Goal: Information Seeking & Learning: Compare options

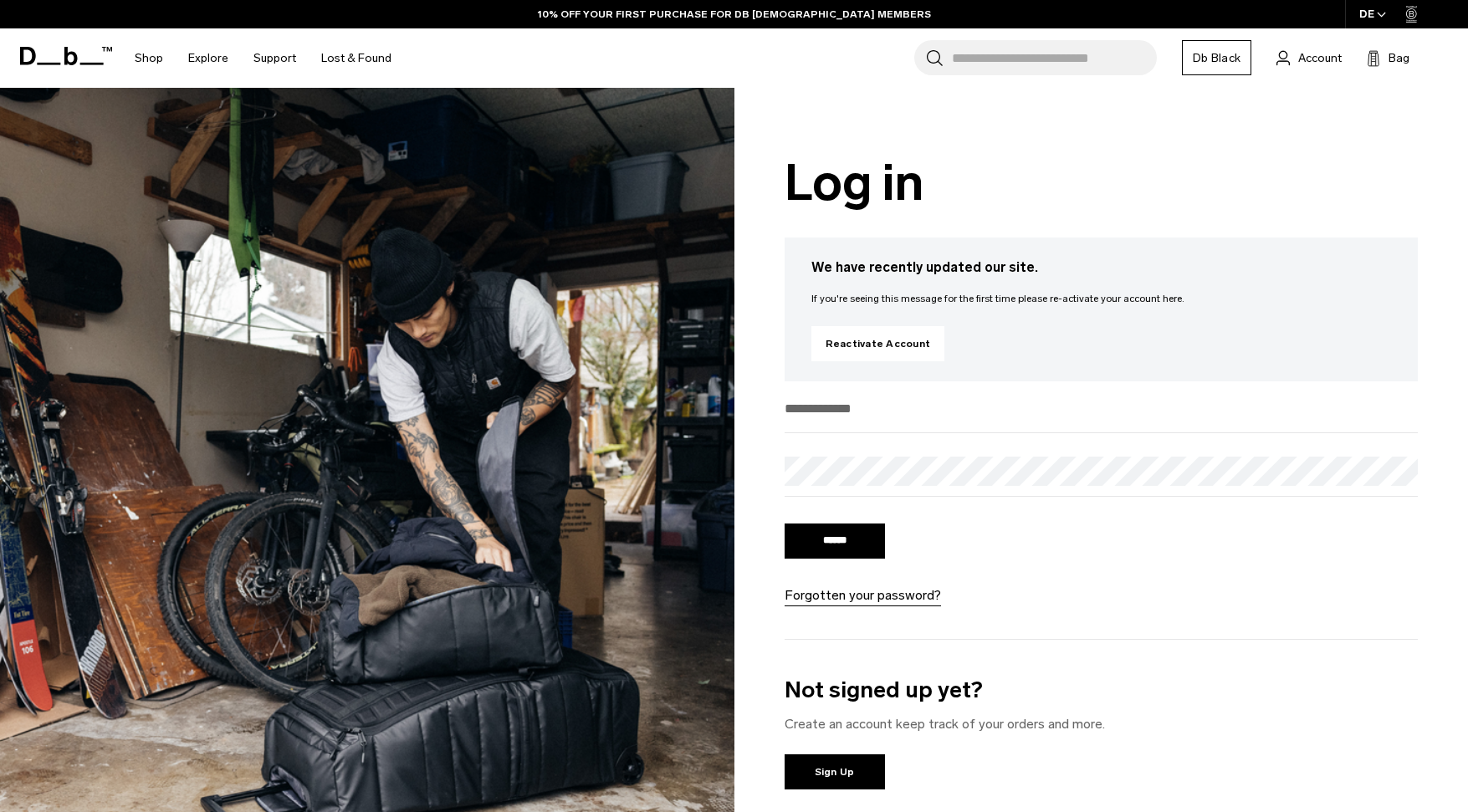
click at [873, 417] on input "email" at bounding box center [1101, 408] width 634 height 27
click at [860, 411] on input "email" at bounding box center [1101, 408] width 634 height 27
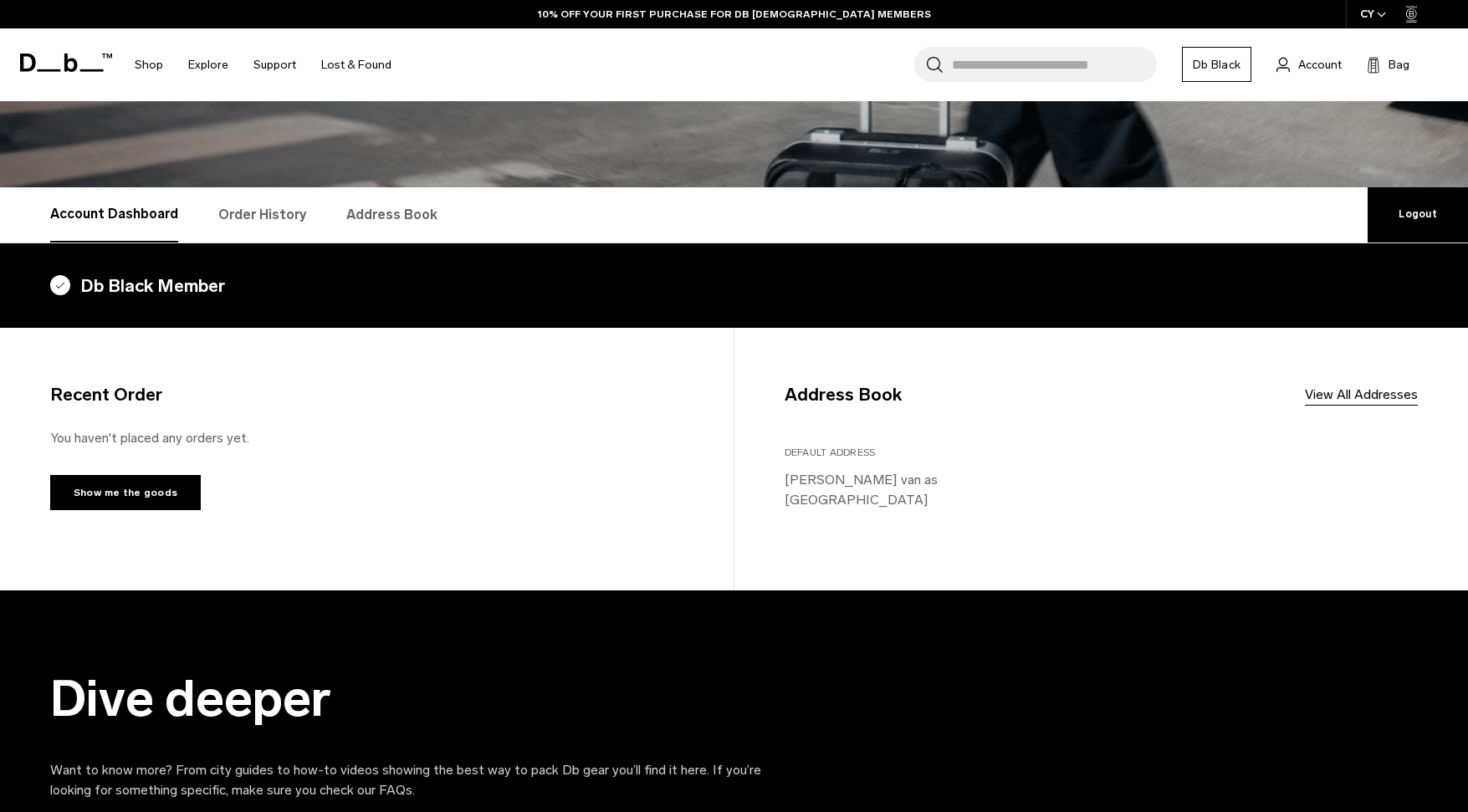
scroll to position [192, 0]
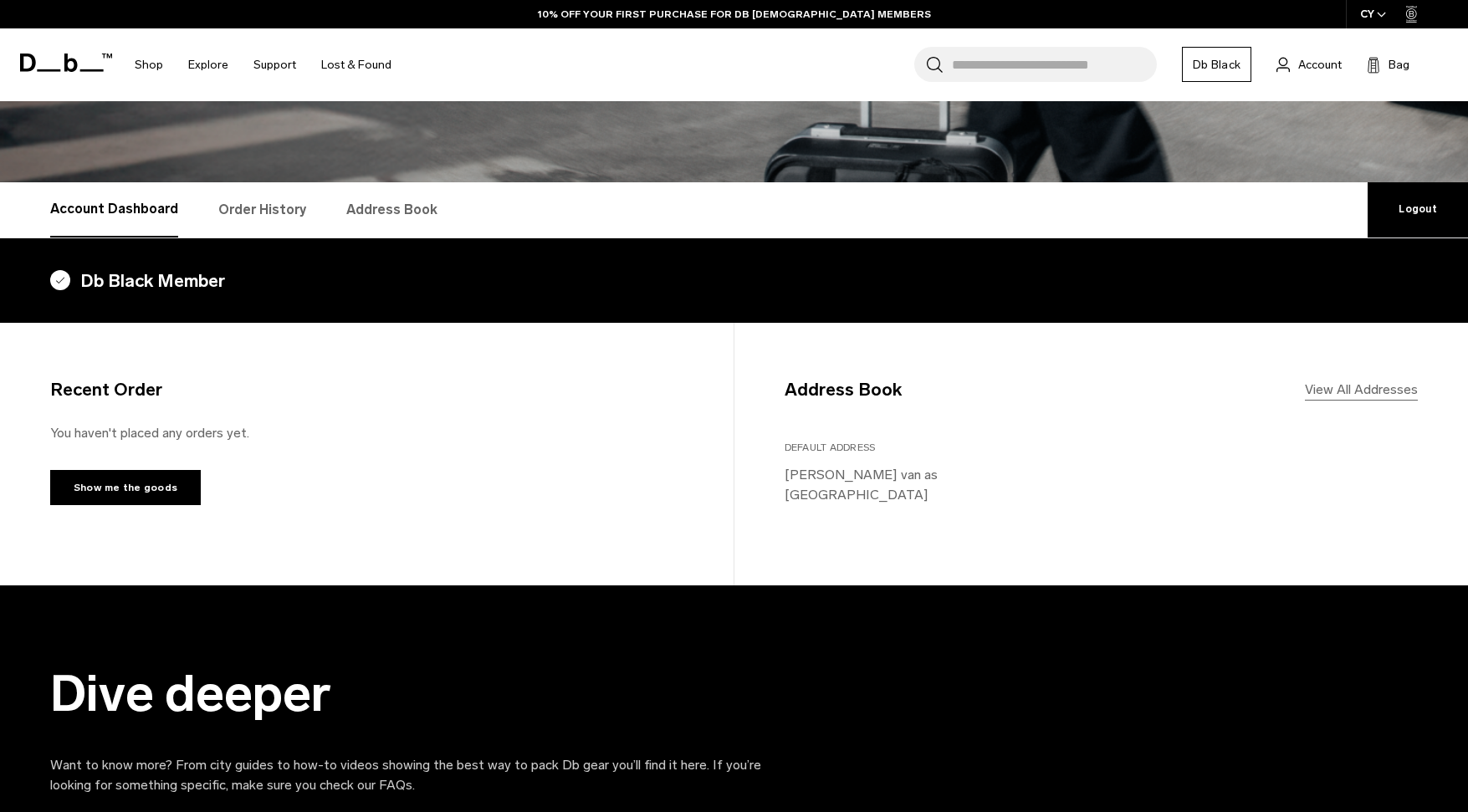
click at [1359, 390] on link "View All Addresses" at bounding box center [1361, 389] width 113 height 20
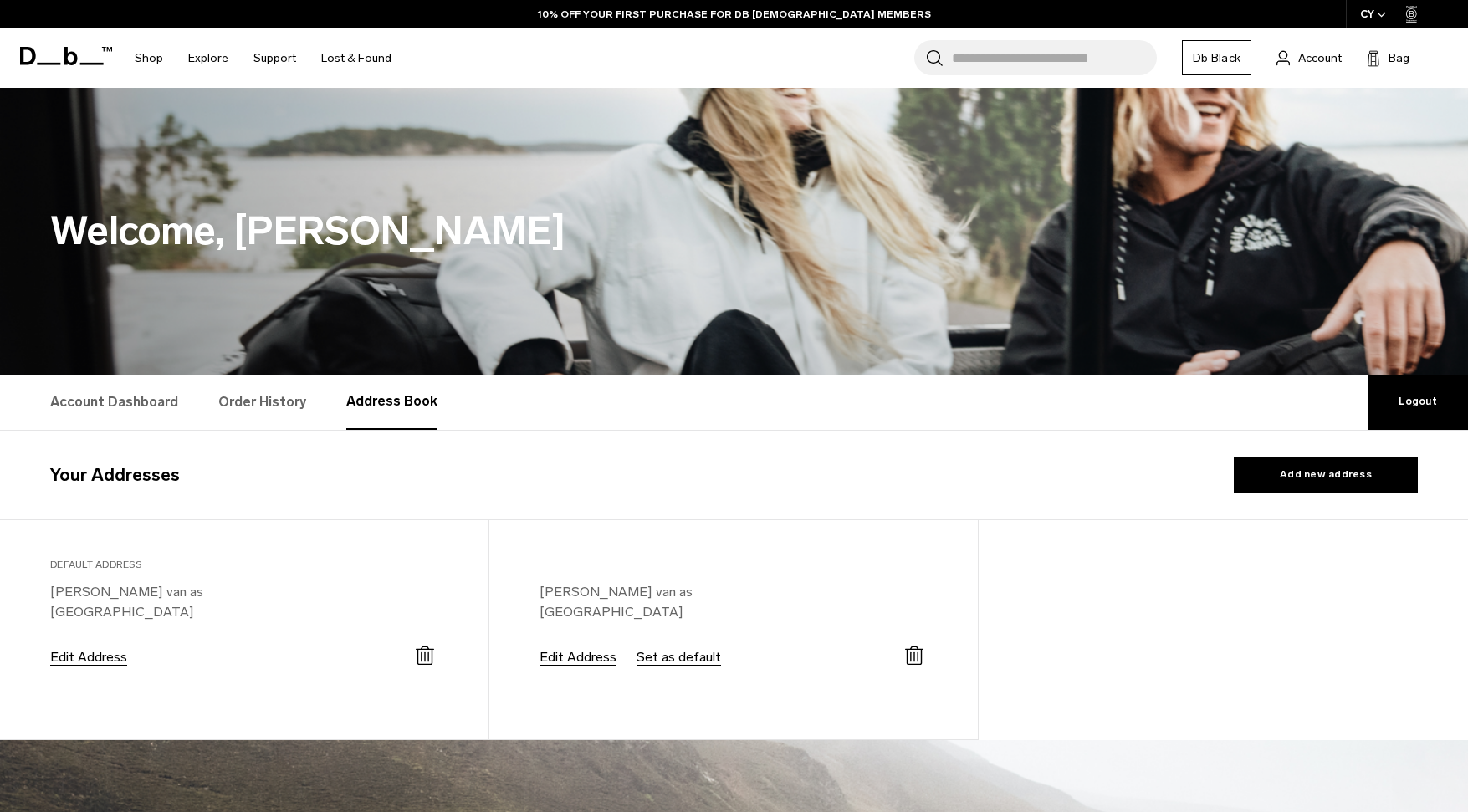
select select "*******"
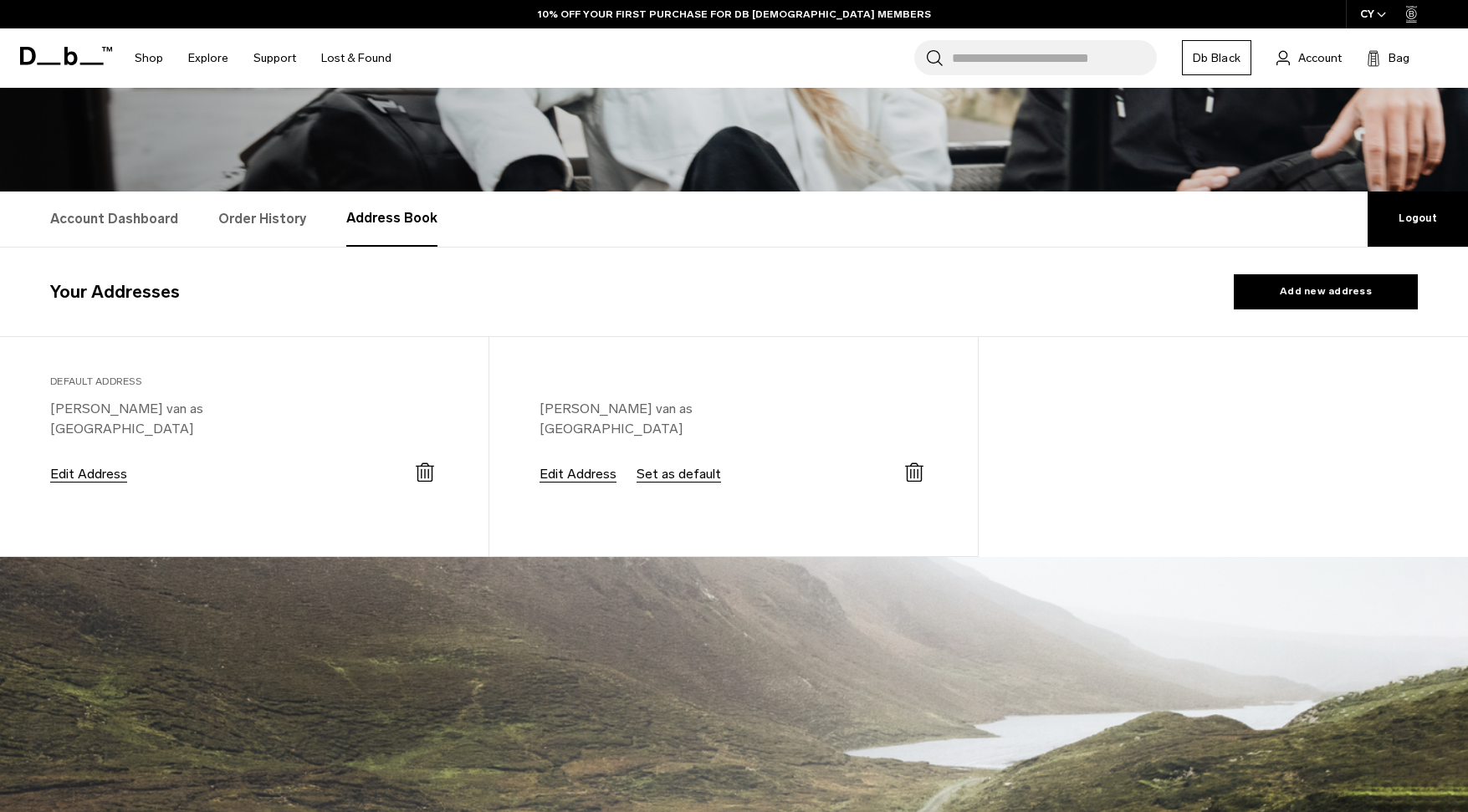
click at [910, 471] on icon at bounding box center [910, 472] width 1 height 10
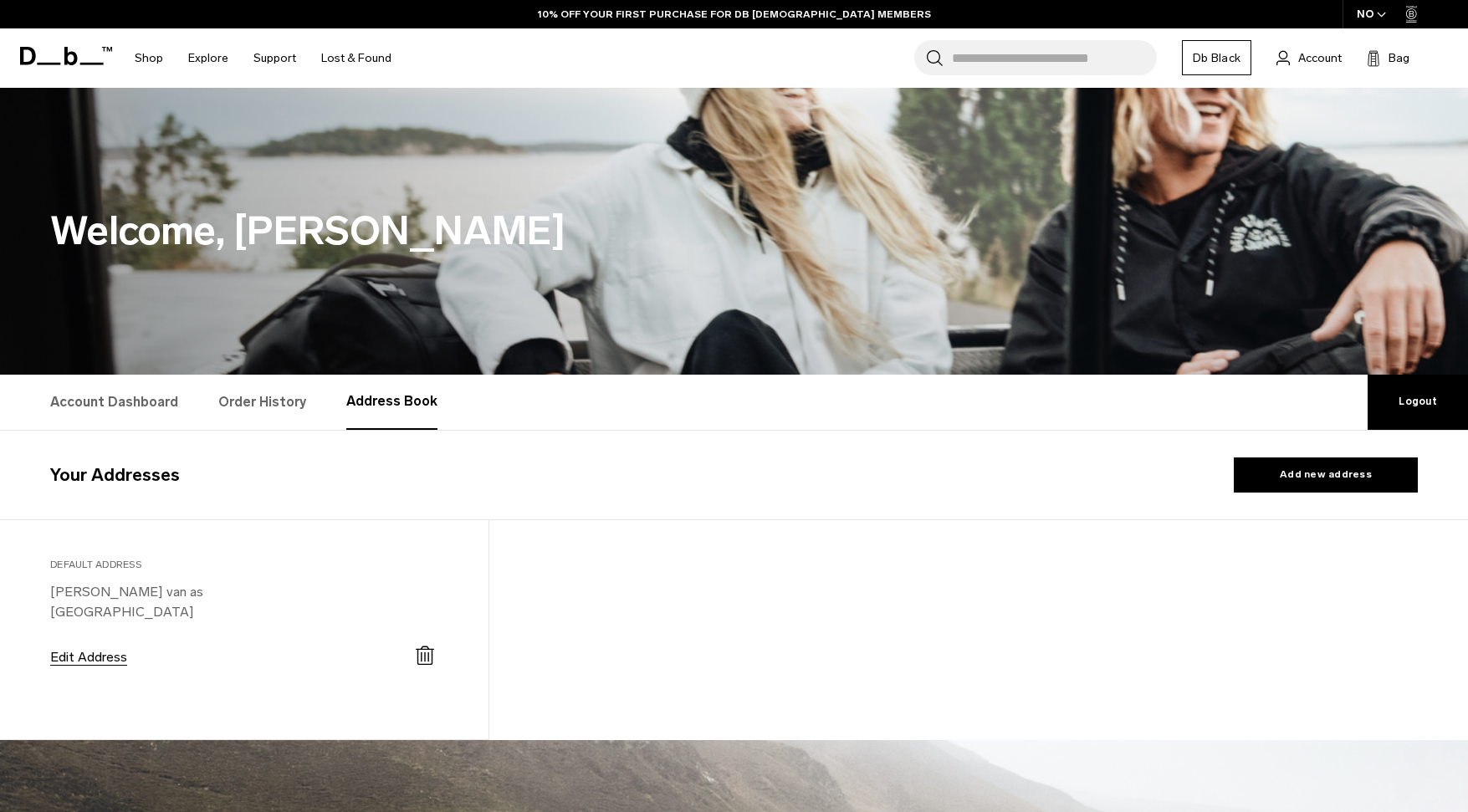
select select "*******"
click at [72, 654] on button "Edit Address" at bounding box center [89, 657] width 77 height 15
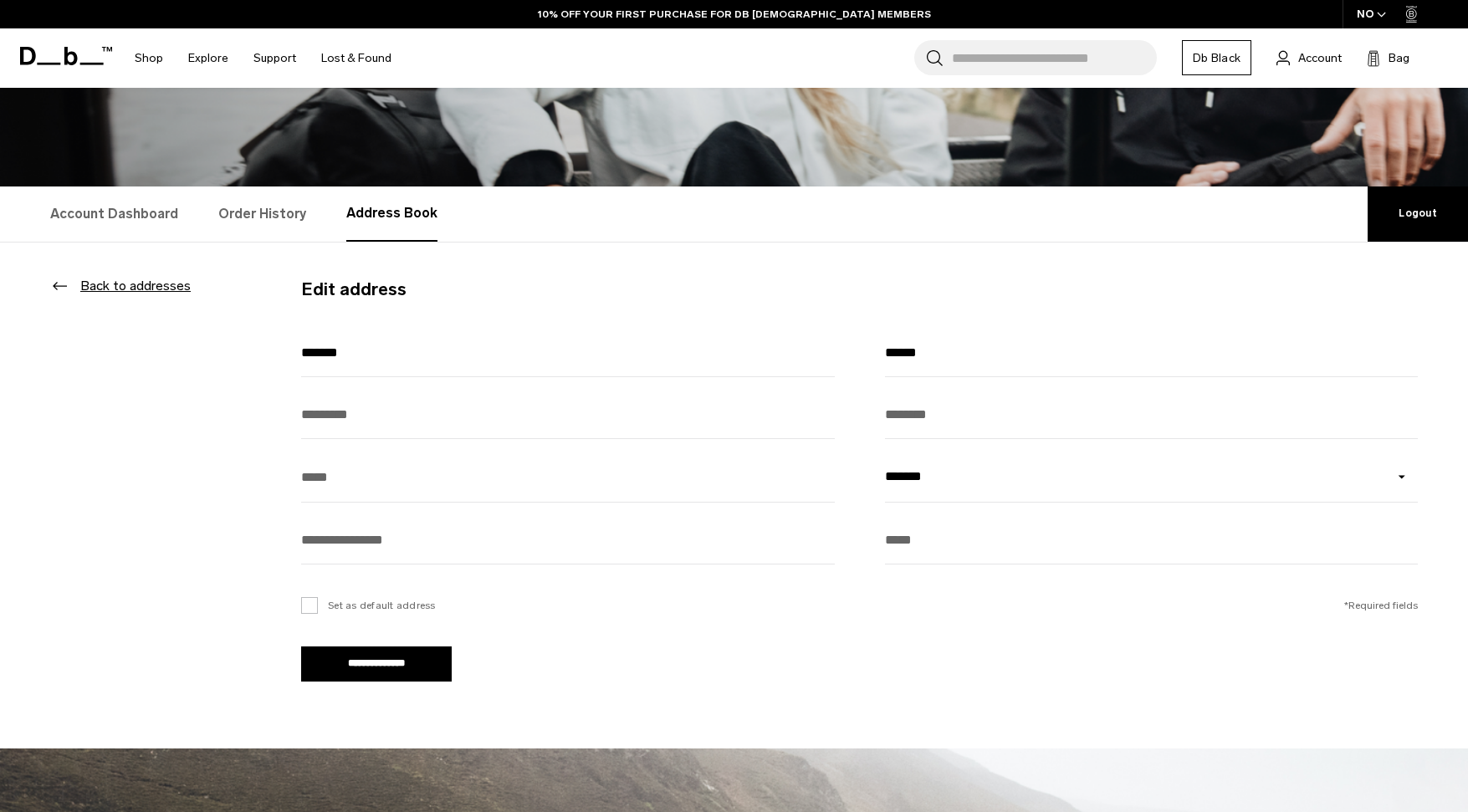
scroll to position [200, 0]
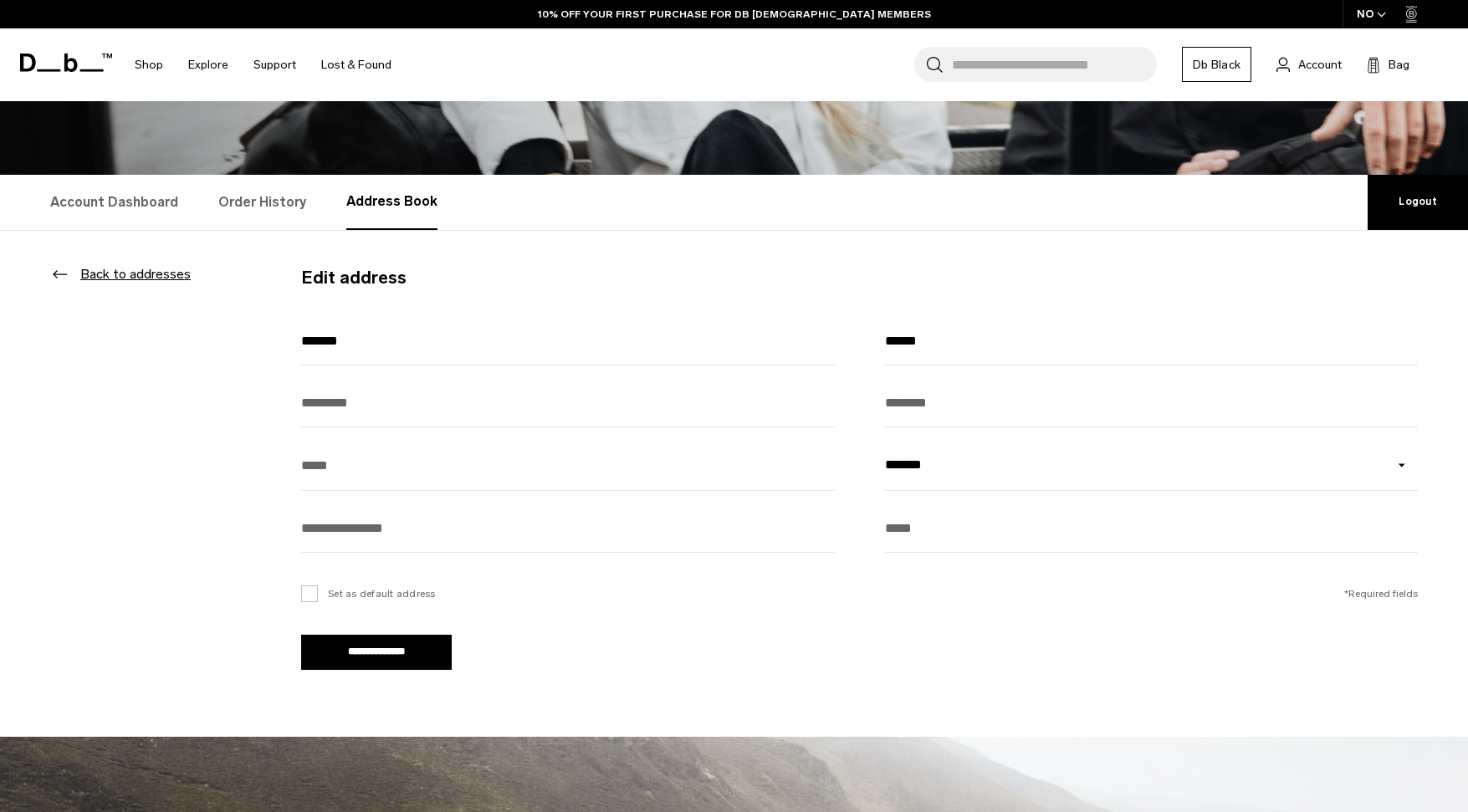
click at [376, 394] on input "text" at bounding box center [568, 403] width 534 height 48
type input "**********"
type input "*****"
type input "**********"
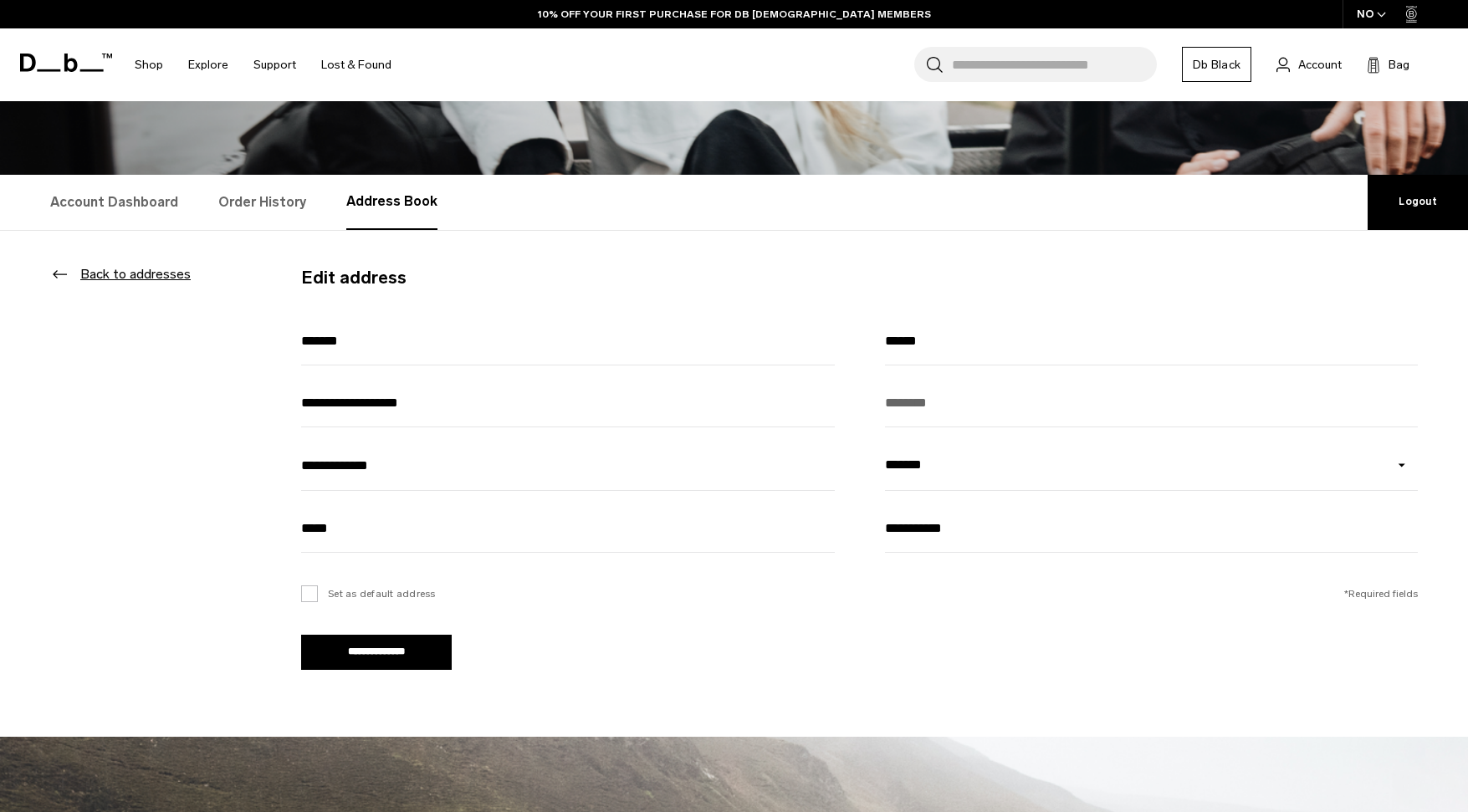
scroll to position [0, 0]
drag, startPoint x: 449, startPoint y: 471, endPoint x: 353, endPoint y: 472, distance: 96.0
click at [353, 472] on input "**********" at bounding box center [568, 465] width 534 height 50
type input "*******"
click at [221, 448] on form "**********" at bounding box center [734, 484] width 1368 height 507
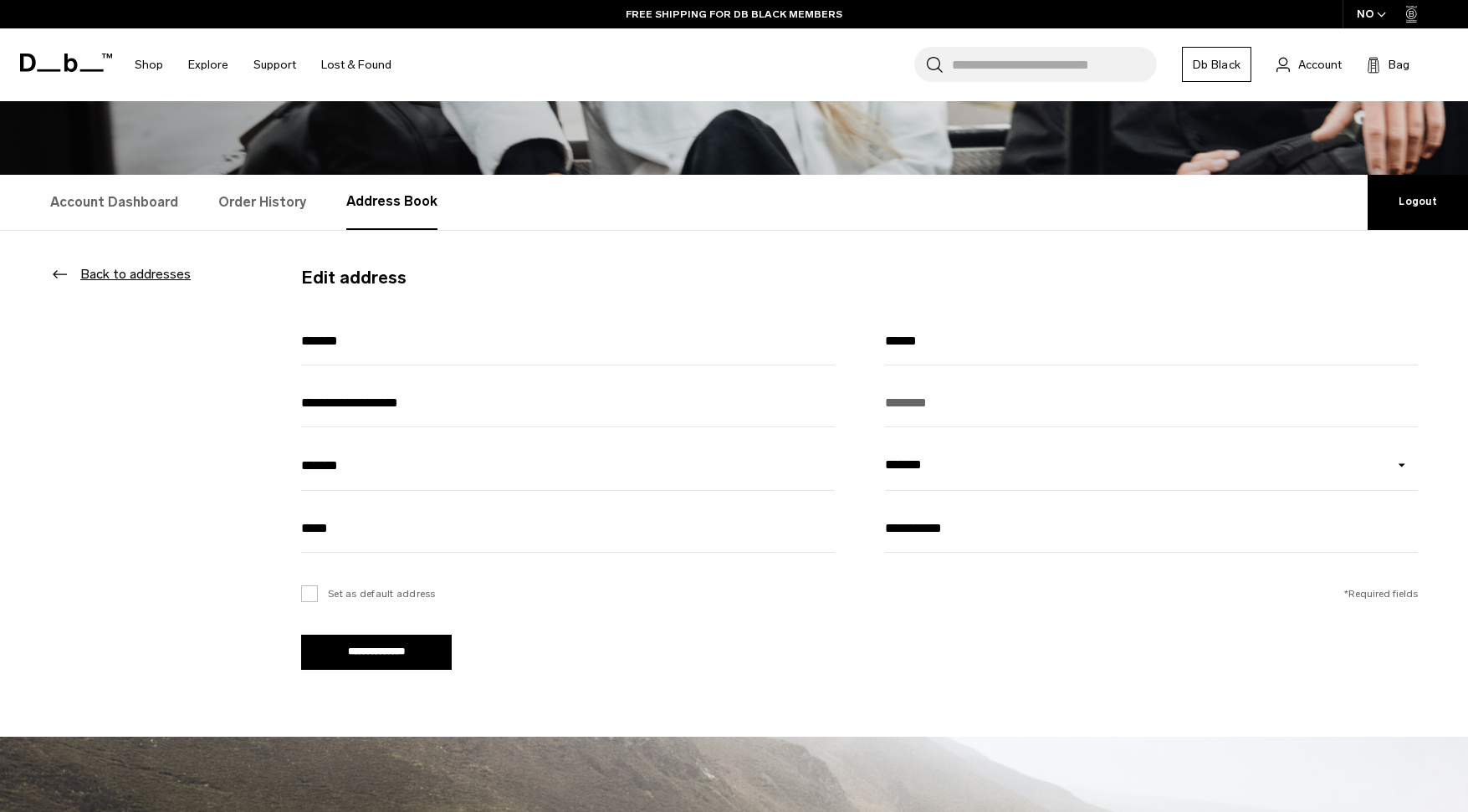
click at [305, 343] on input "*******" at bounding box center [568, 341] width 534 height 48
type input "*******"
click at [918, 345] on input "******" at bounding box center [1152, 341] width 534 height 48
type input "******"
click at [928, 531] on input "**********" at bounding box center [1152, 528] width 534 height 48
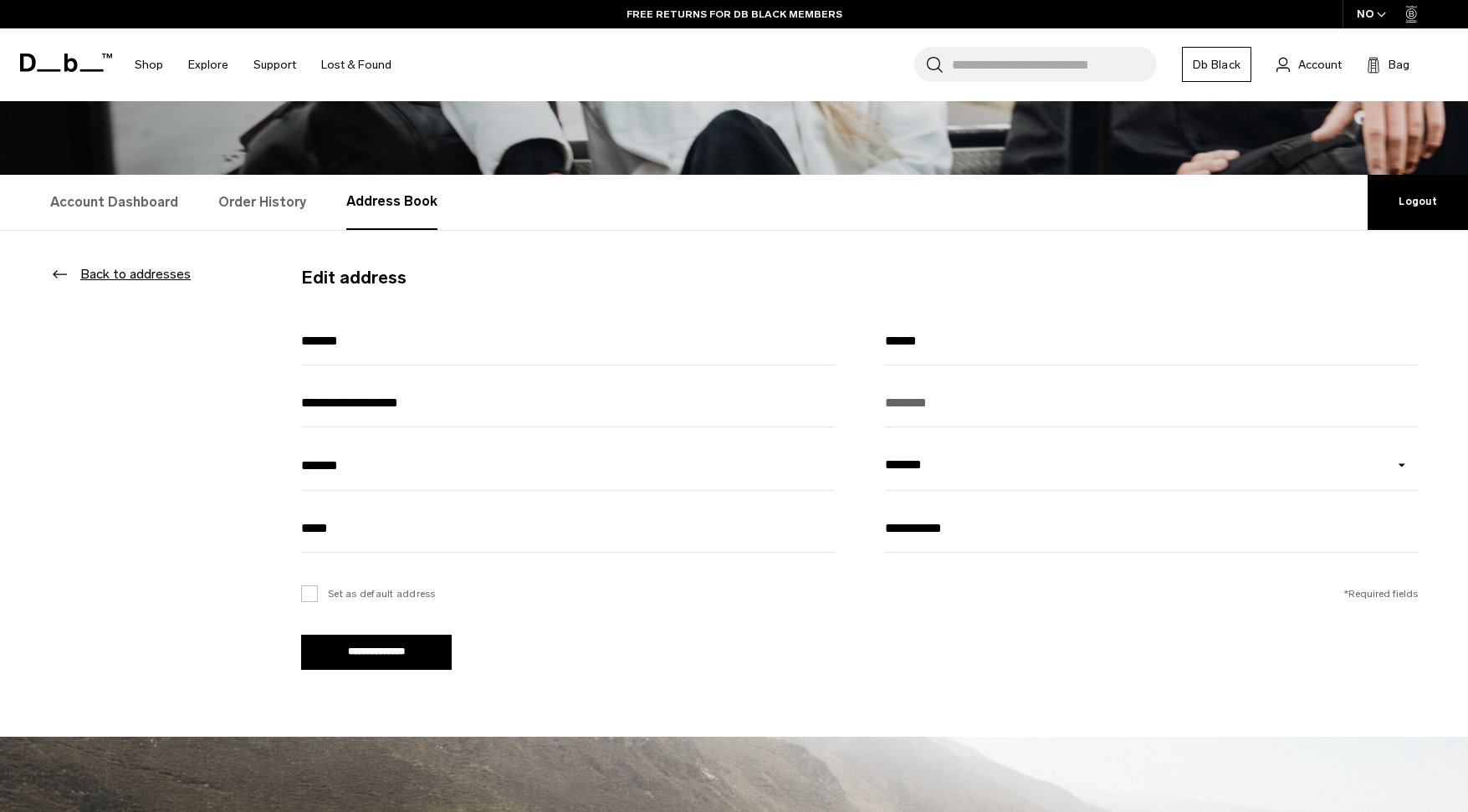
click at [928, 531] on input "**********" at bounding box center [1152, 528] width 534 height 48
type input "**********"
click at [812, 632] on div "Set as default address *Required fields" at bounding box center [885, 600] width 1167 height 68
click at [314, 600] on label "Set as default address" at bounding box center [369, 594] width 135 height 15
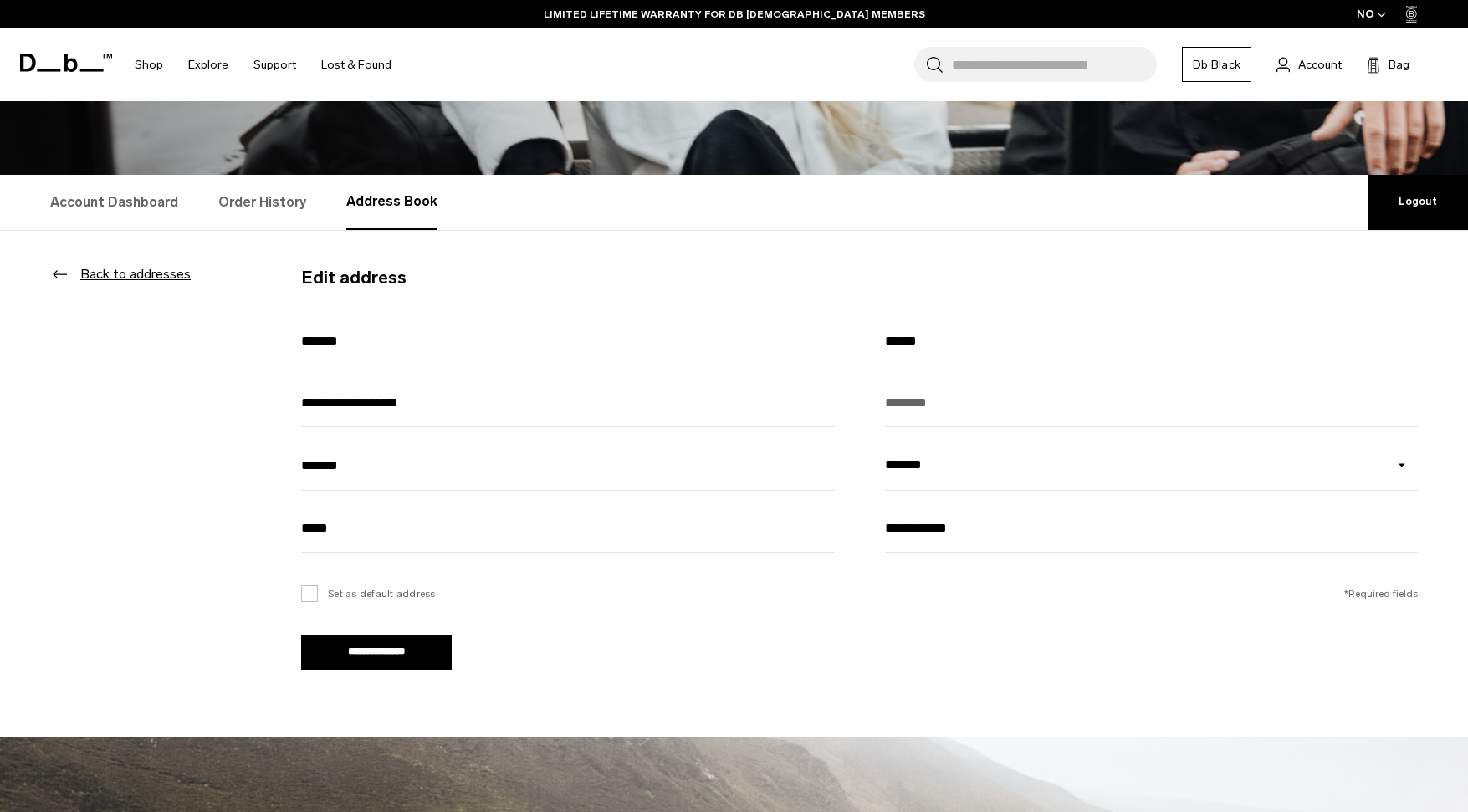
click at [399, 655] on input "**********" at bounding box center [377, 652] width 151 height 35
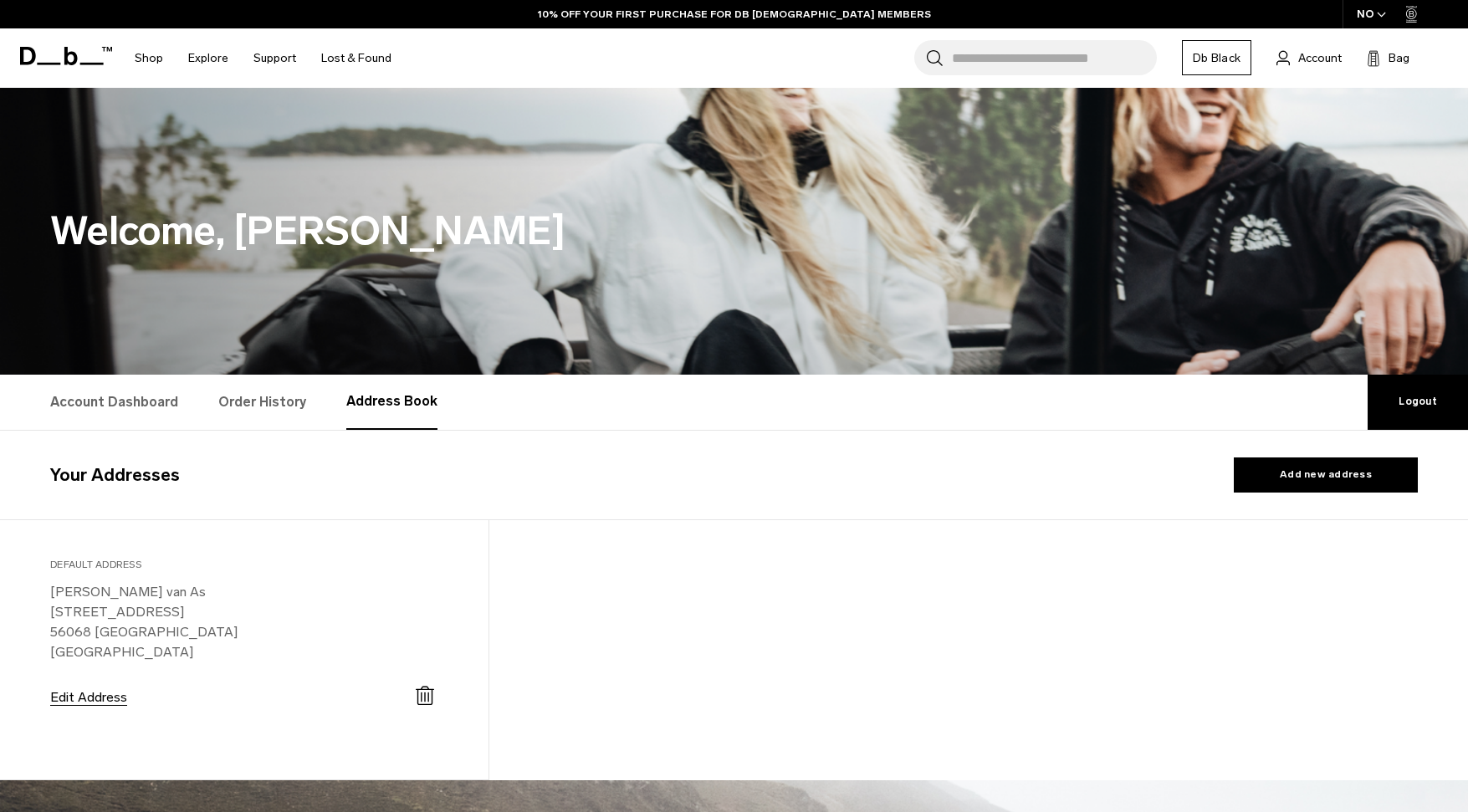
select select "*******"
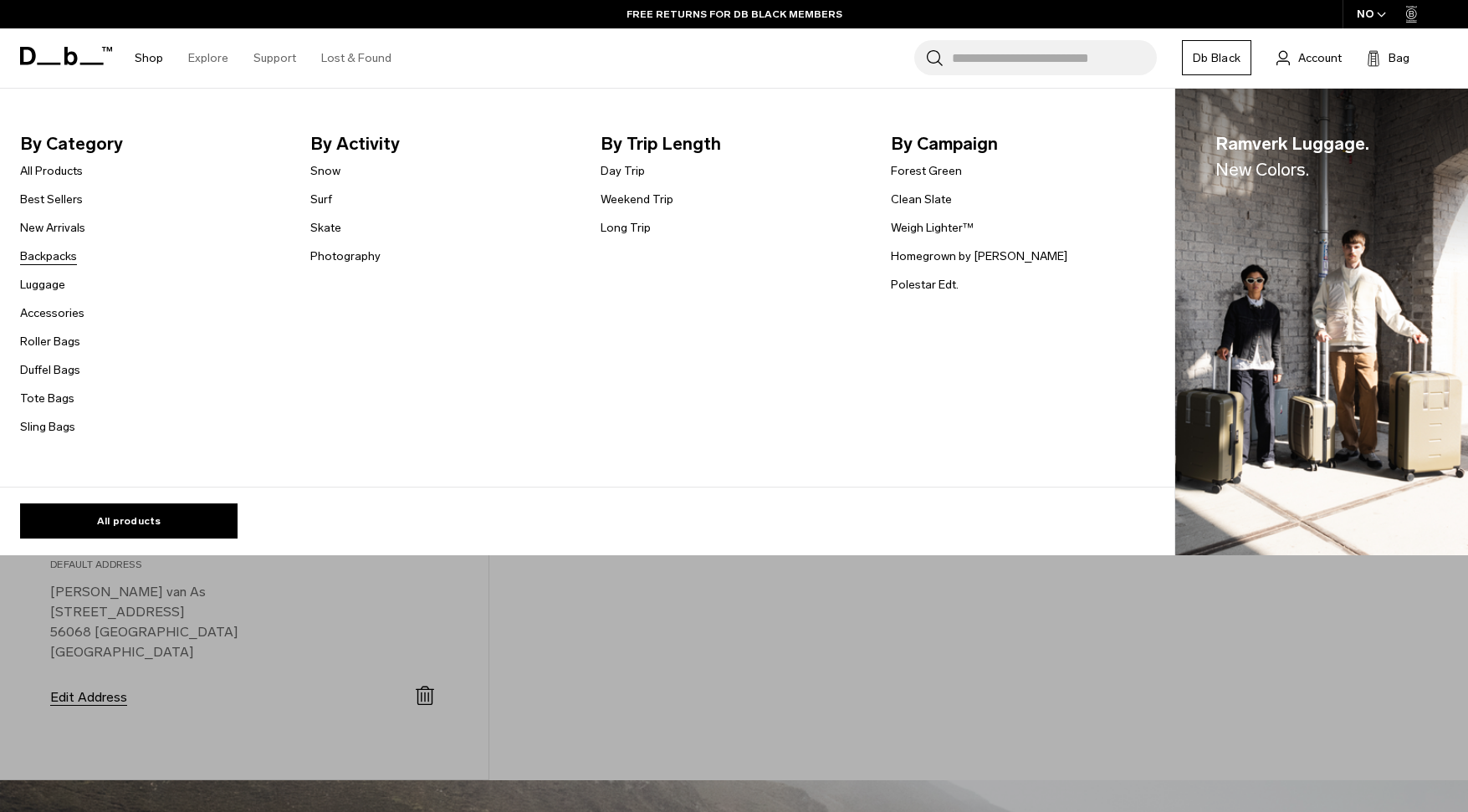
click at [58, 254] on link "Backpacks" at bounding box center [49, 256] width 57 height 18
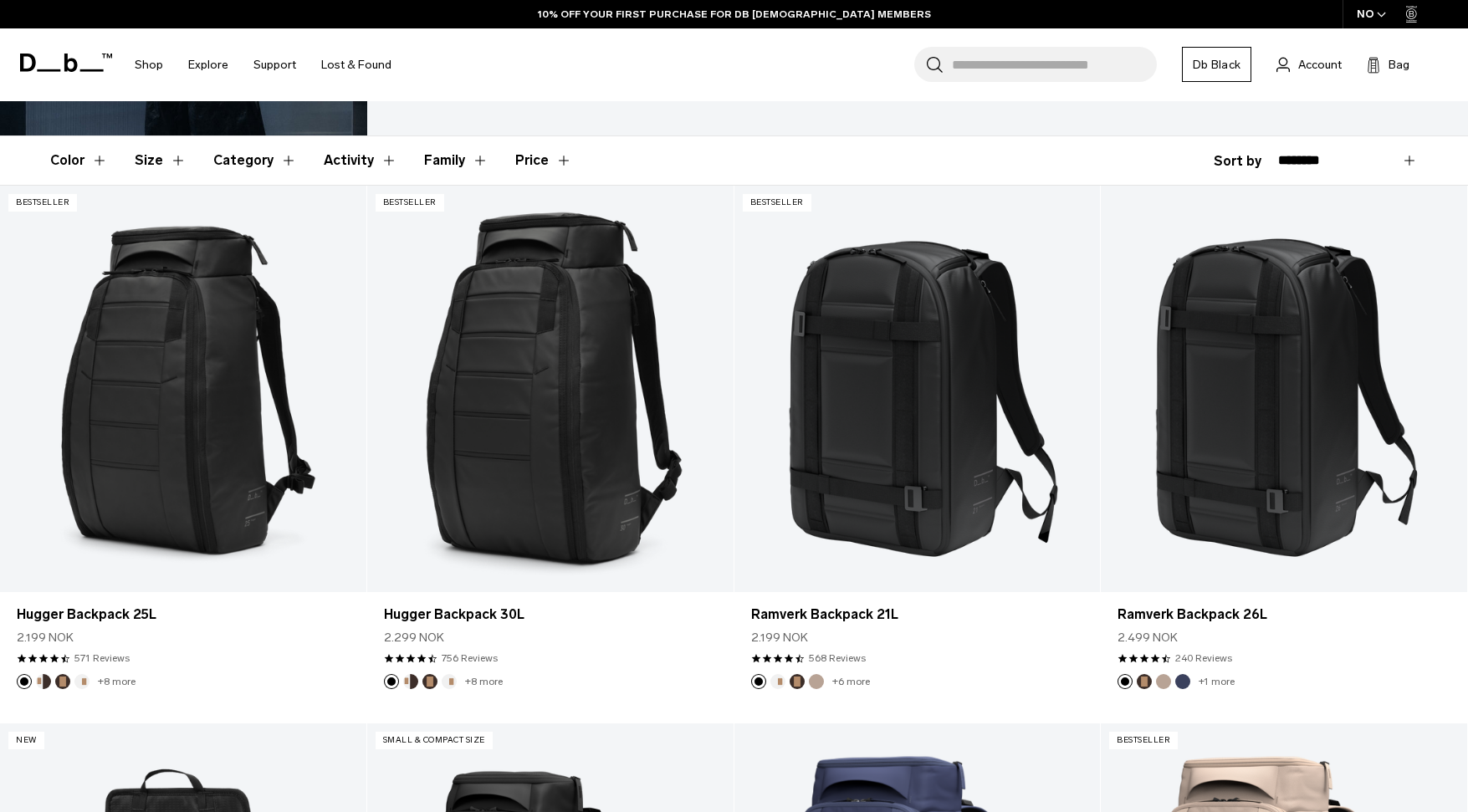
scroll to position [293, 0]
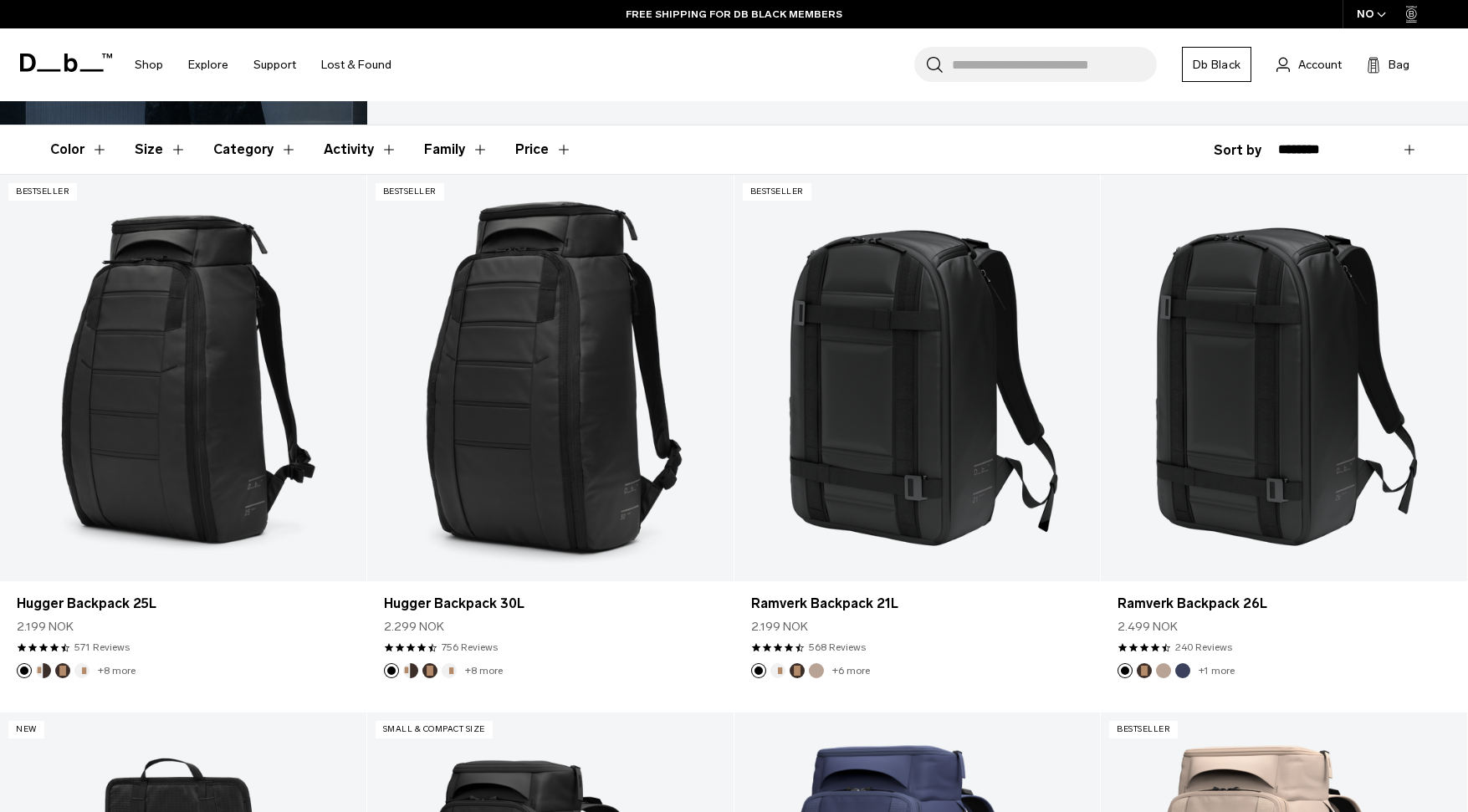
click at [1368, 7] on div "NO" at bounding box center [1372, 14] width 59 height 28
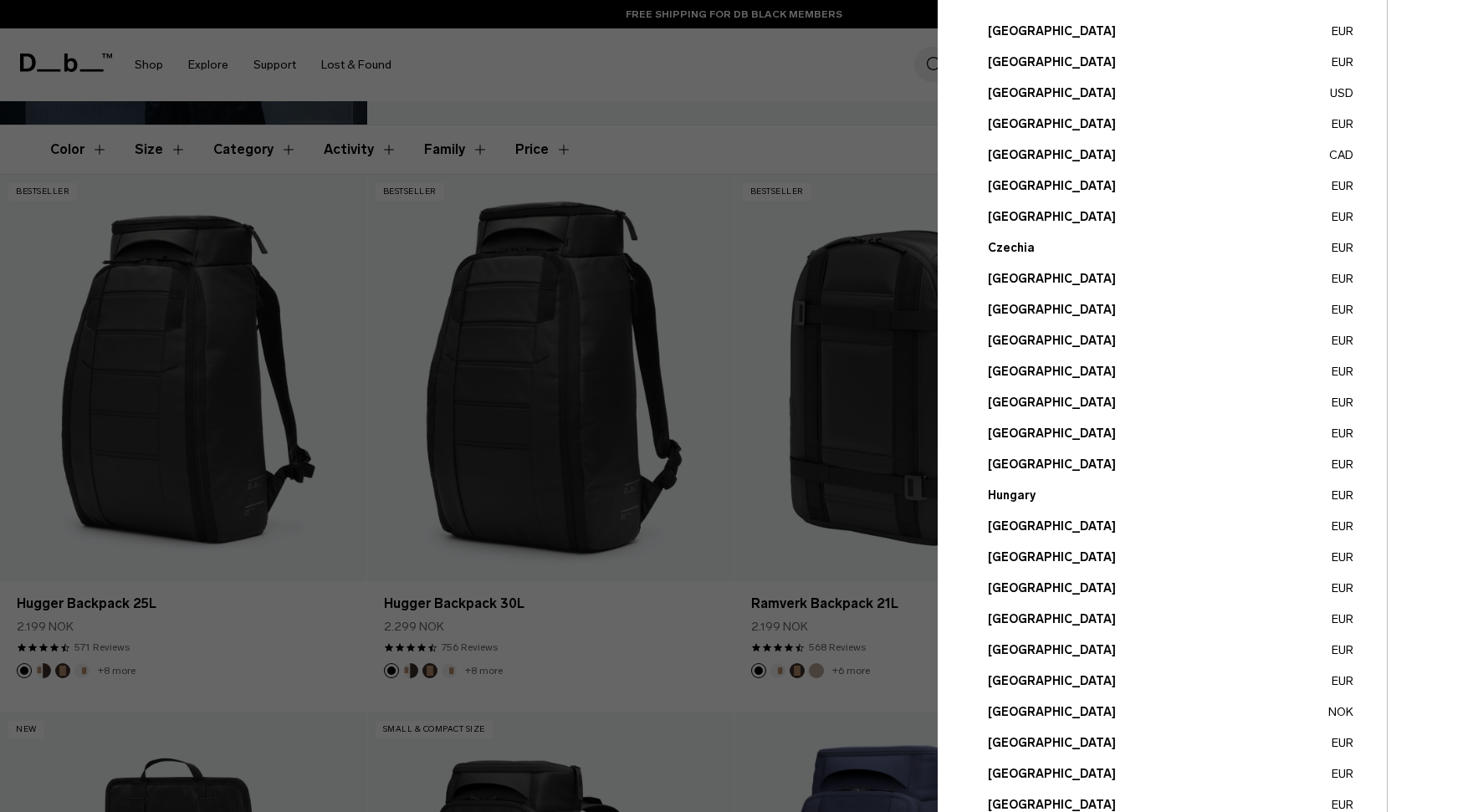
scroll to position [160, 0]
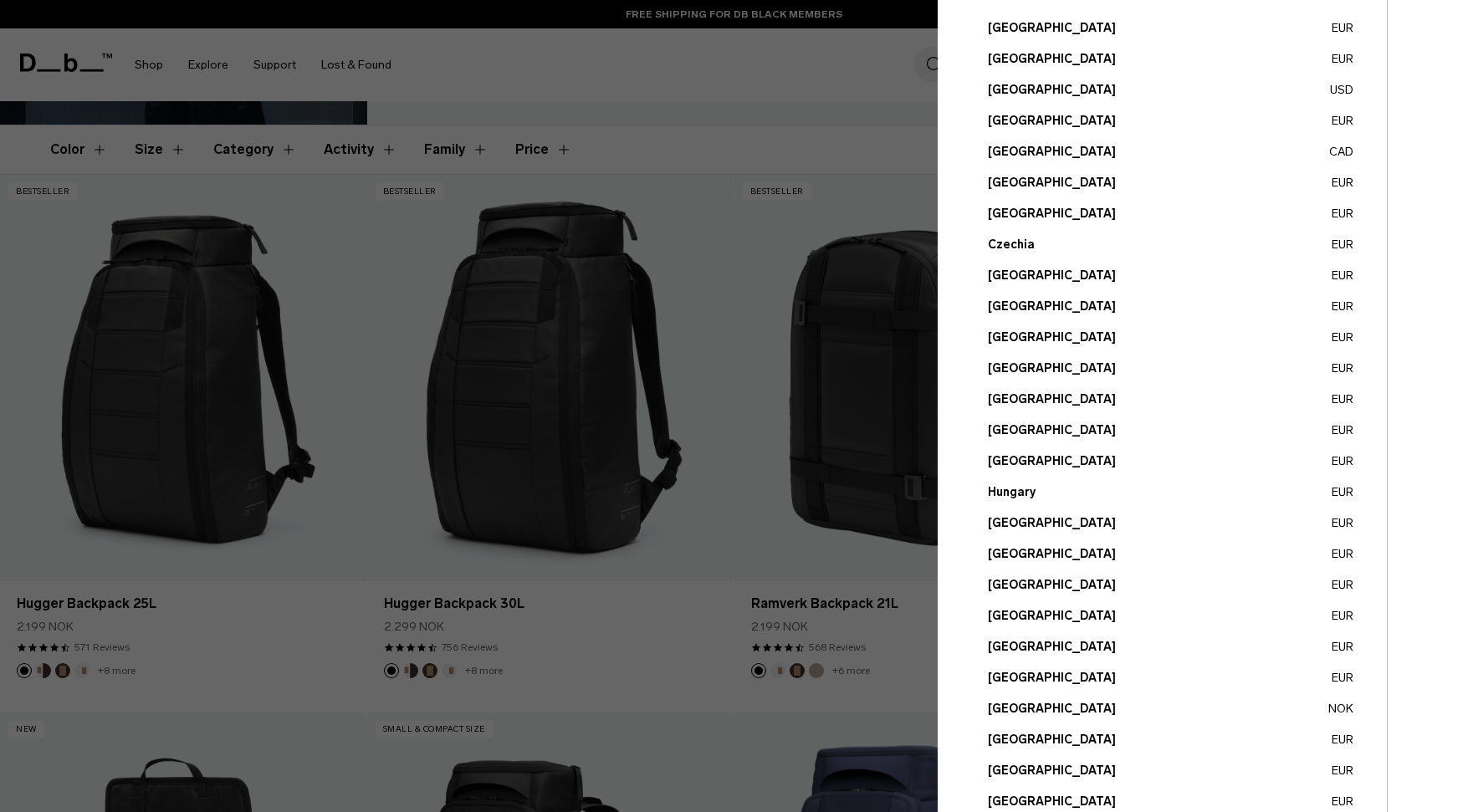
click at [1022, 398] on button "Germany EUR" at bounding box center [1171, 400] width 365 height 18
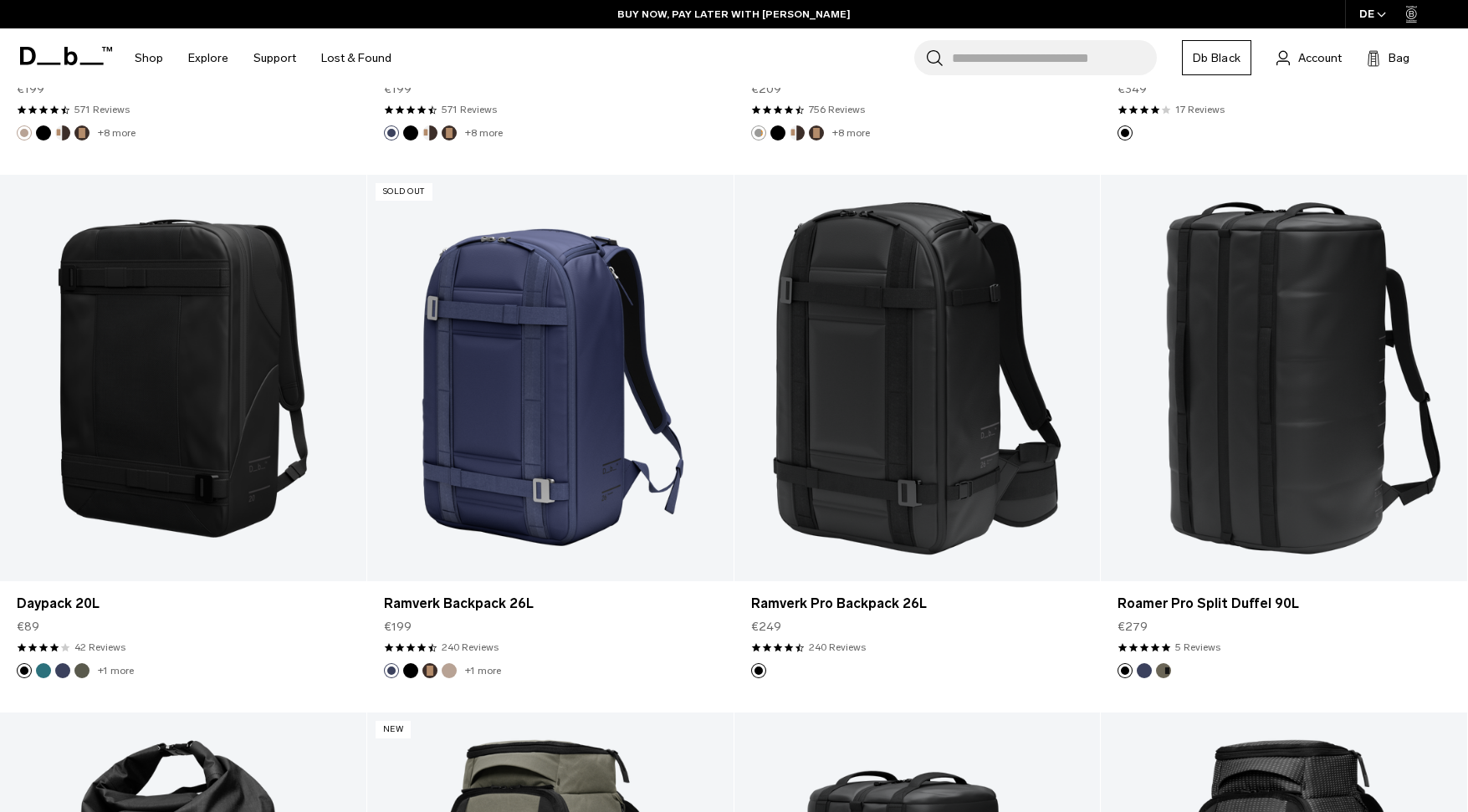
scroll to position [1964, 0]
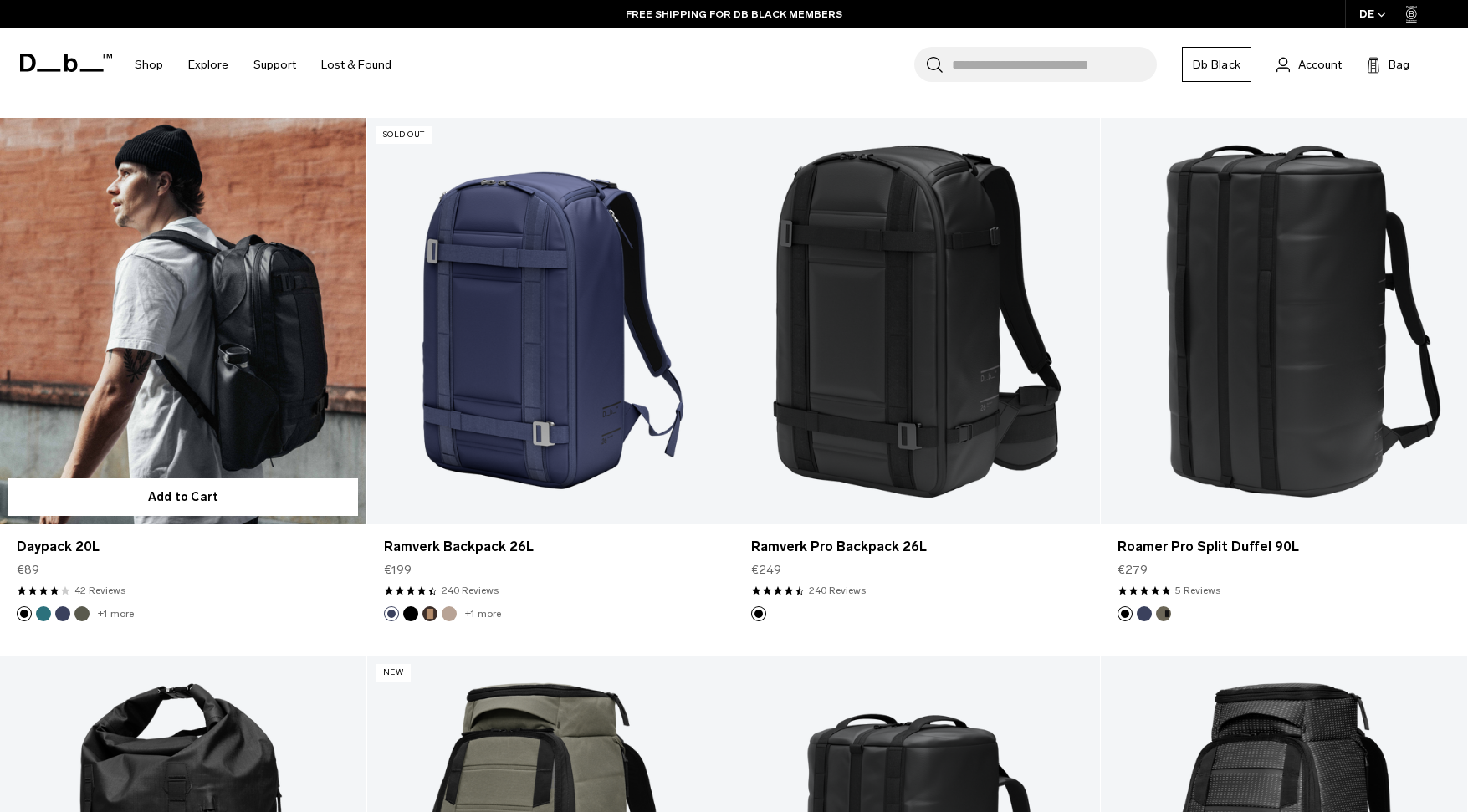
click at [41, 609] on button "Midnight Teal" at bounding box center [43, 613] width 15 height 15
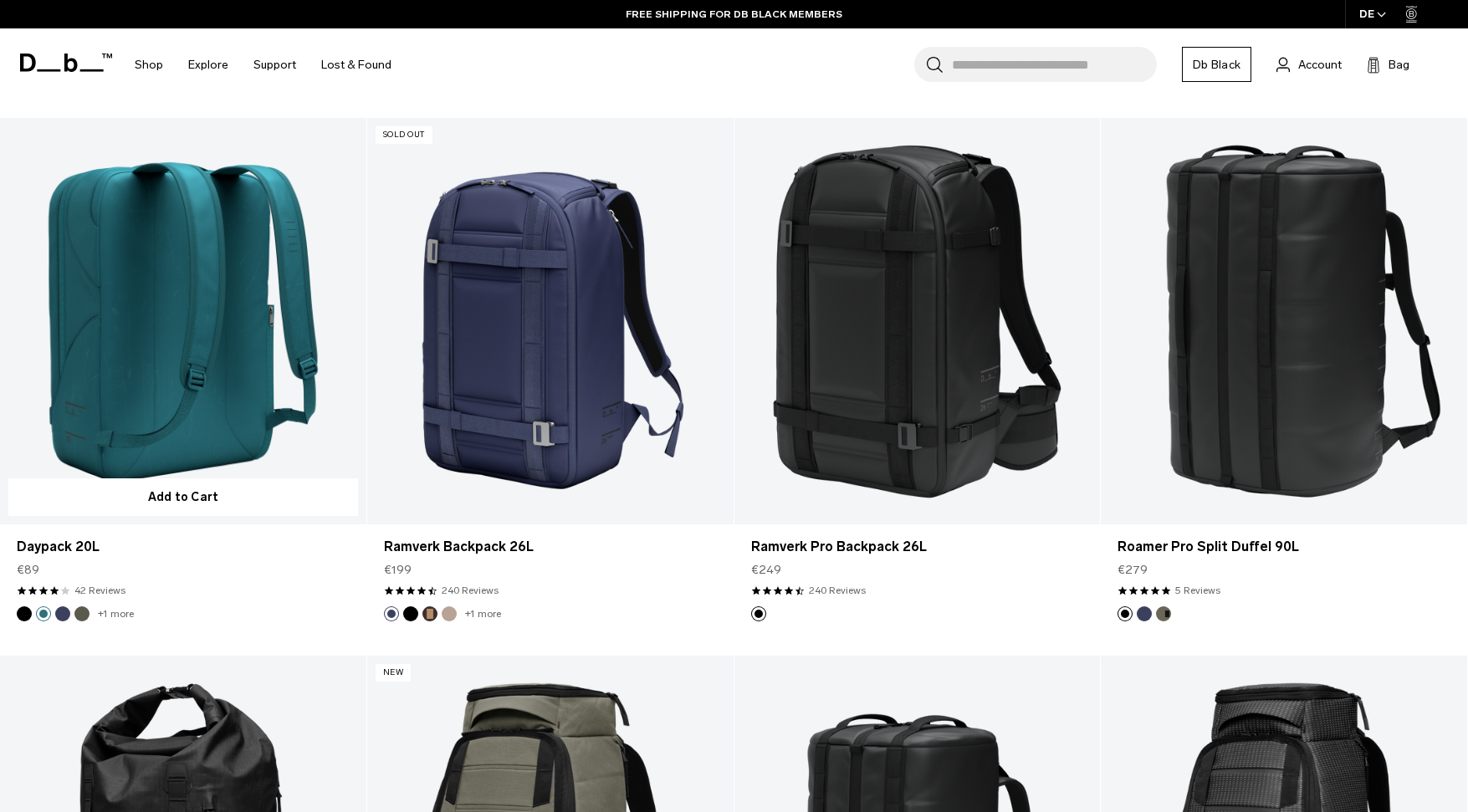
click at [58, 613] on button "Blue Hour" at bounding box center [62, 613] width 15 height 15
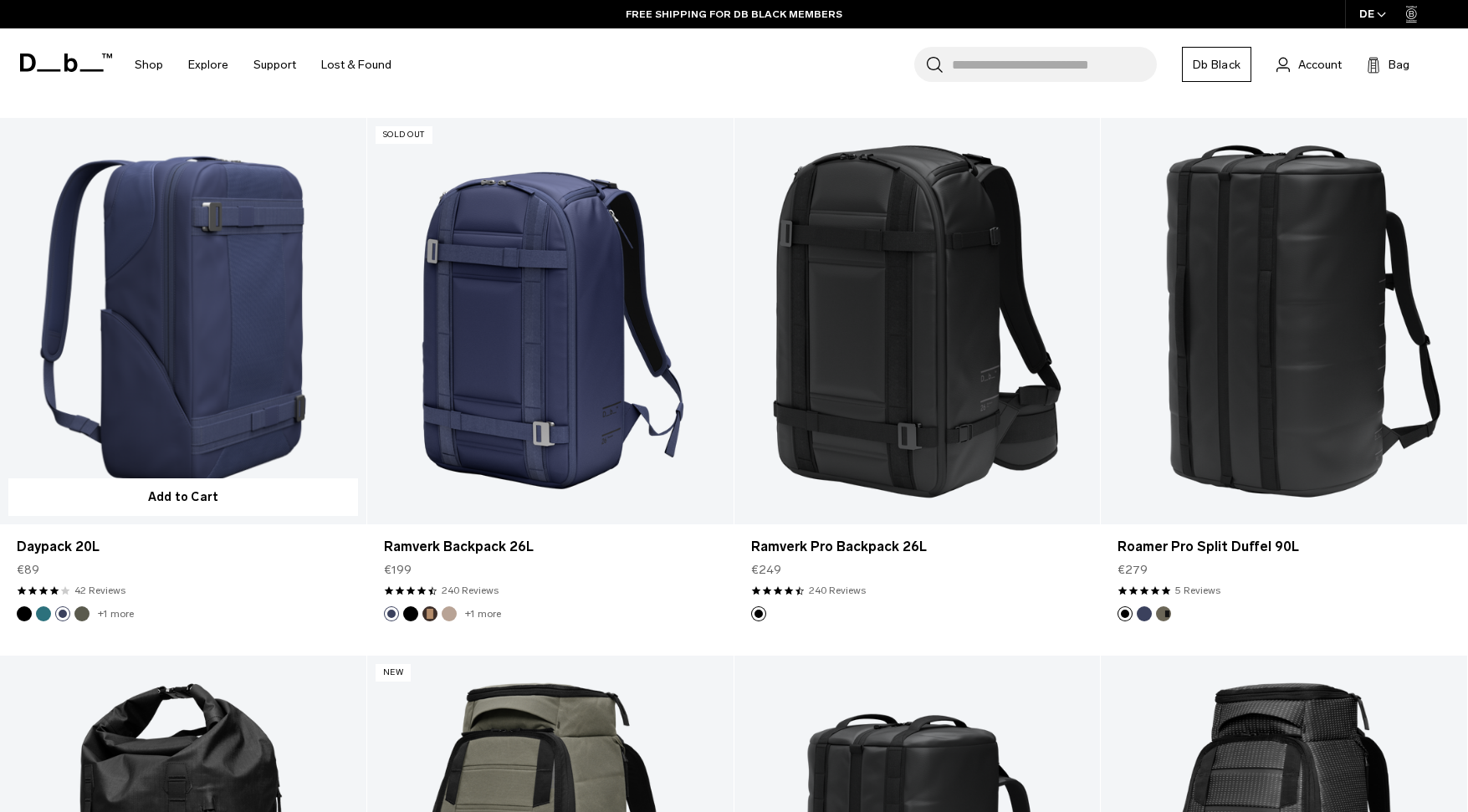
click at [82, 617] on button "Moss Green" at bounding box center [82, 613] width 15 height 15
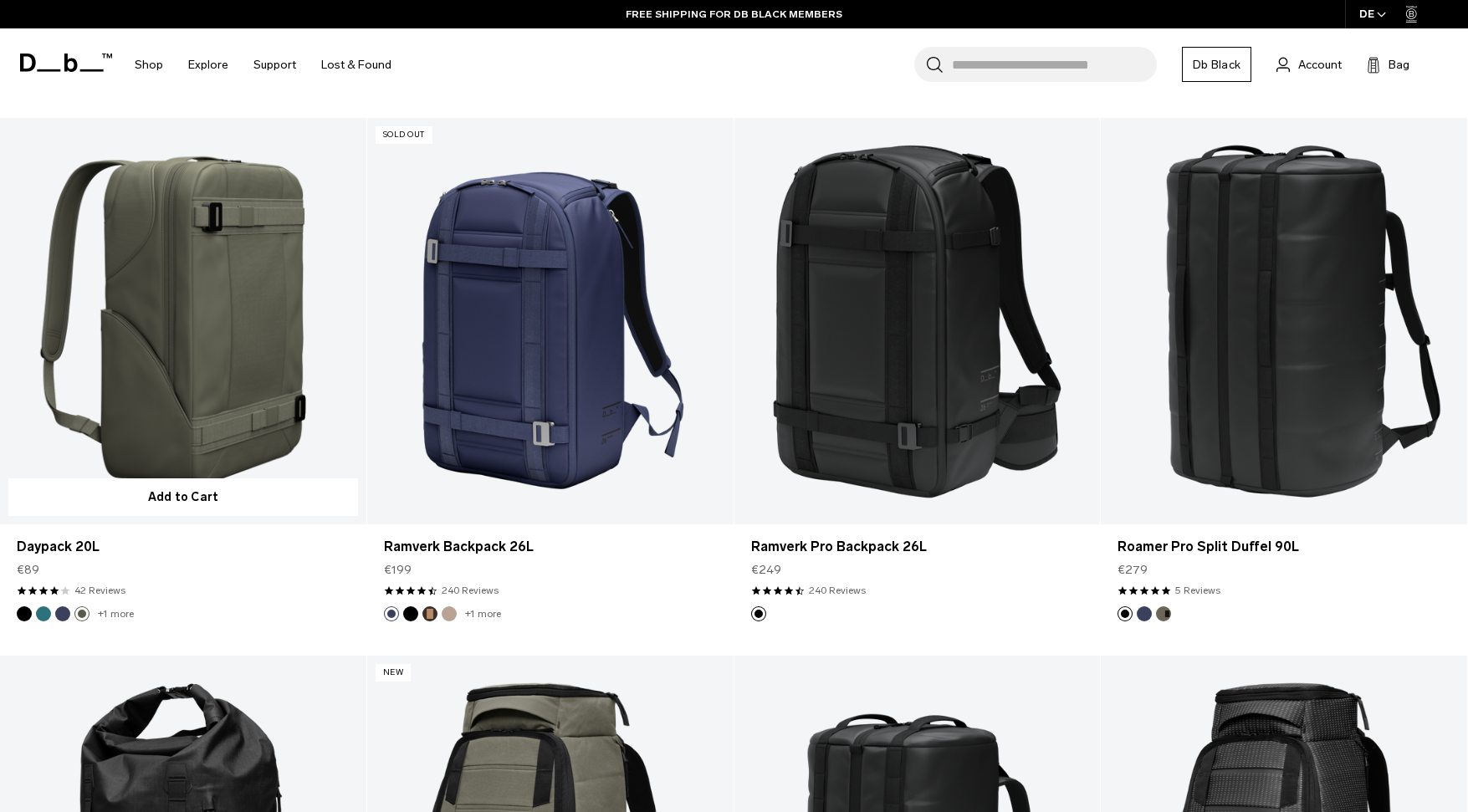
click at [121, 614] on link "+1 more" at bounding box center [115, 613] width 36 height 12
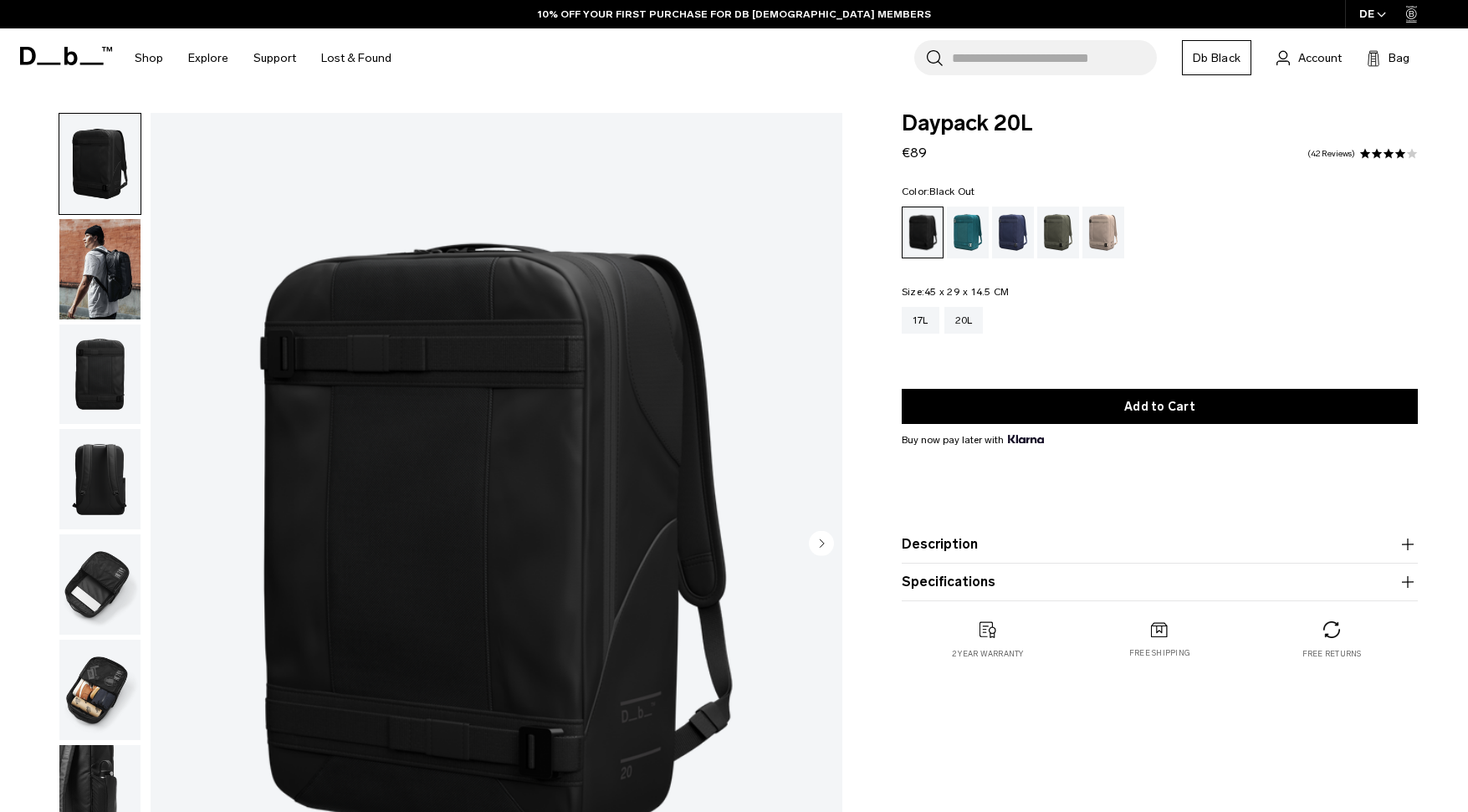
click at [109, 549] on img "button" at bounding box center [100, 584] width 82 height 100
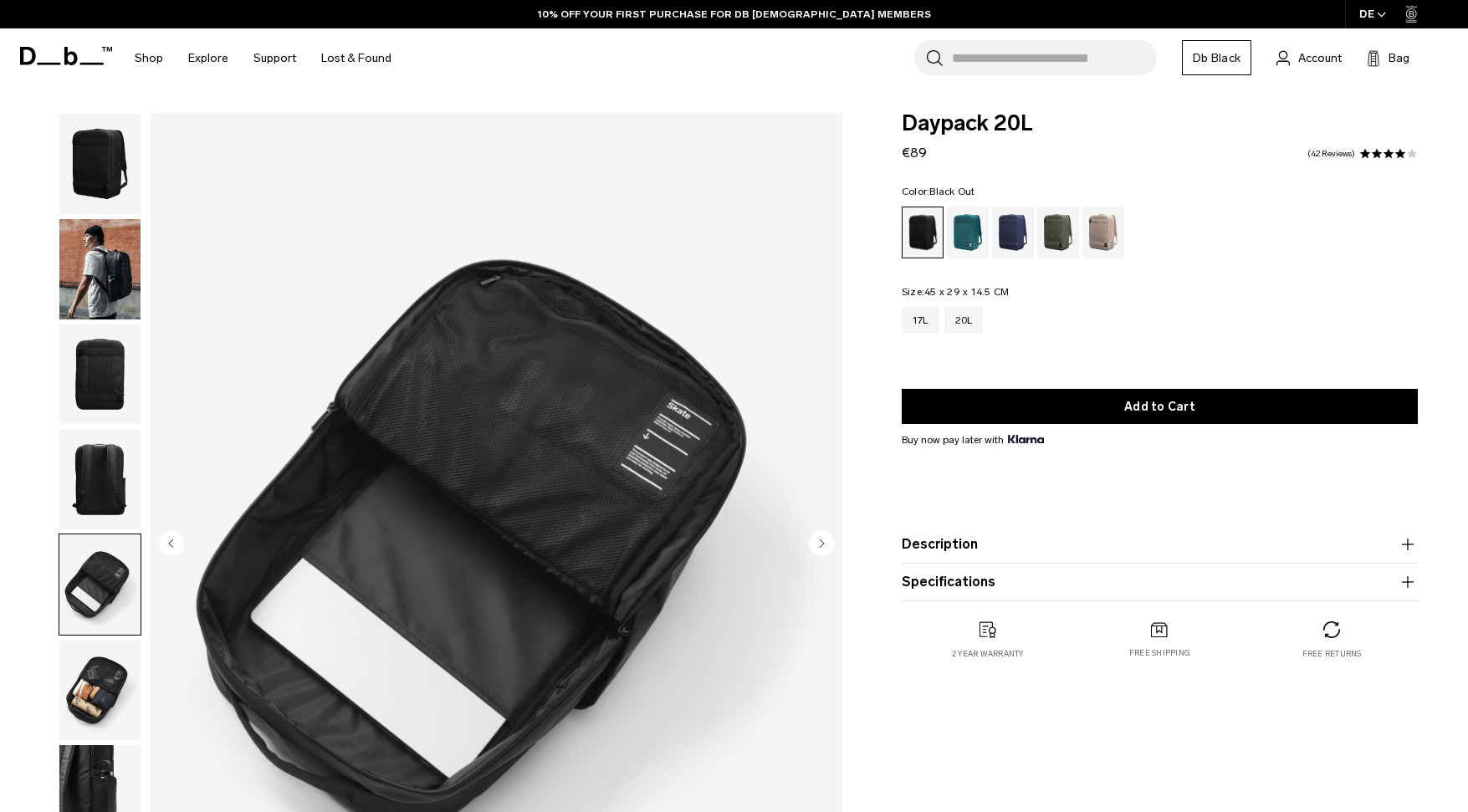
click at [103, 468] on img "button" at bounding box center [100, 479] width 82 height 100
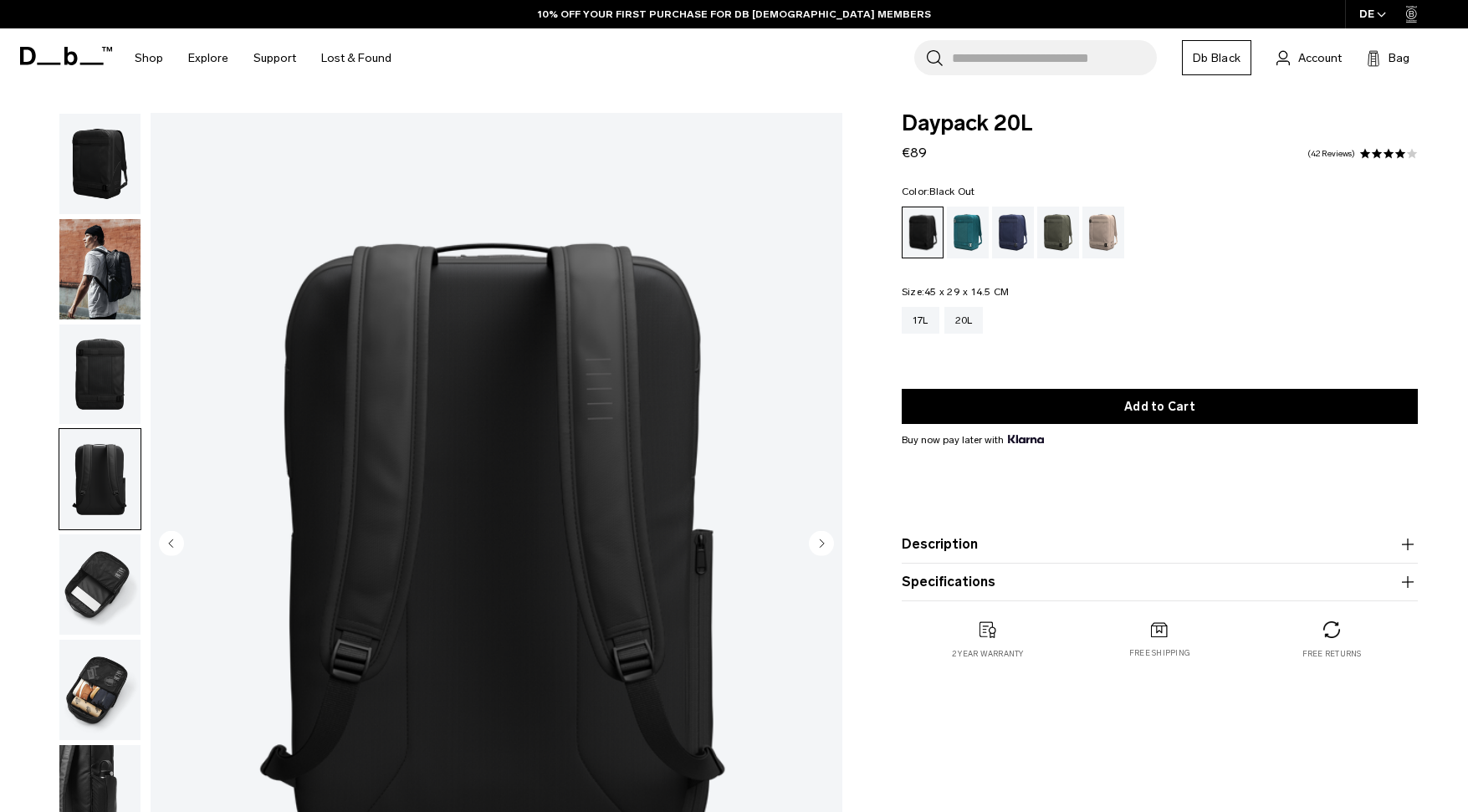
click at [101, 408] on img "button" at bounding box center [100, 374] width 82 height 100
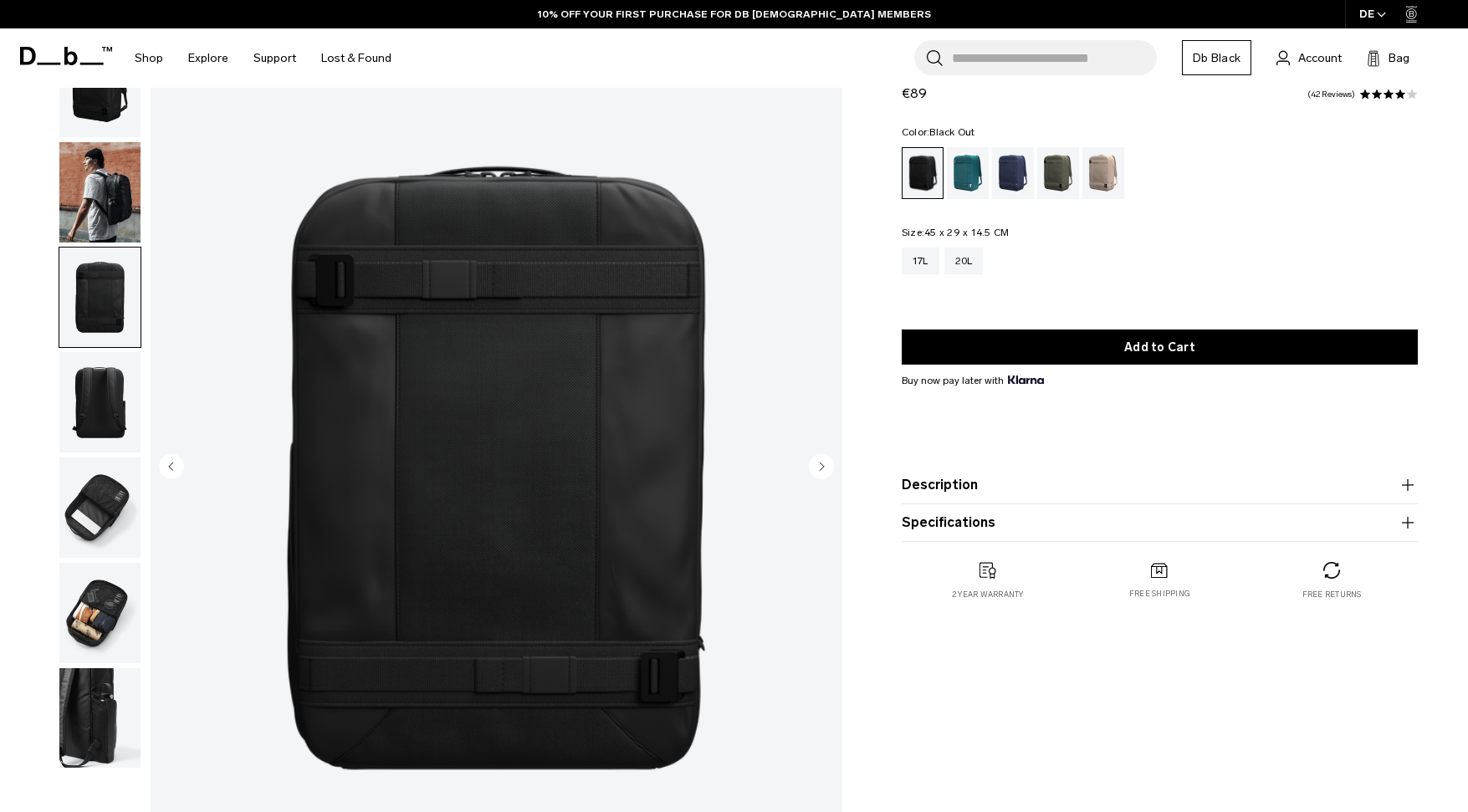
scroll to position [112, 0]
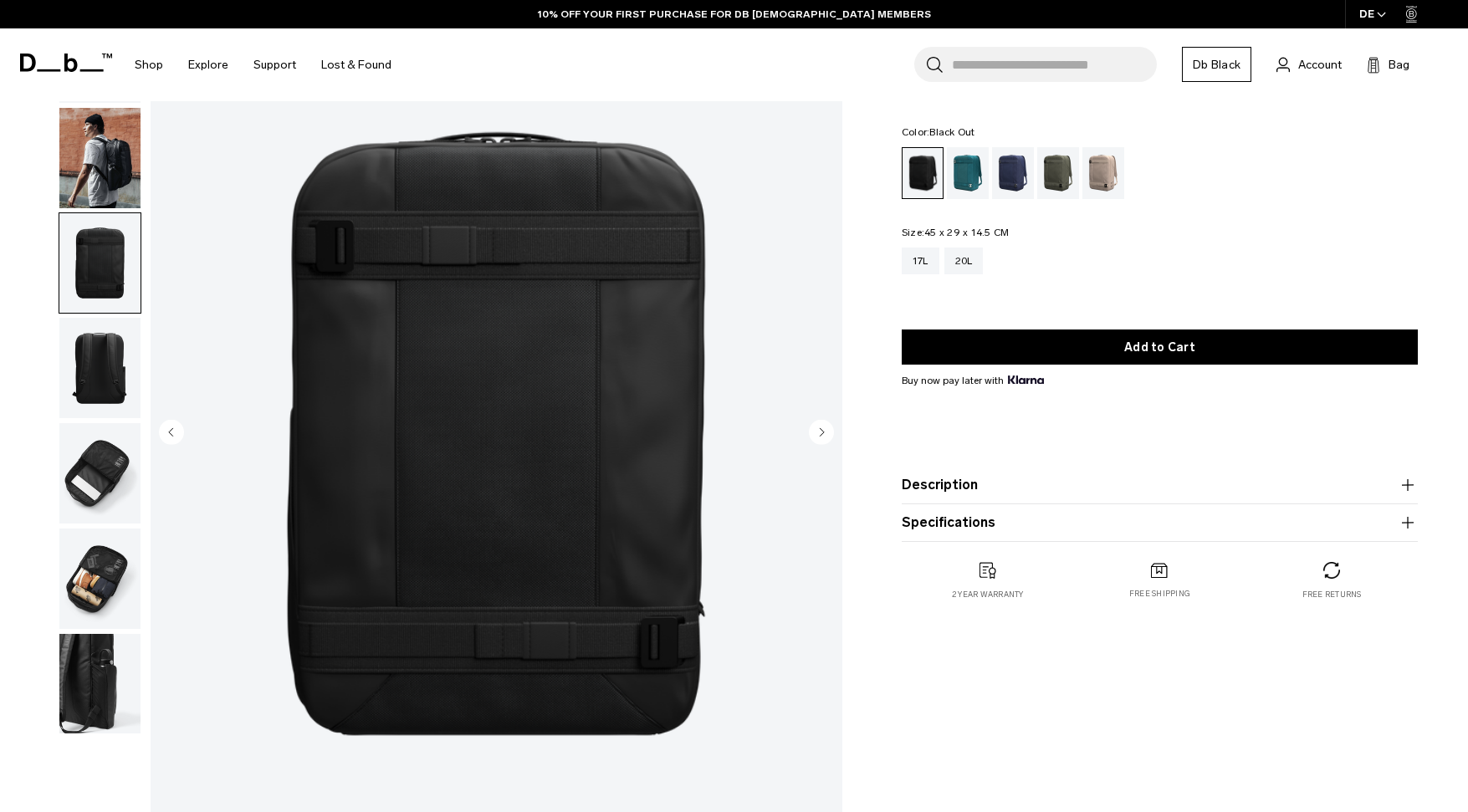
click at [90, 582] on img "button" at bounding box center [100, 578] width 82 height 100
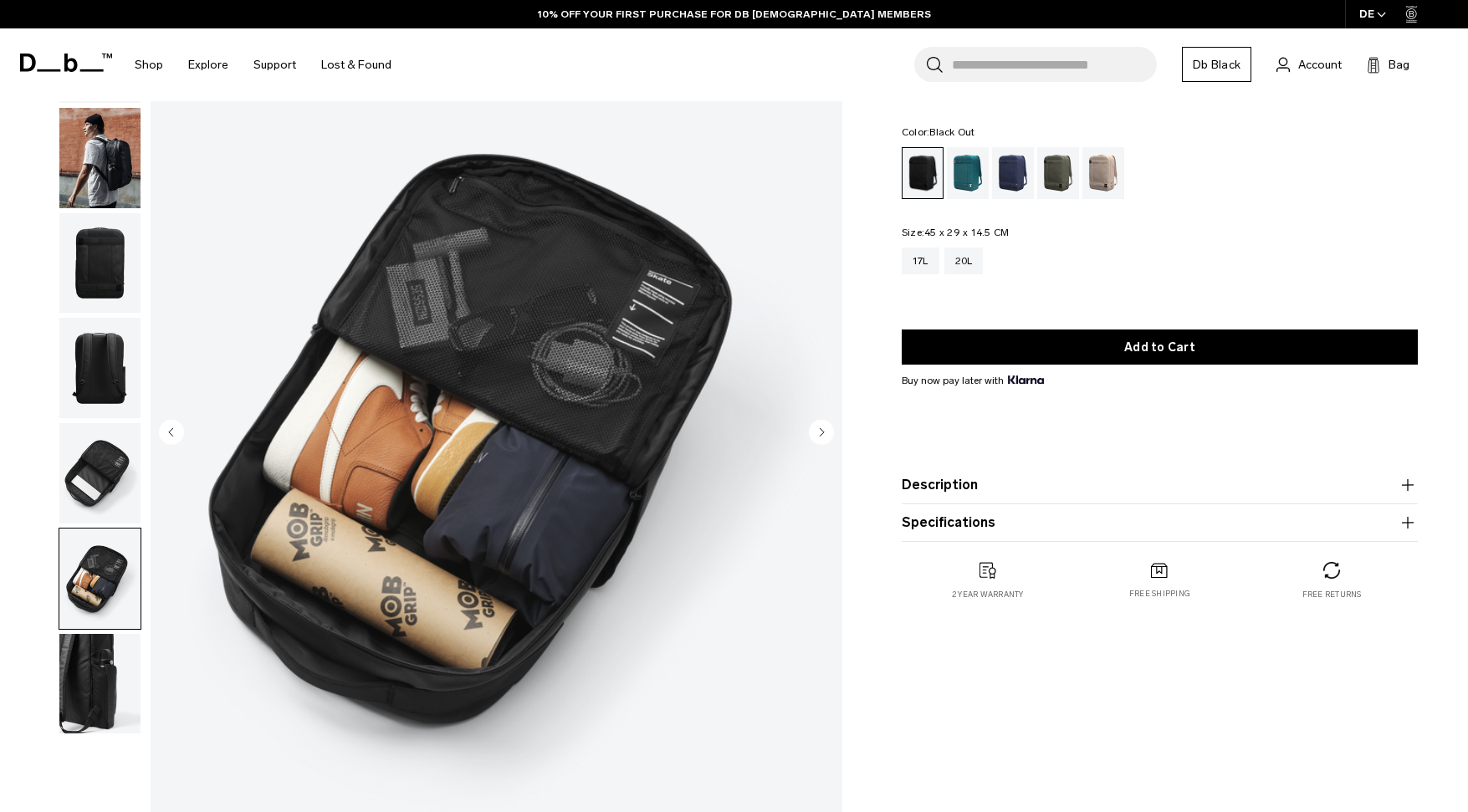
click at [88, 723] on img "button" at bounding box center [100, 683] width 82 height 100
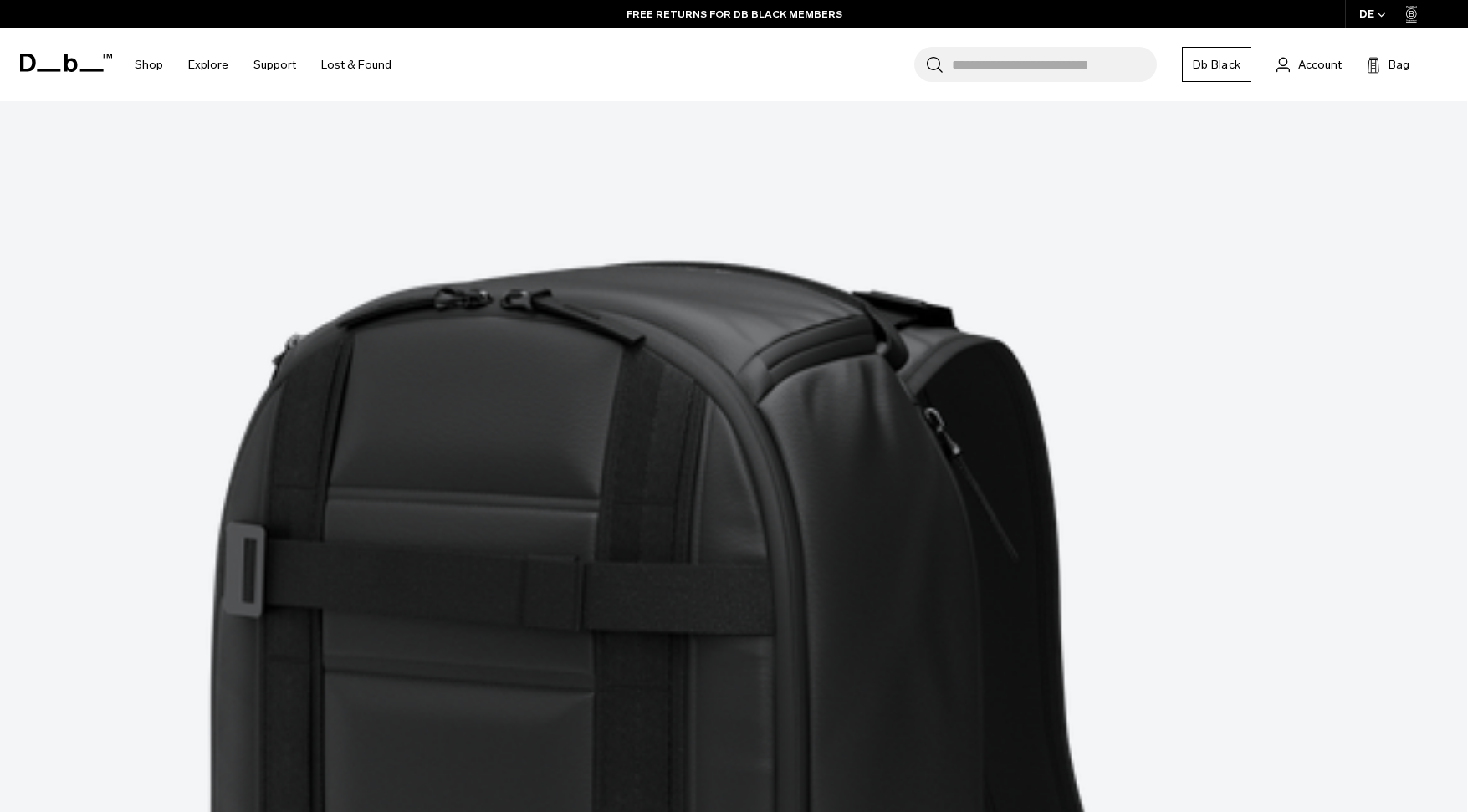
scroll to position [3994, 0]
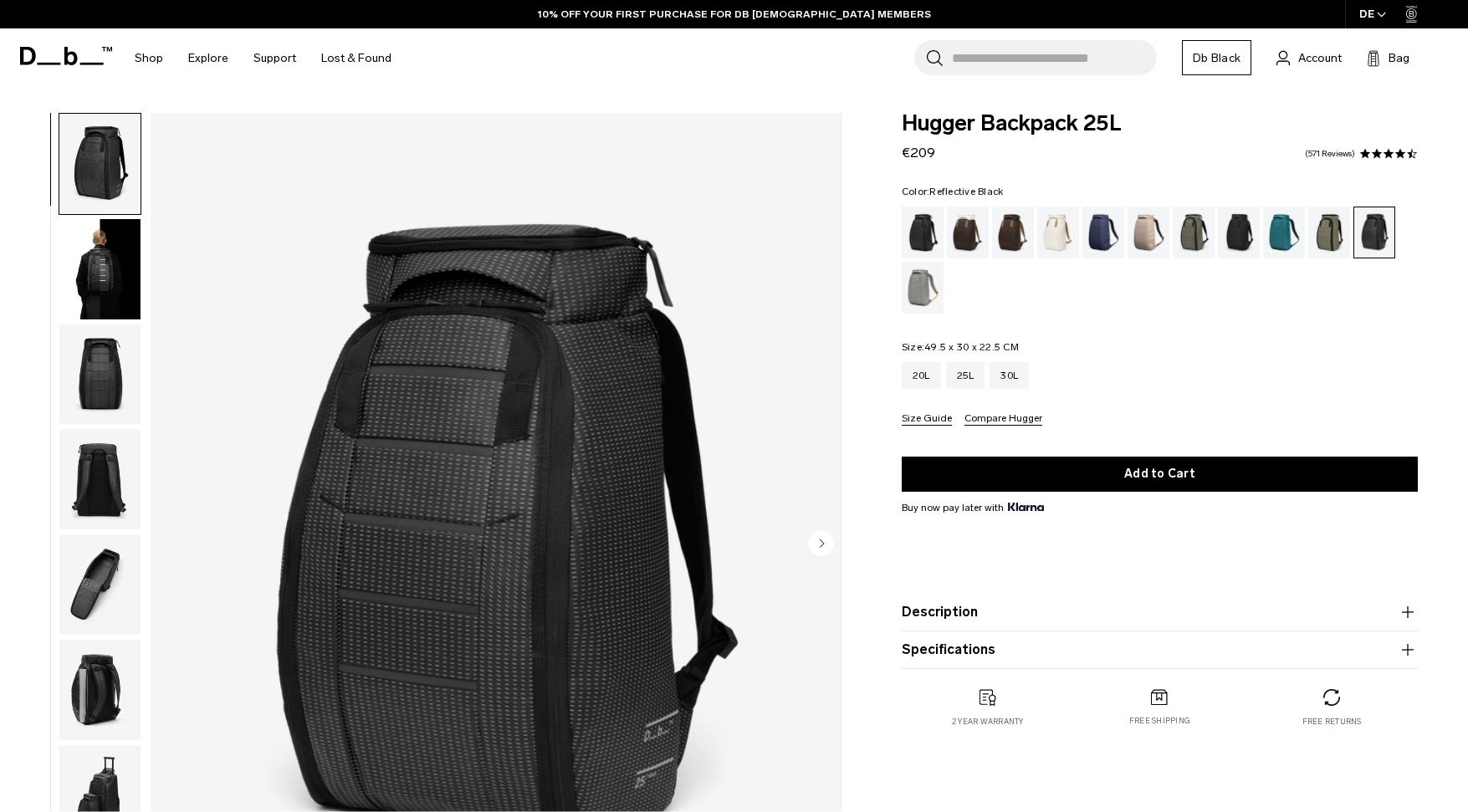
click at [107, 269] on img "button" at bounding box center [100, 269] width 82 height 100
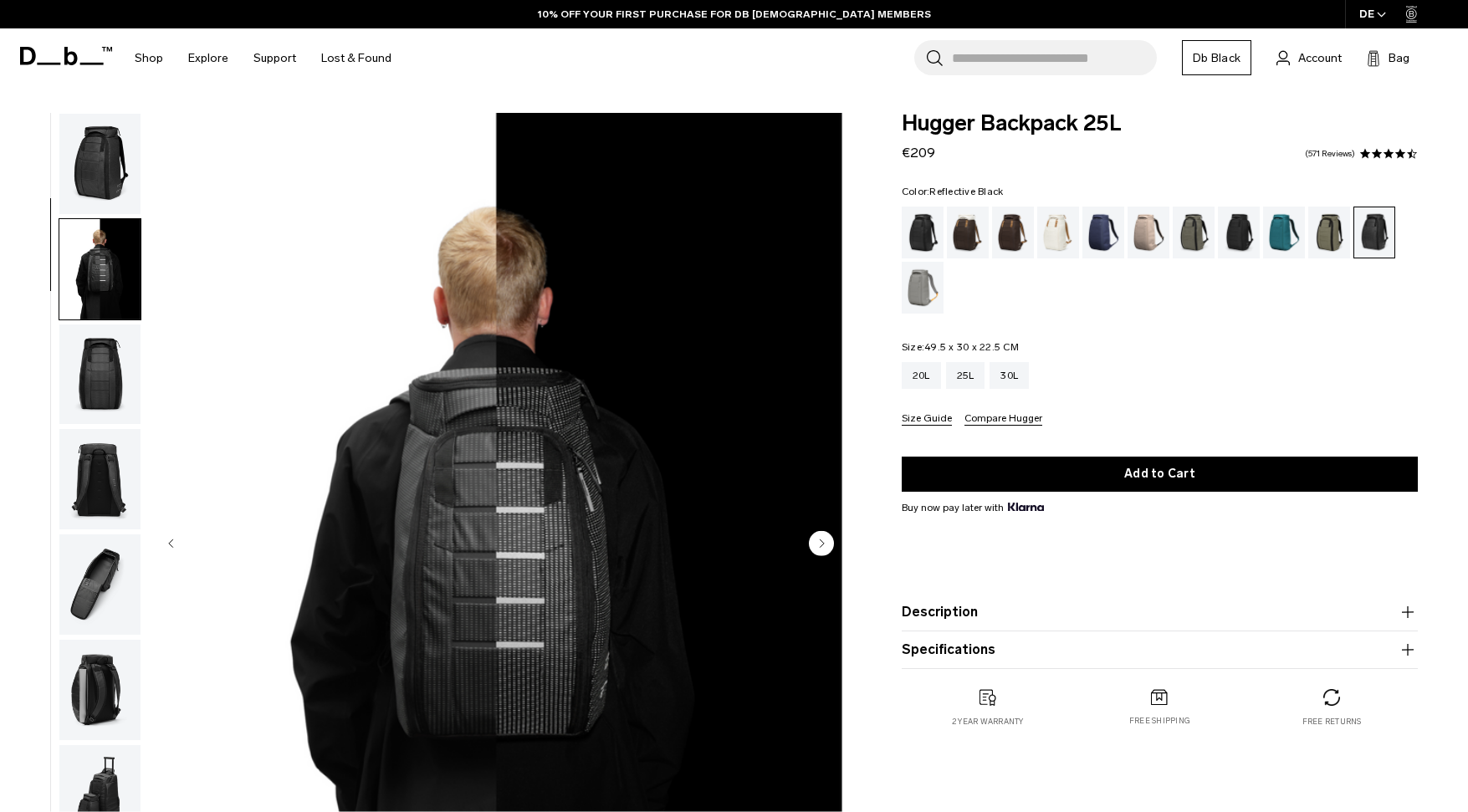
scroll to position [105, 0]
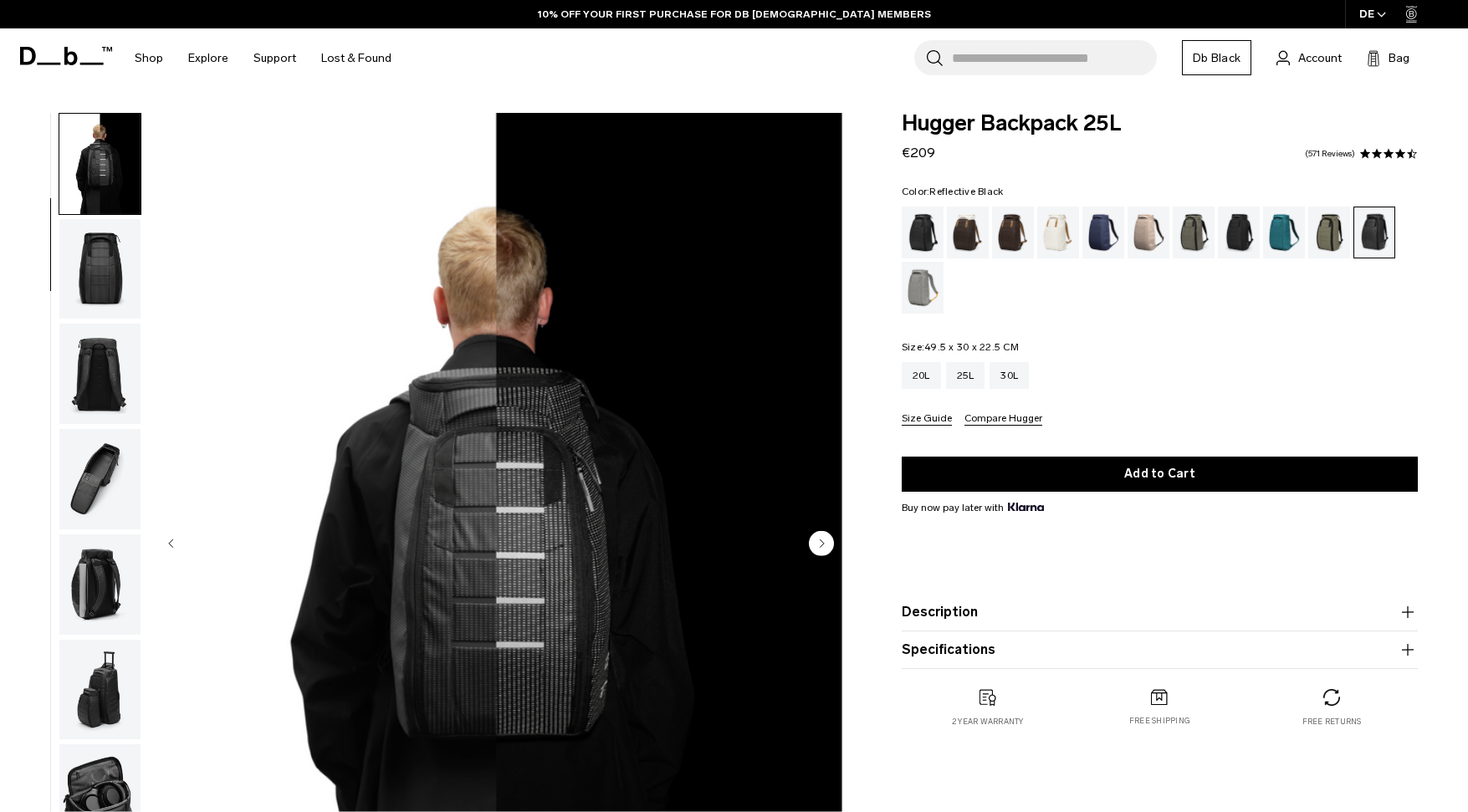
click at [95, 321] on ul at bounding box center [99, 544] width 82 height 864
click at [103, 355] on img "button" at bounding box center [100, 373] width 82 height 100
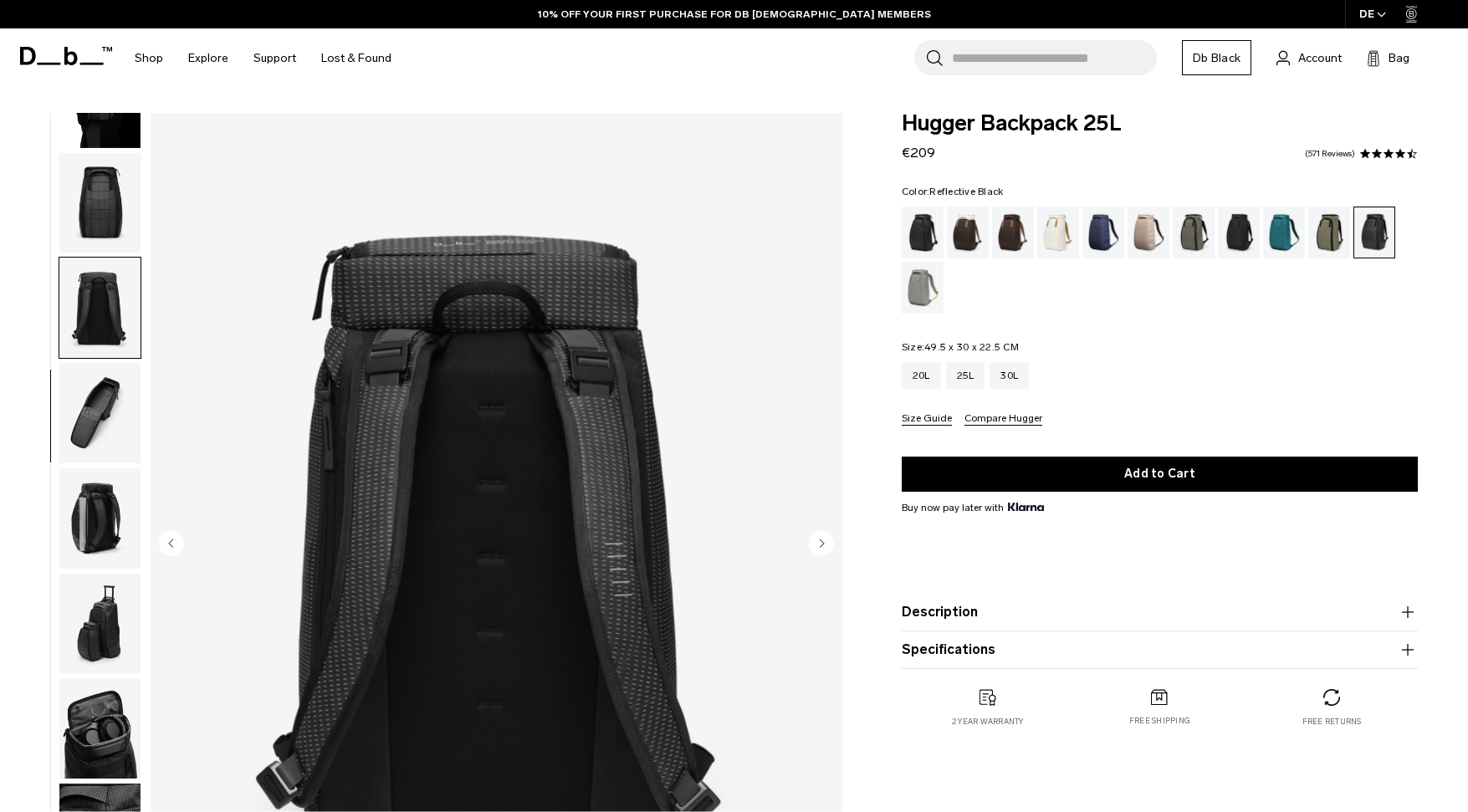
scroll to position [185, 0]
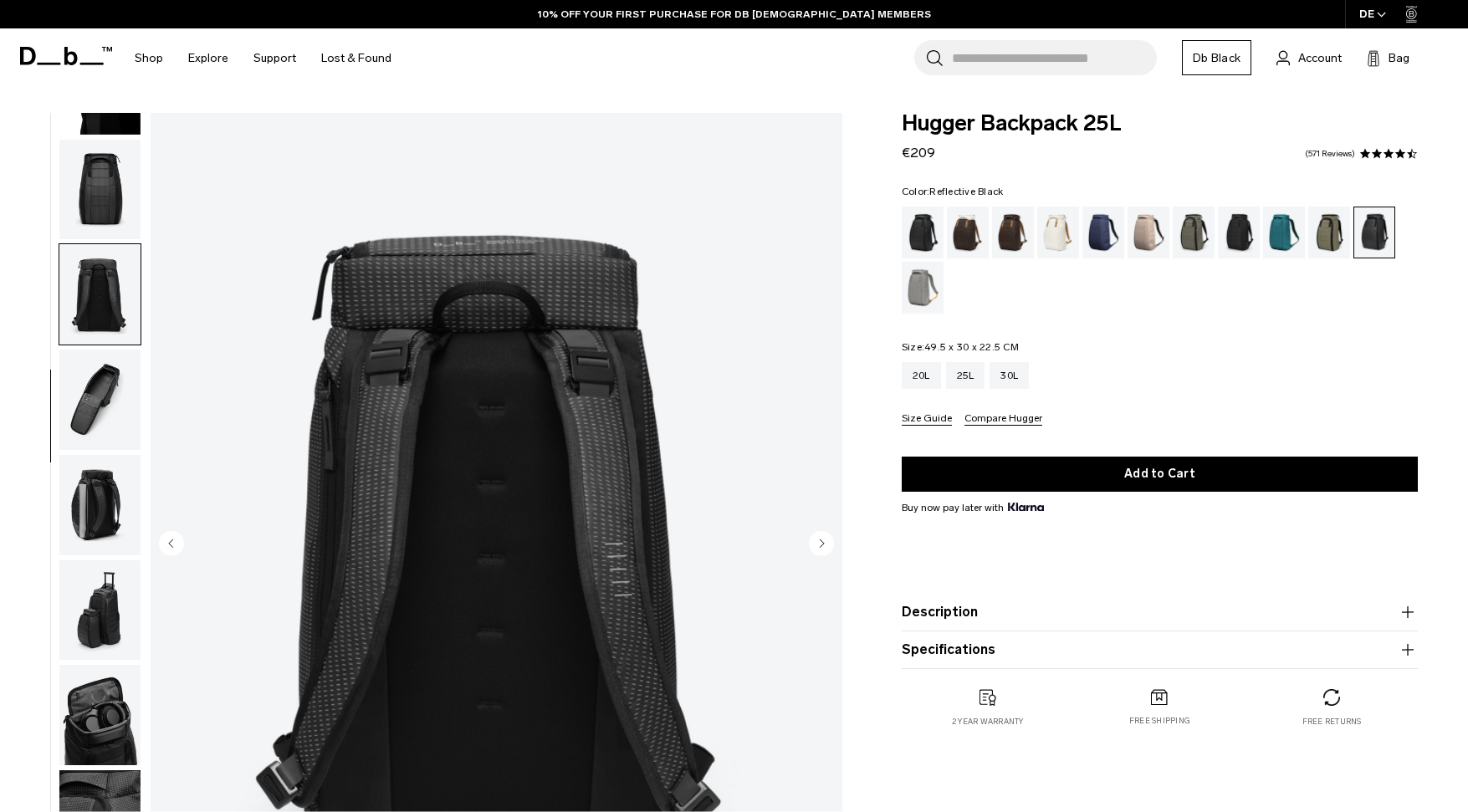
click at [105, 425] on img "button" at bounding box center [100, 399] width 82 height 100
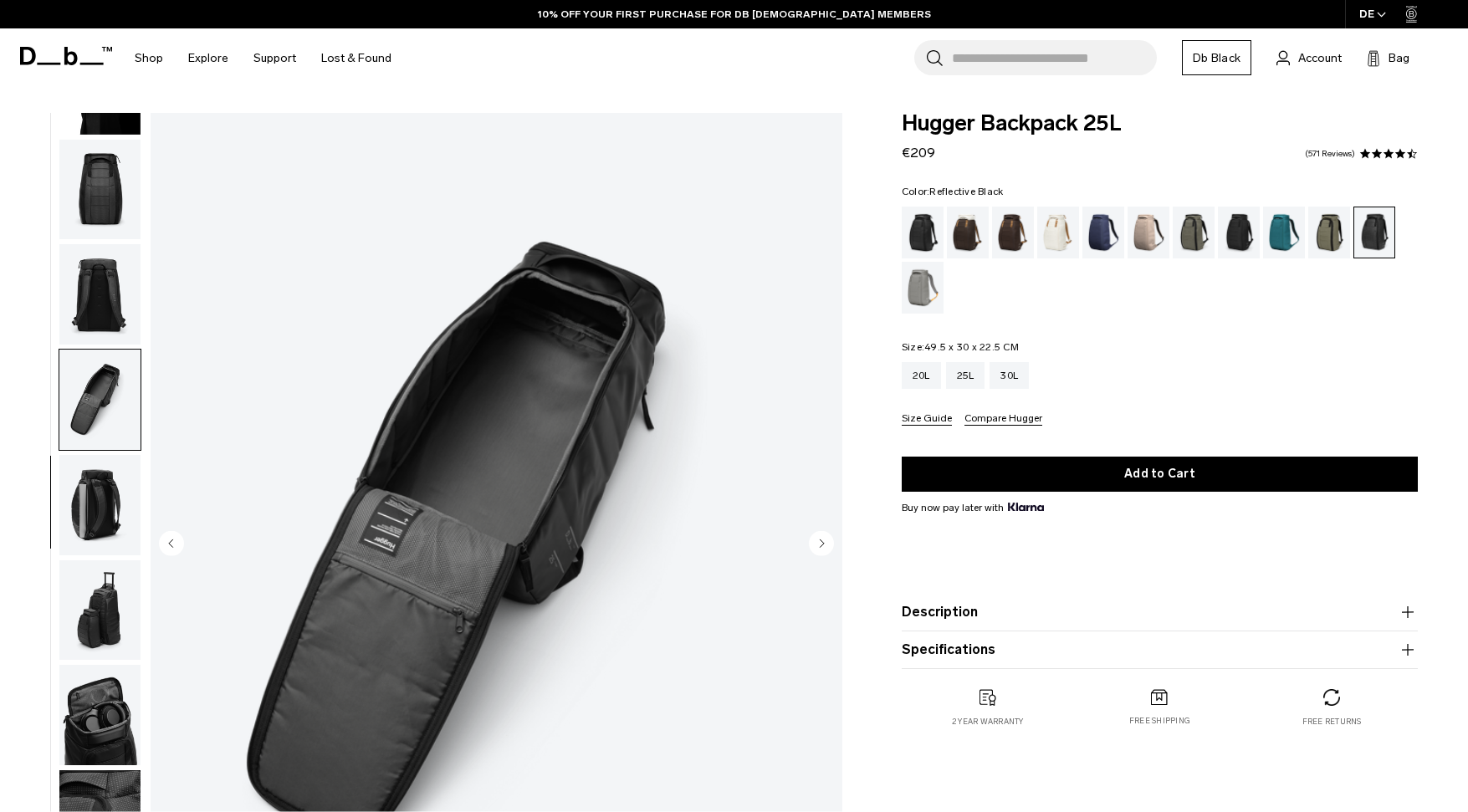
click at [98, 491] on img "button" at bounding box center [100, 504] width 82 height 100
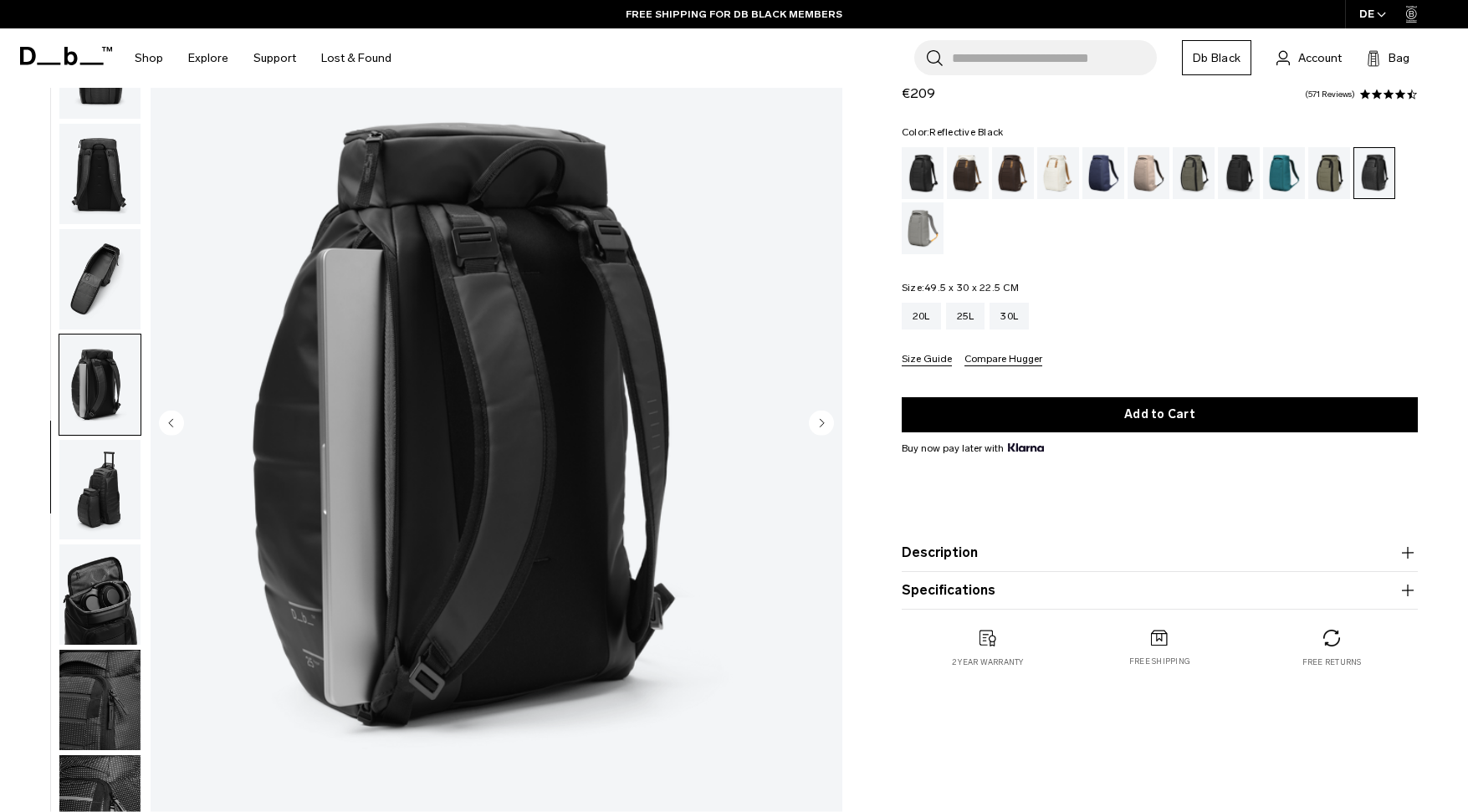
scroll to position [125, 0]
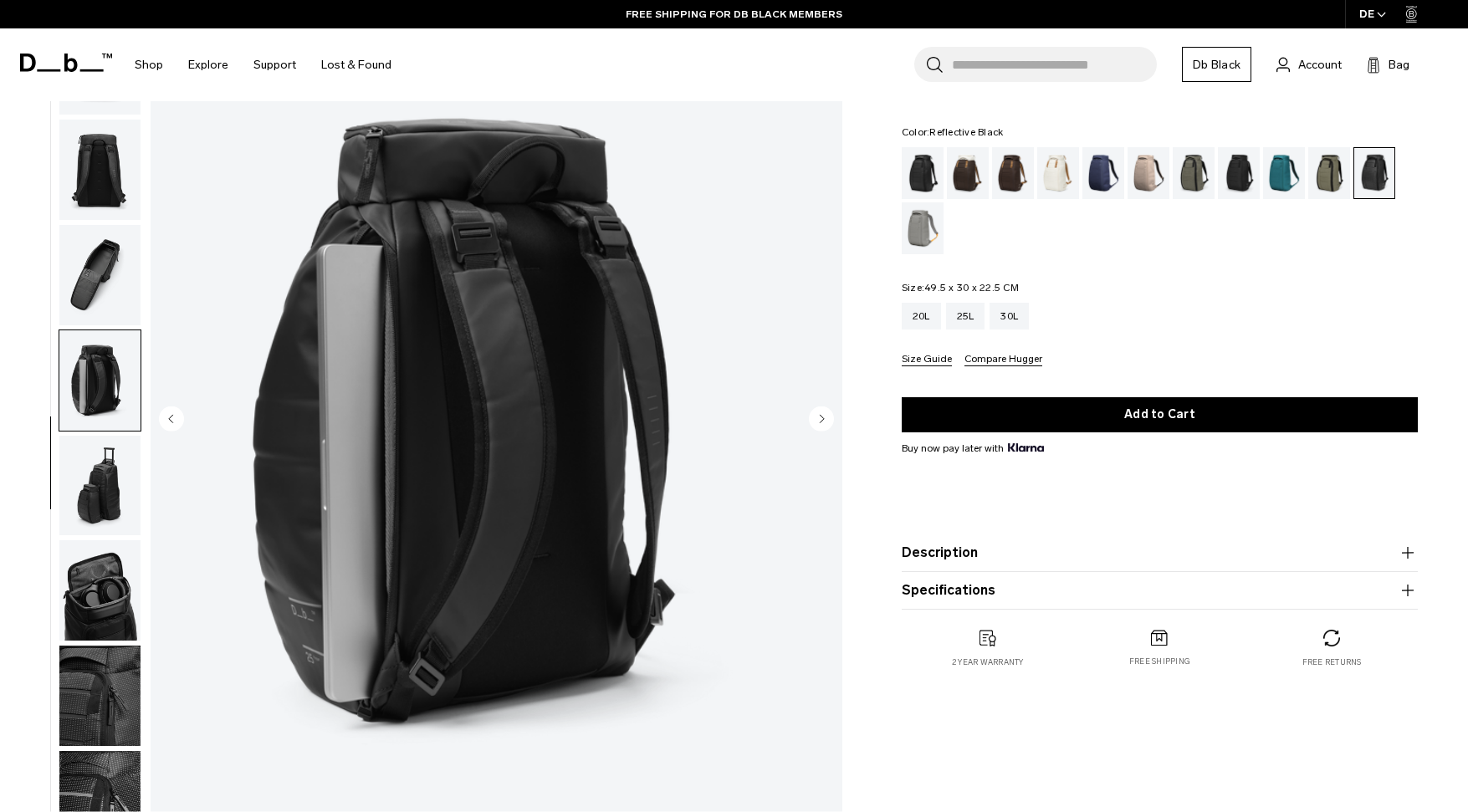
click at [106, 486] on img "button" at bounding box center [100, 486] width 82 height 100
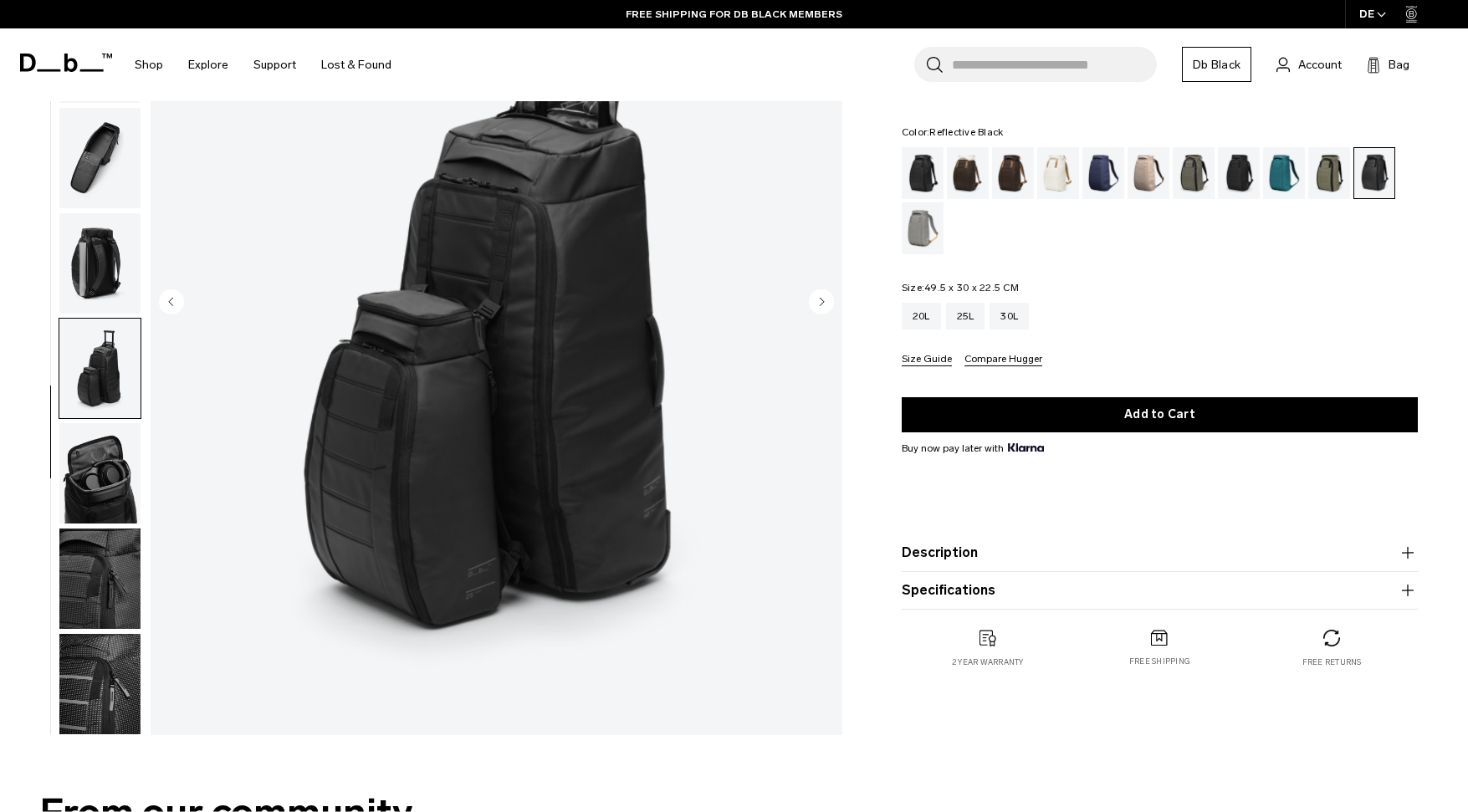
scroll to position [244, 0]
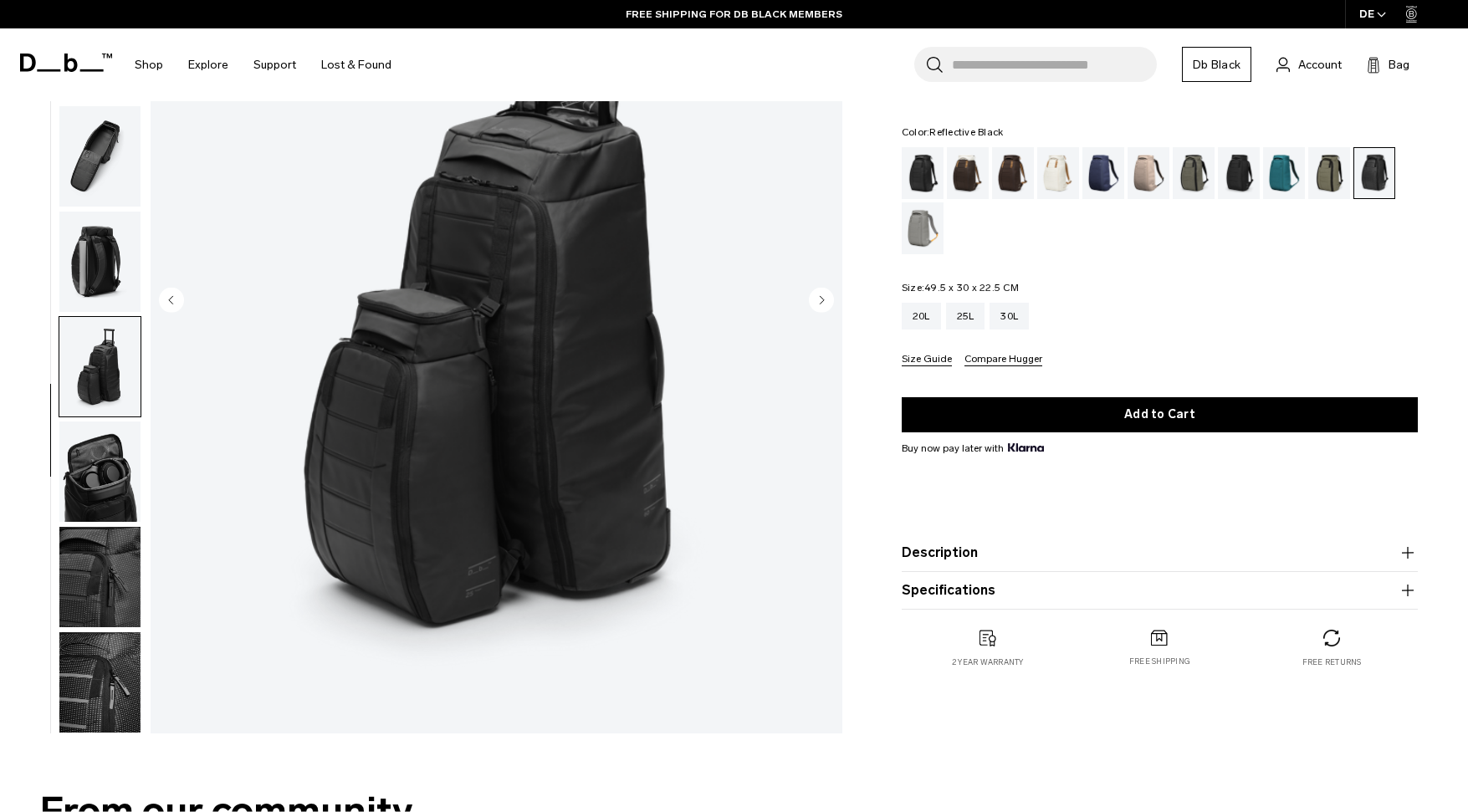
click at [87, 462] on img "button" at bounding box center [100, 472] width 82 height 100
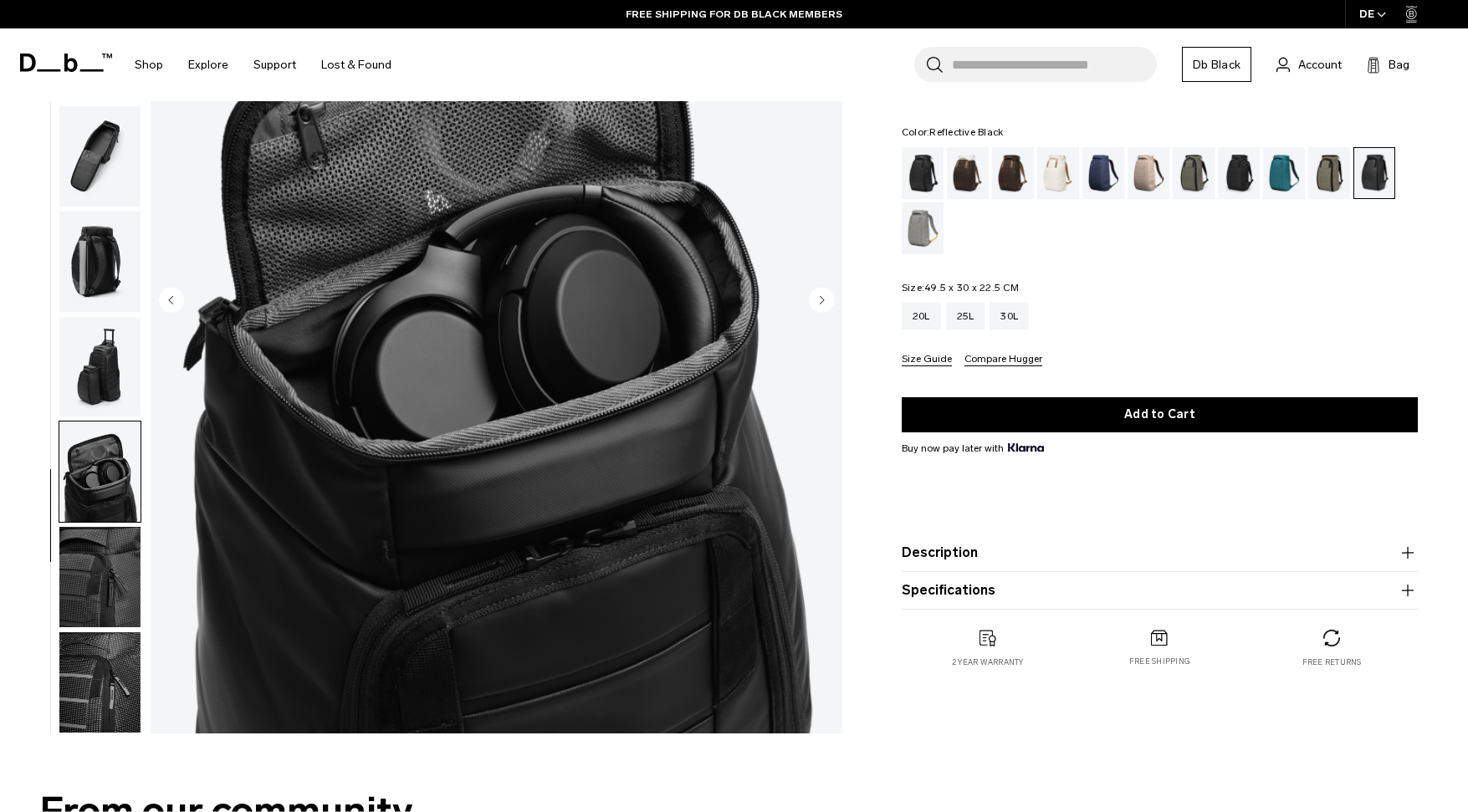
click at [94, 558] on img "button" at bounding box center [100, 577] width 82 height 100
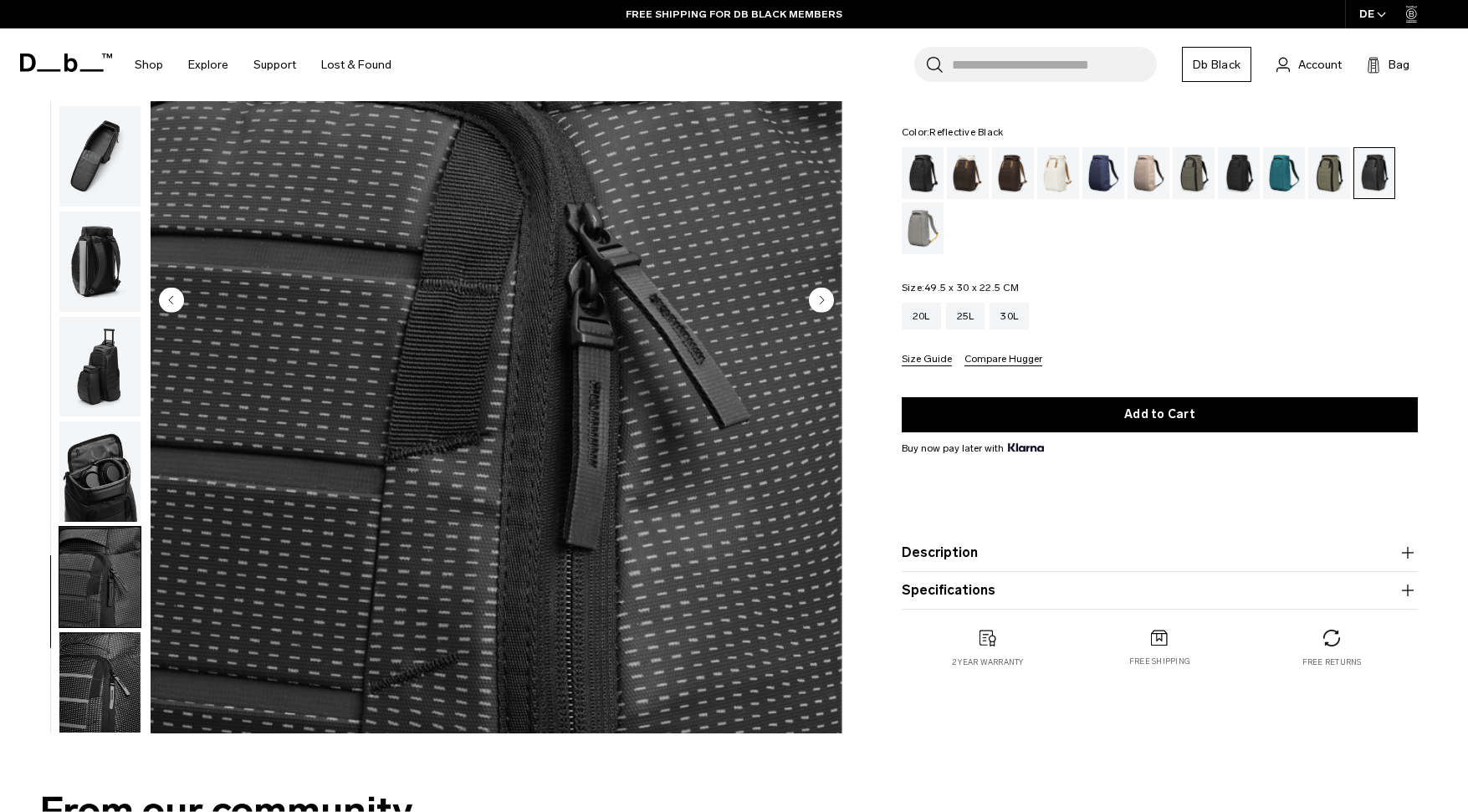
click at [90, 674] on img "button" at bounding box center [100, 682] width 82 height 100
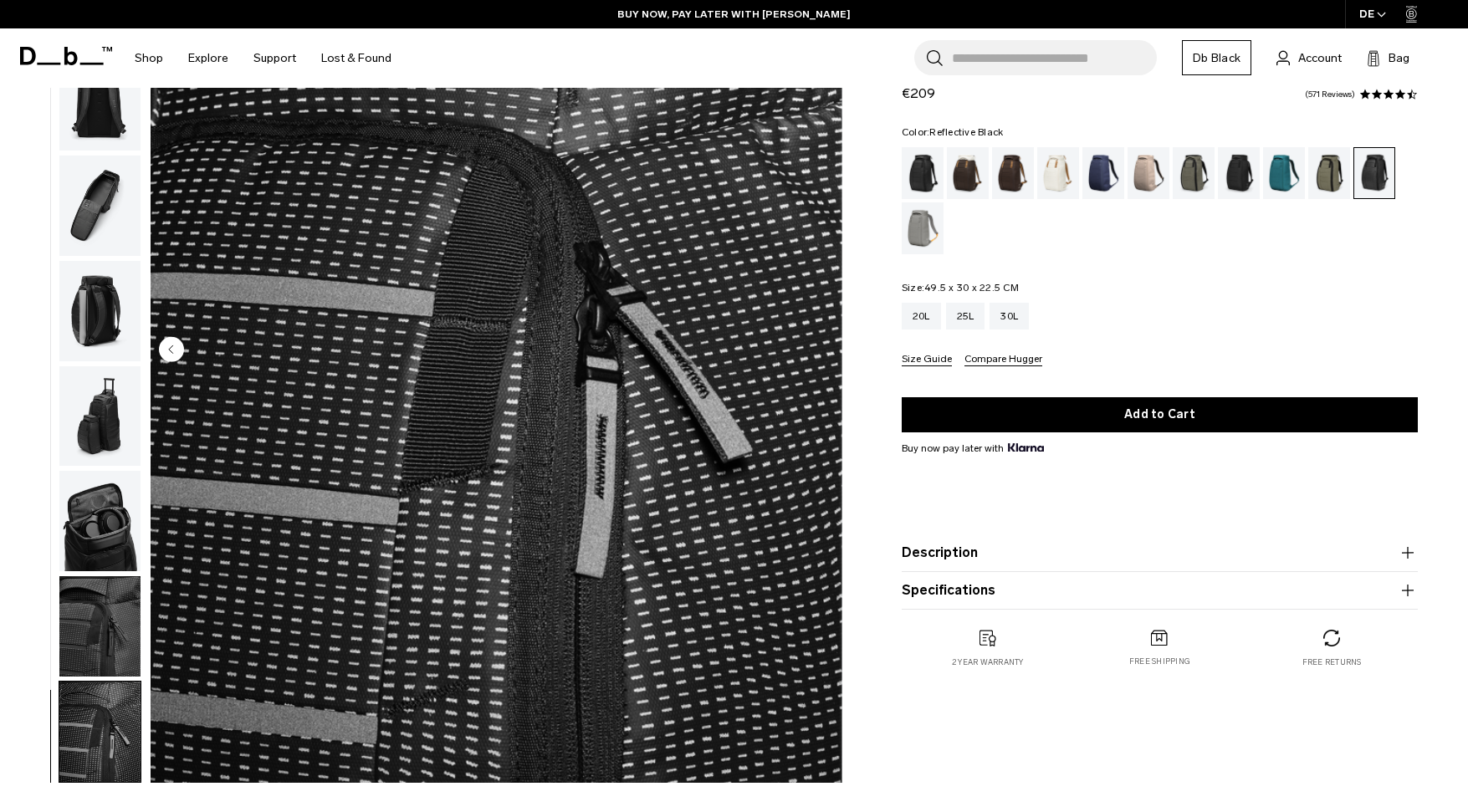
scroll to position [0, 0]
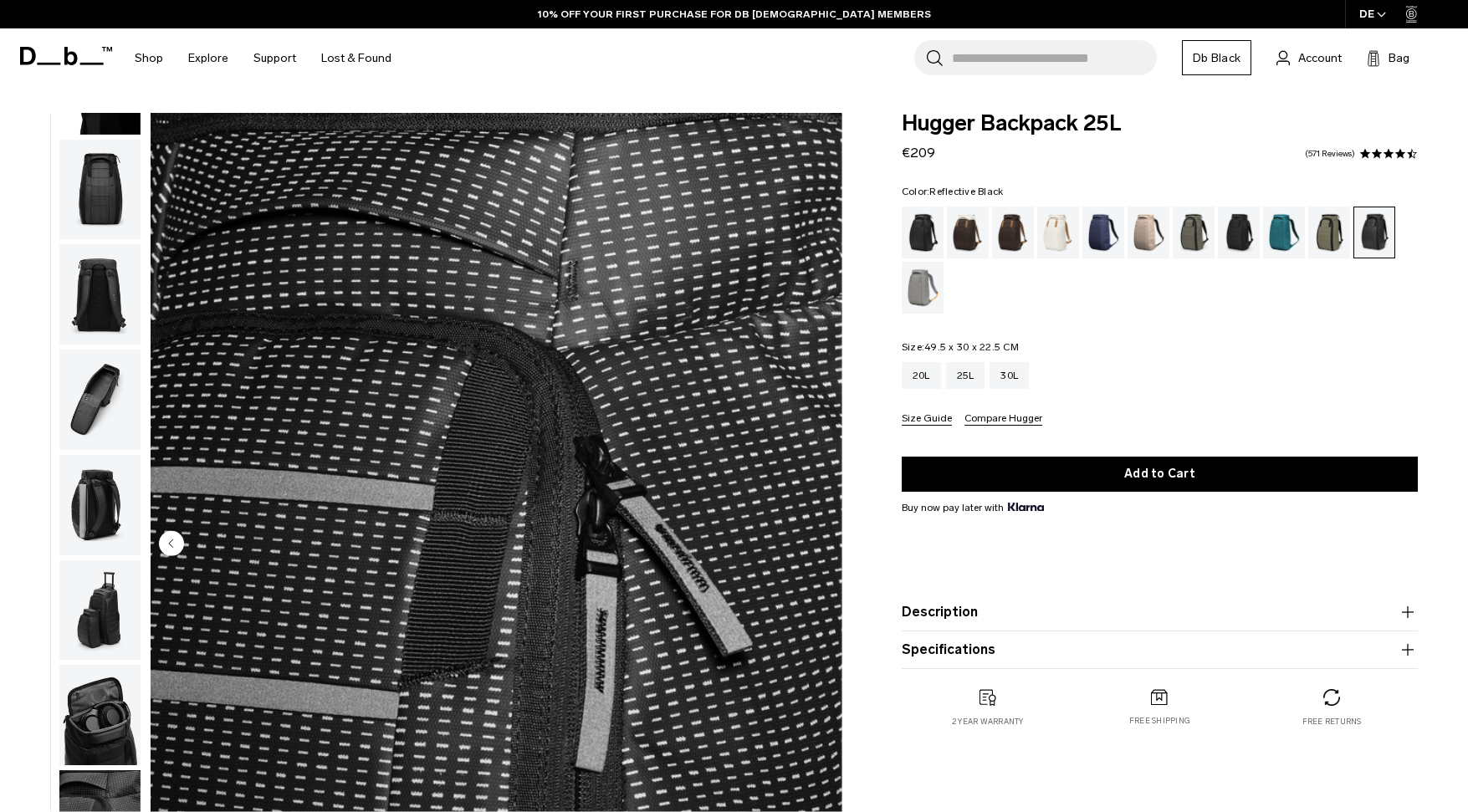
click at [84, 411] on img "button" at bounding box center [100, 399] width 82 height 100
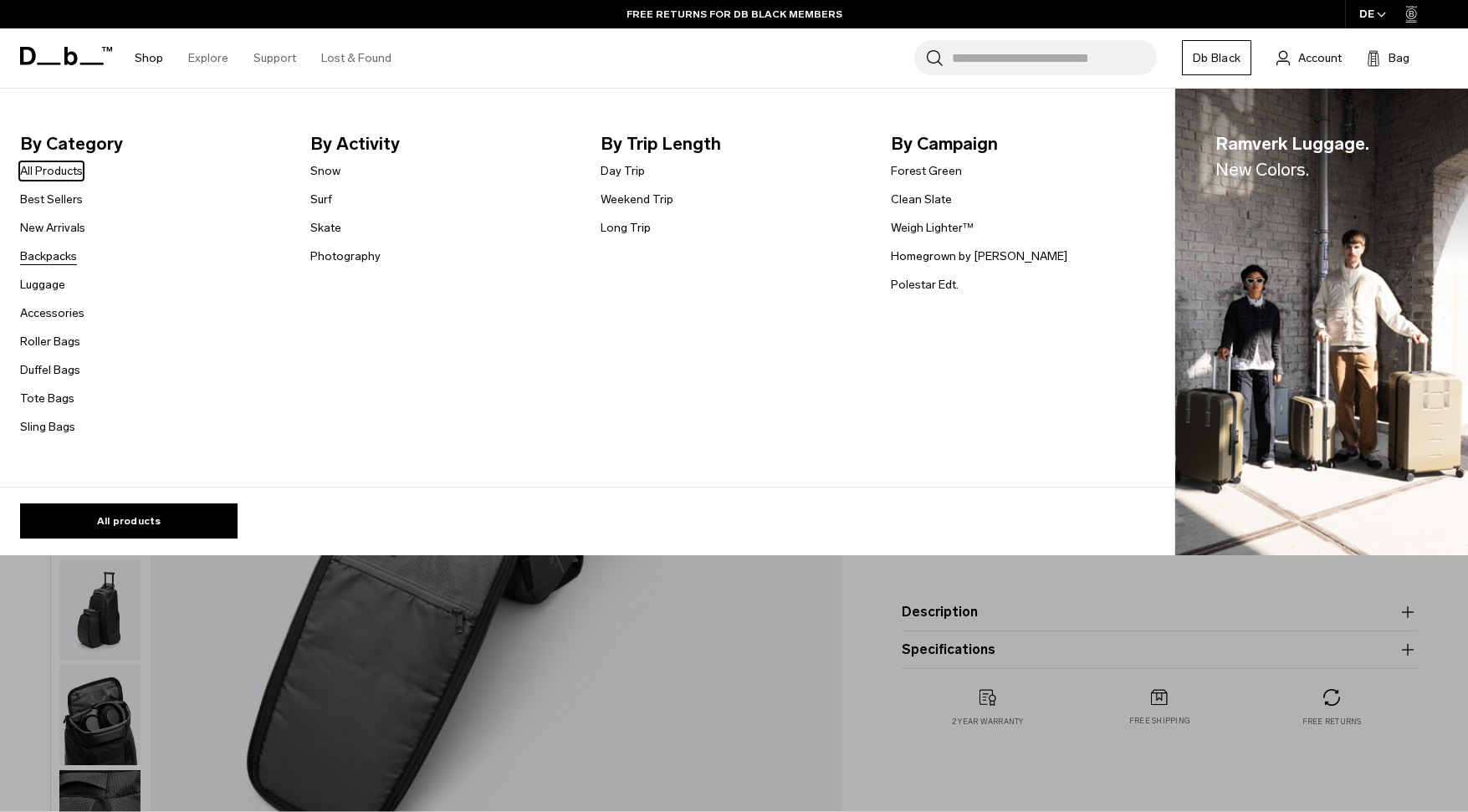
click at [49, 253] on link "Backpacks" at bounding box center [49, 256] width 57 height 18
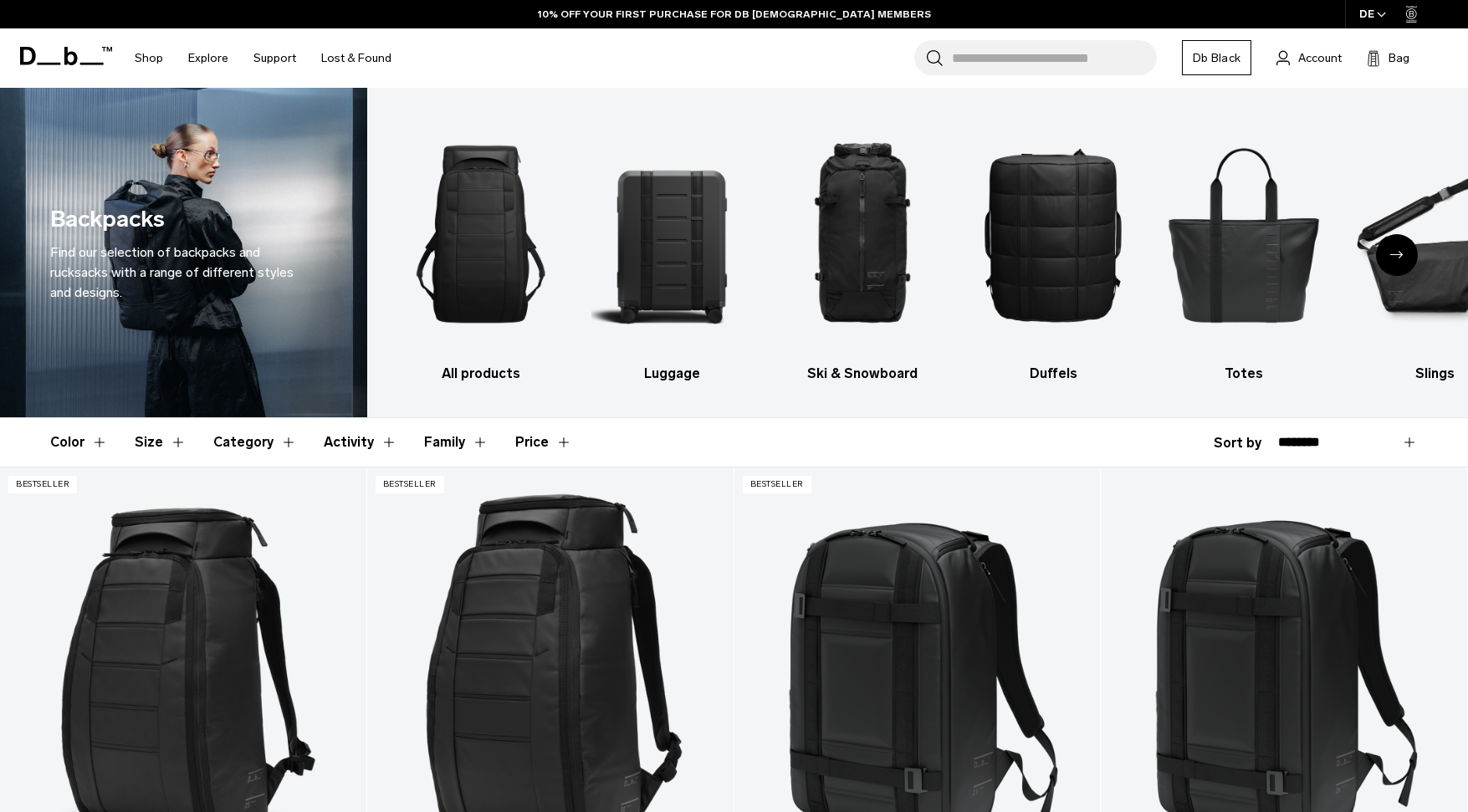
click at [255, 445] on button "Category" at bounding box center [255, 442] width 83 height 49
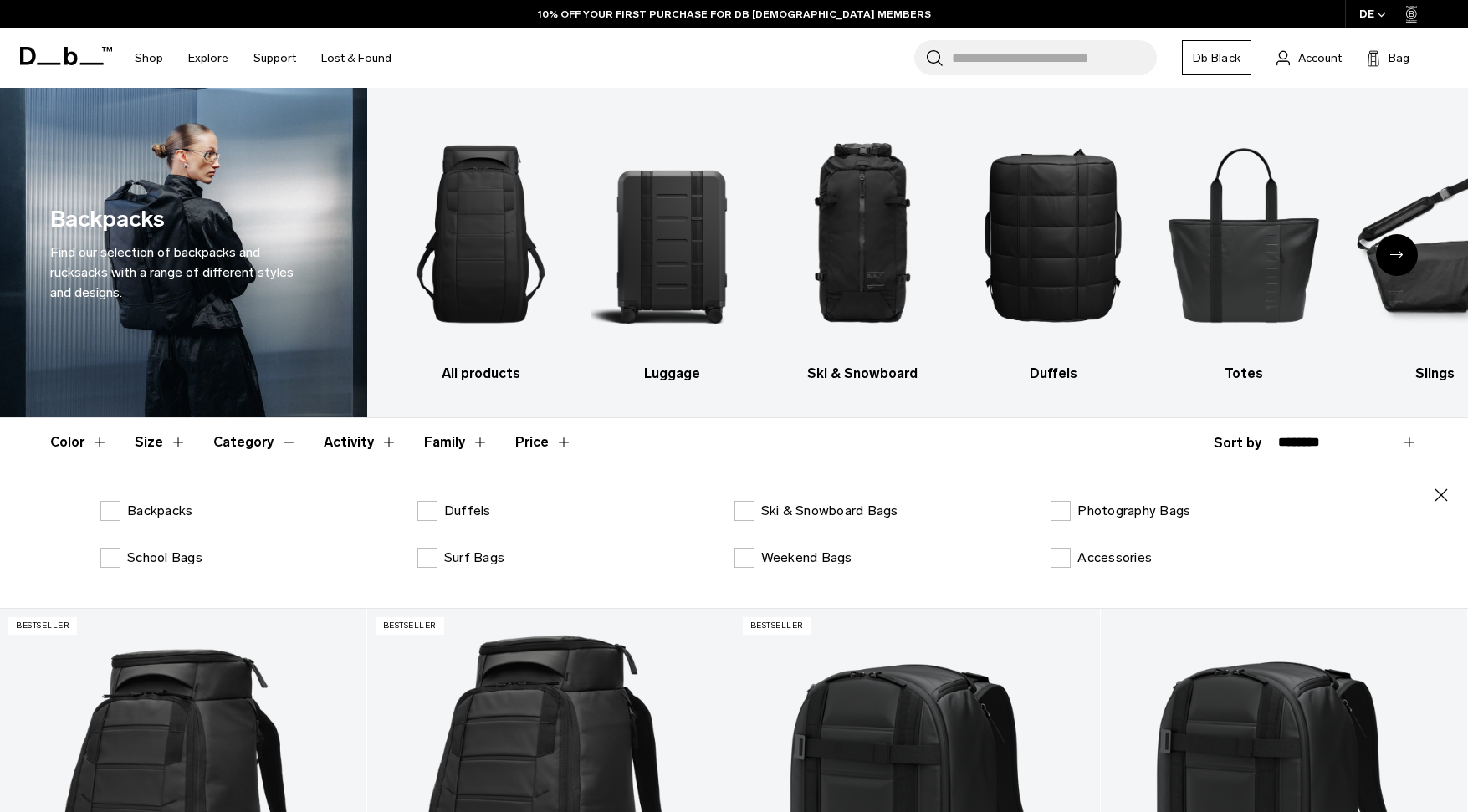
click at [130, 441] on header "Color Size Category Activity Family Price" at bounding box center [734, 442] width 1368 height 49
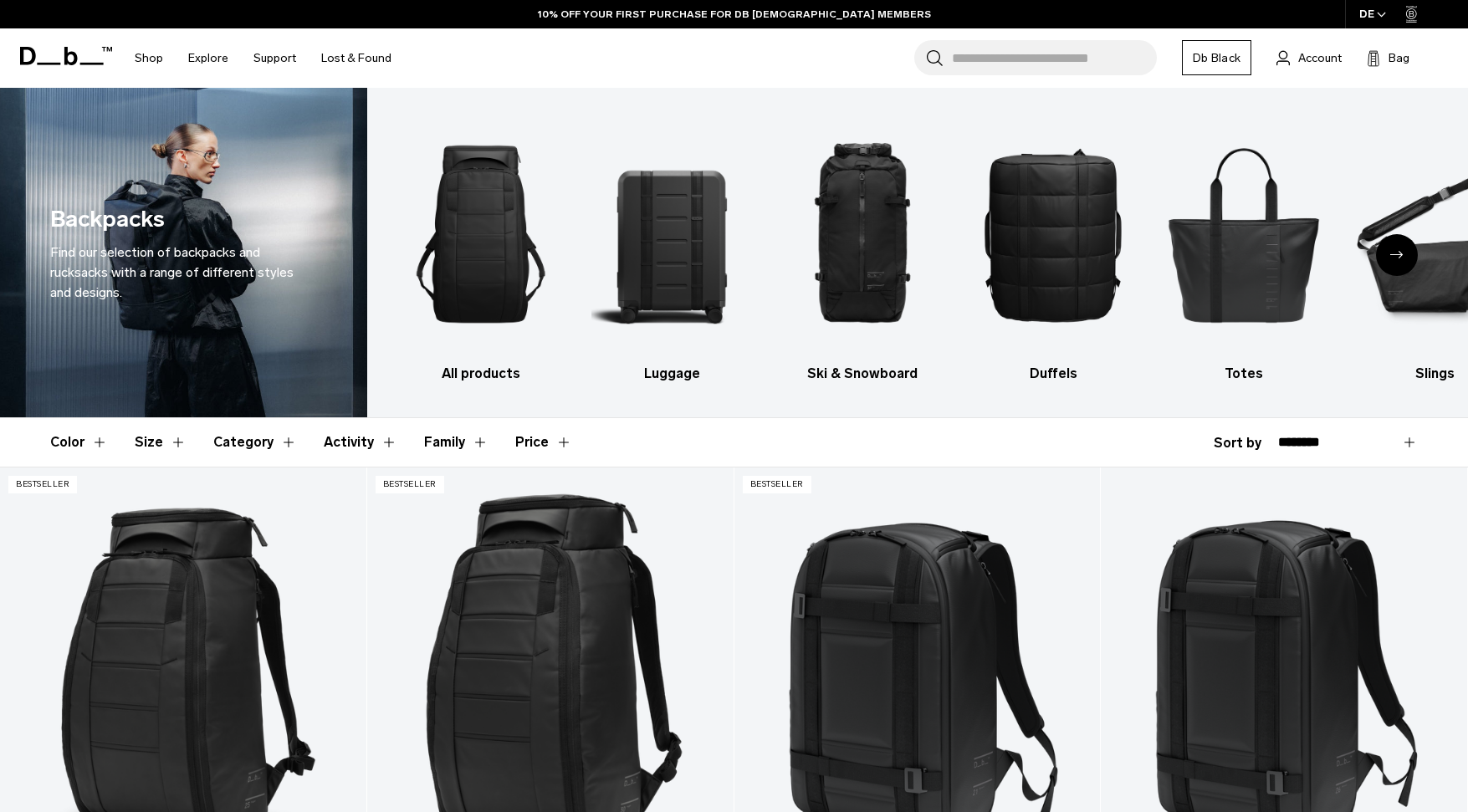
click at [59, 443] on button "Color" at bounding box center [79, 442] width 58 height 49
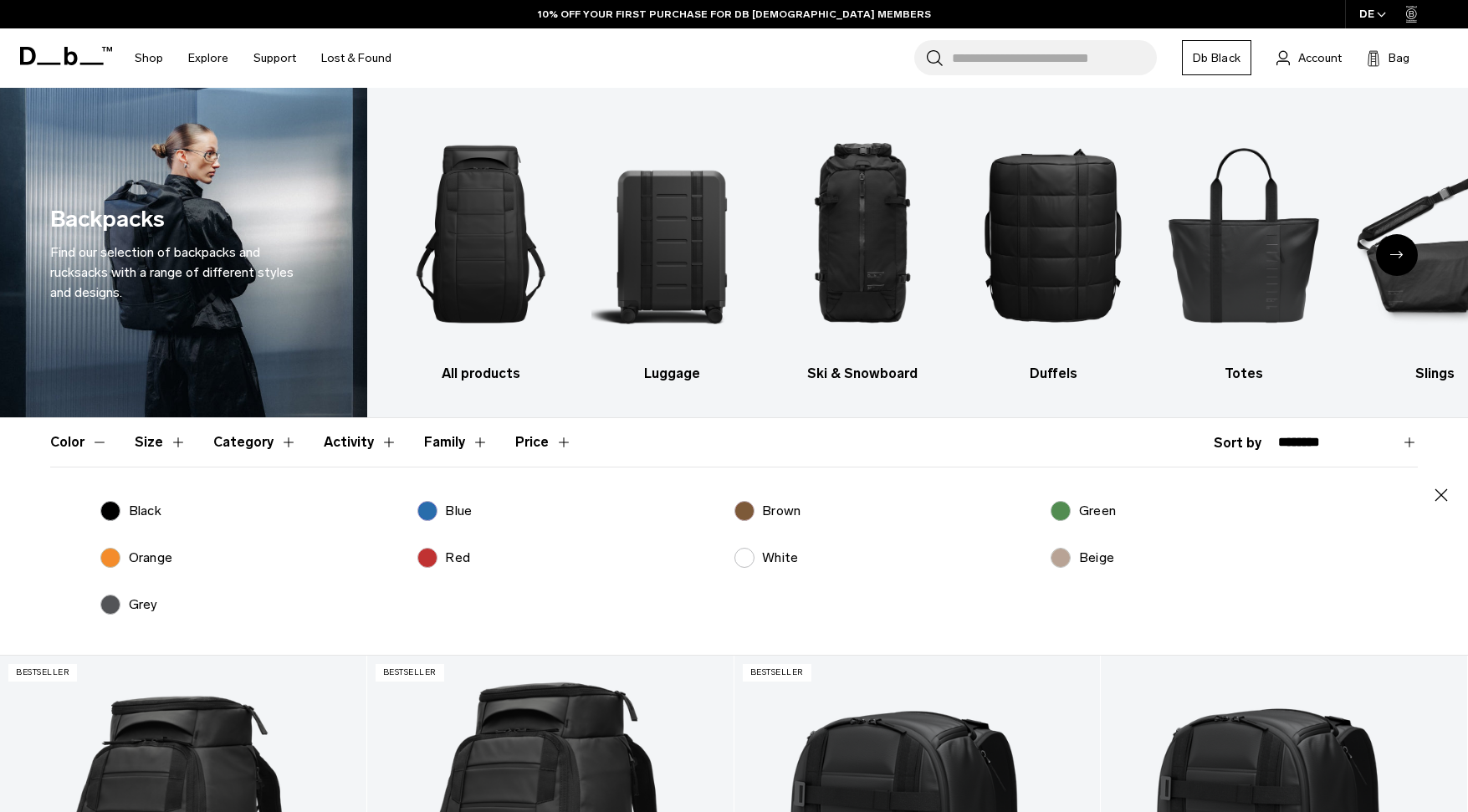
click at [373, 446] on button "Activity" at bounding box center [360, 442] width 74 height 49
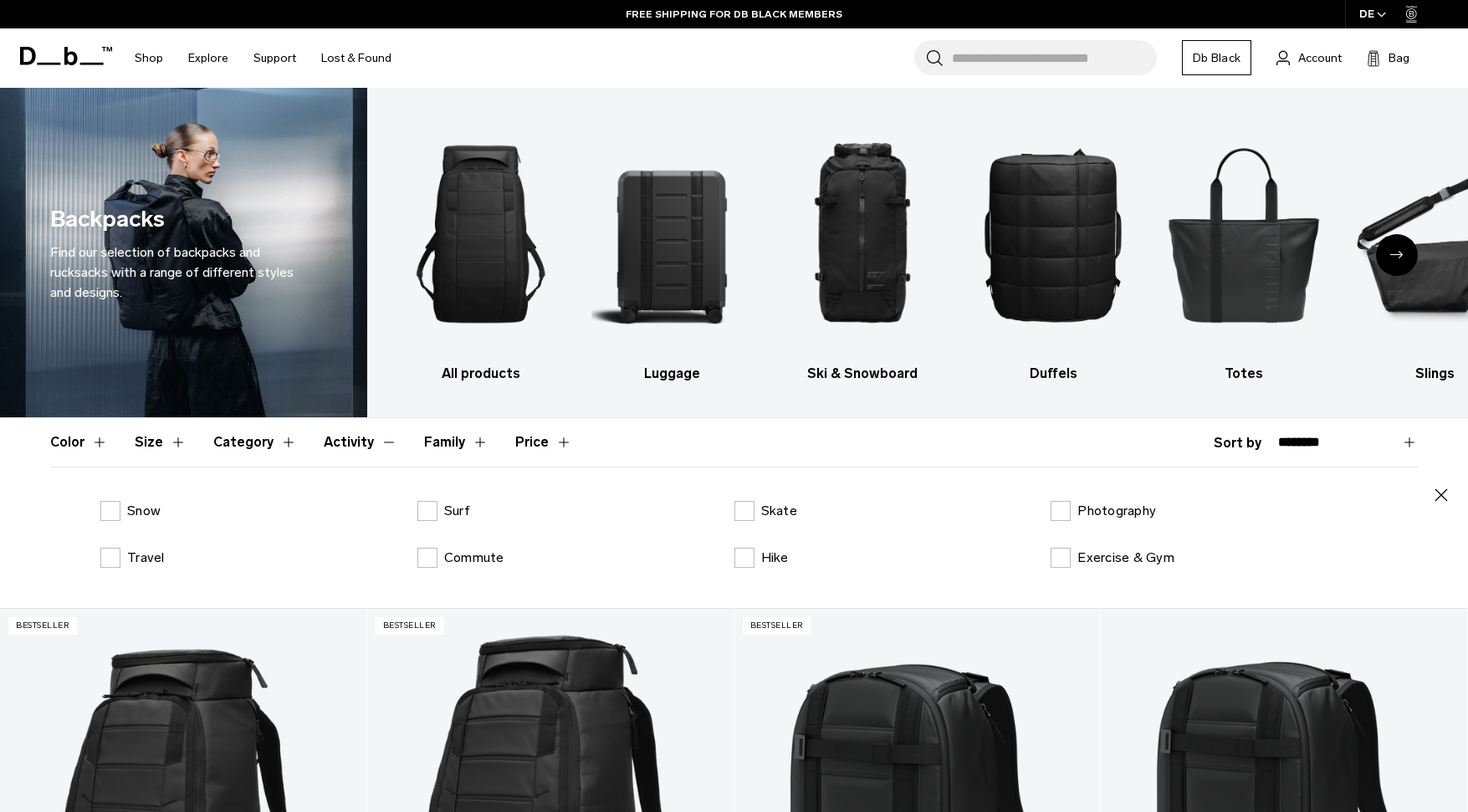
click at [424, 448] on button "Family" at bounding box center [456, 442] width 65 height 49
click at [123, 552] on label "Ramverk" at bounding box center [140, 558] width 81 height 20
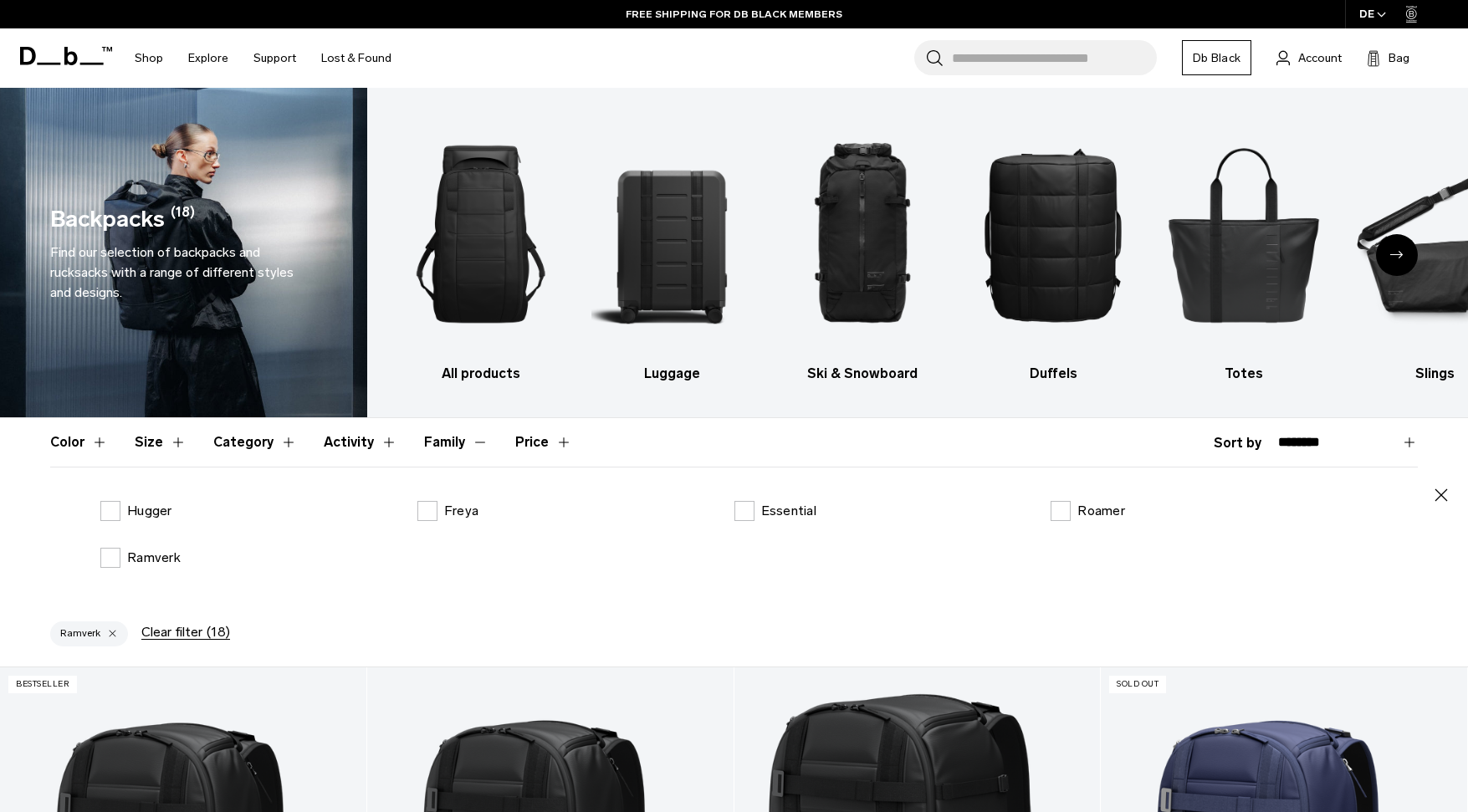
click at [1447, 505] on div "Color Size Category Activity Family Price Close" at bounding box center [734, 513] width 1468 height 190
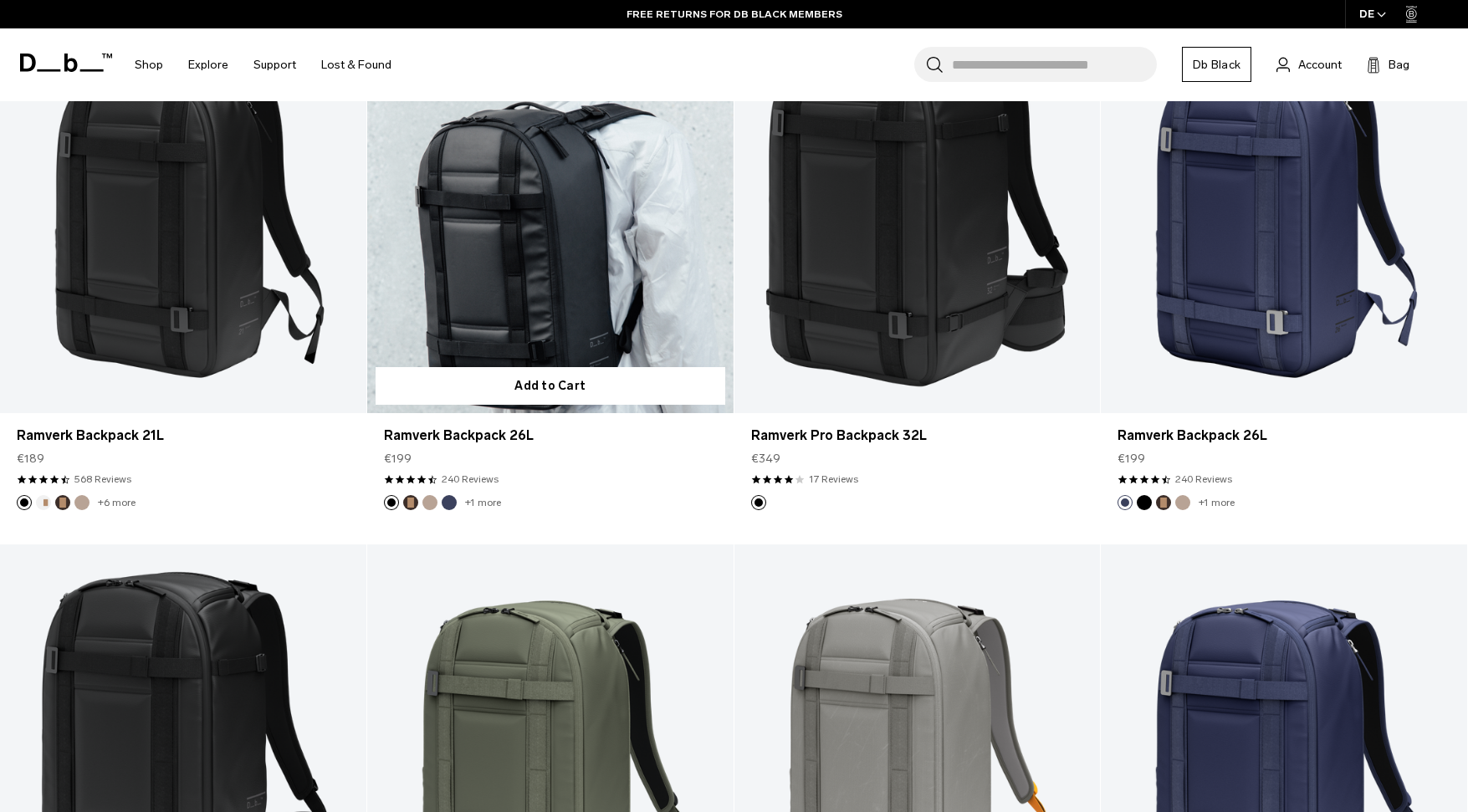
scroll to position [441, 0]
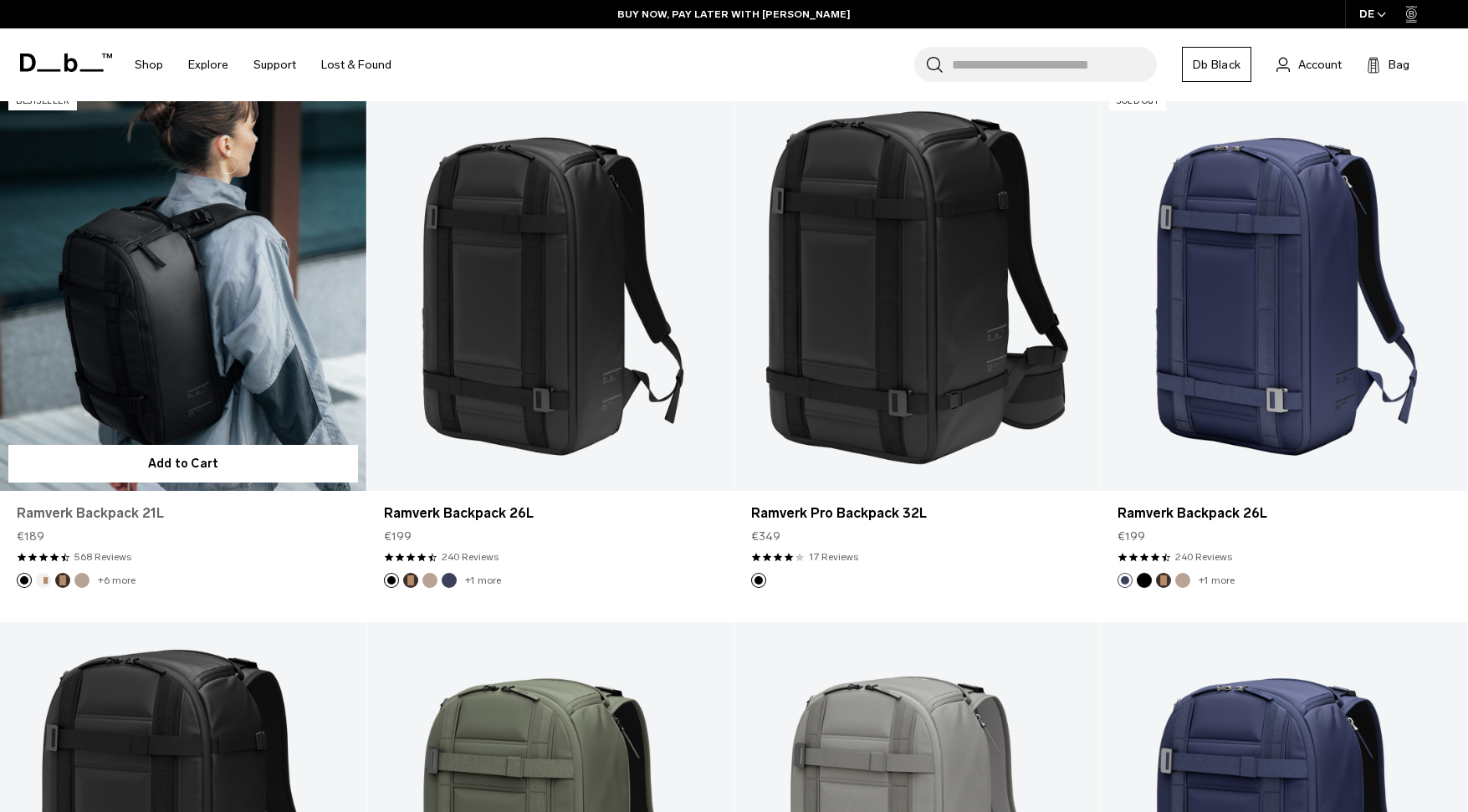
click at [111, 512] on link "Ramverk Backpack 21L" at bounding box center [184, 513] width 333 height 20
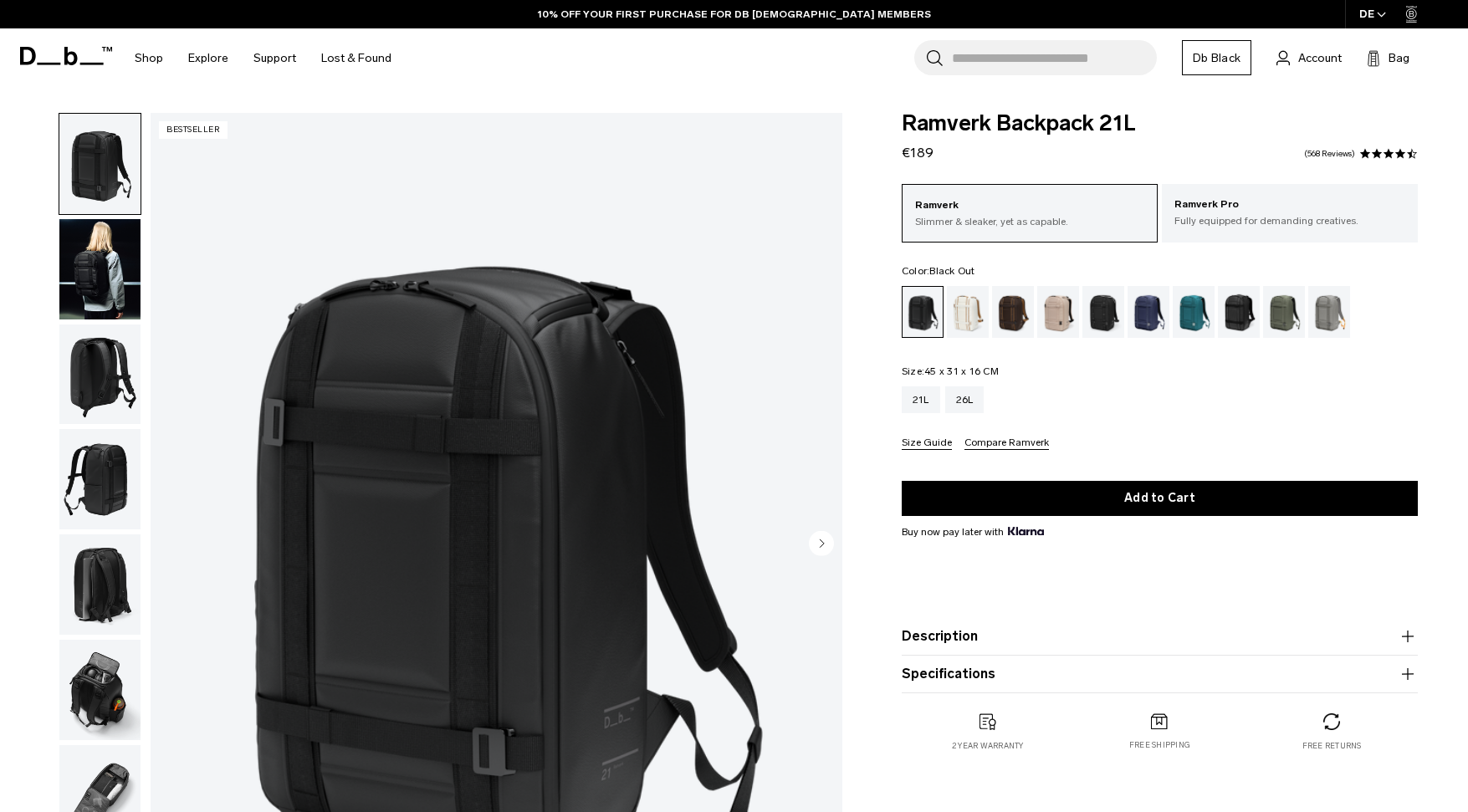
click at [101, 254] on img "button" at bounding box center [100, 269] width 82 height 100
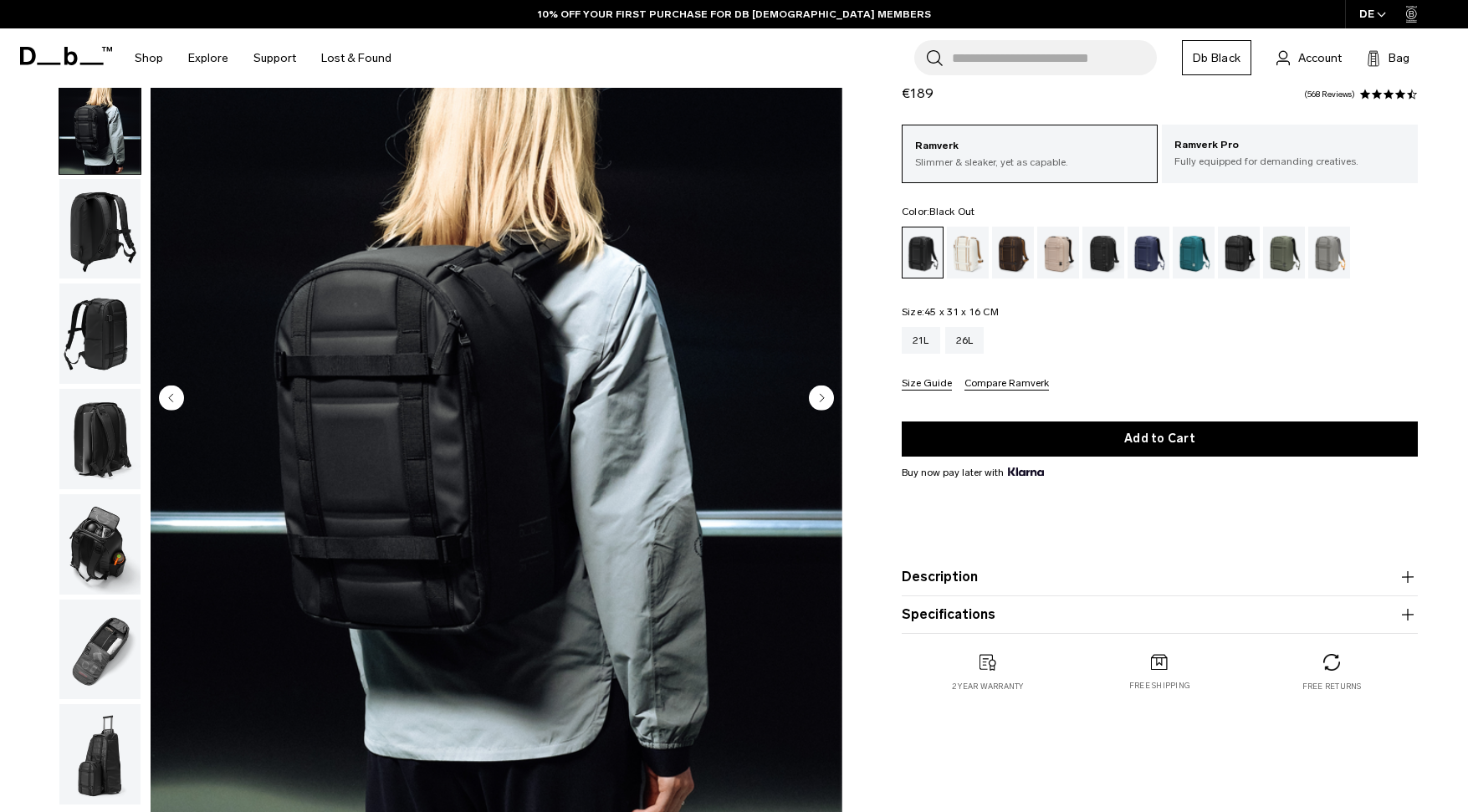
scroll to position [149, 0]
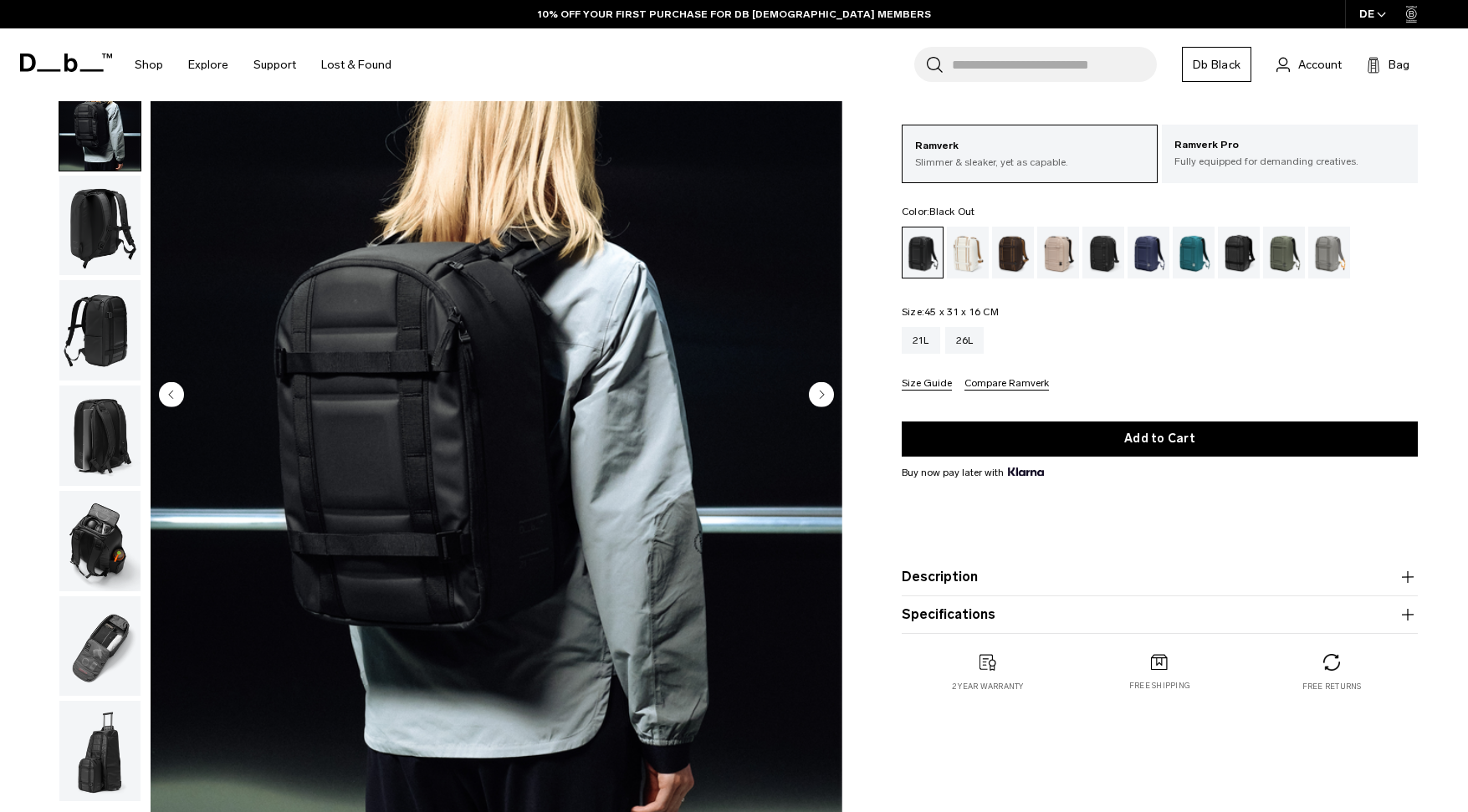
click at [101, 290] on img "button" at bounding box center [100, 330] width 82 height 100
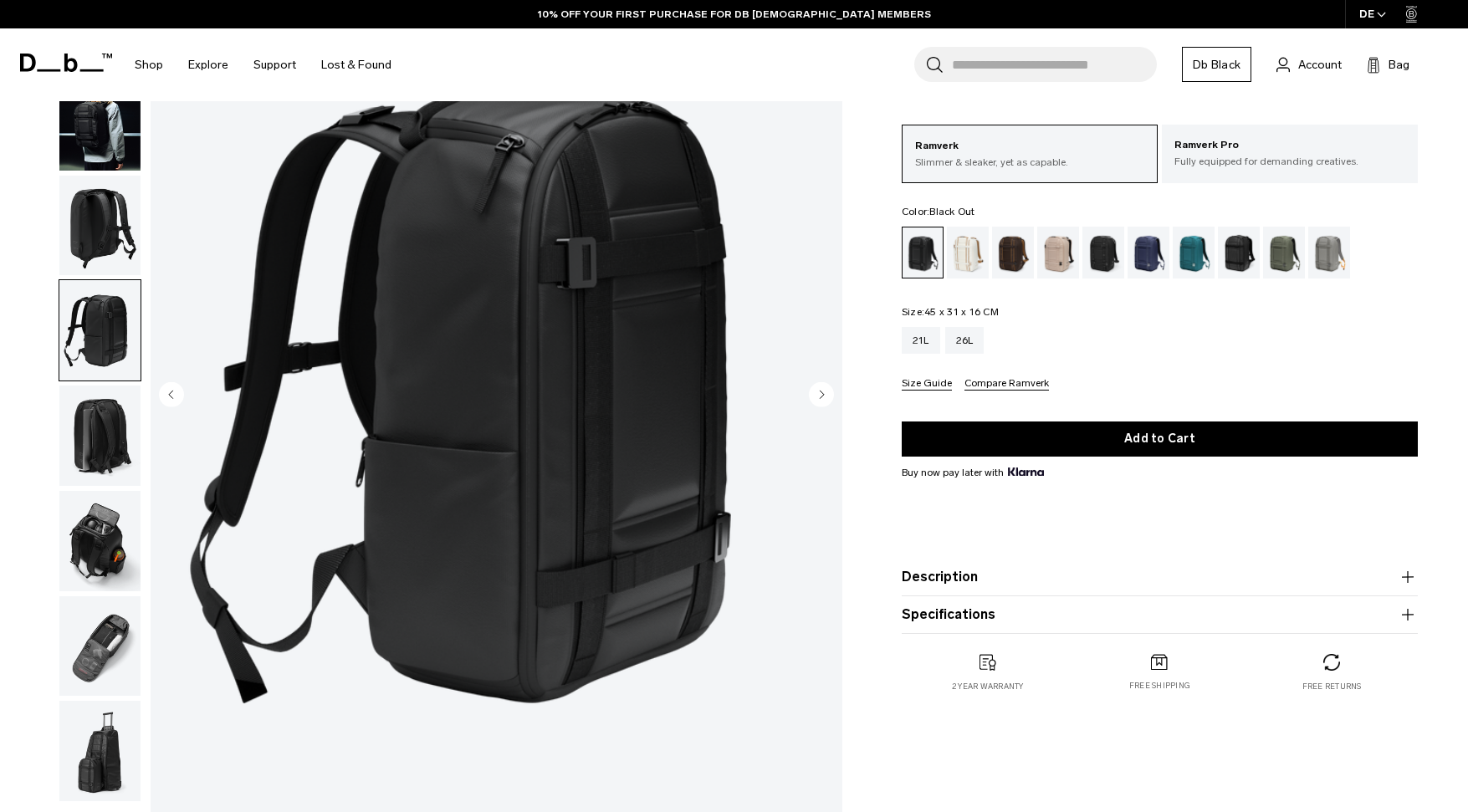
click at [96, 438] on img "button" at bounding box center [100, 435] width 82 height 100
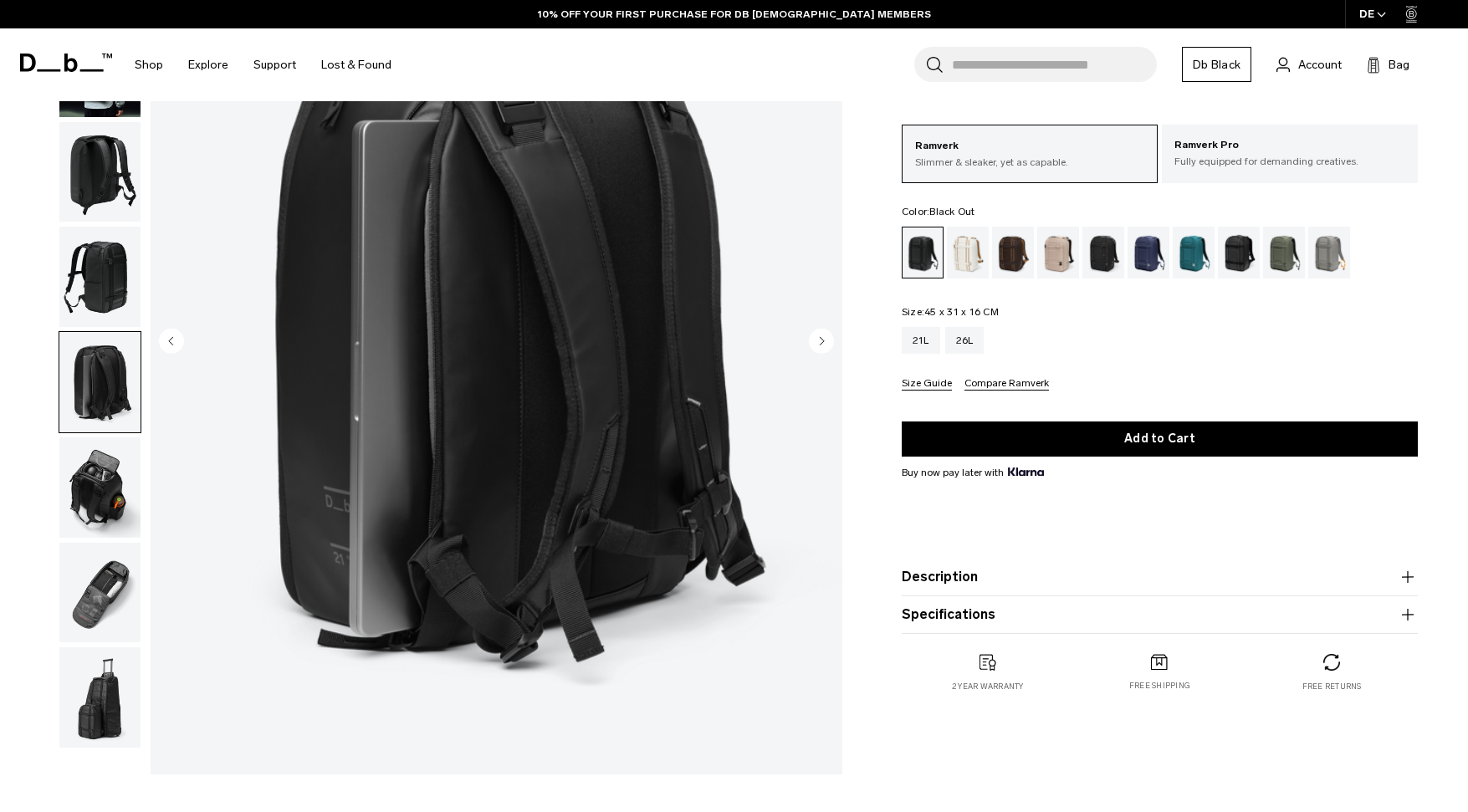
scroll to position [204, 0]
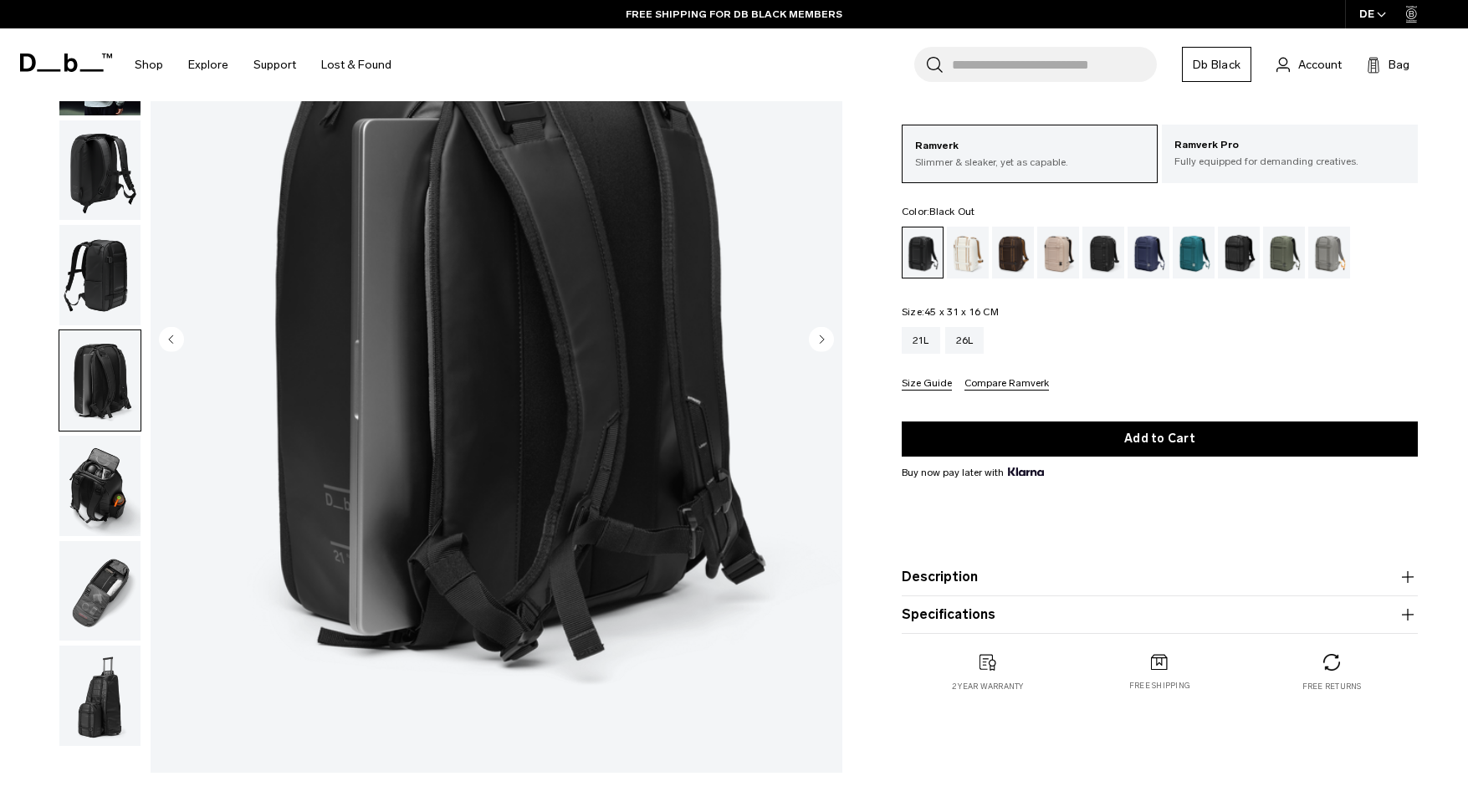
click at [94, 504] on img "button" at bounding box center [100, 486] width 82 height 100
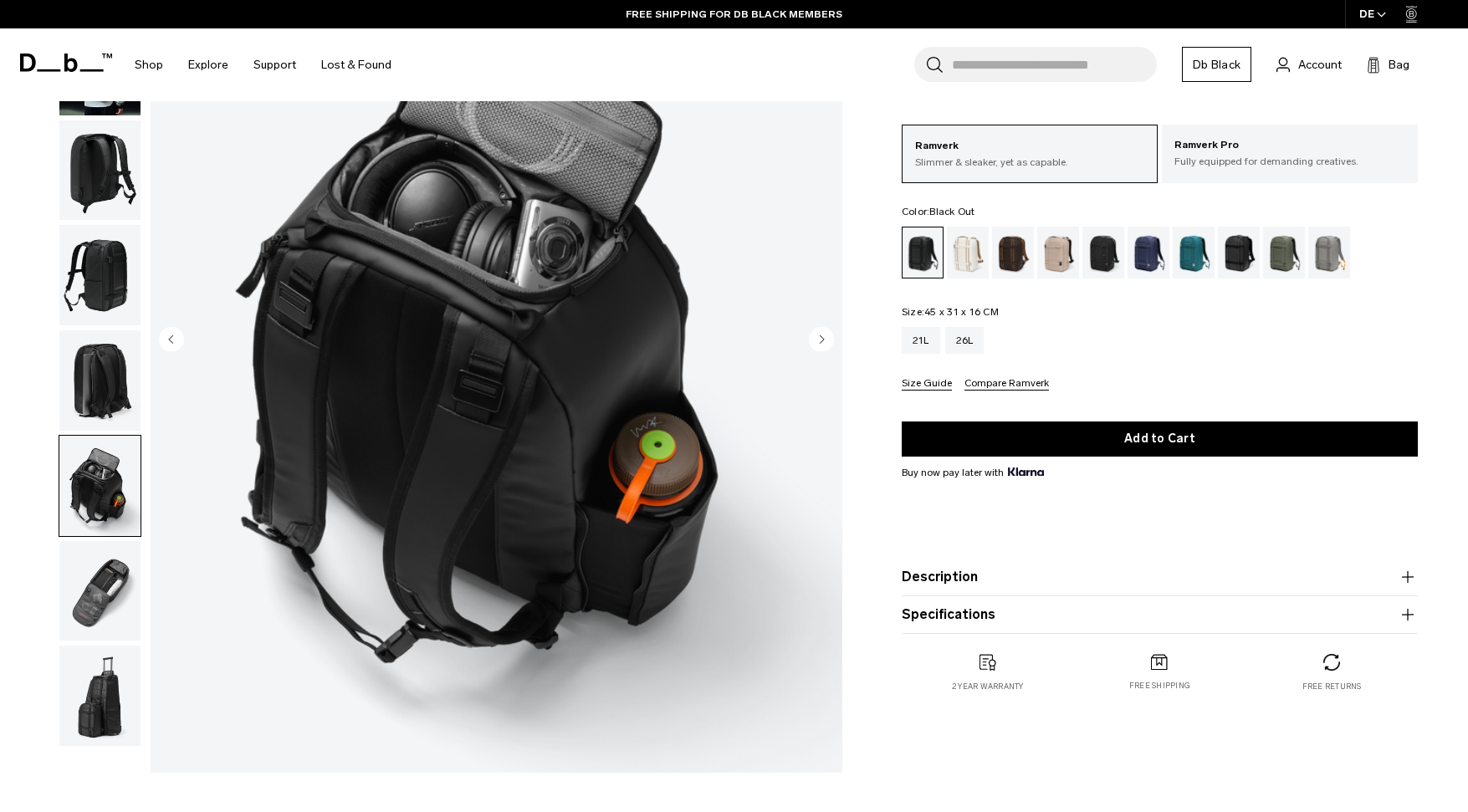
click at [97, 581] on img "button" at bounding box center [100, 591] width 82 height 100
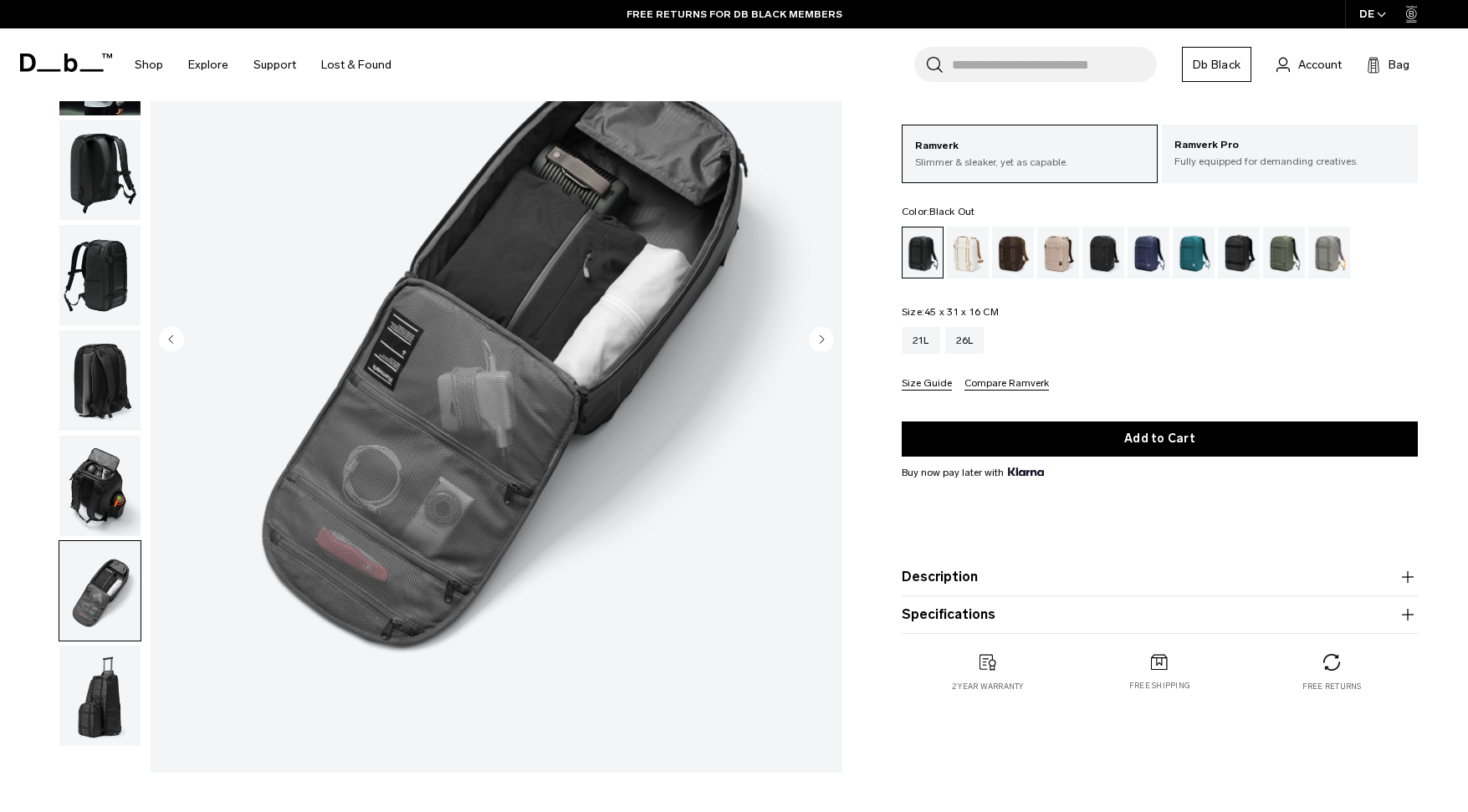
click at [106, 739] on img "button" at bounding box center [100, 696] width 82 height 100
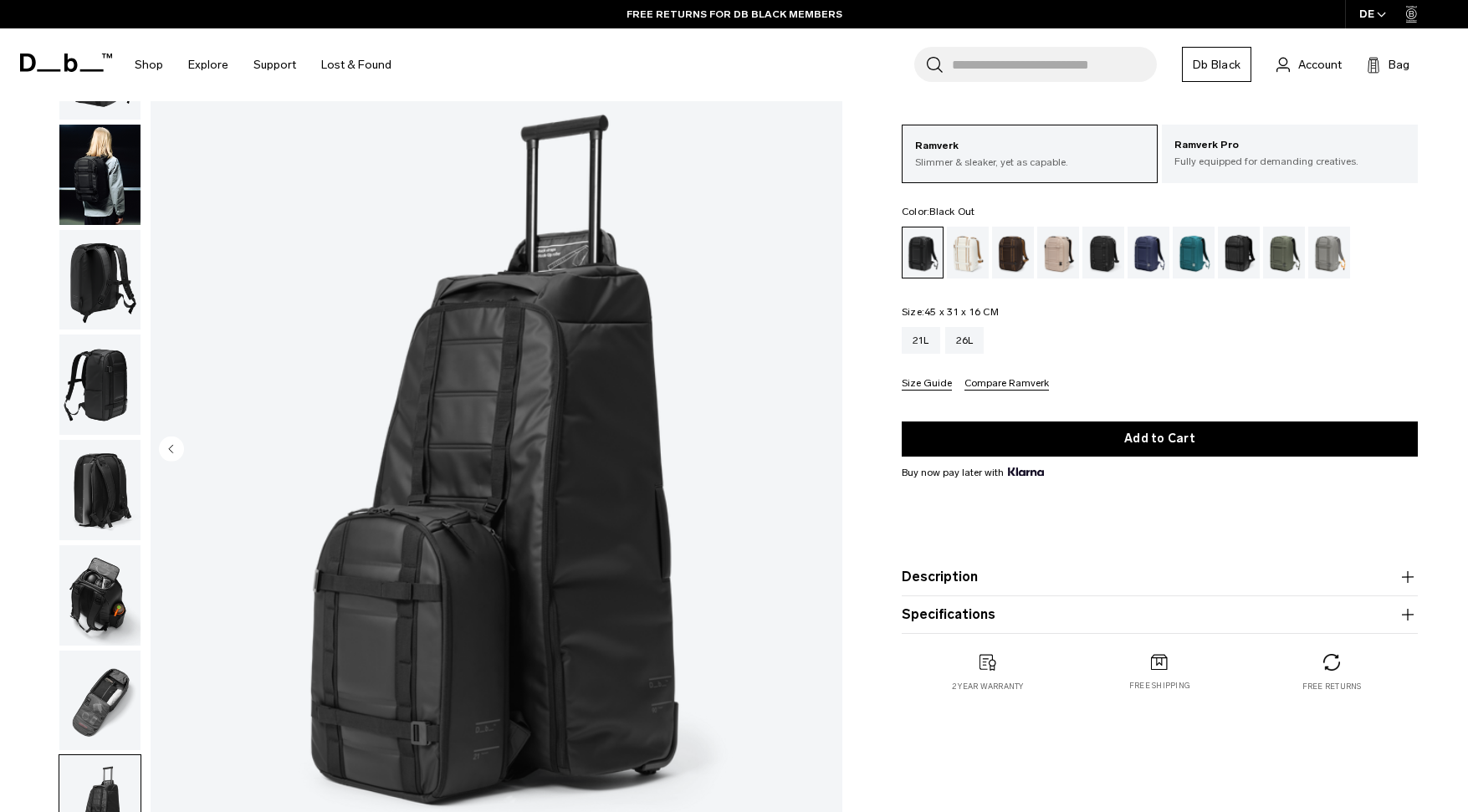
scroll to position [10, 0]
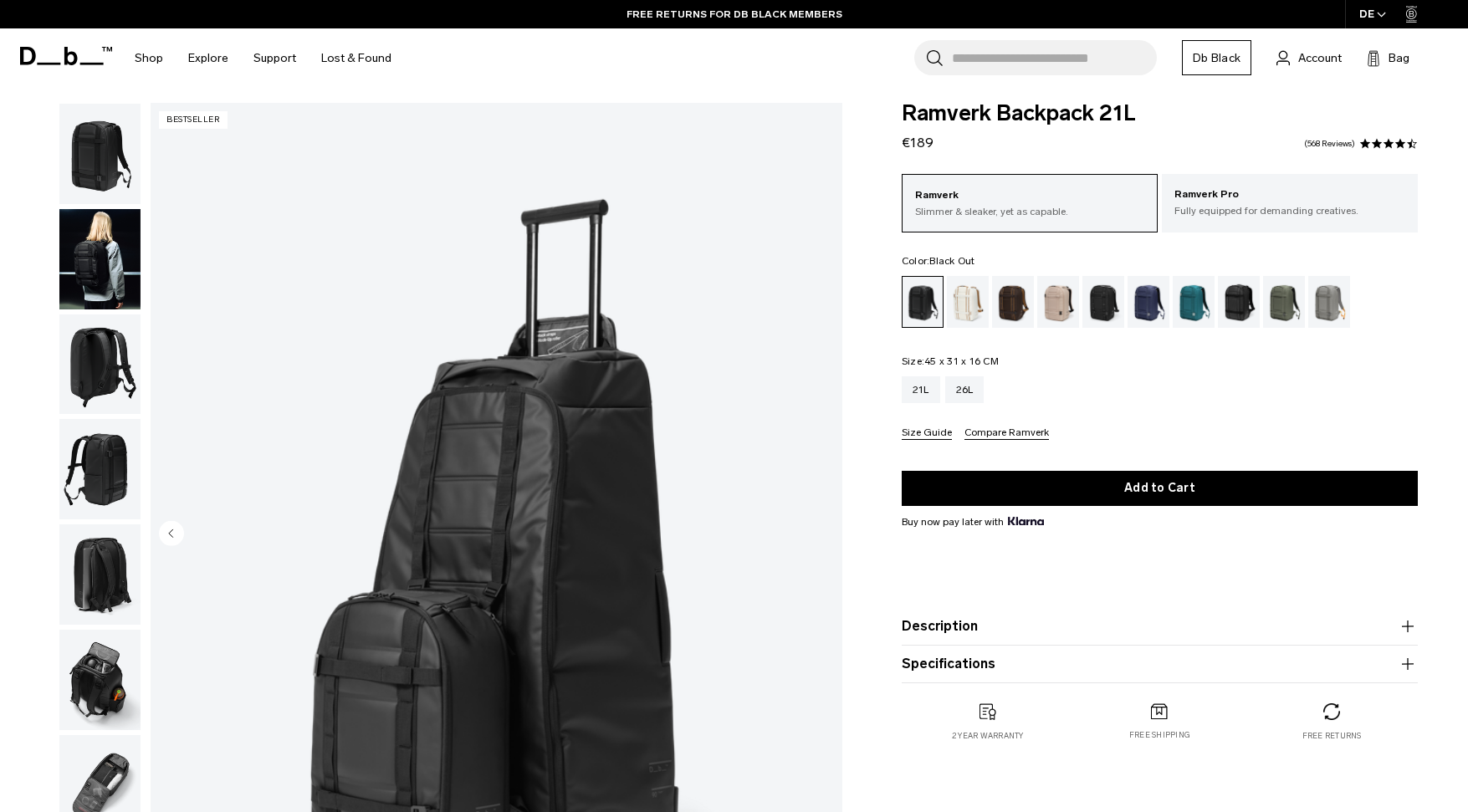
click at [104, 472] on img "button" at bounding box center [100, 469] width 82 height 100
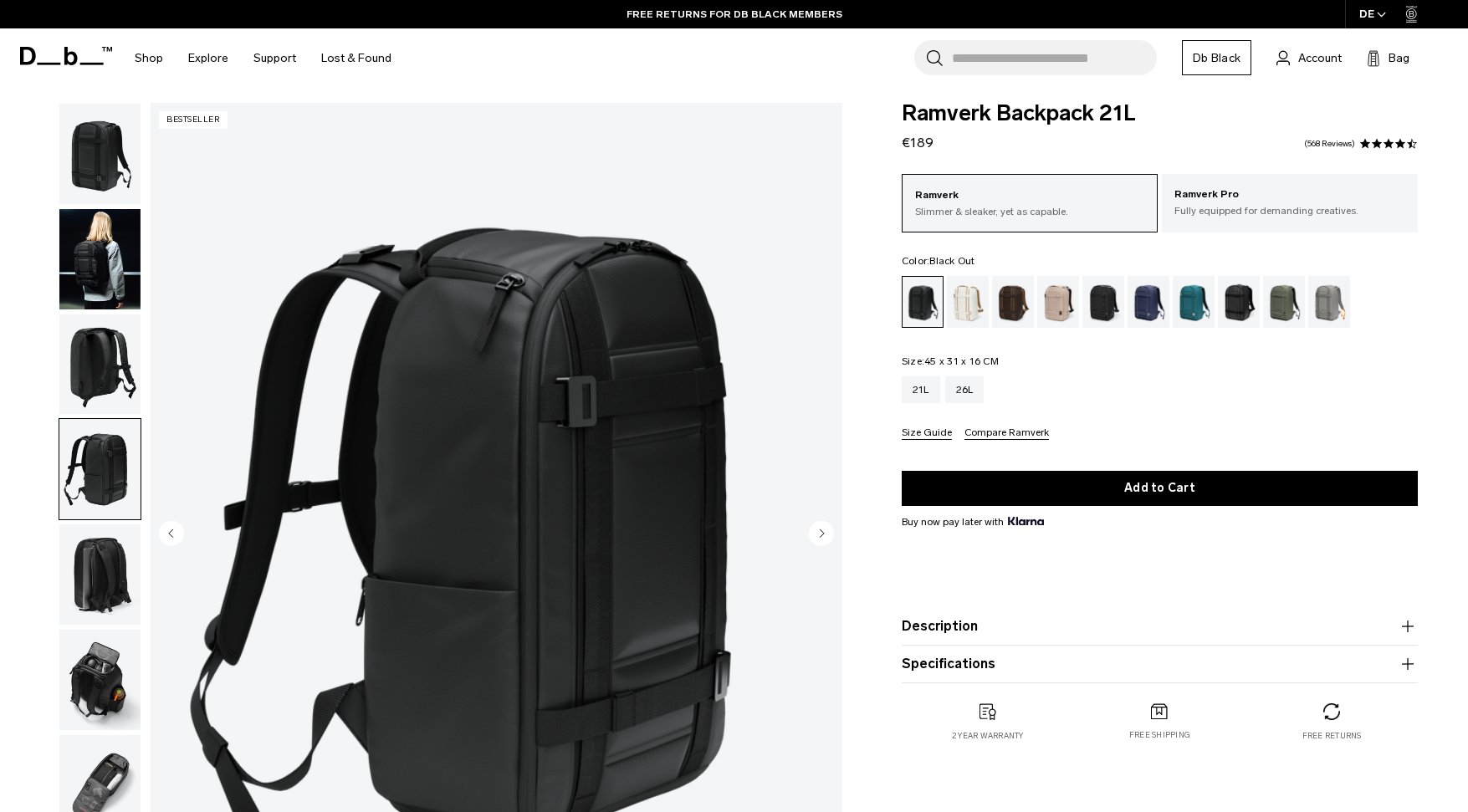
scroll to position [0, 0]
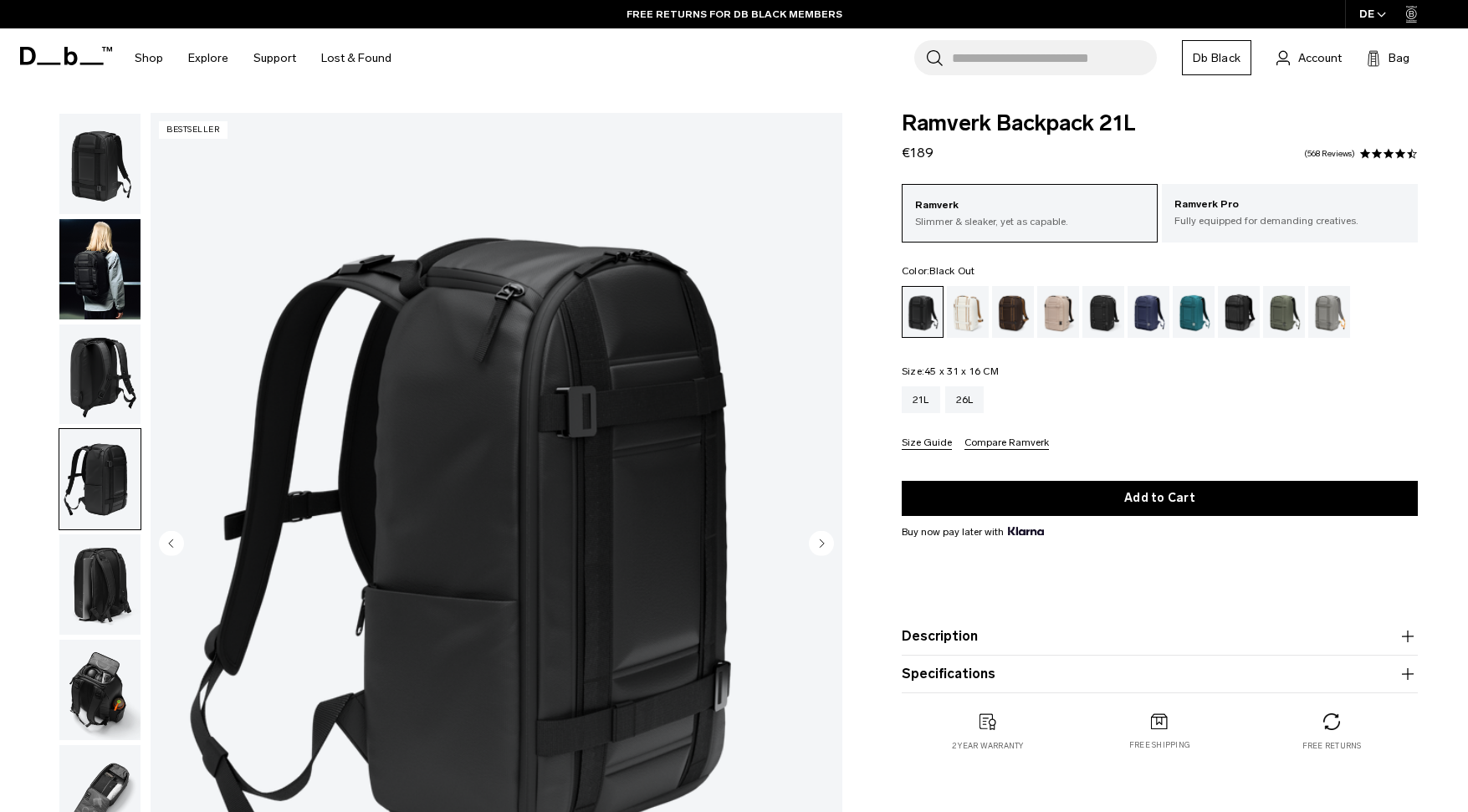
click at [102, 295] on img "button" at bounding box center [100, 269] width 82 height 100
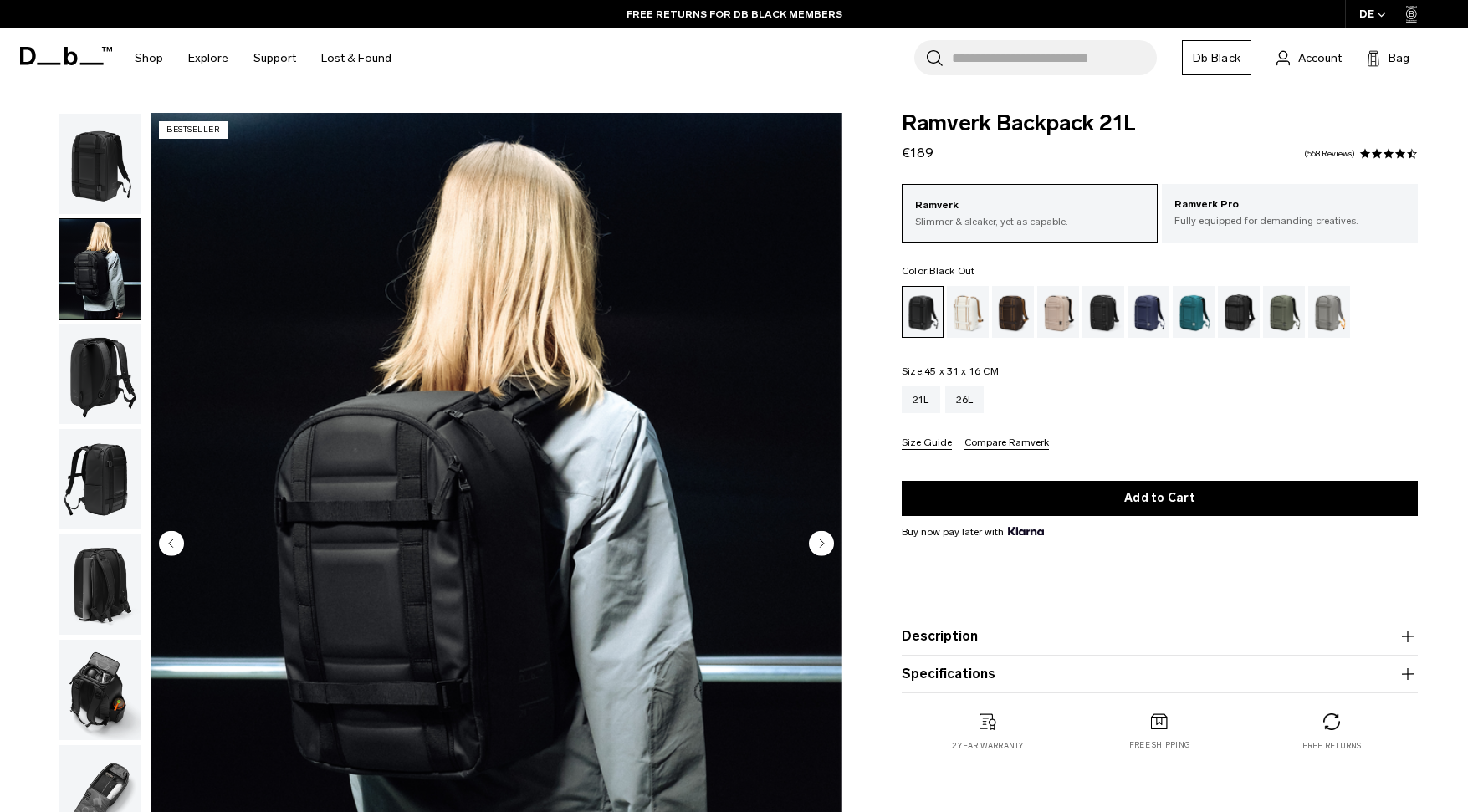
click at [93, 371] on img "button" at bounding box center [100, 374] width 82 height 100
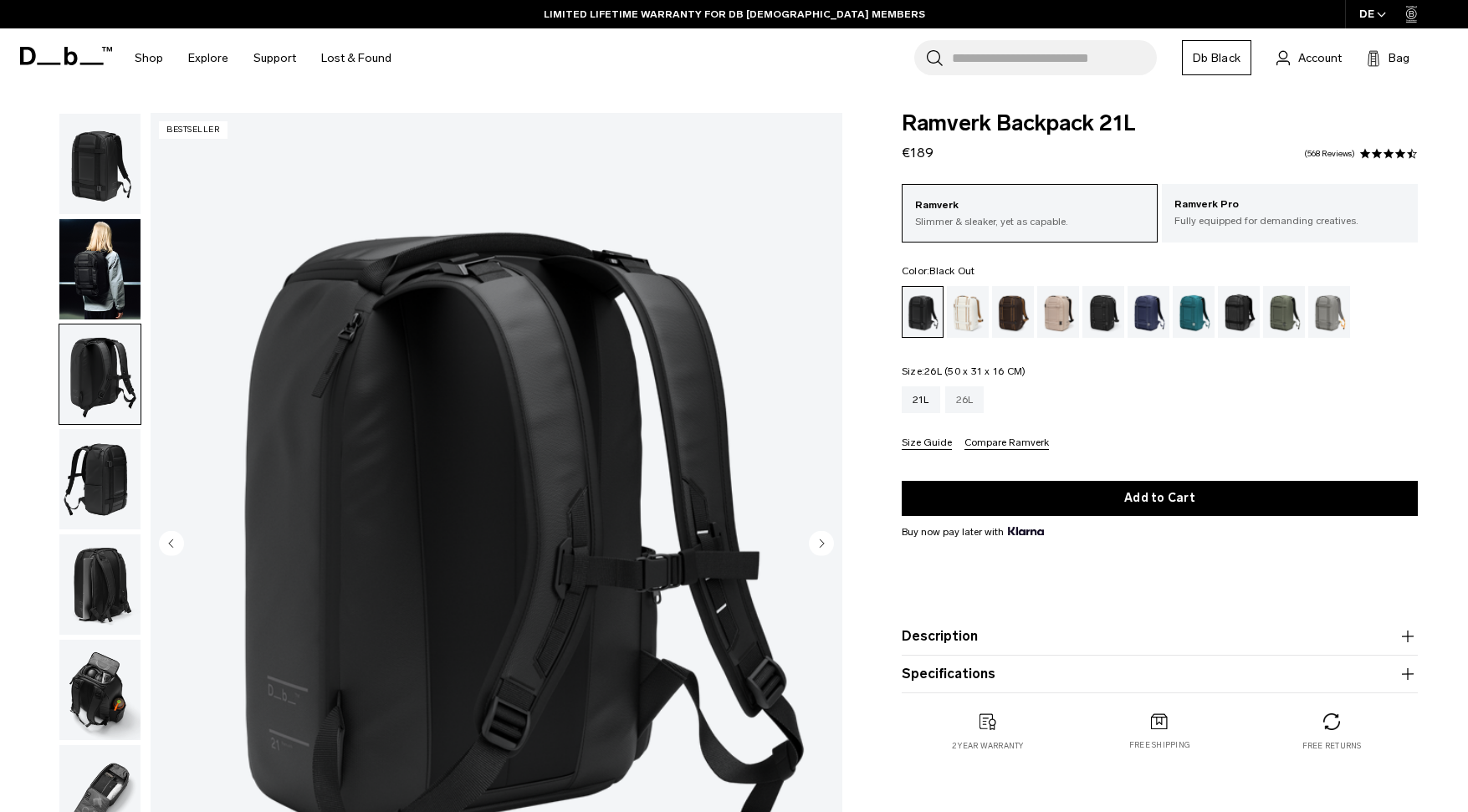
click at [958, 401] on div "26L" at bounding box center [964, 400] width 39 height 27
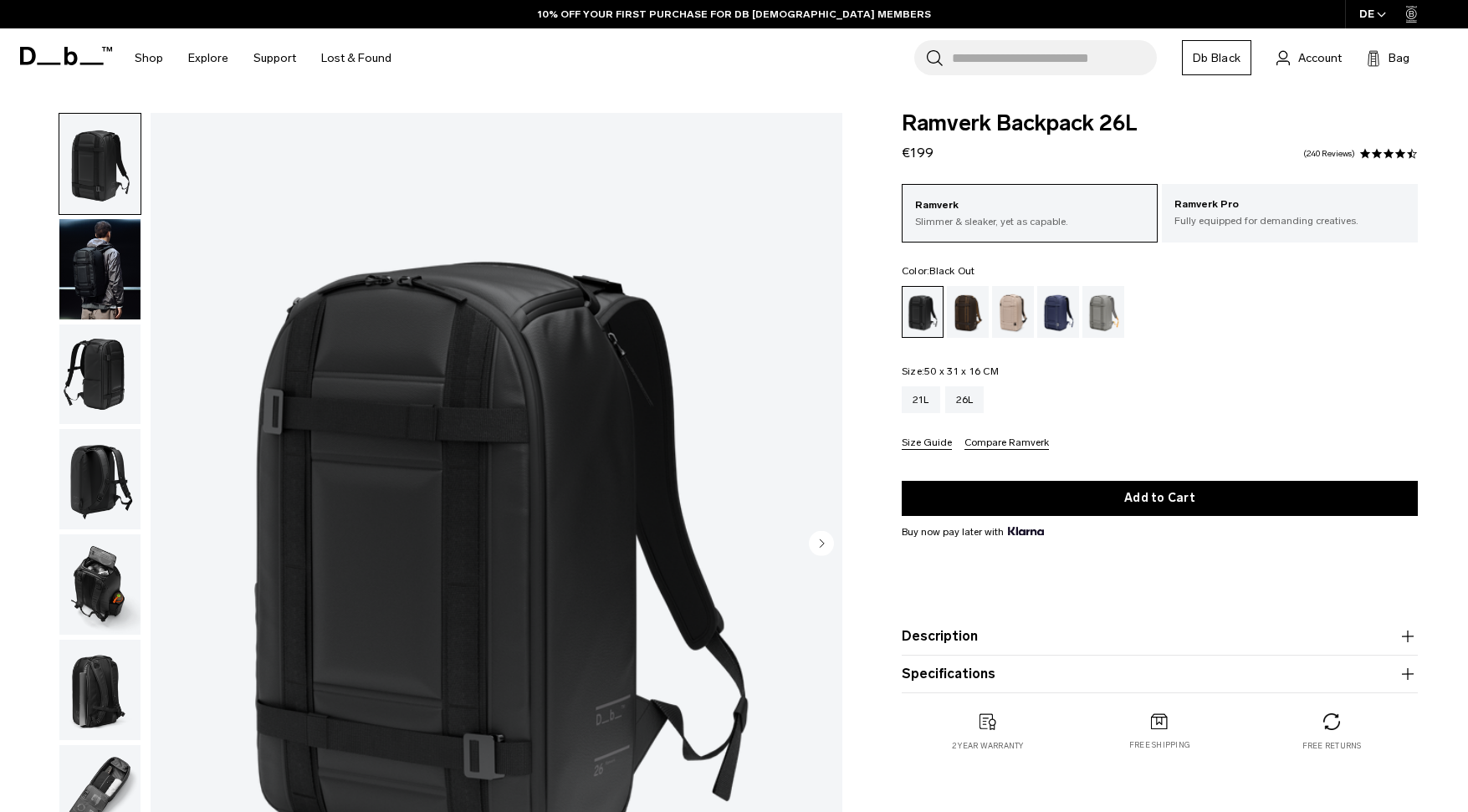
click at [106, 289] on img "button" at bounding box center [100, 269] width 82 height 100
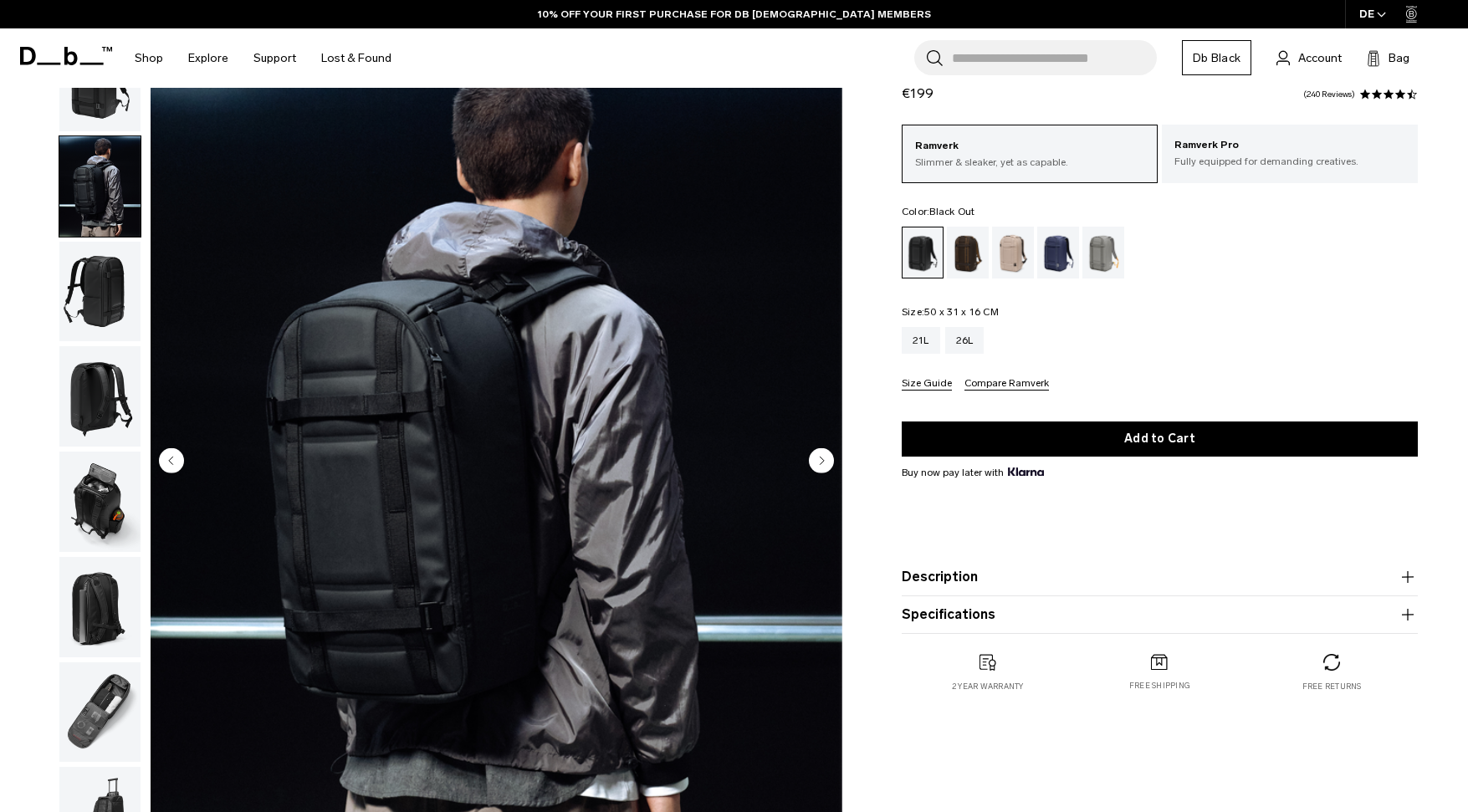
click at [85, 302] on img "button" at bounding box center [100, 292] width 82 height 100
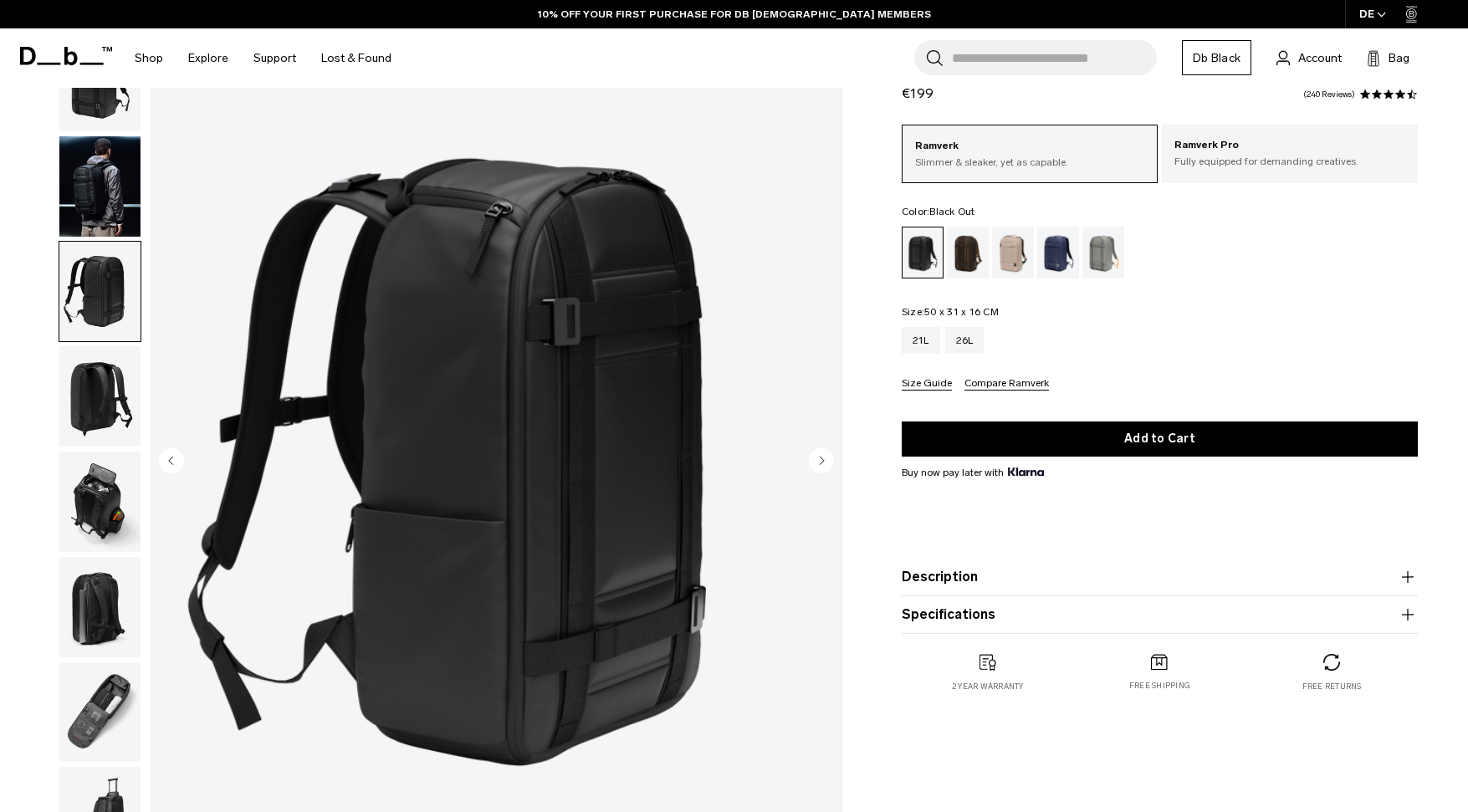
click at [85, 369] on img "button" at bounding box center [100, 396] width 82 height 100
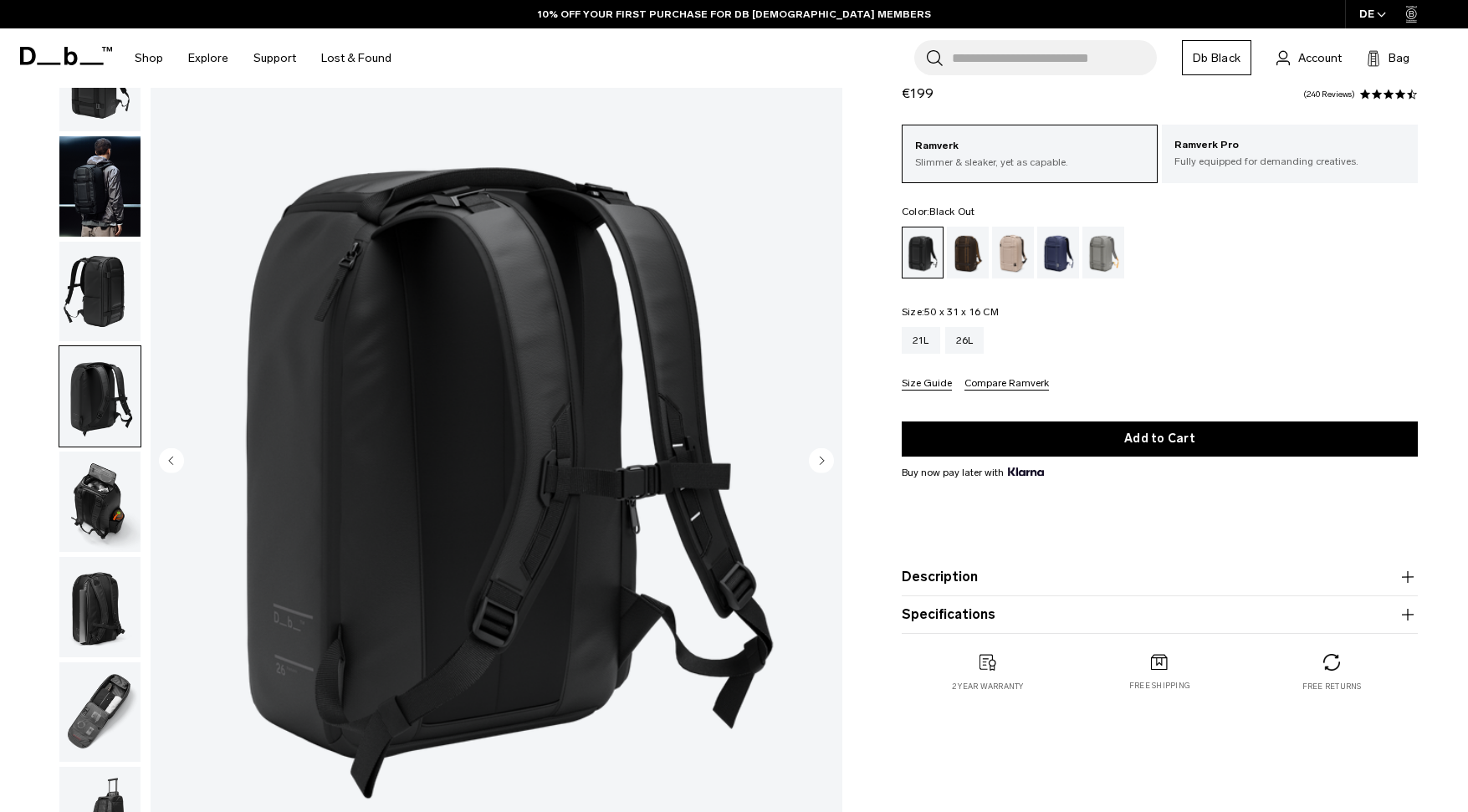
click at [87, 443] on img "button" at bounding box center [100, 396] width 82 height 100
click at [88, 487] on img "button" at bounding box center [100, 502] width 82 height 100
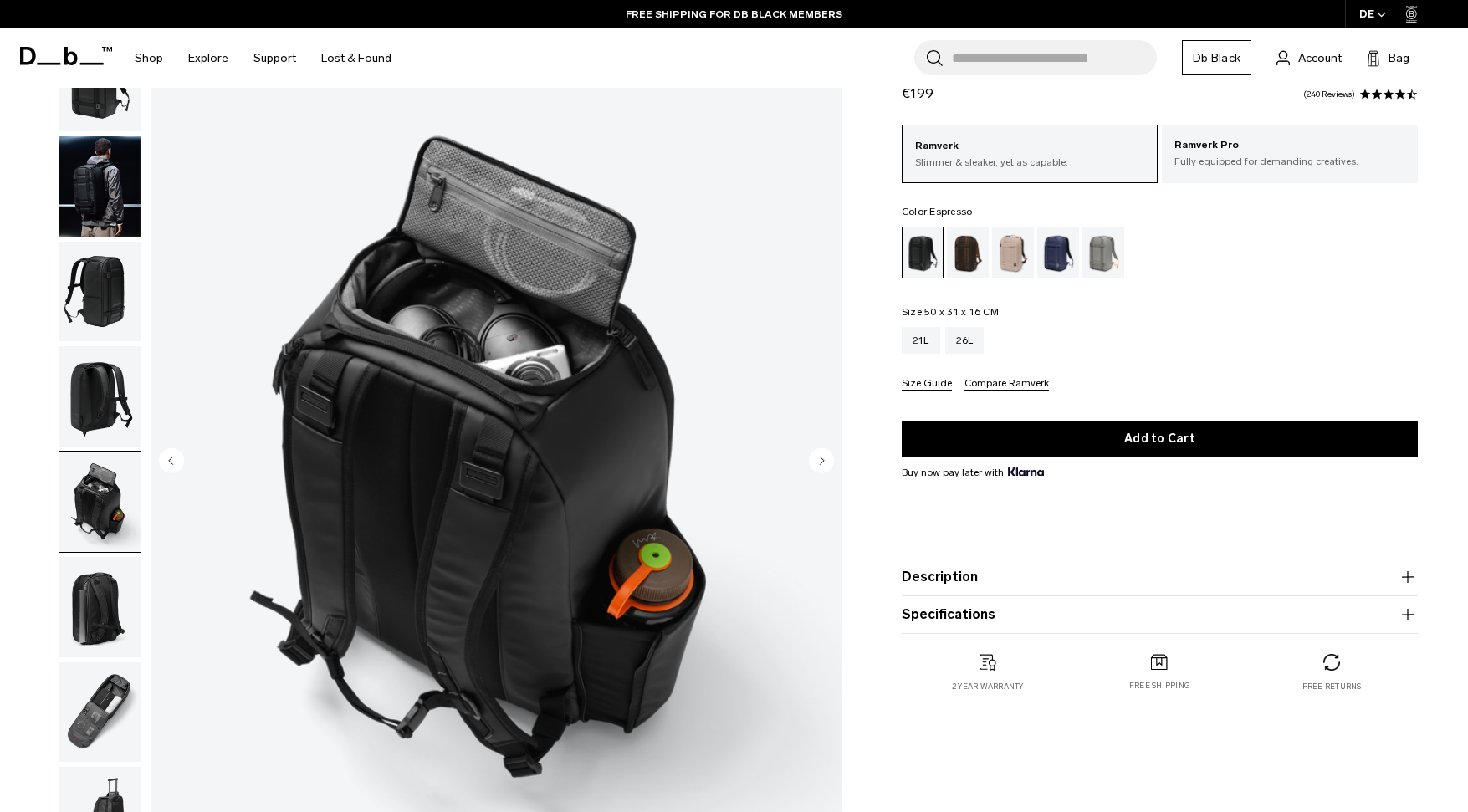
click at [976, 239] on div "Espresso" at bounding box center [968, 253] width 43 height 52
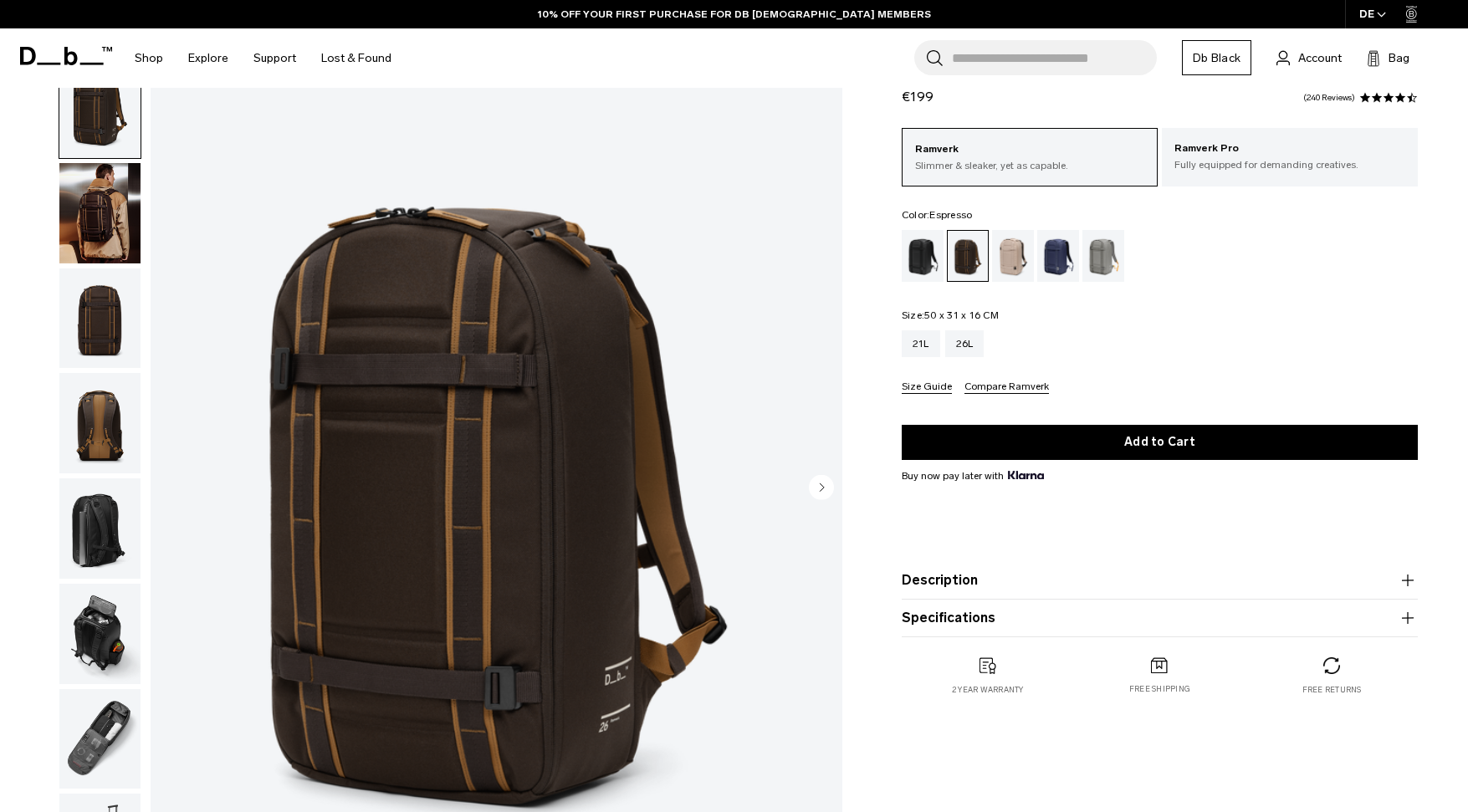
scroll to position [70, 0]
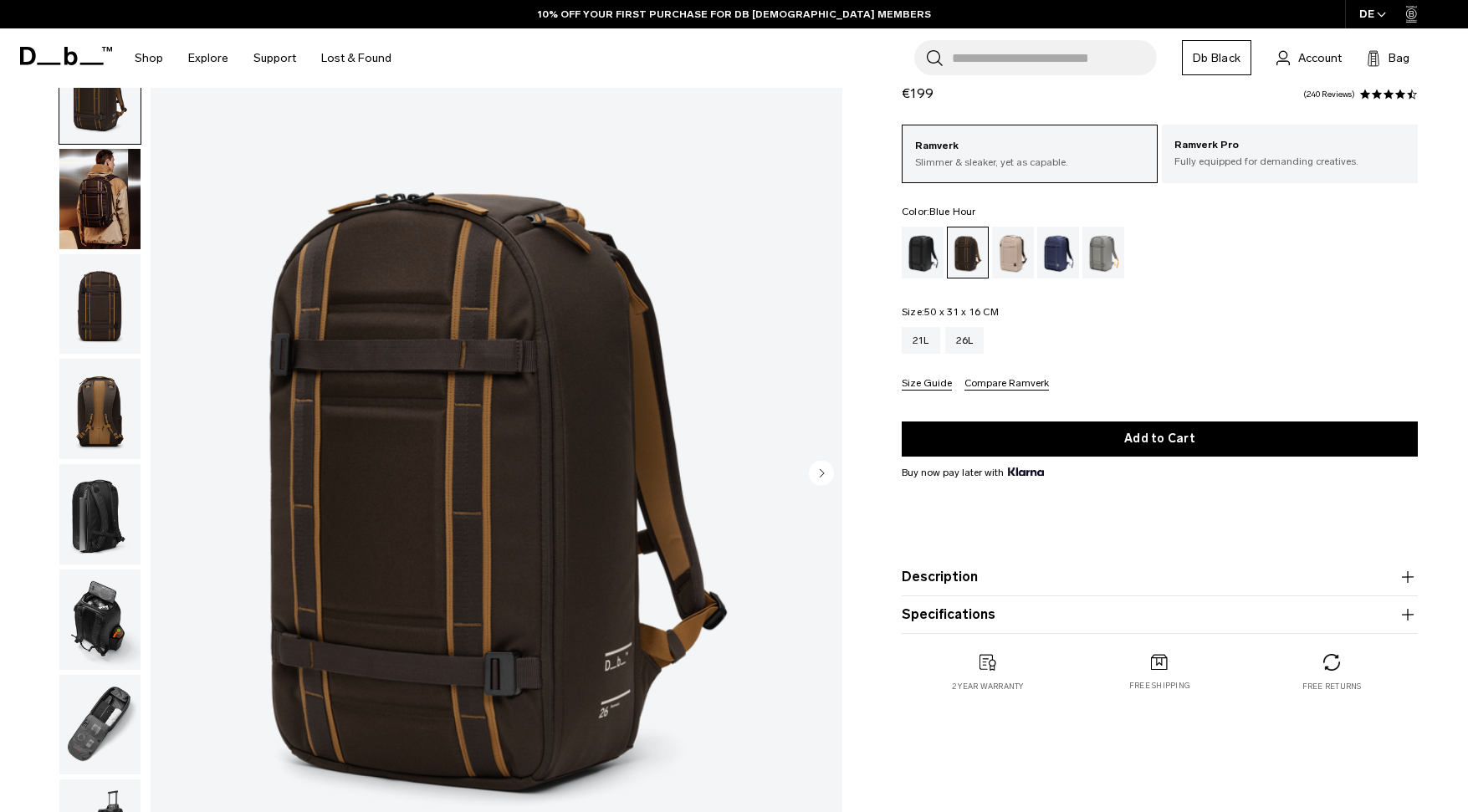
click at [1060, 267] on div "Blue Hour" at bounding box center [1058, 253] width 43 height 52
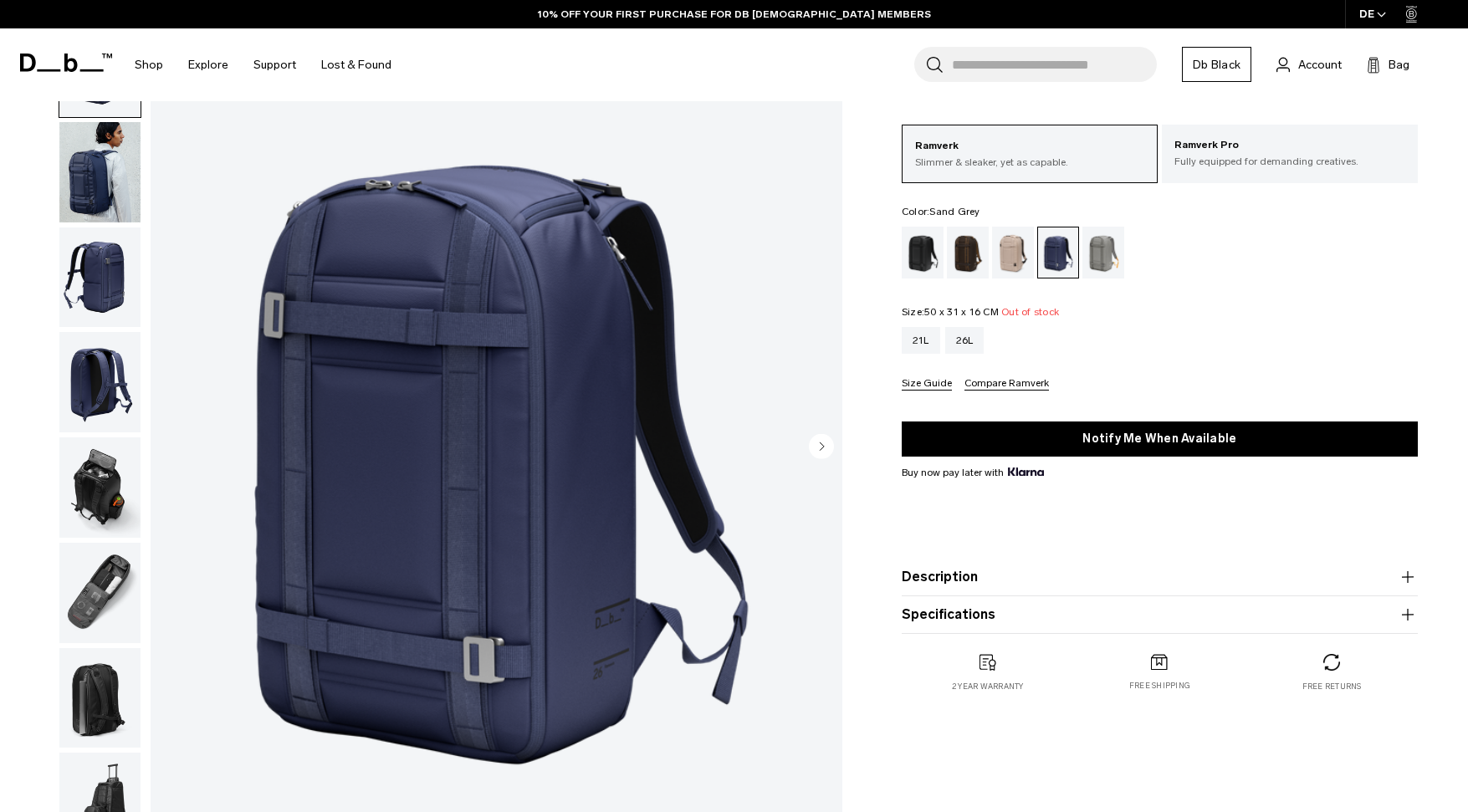
click at [1096, 263] on div "Sand Grey" at bounding box center [1104, 253] width 43 height 52
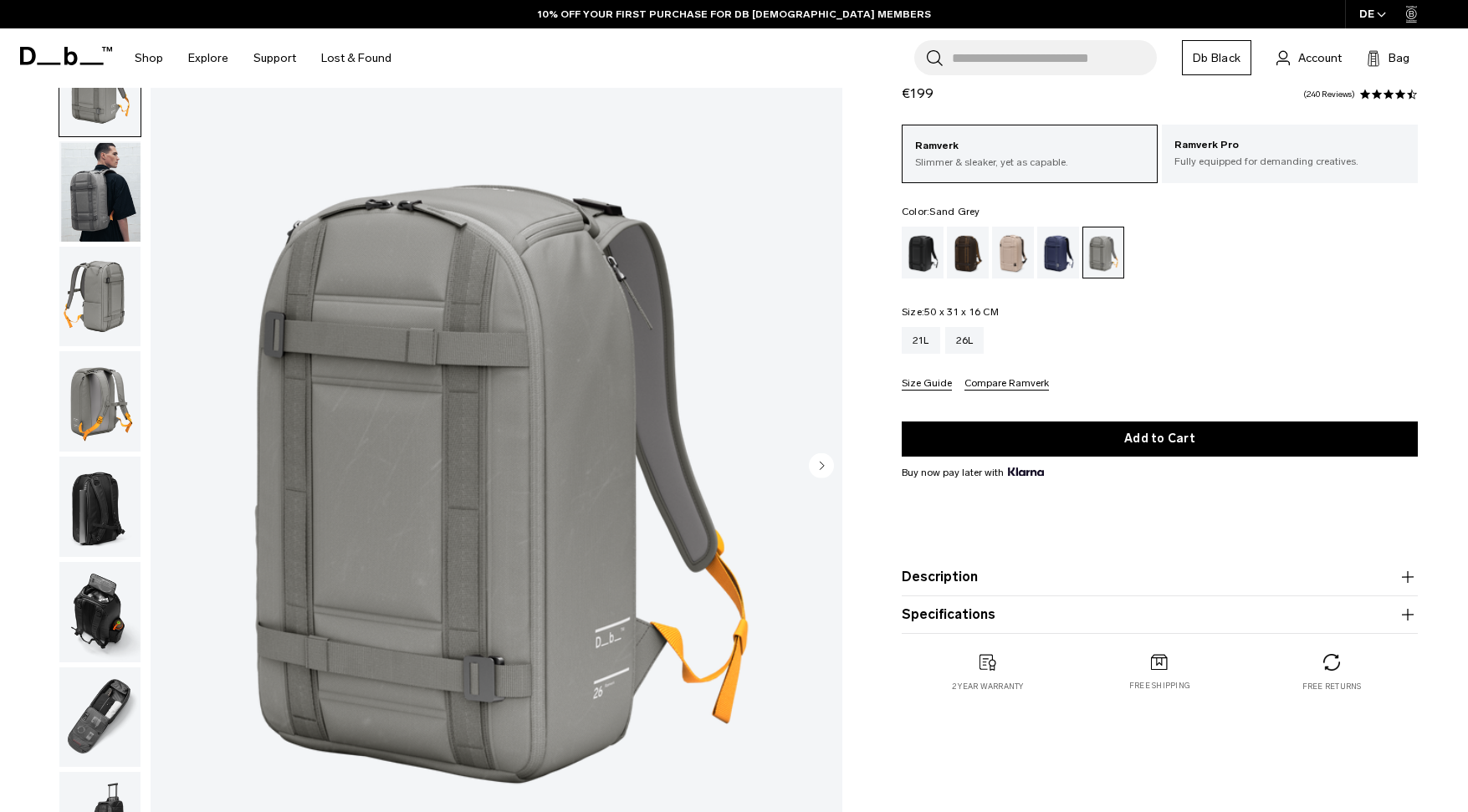
scroll to position [80, 0]
click at [96, 405] on img "button" at bounding box center [100, 399] width 82 height 100
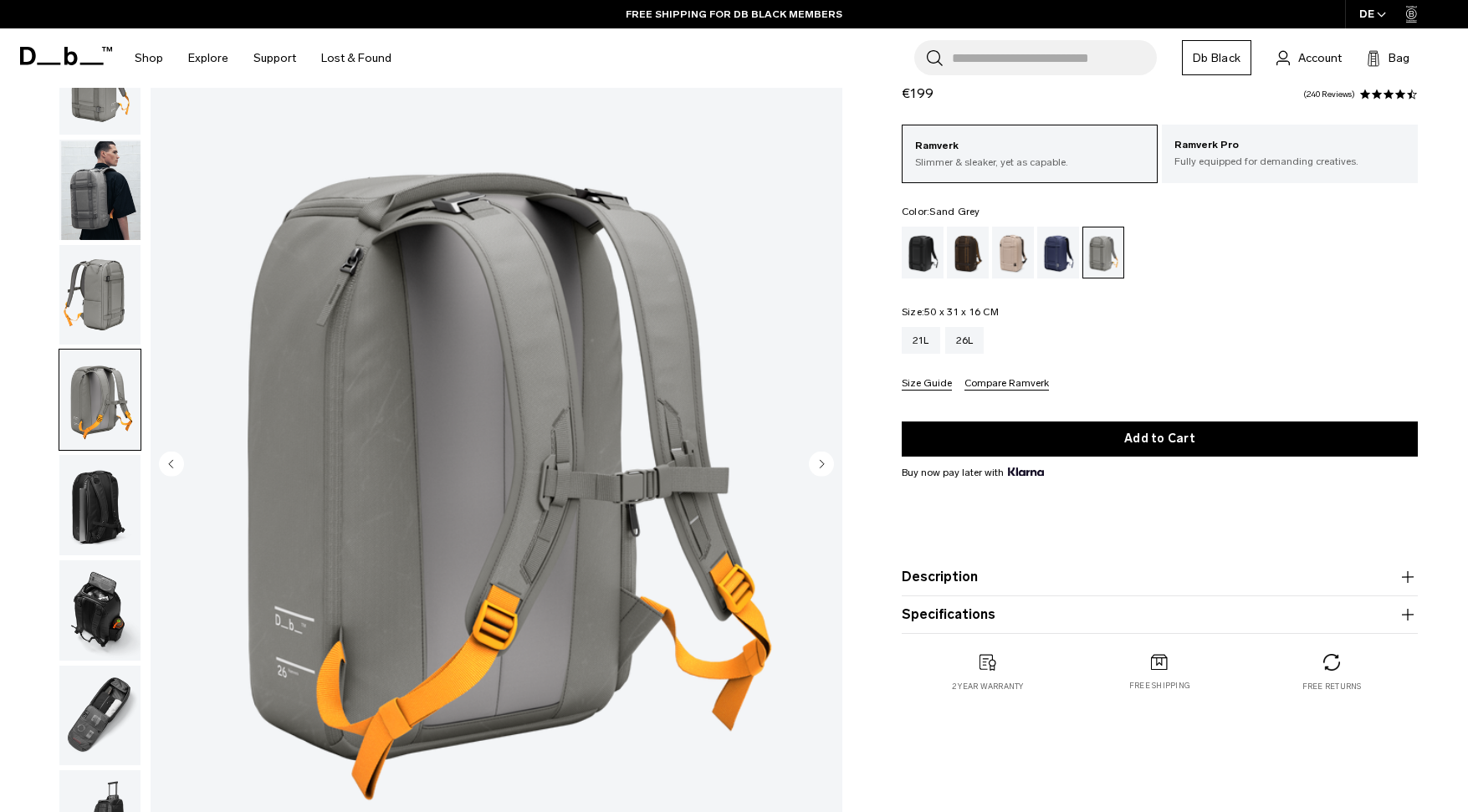
click at [97, 518] on img "button" at bounding box center [100, 504] width 82 height 100
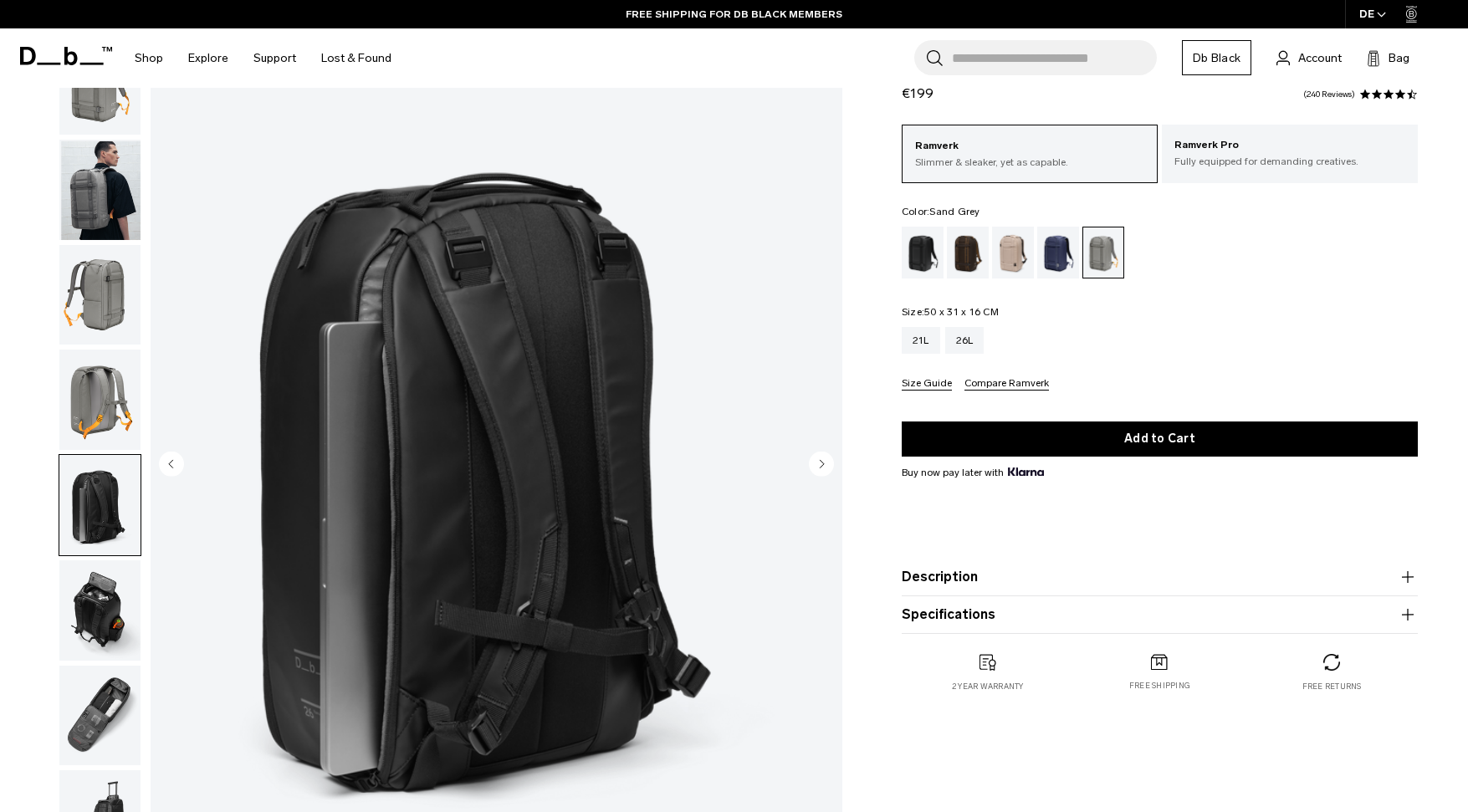
click at [95, 592] on img "button" at bounding box center [100, 610] width 82 height 100
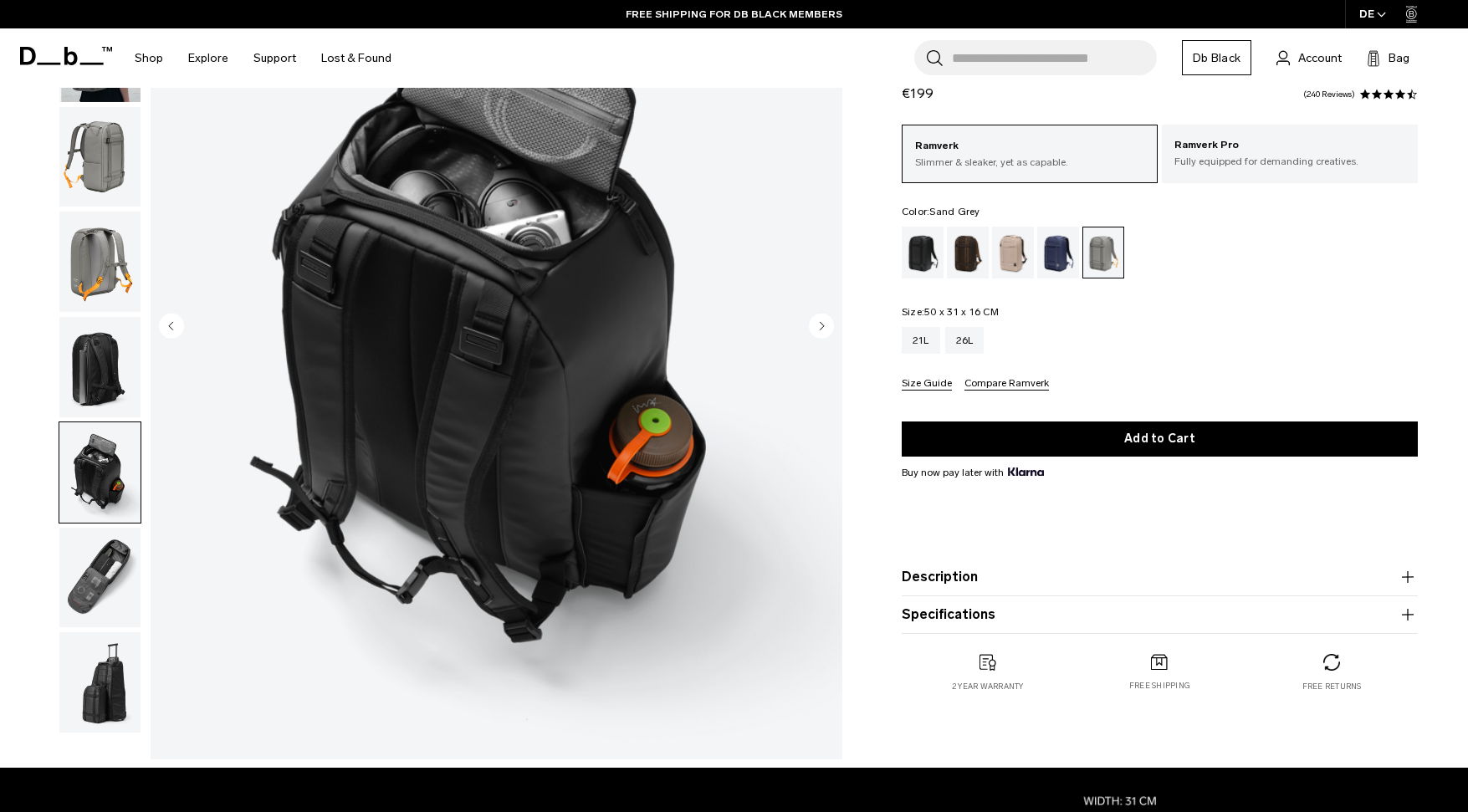
scroll to position [221, 0]
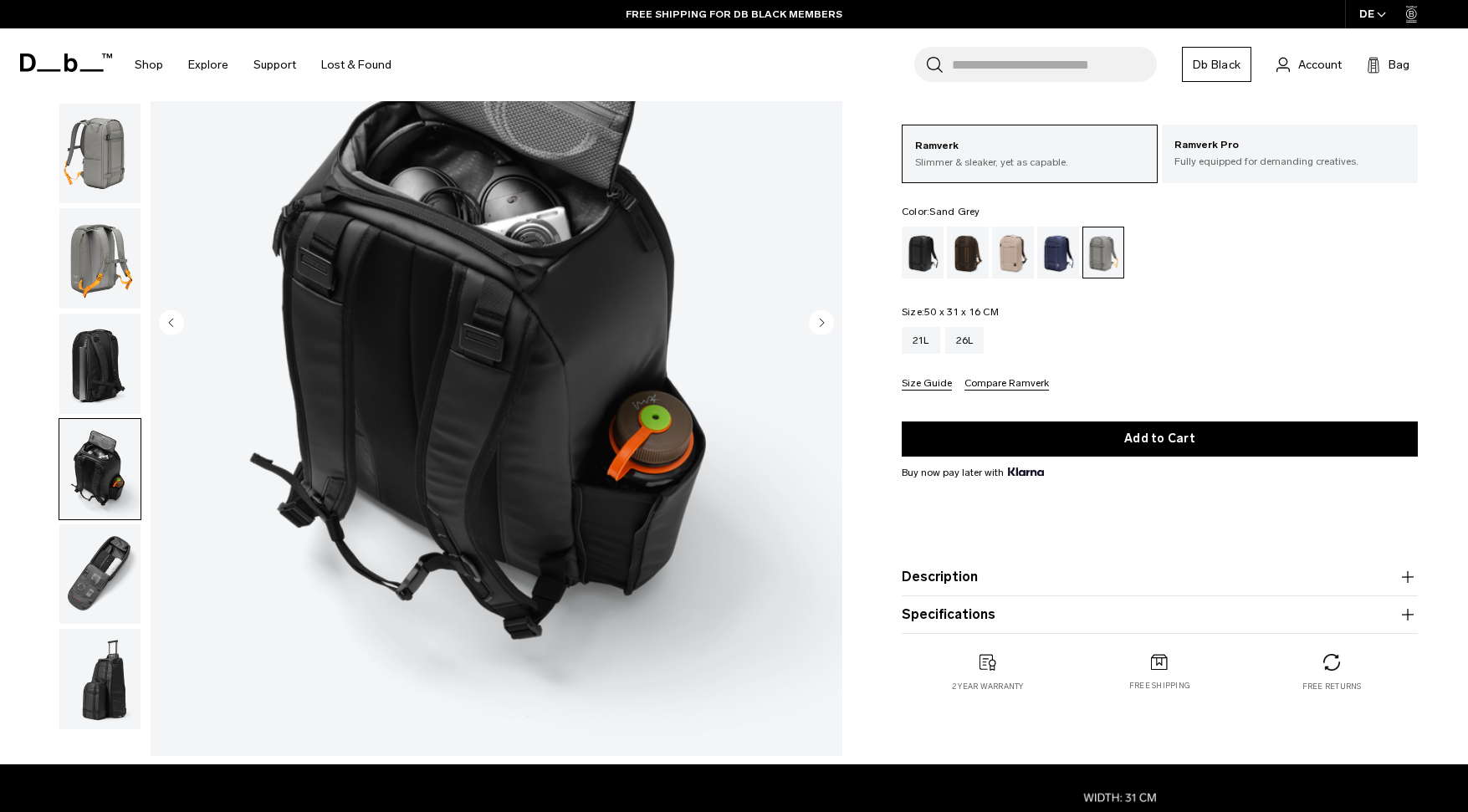
click at [96, 663] on img "button" at bounding box center [100, 679] width 82 height 100
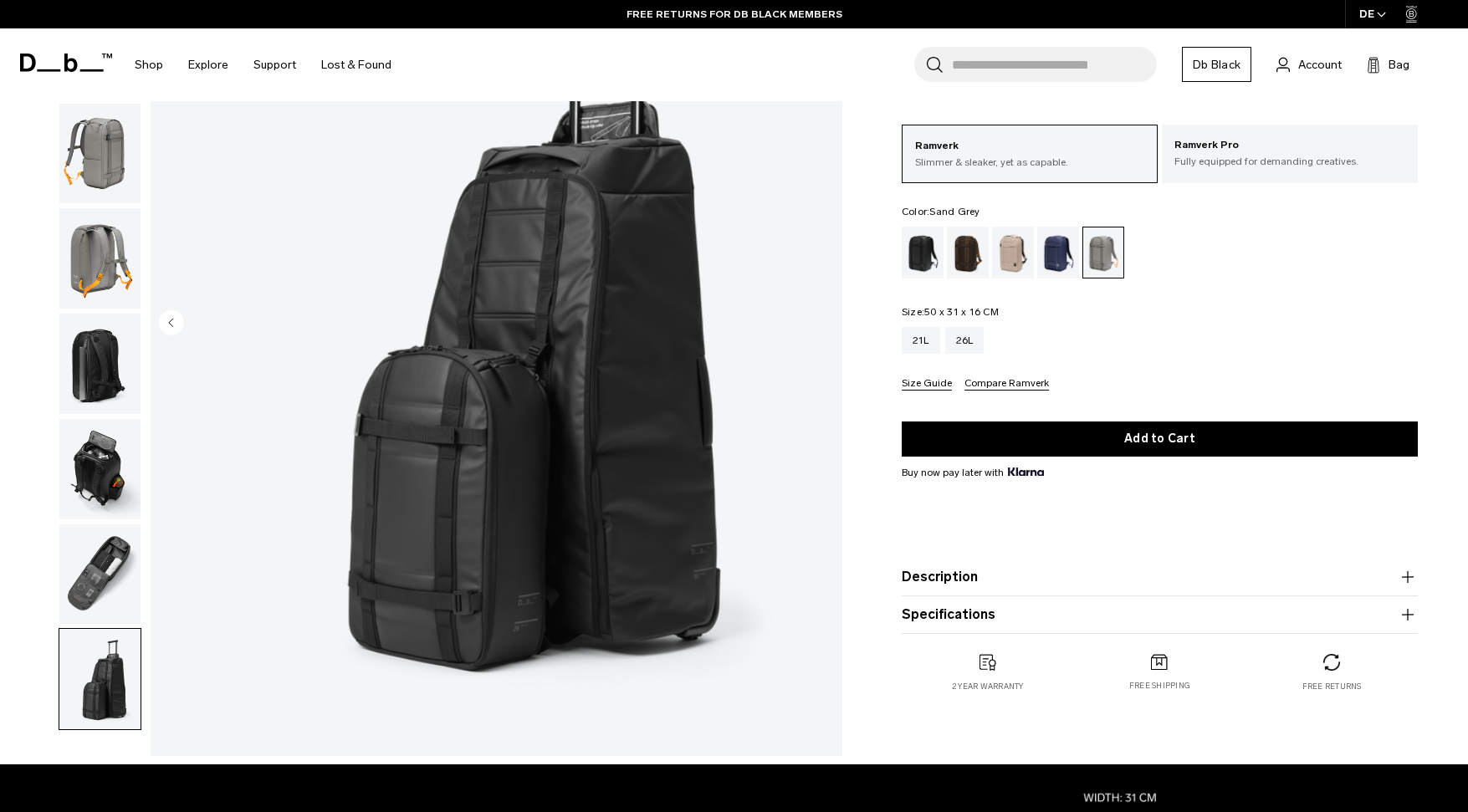
click at [98, 528] on img "button" at bounding box center [100, 574] width 82 height 100
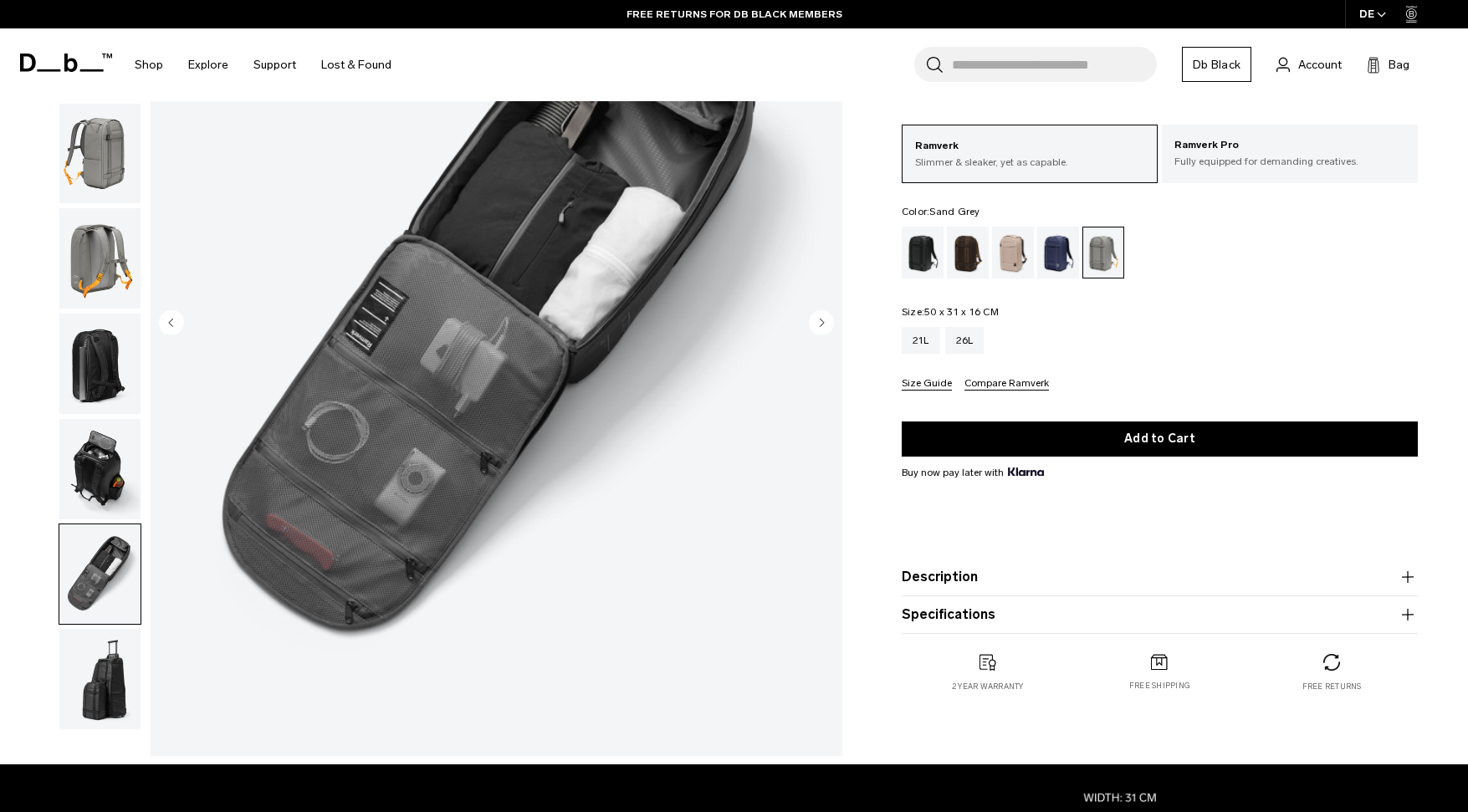
scroll to position [0, 0]
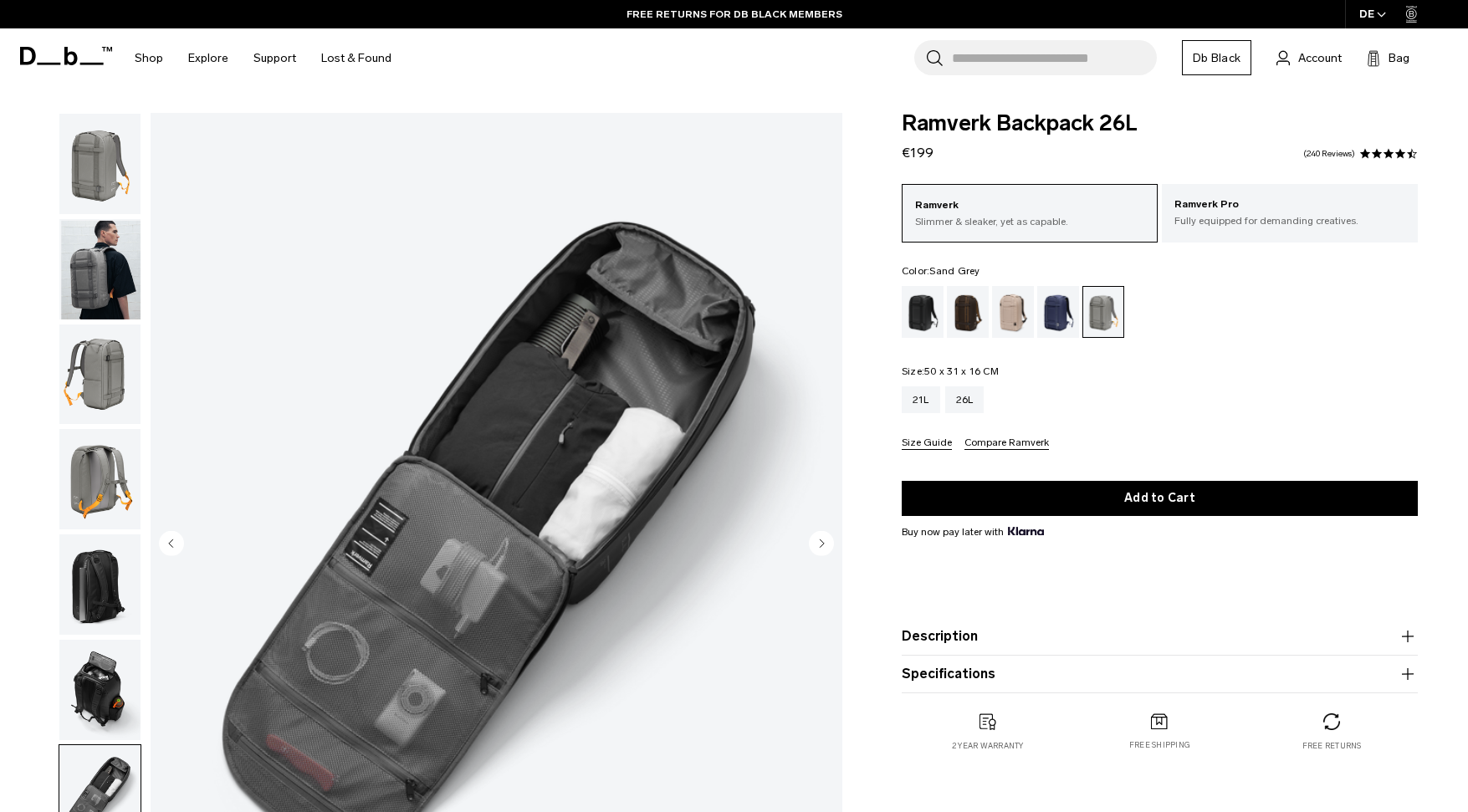
click at [96, 355] on img "button" at bounding box center [100, 374] width 82 height 100
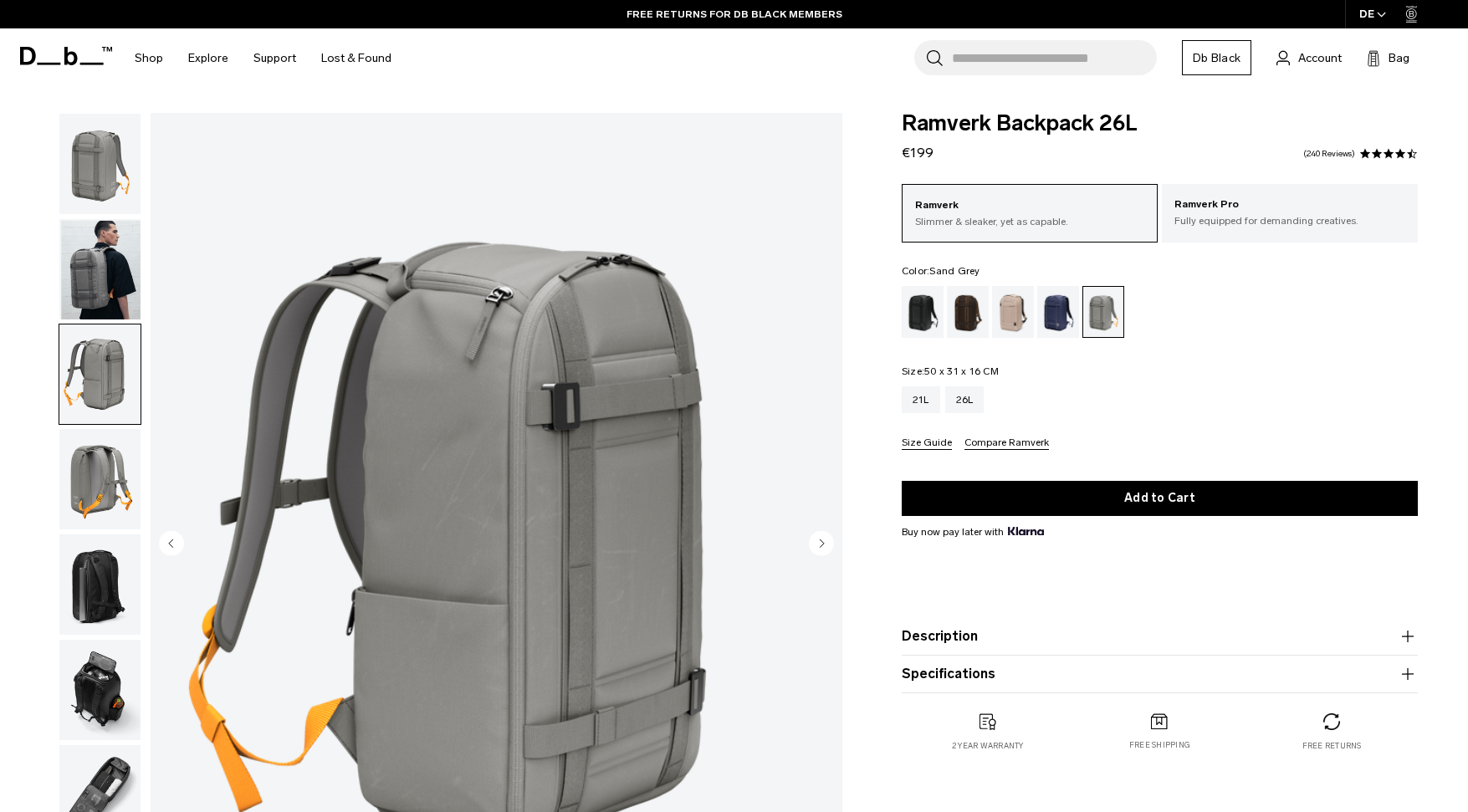
click at [94, 265] on img "button" at bounding box center [100, 269] width 82 height 100
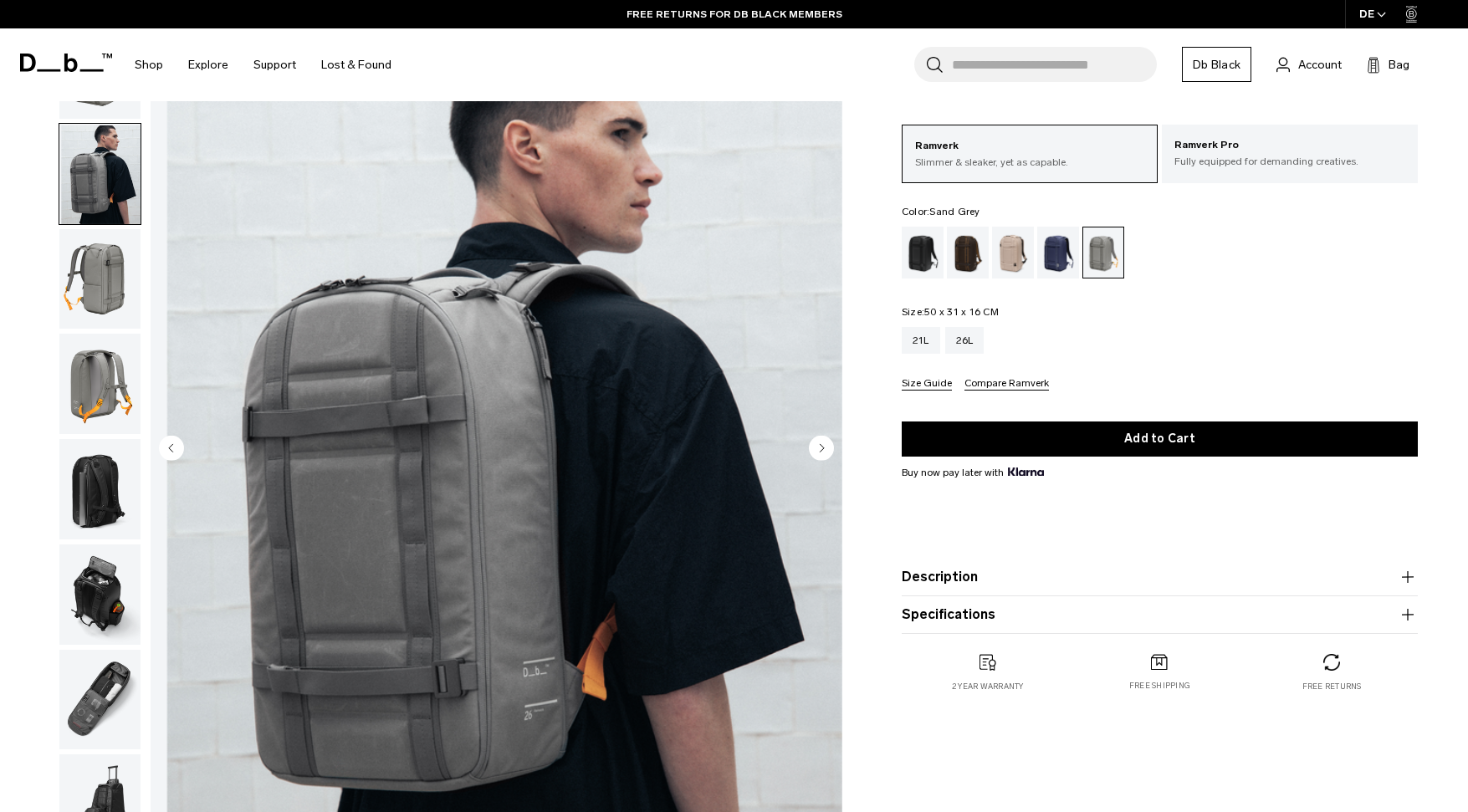
scroll to position [58, 0]
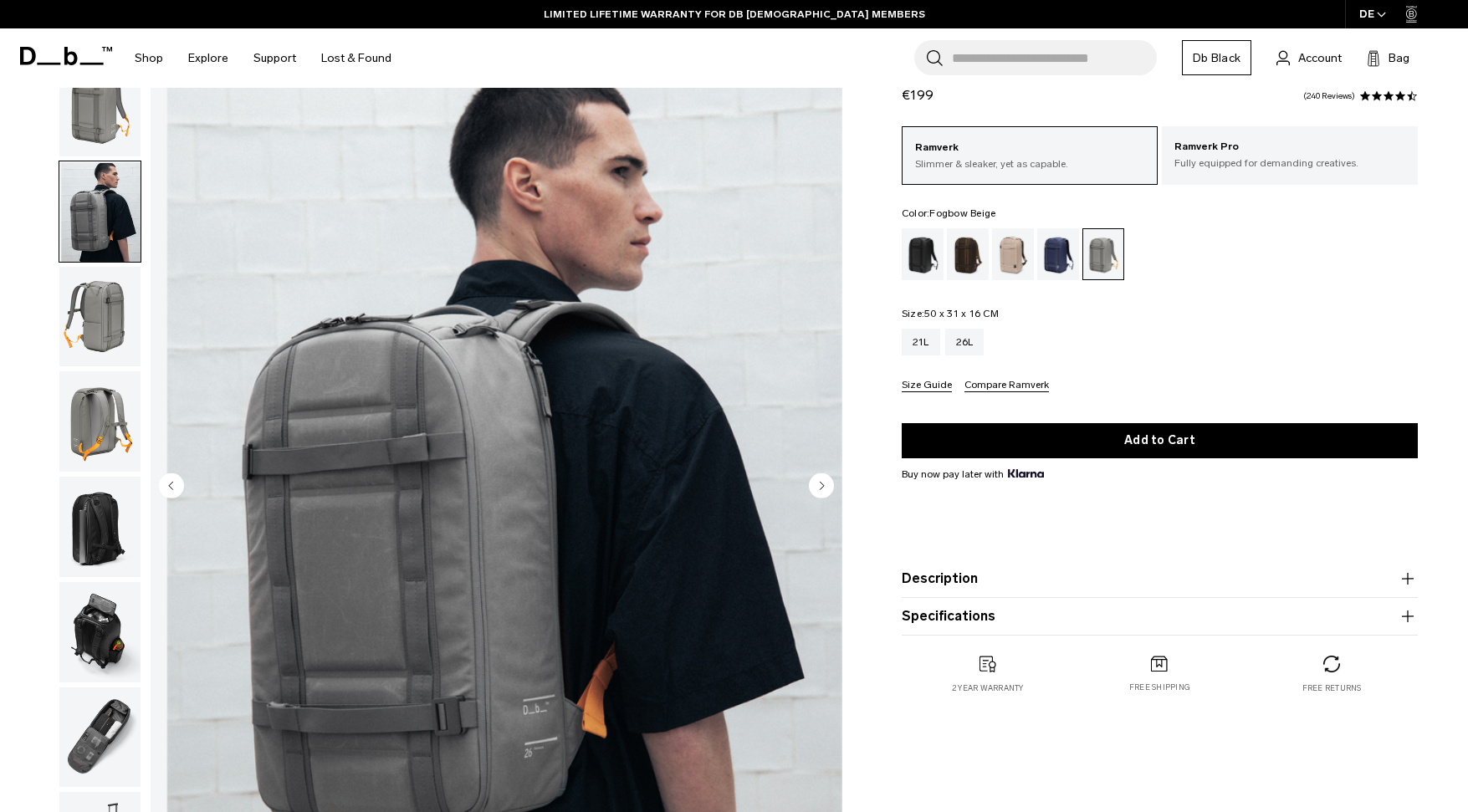
click at [1014, 237] on div "Fogbow Beige" at bounding box center [1013, 254] width 43 height 52
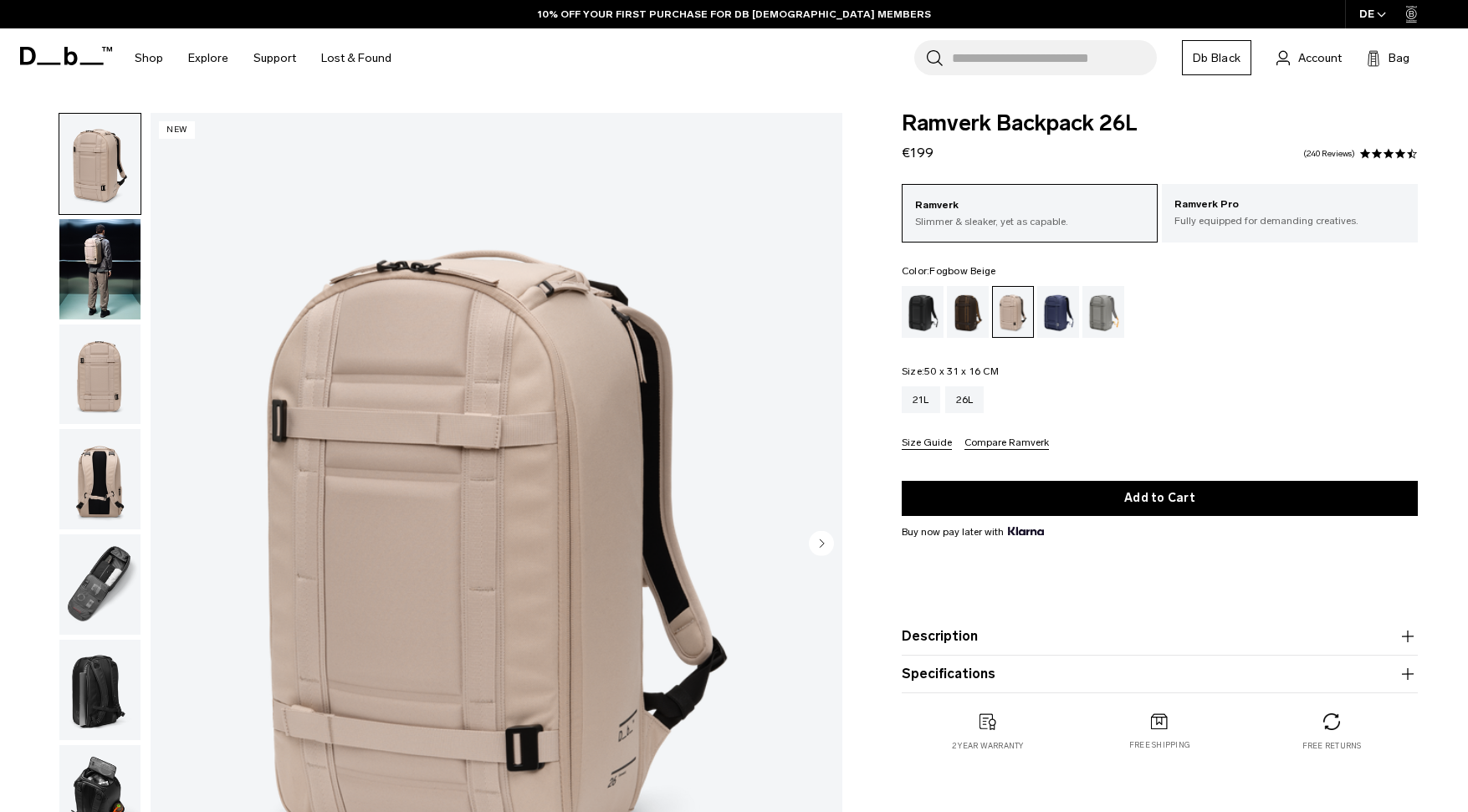
click at [94, 272] on img "button" at bounding box center [100, 269] width 82 height 100
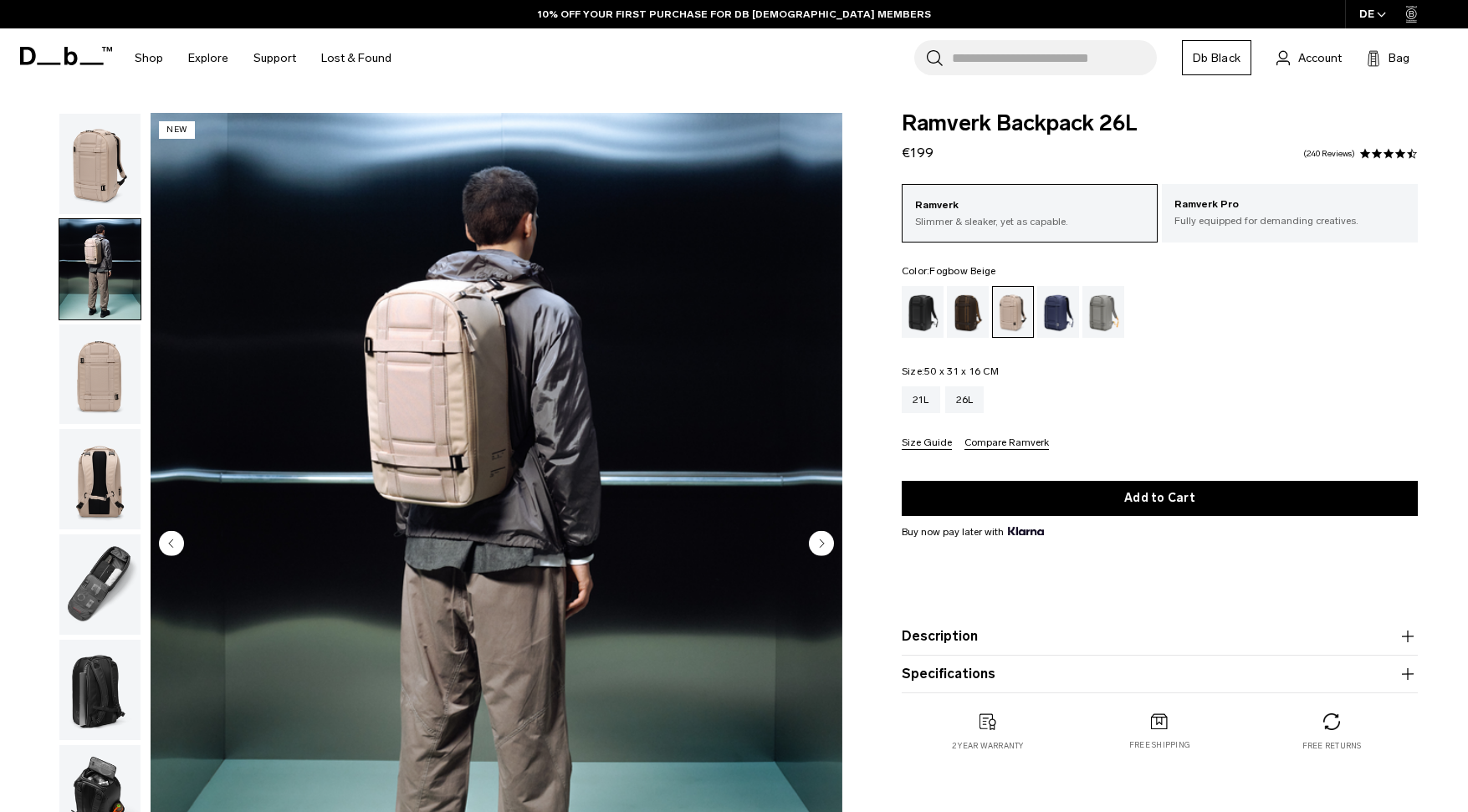
click at [98, 360] on img "button" at bounding box center [100, 374] width 82 height 100
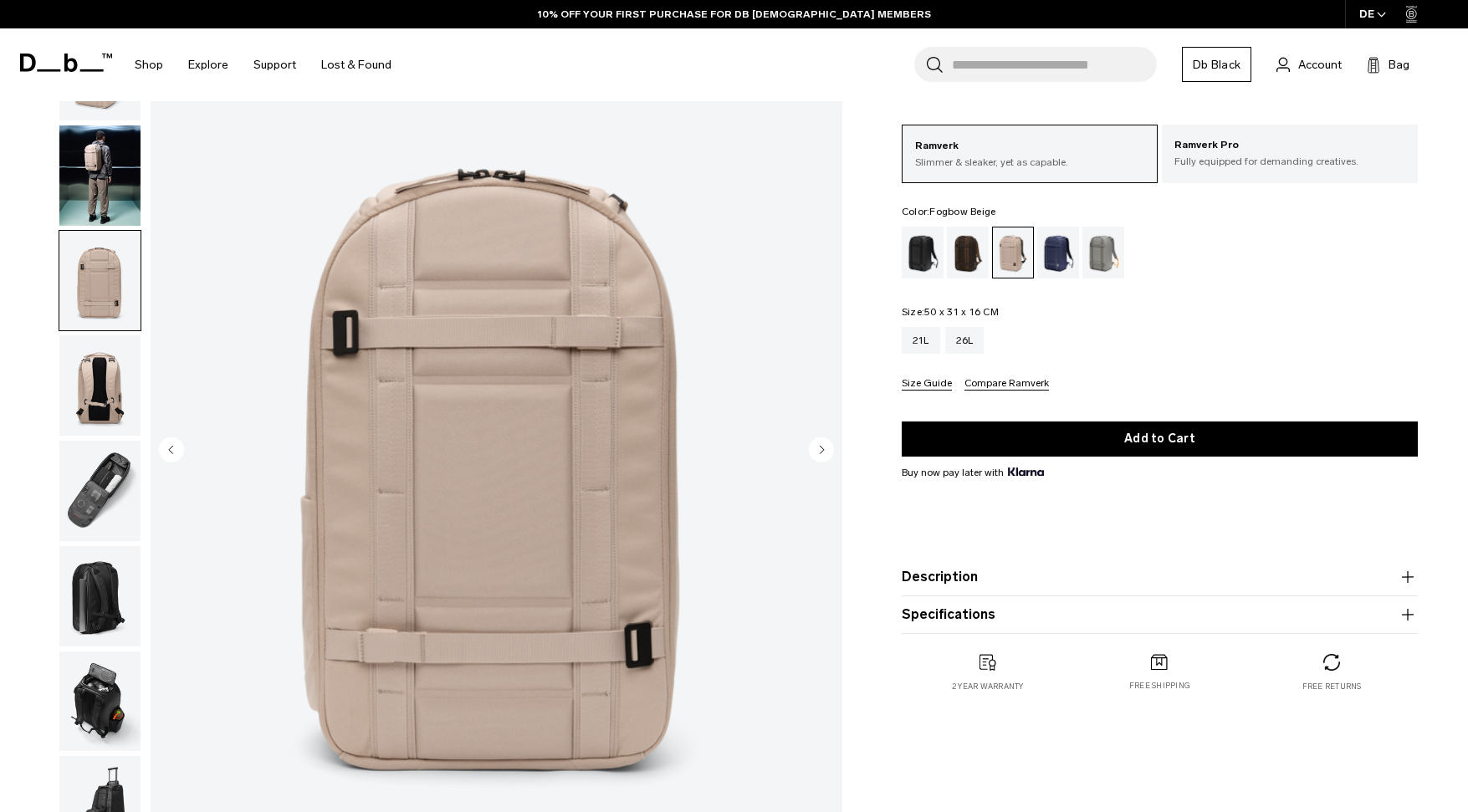
scroll to position [142, 0]
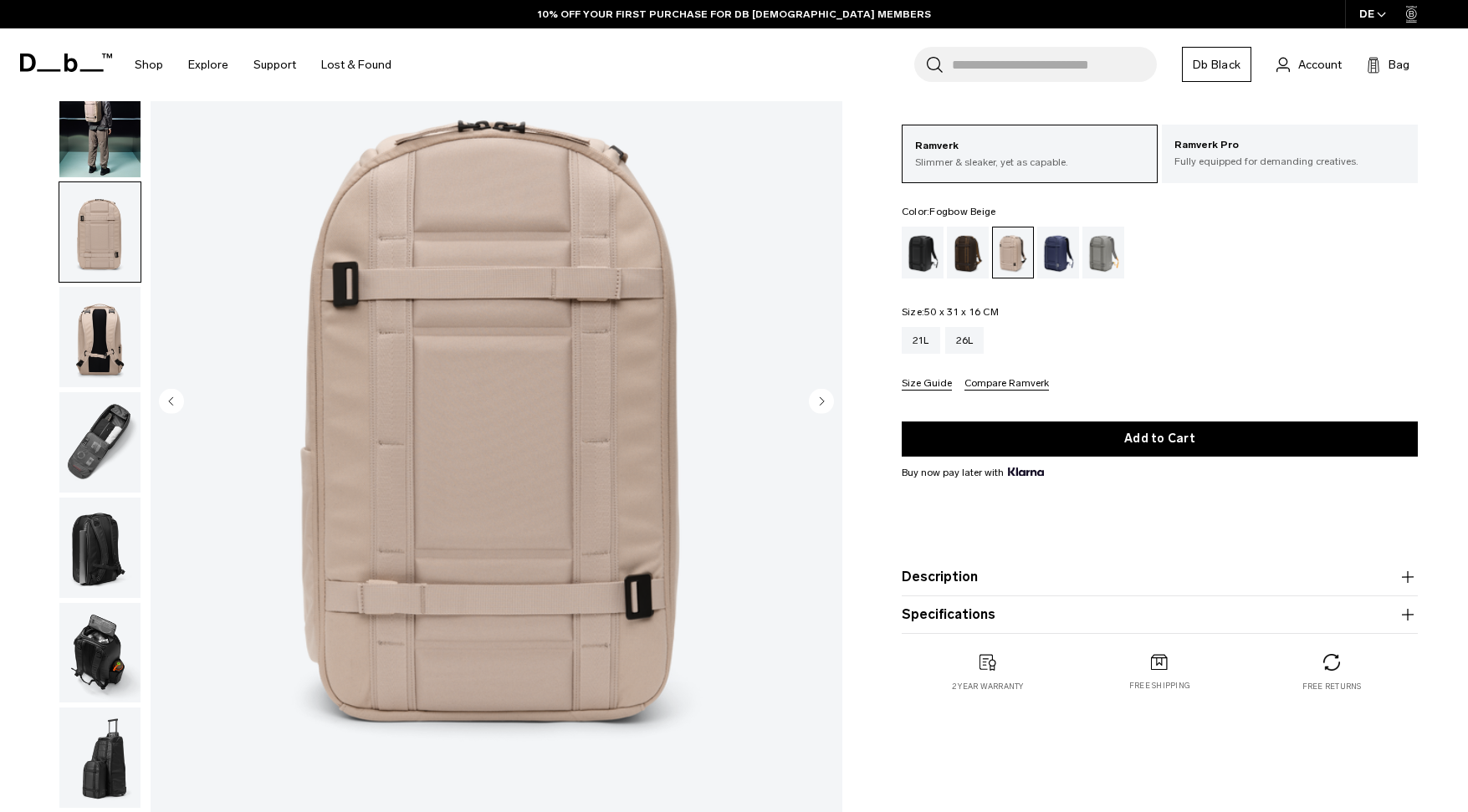
click at [97, 358] on img "button" at bounding box center [100, 337] width 82 height 100
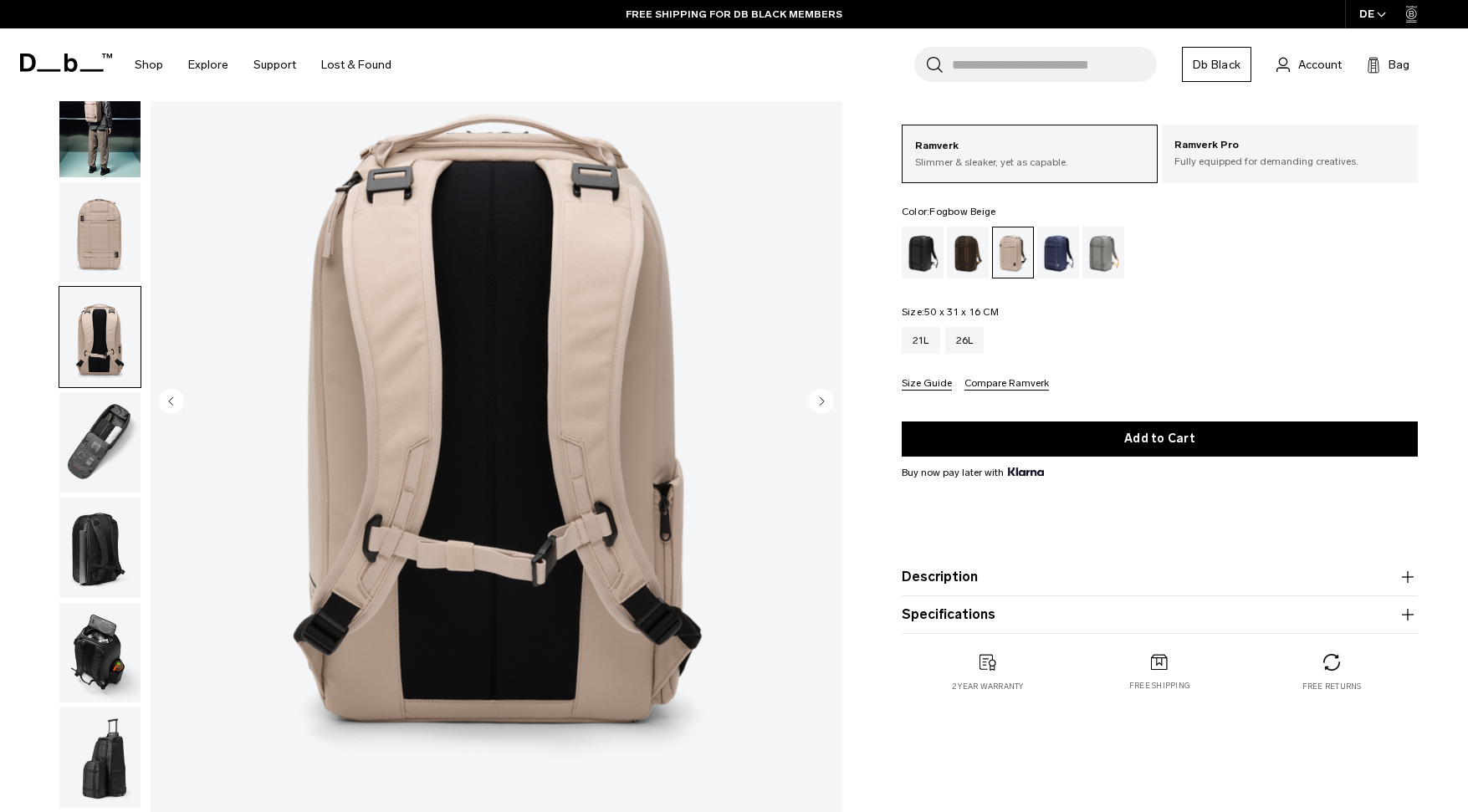
click at [116, 230] on img "button" at bounding box center [100, 232] width 82 height 100
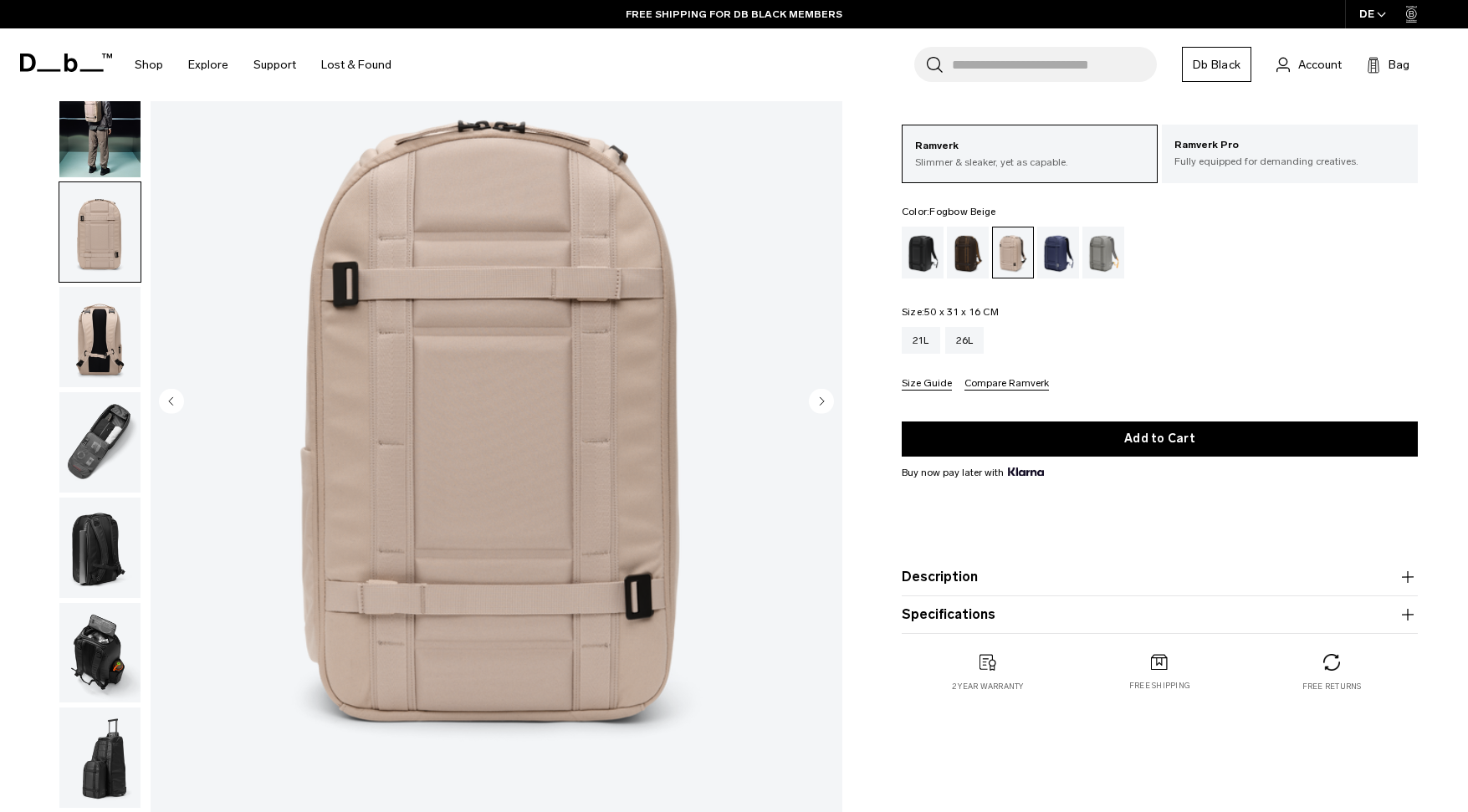
scroll to position [0, 0]
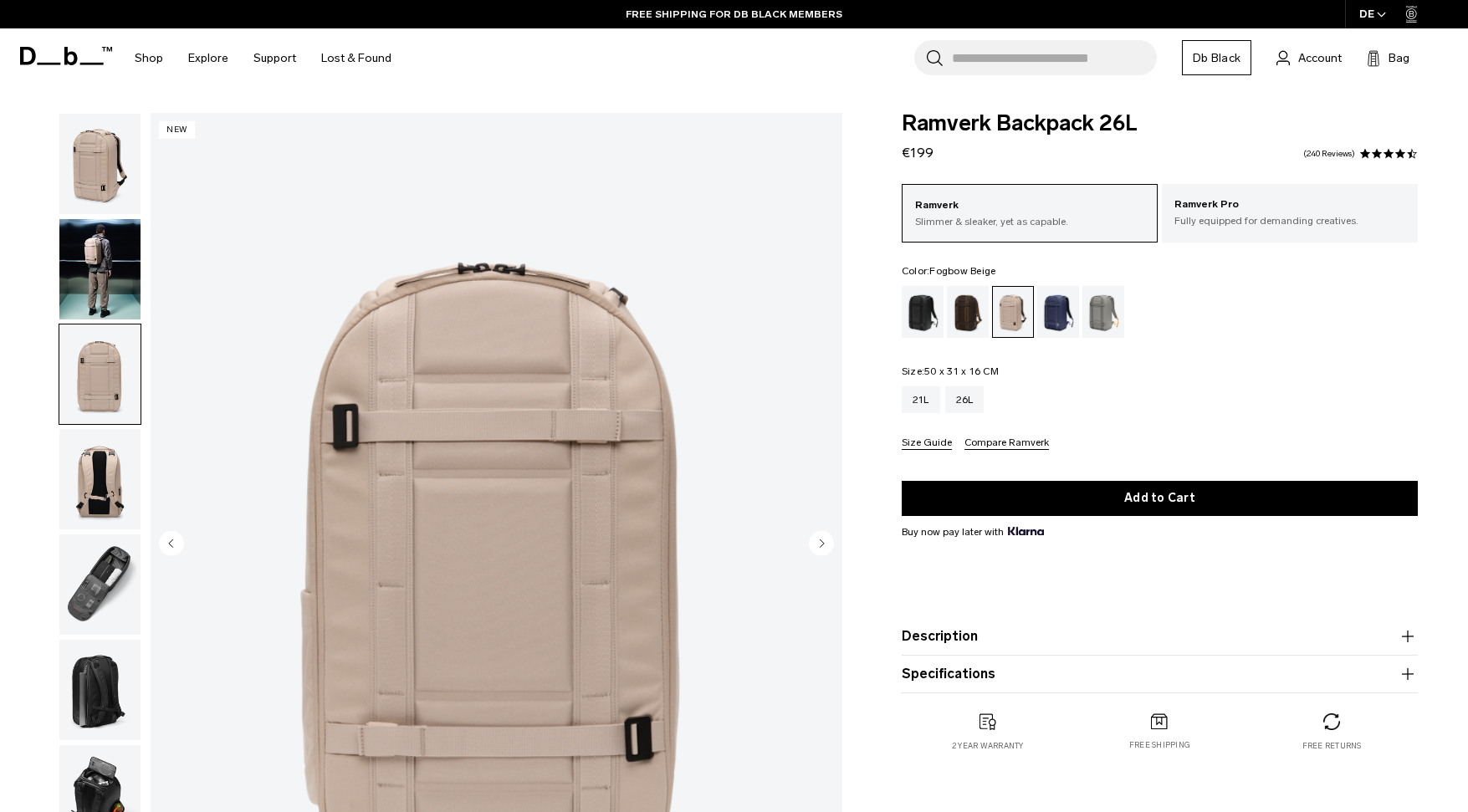
click at [93, 254] on img "button" at bounding box center [100, 269] width 82 height 100
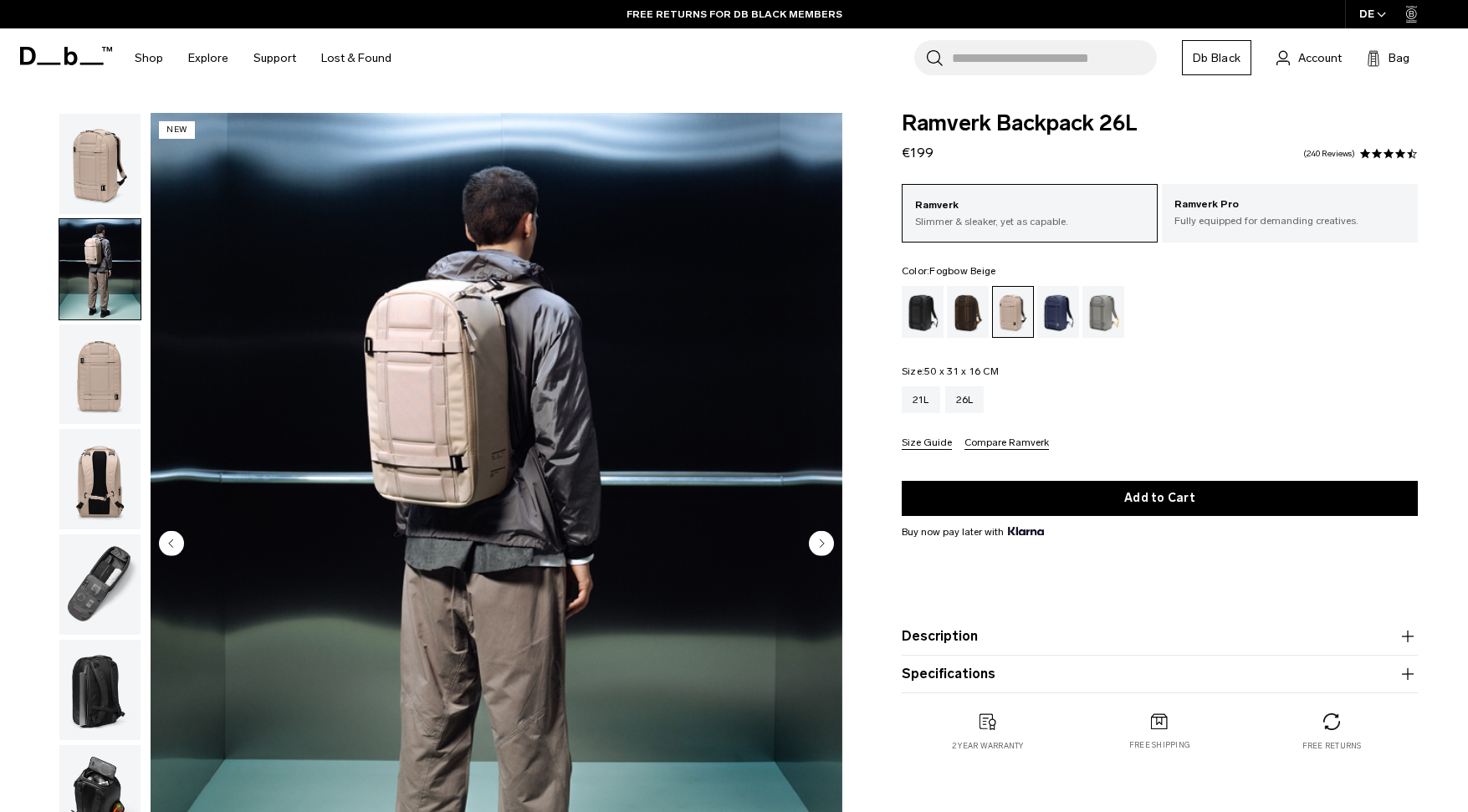
click at [112, 143] on img "button" at bounding box center [100, 163] width 82 height 100
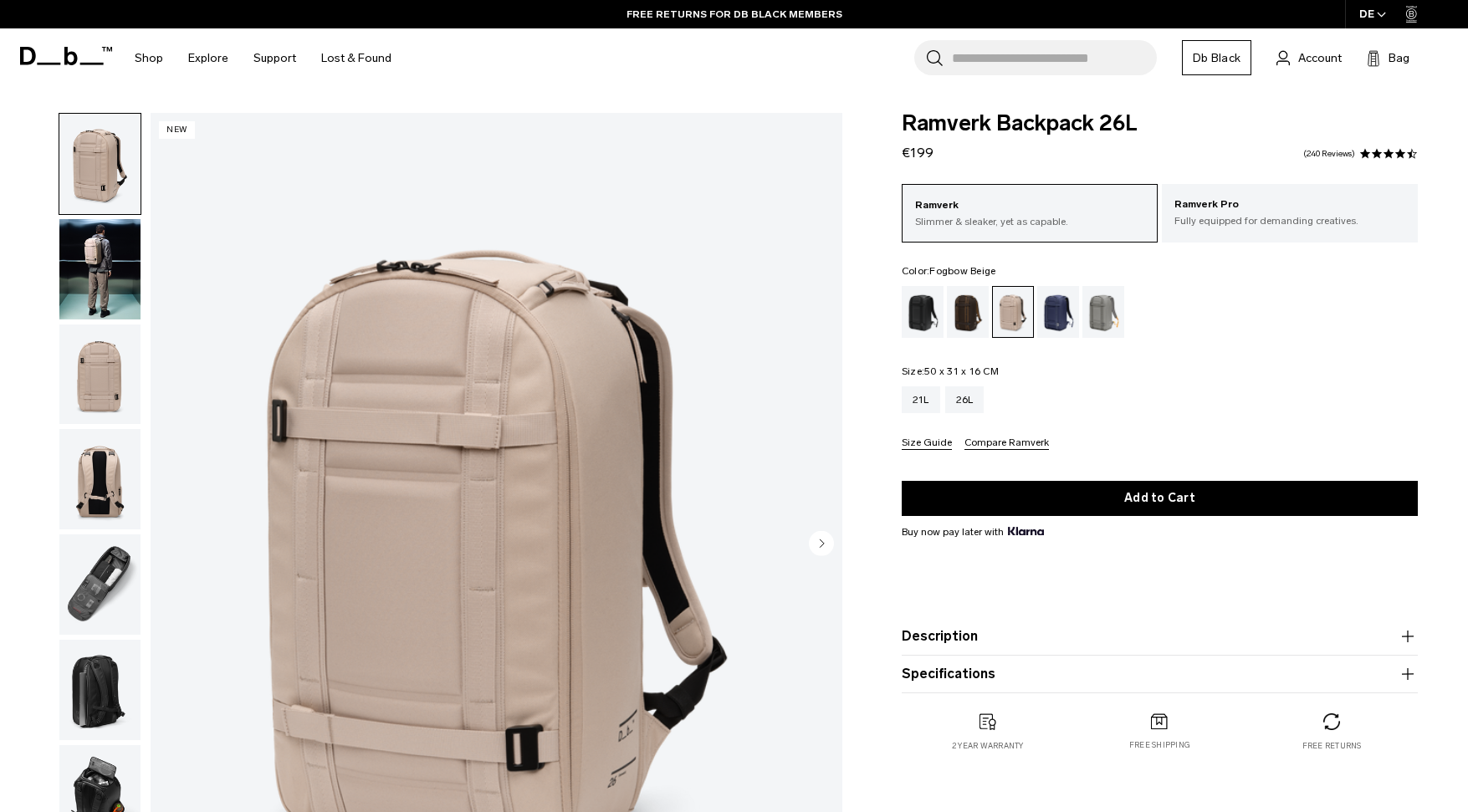
click at [105, 214] on img "button" at bounding box center [100, 163] width 82 height 100
click at [109, 240] on img "button" at bounding box center [100, 269] width 82 height 100
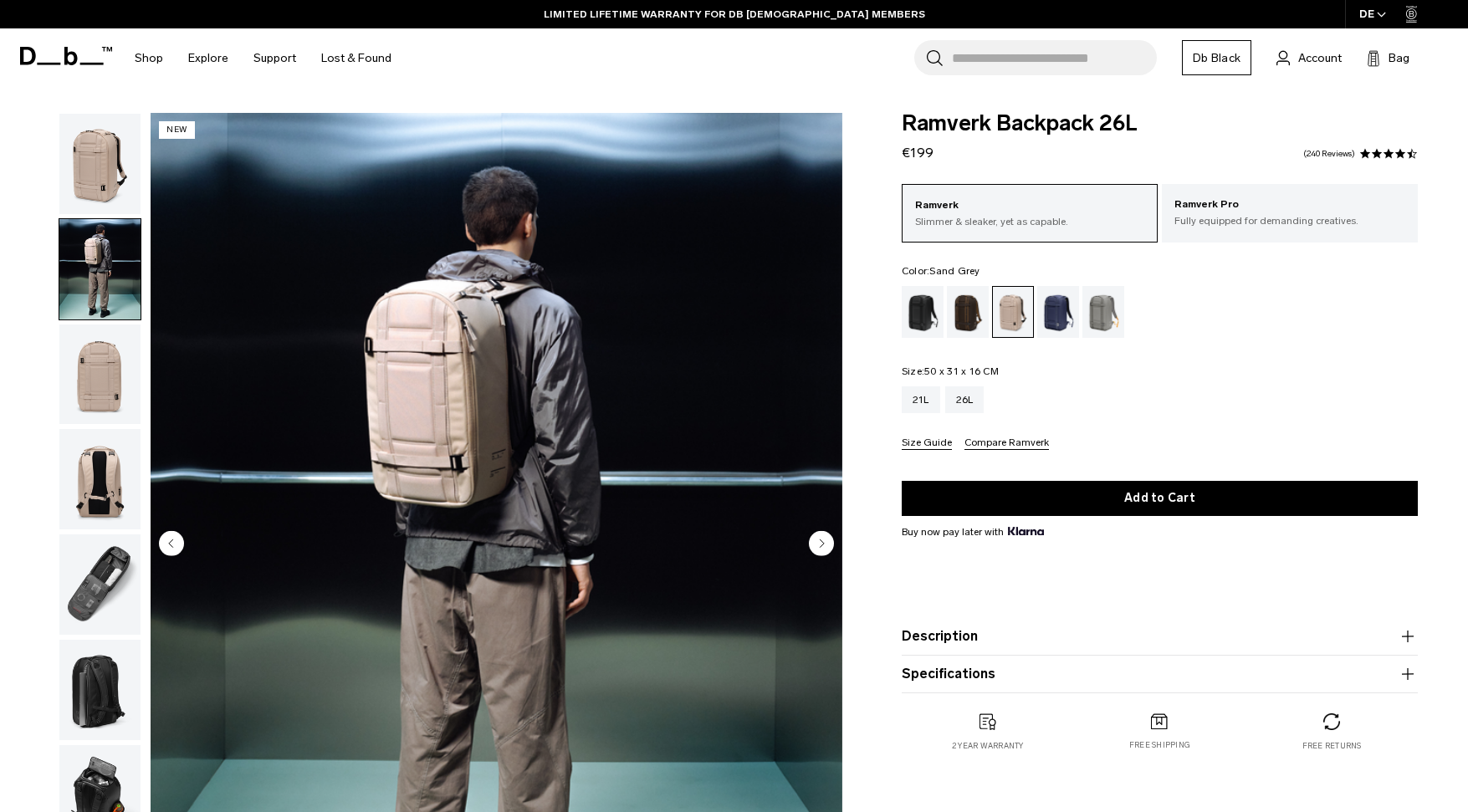
click at [1106, 310] on div "Sand Grey" at bounding box center [1104, 312] width 43 height 52
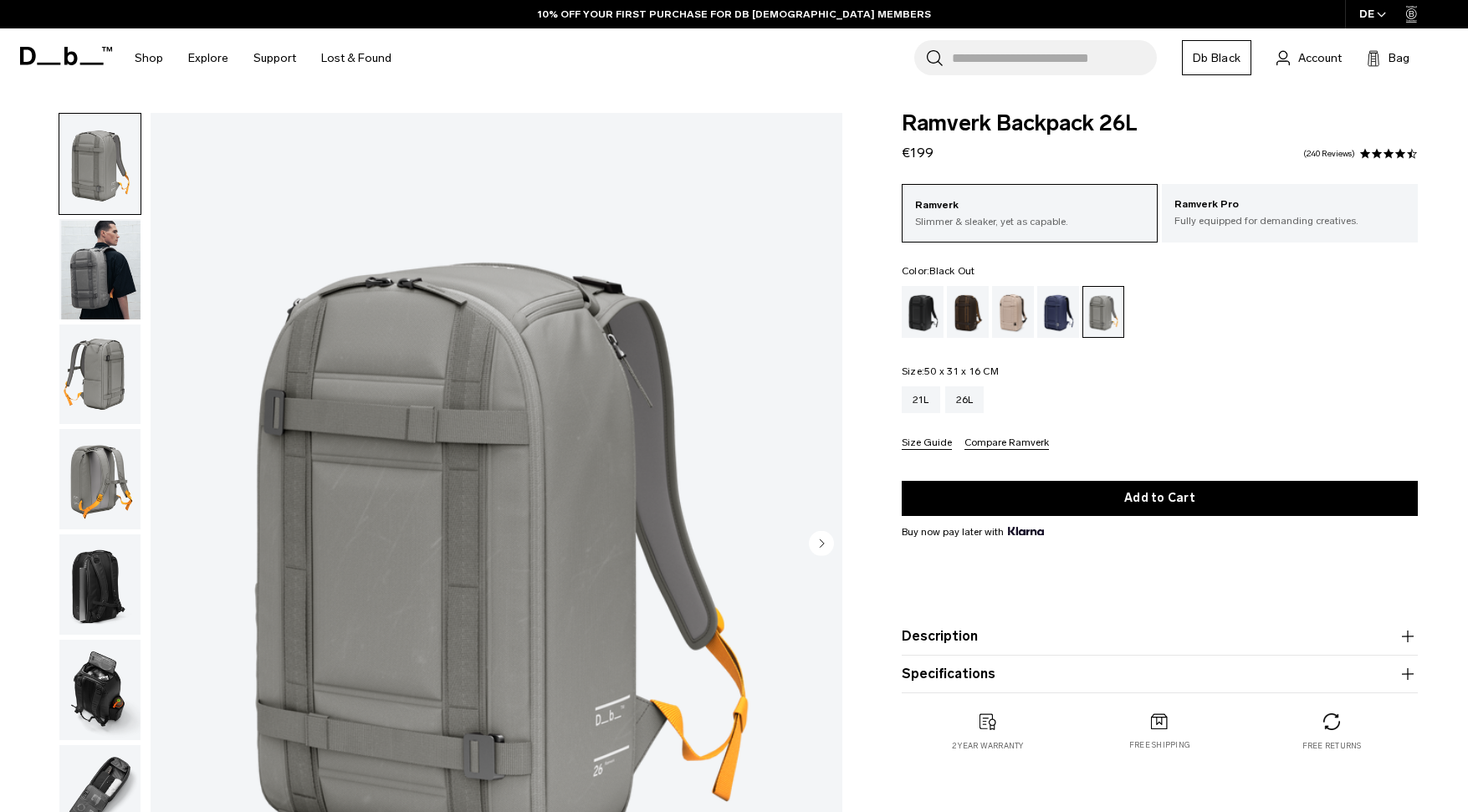
click at [916, 318] on div "Black Out" at bounding box center [923, 312] width 43 height 52
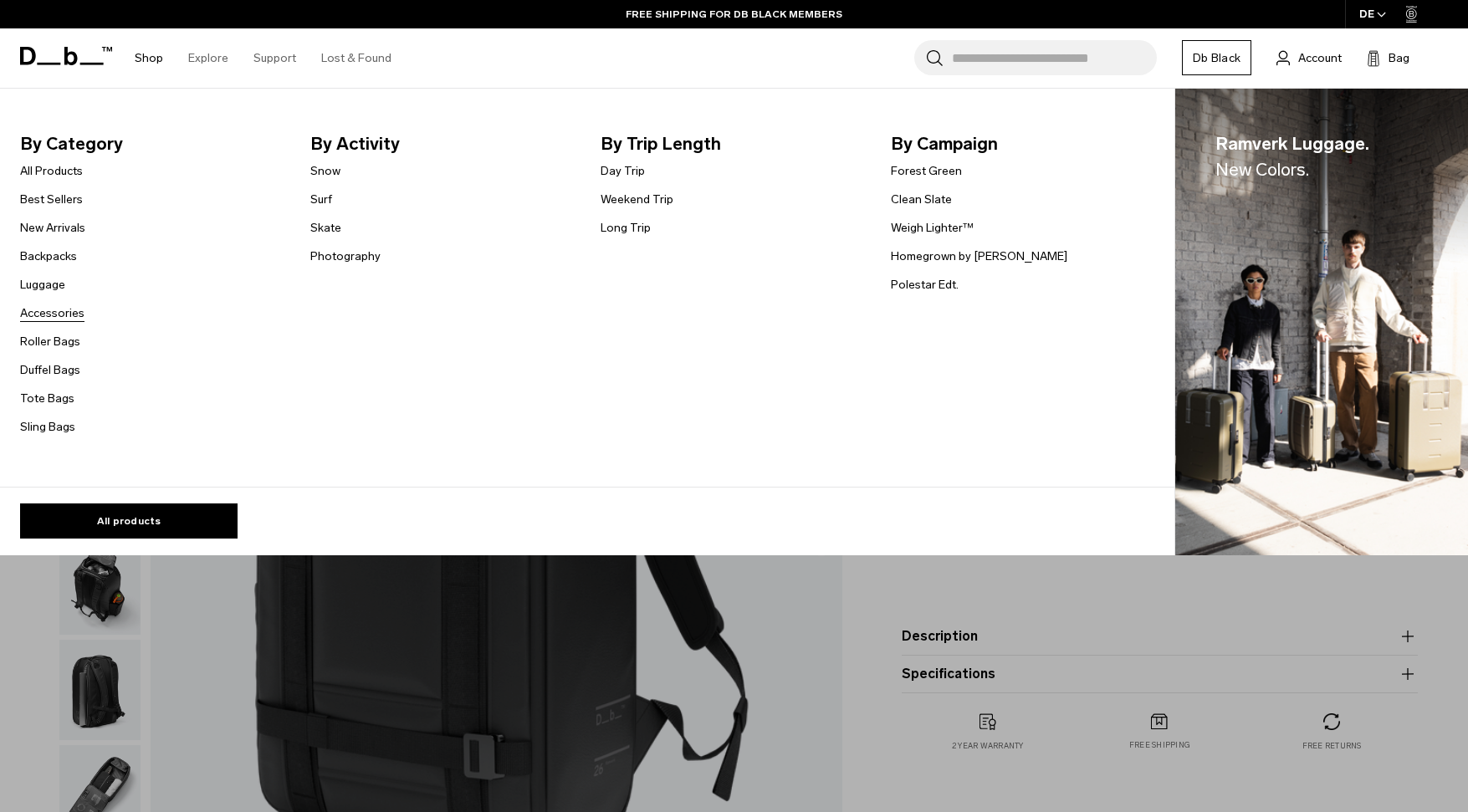
click at [41, 315] on link "Accessories" at bounding box center [52, 314] width 65 height 18
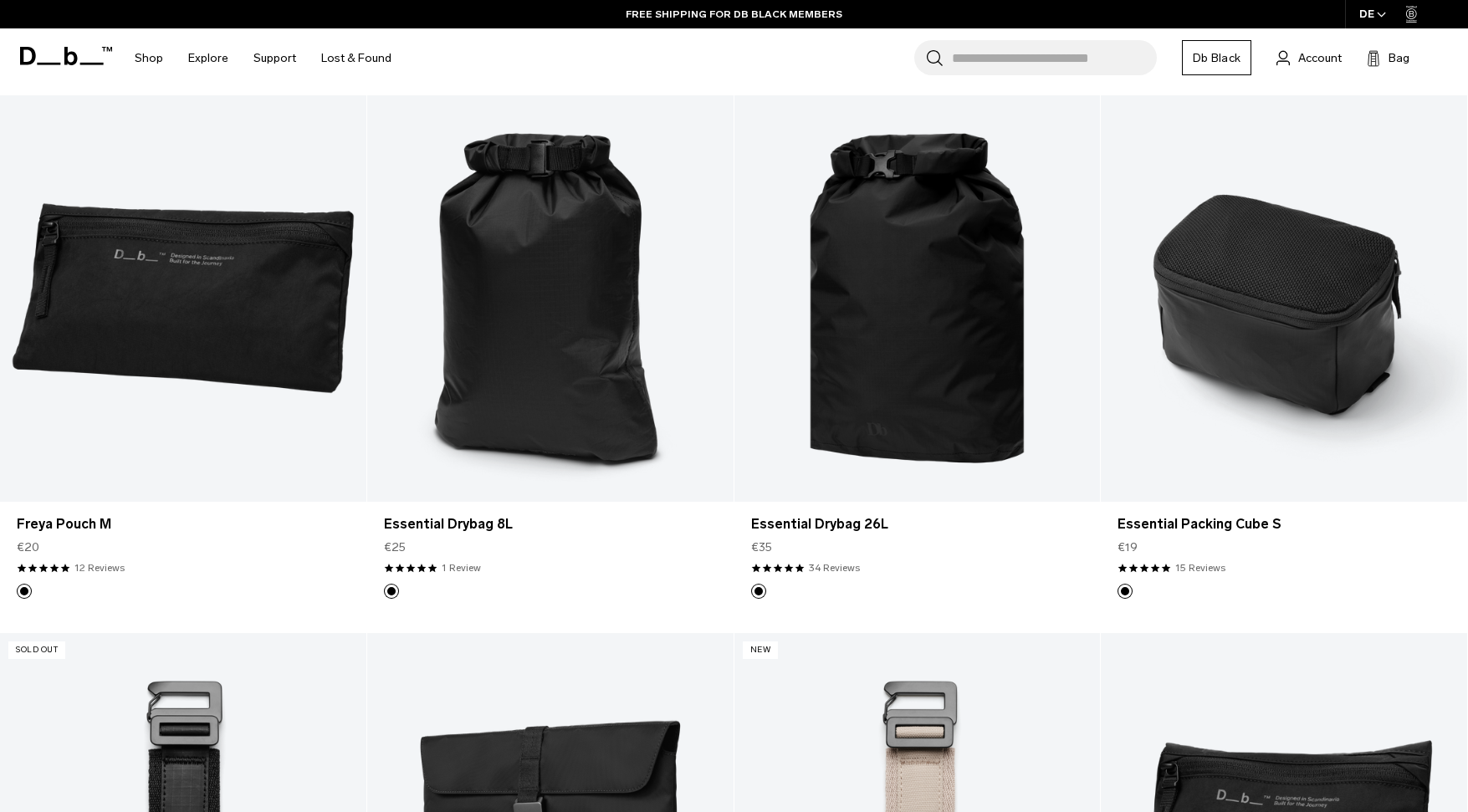
scroll to position [3051, 0]
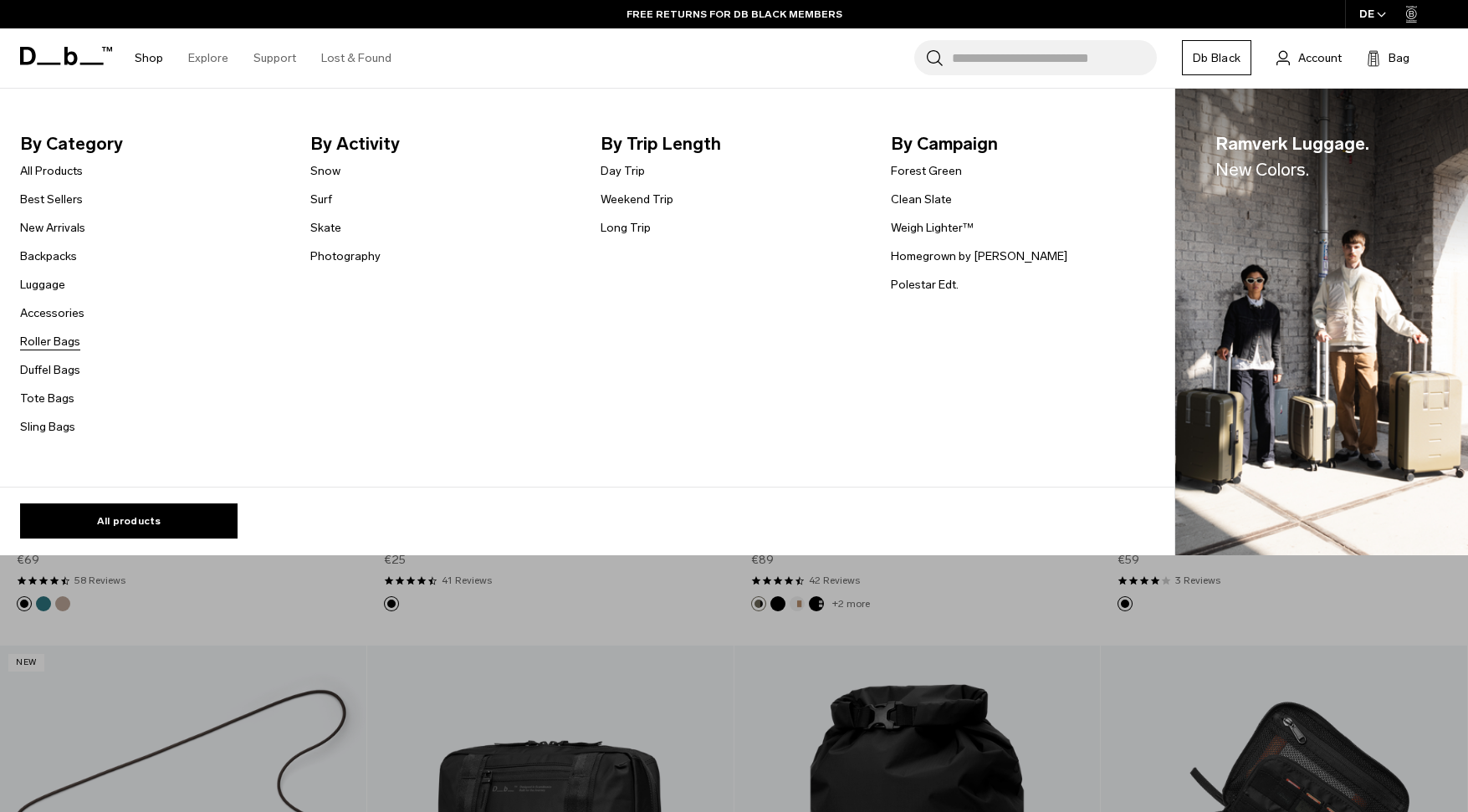
click at [57, 337] on link "Roller Bags" at bounding box center [51, 342] width 60 height 18
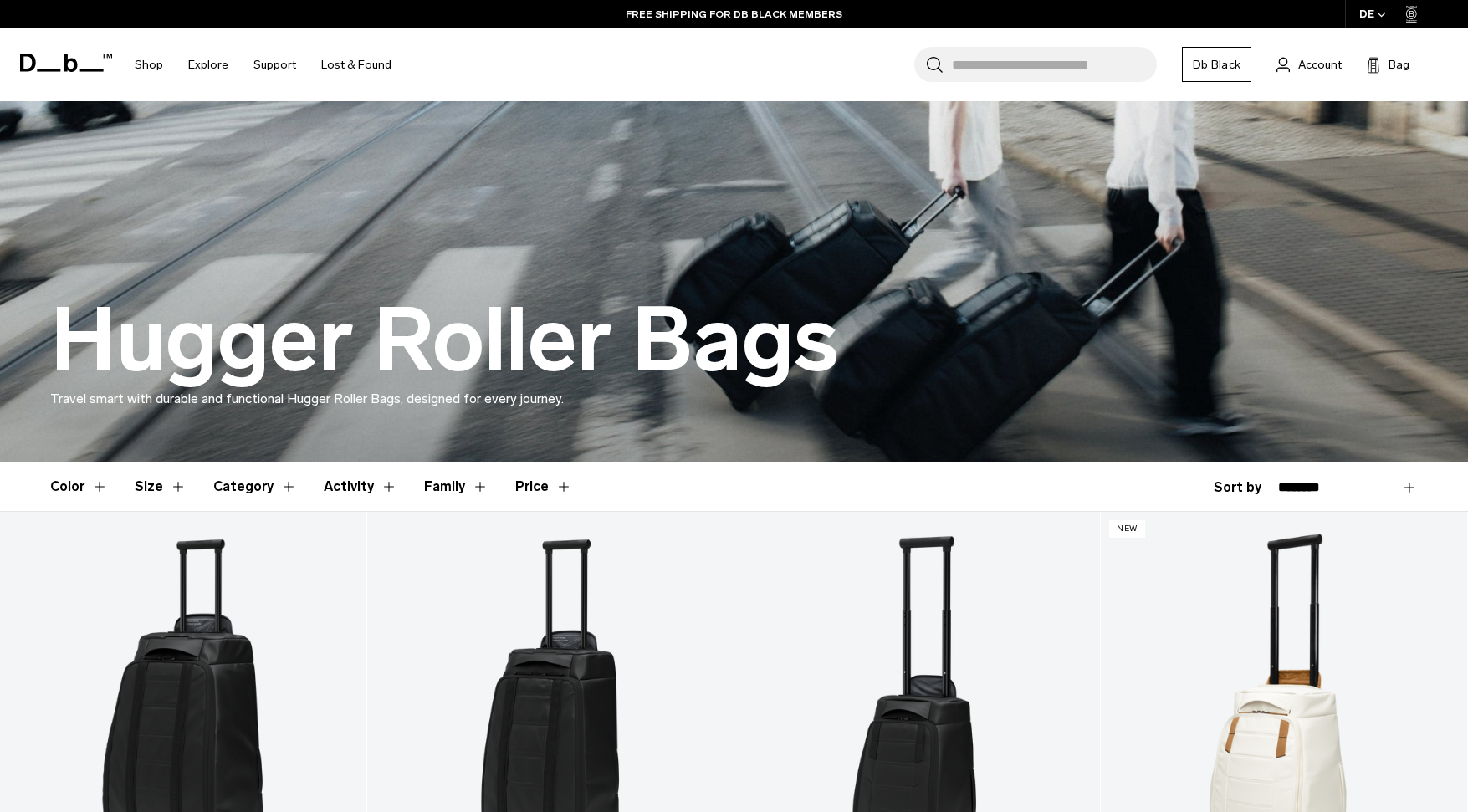
scroll to position [4, 0]
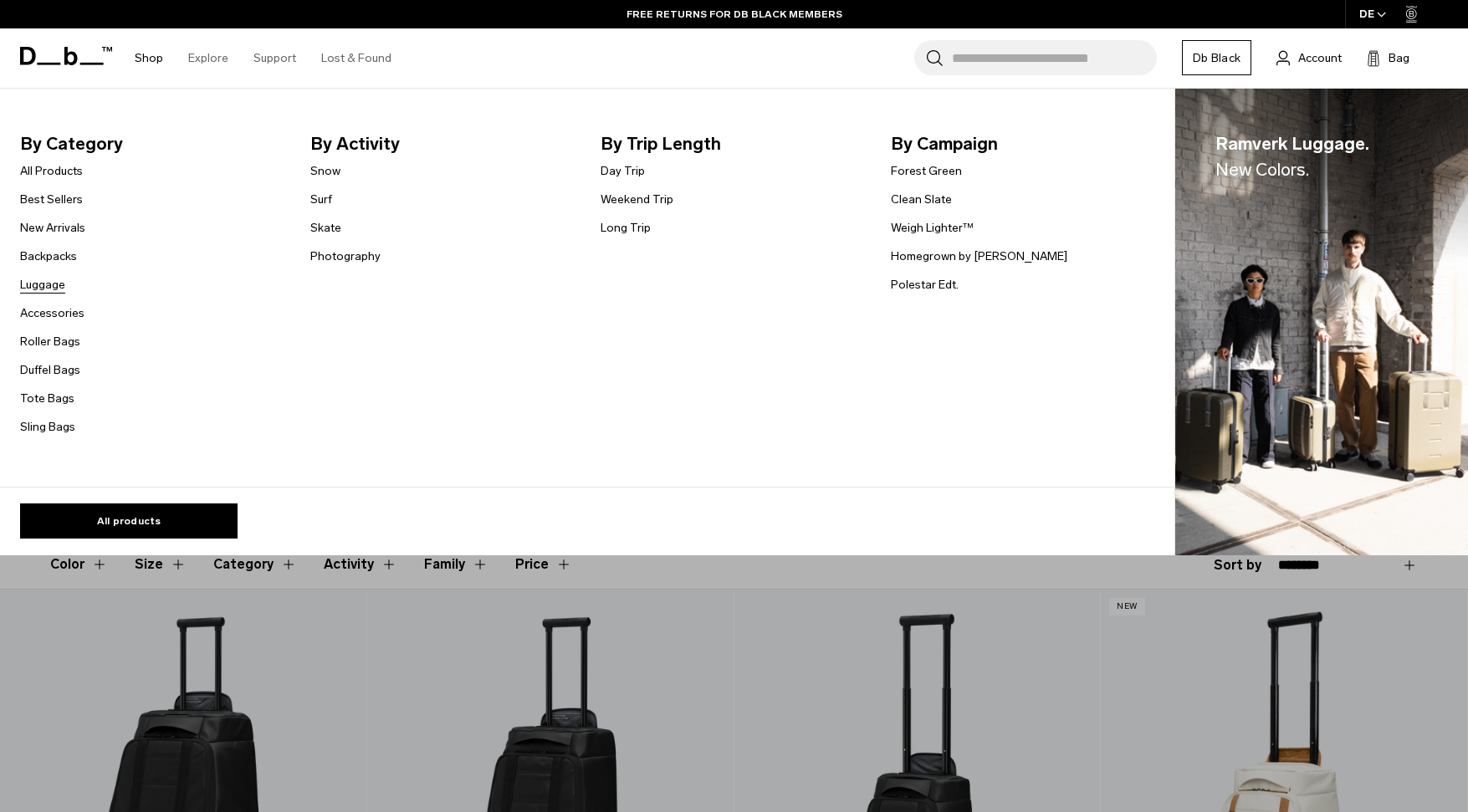
click at [38, 283] on link "Luggage" at bounding box center [43, 285] width 45 height 18
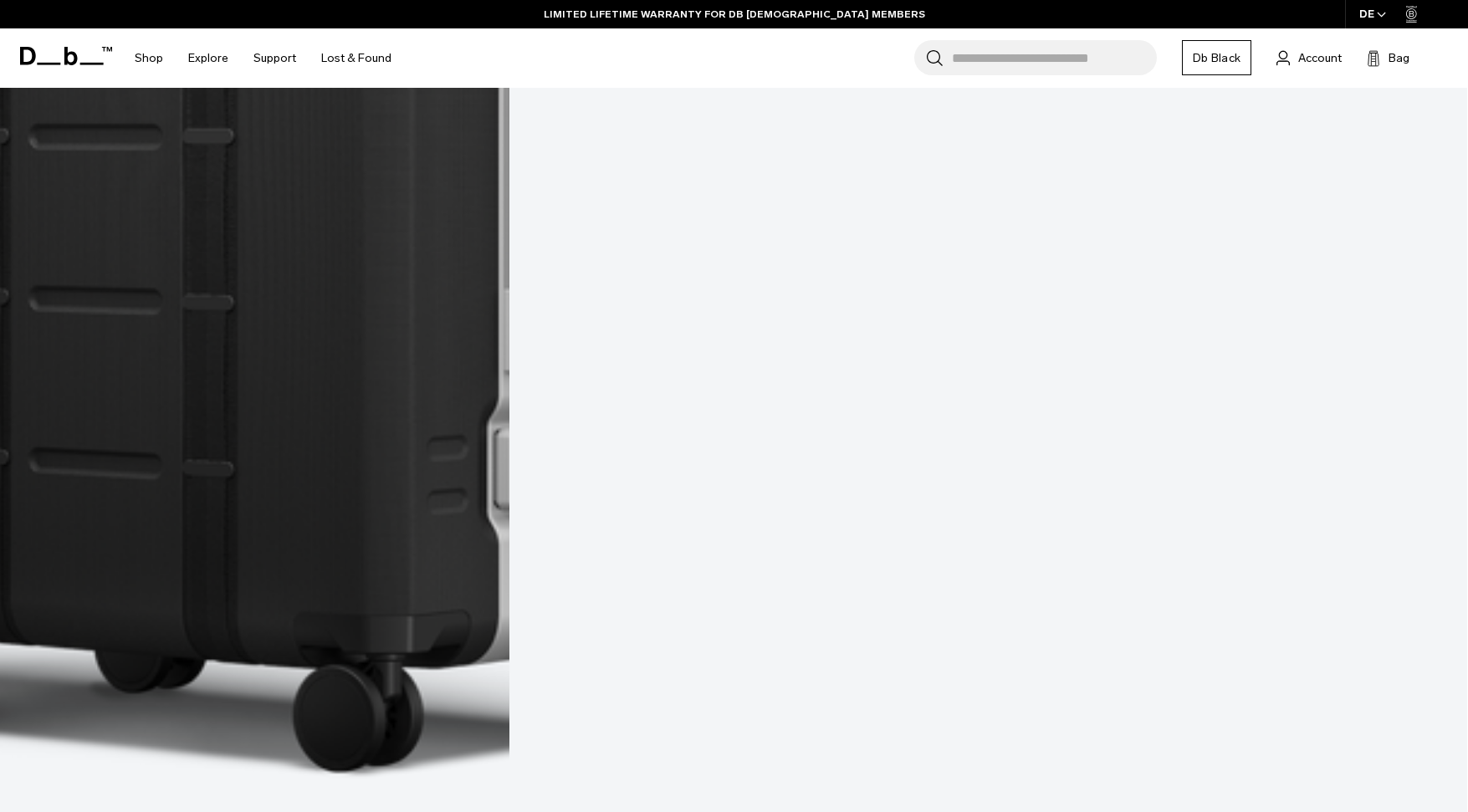
scroll to position [5128, 0]
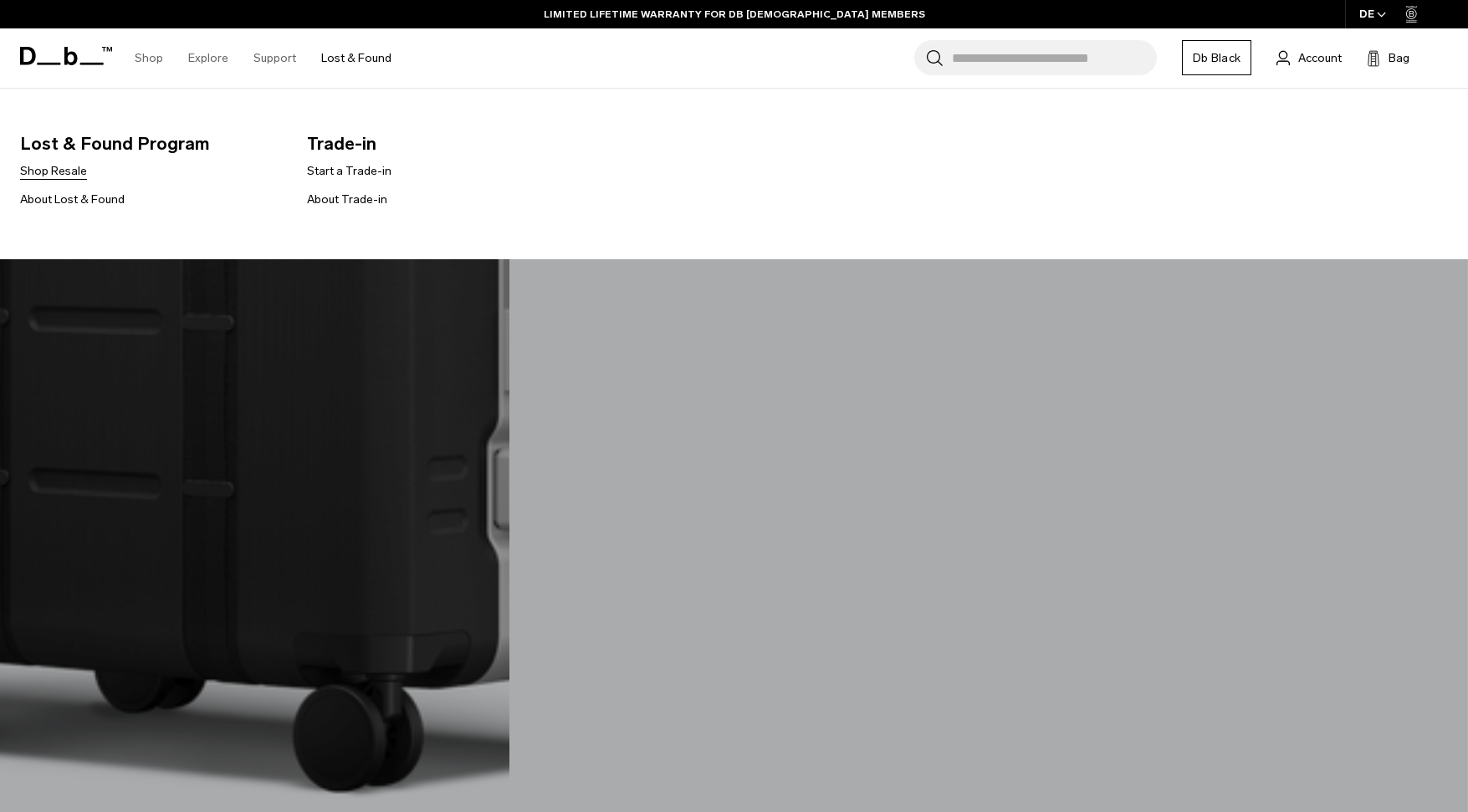
click at [40, 174] on link "Shop Resale" at bounding box center [53, 171] width 66 height 18
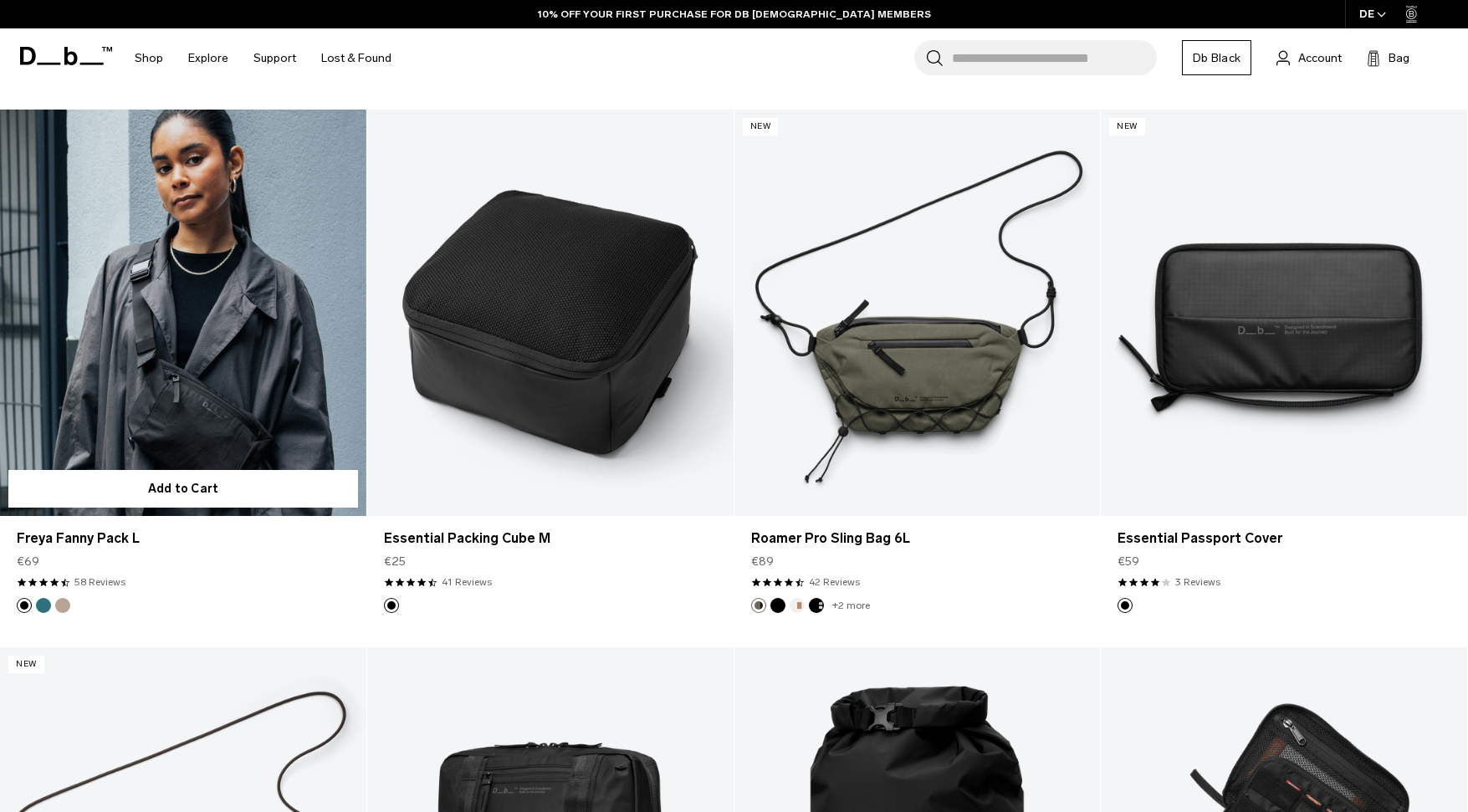
scroll to position [3049, 0]
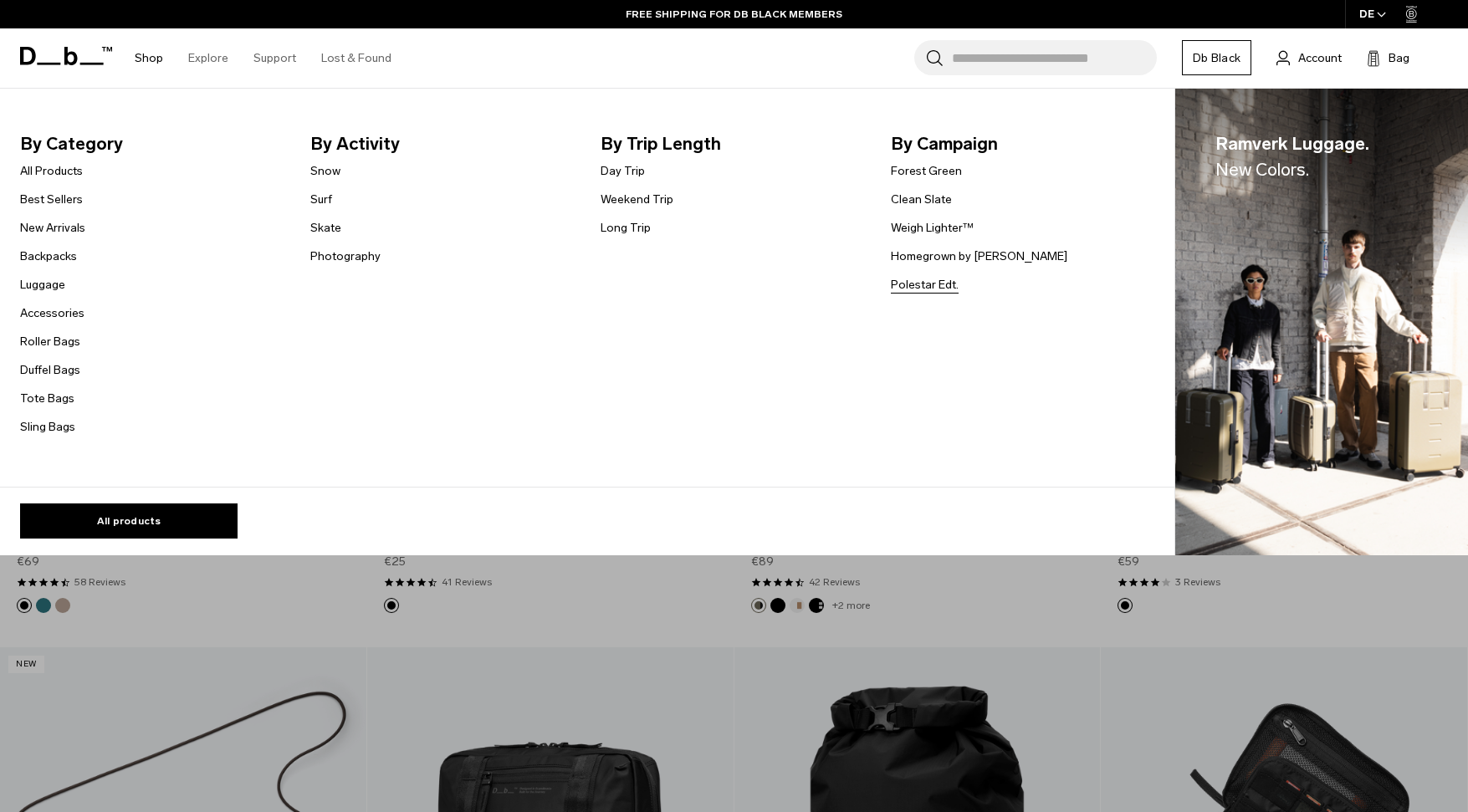
click at [933, 280] on link "Polestar Edt." at bounding box center [925, 285] width 67 height 18
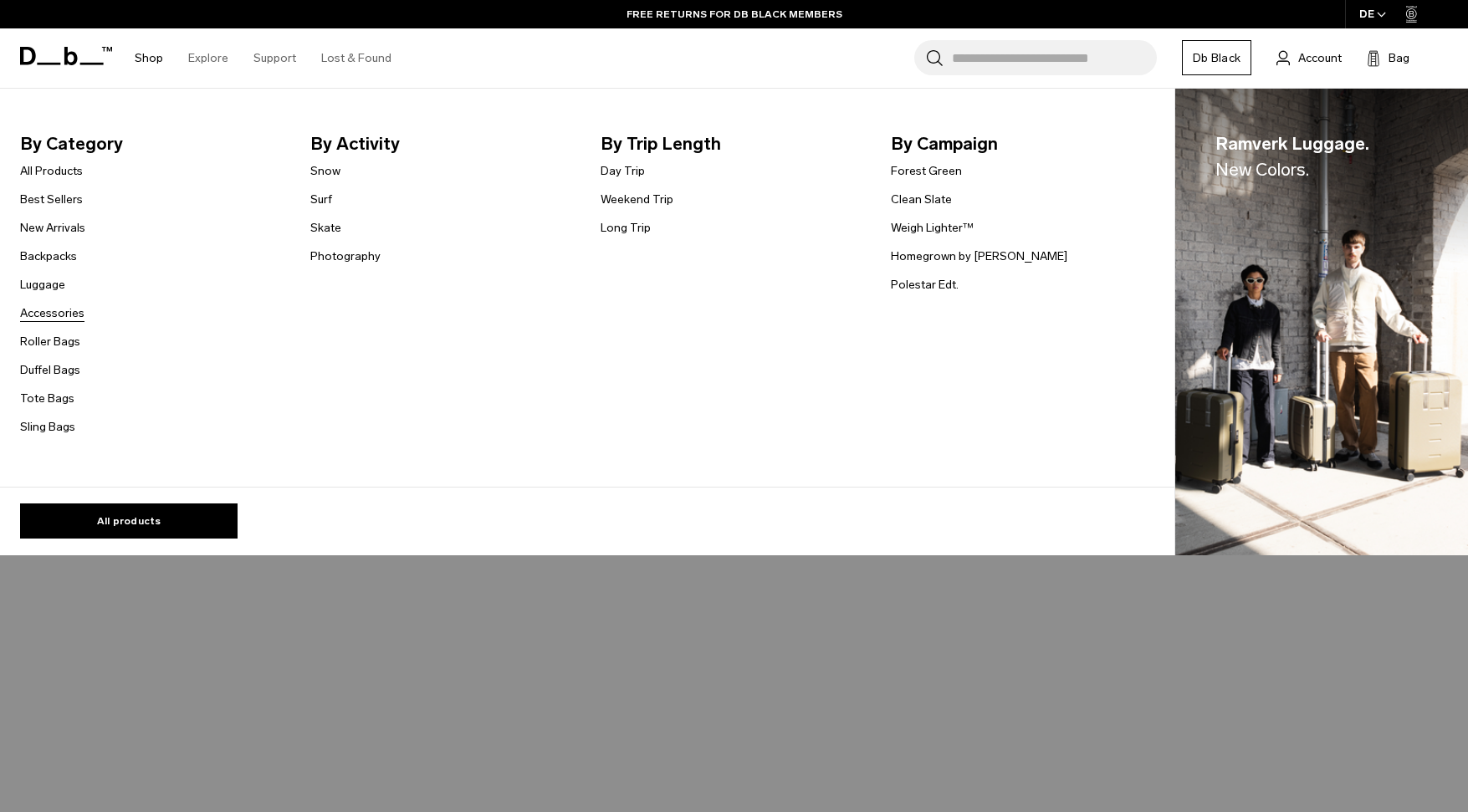
click at [54, 314] on link "Accessories" at bounding box center [52, 314] width 65 height 18
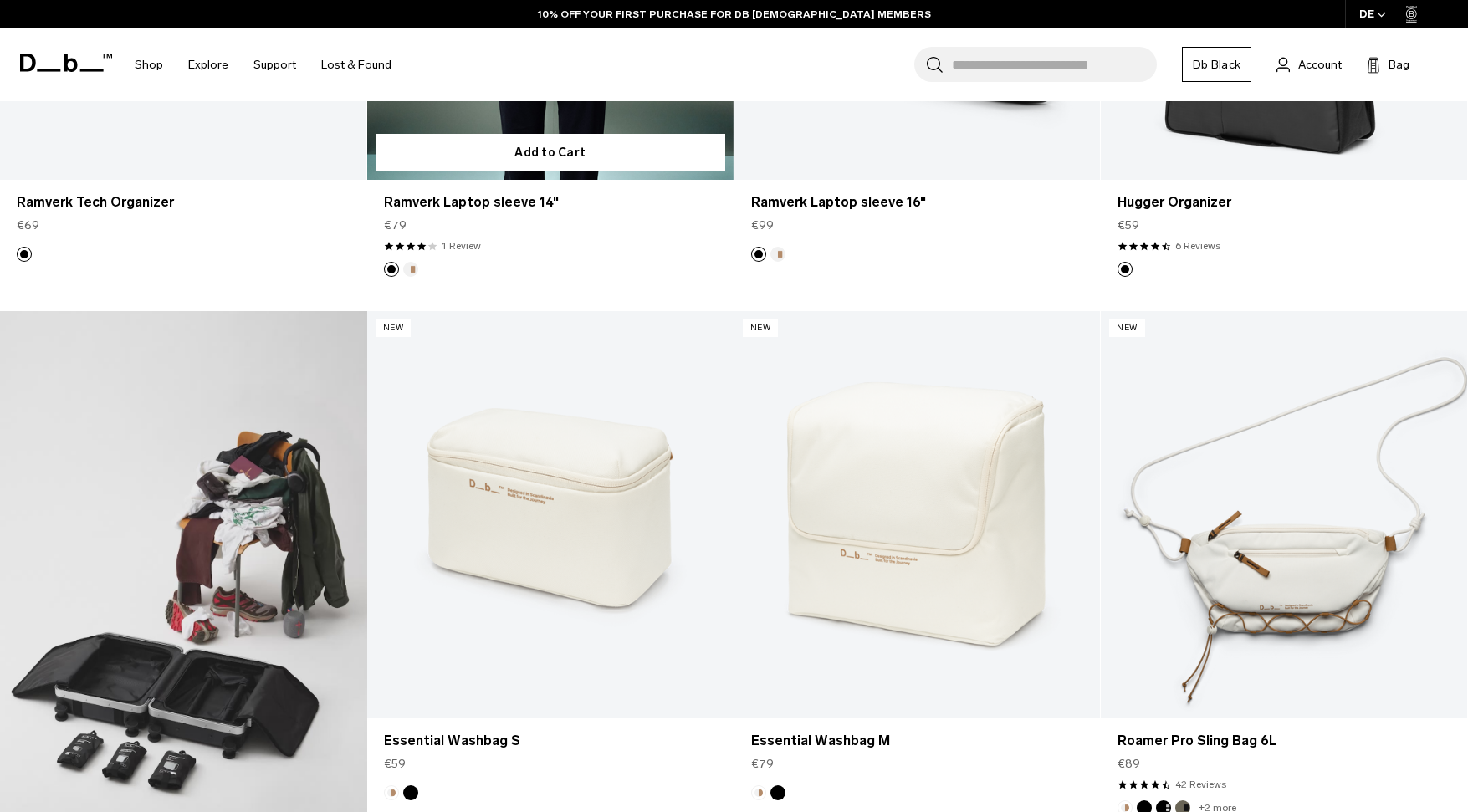
scroll to position [862, 0]
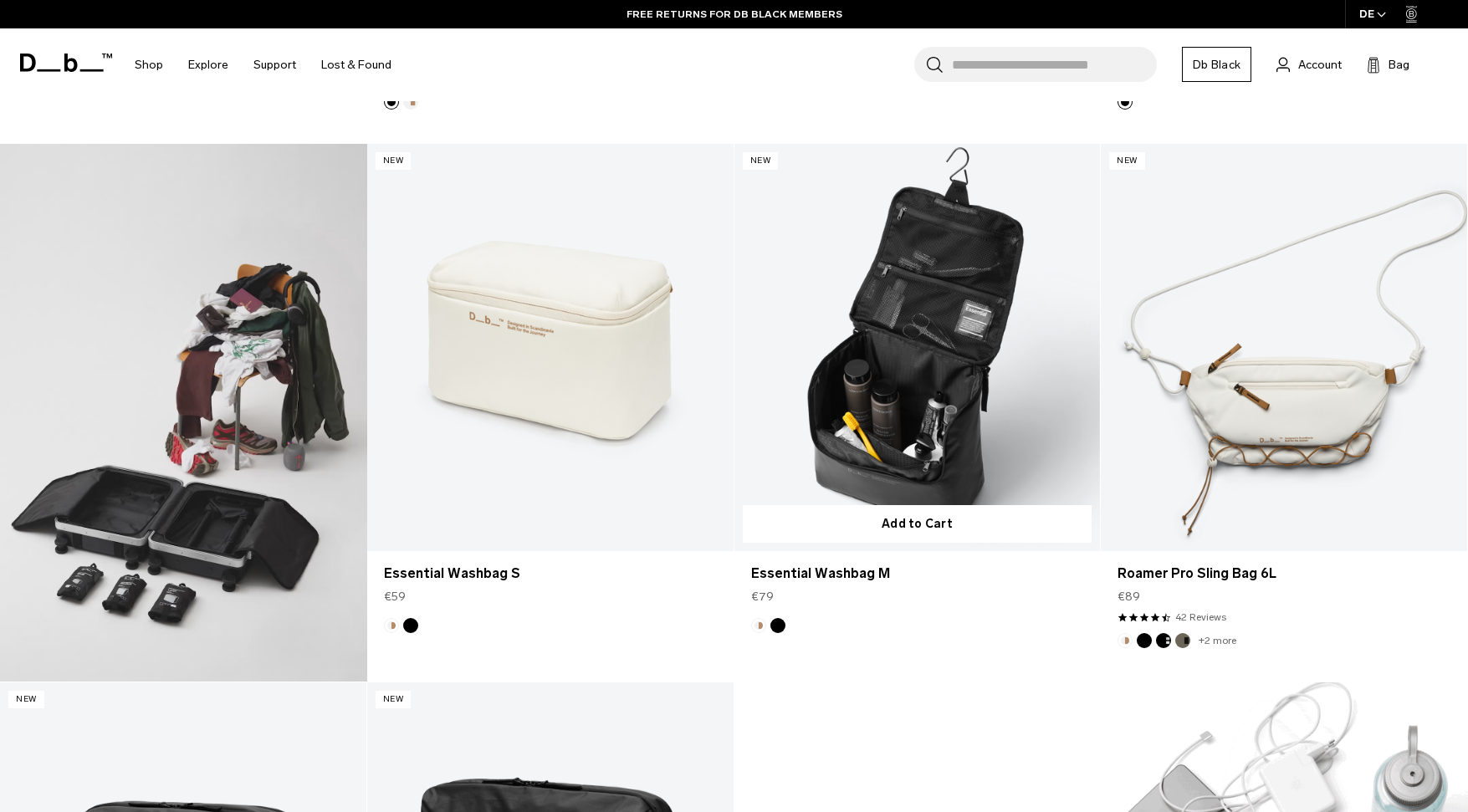
click at [888, 382] on link "Essential Washbag M" at bounding box center [918, 347] width 366 height 407
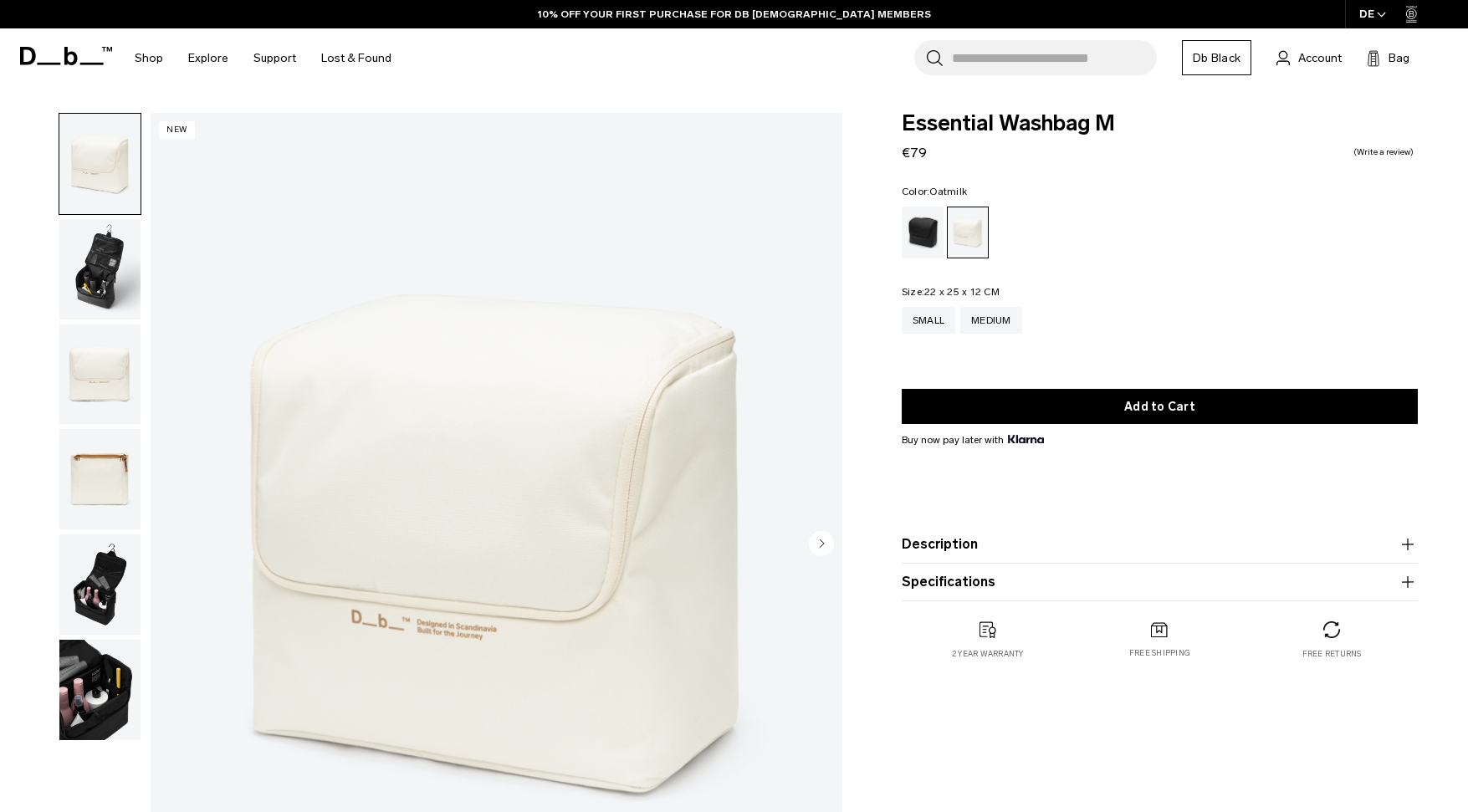
click at [87, 591] on img "button" at bounding box center [100, 584] width 82 height 100
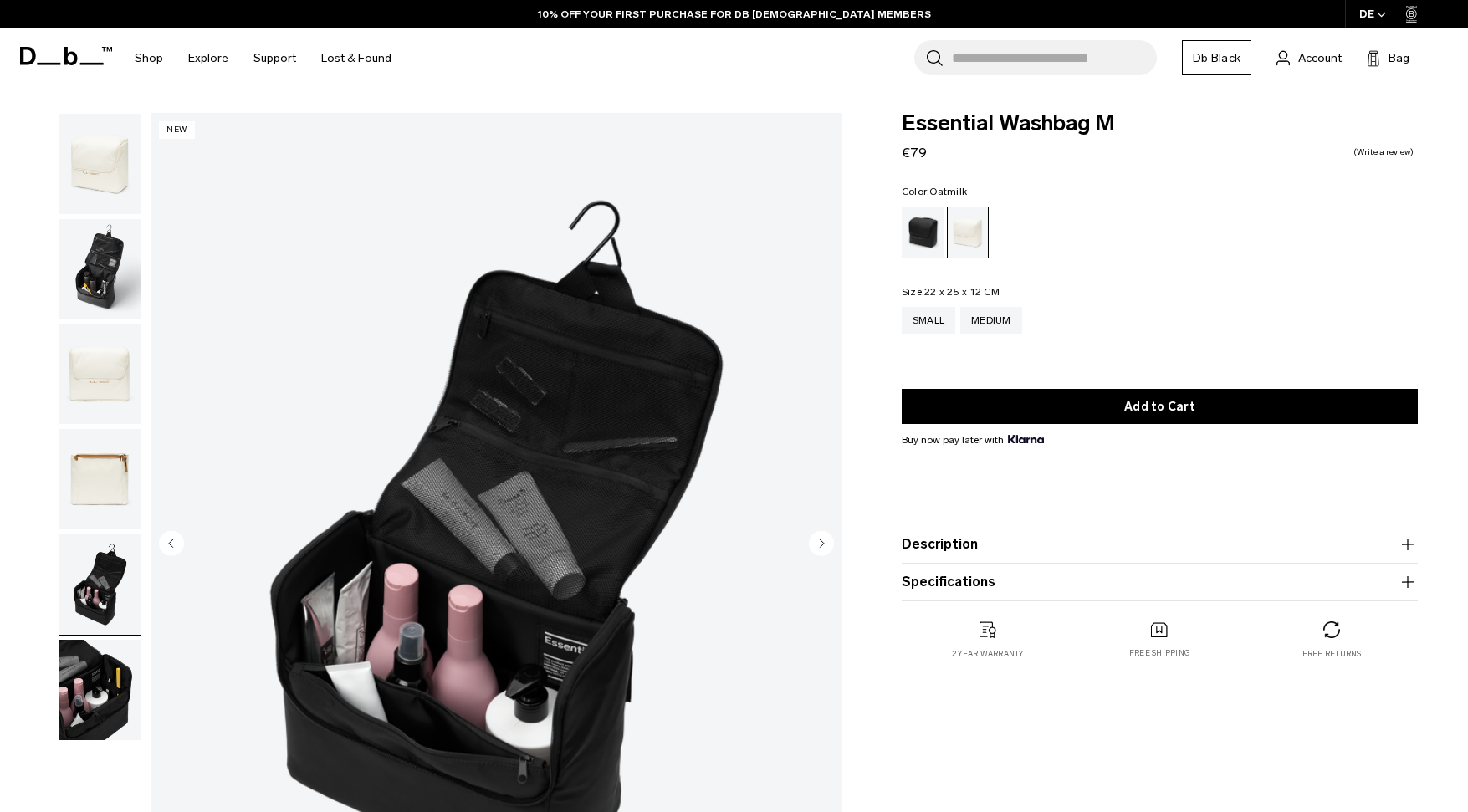
click at [94, 360] on img "button" at bounding box center [100, 374] width 82 height 100
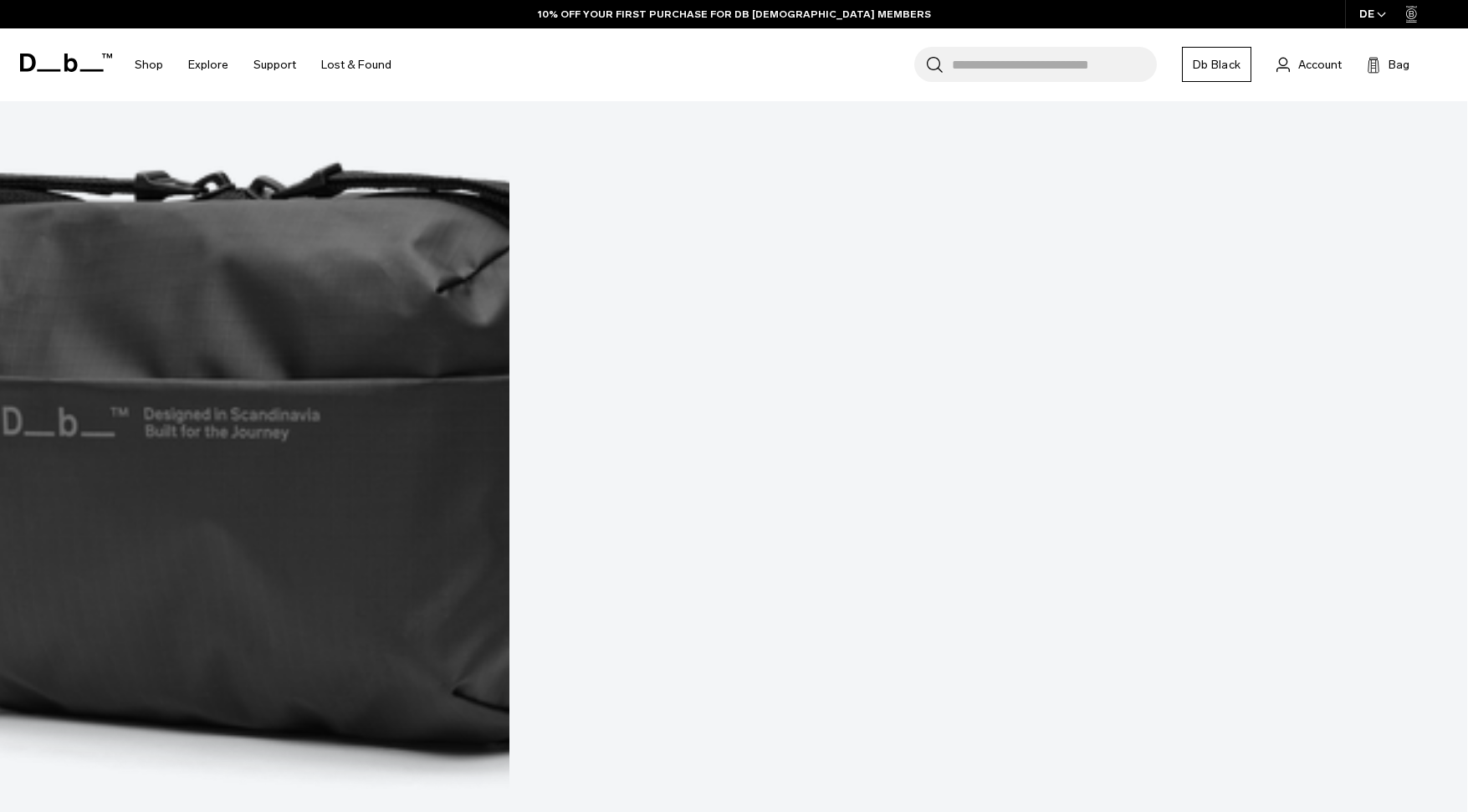
scroll to position [1950, 0]
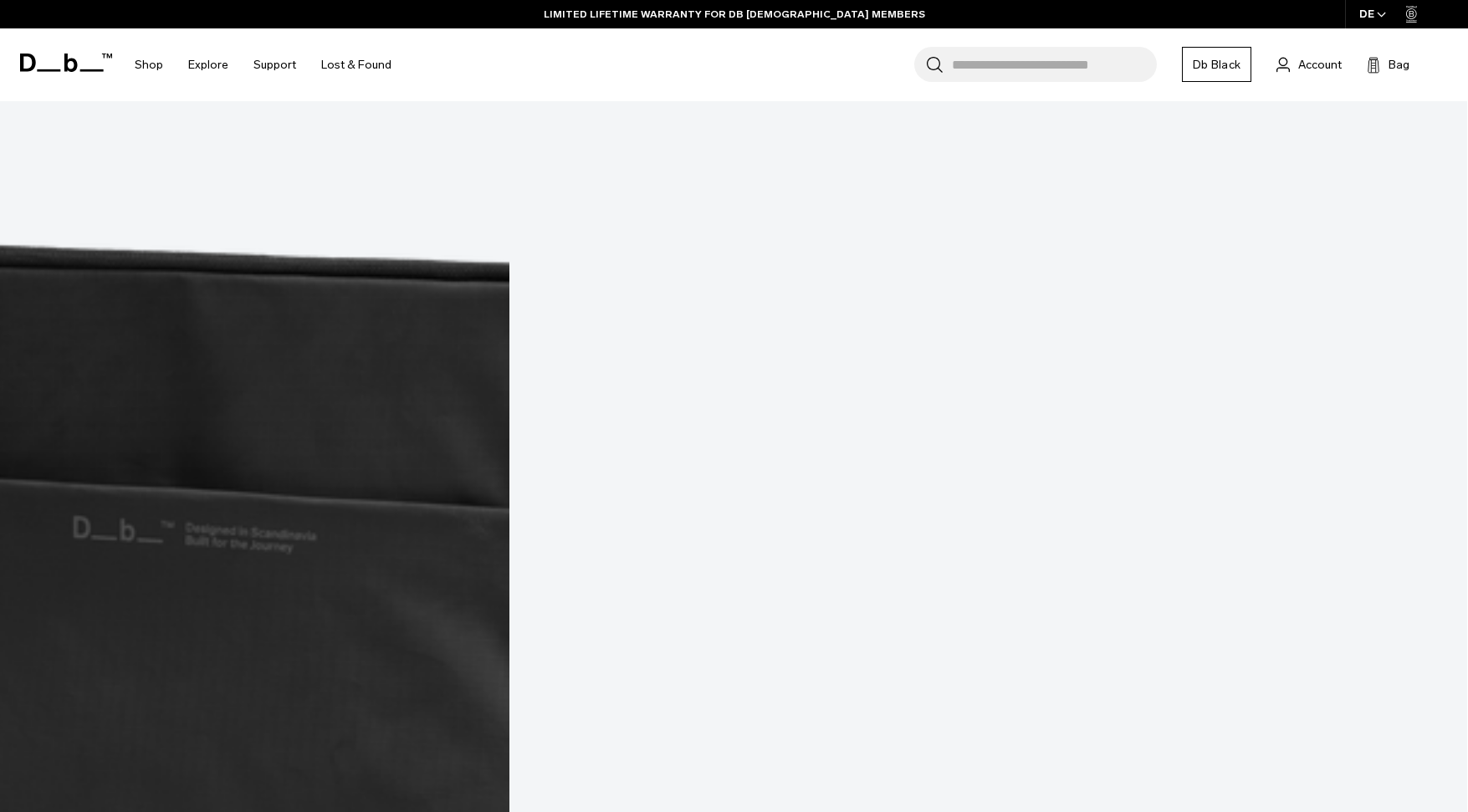
scroll to position [3516, 0]
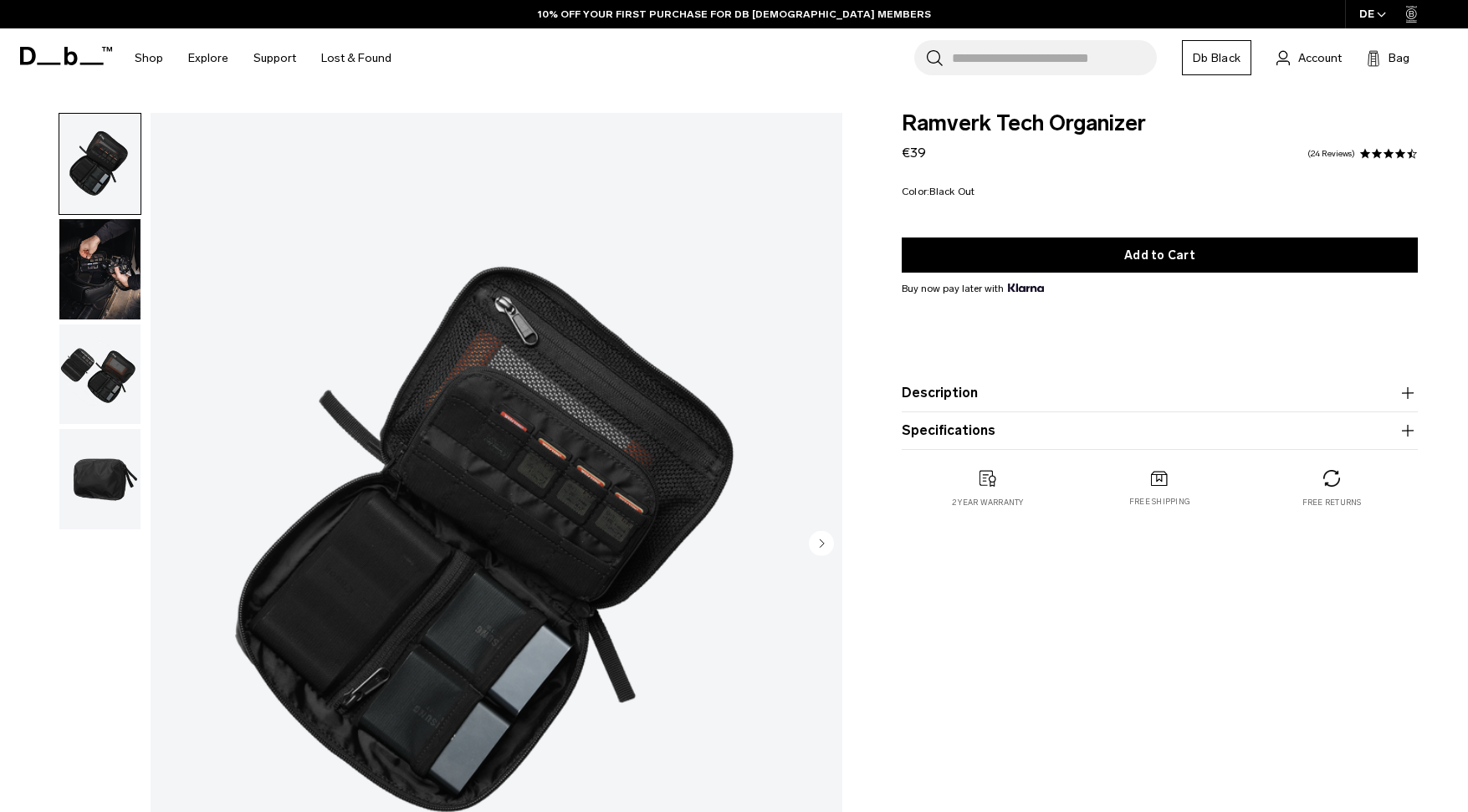
click at [116, 252] on img "button" at bounding box center [100, 269] width 82 height 100
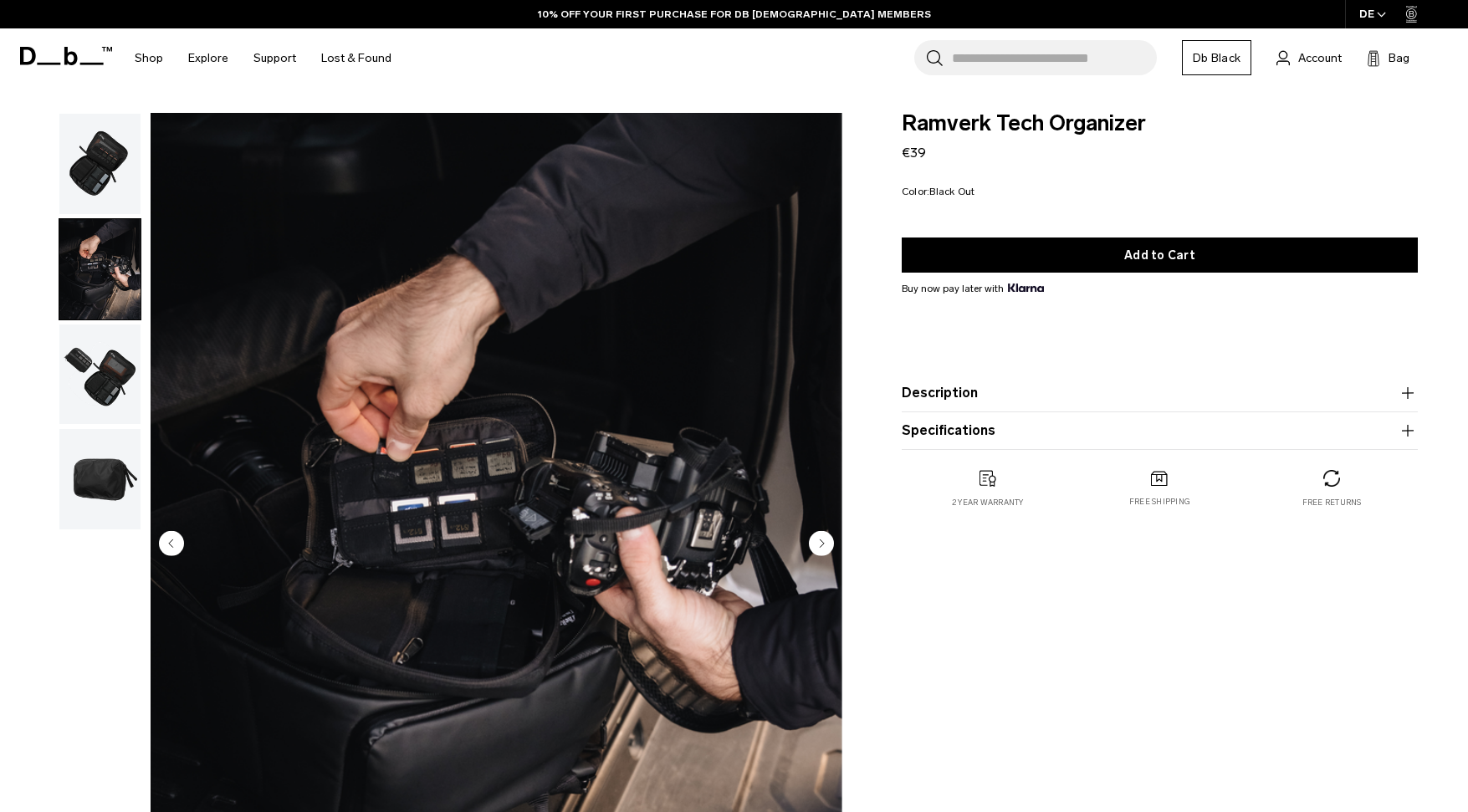
click at [98, 146] on img "button" at bounding box center [100, 163] width 82 height 100
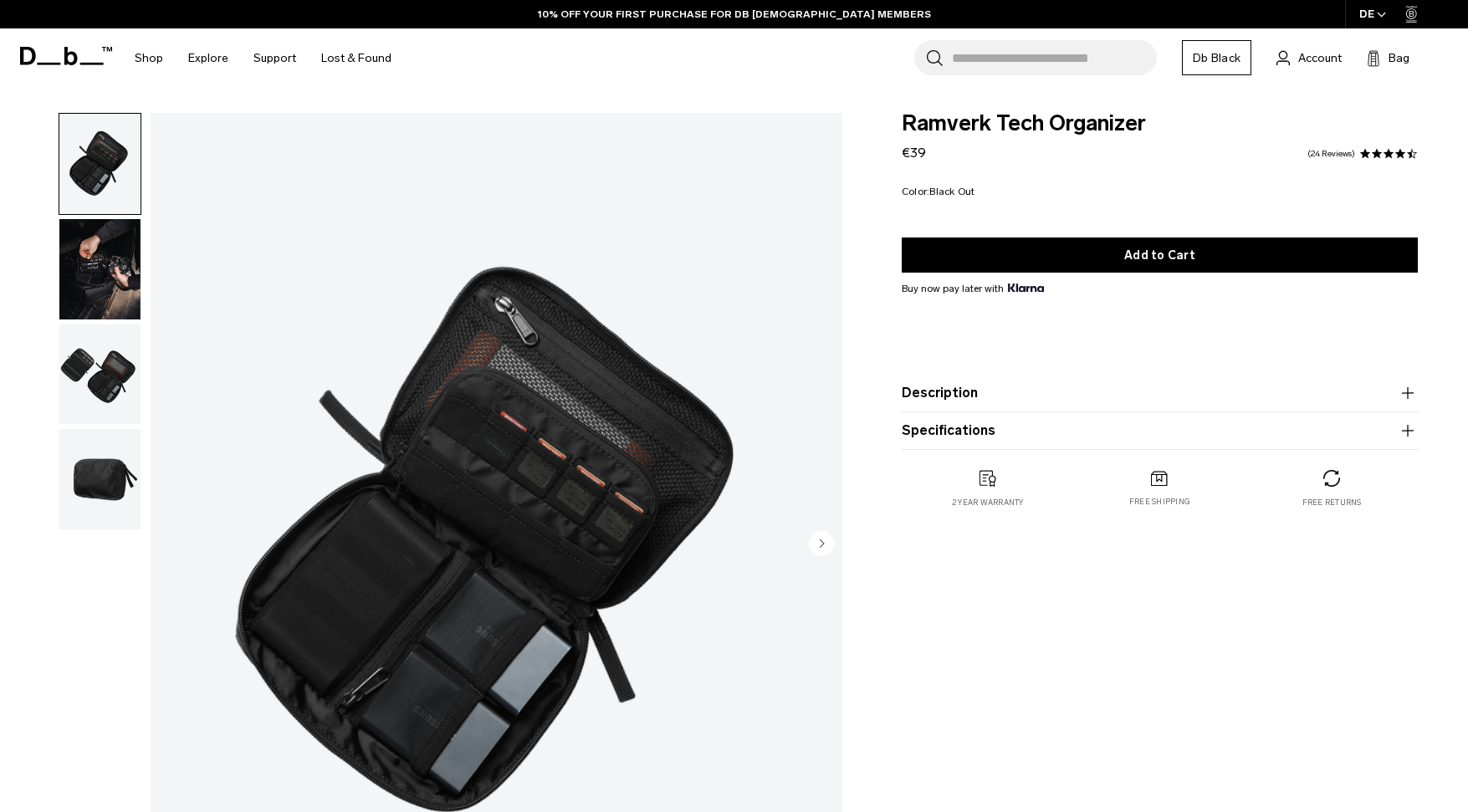
click at [105, 358] on img "button" at bounding box center [100, 374] width 82 height 100
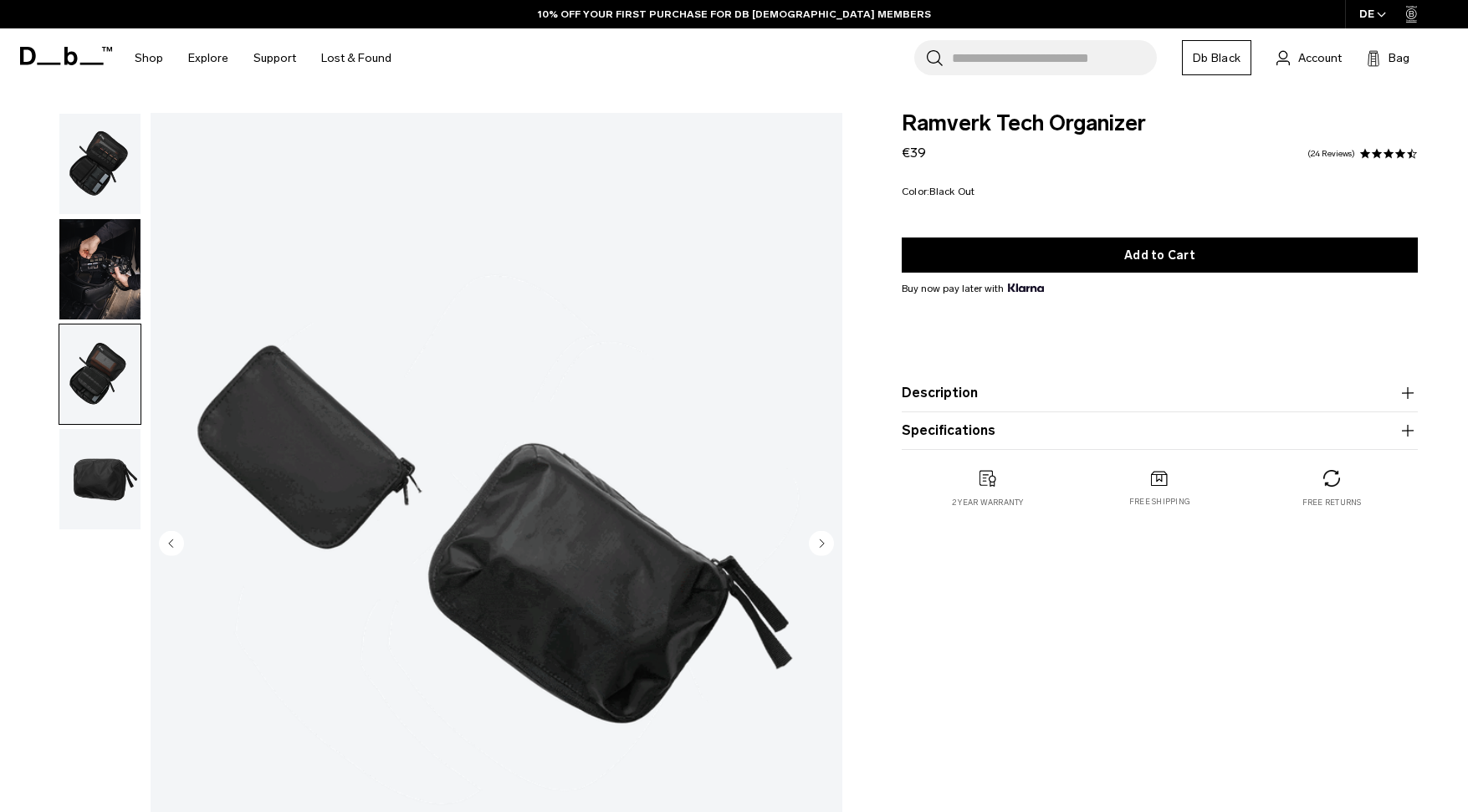
click at [95, 456] on img "button" at bounding box center [100, 479] width 82 height 100
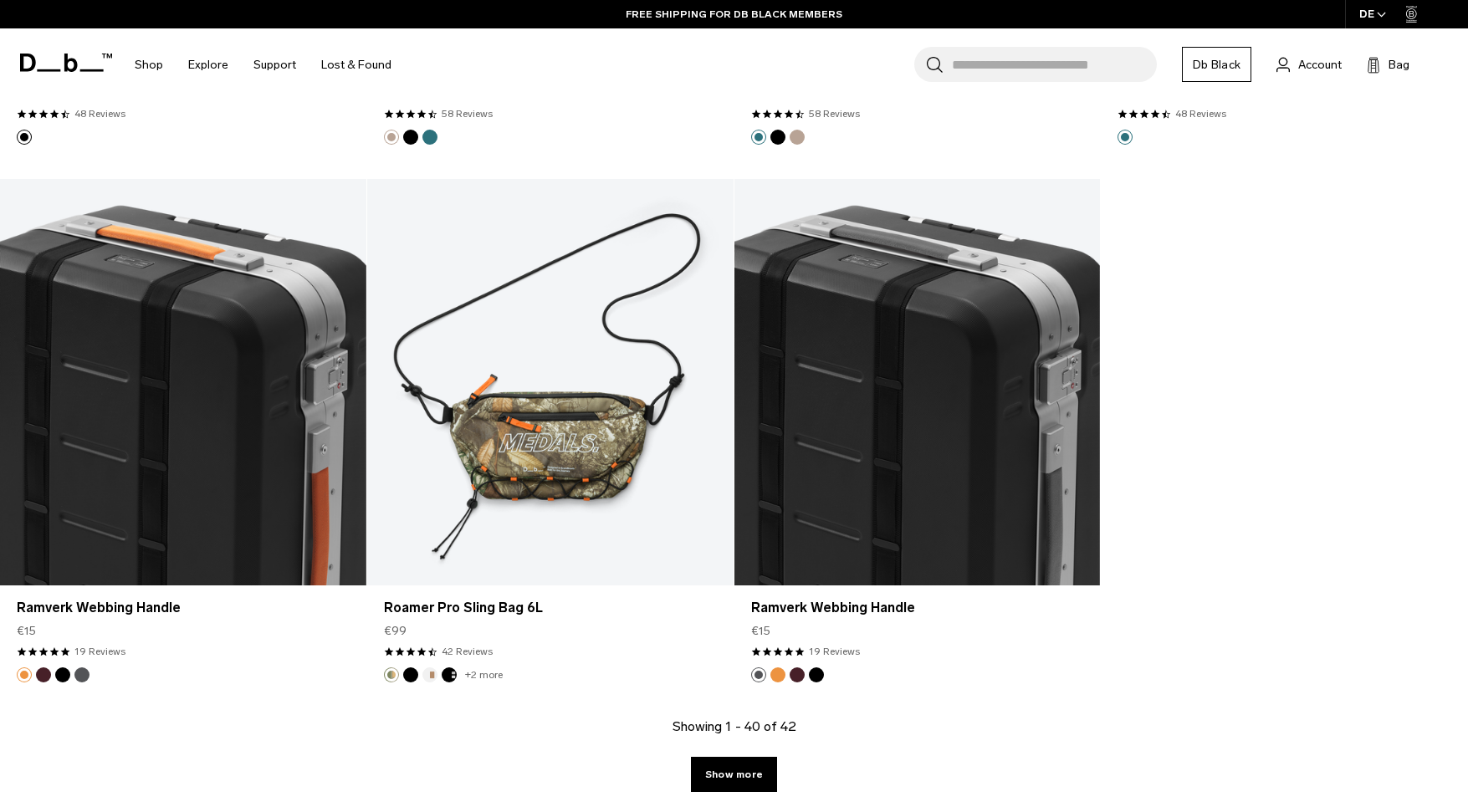
scroll to position [5761, 0]
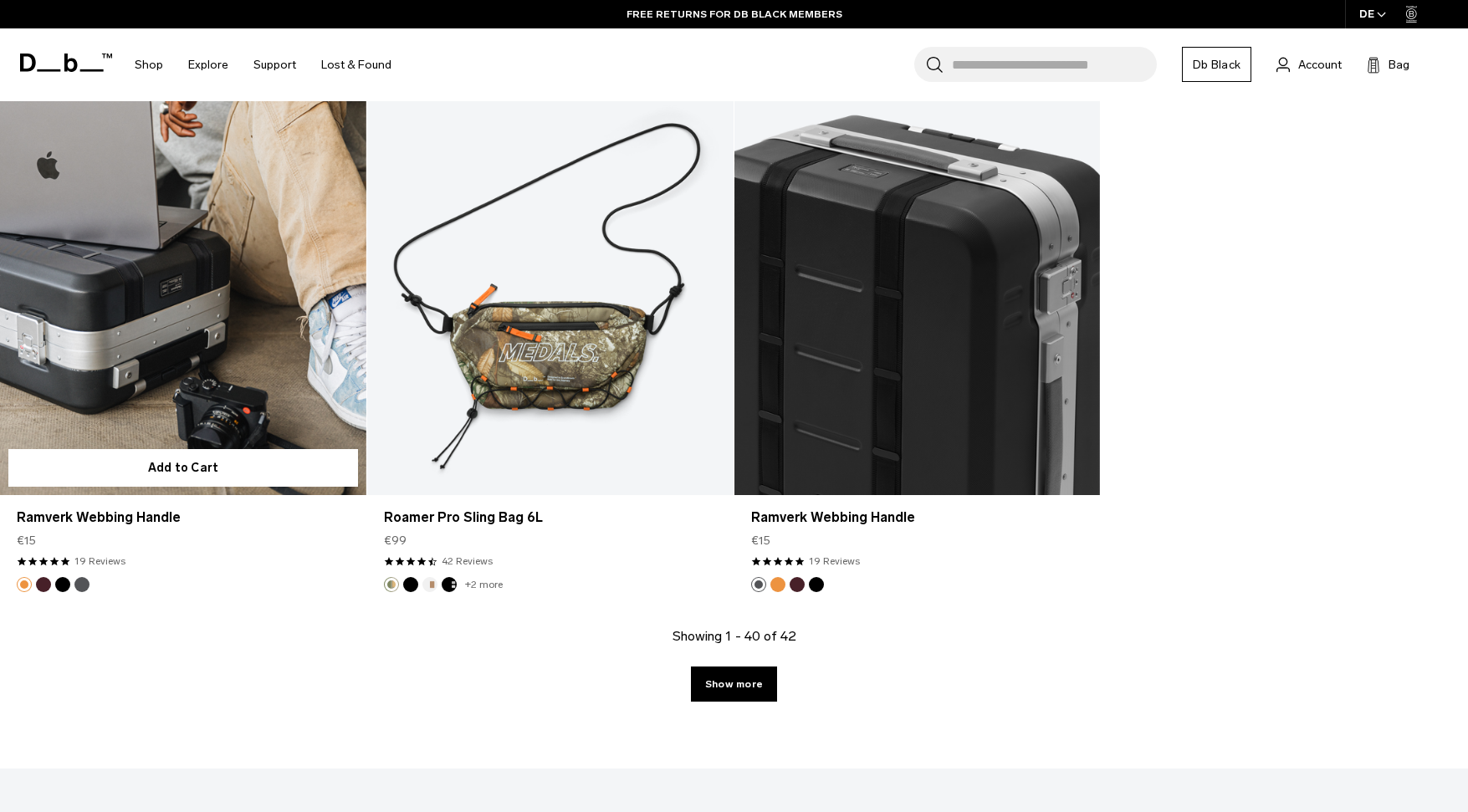
click at [195, 300] on link "Ramverk Webbing Handle" at bounding box center [183, 292] width 366 height 407
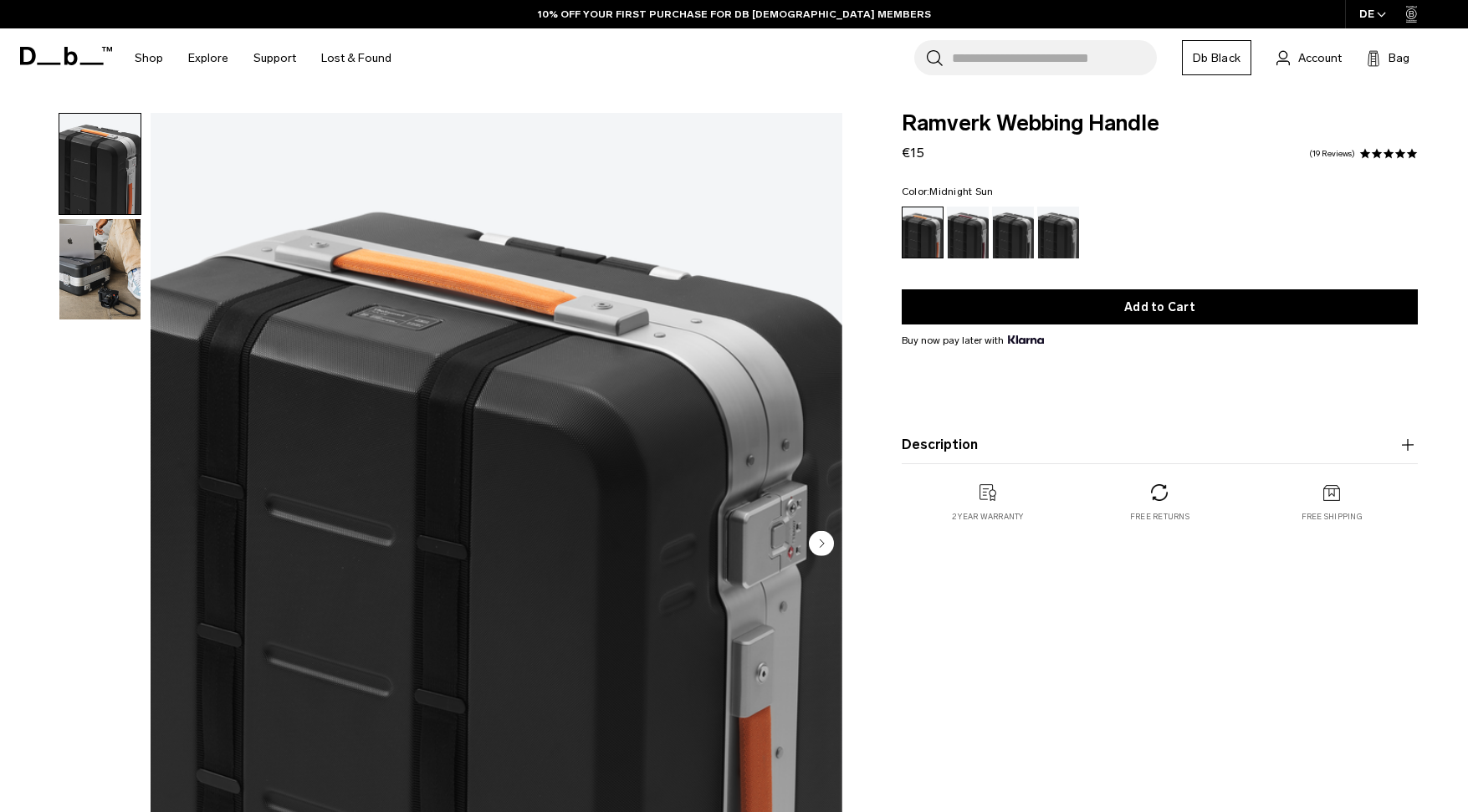
click at [78, 268] on img "button" at bounding box center [100, 269] width 82 height 100
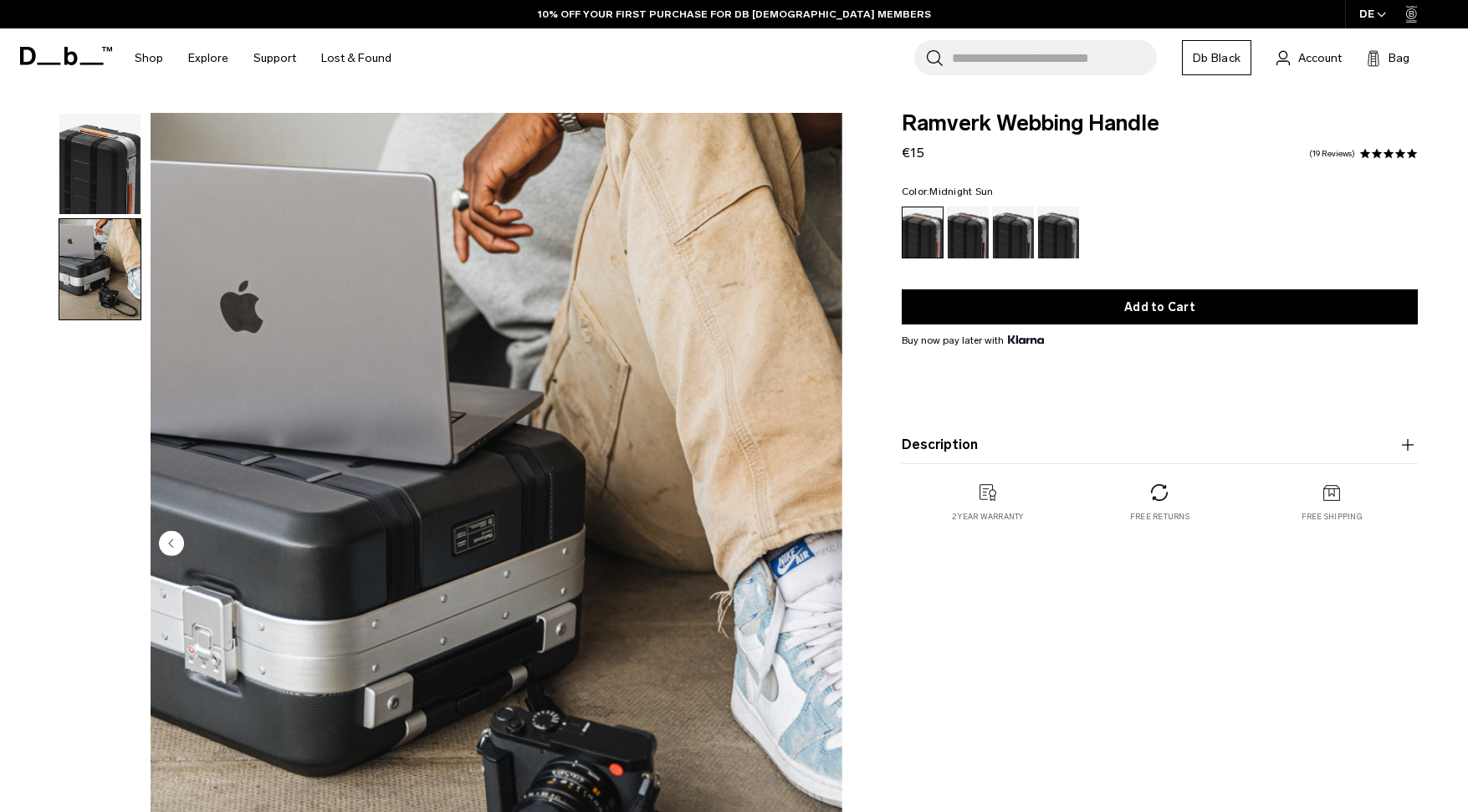
click at [90, 156] on img "button" at bounding box center [100, 163] width 82 height 100
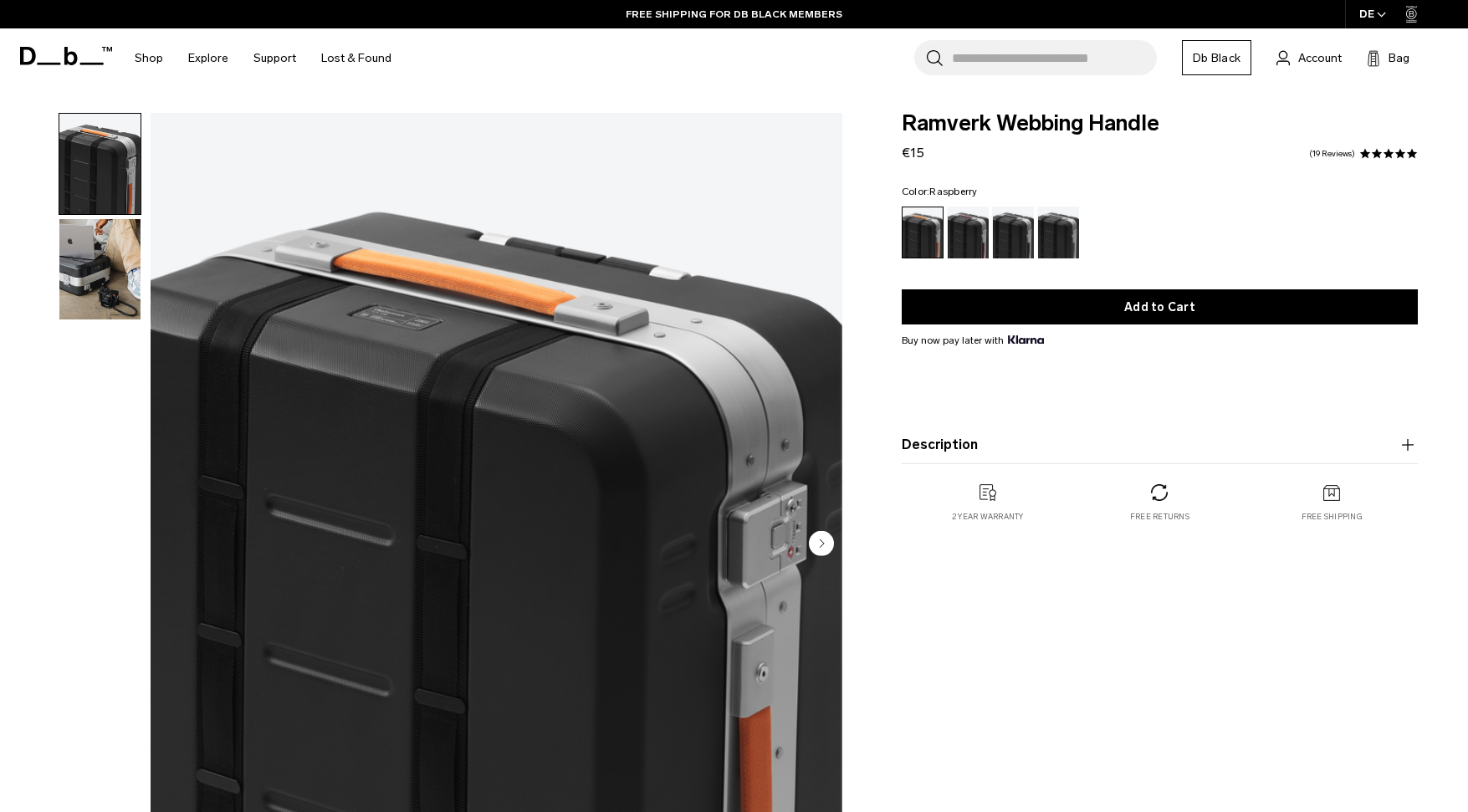
click at [964, 235] on div "Raspberry" at bounding box center [968, 232] width 43 height 52
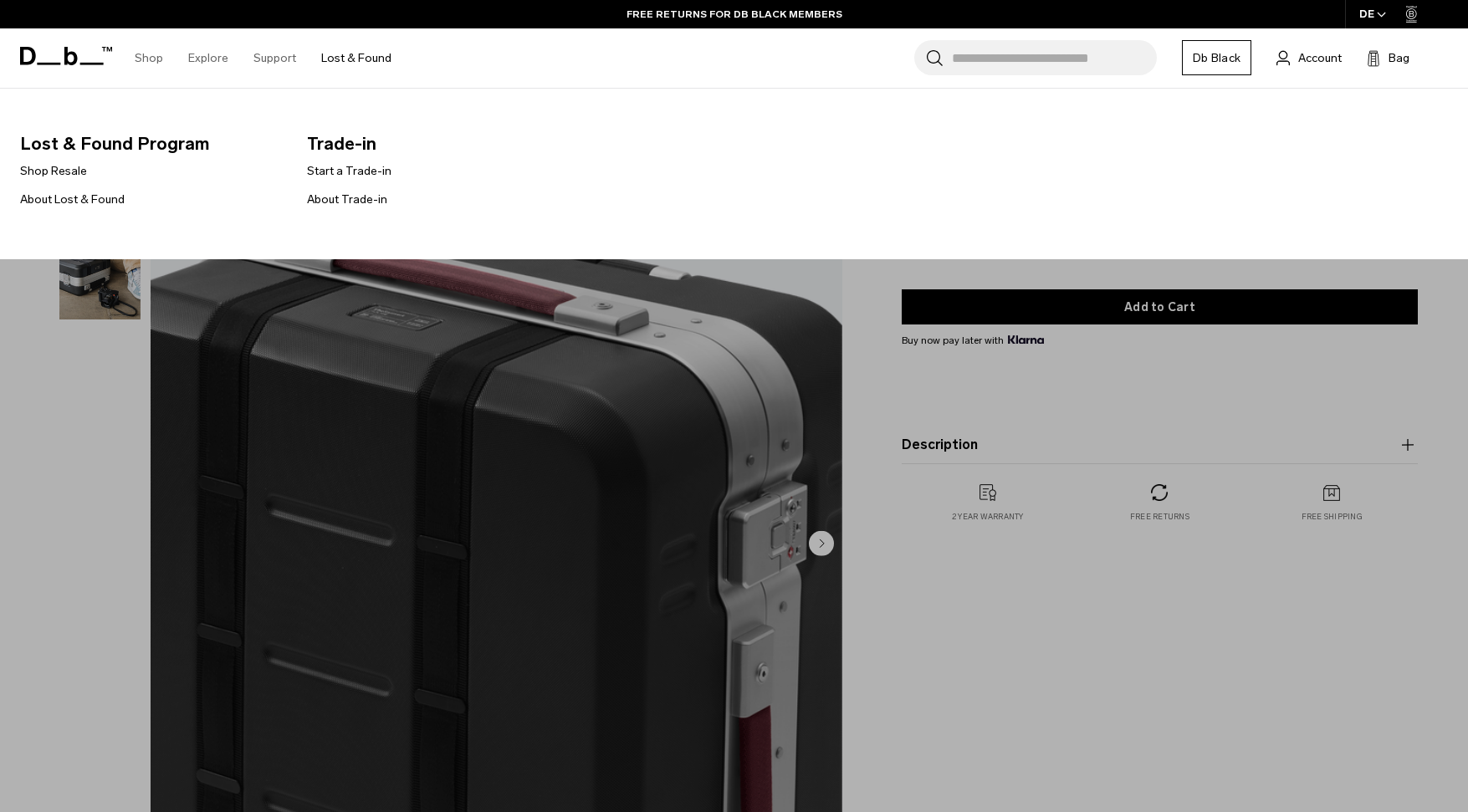
click at [355, 55] on link "Lost & Found" at bounding box center [355, 58] width 70 height 59
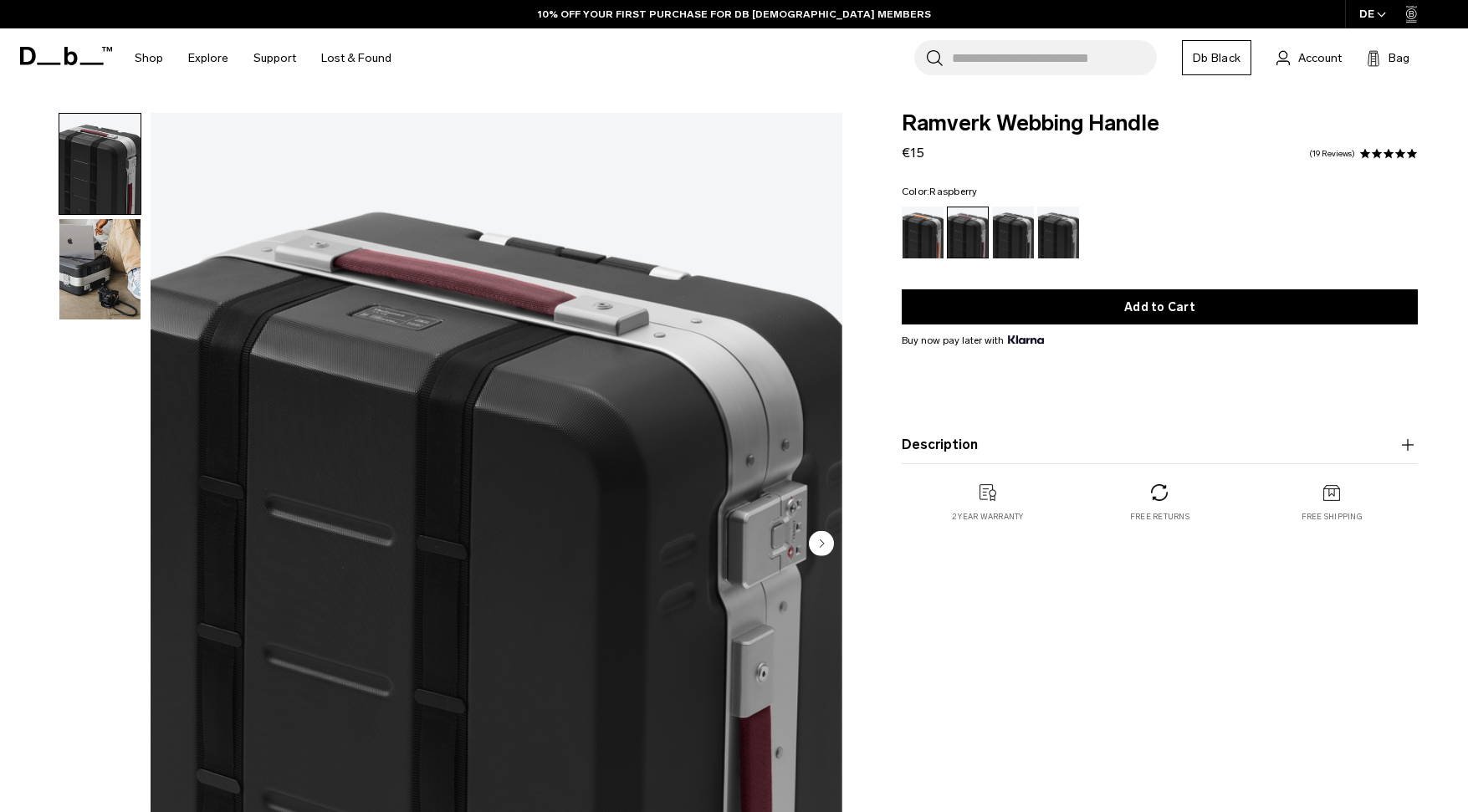
click at [61, 66] on span at bounding box center [66, 56] width 92 height 64
click at [53, 60] on icon at bounding box center [66, 56] width 92 height 19
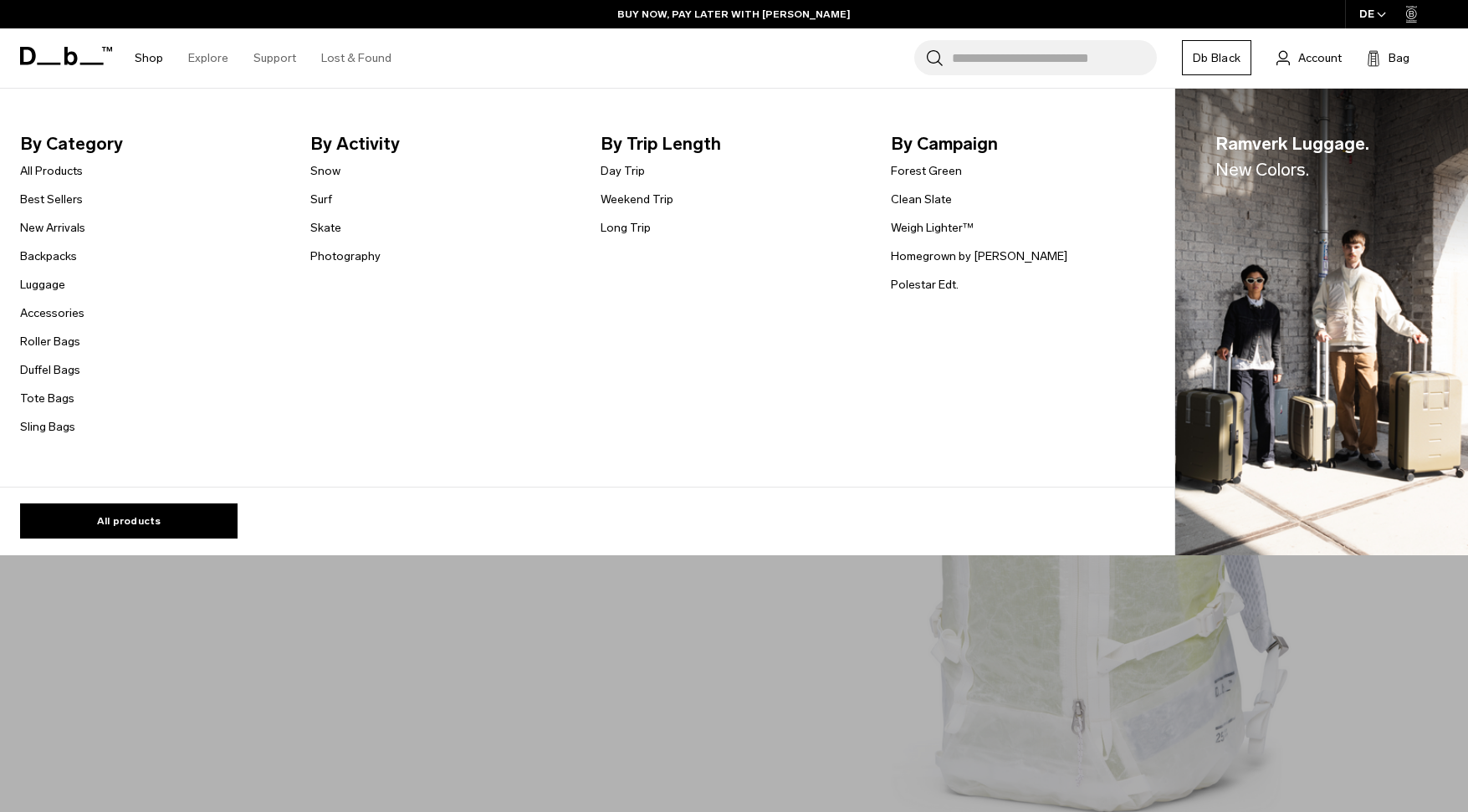
click at [148, 56] on link "Shop" at bounding box center [149, 58] width 28 height 59
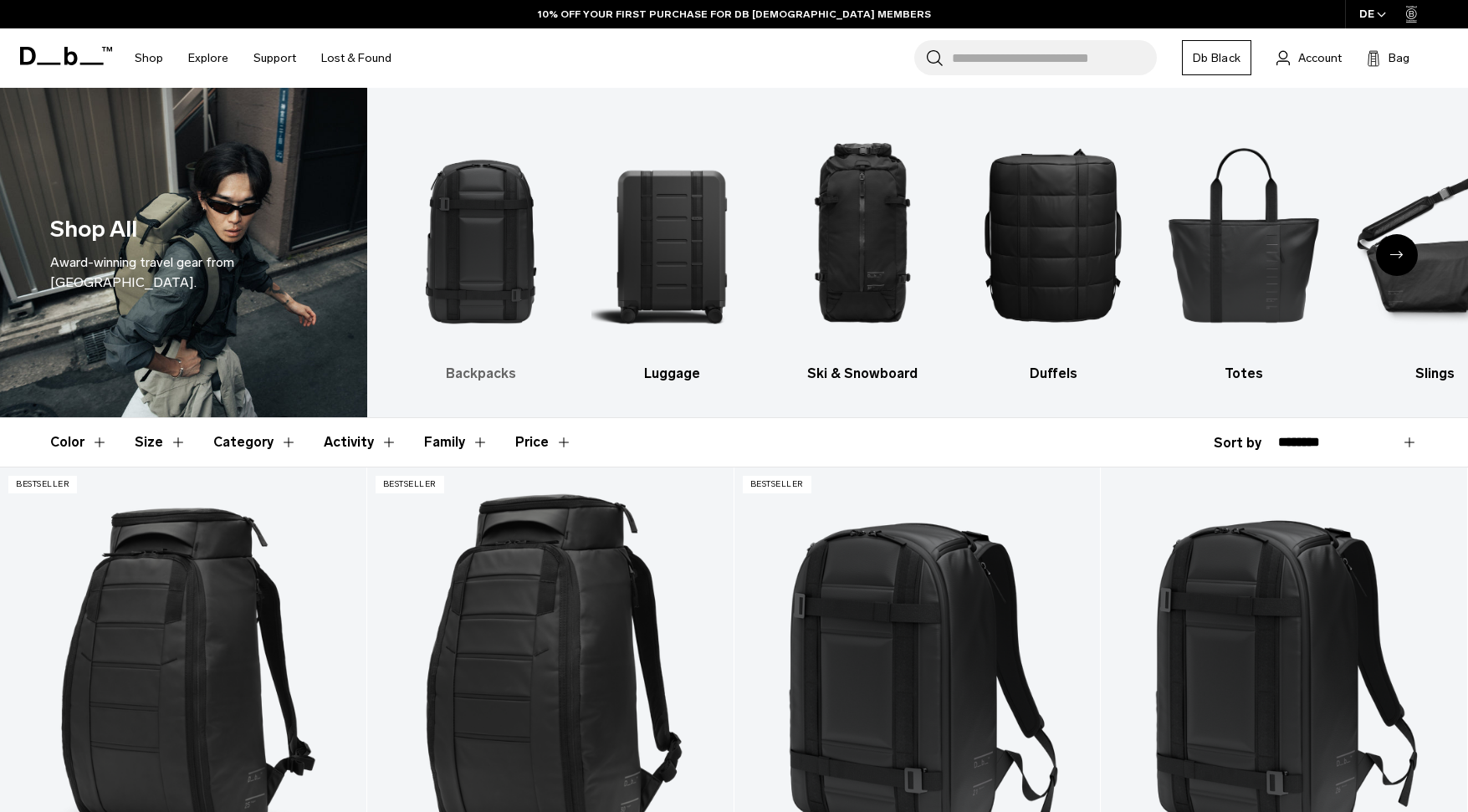
click at [500, 264] on img "1 / 10" at bounding box center [481, 234] width 161 height 243
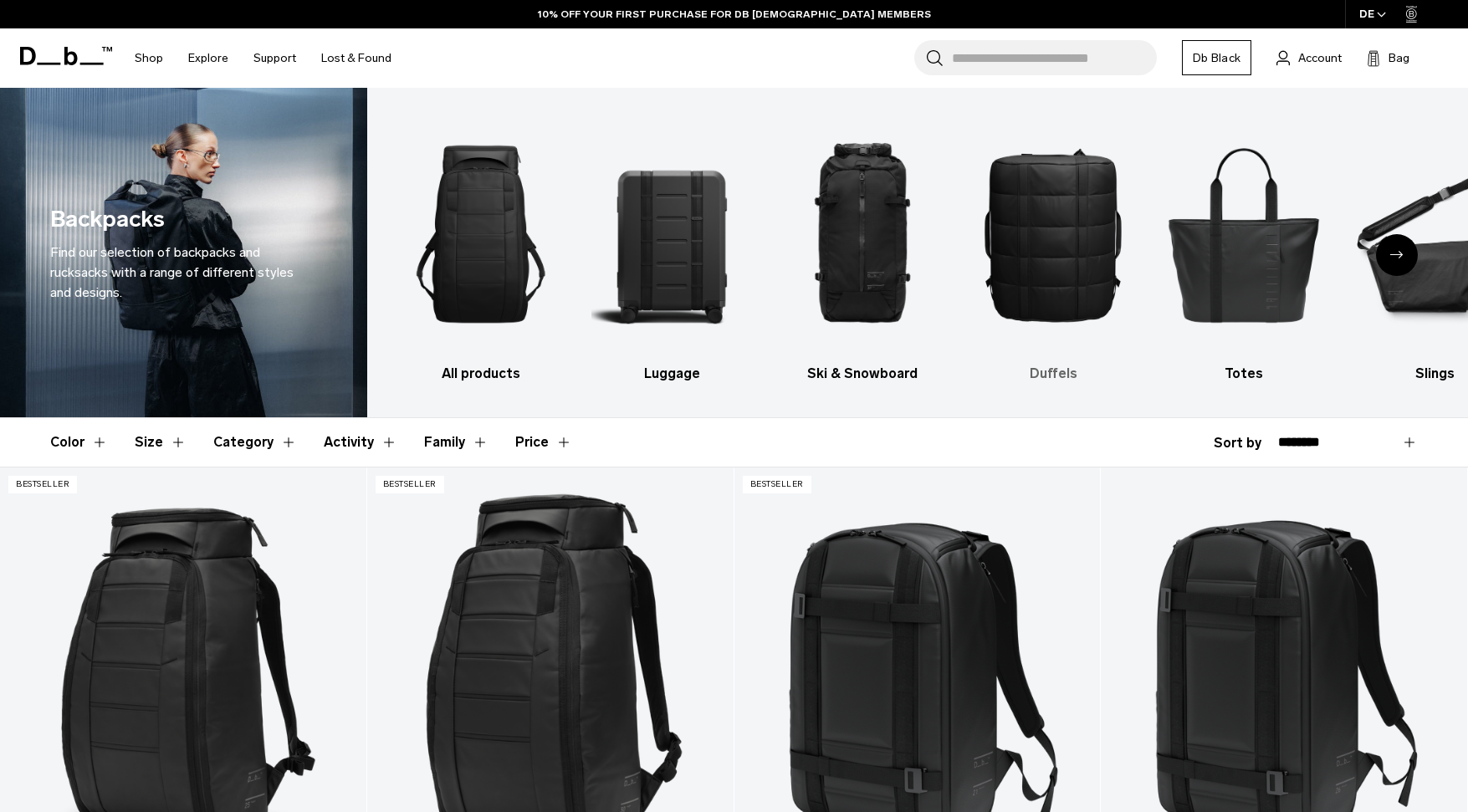
click at [1014, 277] on img "4 / 10" at bounding box center [1054, 234] width 161 height 243
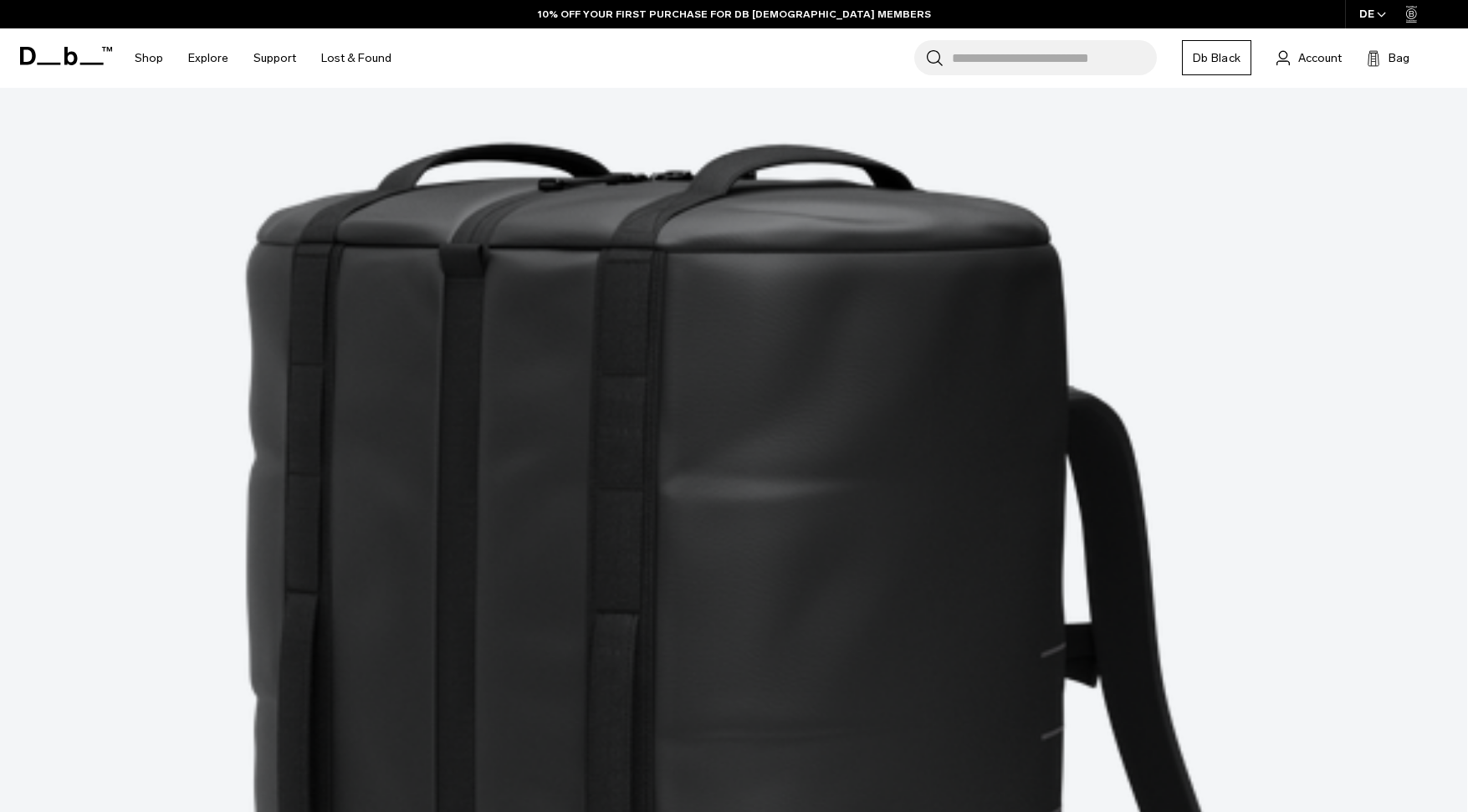
scroll to position [490, 0]
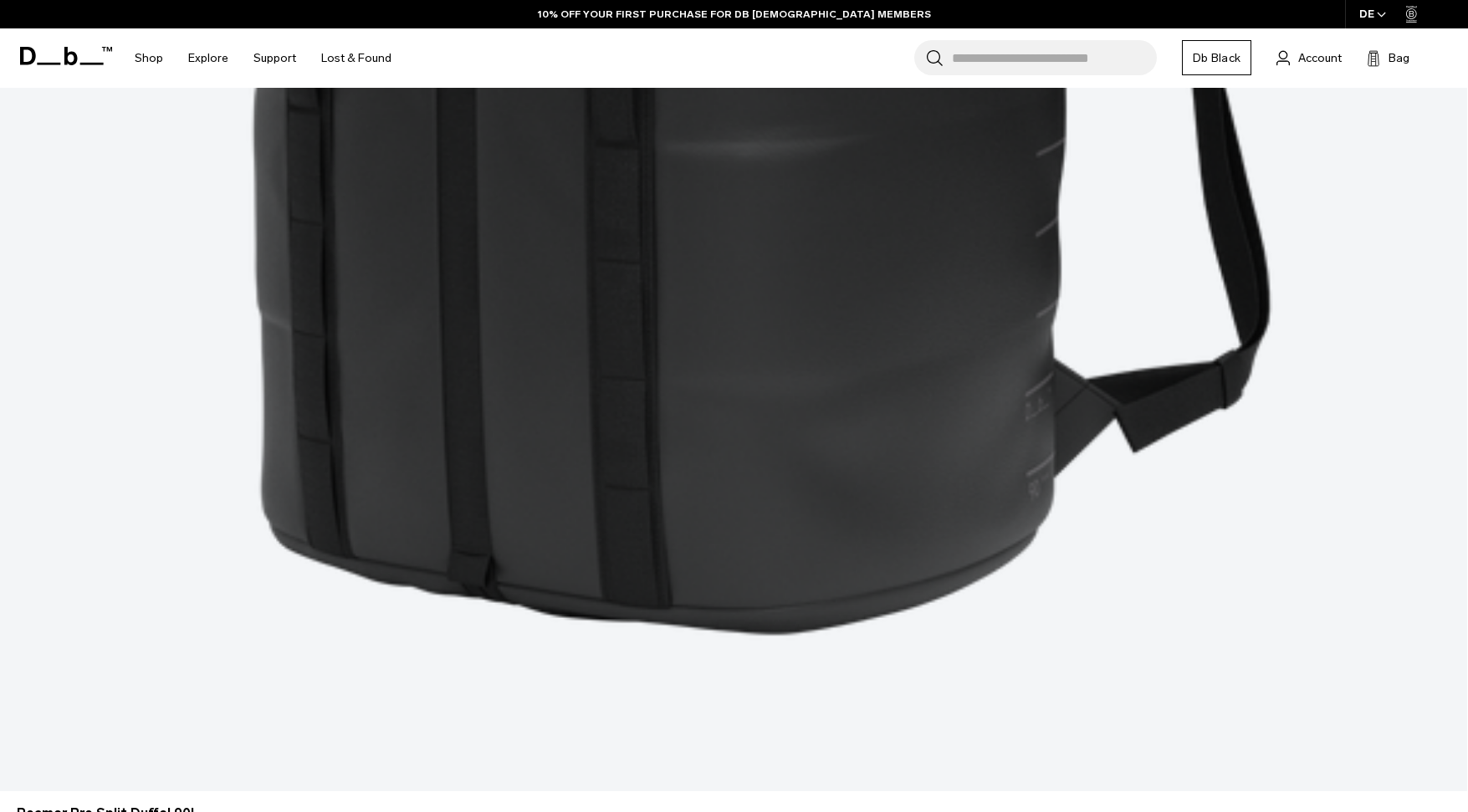
scroll to position [1306, 0]
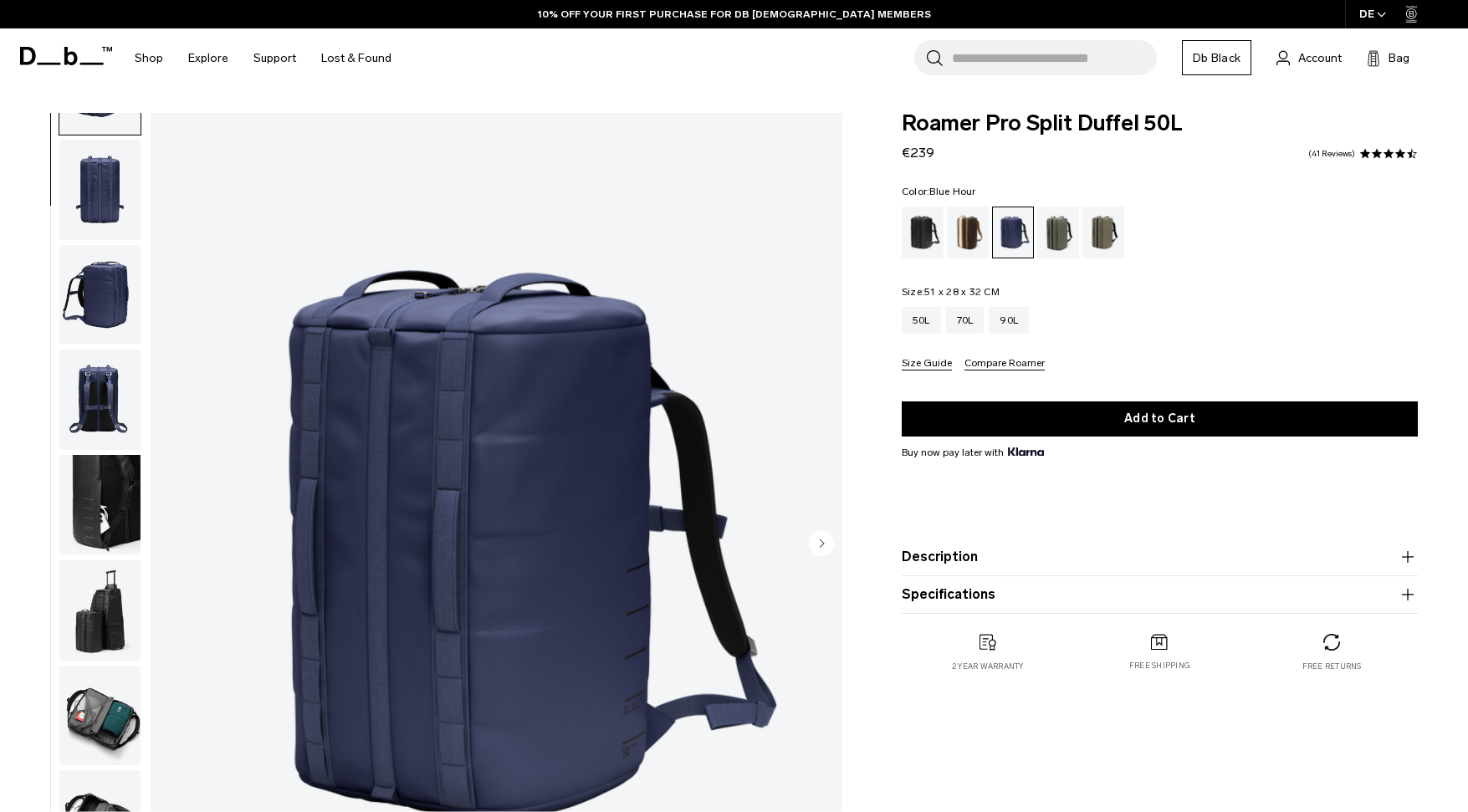
click at [103, 729] on img "button" at bounding box center [100, 715] width 82 height 100
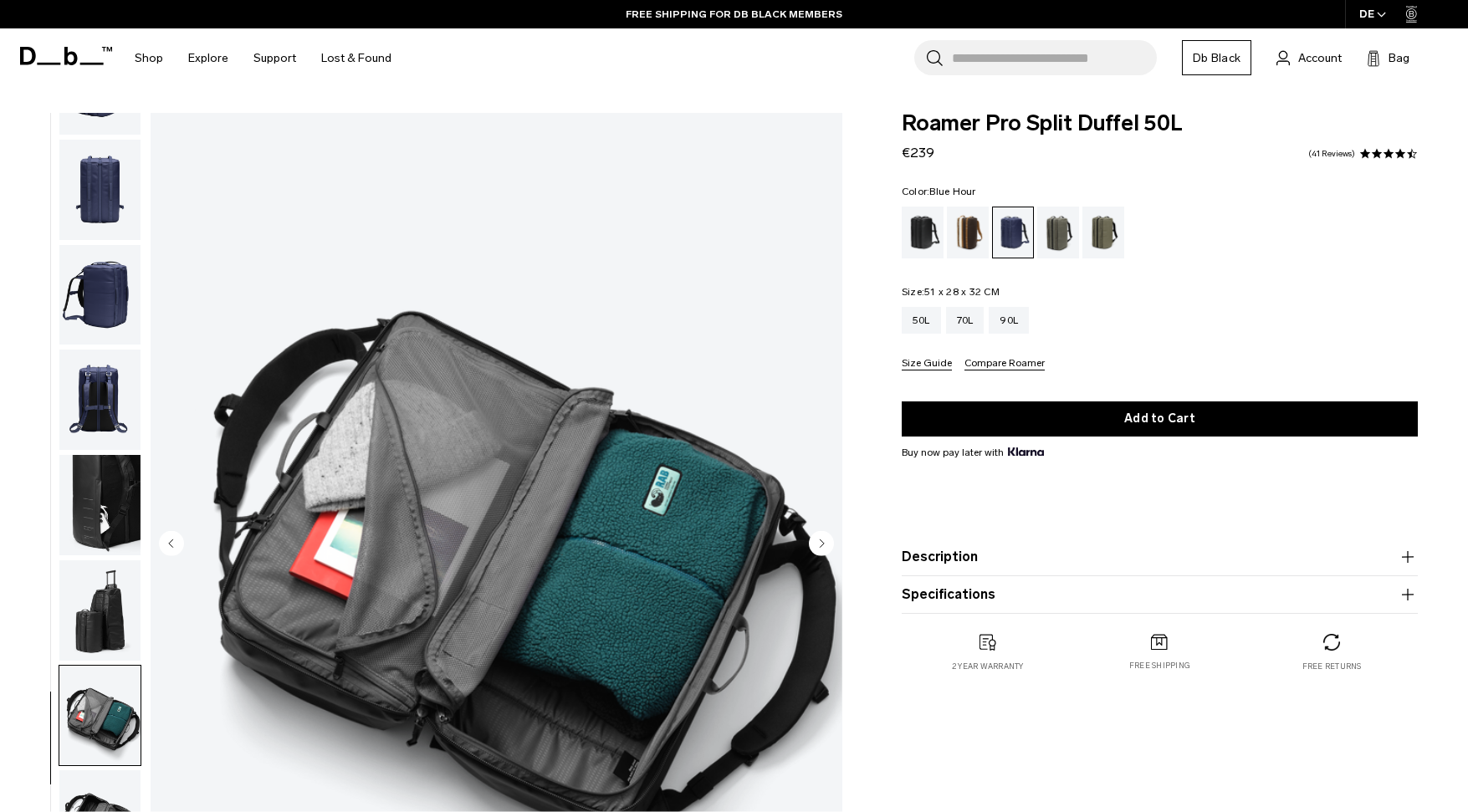
click at [104, 590] on img "button" at bounding box center [100, 610] width 82 height 100
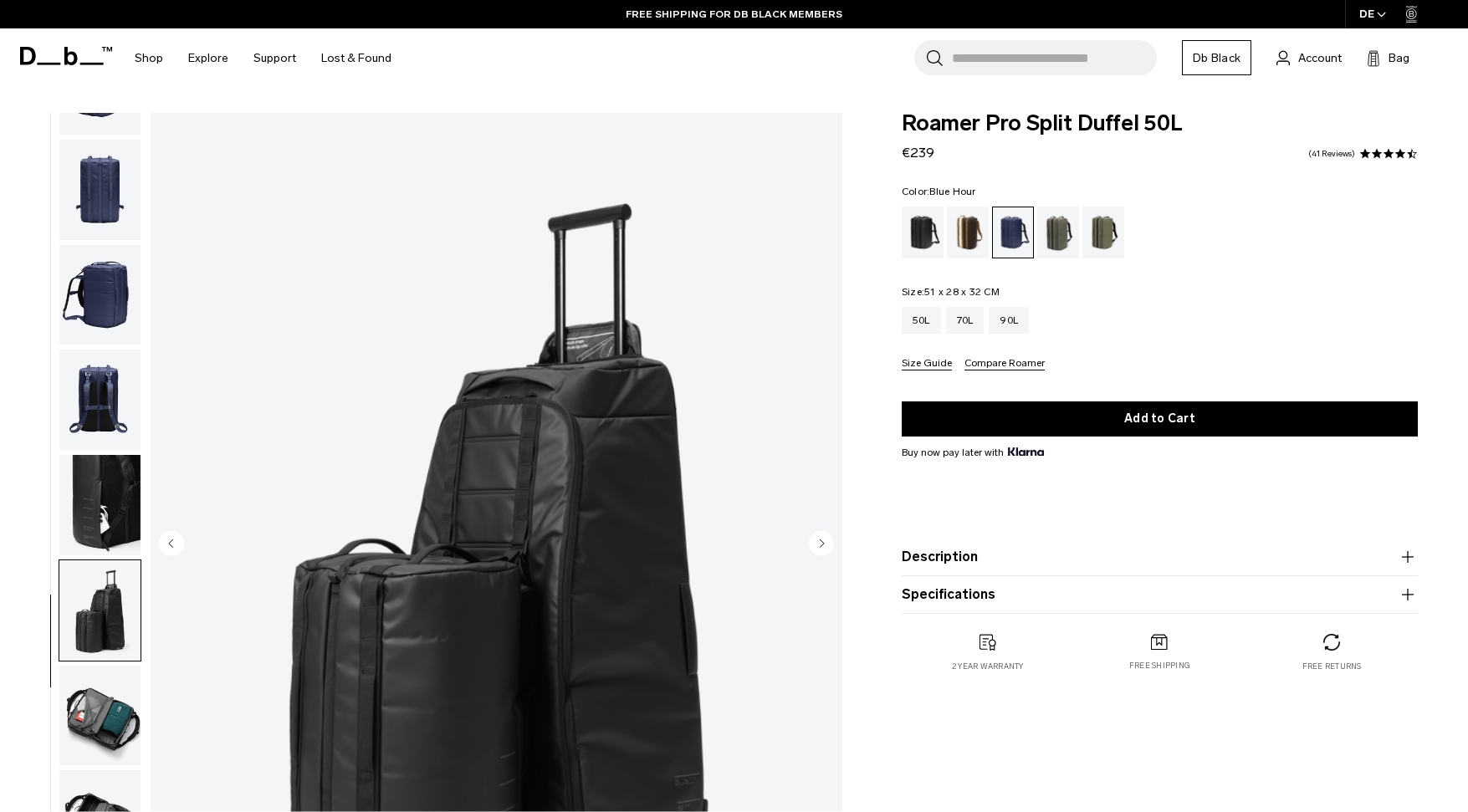
click at [90, 516] on img "button" at bounding box center [100, 504] width 82 height 100
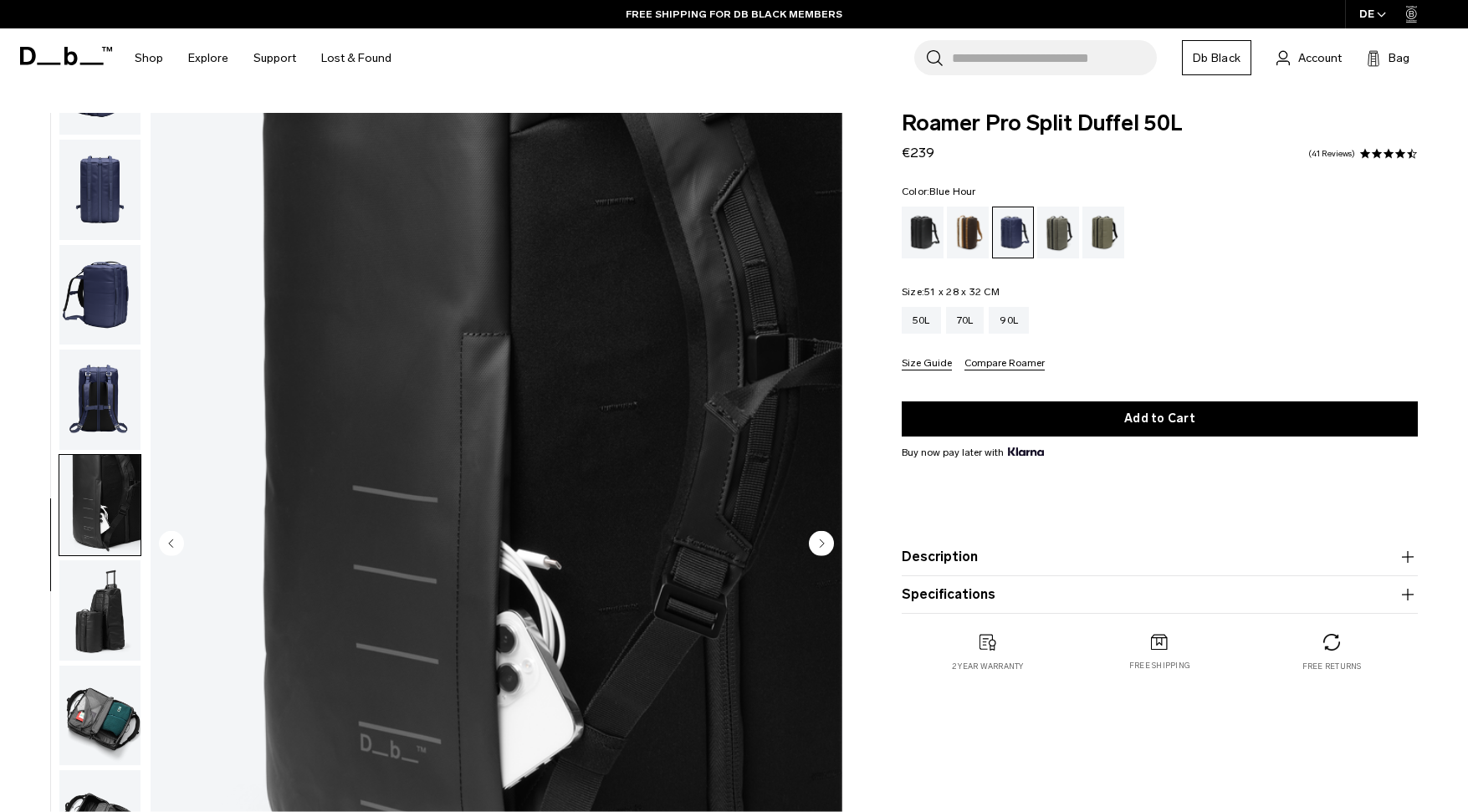
click at [112, 389] on img "button" at bounding box center [100, 399] width 82 height 100
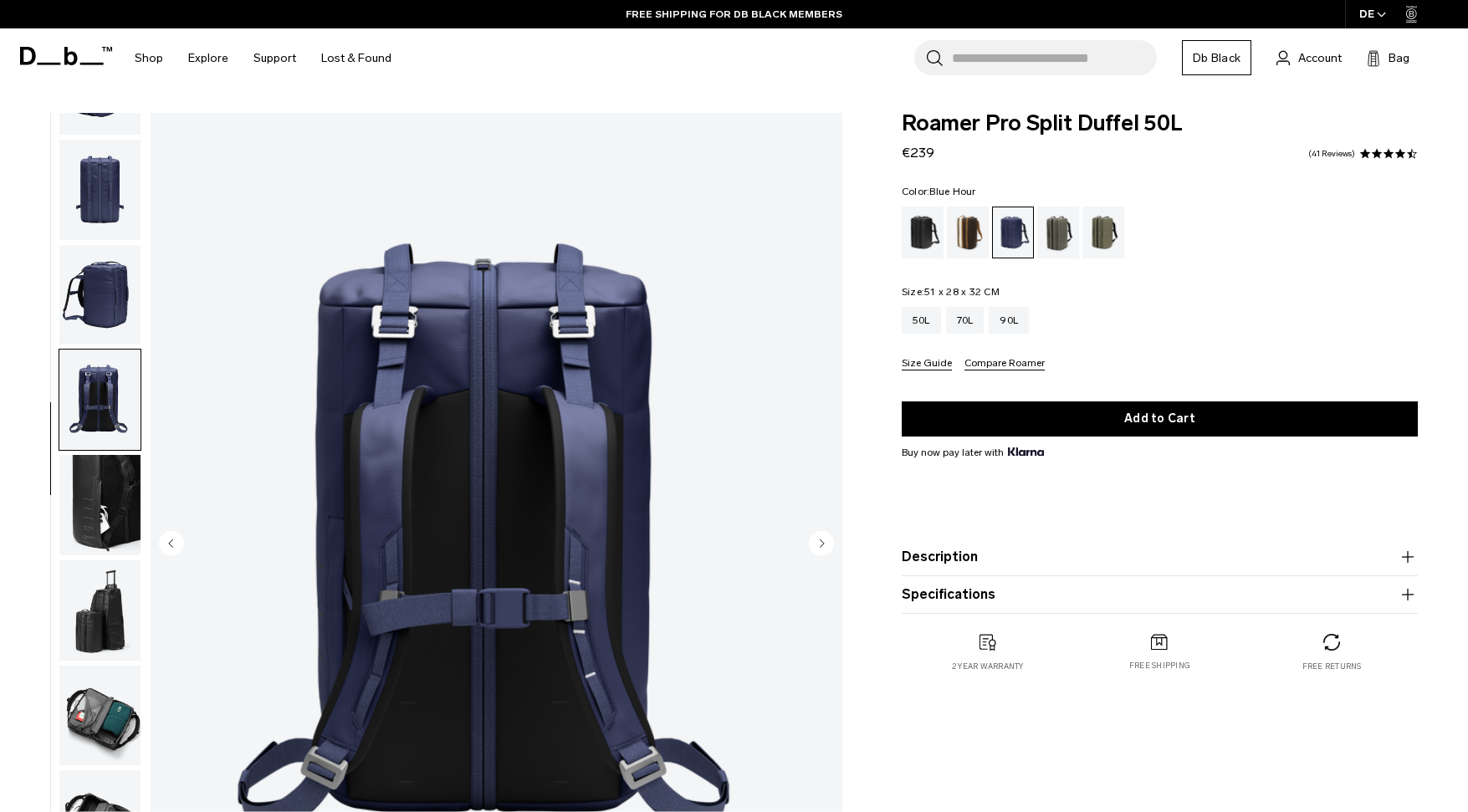
click at [82, 298] on img "button" at bounding box center [100, 295] width 82 height 100
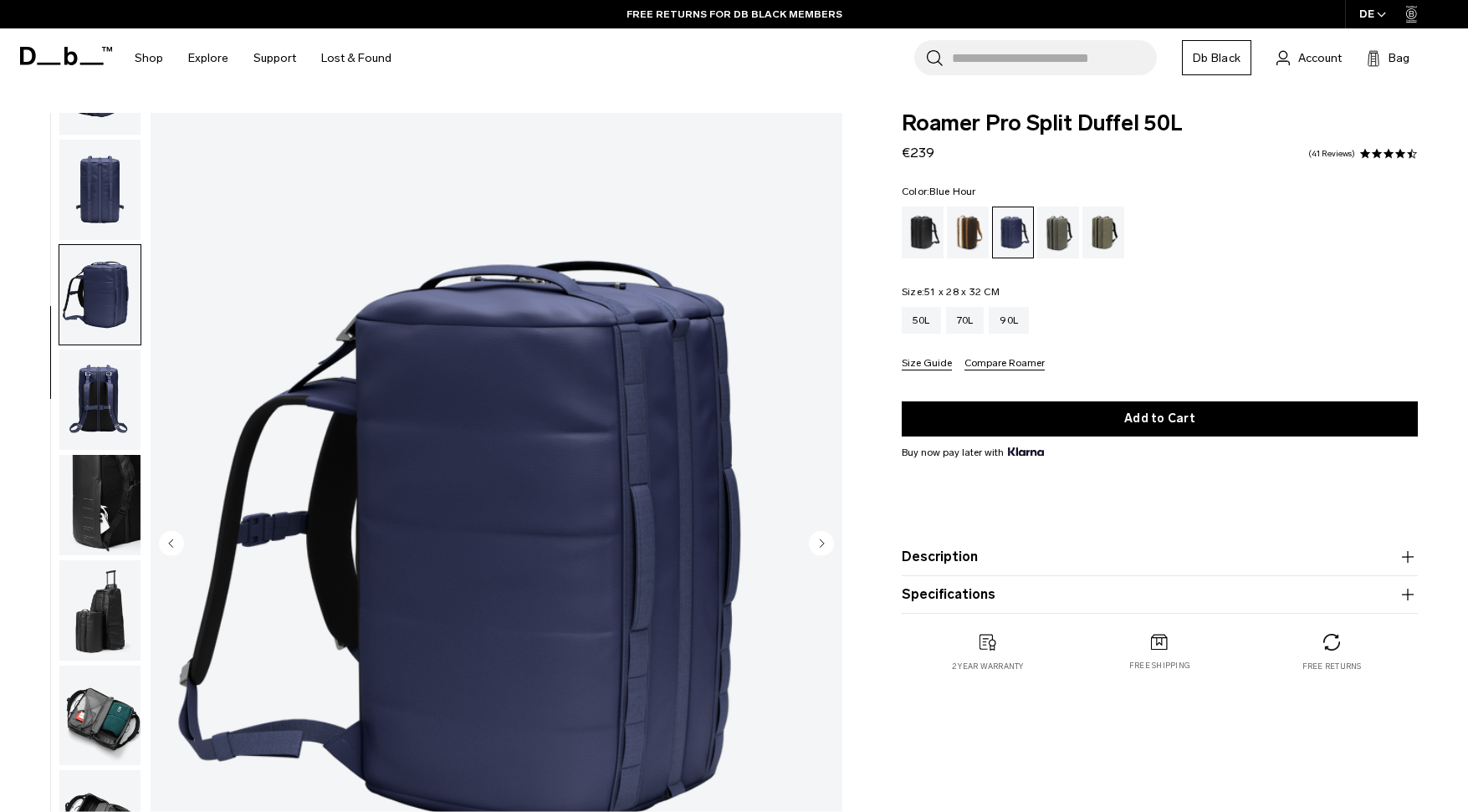
click at [97, 174] on img "button" at bounding box center [100, 190] width 82 height 100
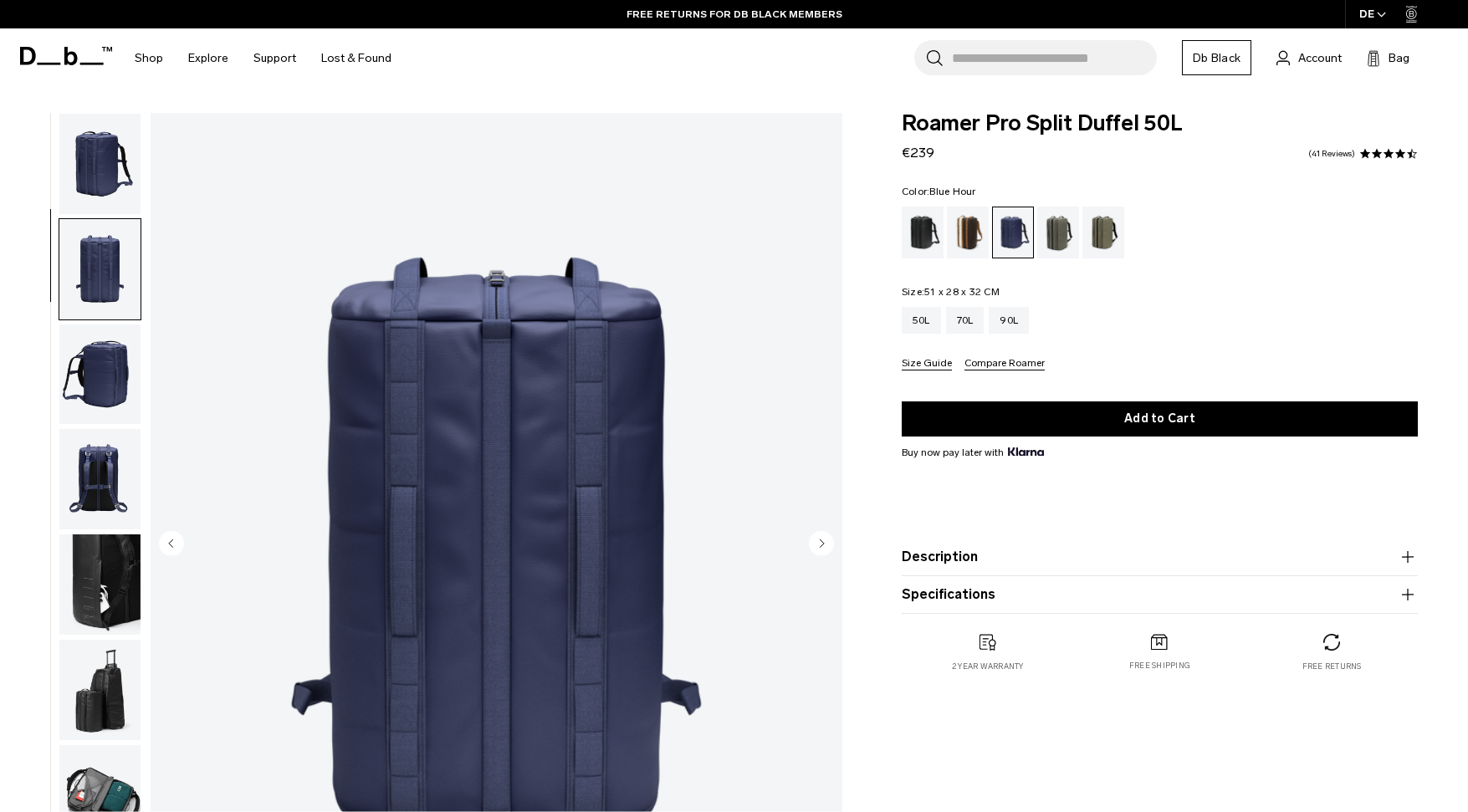
click at [97, 168] on img "button" at bounding box center [100, 163] width 82 height 100
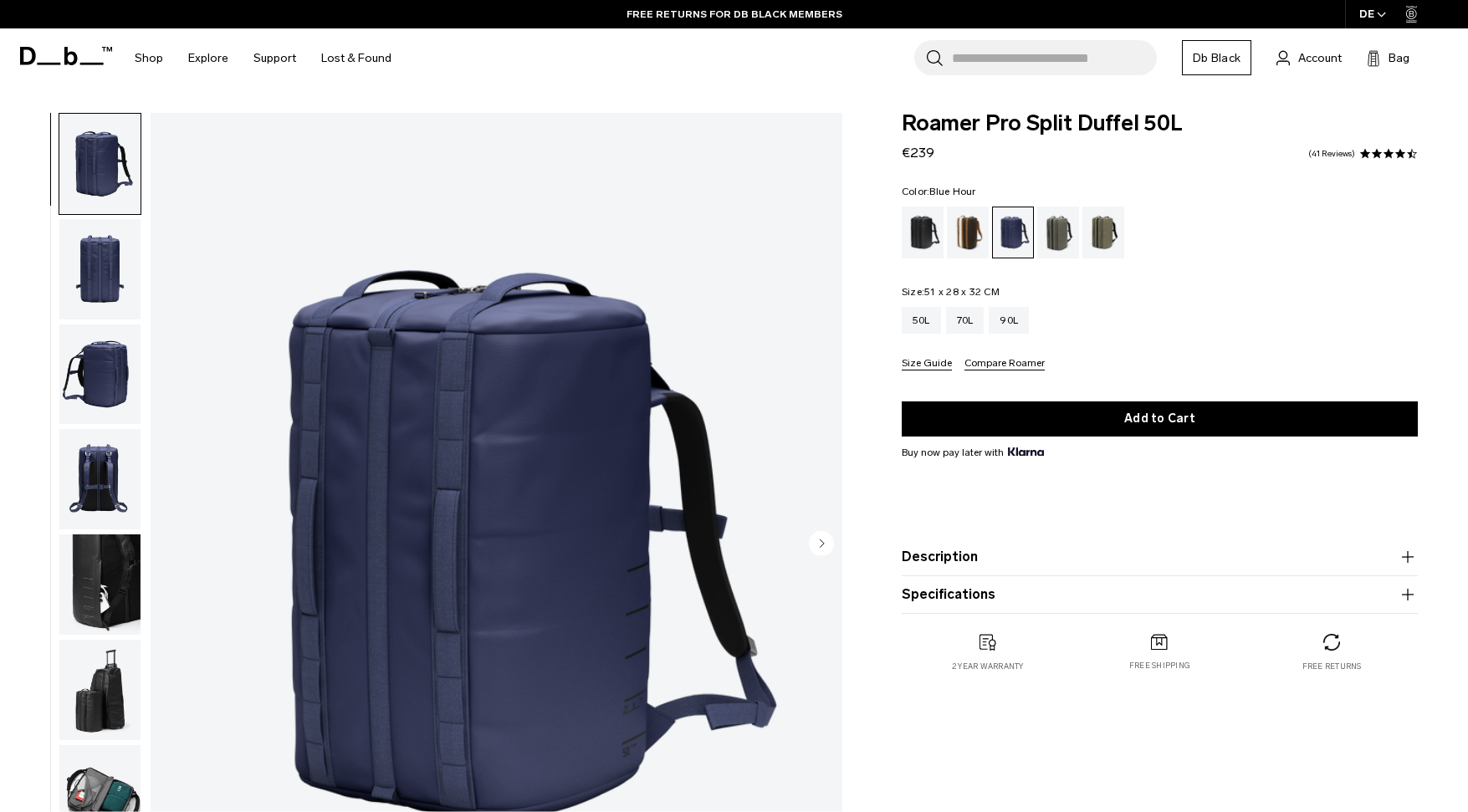
click at [90, 378] on img "button" at bounding box center [100, 374] width 82 height 100
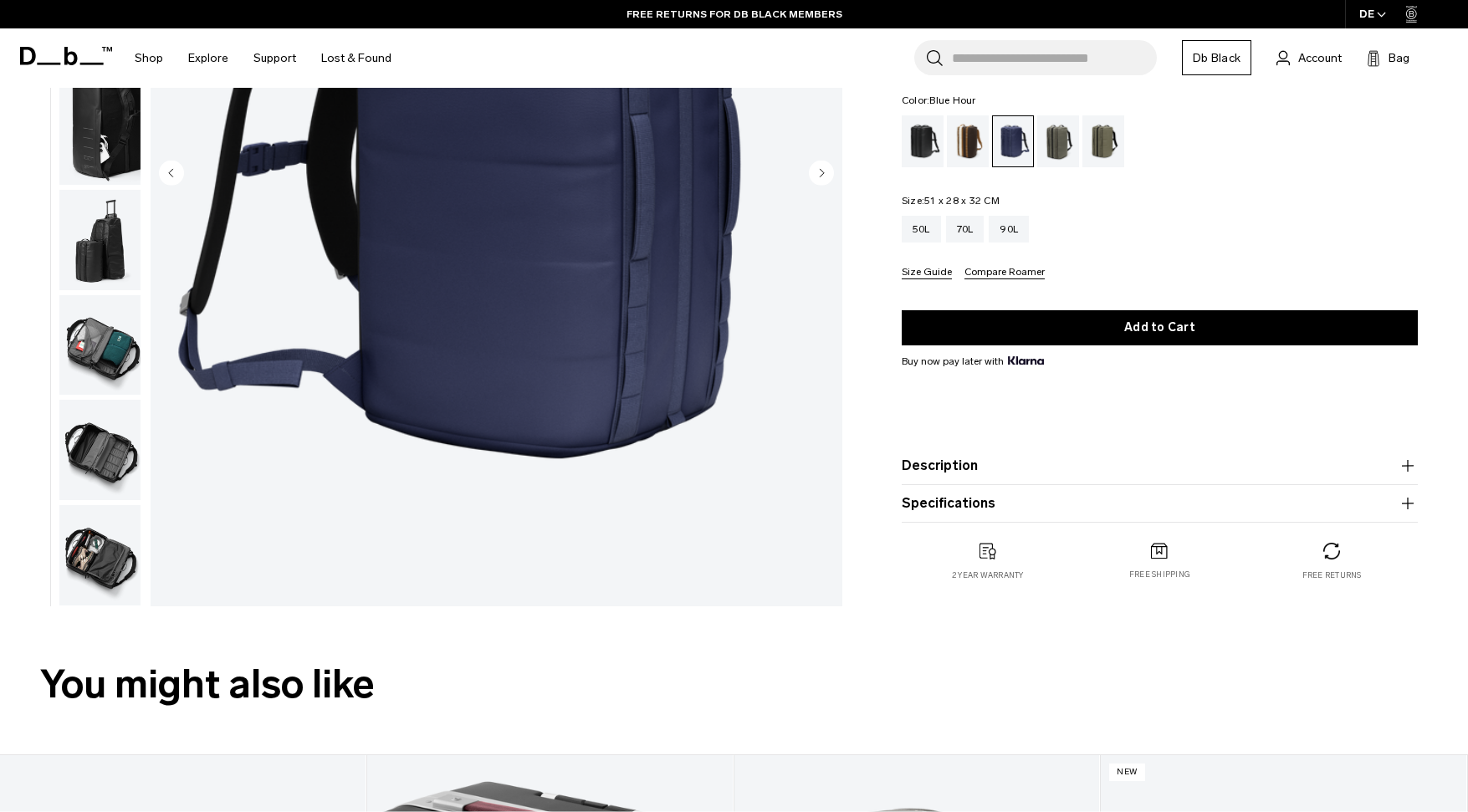
scroll to position [395, 0]
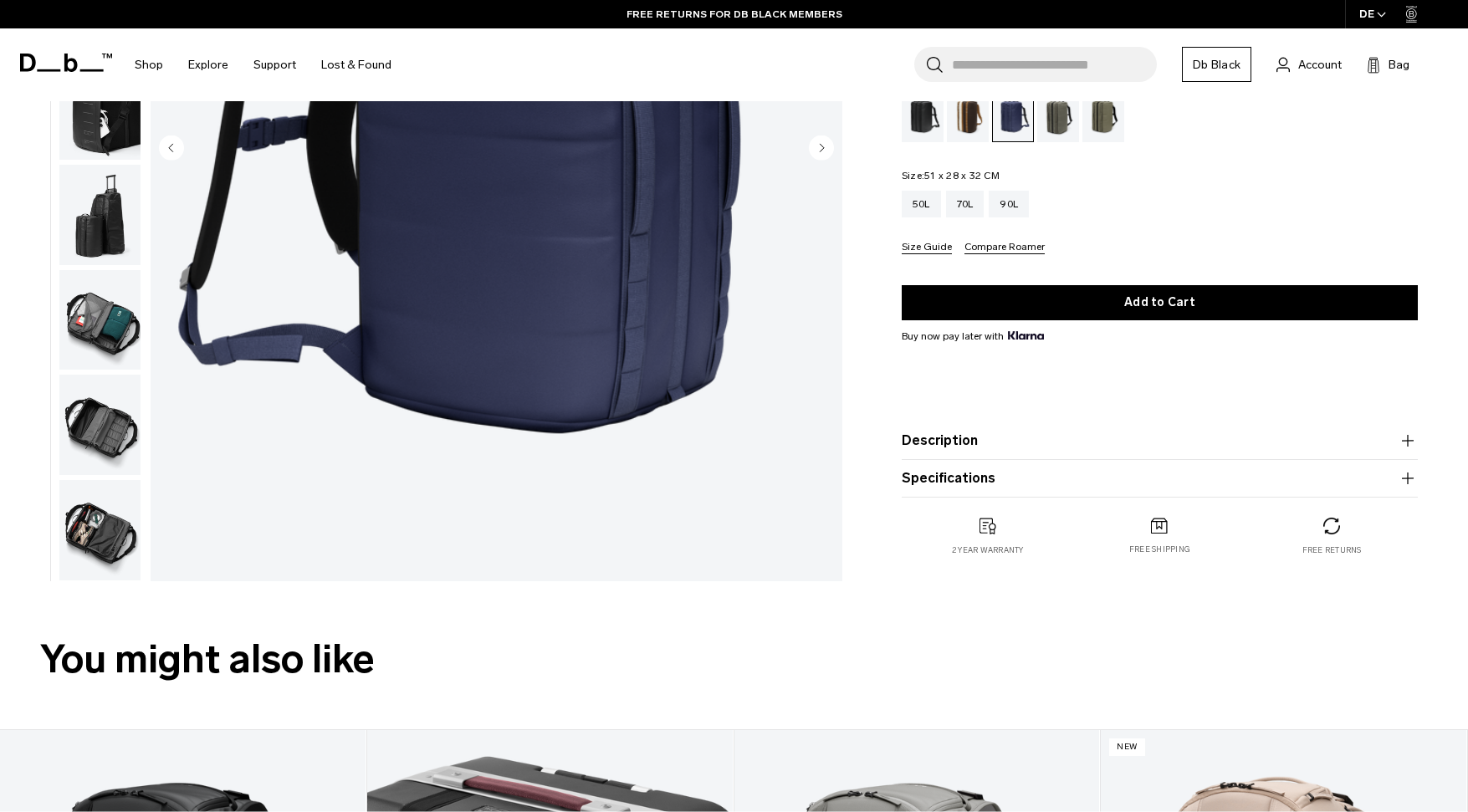
click at [93, 558] on img "button" at bounding box center [100, 530] width 82 height 100
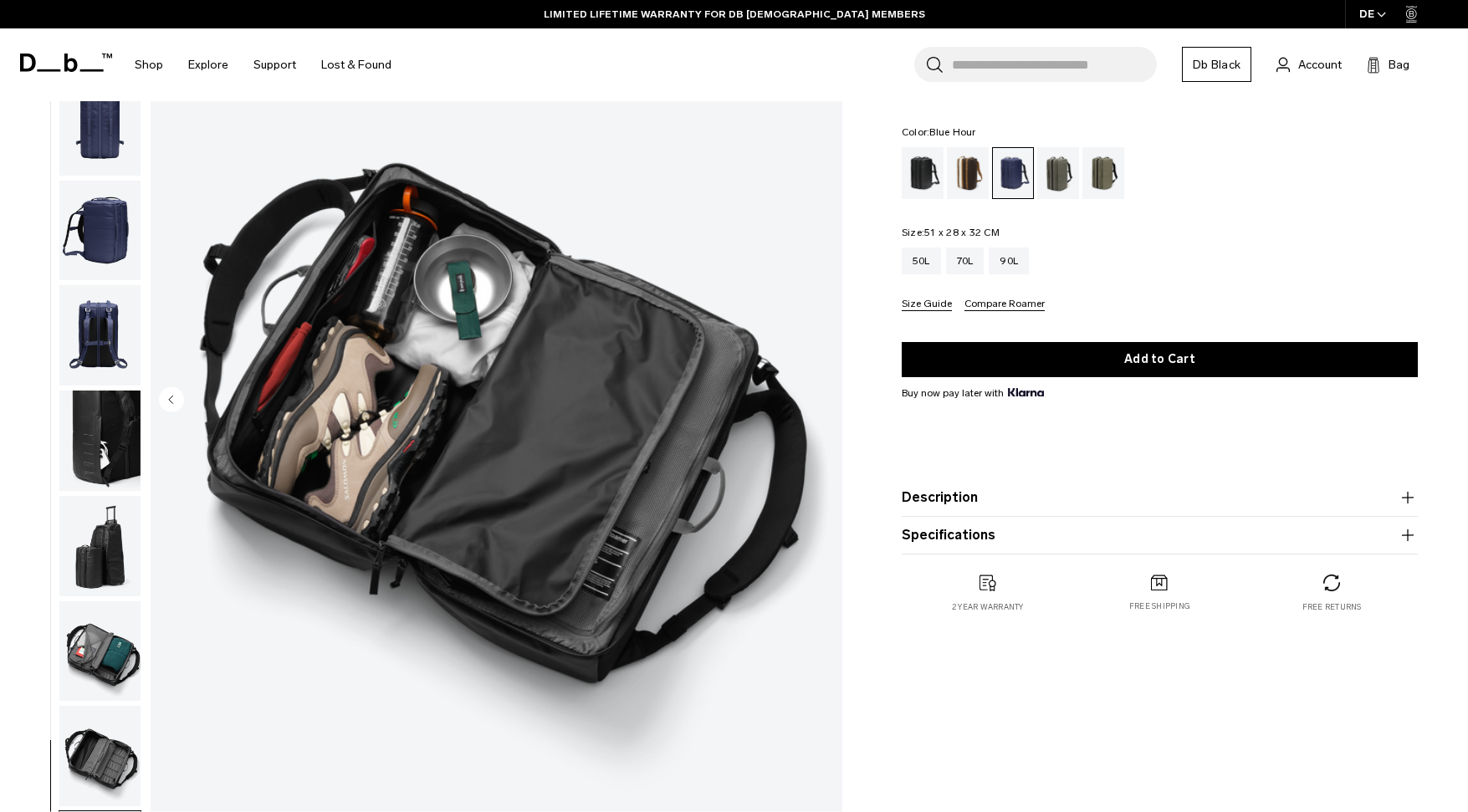
scroll to position [141, 0]
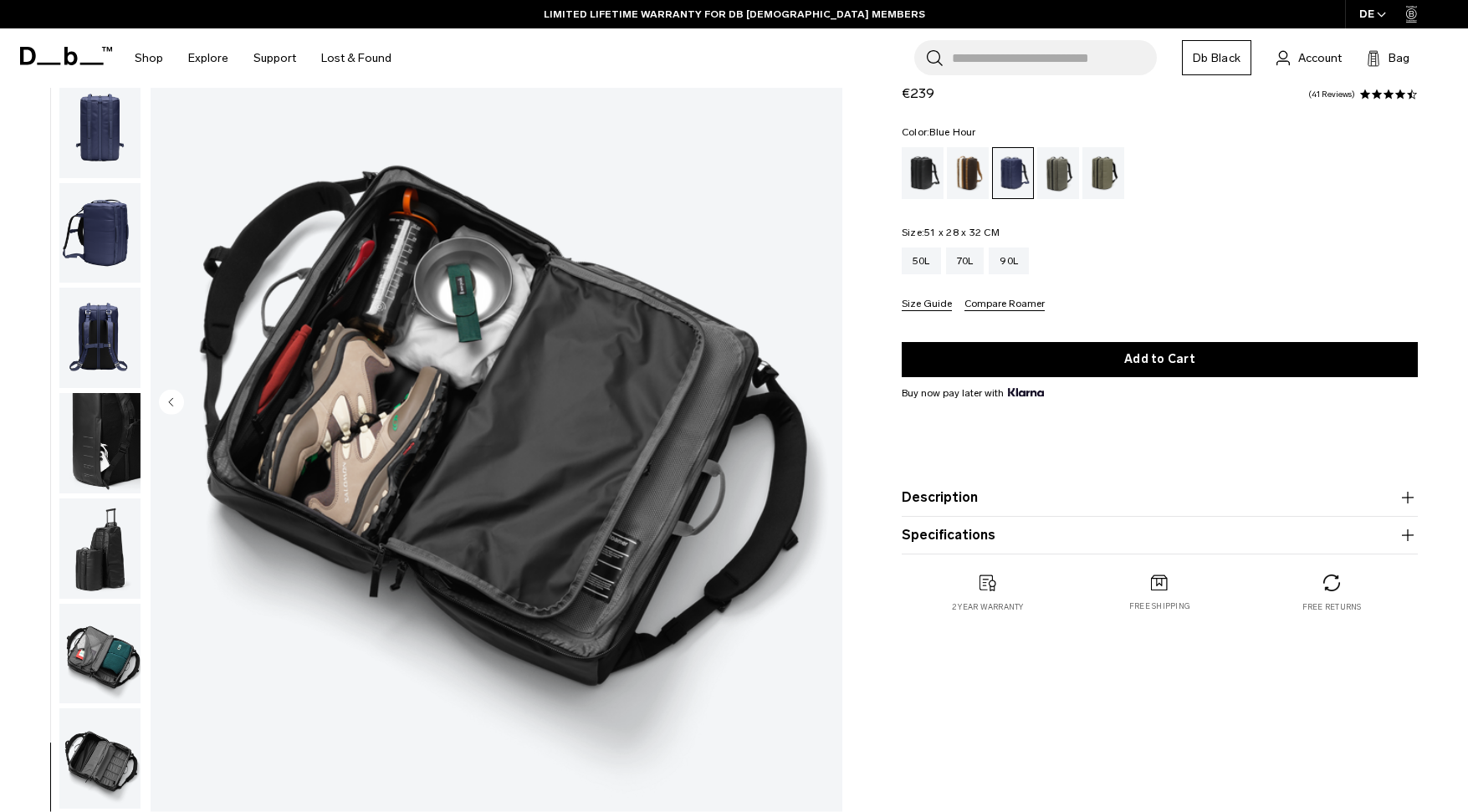
click at [109, 647] on img "button" at bounding box center [100, 653] width 82 height 100
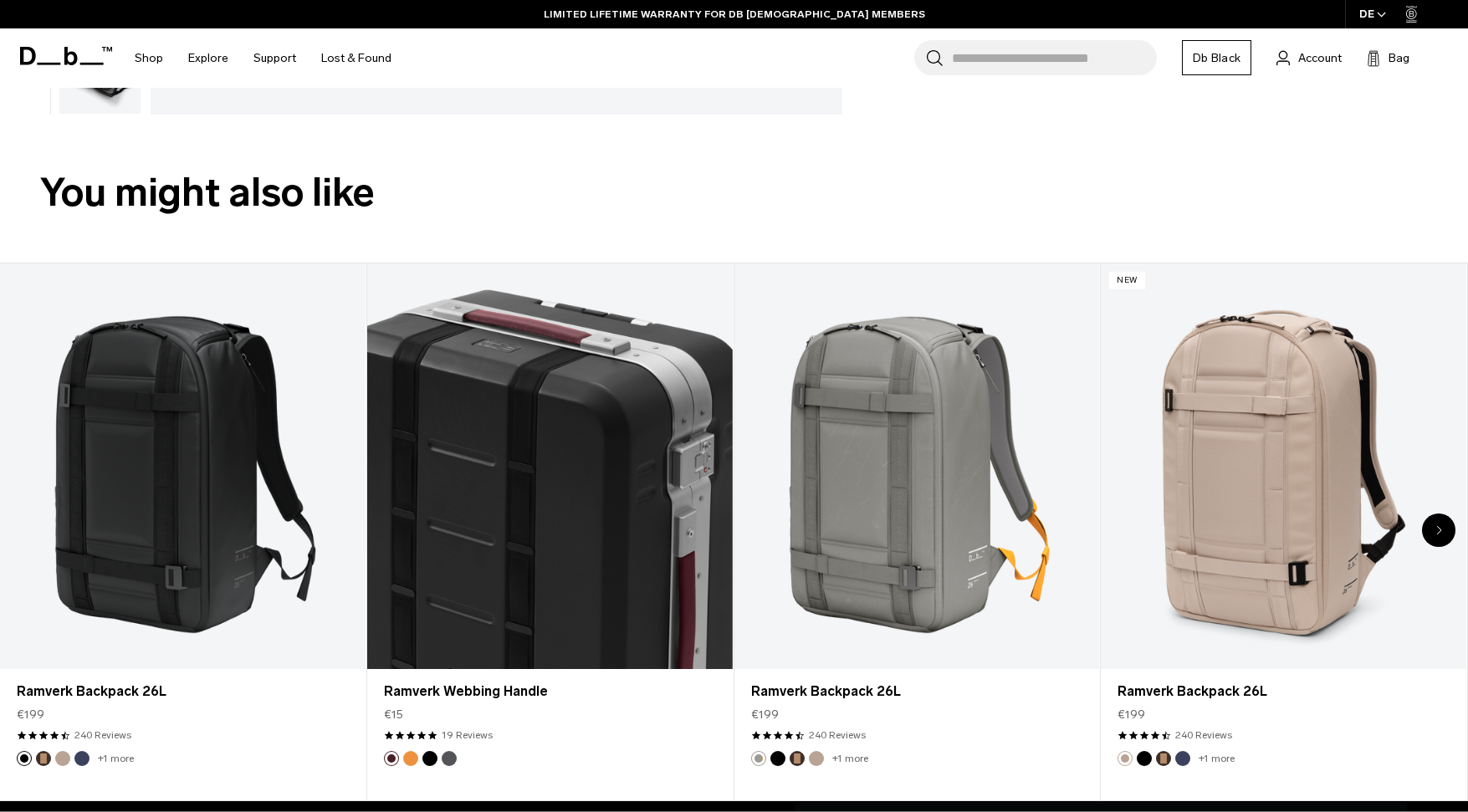
scroll to position [1018, 0]
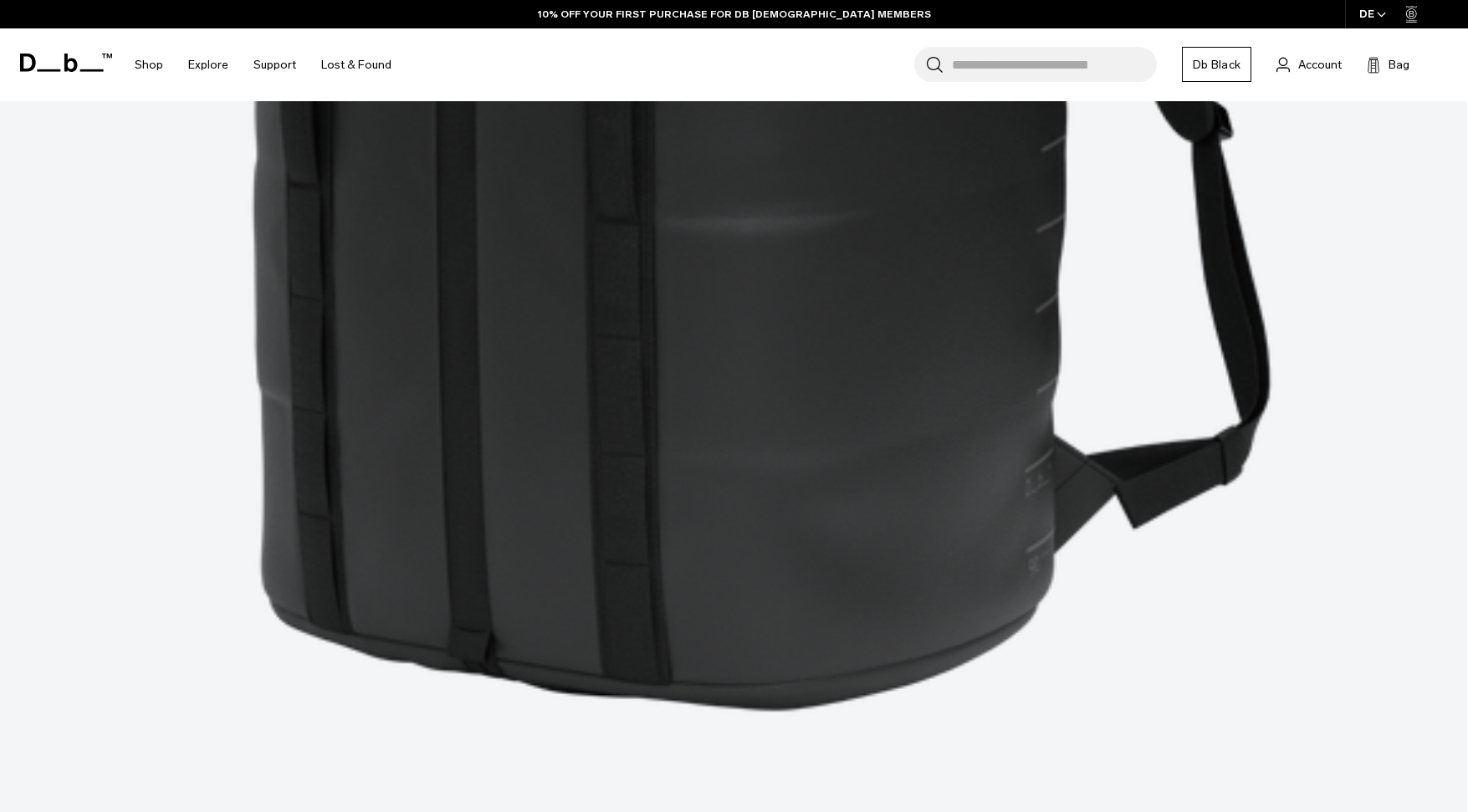
scroll to position [943, 0]
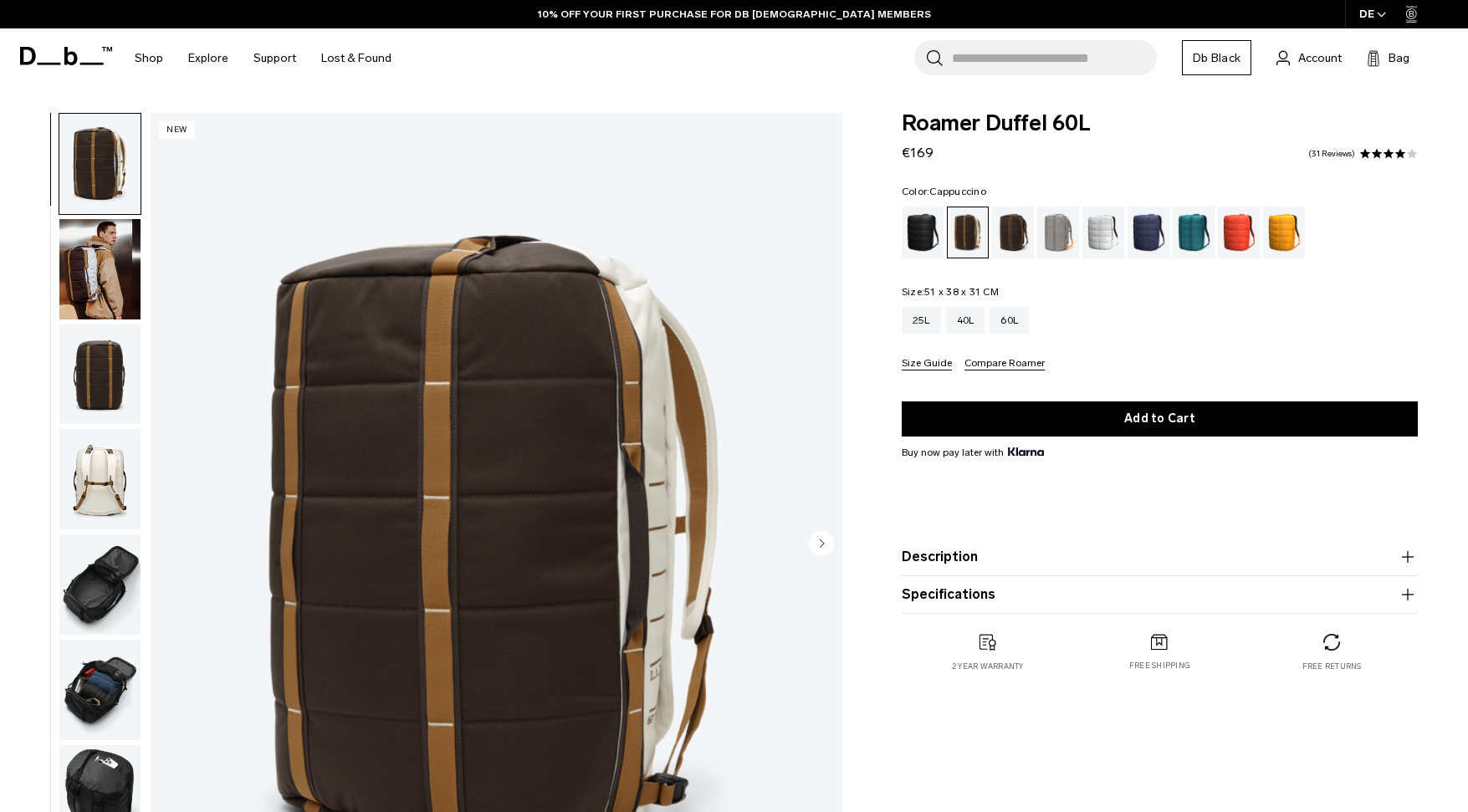
click at [105, 276] on img "button" at bounding box center [100, 269] width 82 height 100
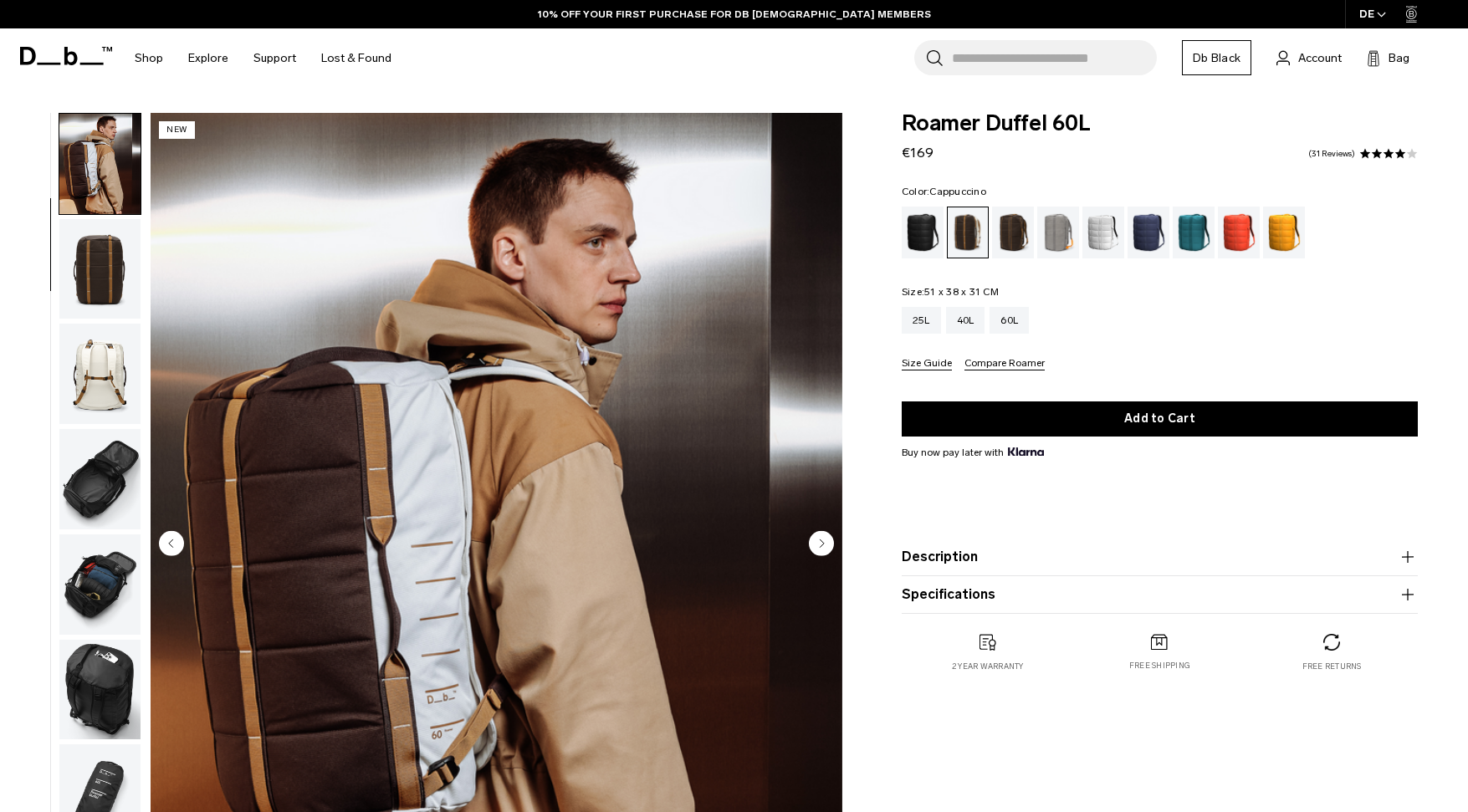
click at [98, 366] on img "button" at bounding box center [100, 373] width 82 height 100
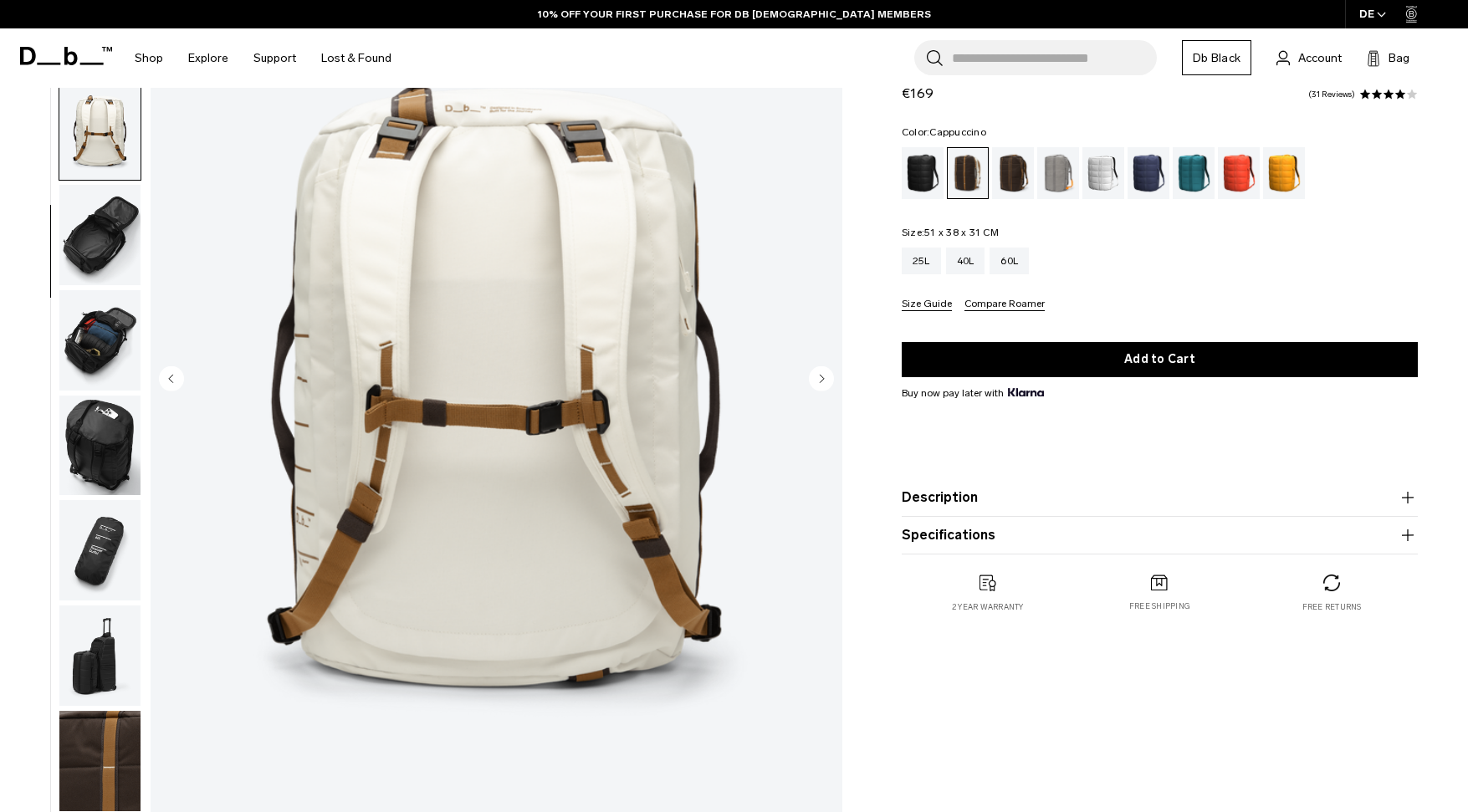
scroll to position [168, 0]
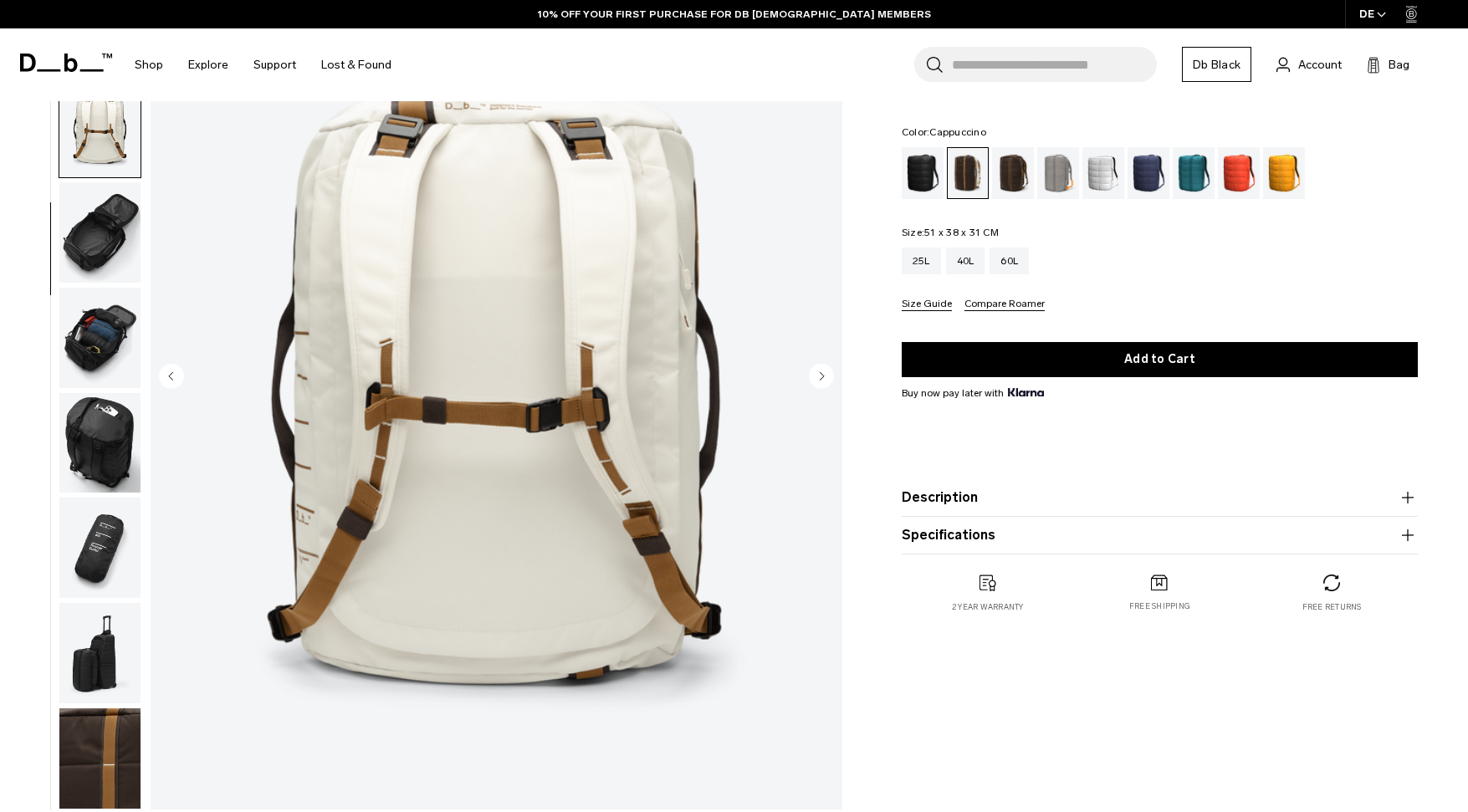
click at [92, 249] on img "button" at bounding box center [100, 232] width 82 height 100
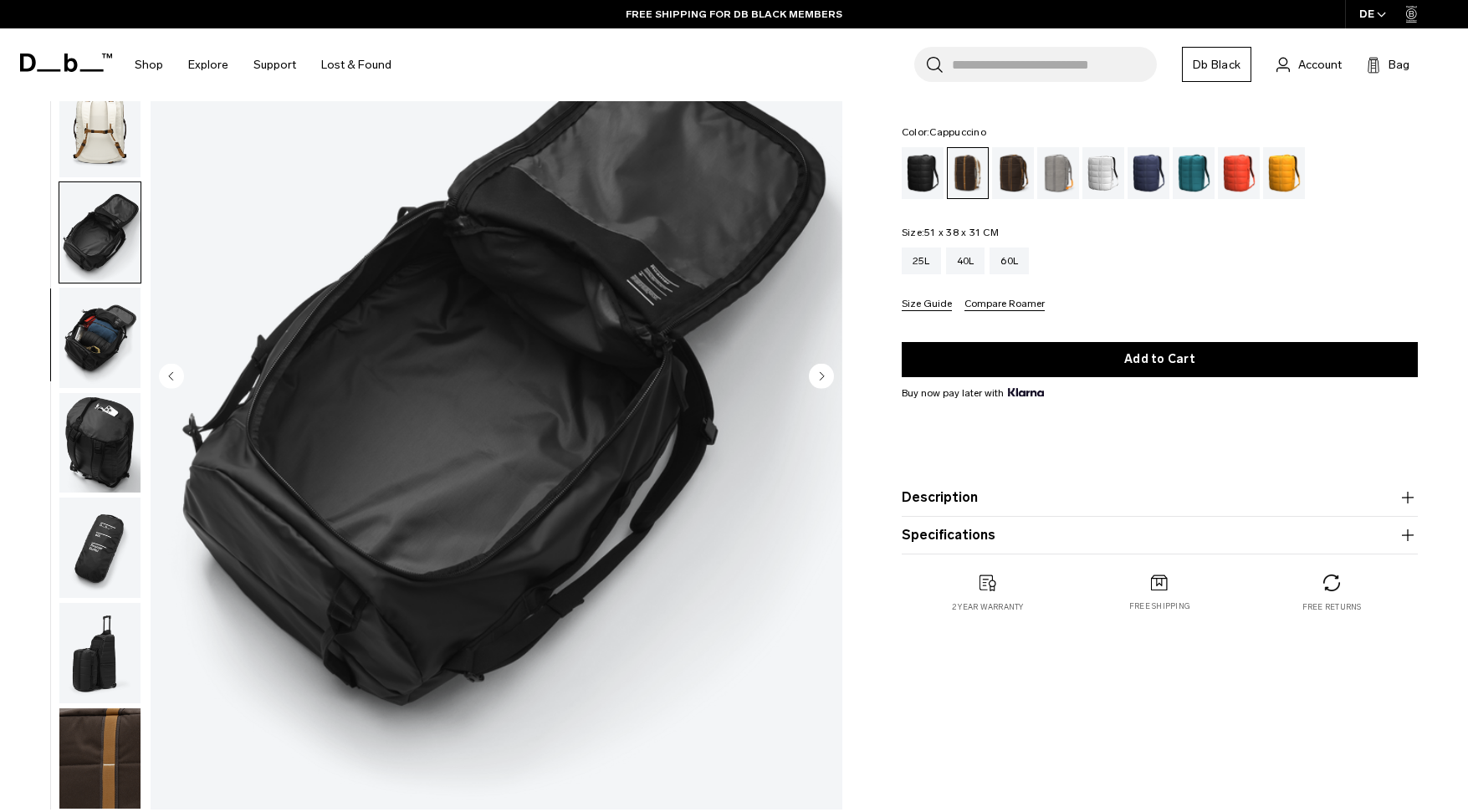
click at [93, 334] on img "button" at bounding box center [100, 338] width 82 height 100
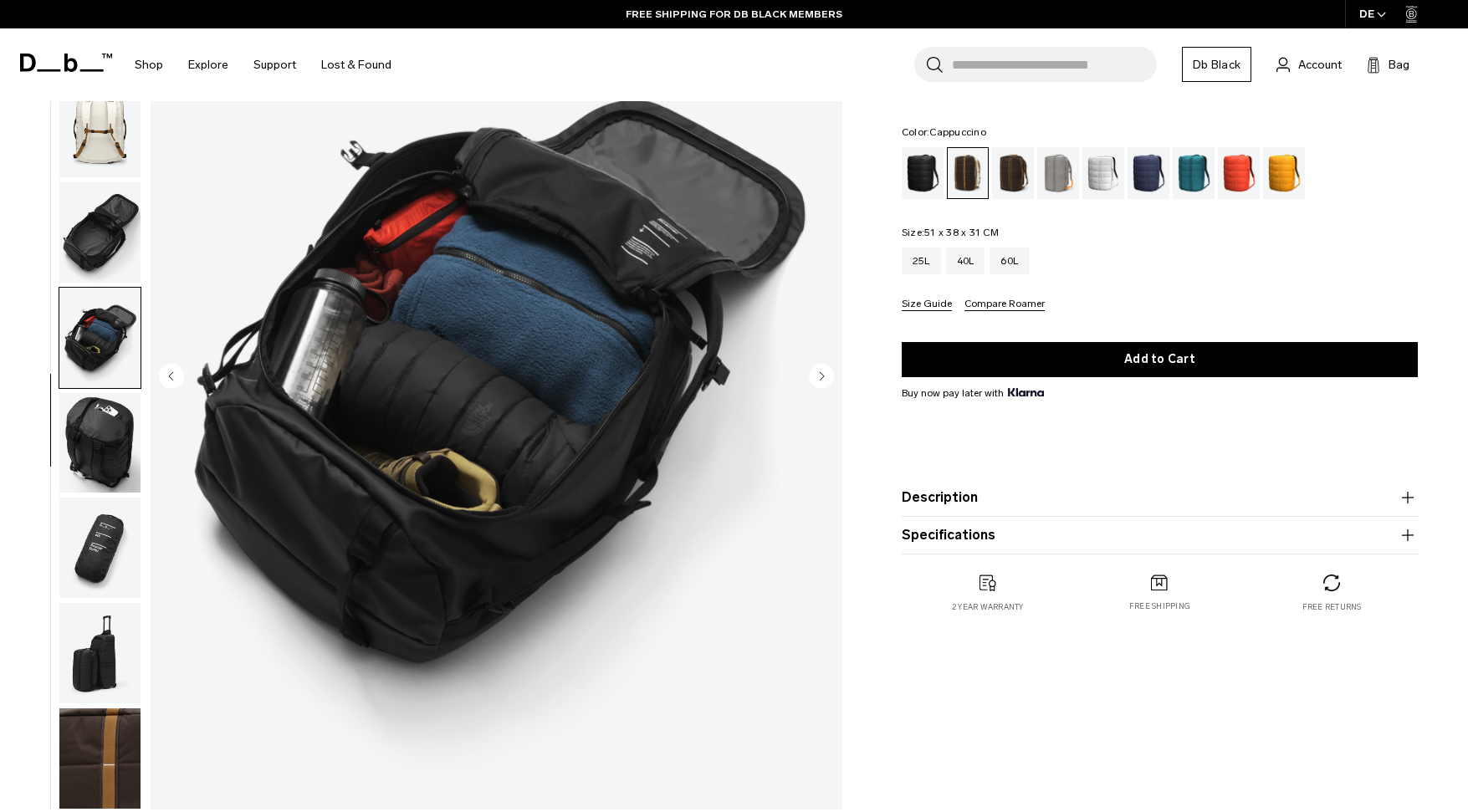
click at [101, 403] on img "button" at bounding box center [100, 443] width 82 height 100
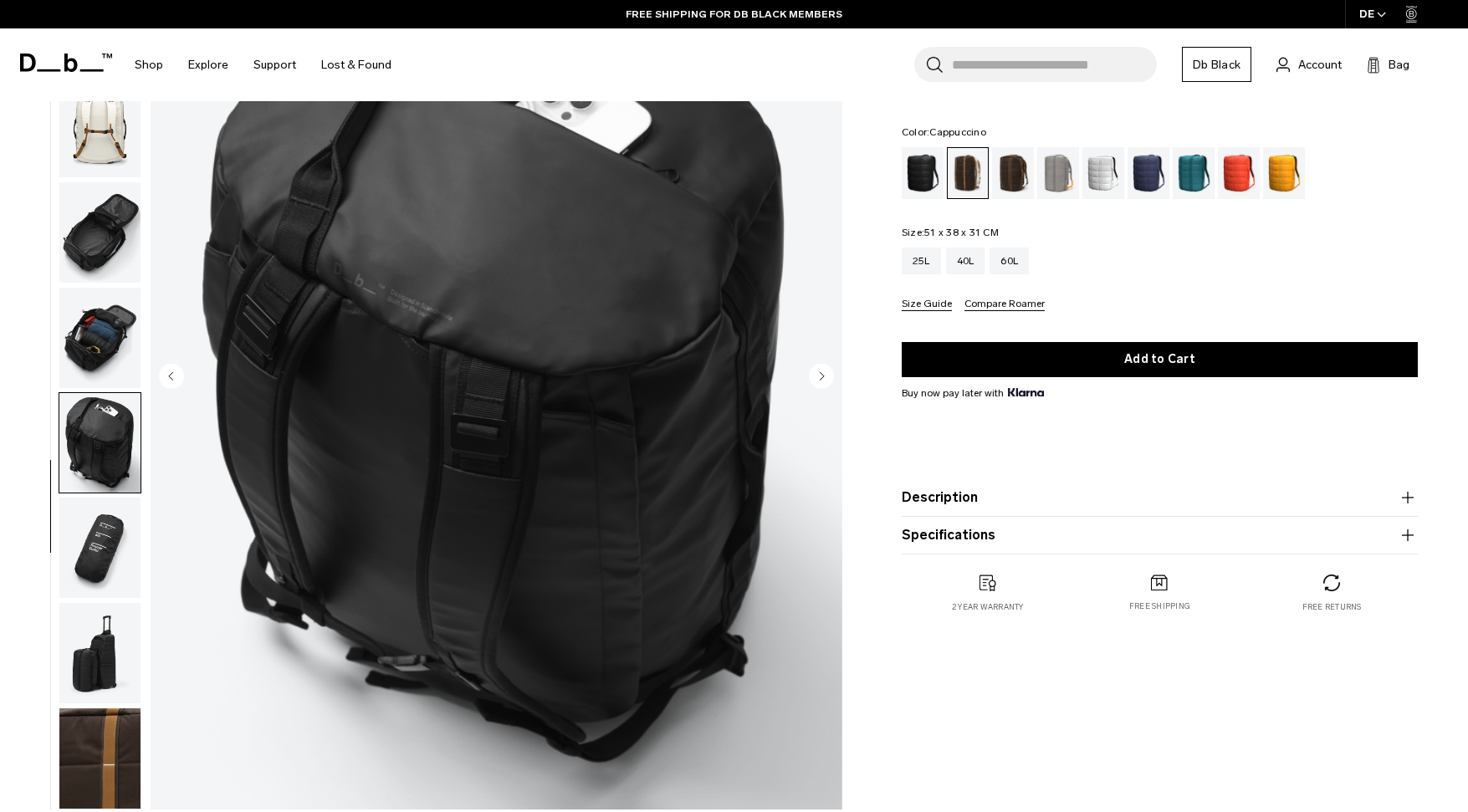
click at [104, 534] on img "button" at bounding box center [100, 548] width 82 height 100
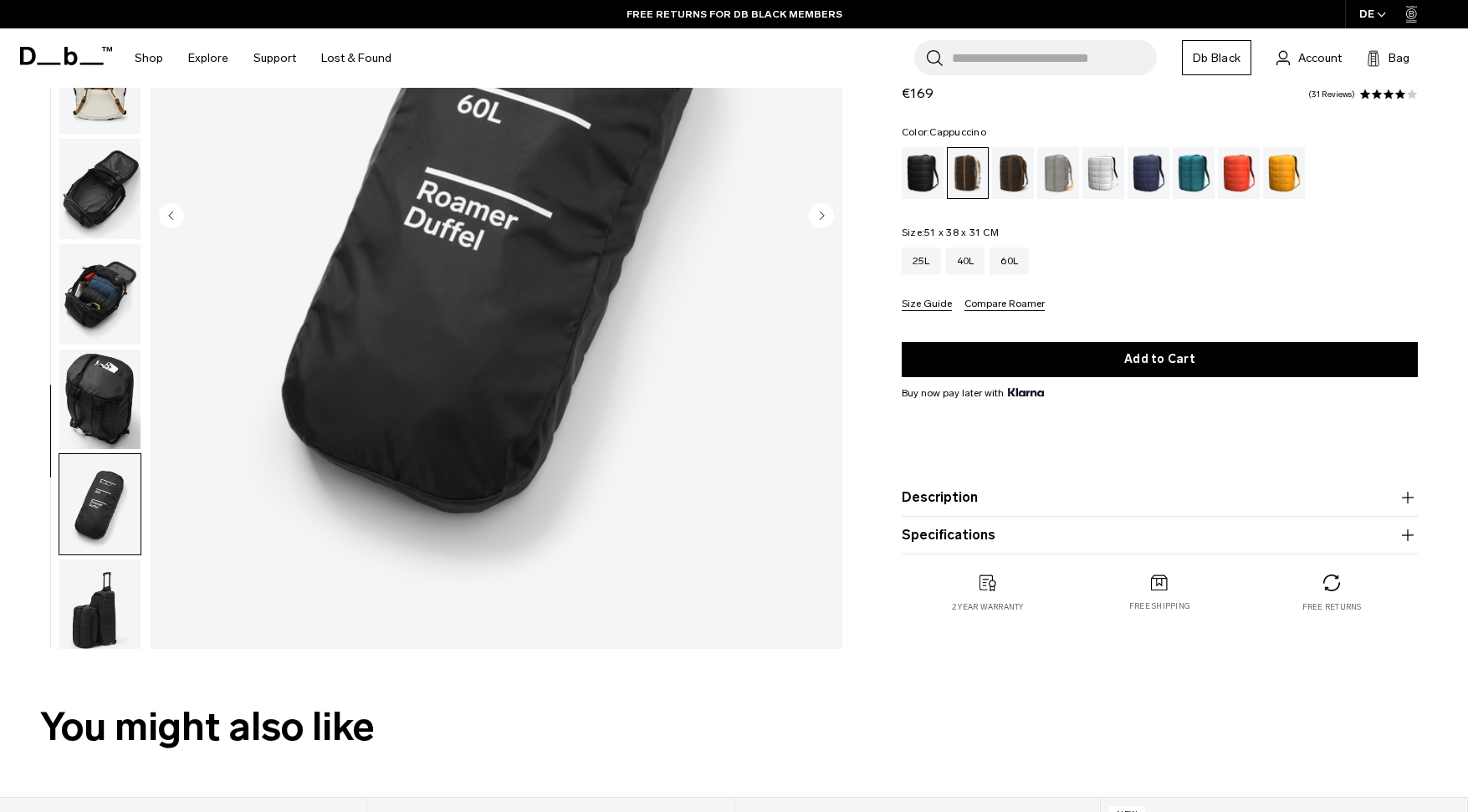
scroll to position [367, 0]
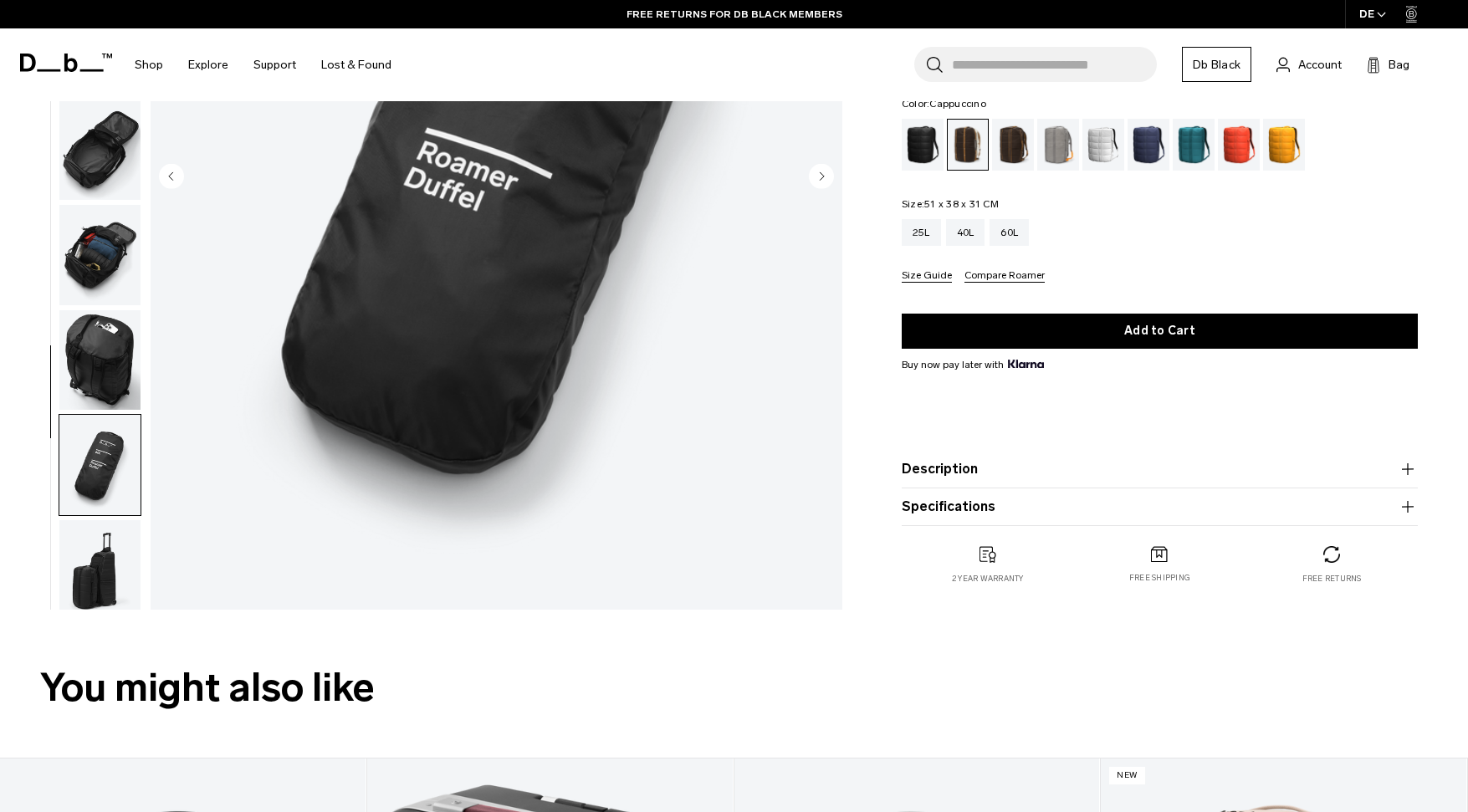
click at [96, 571] on img "button" at bounding box center [100, 570] width 82 height 100
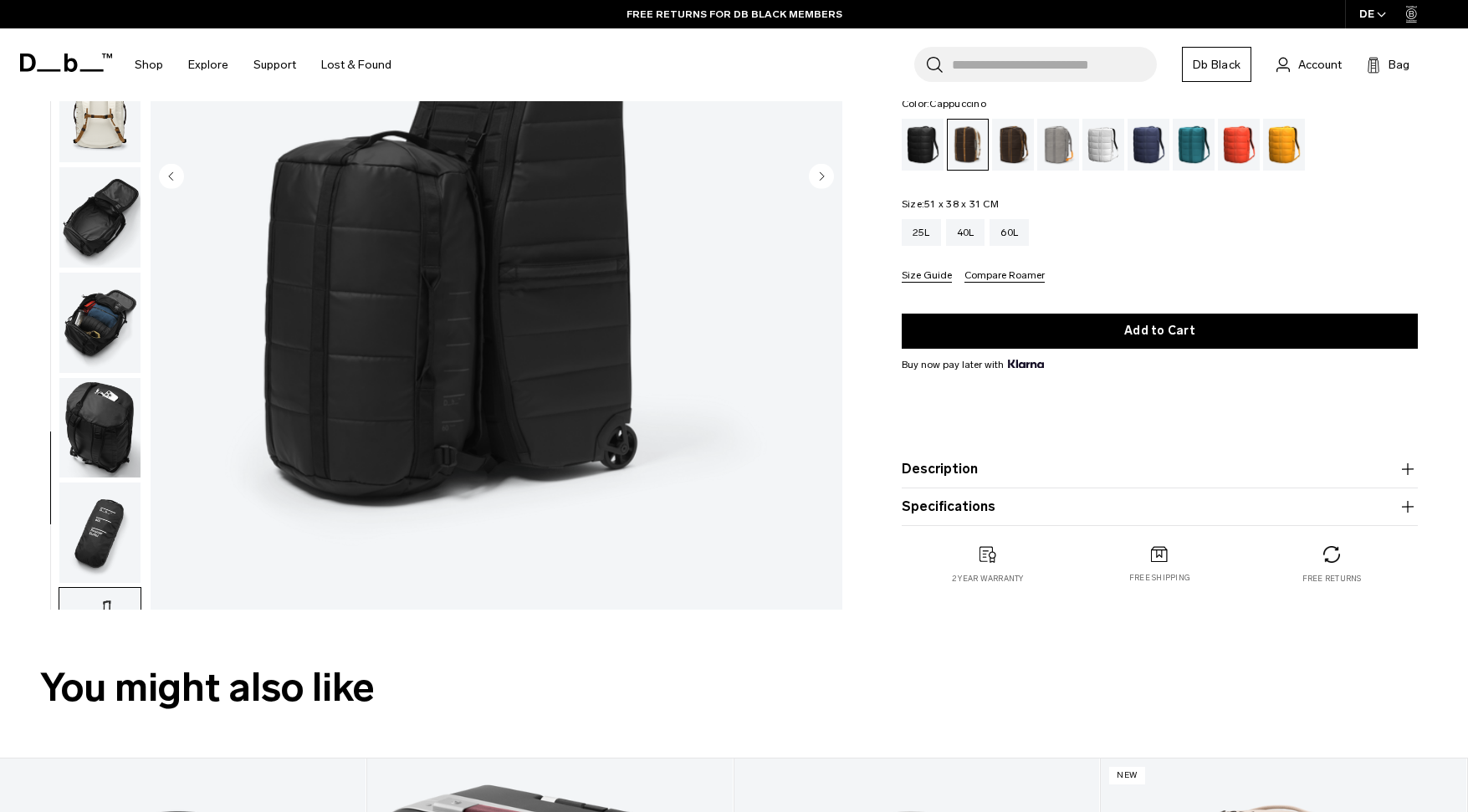
scroll to position [185, 0]
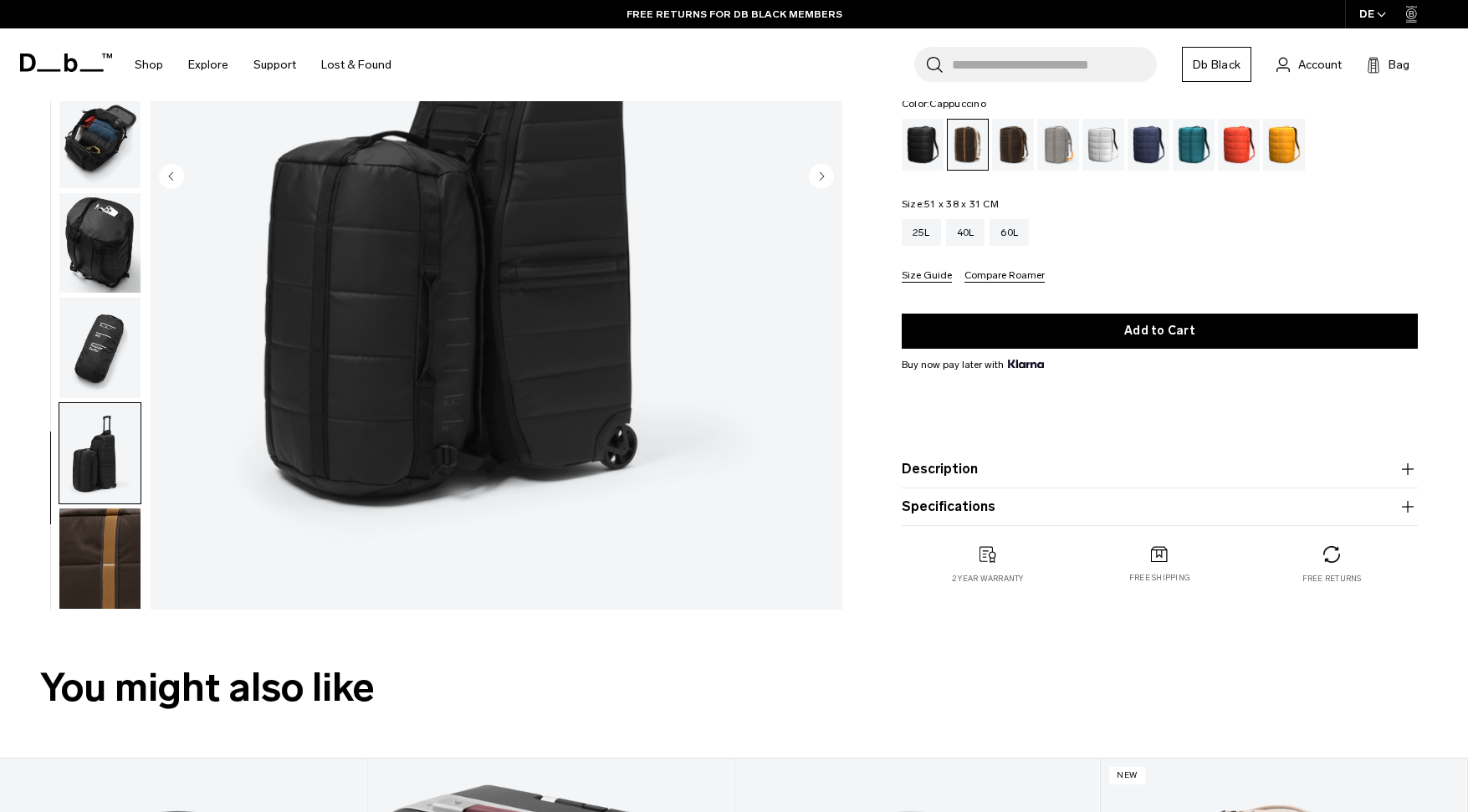
click at [90, 558] on img "button" at bounding box center [100, 558] width 82 height 100
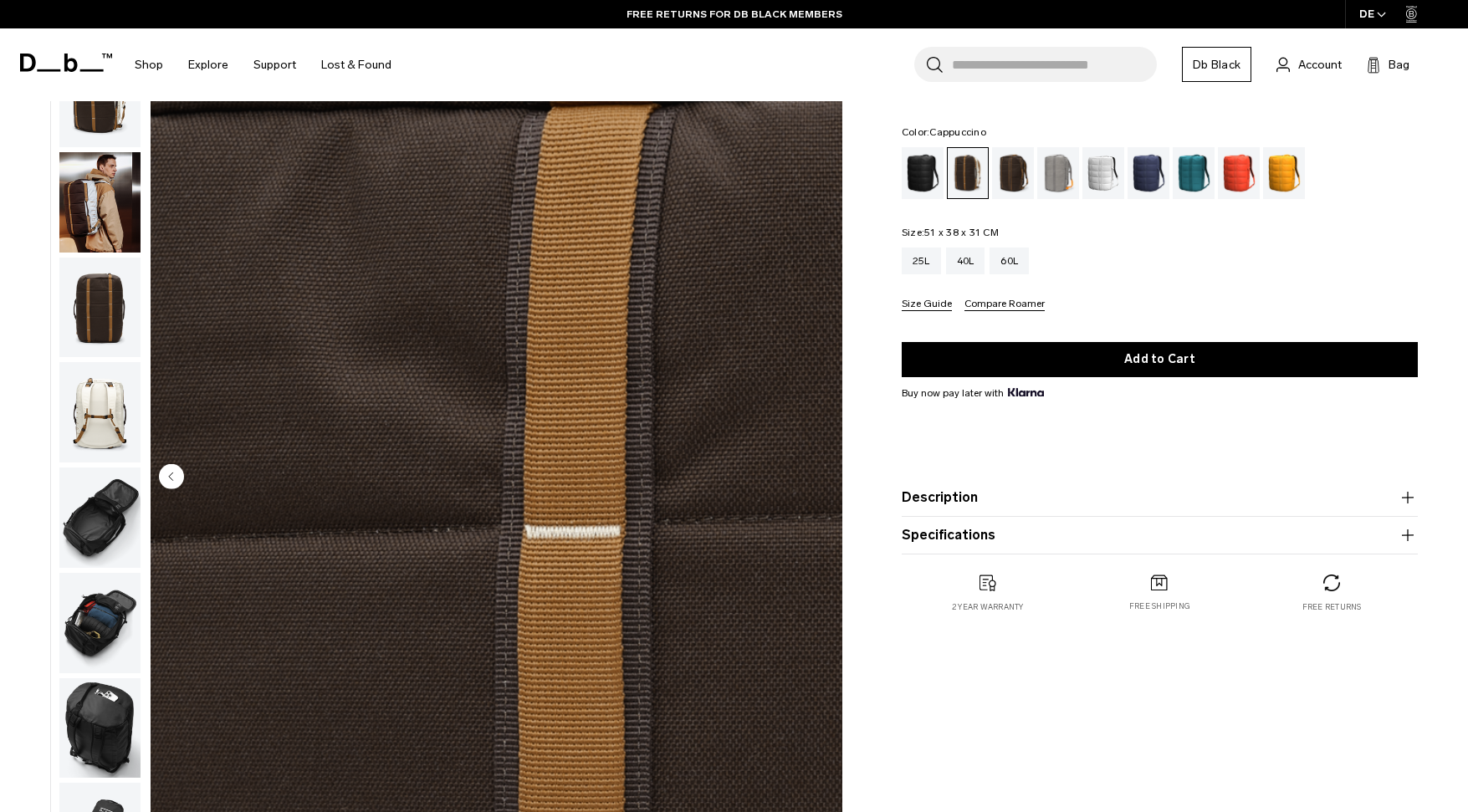
scroll to position [0, 0]
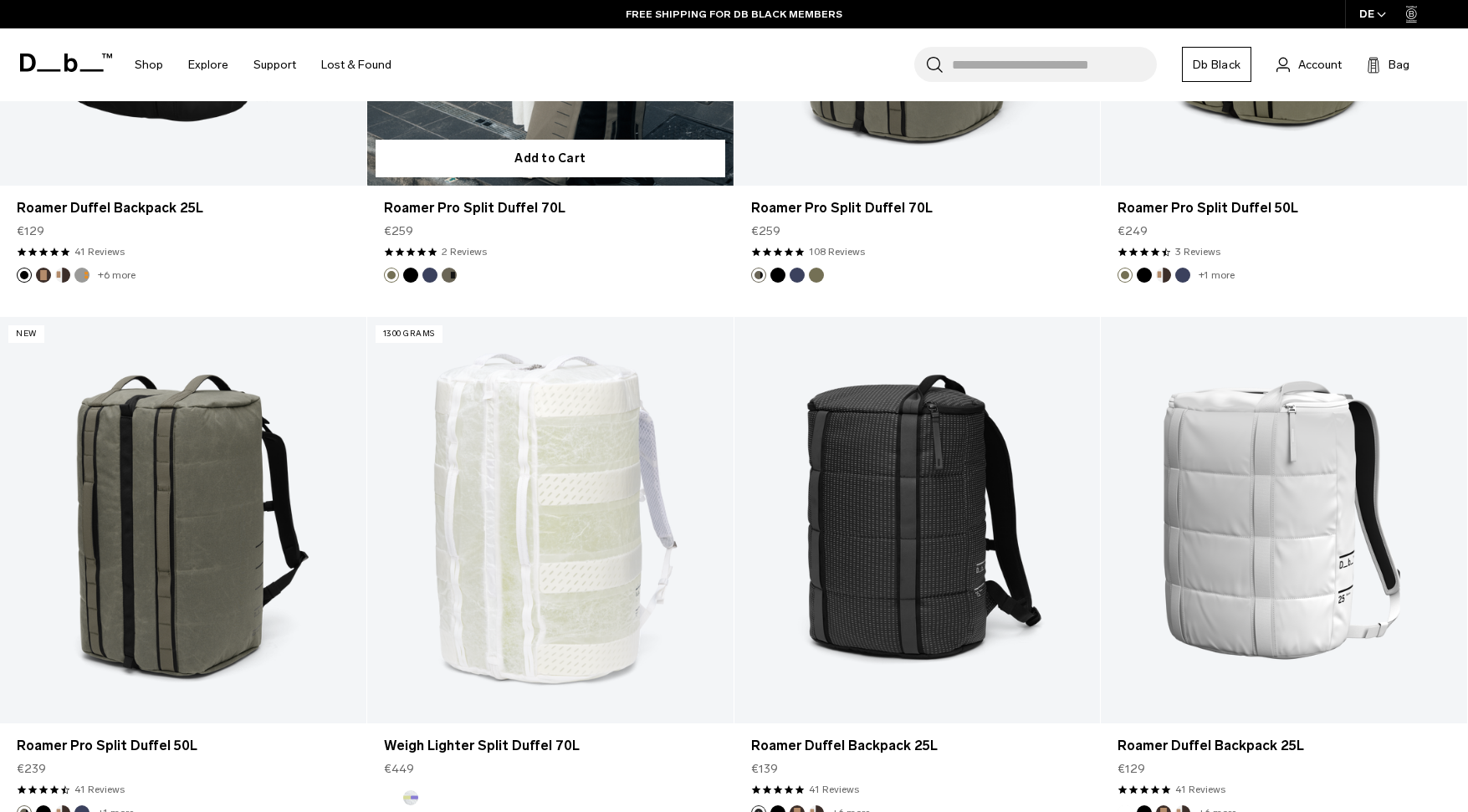
scroll to position [3069, 0]
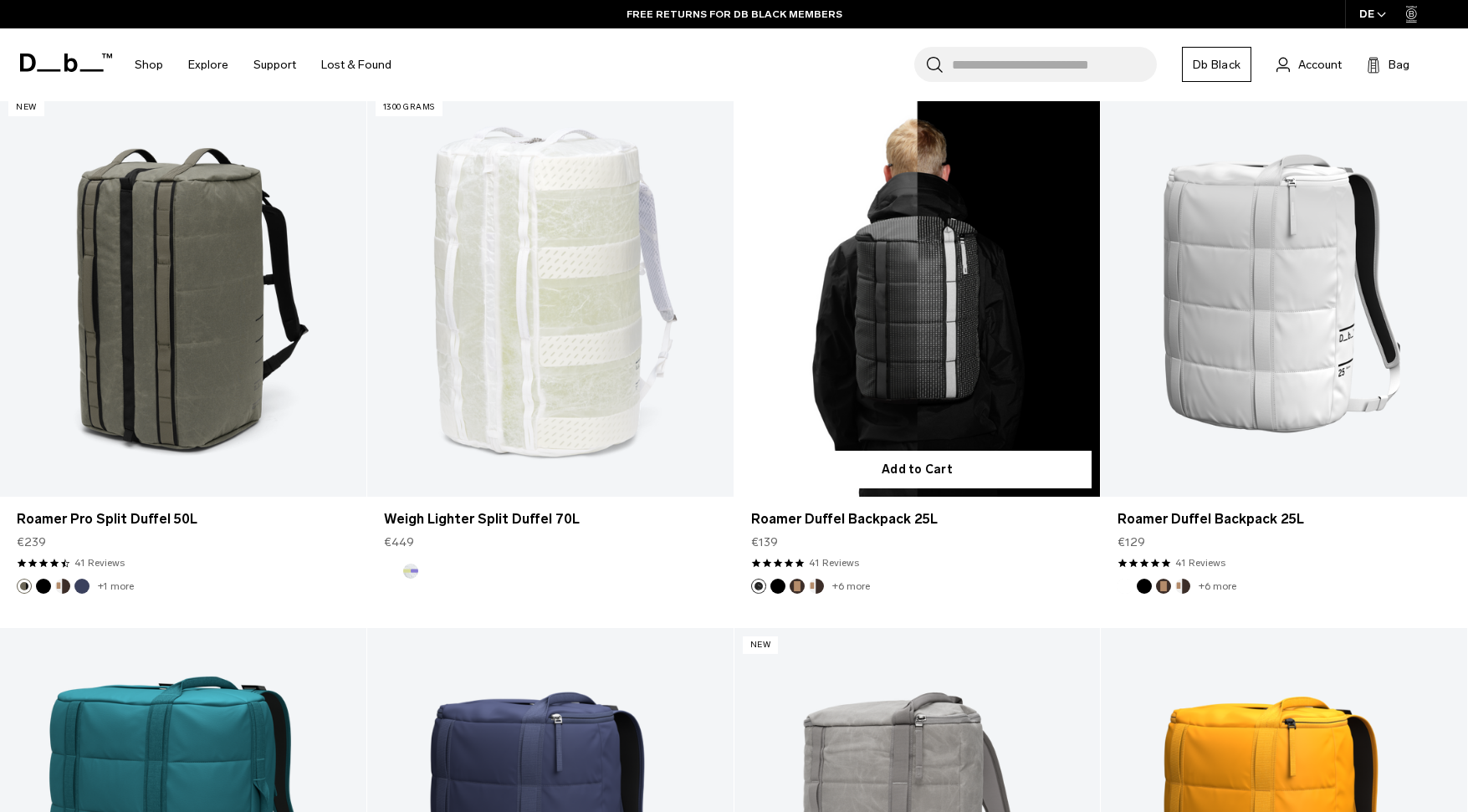
click at [959, 407] on link "Roamer Duffel Backpack 25L" at bounding box center [918, 293] width 366 height 407
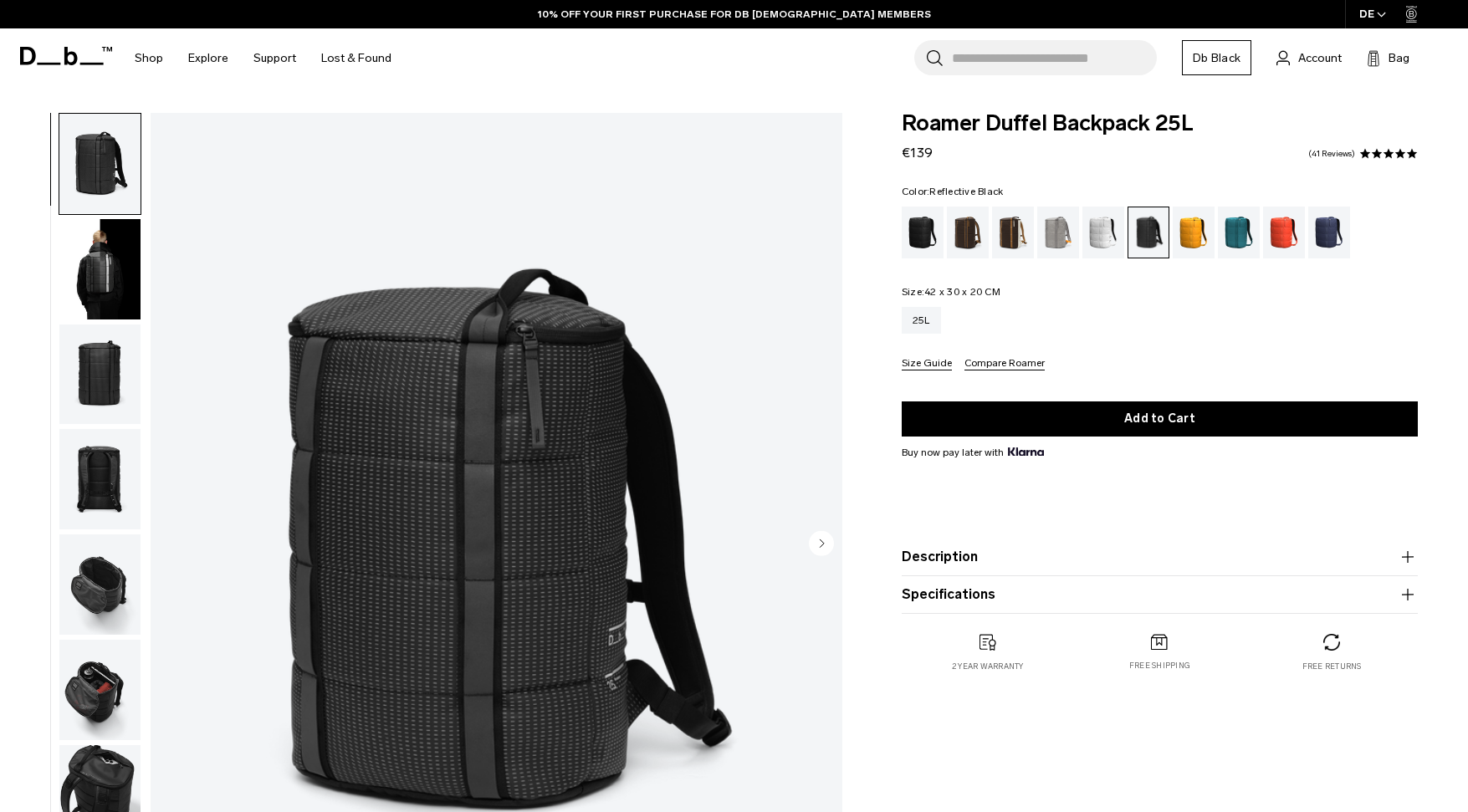
click at [85, 256] on img "button" at bounding box center [100, 269] width 82 height 100
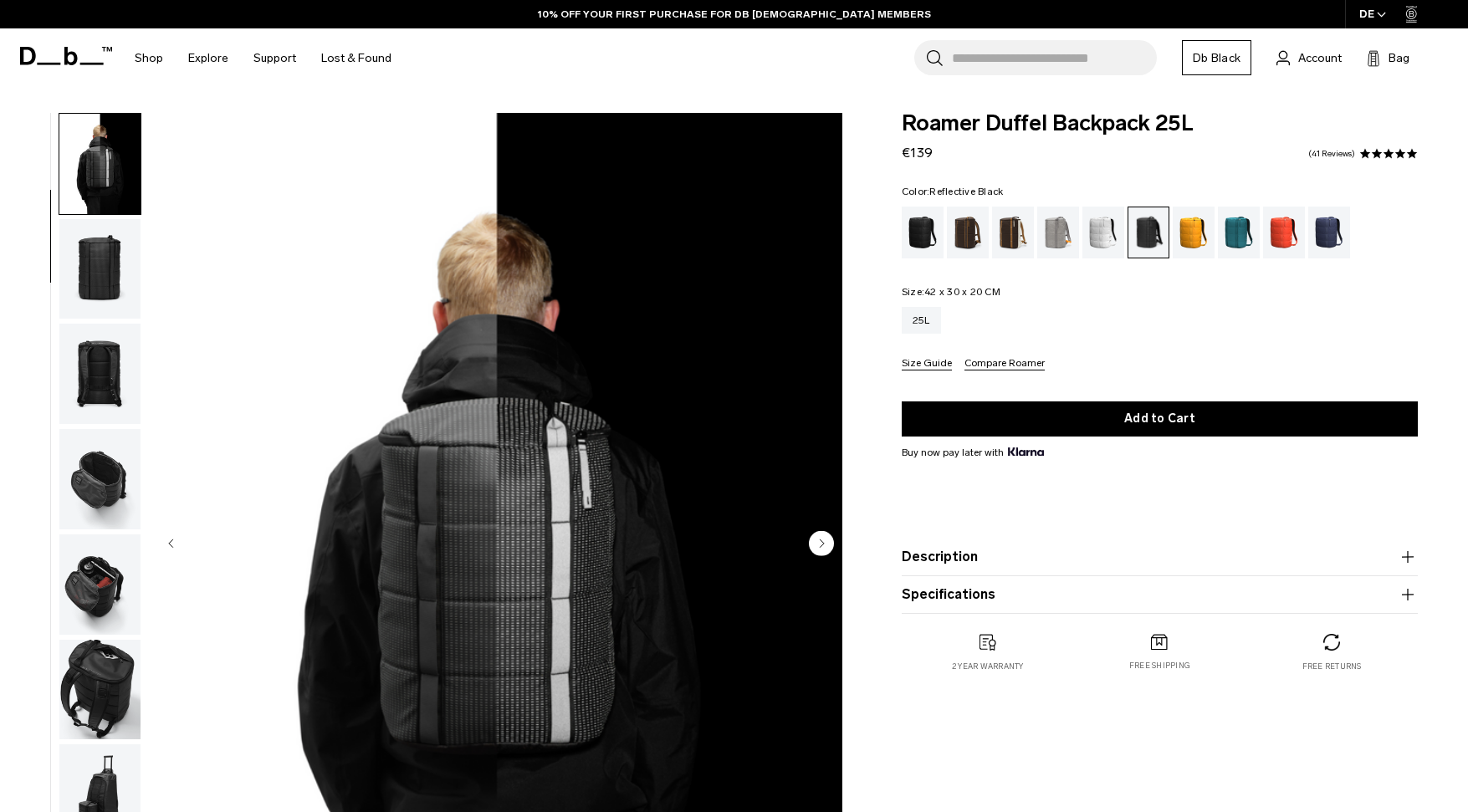
click at [113, 247] on img "button" at bounding box center [100, 269] width 82 height 100
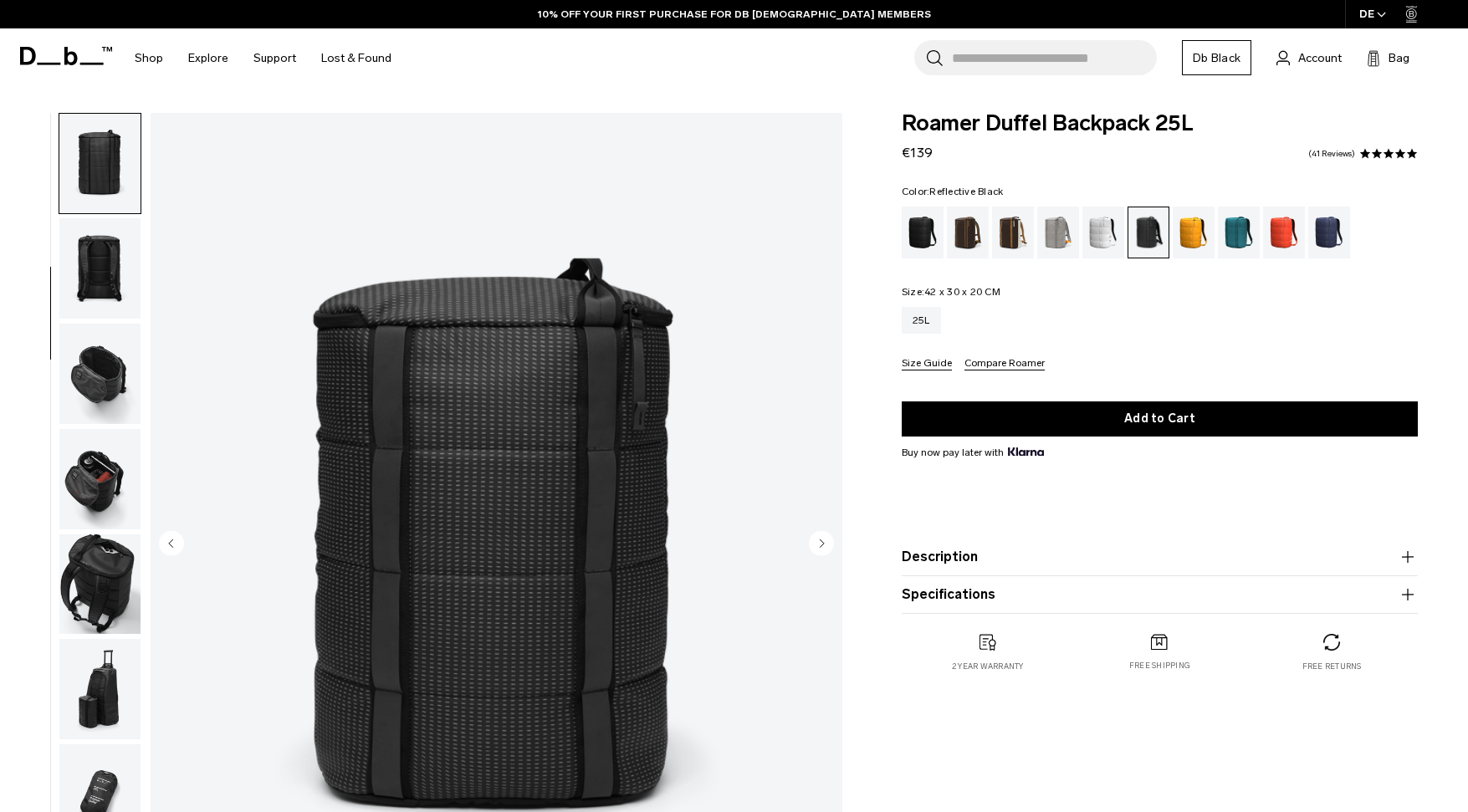
click at [108, 374] on img "button" at bounding box center [100, 373] width 82 height 100
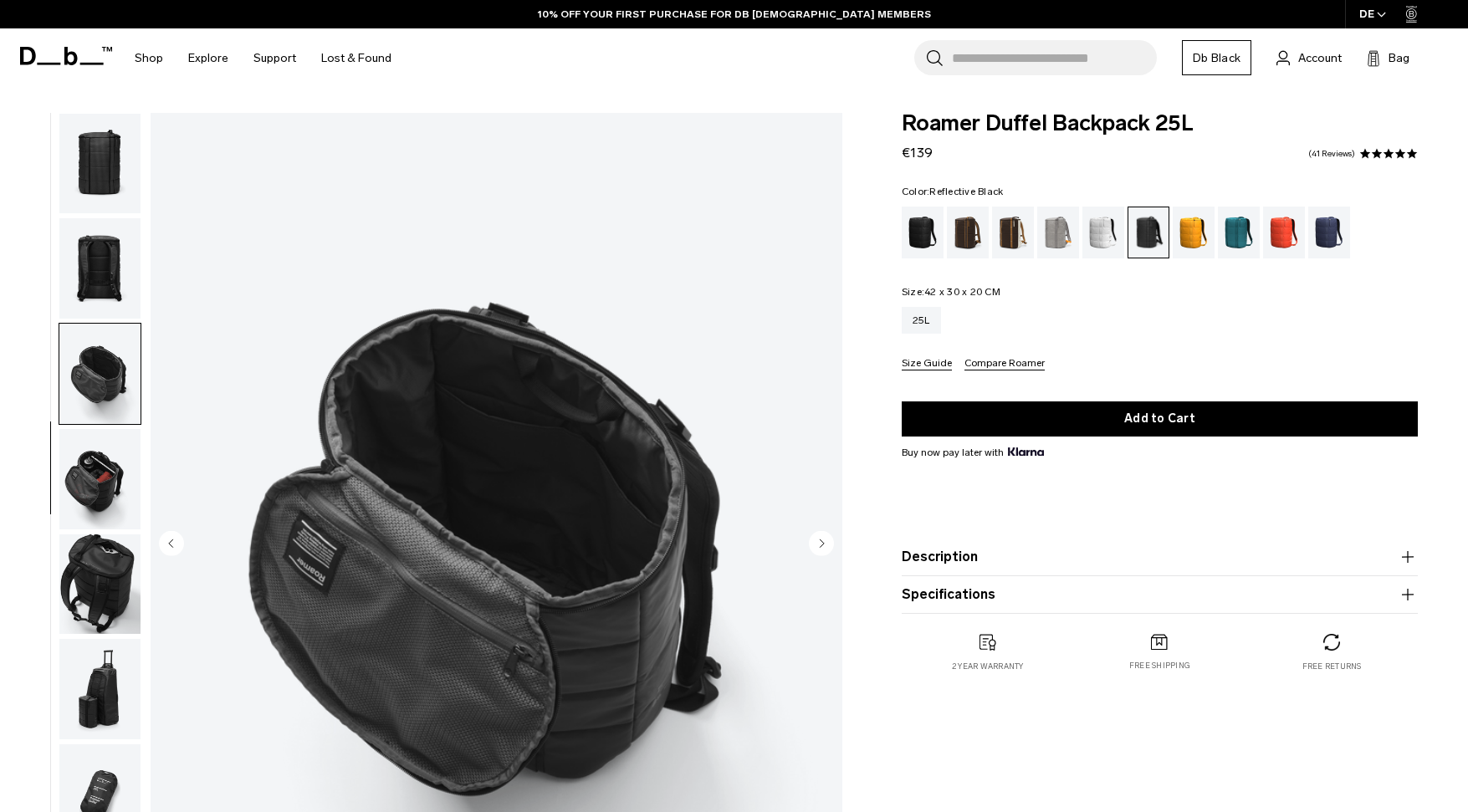
scroll to position [290, 0]
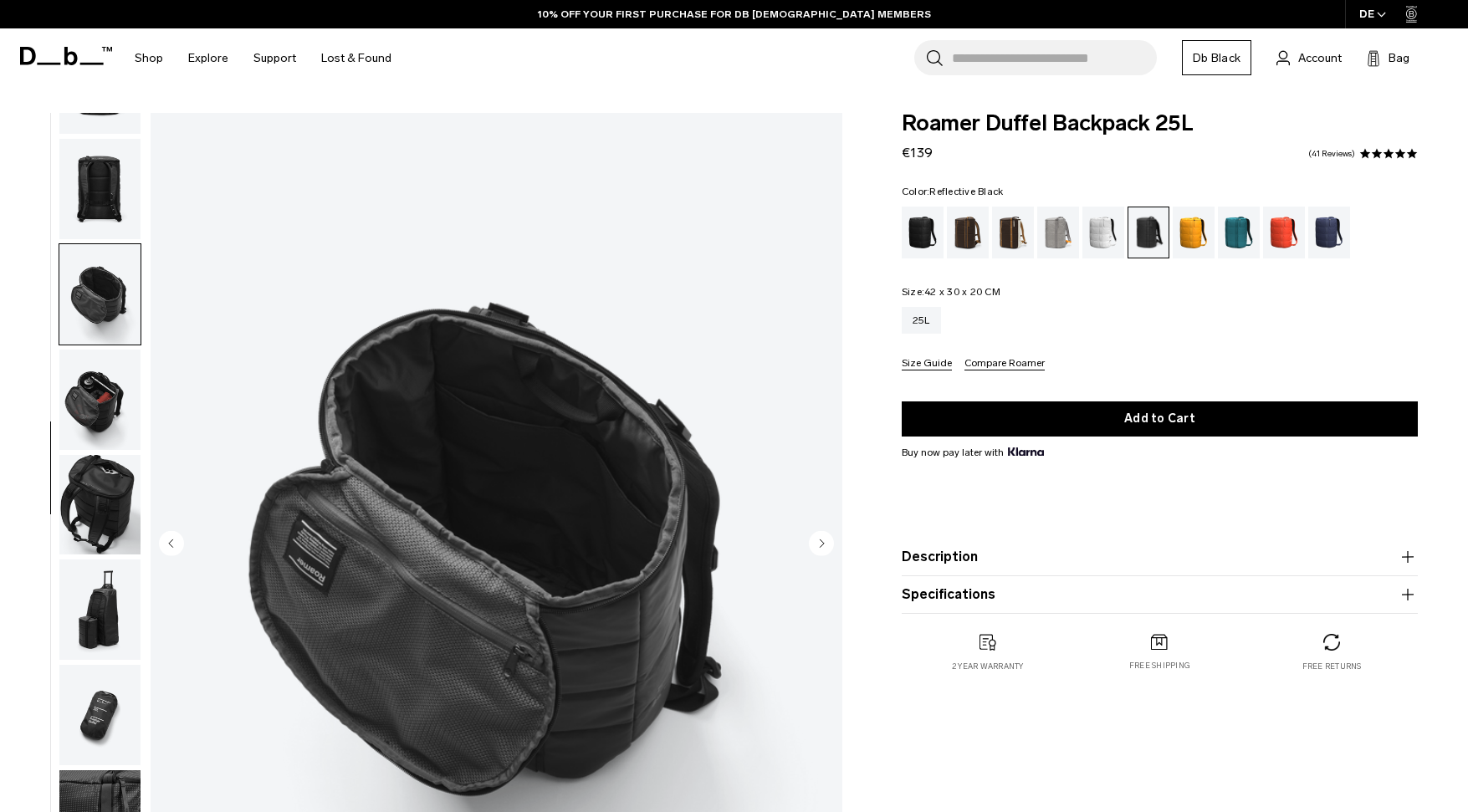
click at [99, 410] on img "button" at bounding box center [100, 399] width 82 height 100
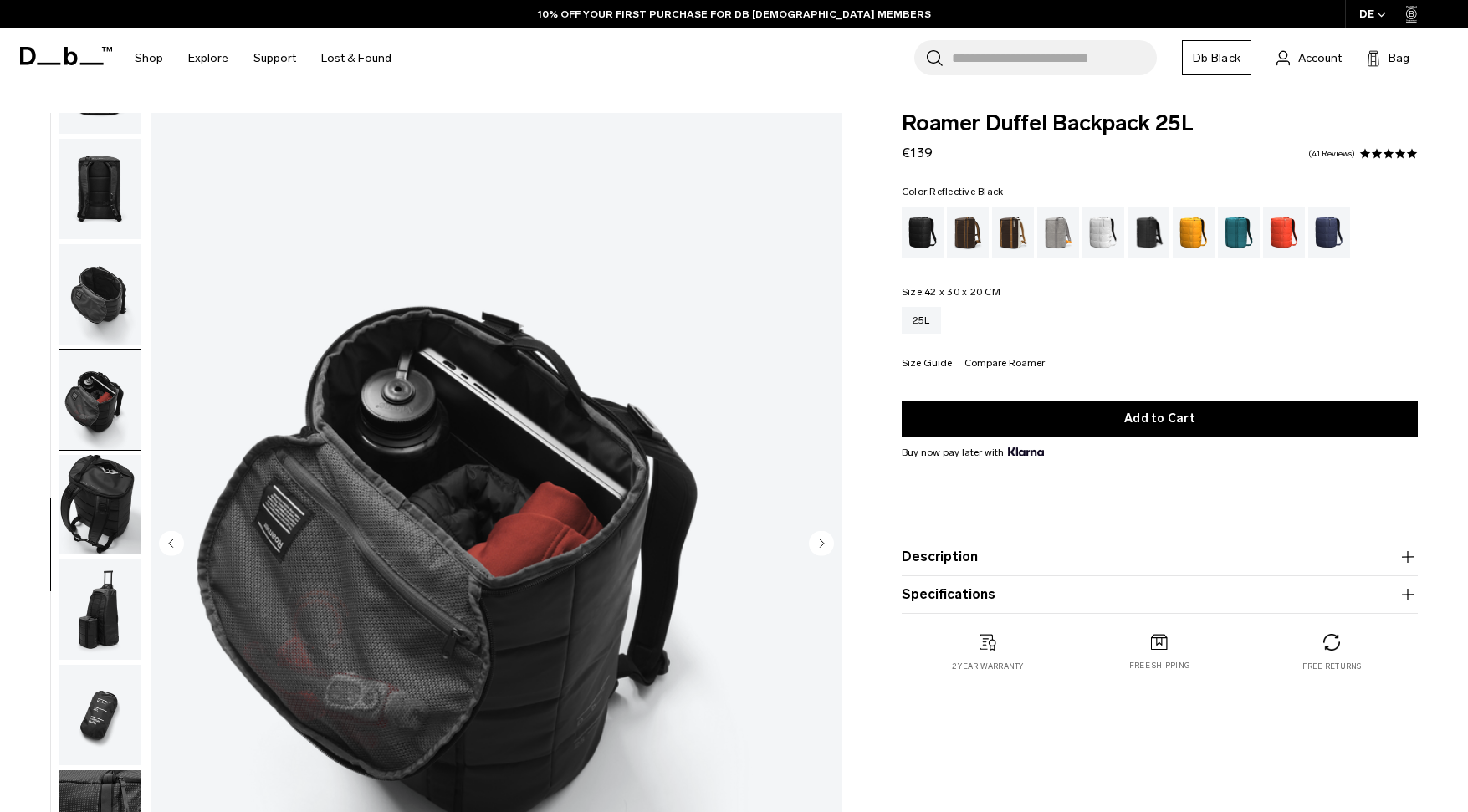
click at [110, 513] on img "button" at bounding box center [100, 504] width 82 height 100
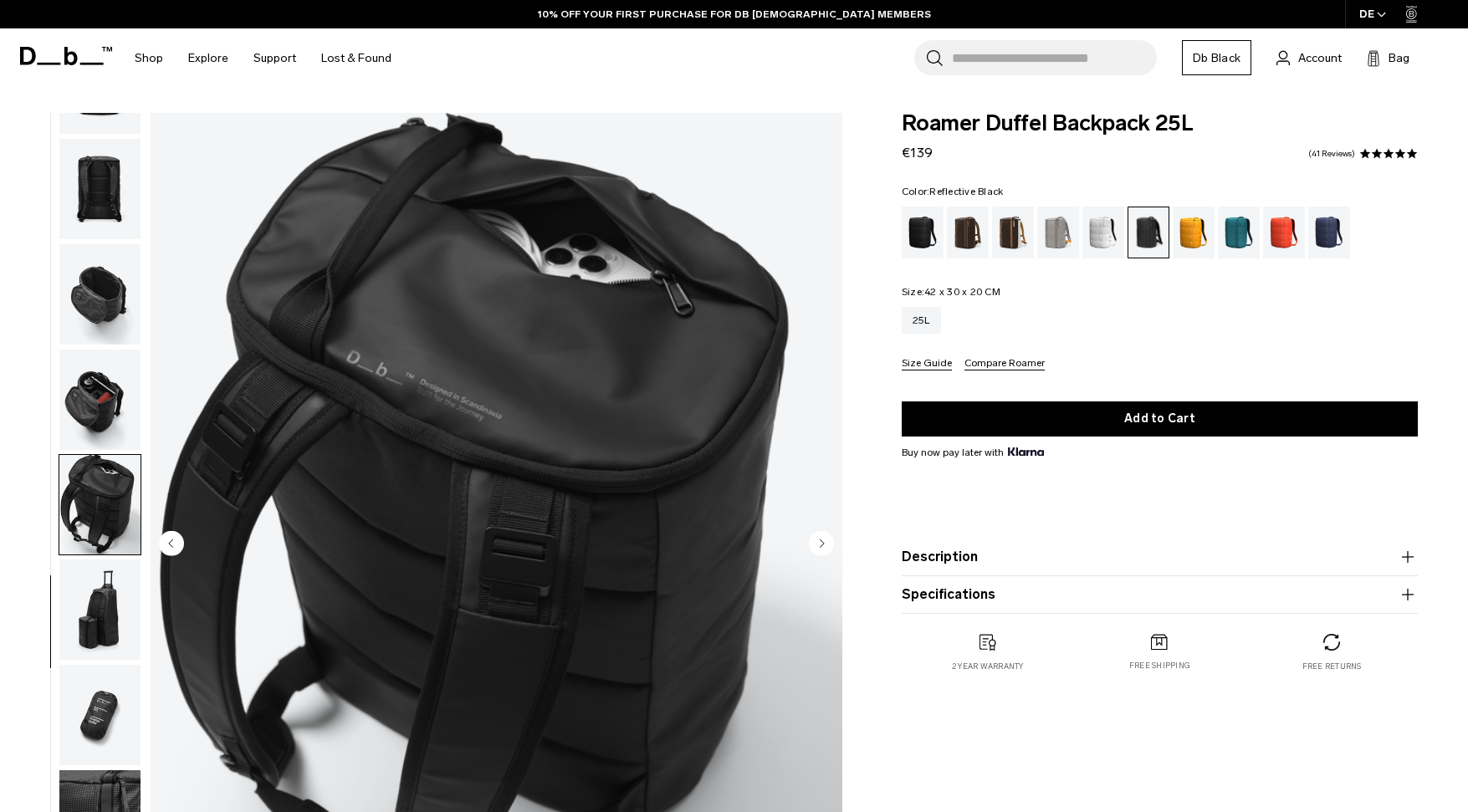
click at [99, 595] on img "button" at bounding box center [100, 609] width 82 height 100
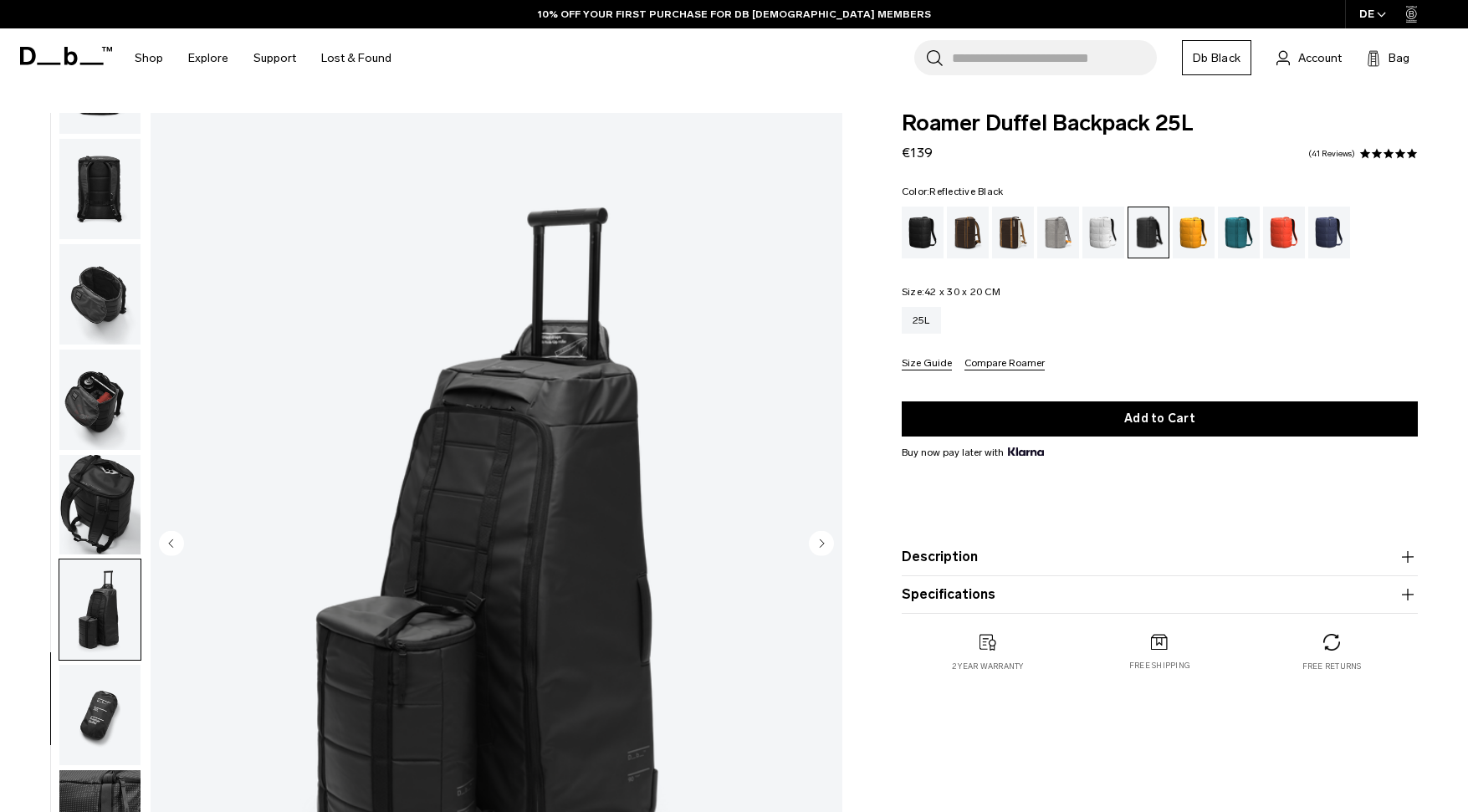
click at [92, 700] on img "button" at bounding box center [100, 714] width 82 height 100
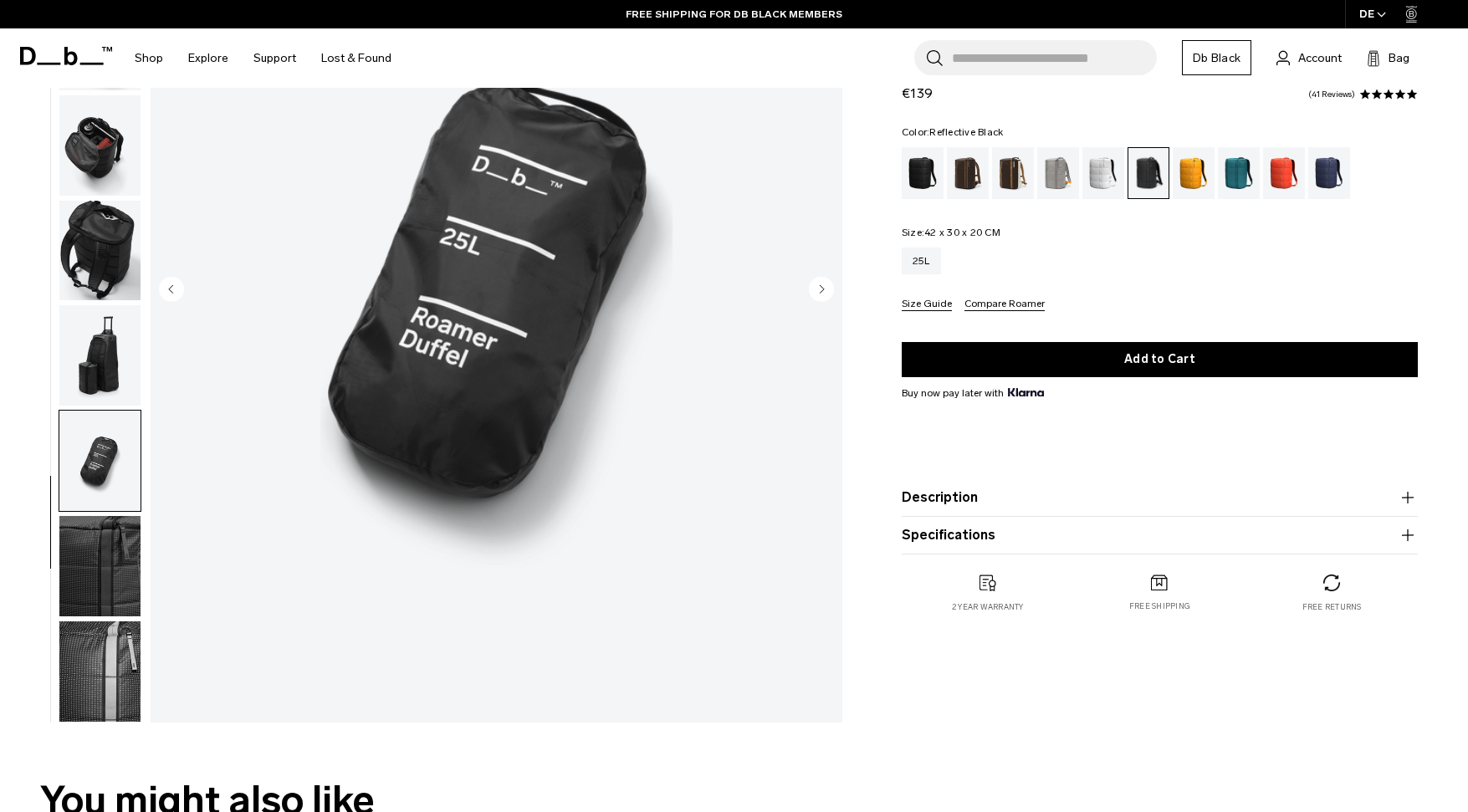
scroll to position [264, 0]
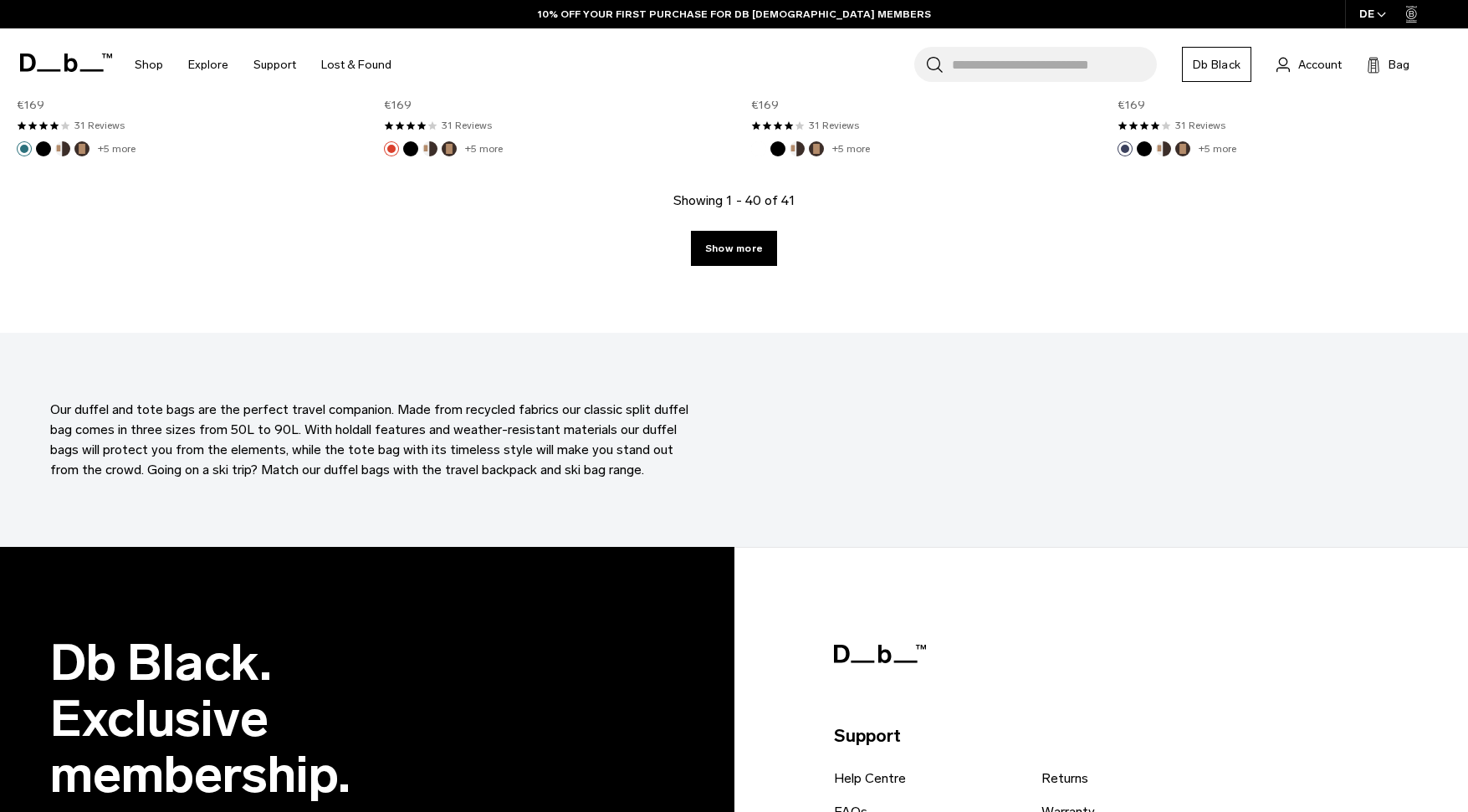
scroll to position [5608, 0]
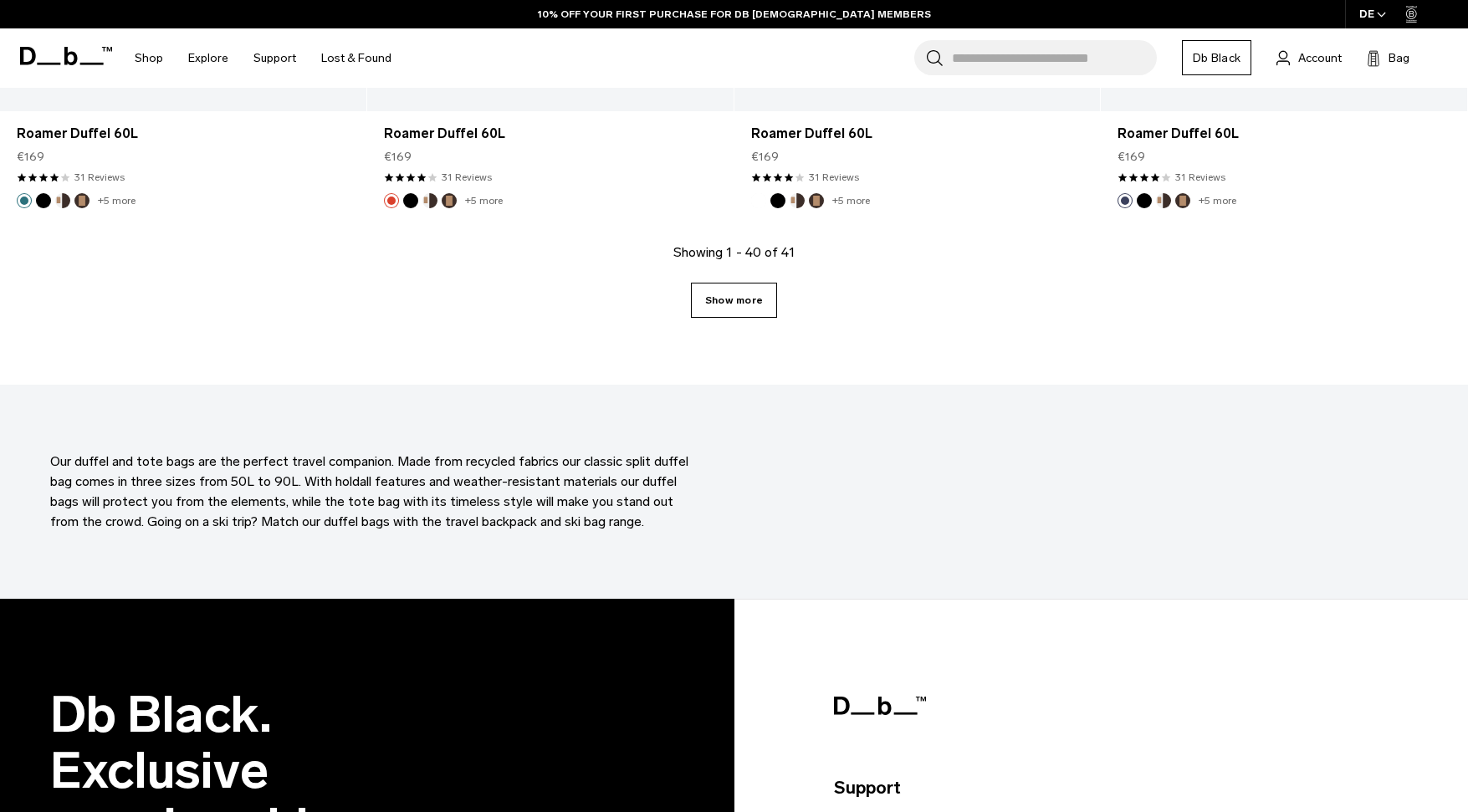
click at [736, 295] on link "Show more" at bounding box center [734, 301] width 86 height 35
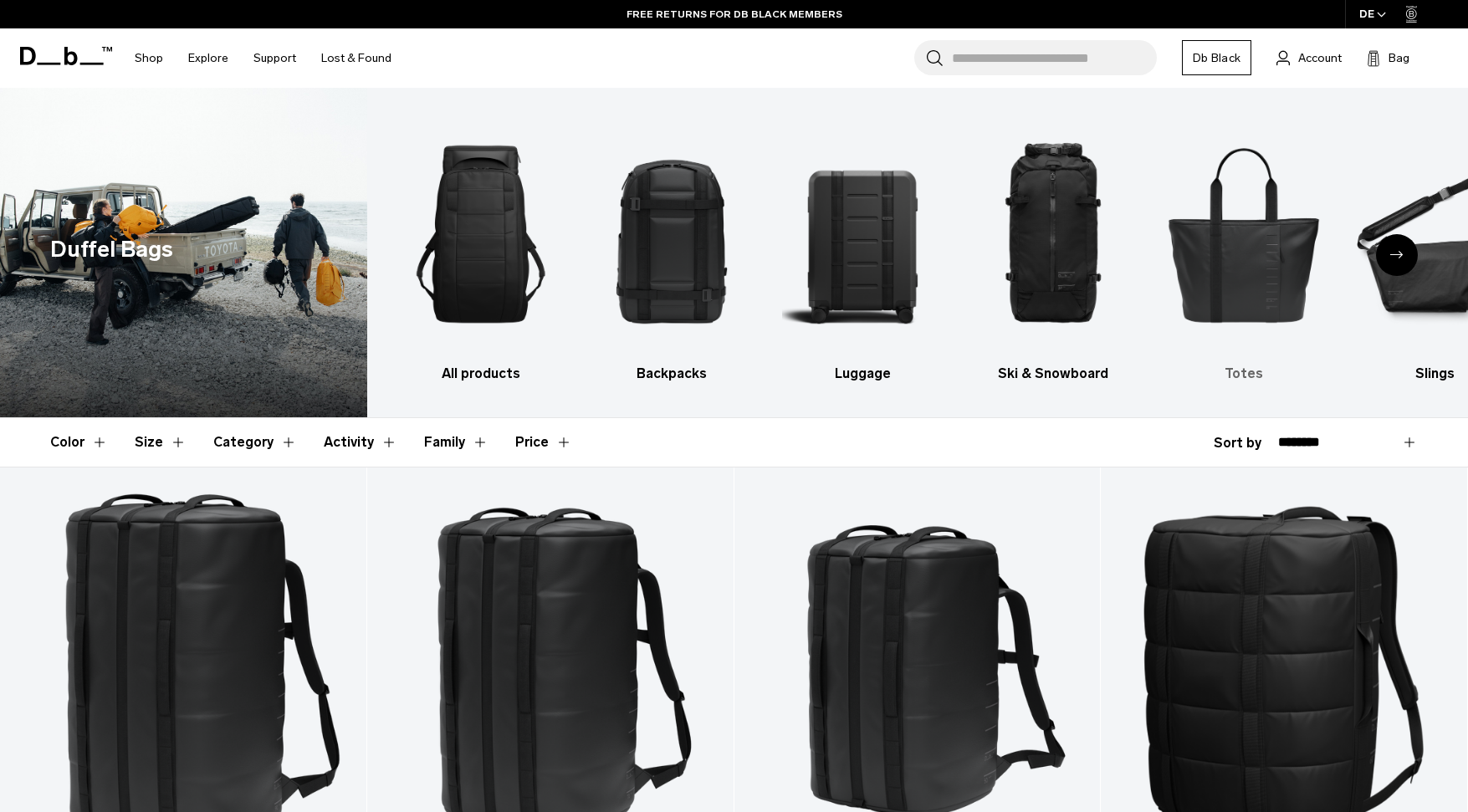
click at [1247, 293] on img "5 / 10" at bounding box center [1245, 234] width 161 height 243
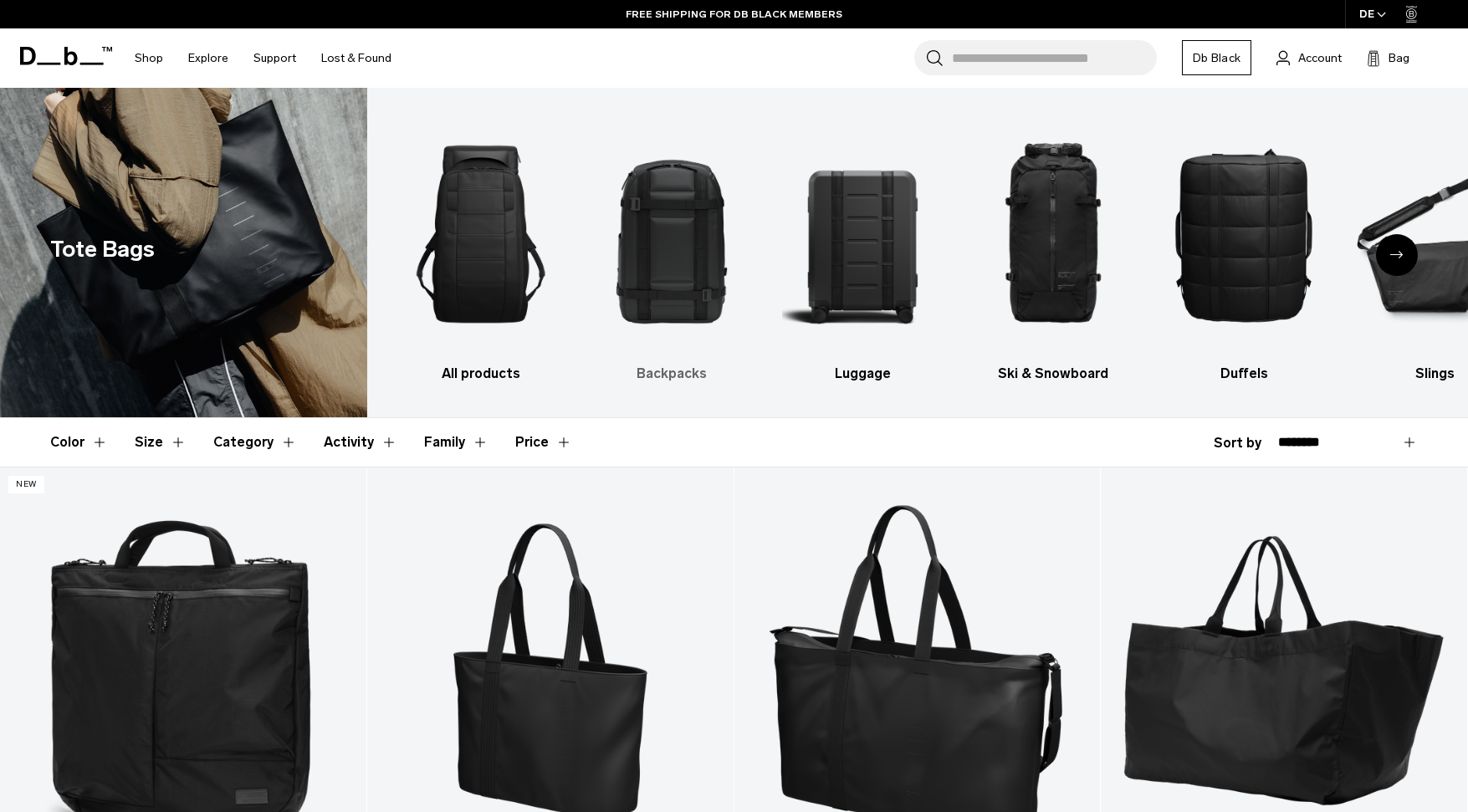
click at [690, 290] on img "2 / 10" at bounding box center [672, 234] width 161 height 243
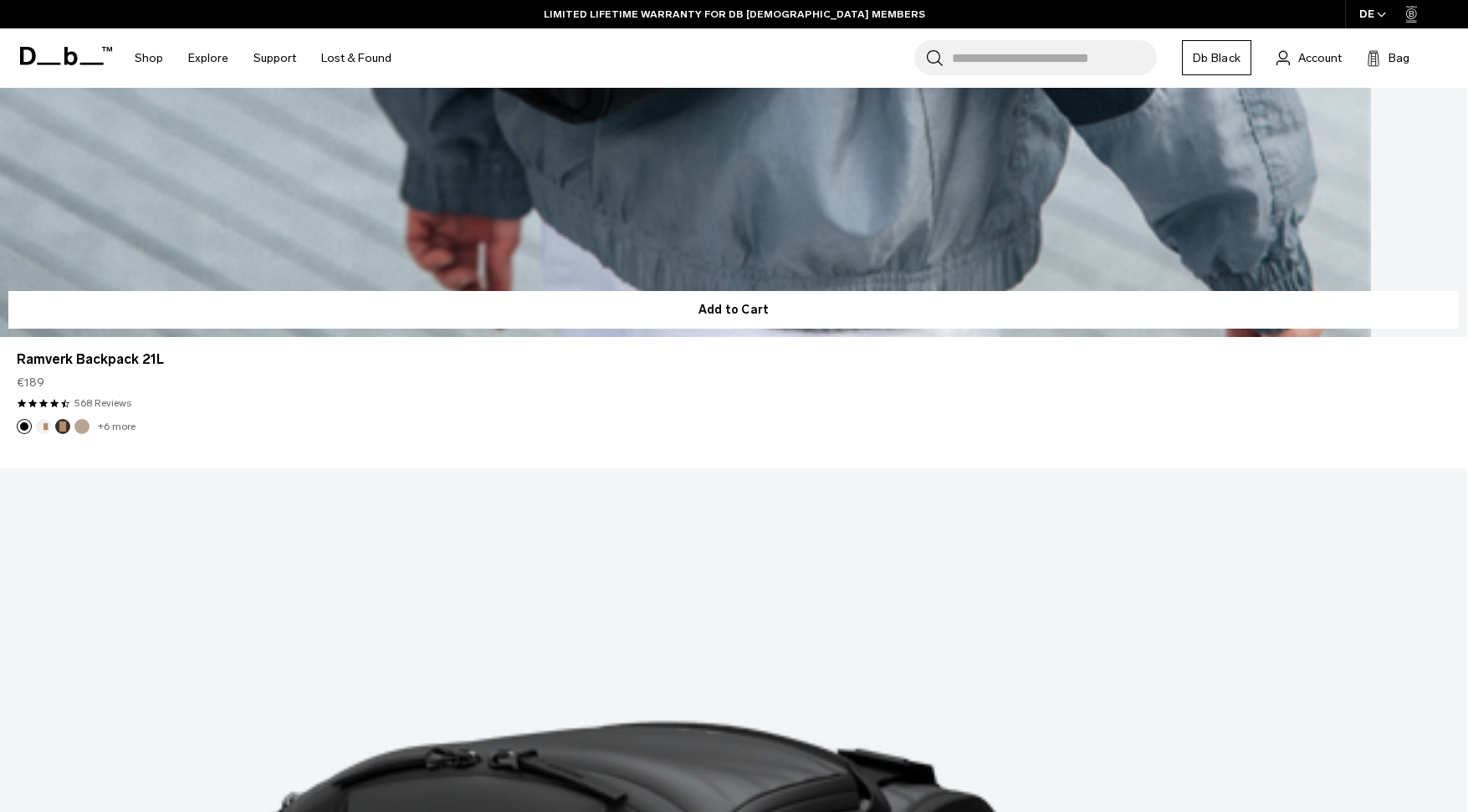
scroll to position [5278, 0]
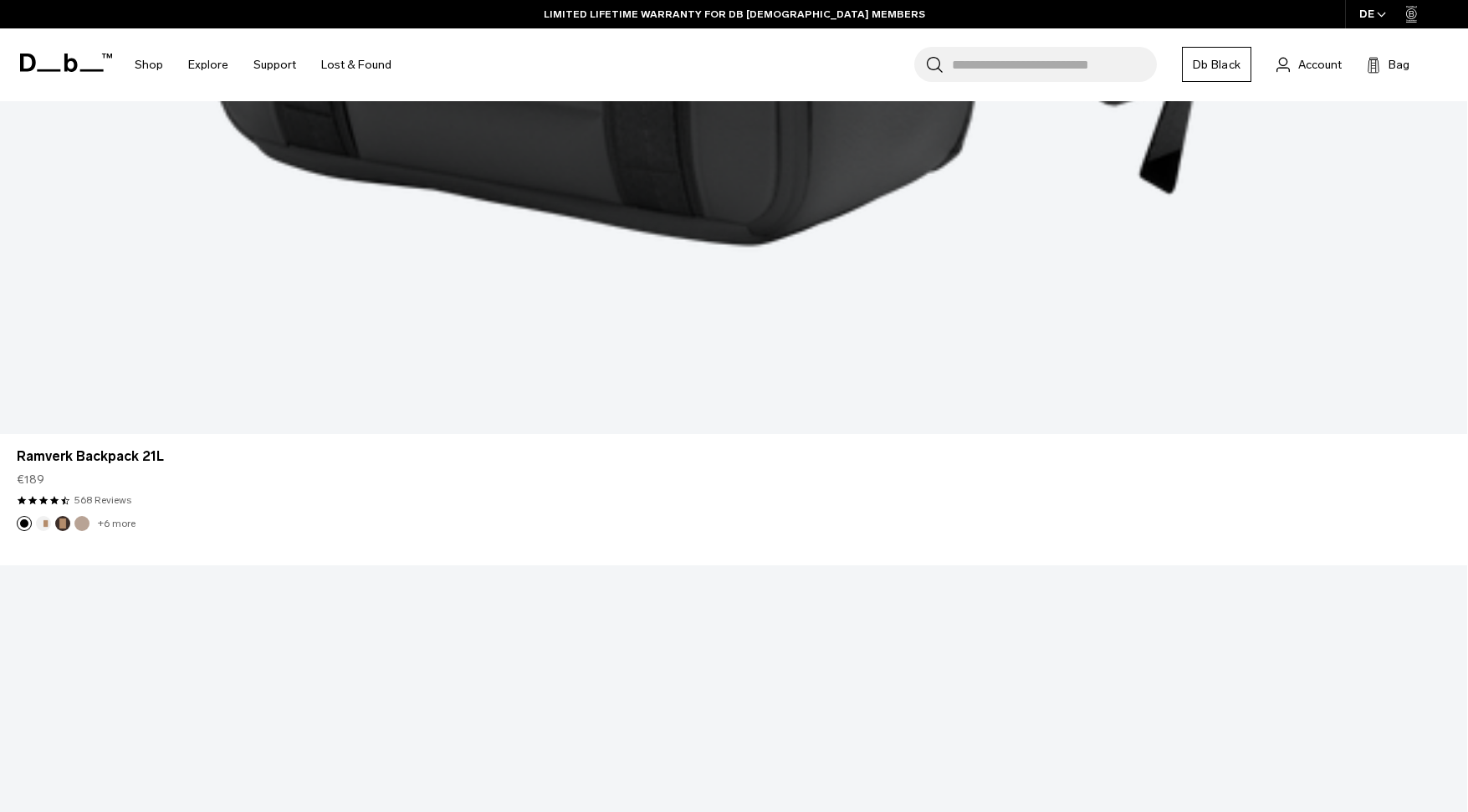
scroll to position [5183, 0]
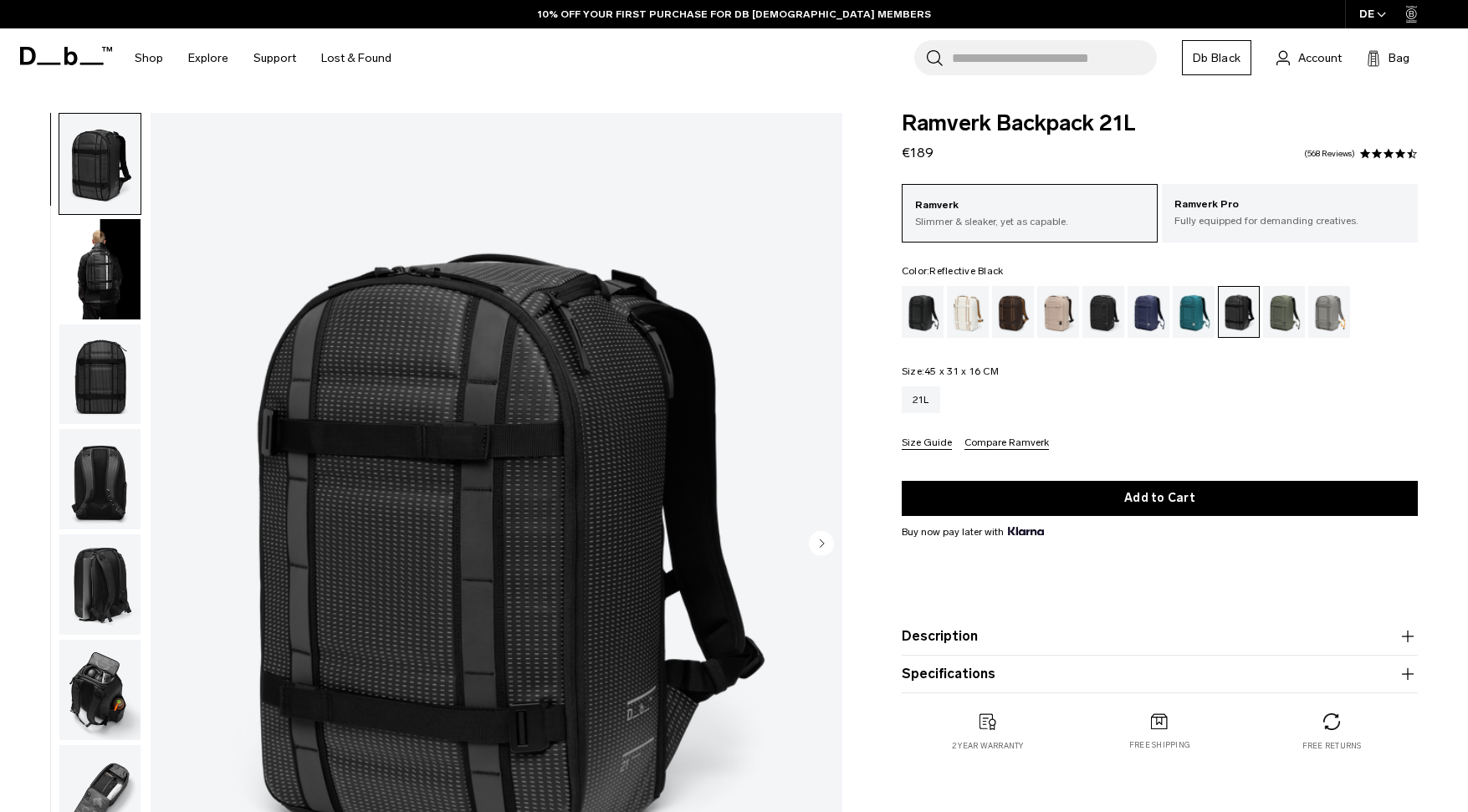
click at [95, 280] on img "button" at bounding box center [100, 269] width 82 height 100
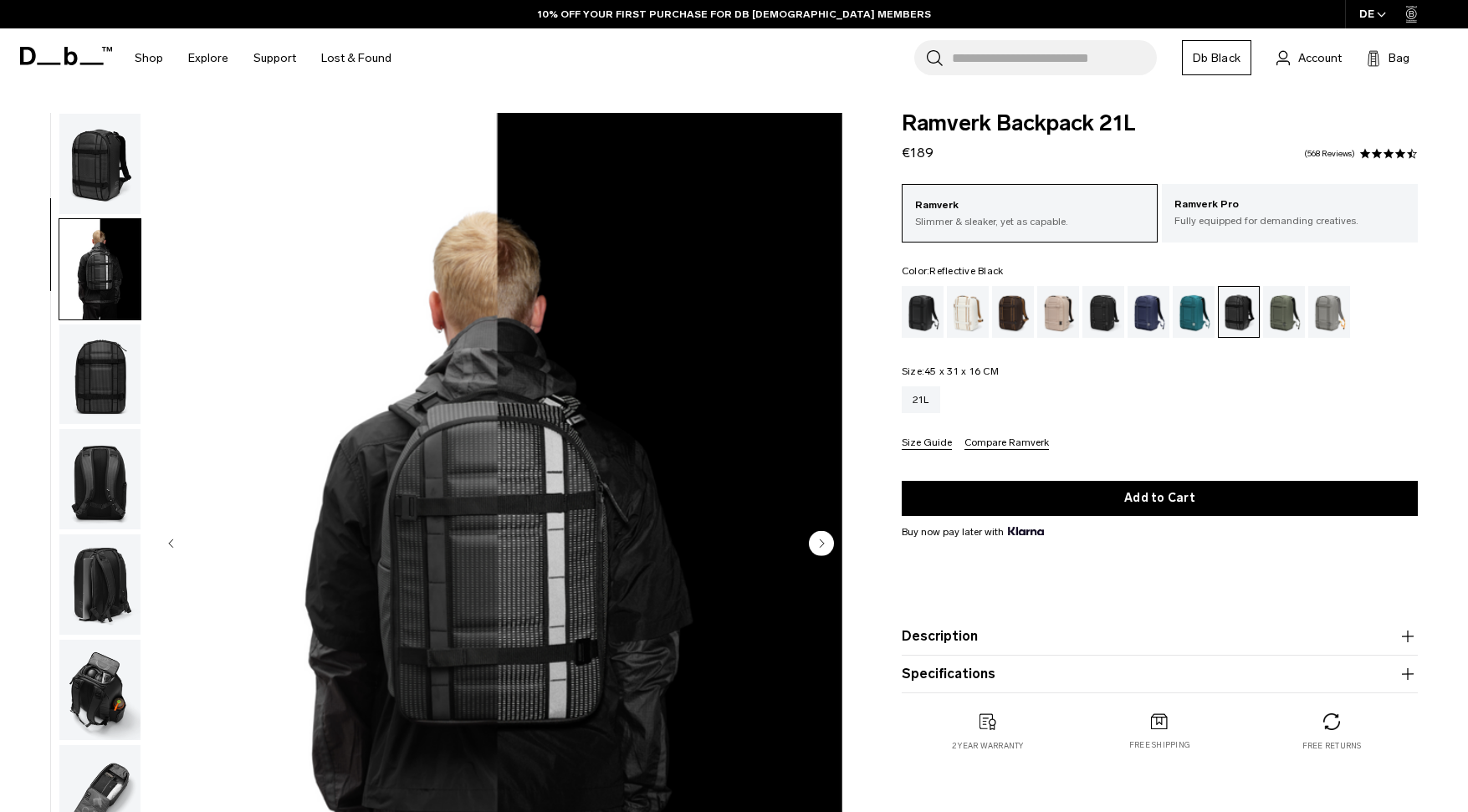
scroll to position [87, 0]
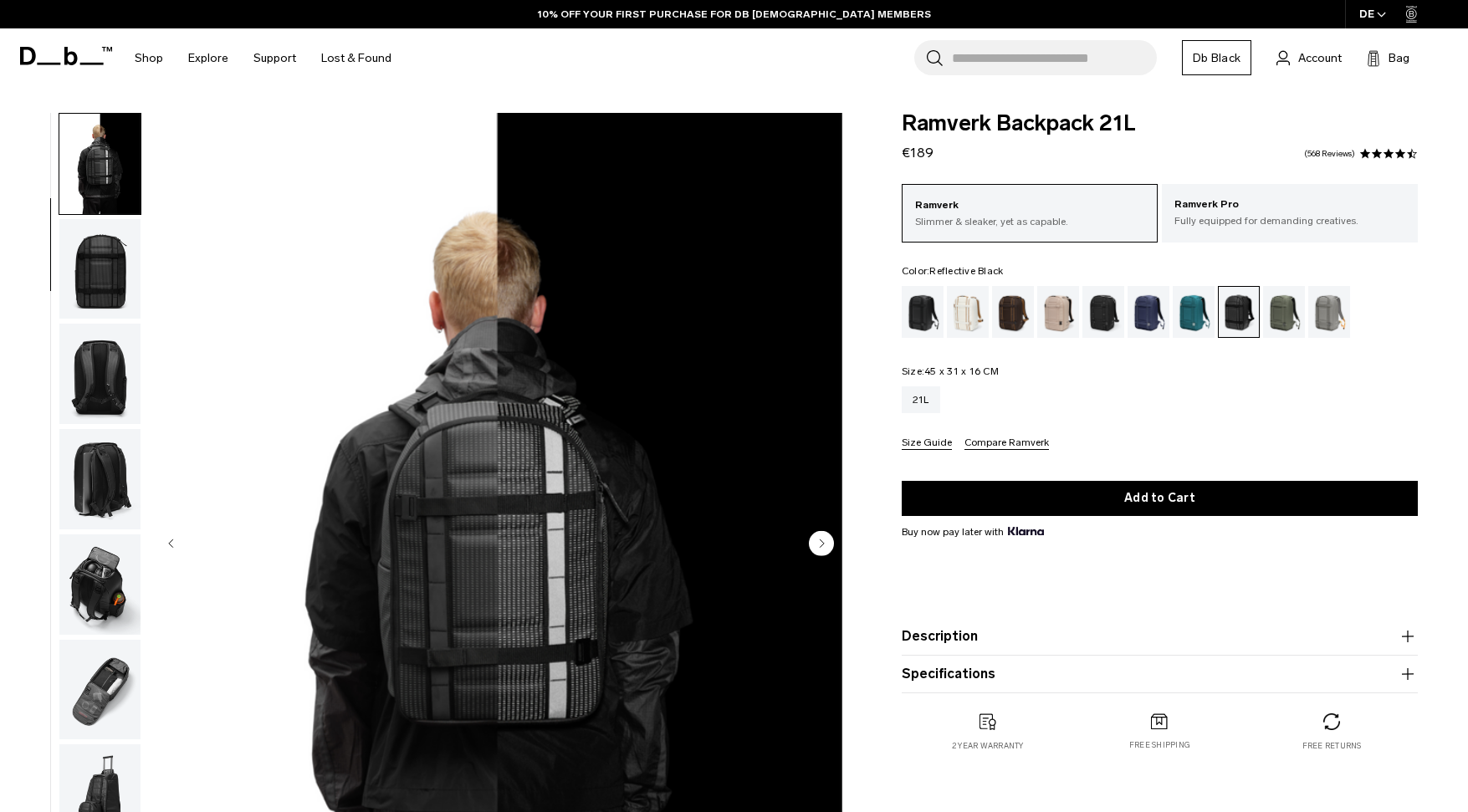
click at [94, 300] on img "button" at bounding box center [100, 269] width 82 height 100
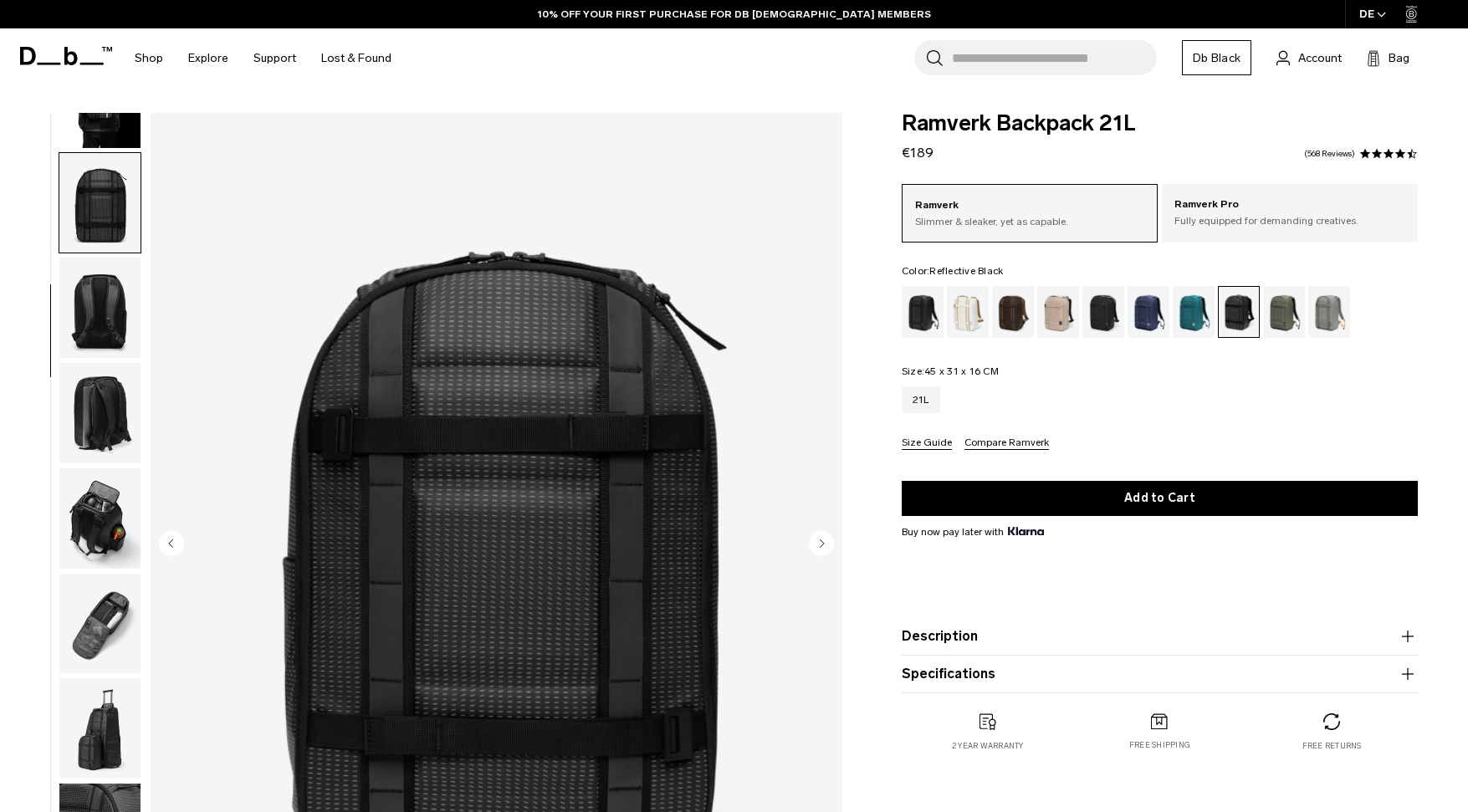
scroll to position [185, 0]
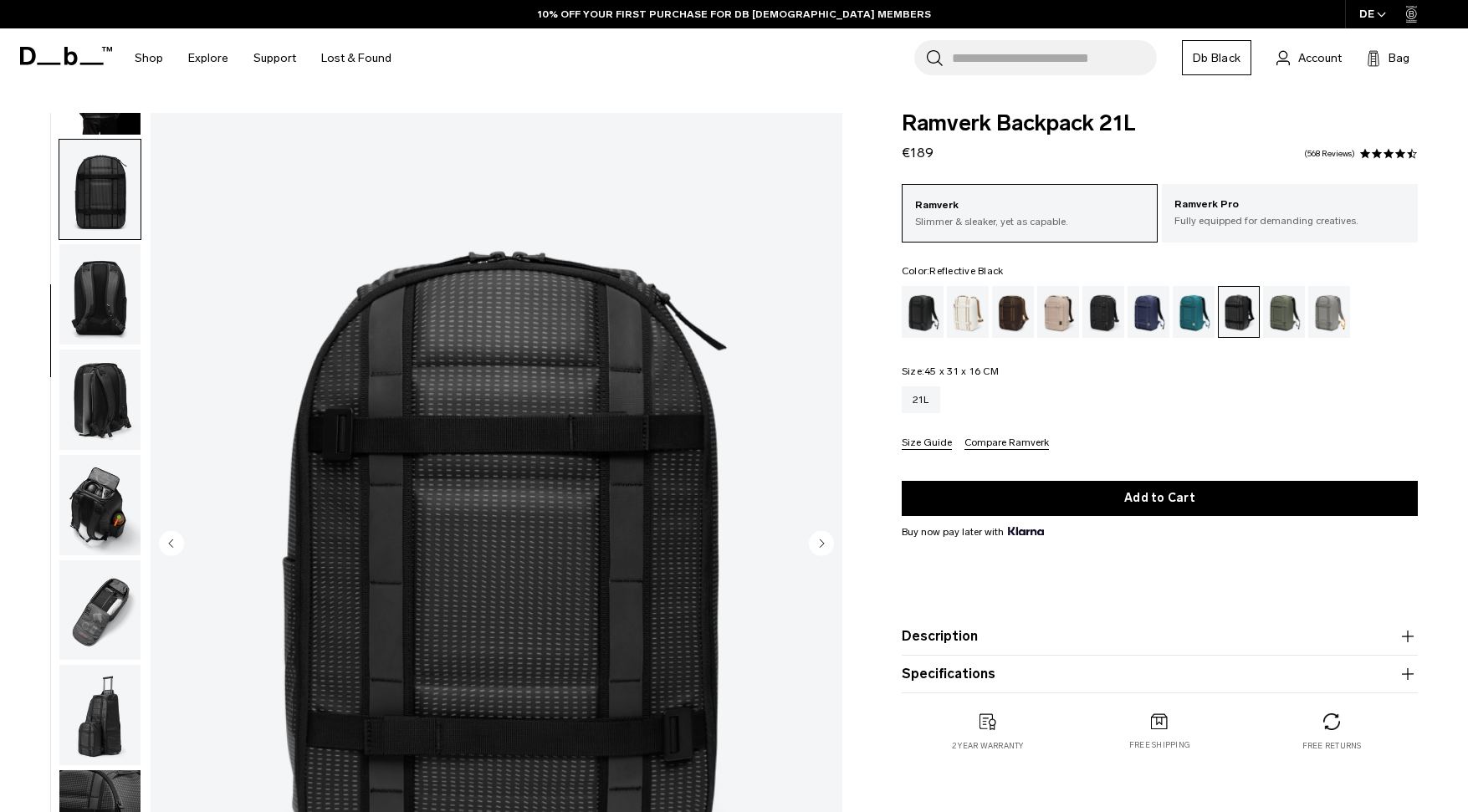
click at [112, 305] on img "button" at bounding box center [100, 294] width 82 height 100
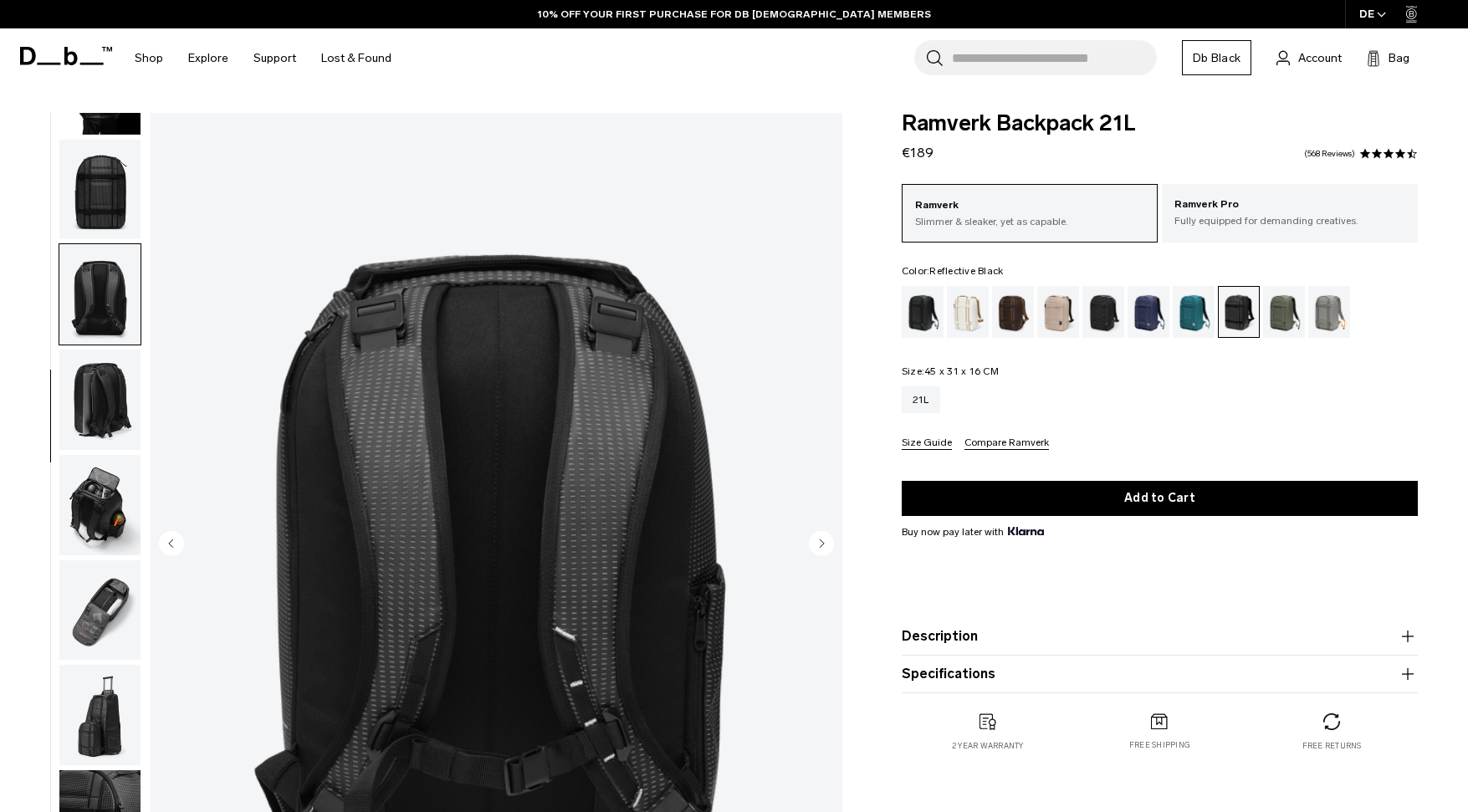
click at [112, 394] on img "button" at bounding box center [100, 399] width 82 height 100
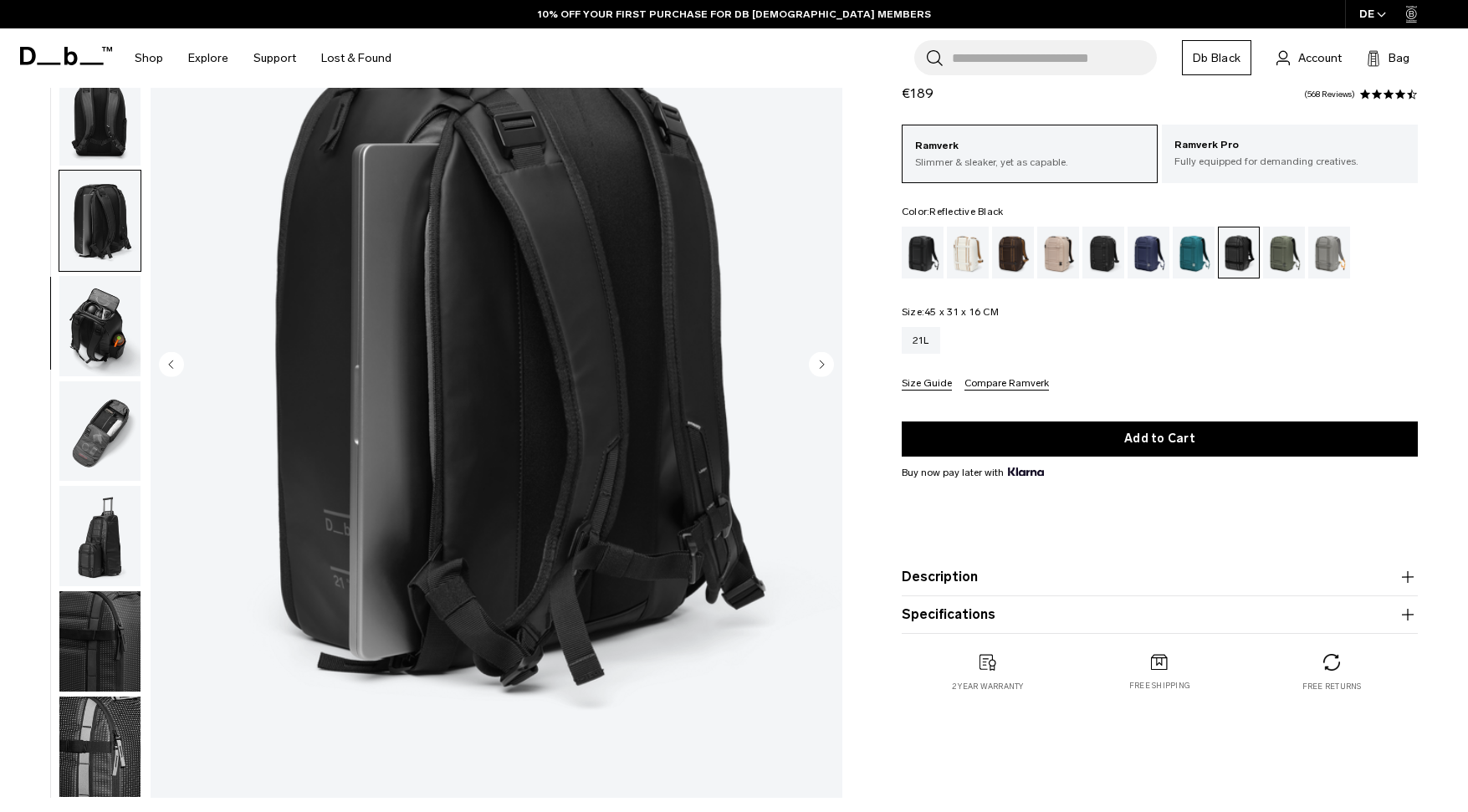
scroll to position [181, 0]
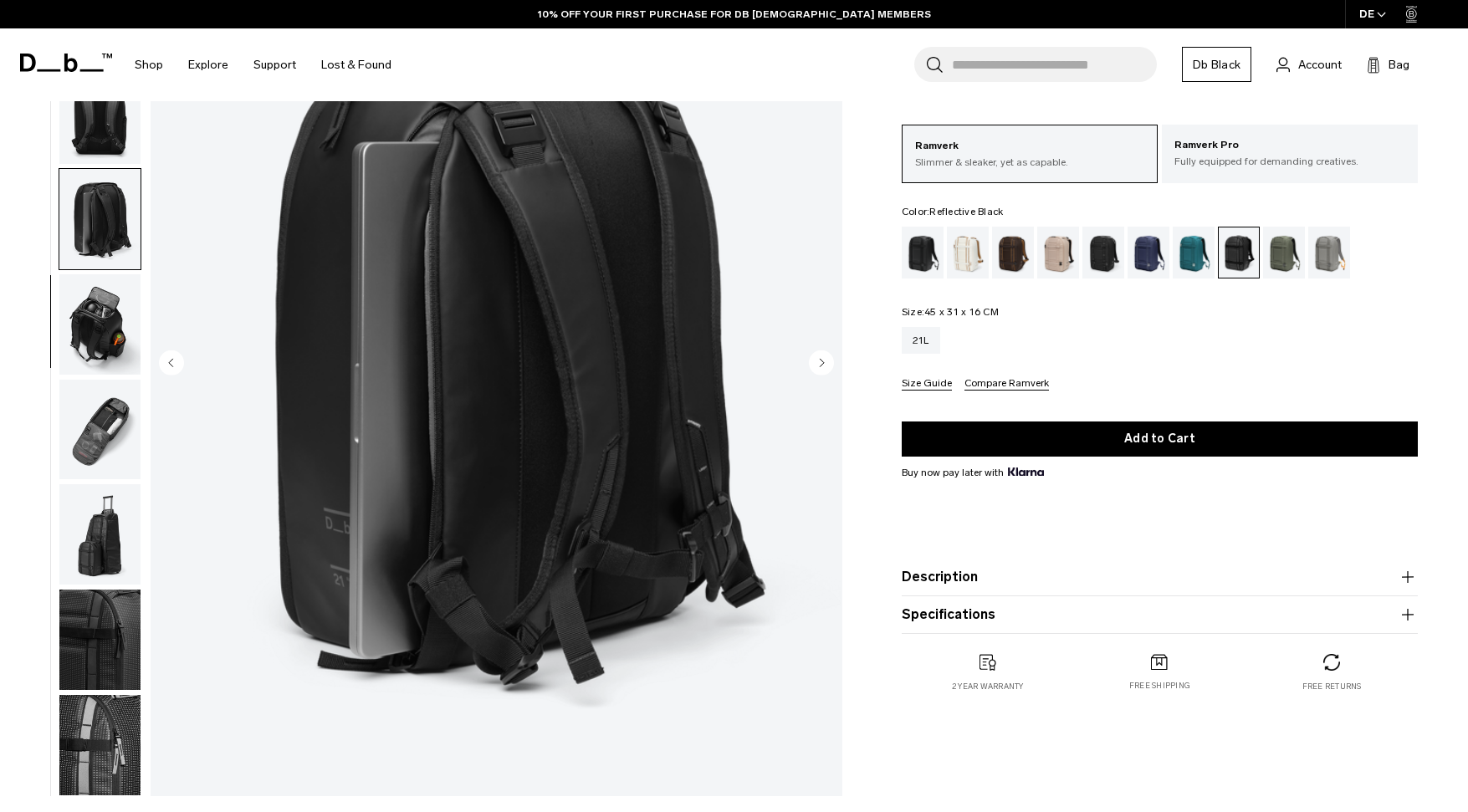
click at [110, 304] on img "button" at bounding box center [100, 324] width 82 height 100
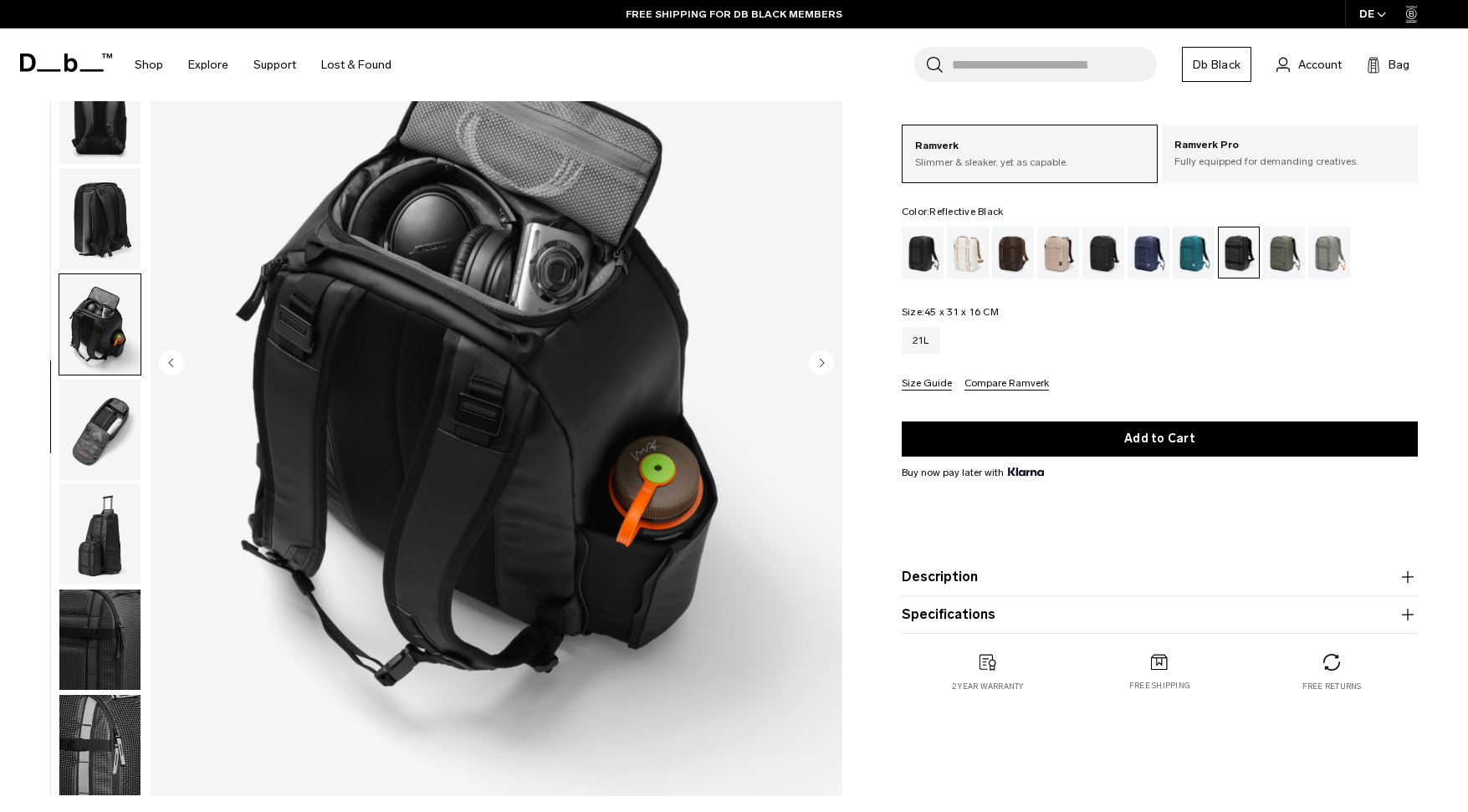
click at [108, 416] on img "button" at bounding box center [100, 429] width 82 height 100
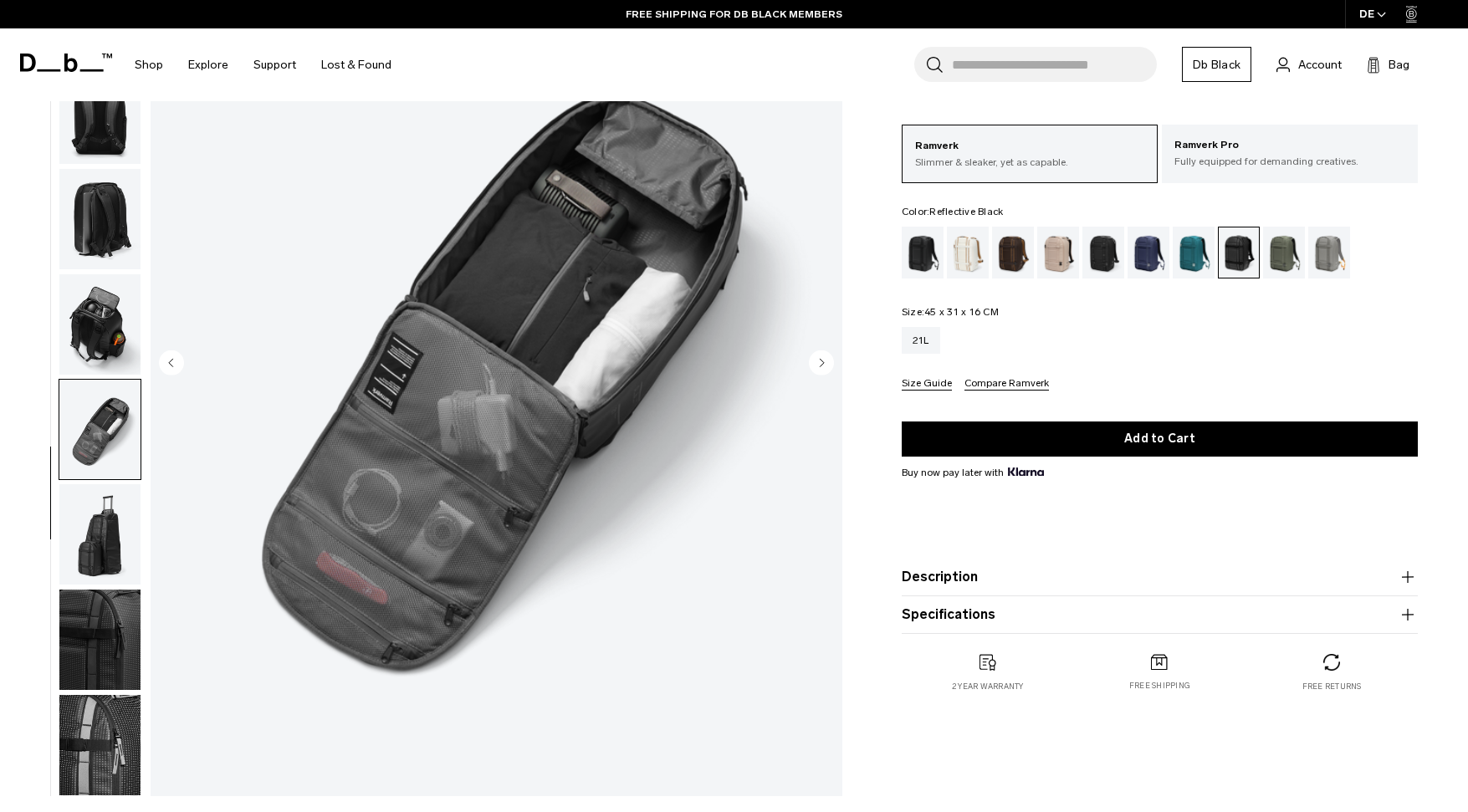
click at [117, 522] on img "button" at bounding box center [100, 534] width 82 height 100
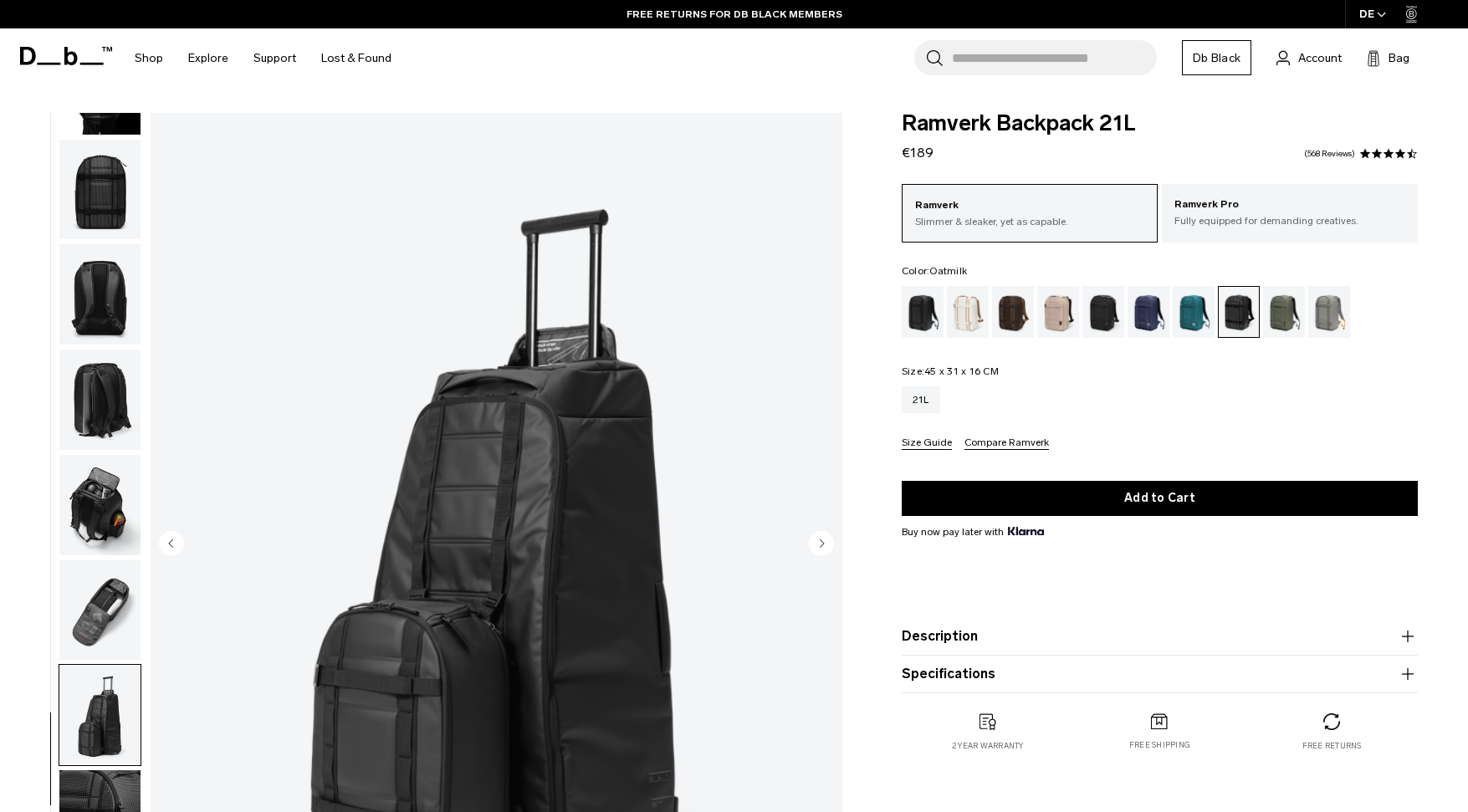
scroll to position [765, 0]
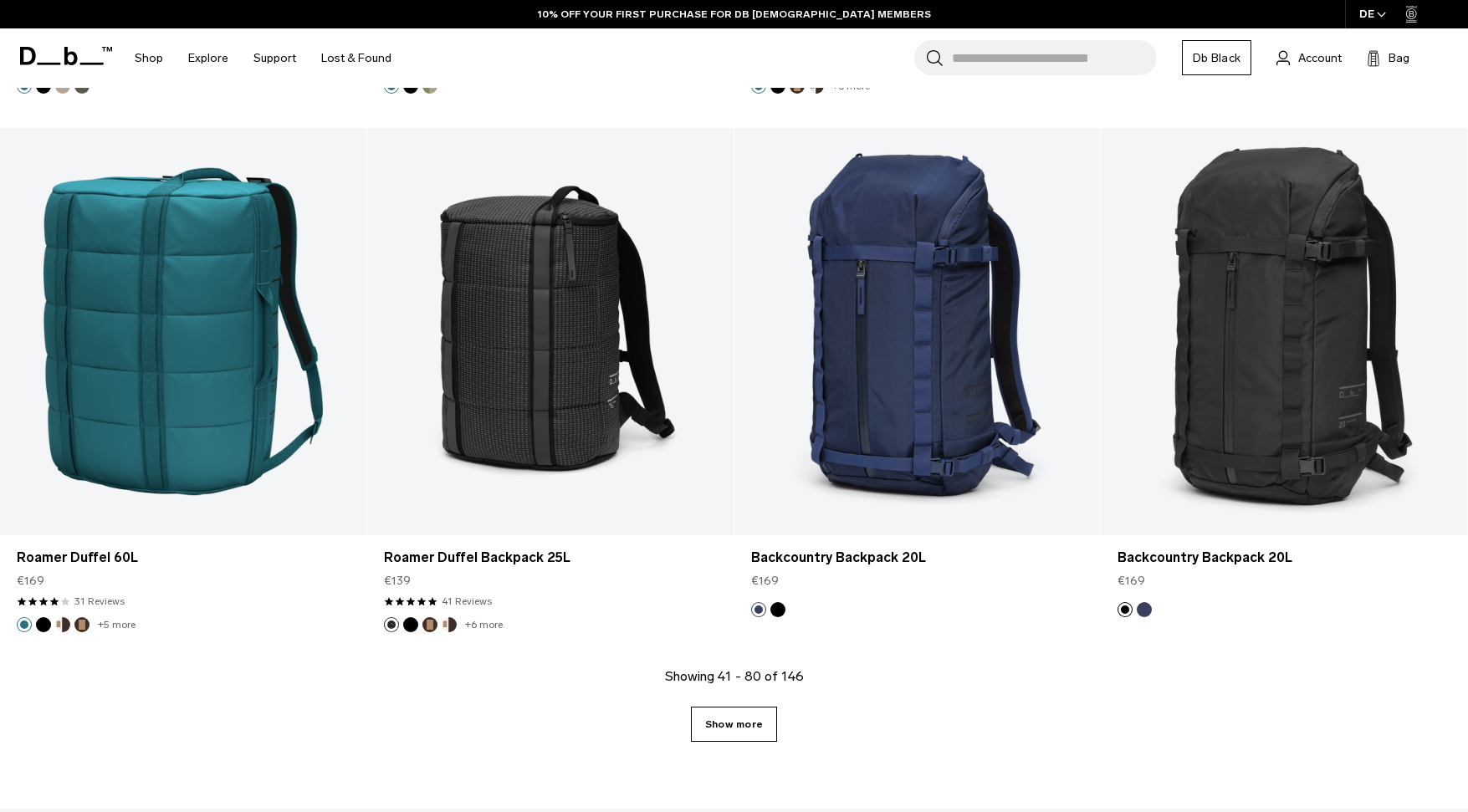
click at [762, 725] on link "Show more" at bounding box center [734, 724] width 86 height 35
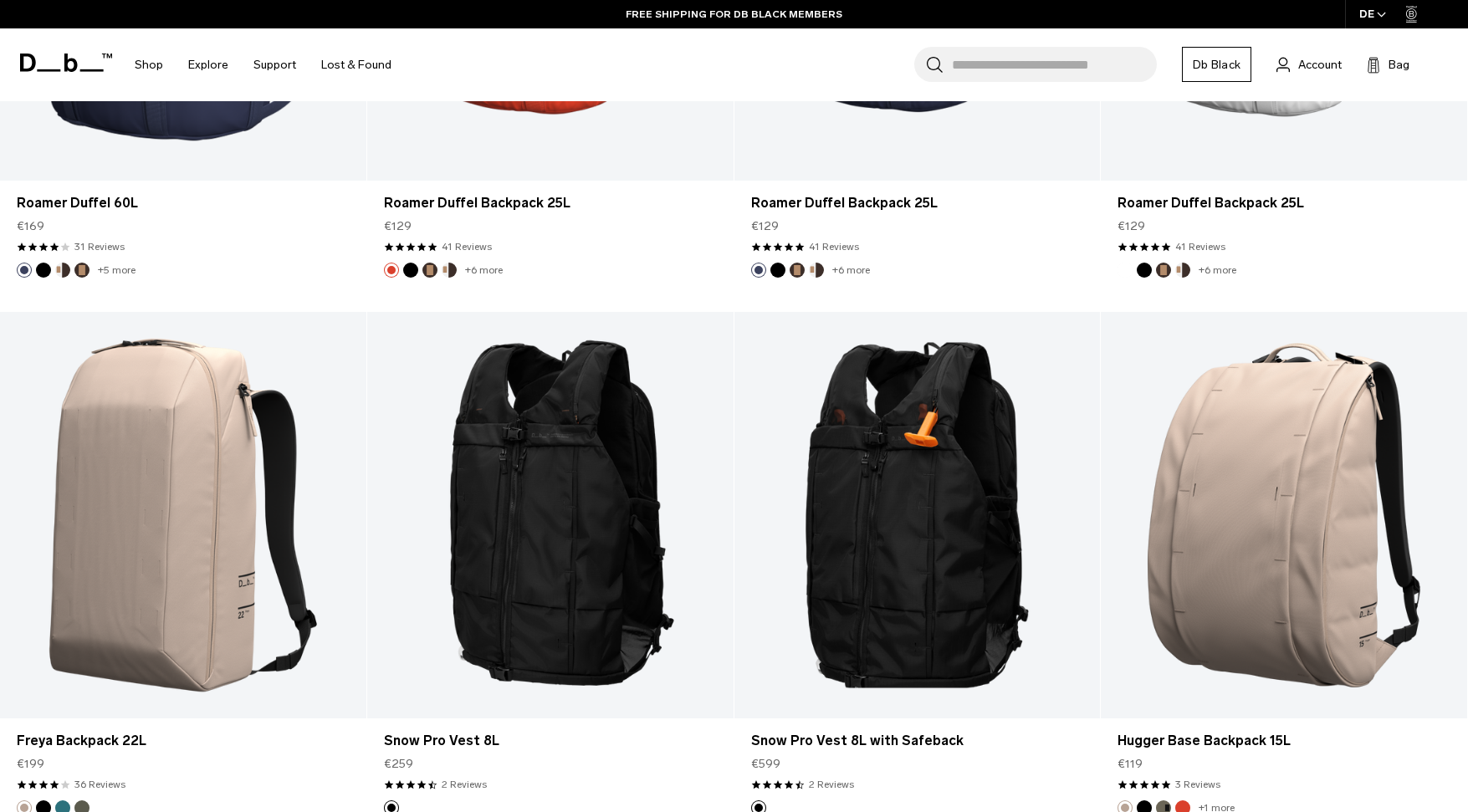
scroll to position [7502, 0]
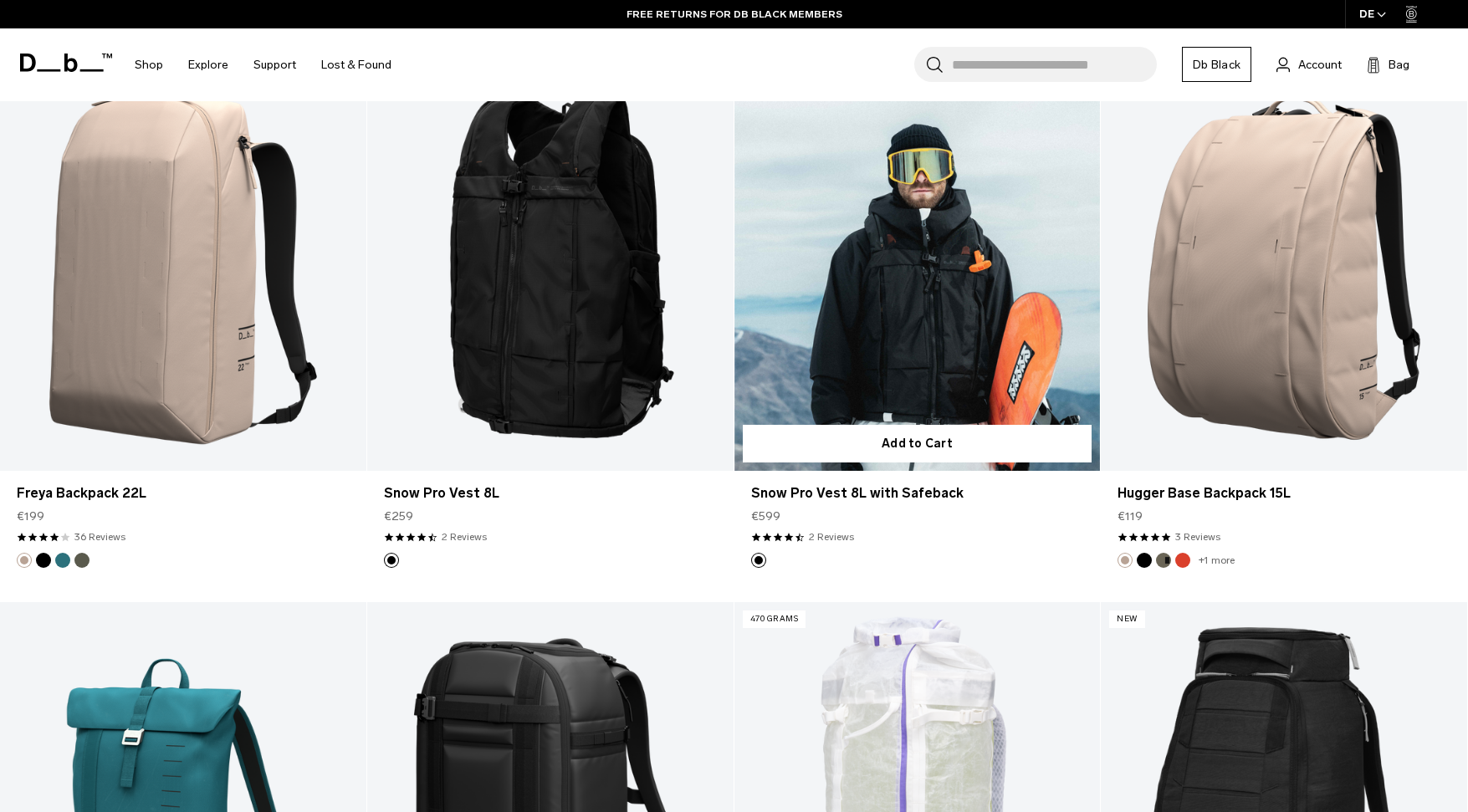
click at [953, 335] on link "Snow Pro Vest 8L with Safeback" at bounding box center [918, 268] width 366 height 407
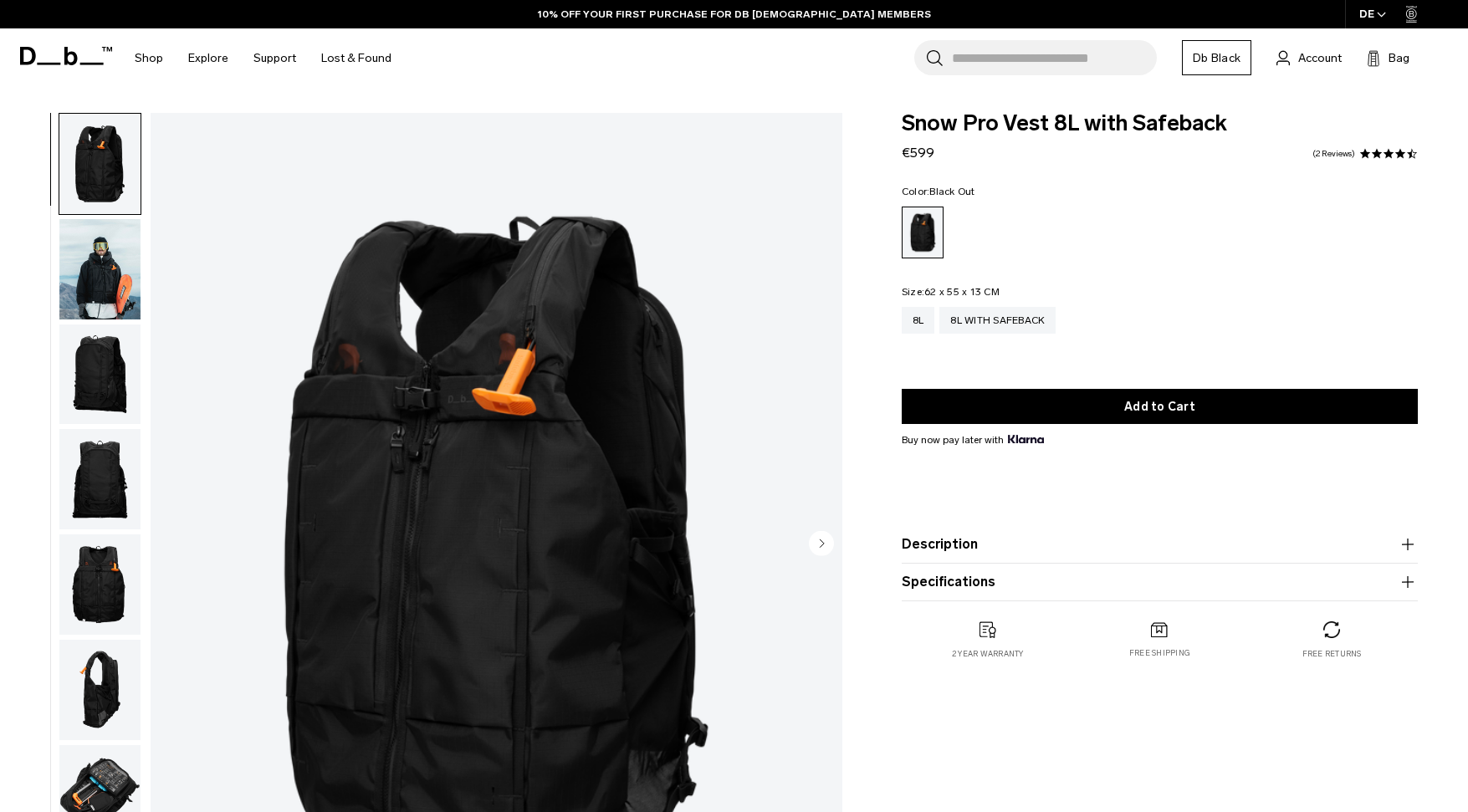
click at [91, 799] on img "button" at bounding box center [100, 795] width 82 height 100
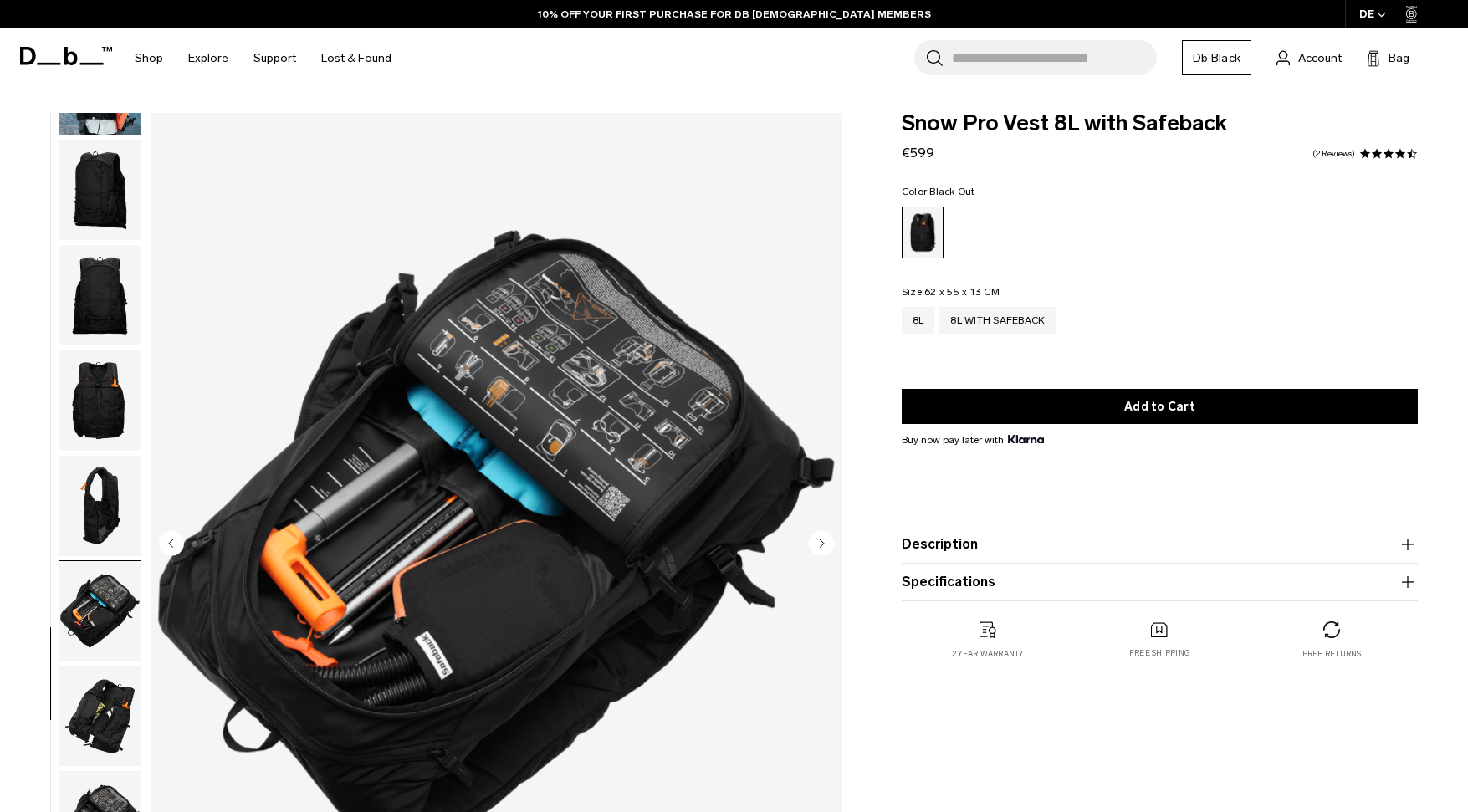
scroll to position [185, 0]
click at [91, 613] on img "button" at bounding box center [100, 610] width 82 height 100
click at [90, 527] on img "button" at bounding box center [100, 504] width 82 height 100
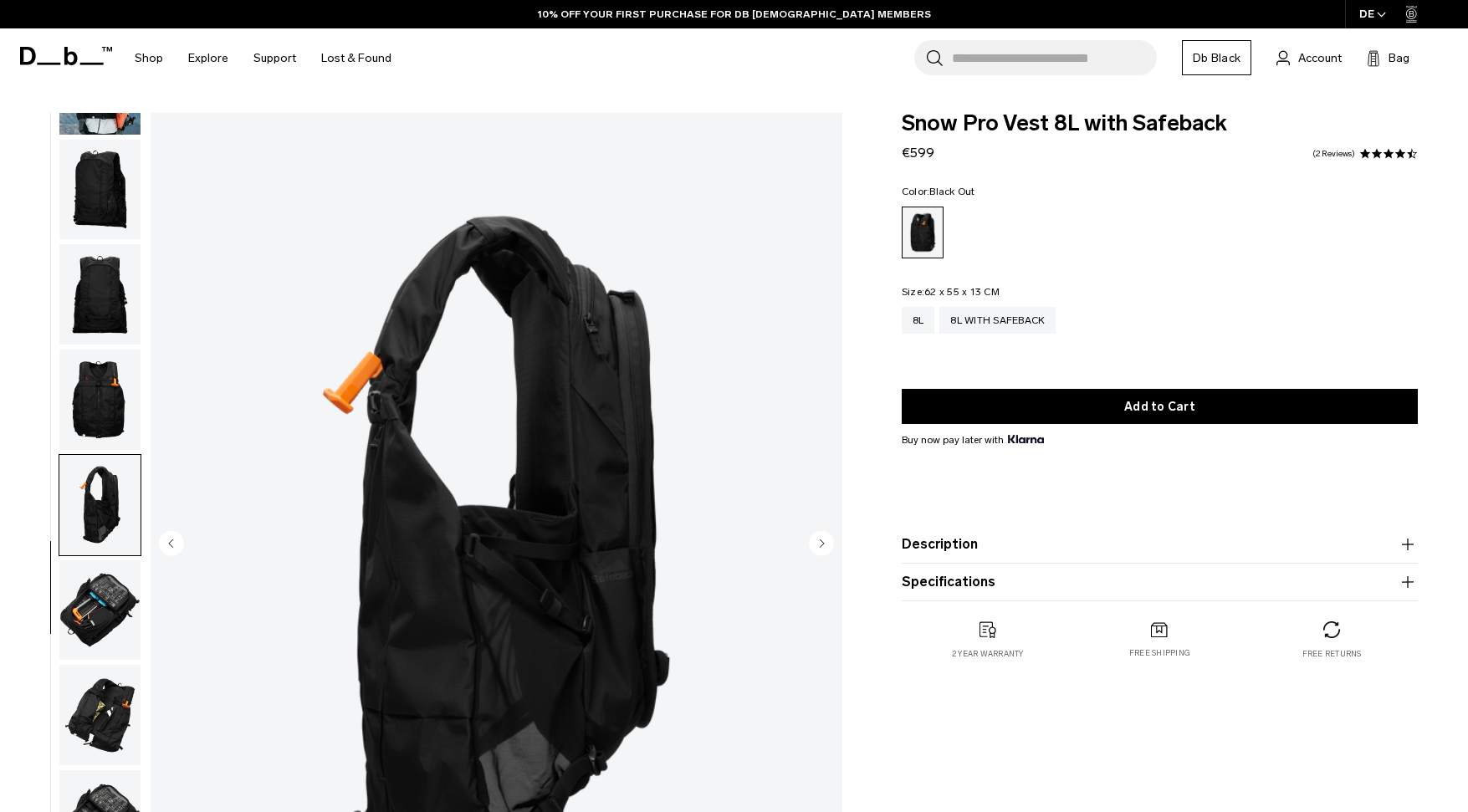
click at [94, 402] on img "button" at bounding box center [100, 399] width 82 height 100
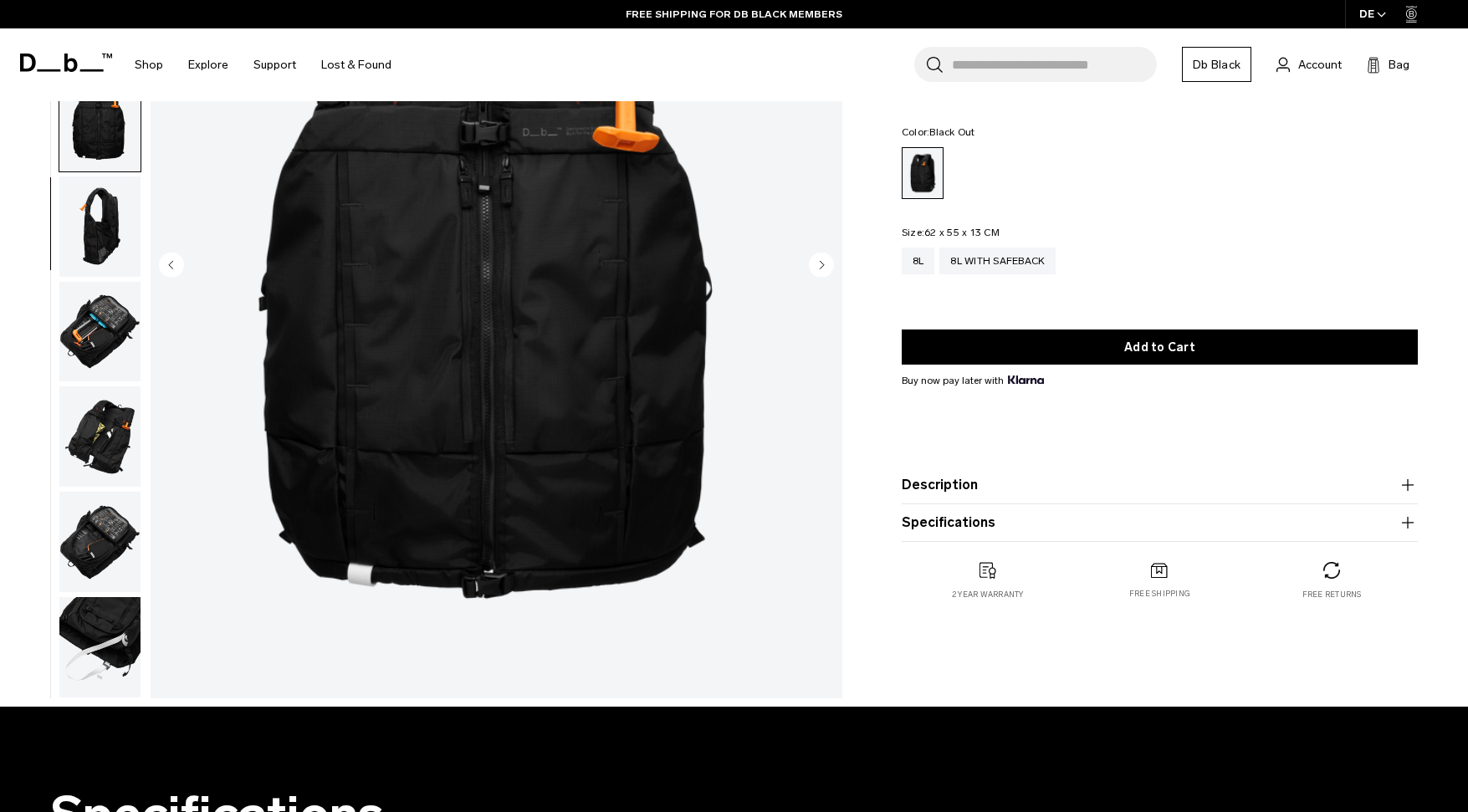
scroll to position [293, 0]
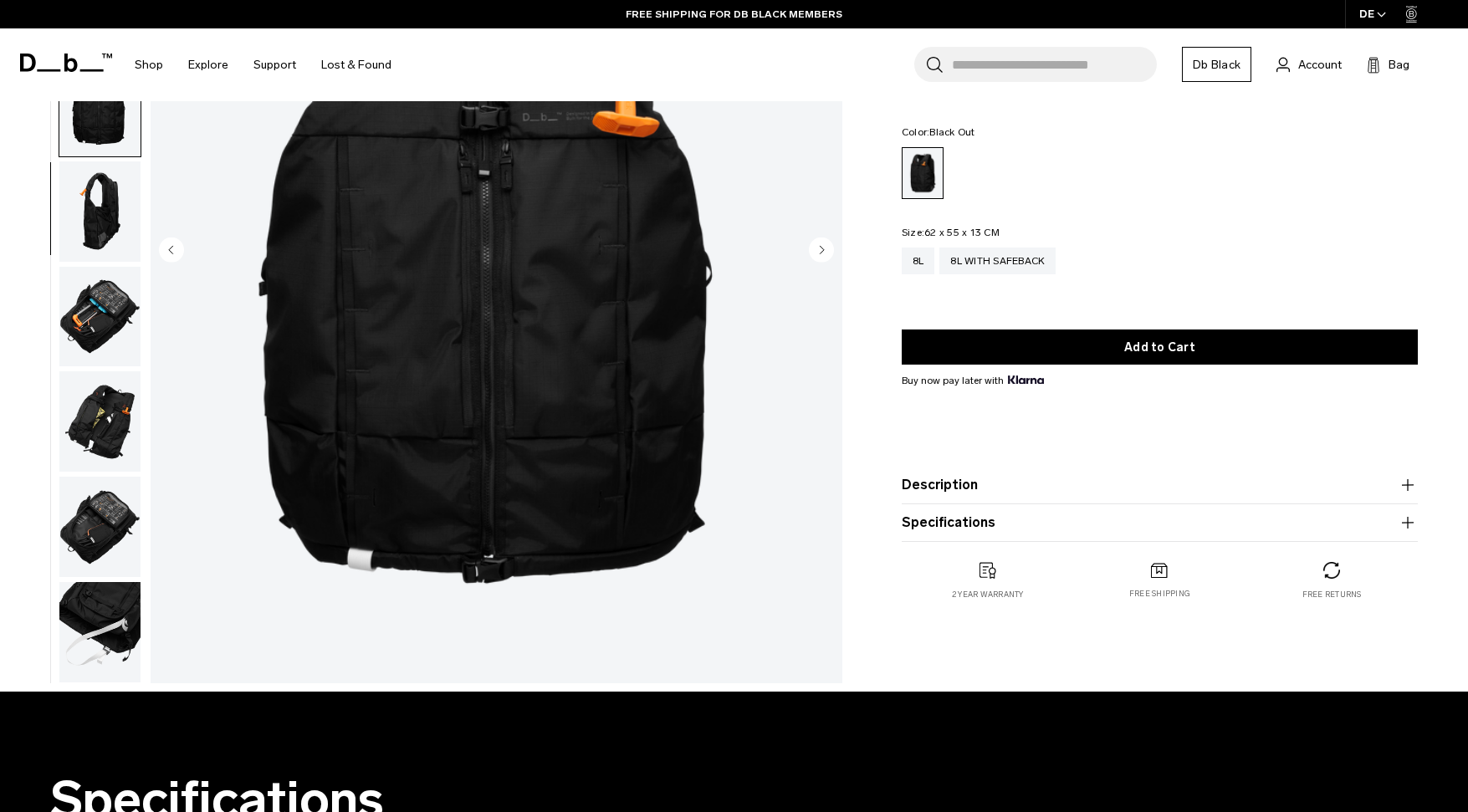
click at [95, 632] on img "button" at bounding box center [100, 632] width 82 height 100
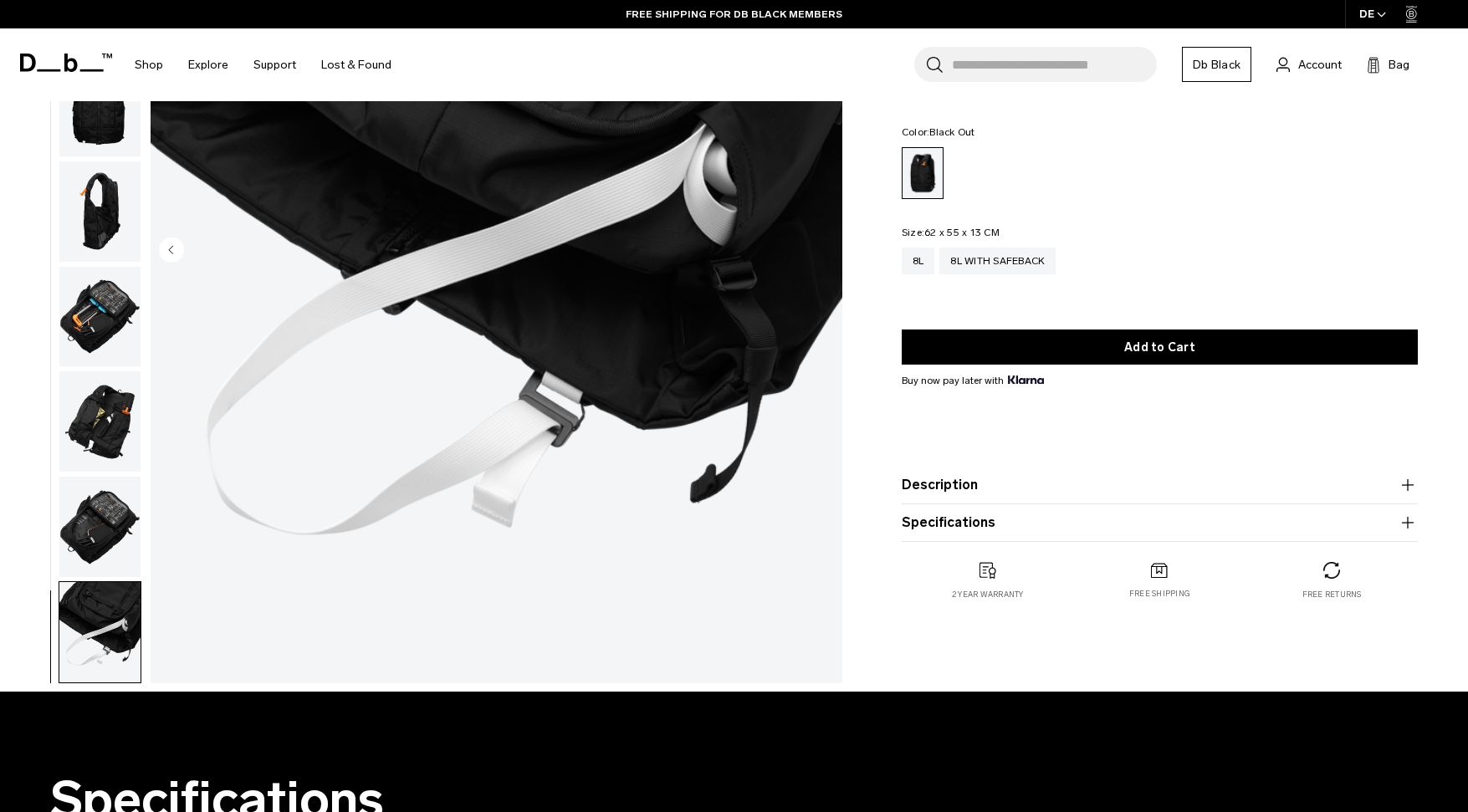
click at [105, 544] on img "button" at bounding box center [100, 527] width 82 height 100
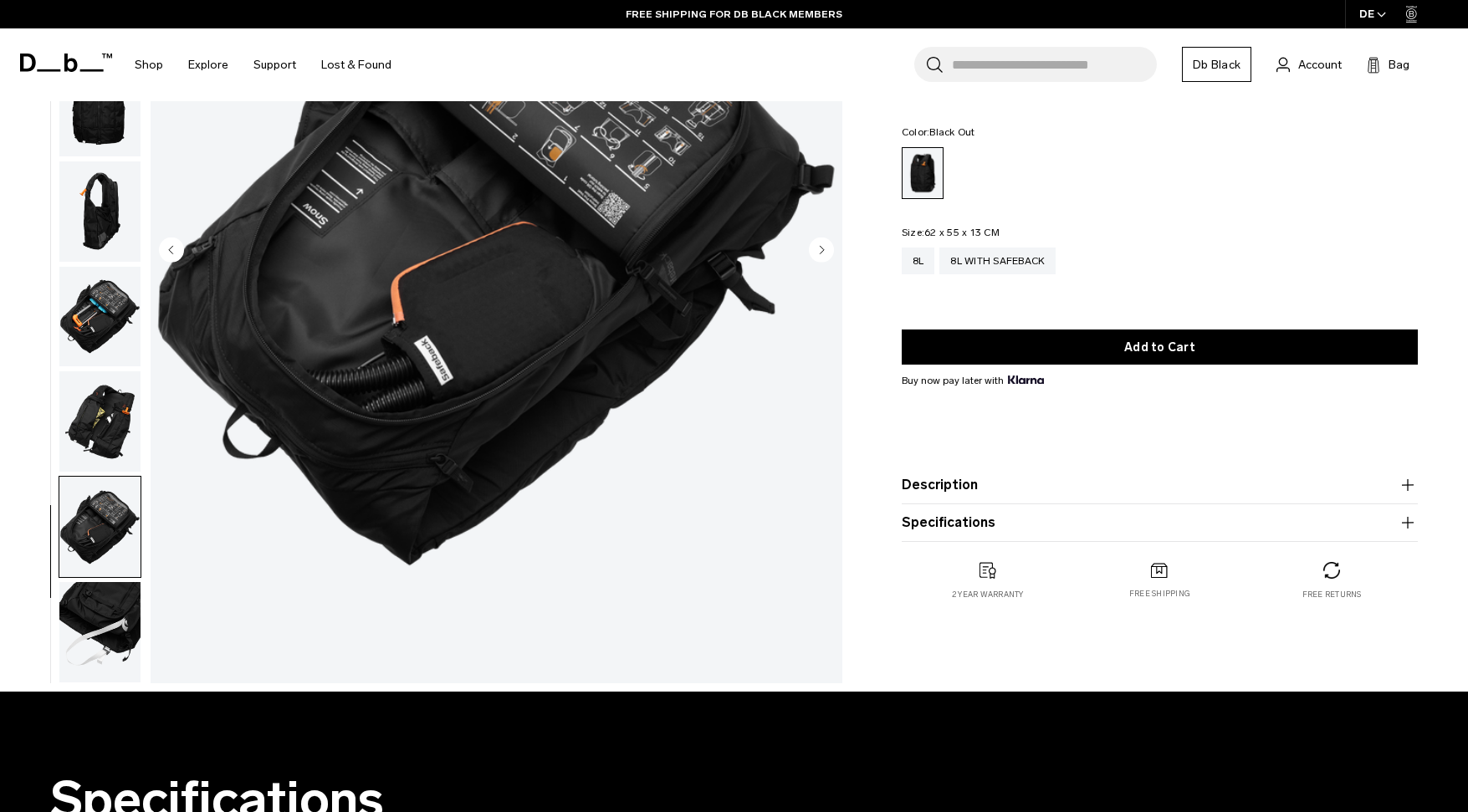
click at [1170, 495] on button "Description" at bounding box center [1160, 485] width 516 height 20
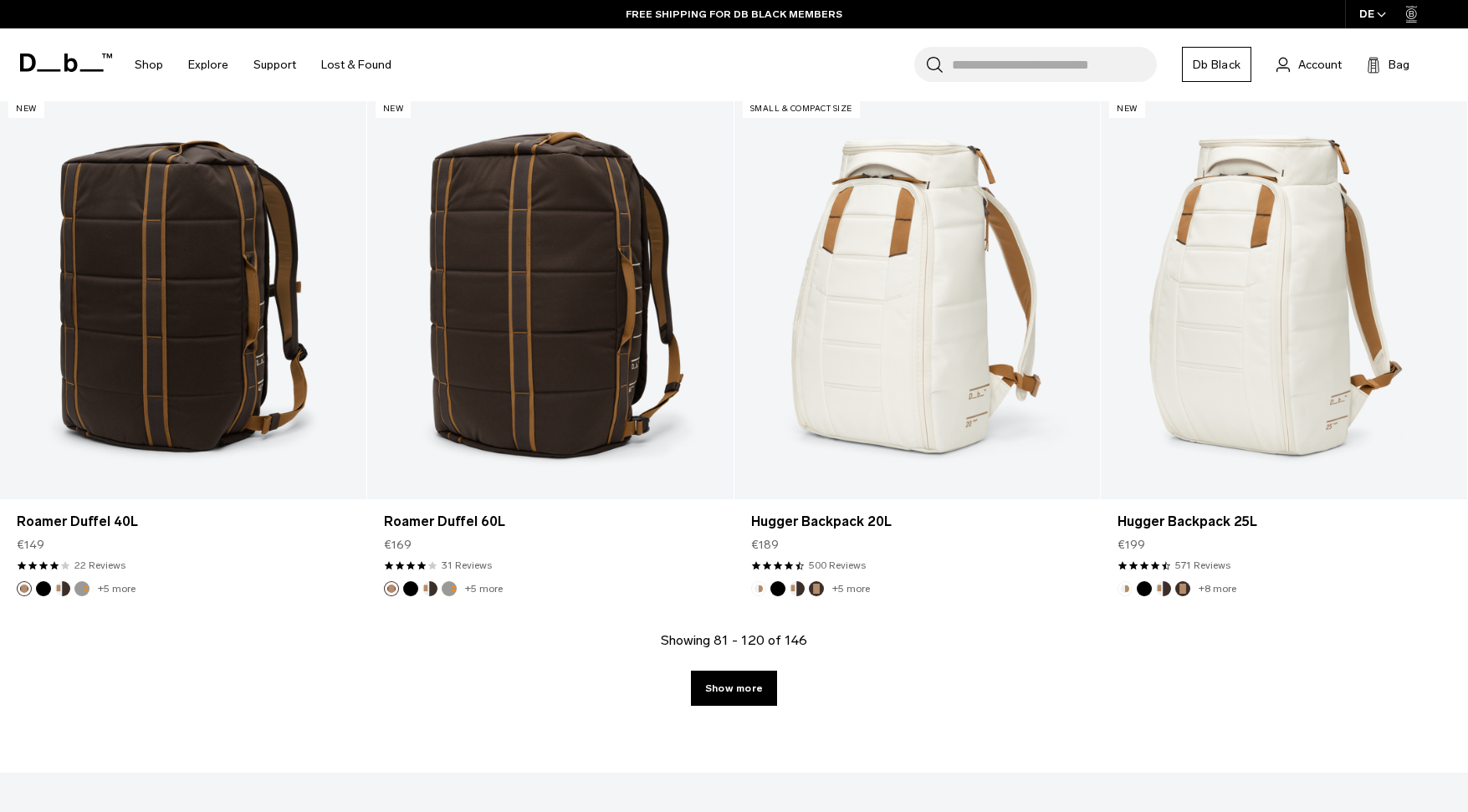
scroll to position [5322, 0]
click at [731, 708] on div "Showing 81 - 120 of 146 Show more" at bounding box center [734, 701] width 1468 height 142
click at [733, 692] on link "Show more" at bounding box center [734, 688] width 86 height 35
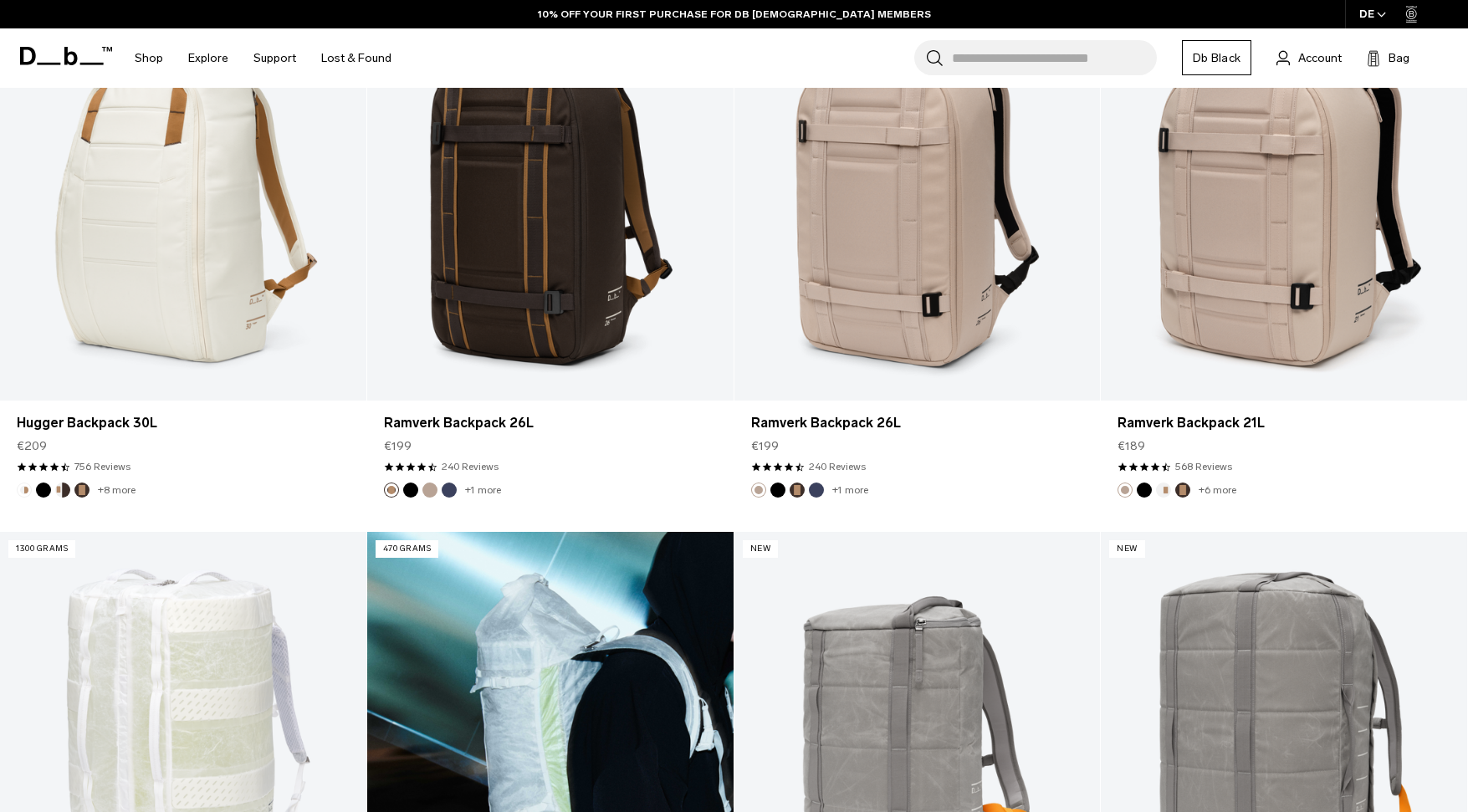
scroll to position [5780, 0]
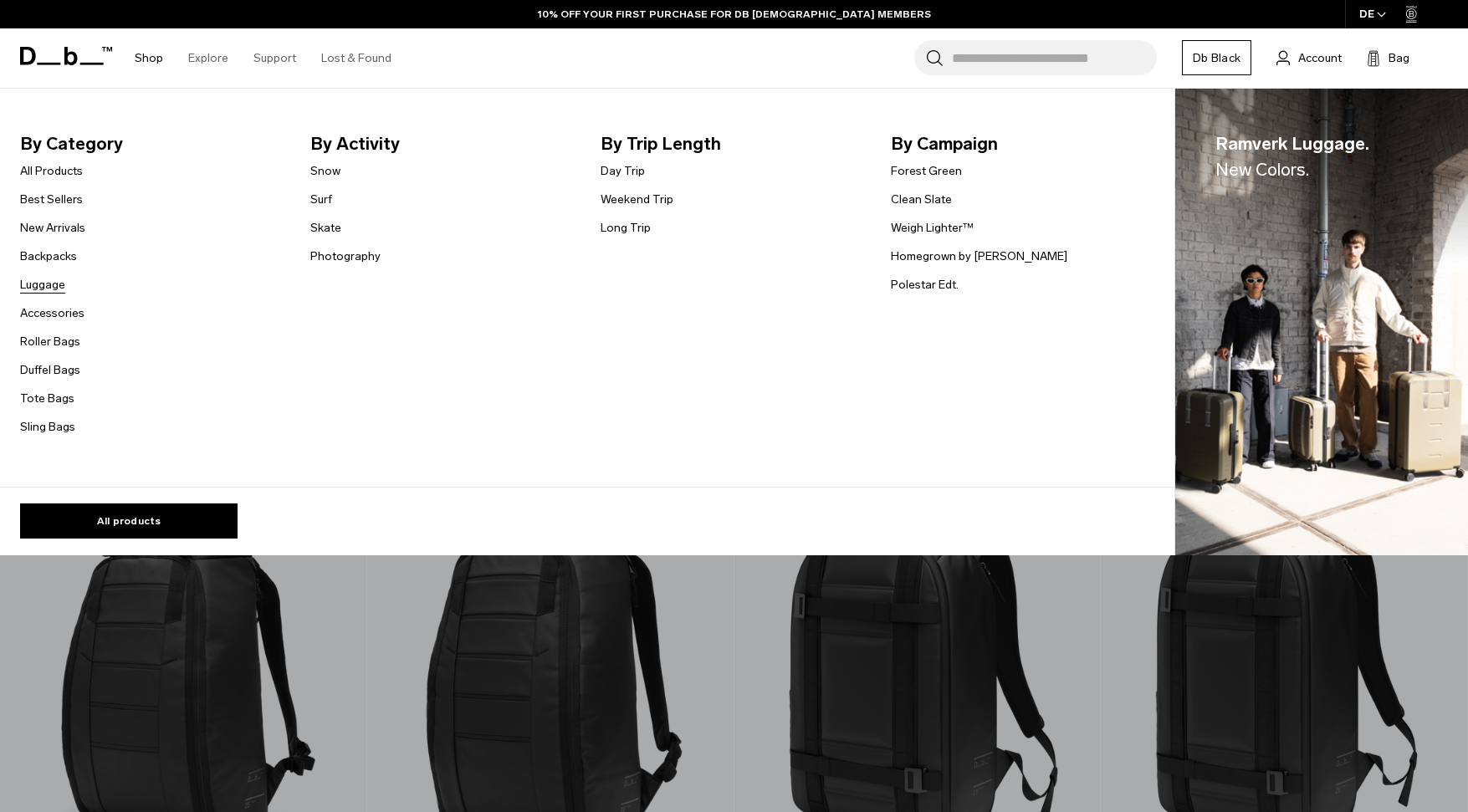
click at [43, 292] on link "Luggage" at bounding box center [43, 285] width 45 height 18
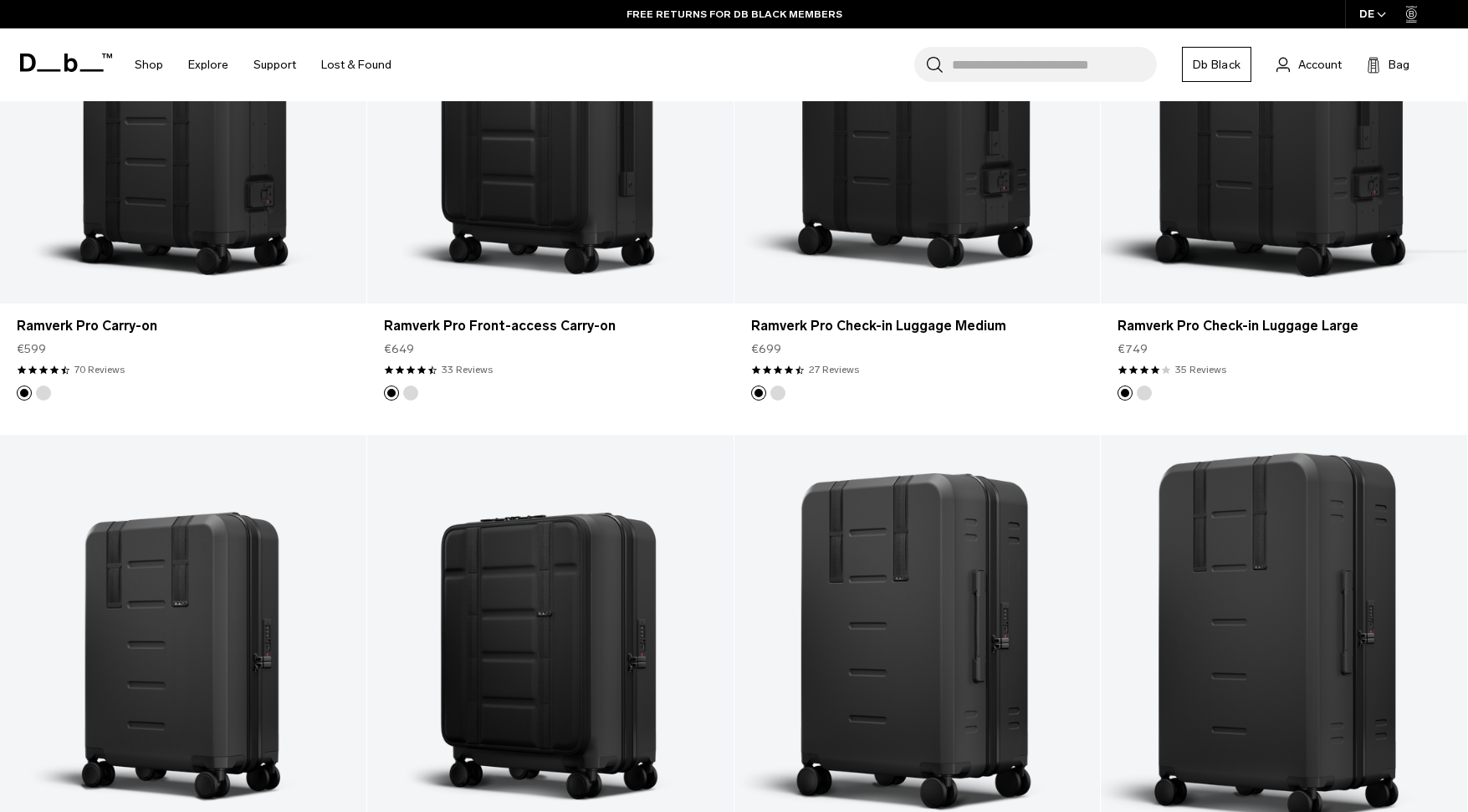
scroll to position [5176, 0]
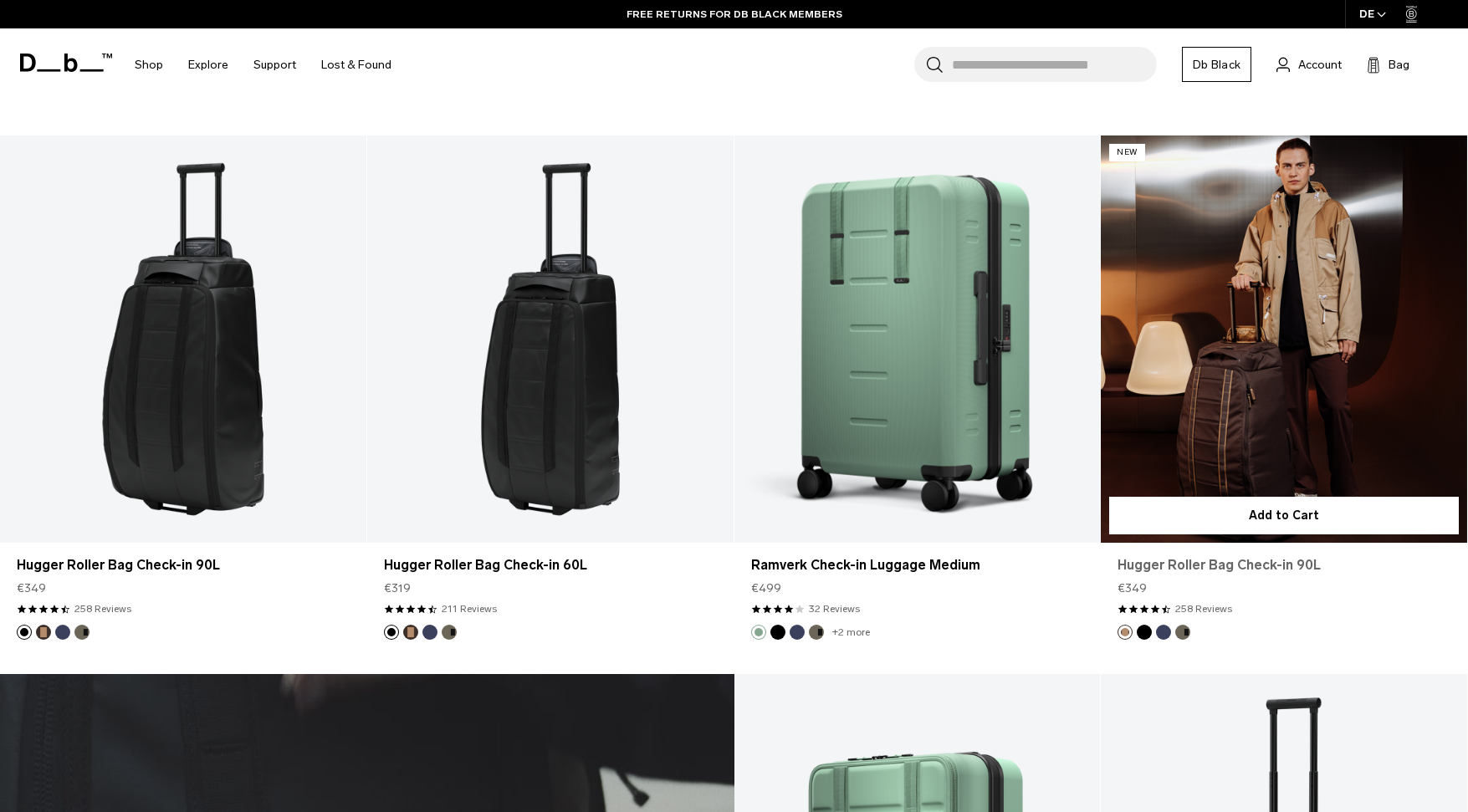
click at [1223, 561] on link "Hugger Roller Bag Check-in 90L" at bounding box center [1284, 566] width 333 height 20
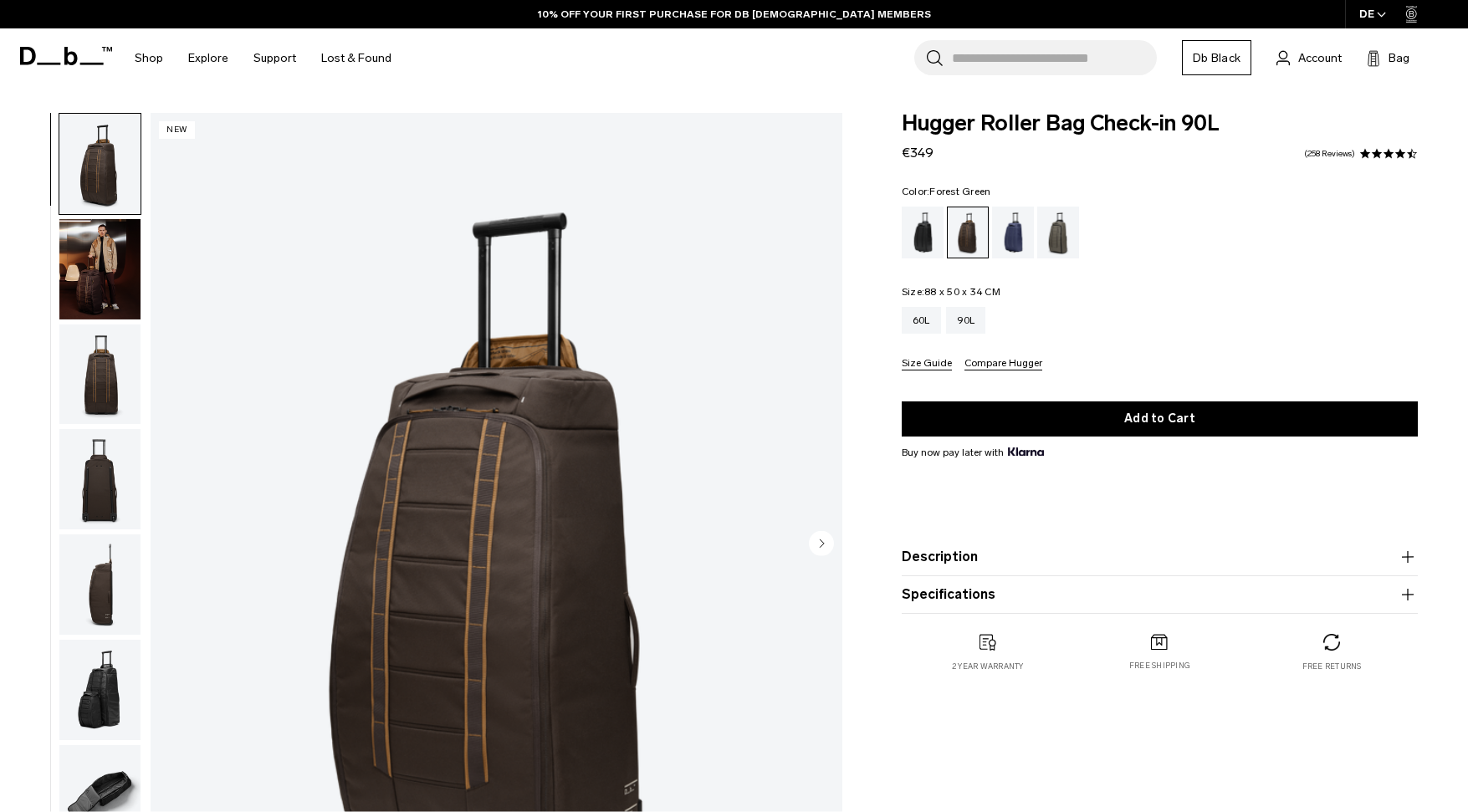
click at [1061, 235] on div "Forest Green" at bounding box center [1058, 232] width 43 height 52
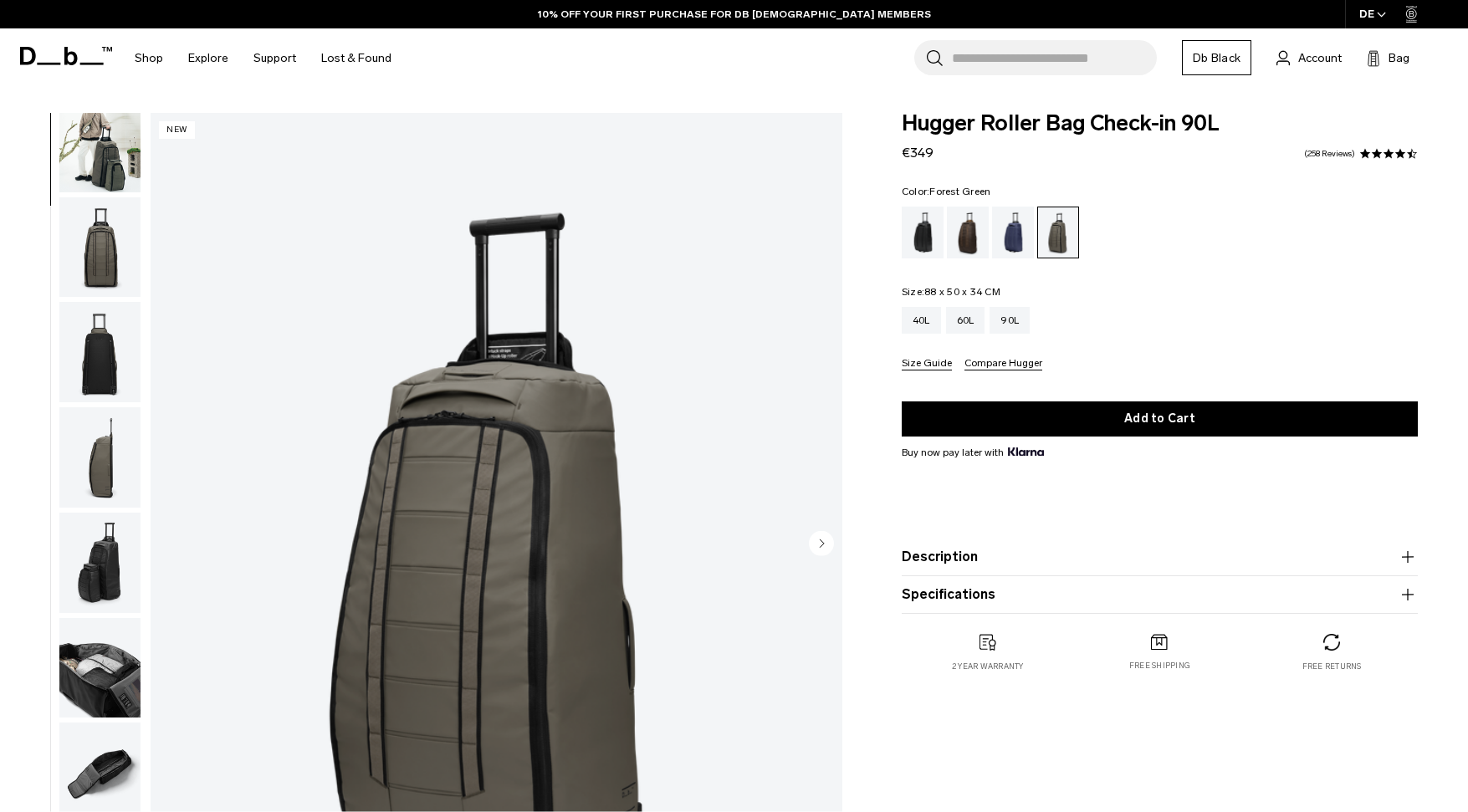
click at [121, 352] on img "button" at bounding box center [100, 352] width 82 height 100
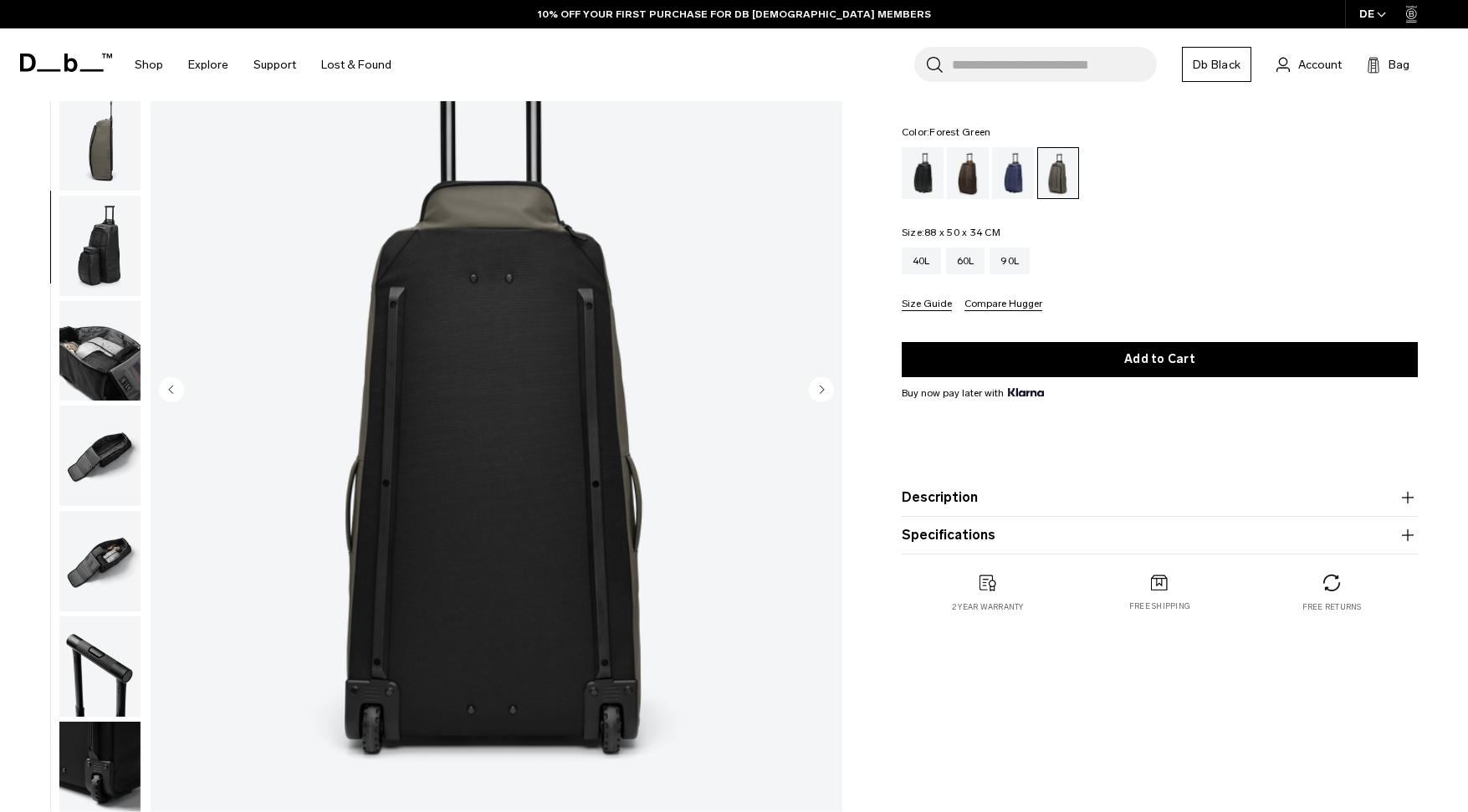
scroll to position [153, 0]
click at [82, 353] on img "button" at bounding box center [100, 352] width 82 height 100
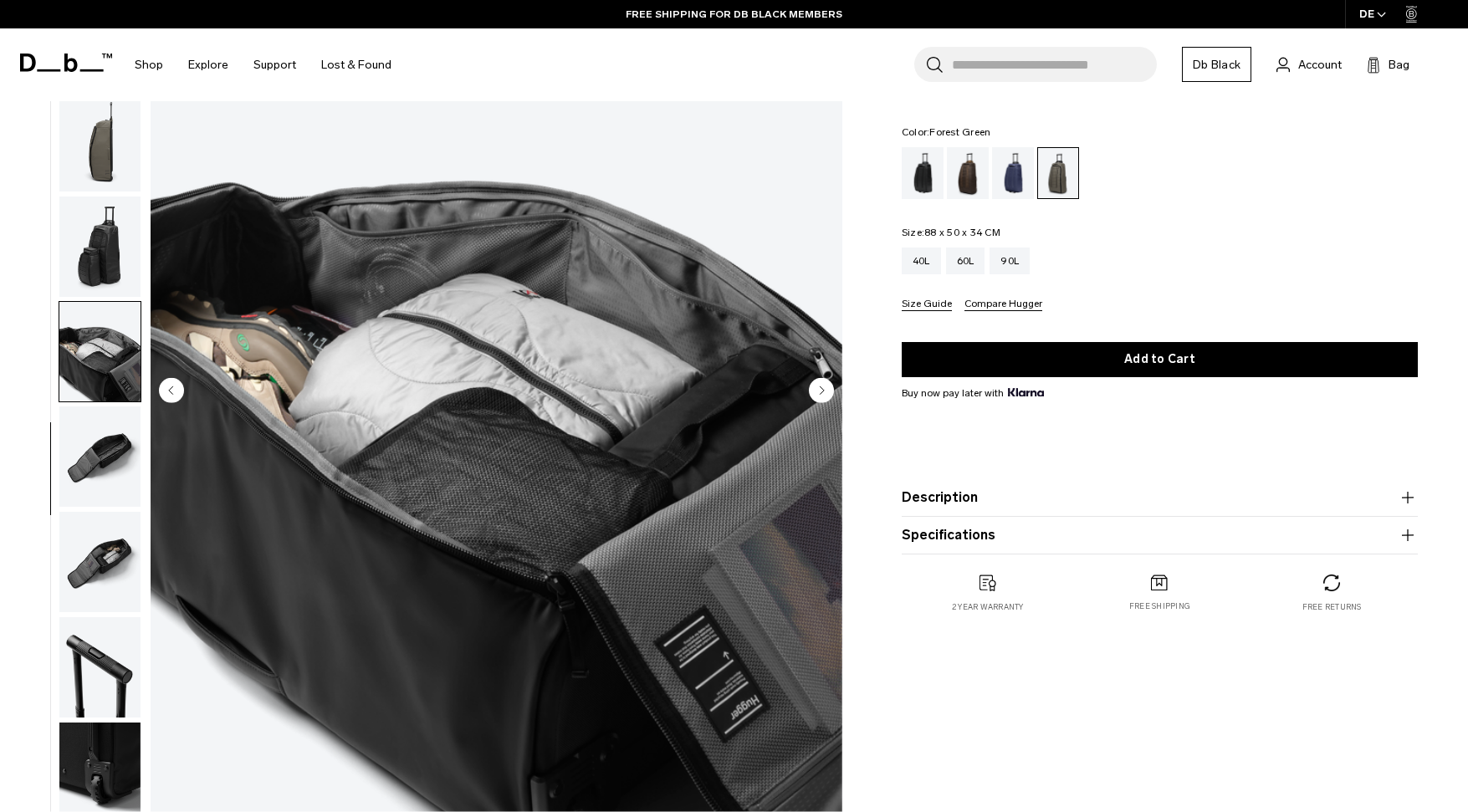
click at [108, 437] on img "button" at bounding box center [100, 457] width 82 height 100
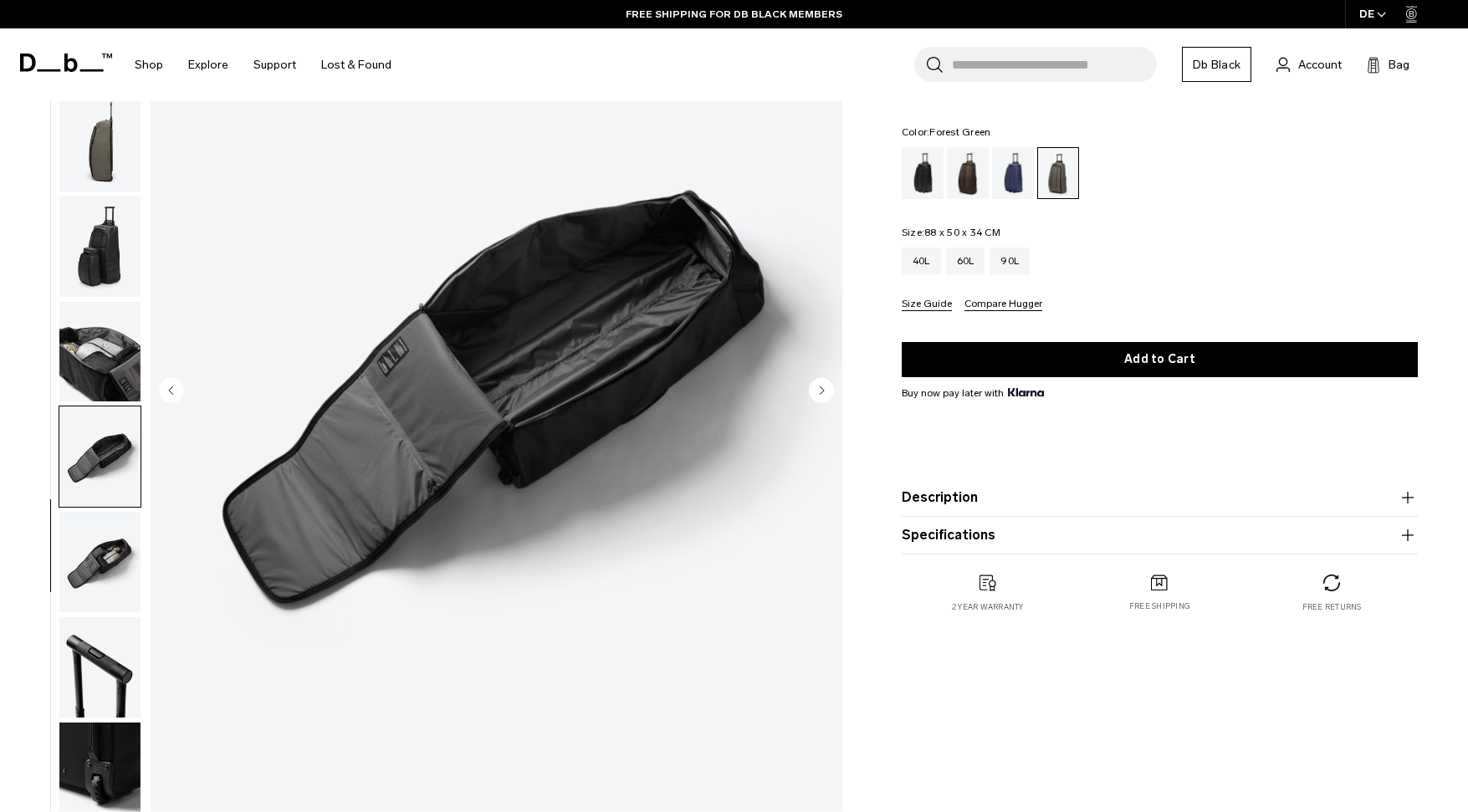
click at [113, 535] on img "button" at bounding box center [100, 562] width 82 height 100
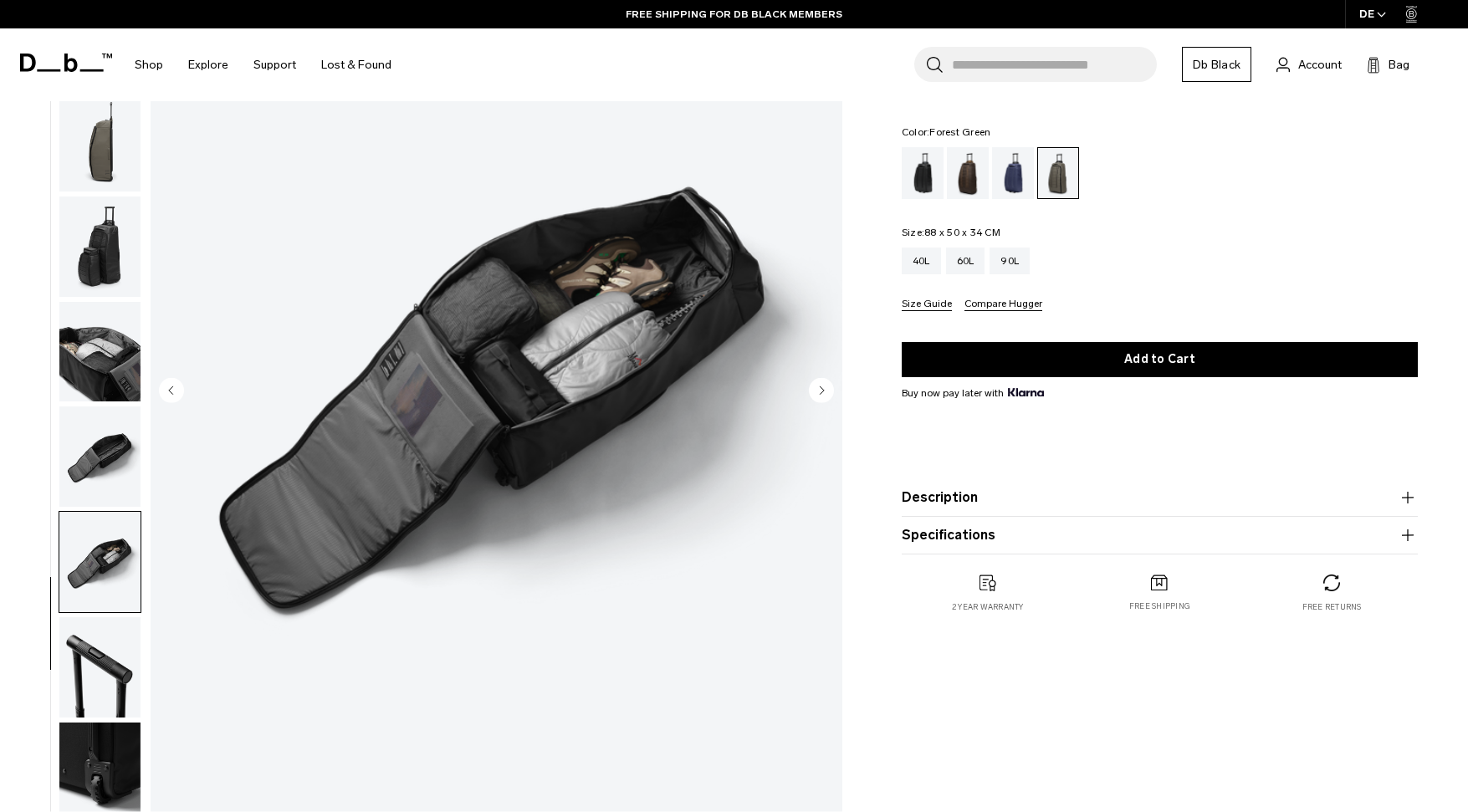
click at [126, 621] on img "button" at bounding box center [100, 667] width 82 height 100
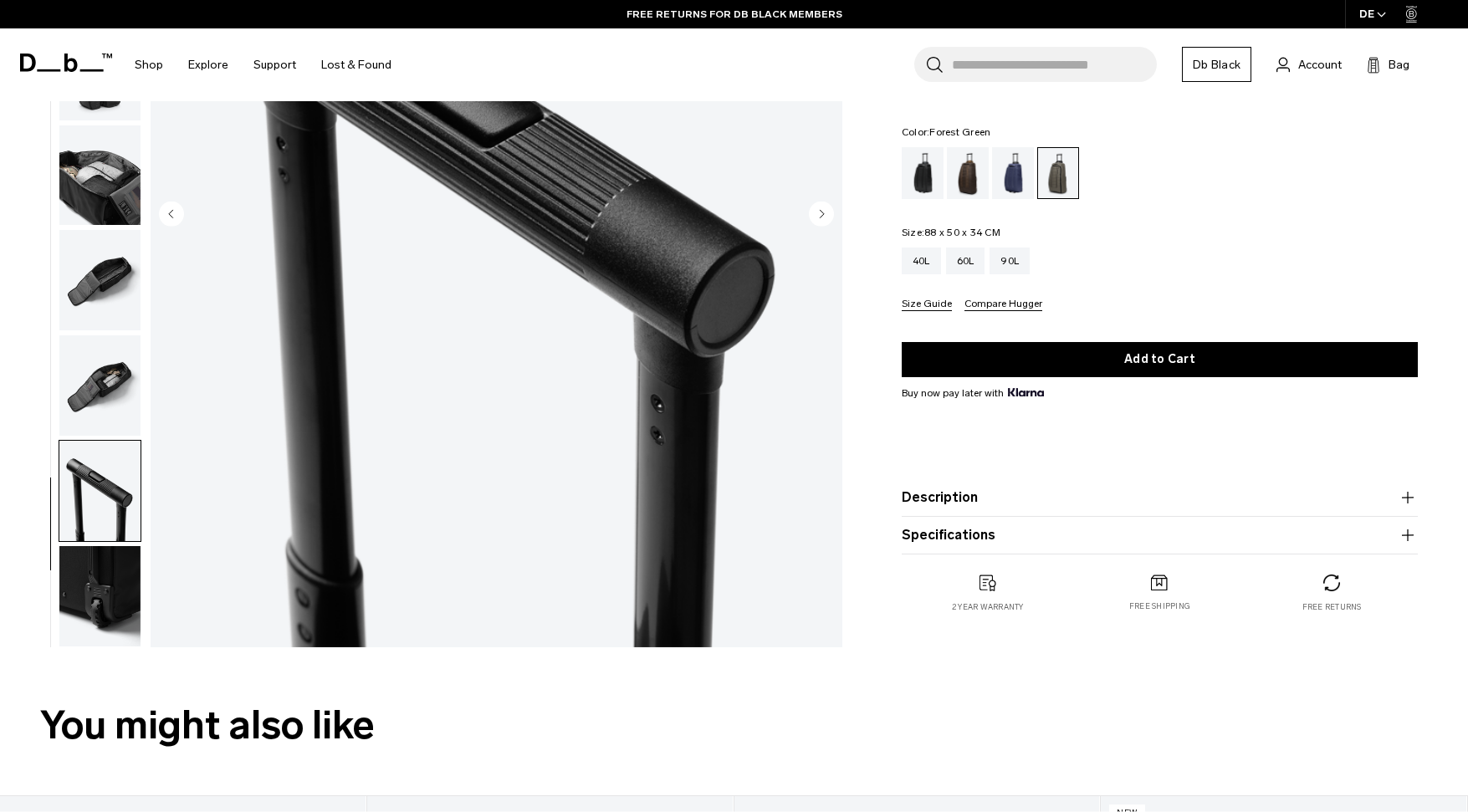
scroll to position [333, 0]
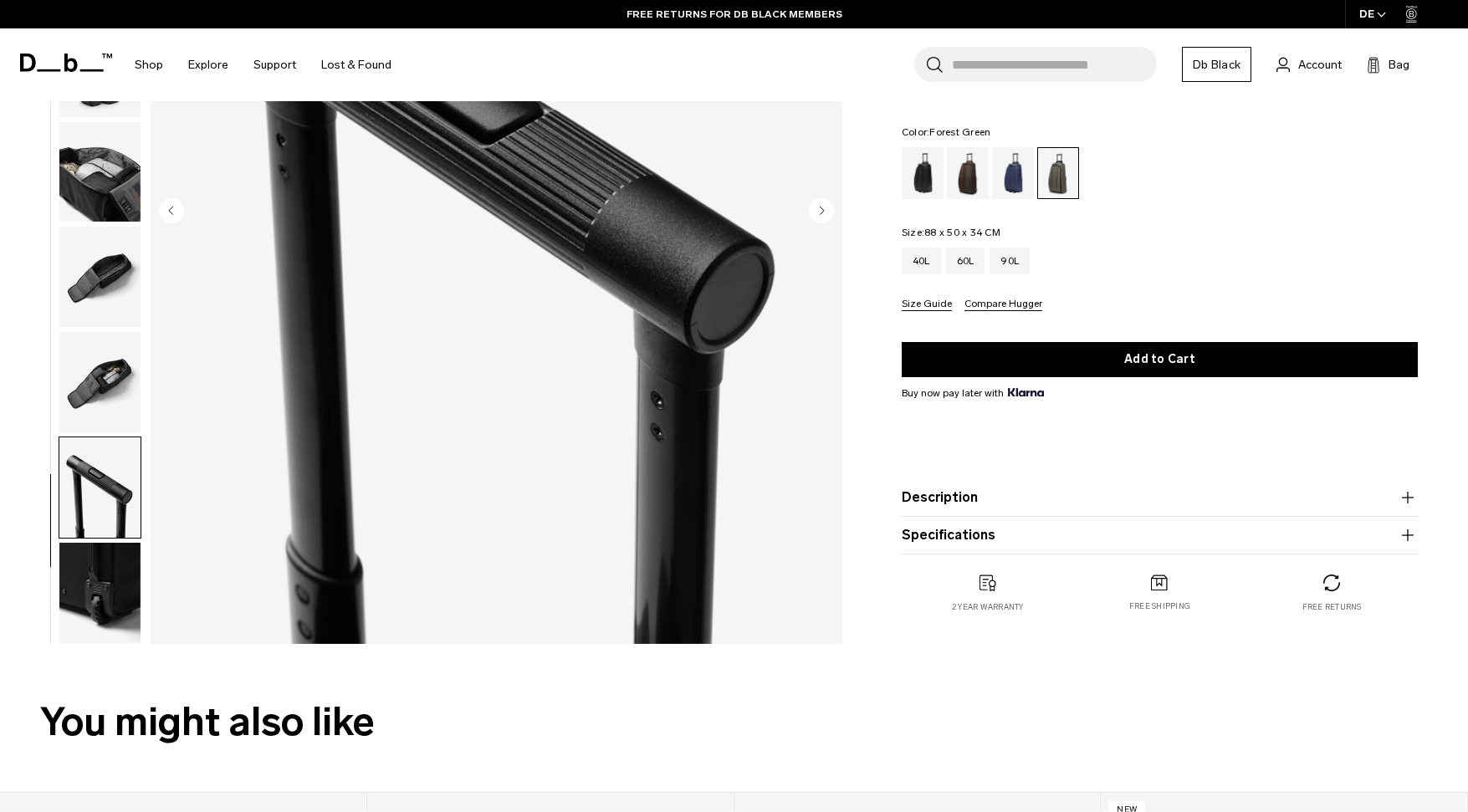
click at [97, 587] on img "button" at bounding box center [100, 592] width 82 height 100
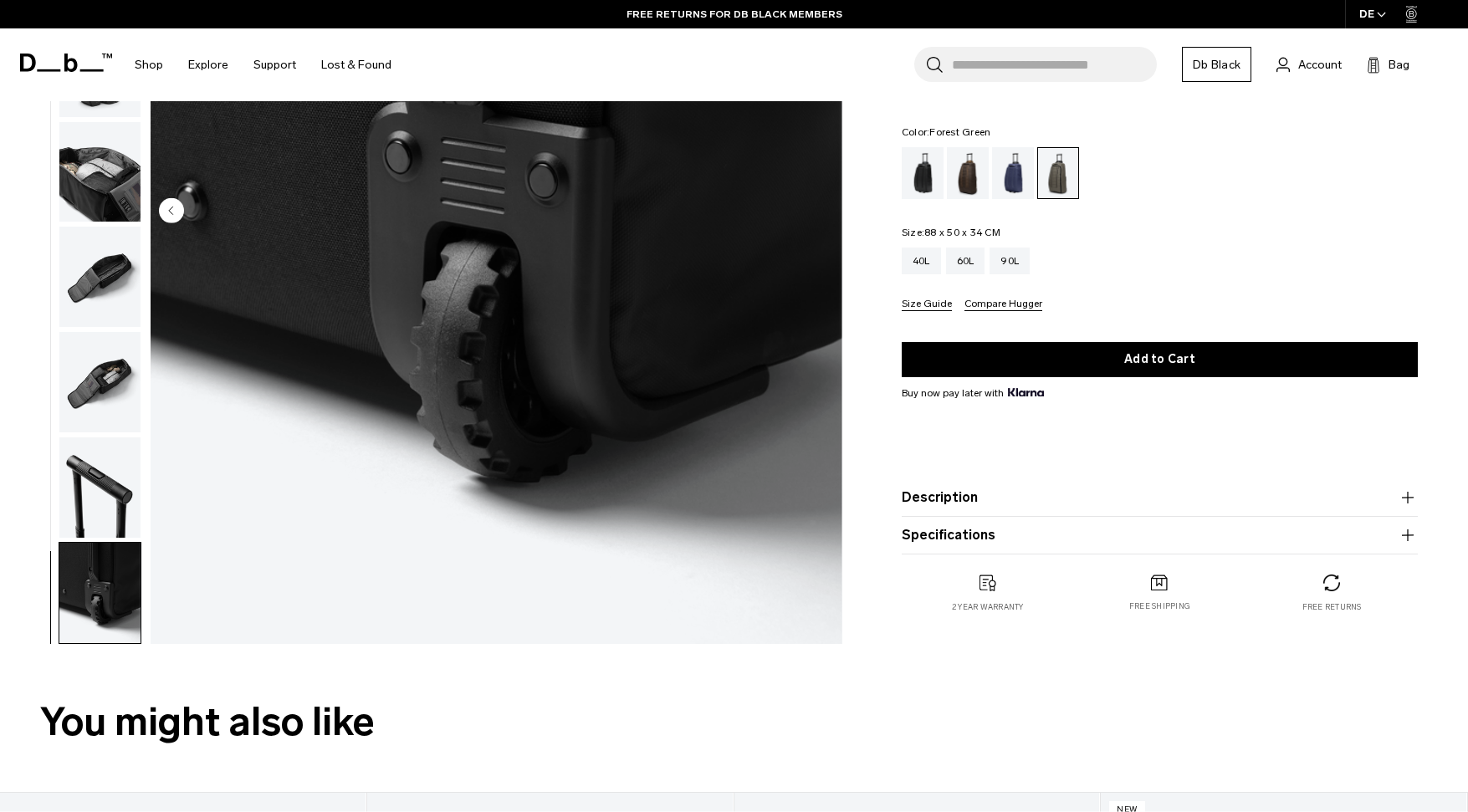
scroll to position [0, 0]
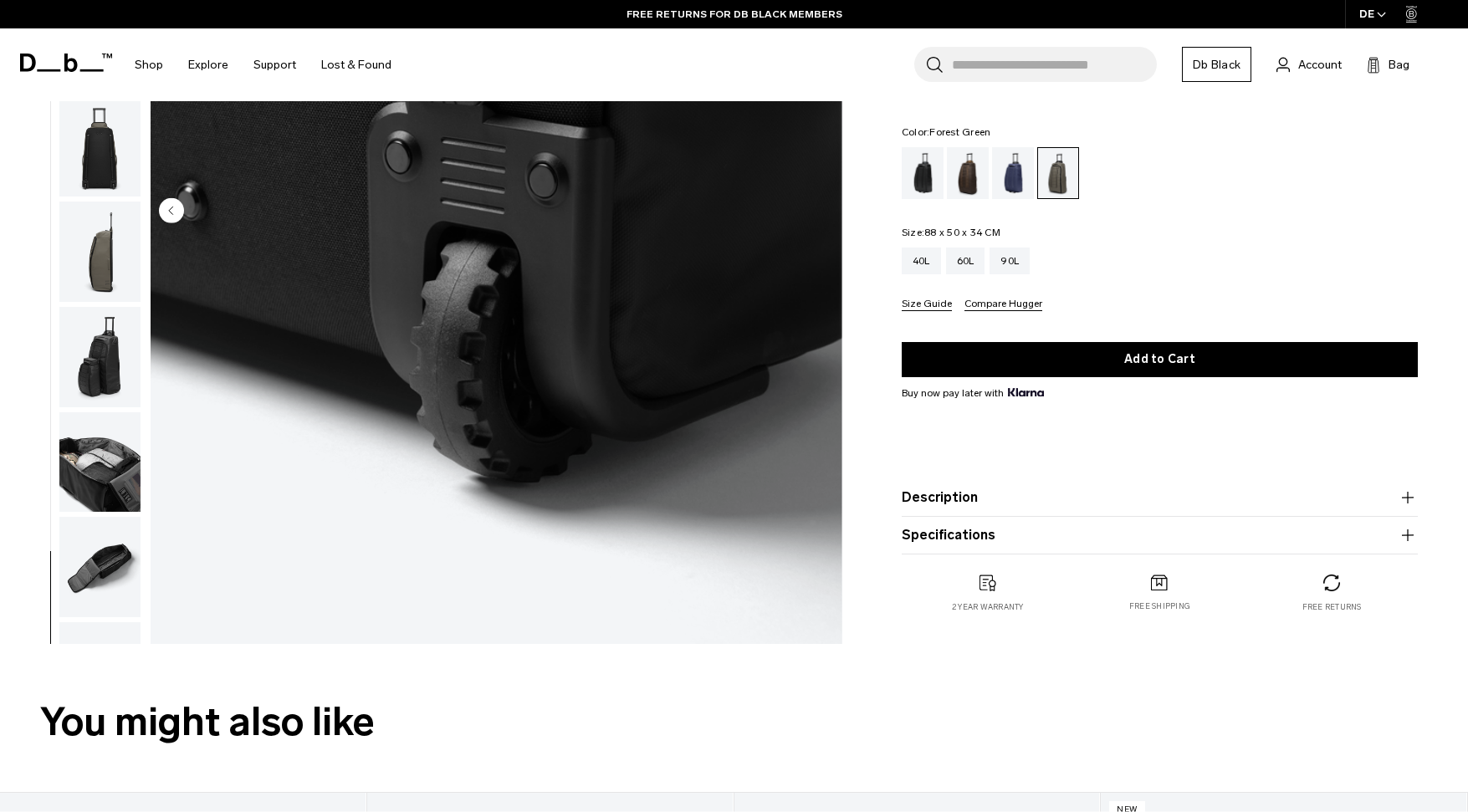
click at [108, 287] on img "button" at bounding box center [100, 251] width 82 height 100
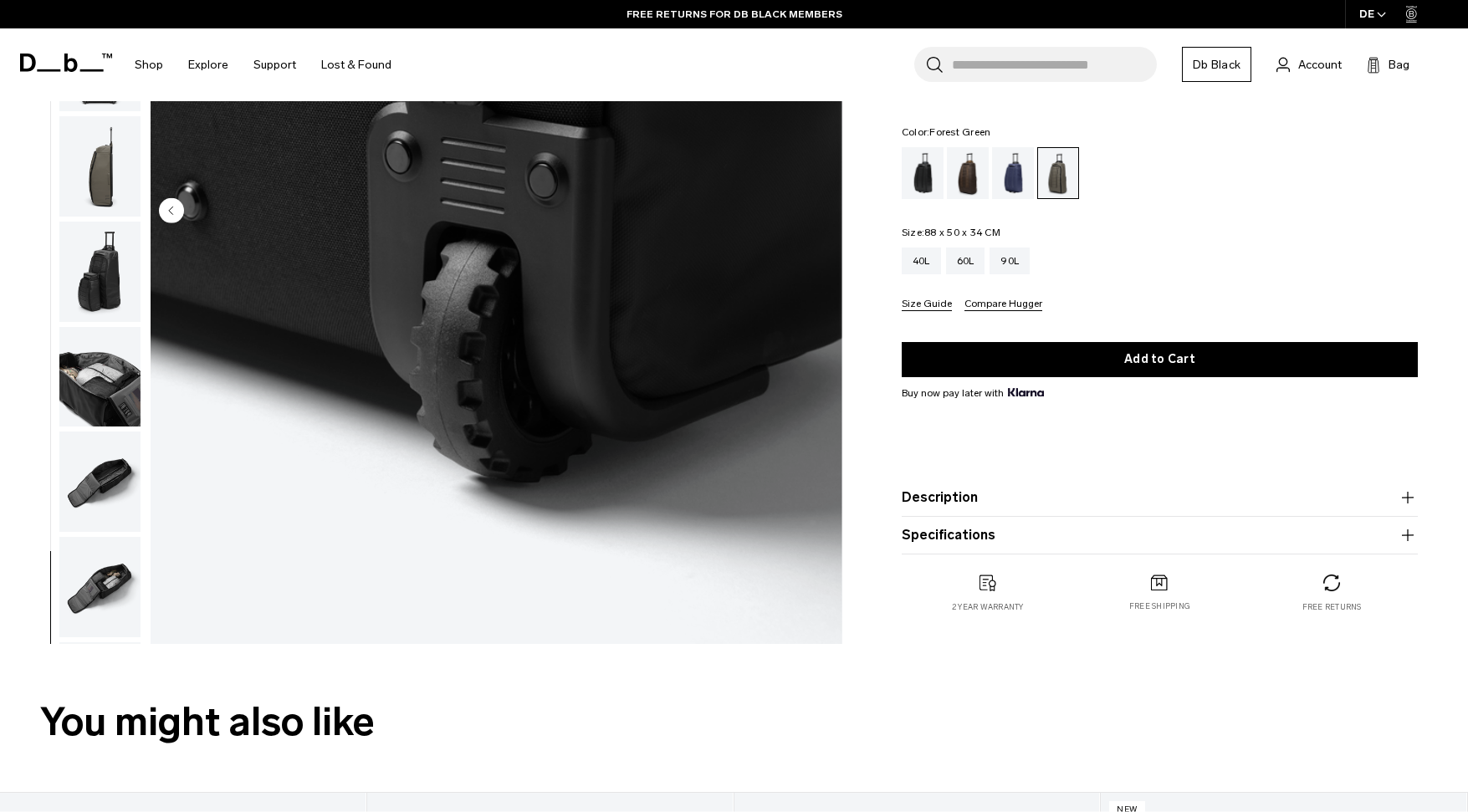
click at [108, 284] on img "button" at bounding box center [100, 271] width 82 height 100
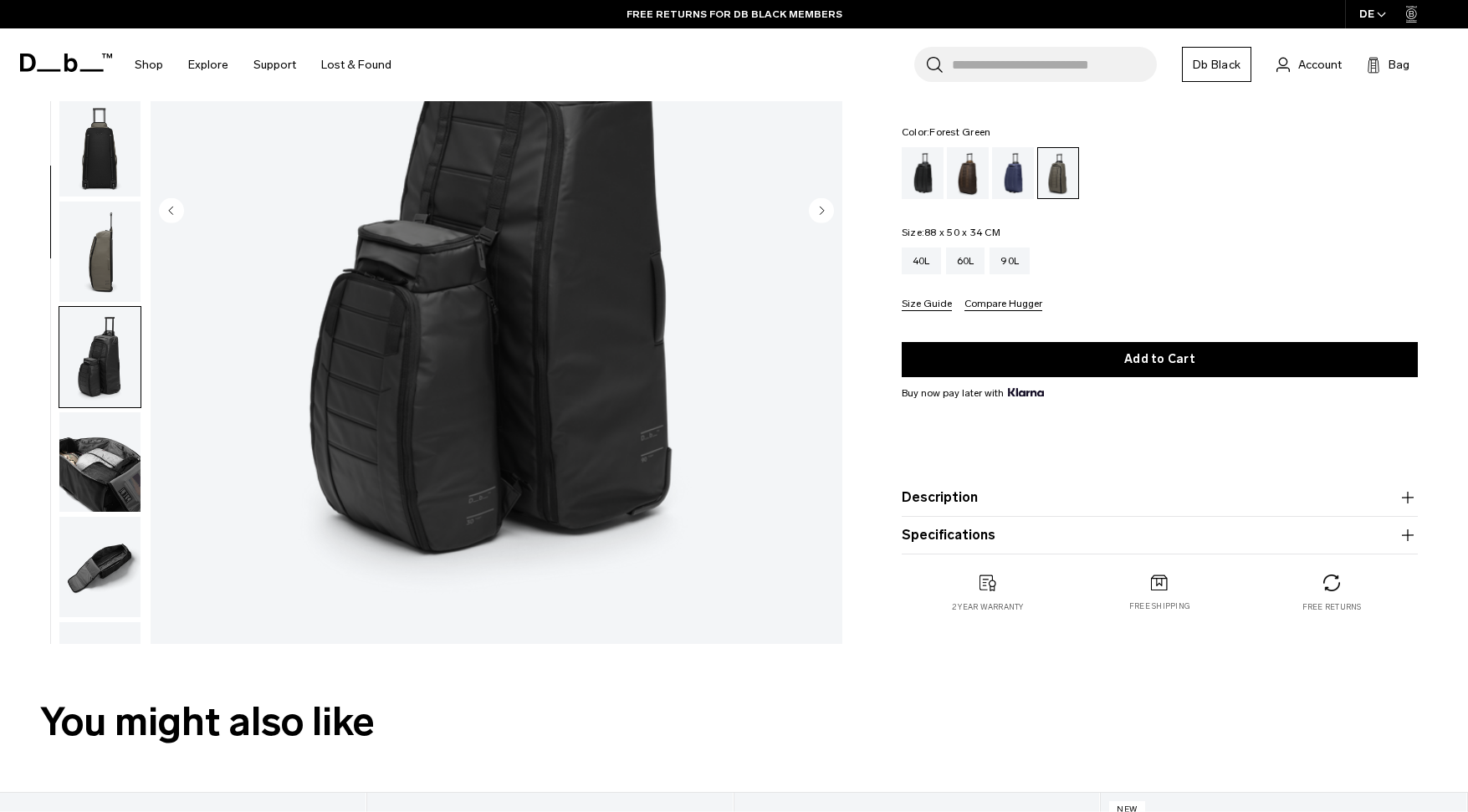
click at [112, 244] on img "button" at bounding box center [100, 251] width 82 height 100
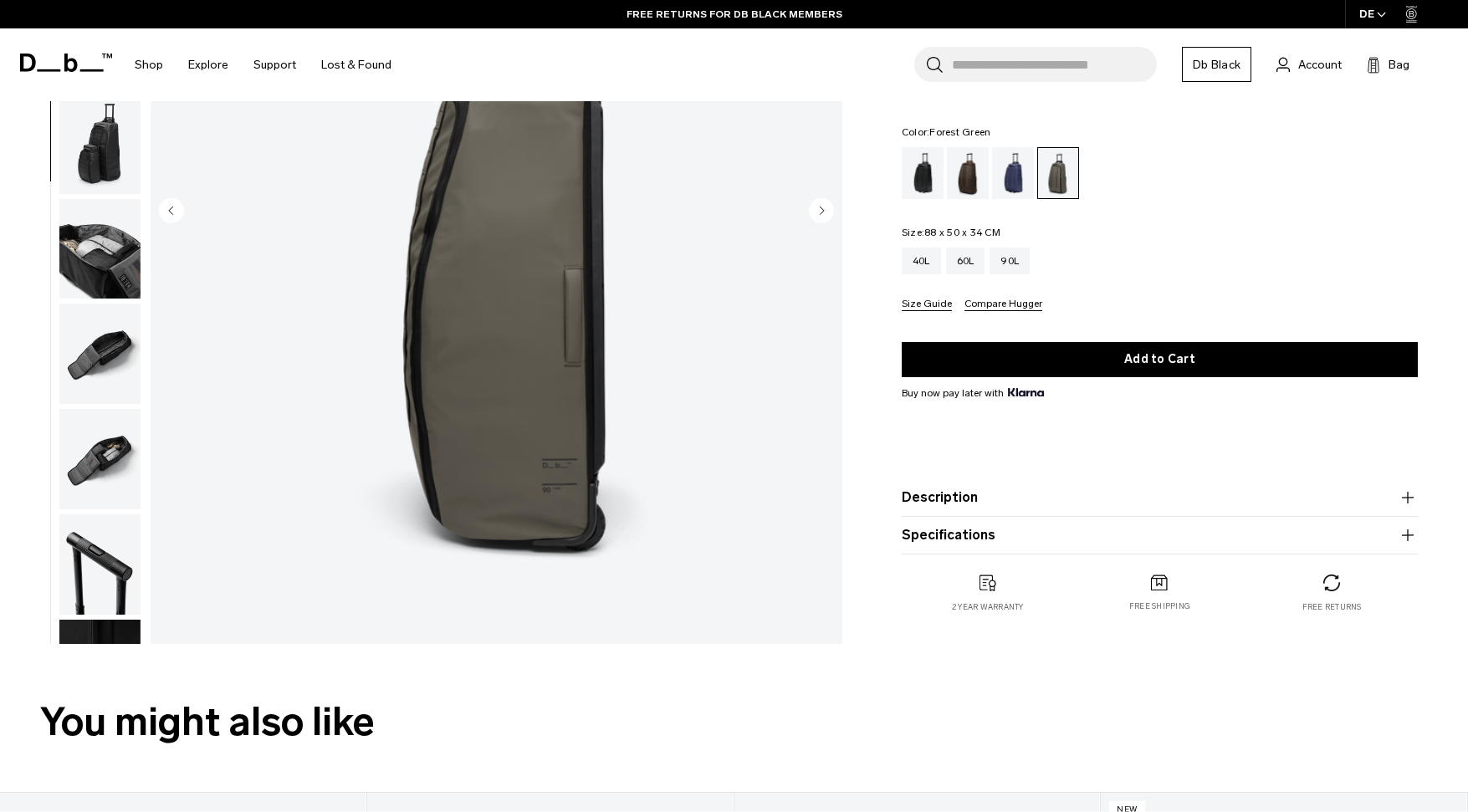
click at [112, 304] on img "button" at bounding box center [100, 354] width 82 height 100
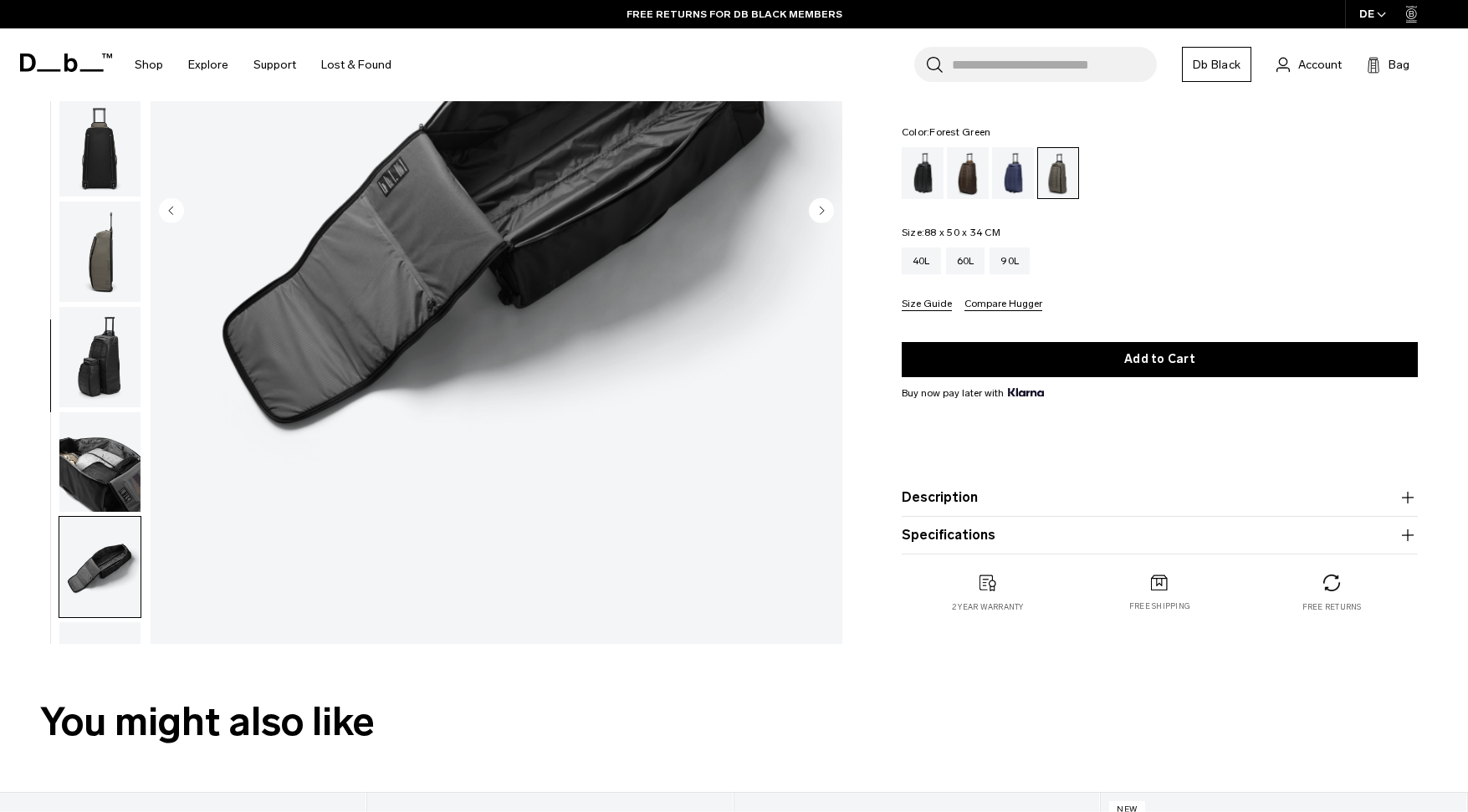
click at [121, 201] on img "button" at bounding box center [100, 251] width 82 height 100
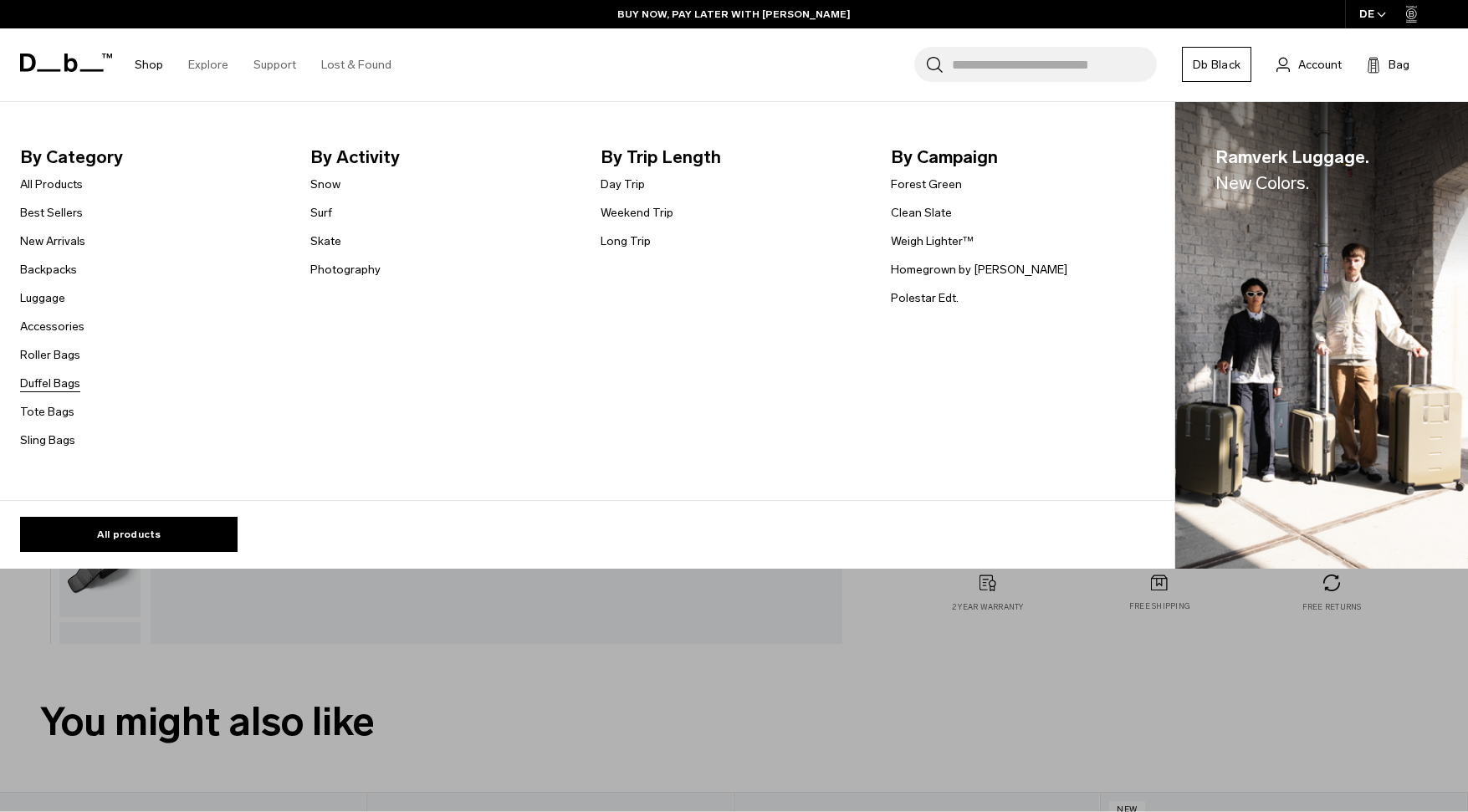
click at [52, 378] on link "Duffel Bags" at bounding box center [51, 384] width 60 height 18
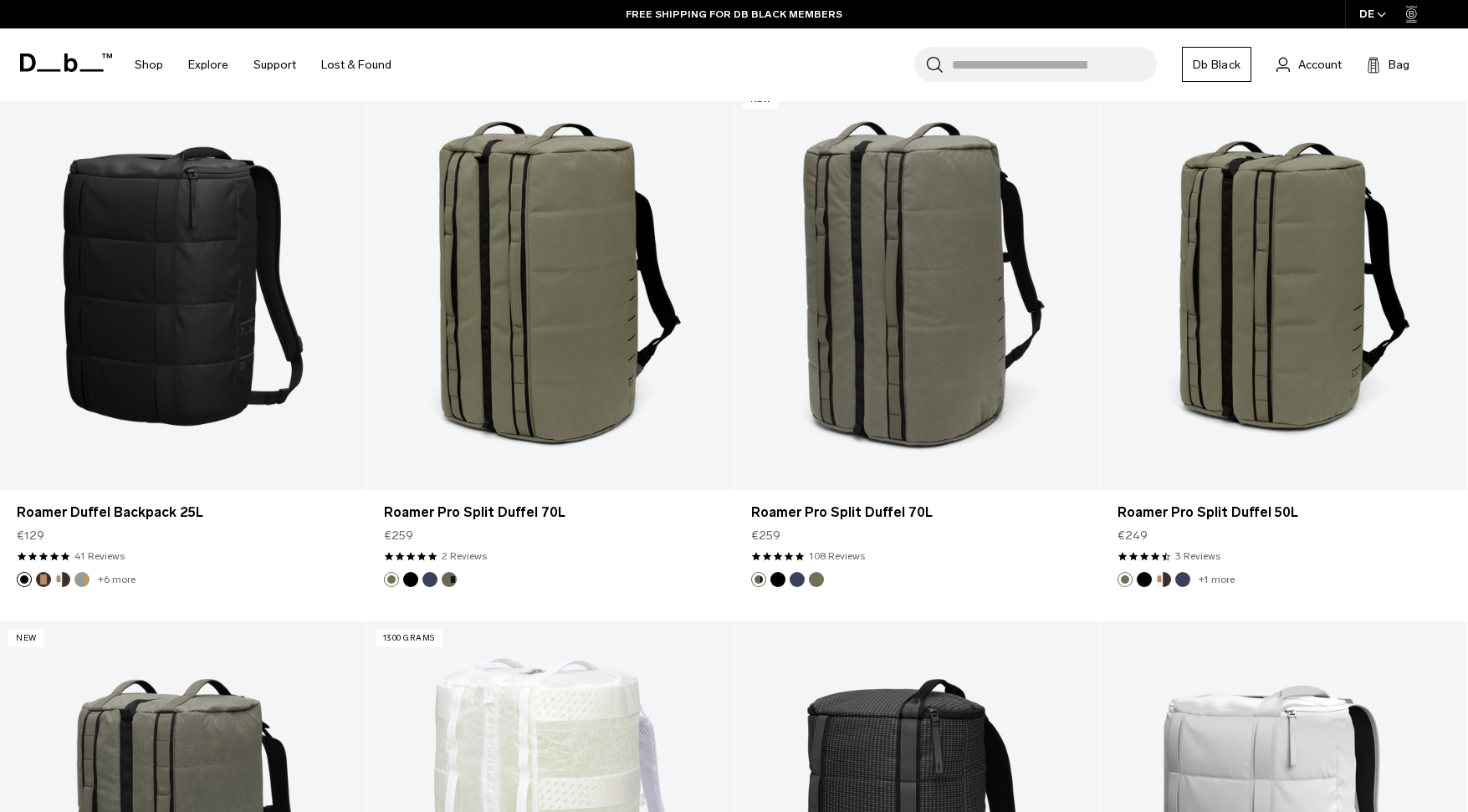
scroll to position [2536, 0]
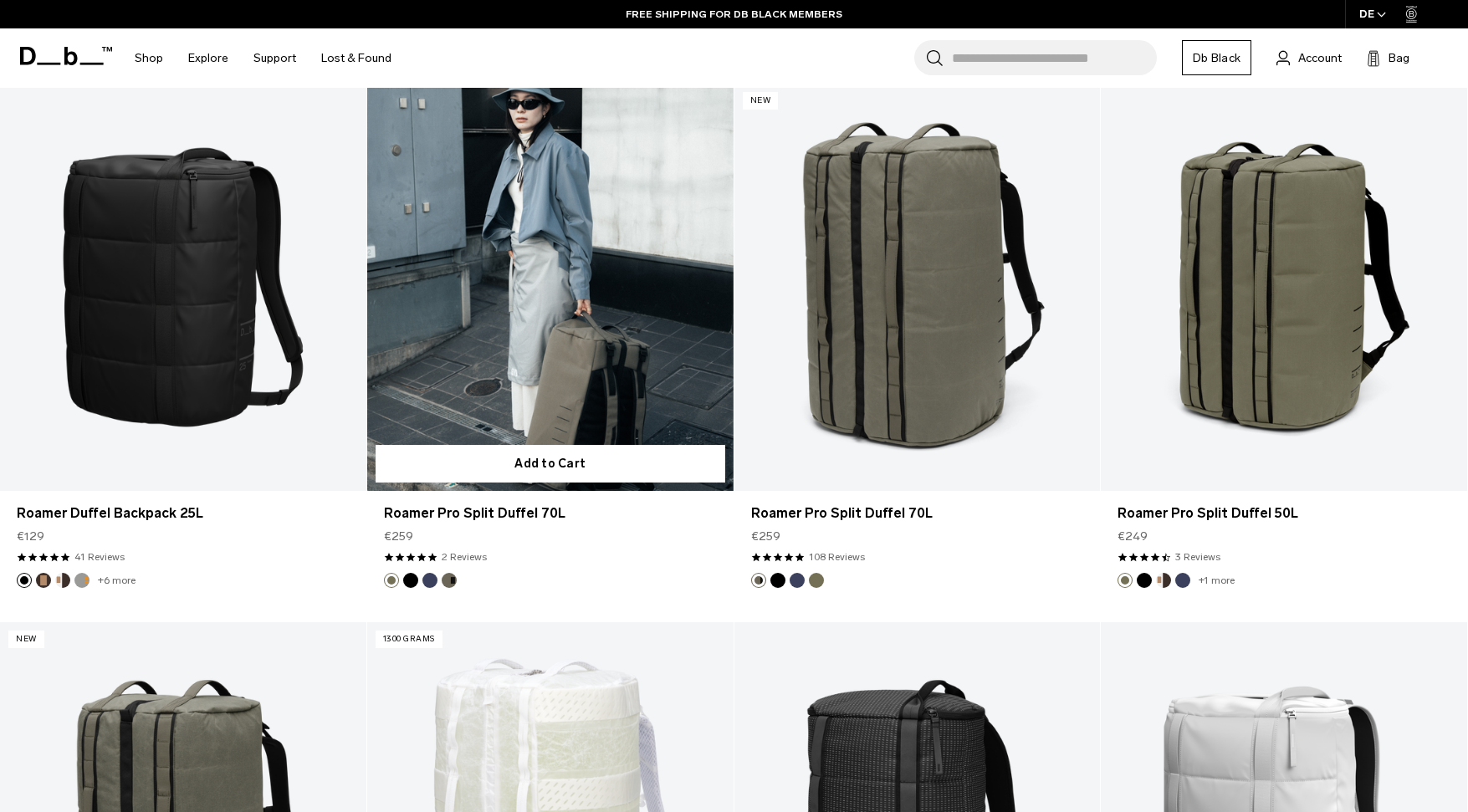
click at [611, 331] on link "Roamer Pro Split Duffel 70L" at bounding box center [550, 286] width 366 height 407
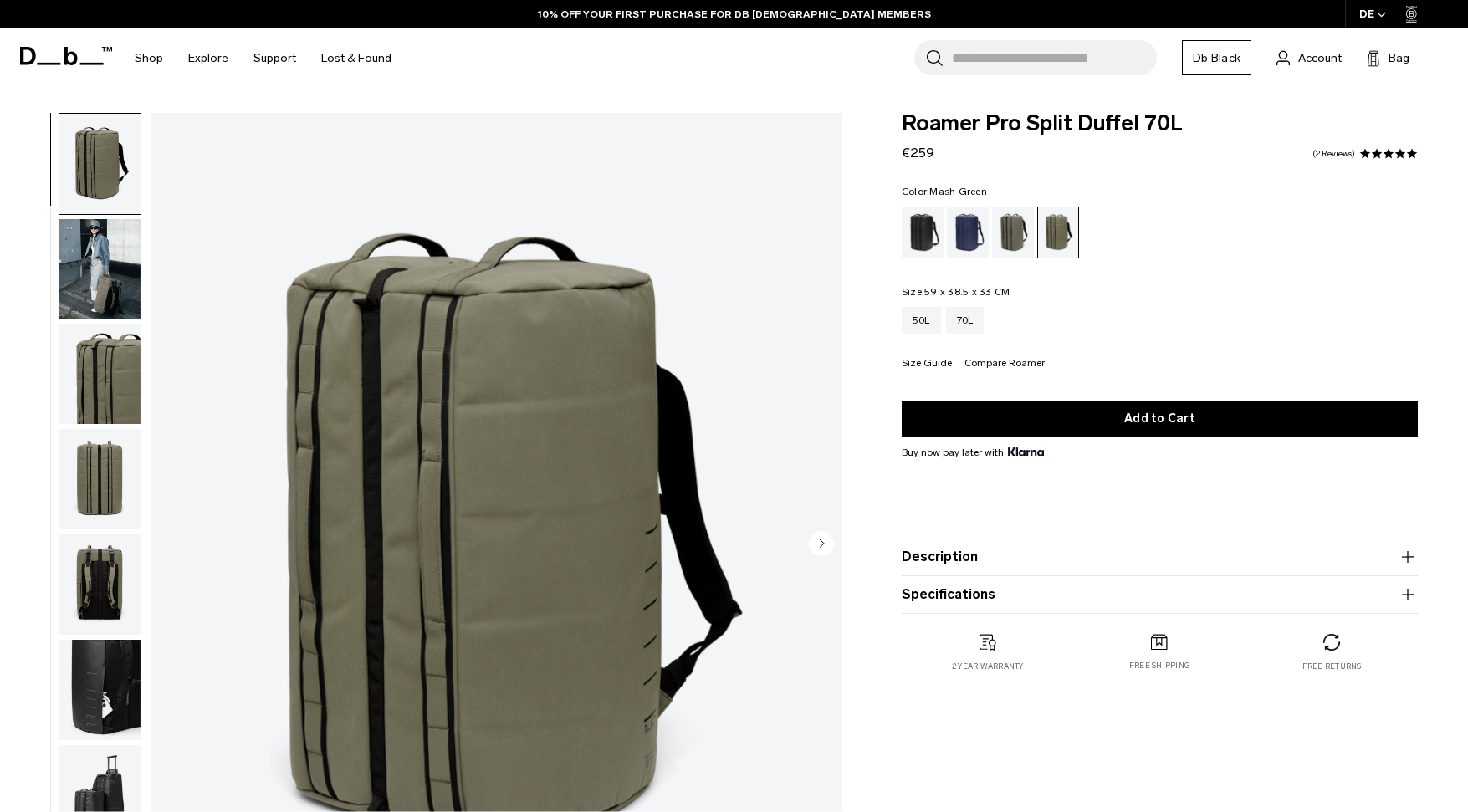
click at [84, 373] on img "button" at bounding box center [100, 374] width 82 height 100
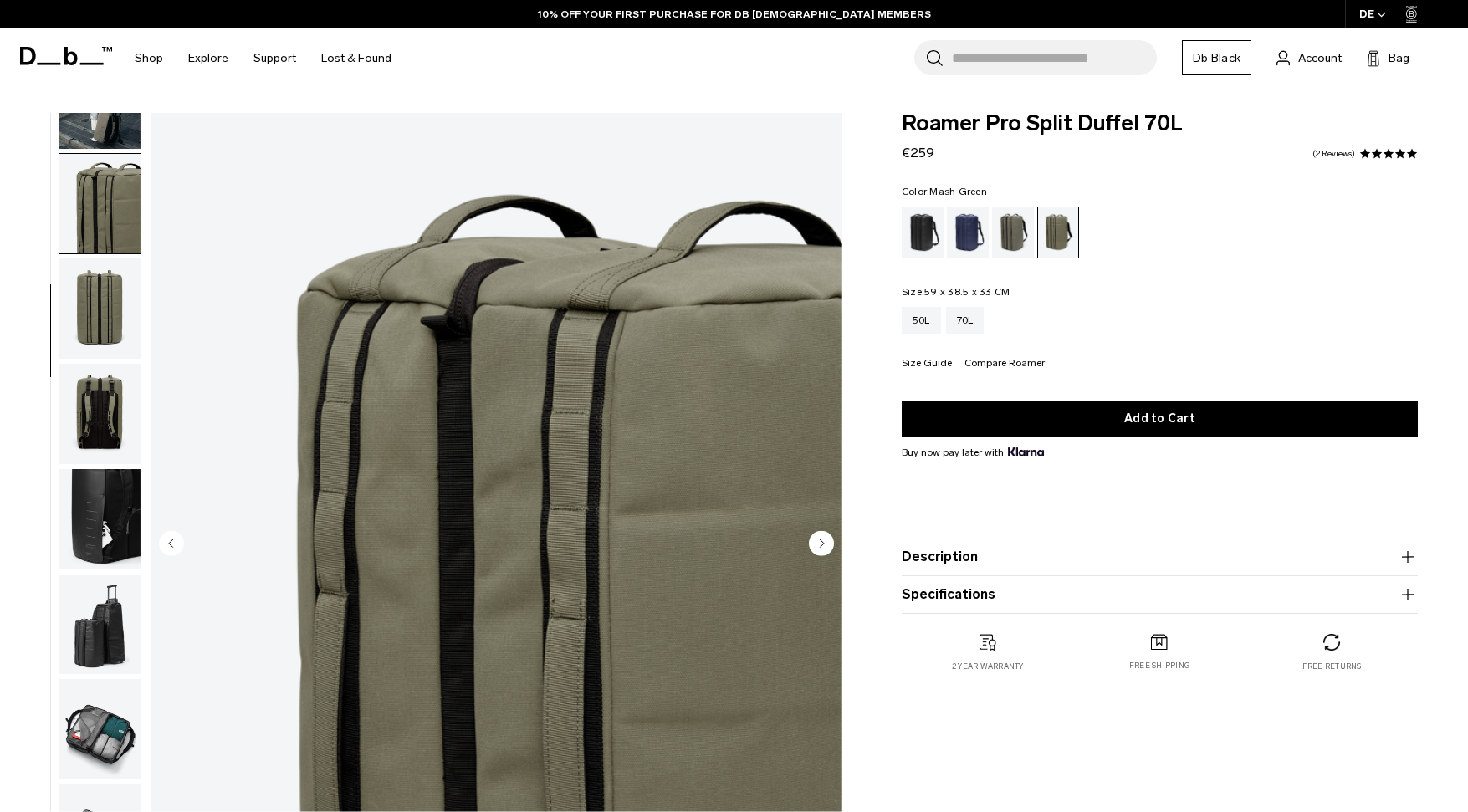
scroll to position [185, 0]
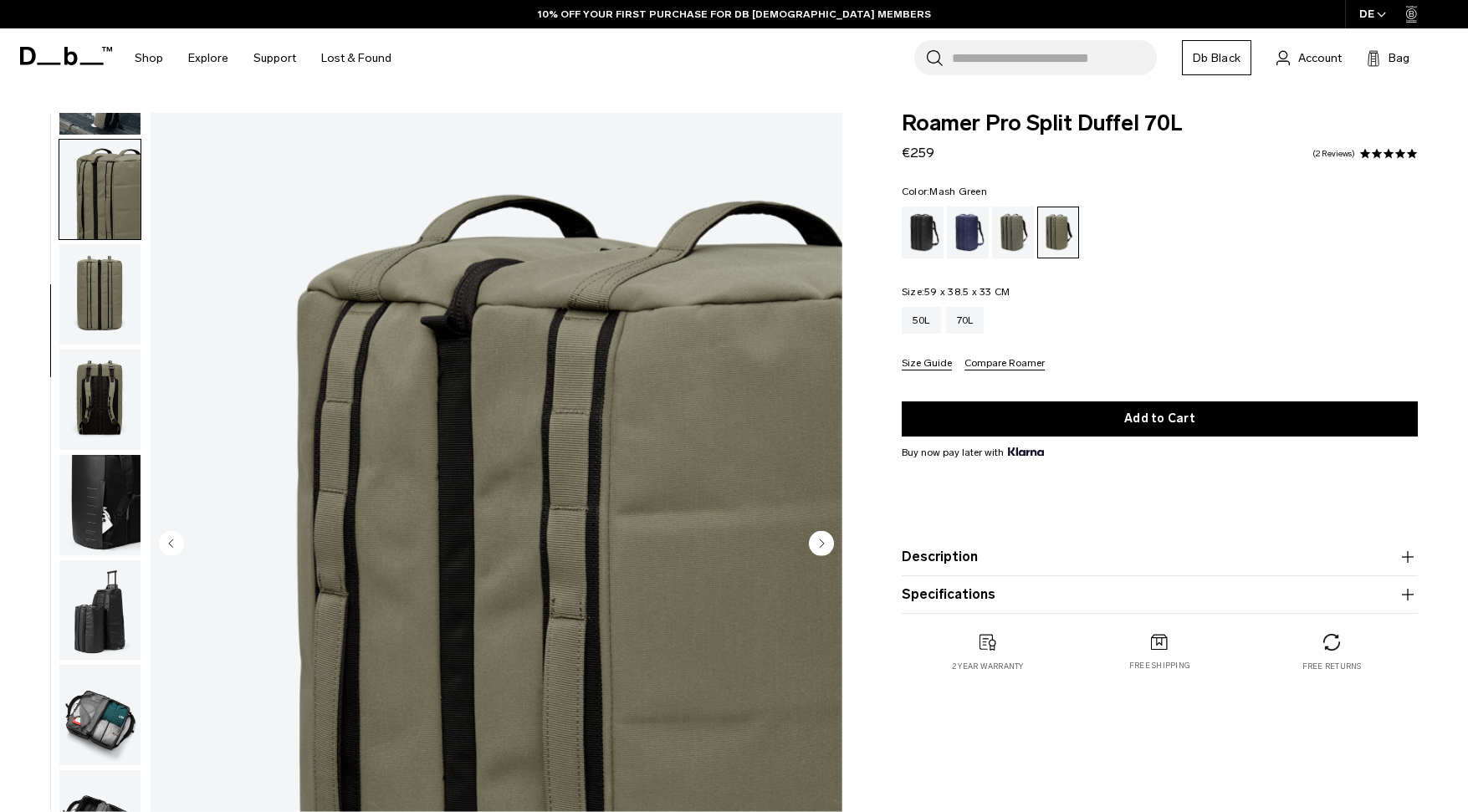
click at [83, 427] on img "button" at bounding box center [100, 399] width 82 height 100
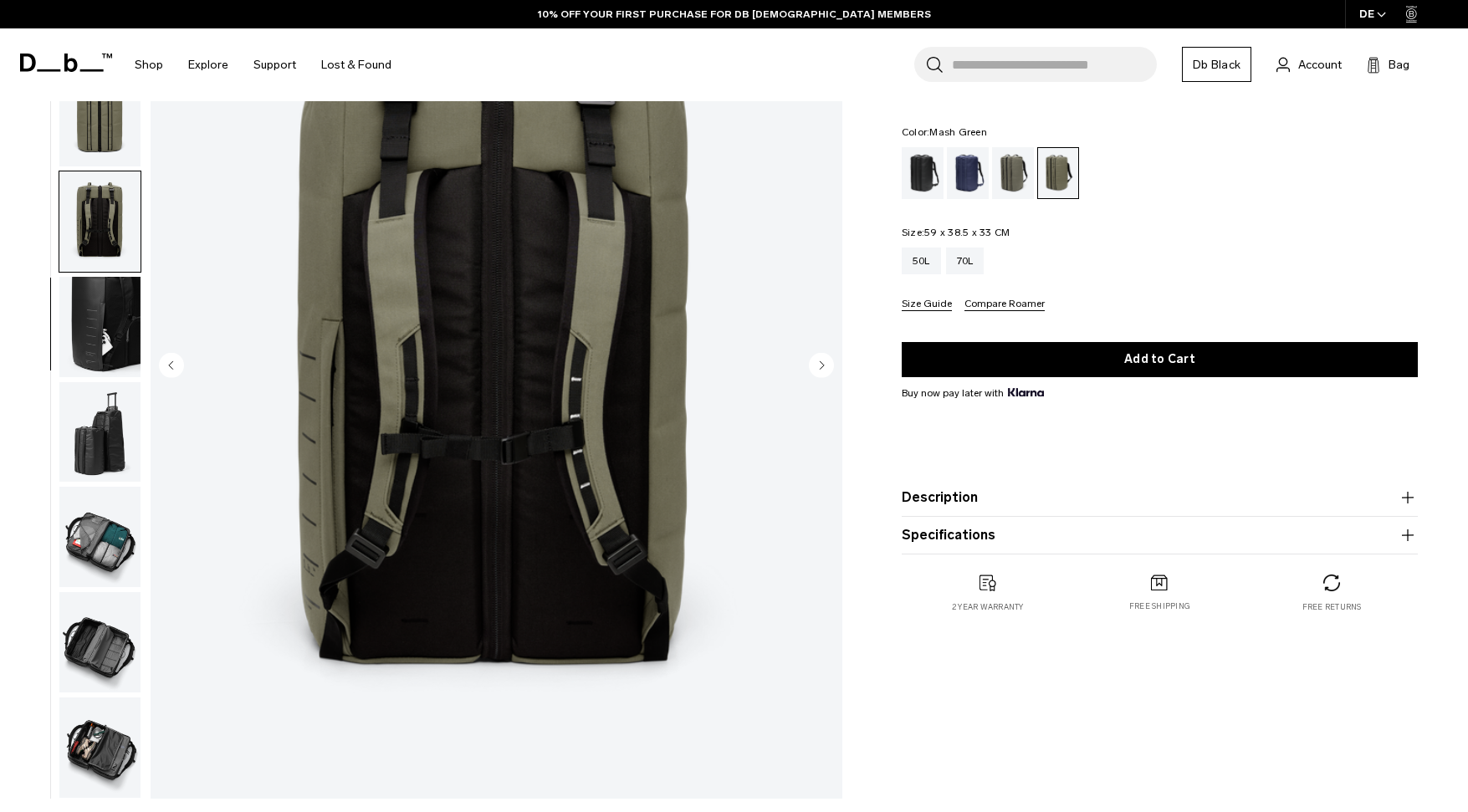
scroll to position [180, 0]
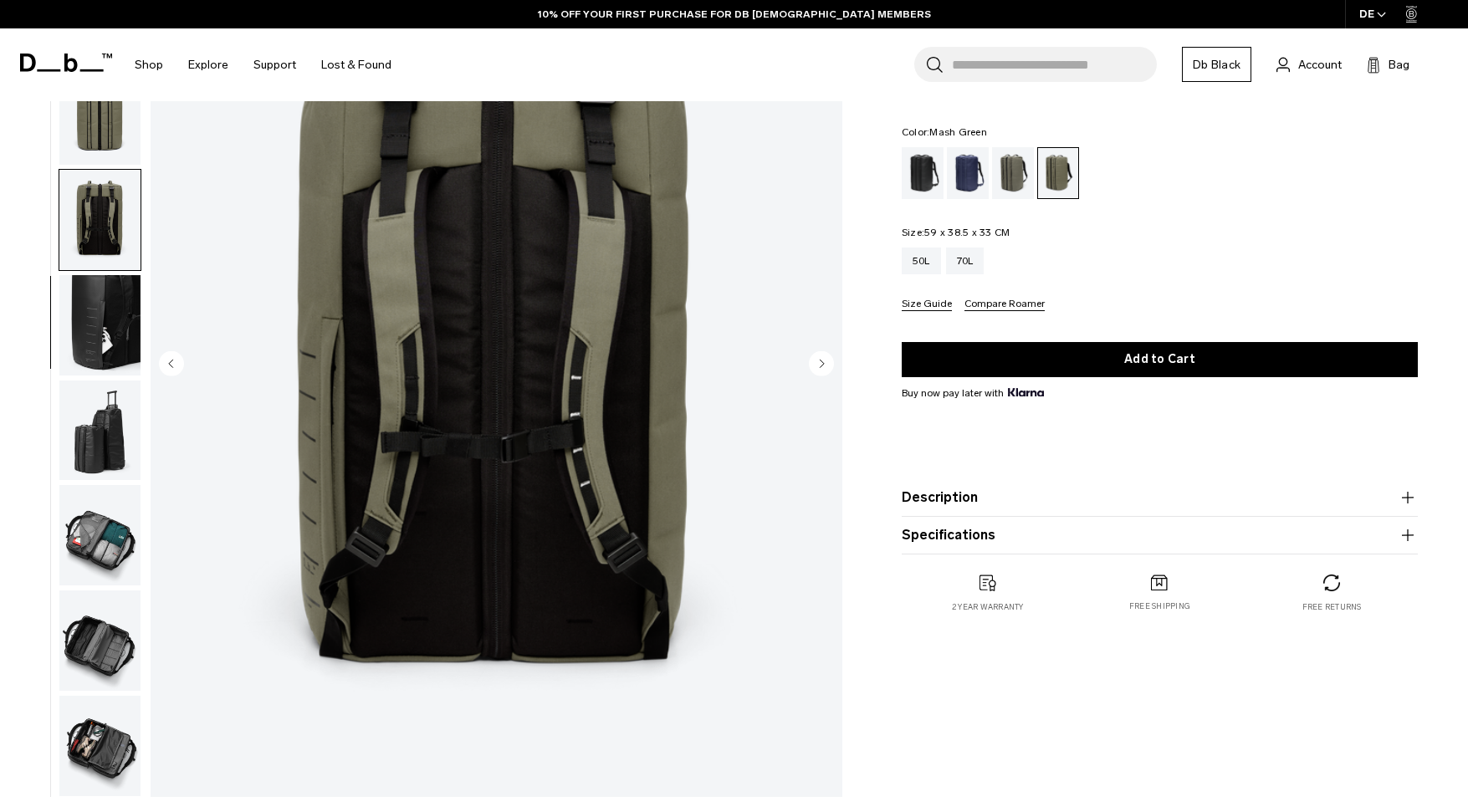
click at [101, 421] on img "button" at bounding box center [100, 430] width 82 height 100
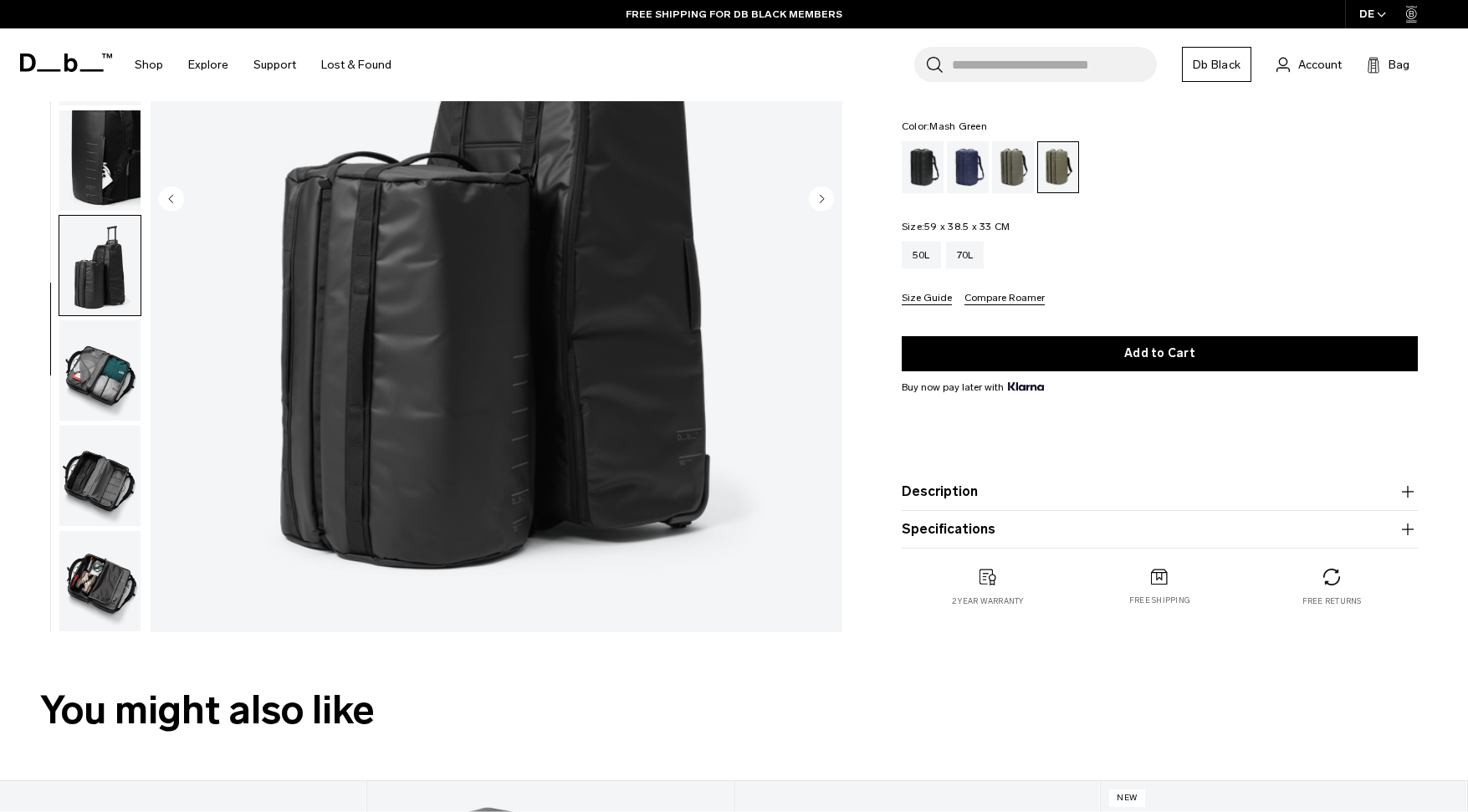
scroll to position [347, 0]
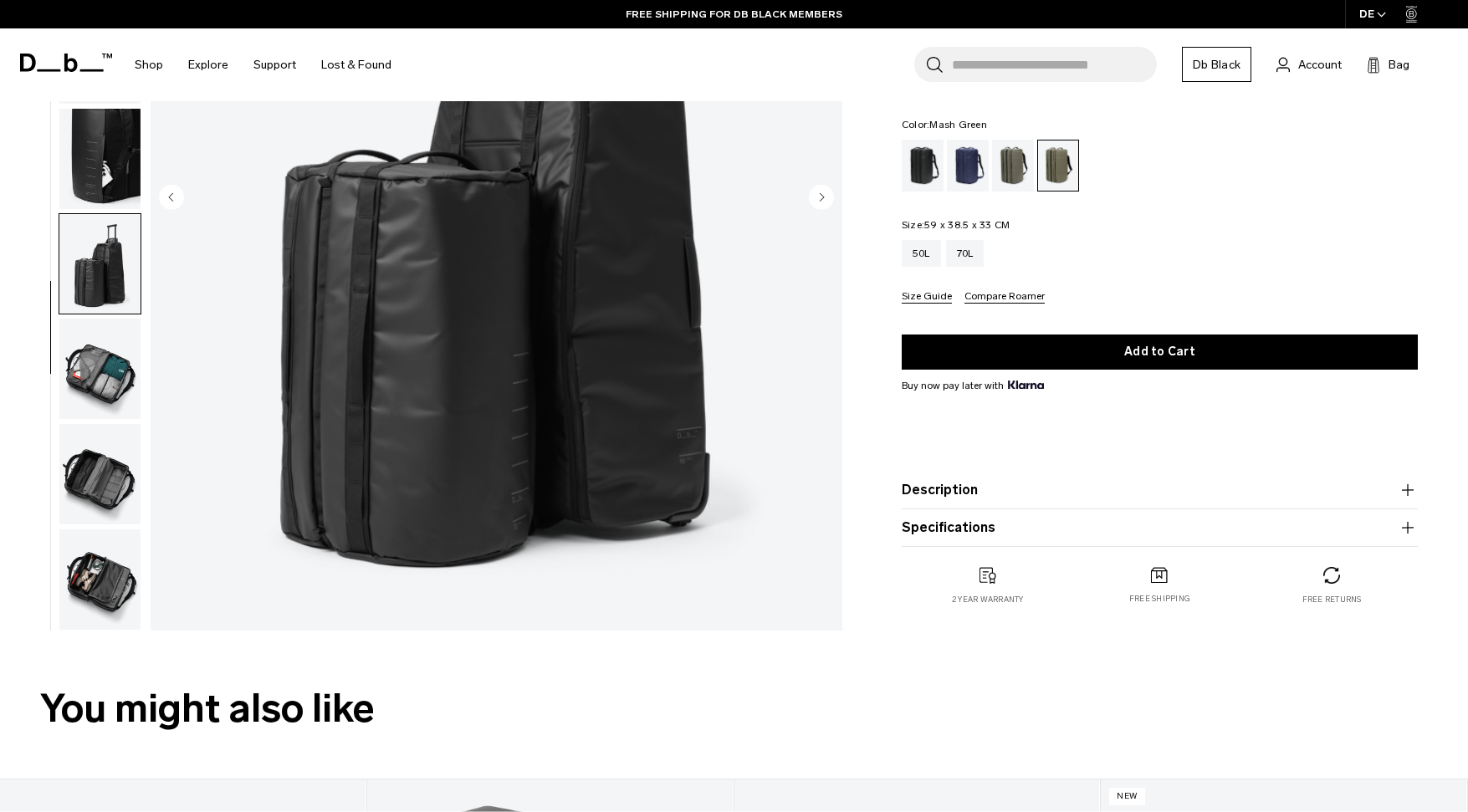
click at [106, 473] on img "button" at bounding box center [100, 473] width 82 height 100
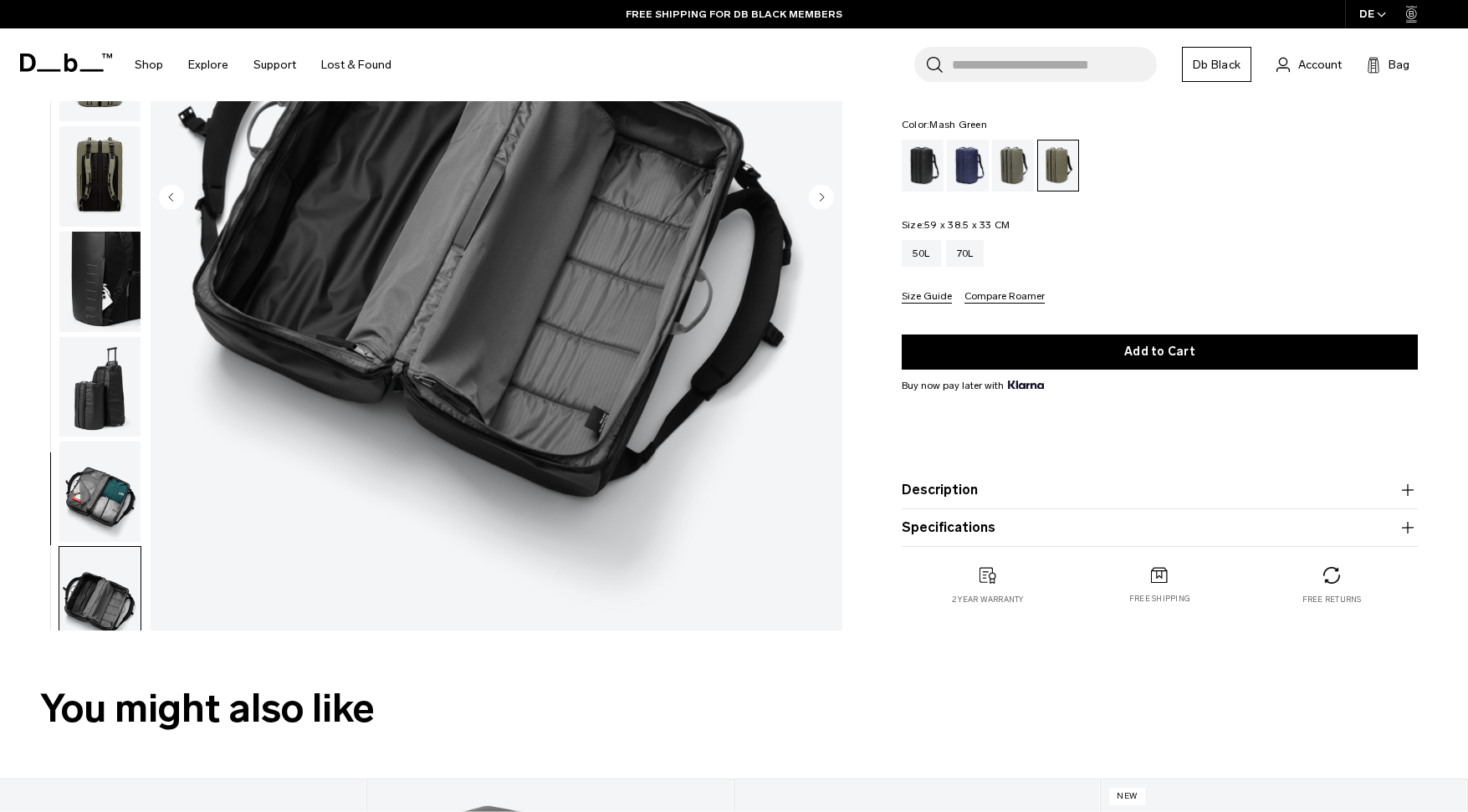
scroll to position [43, 0]
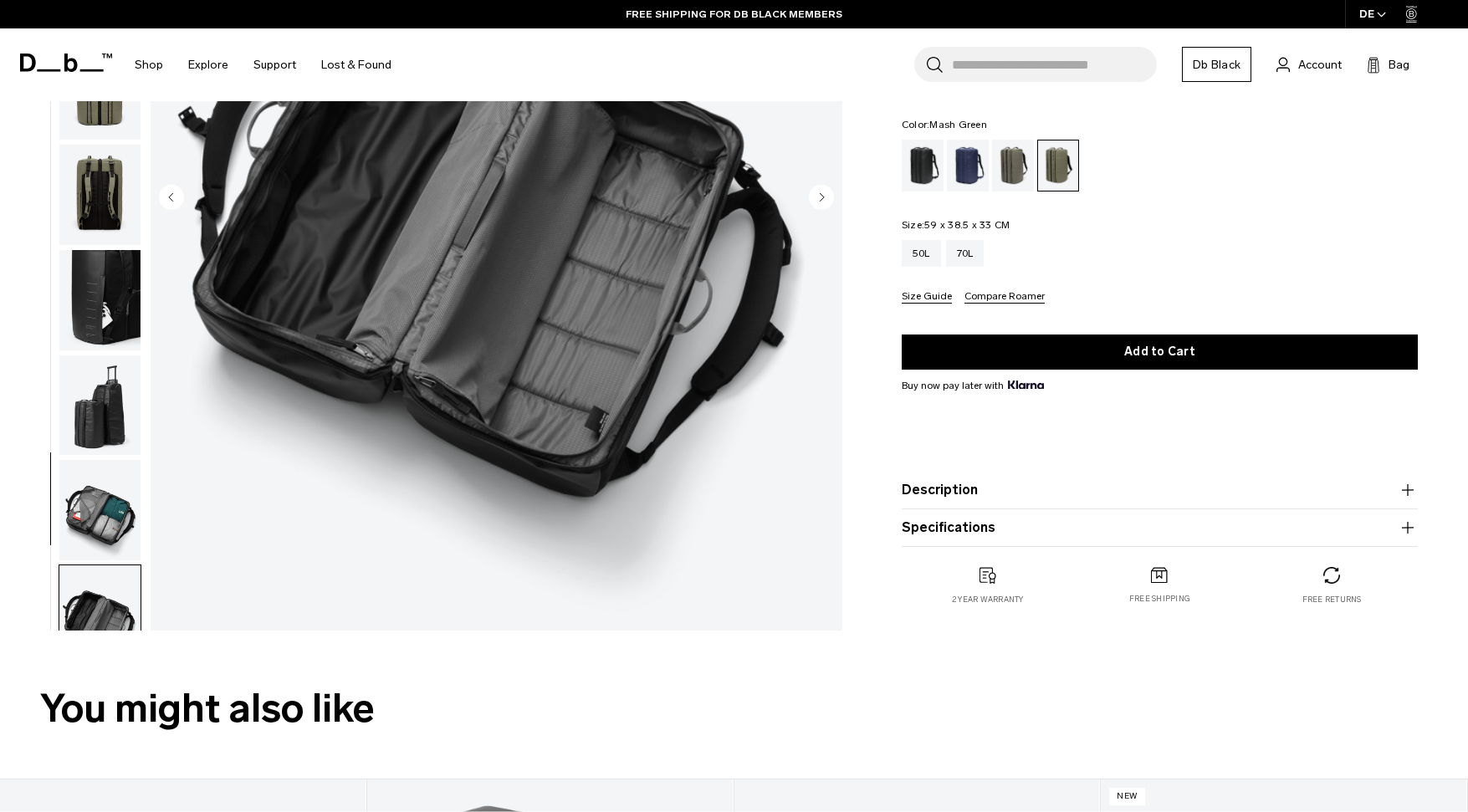
click at [105, 510] on img "button" at bounding box center [100, 510] width 82 height 100
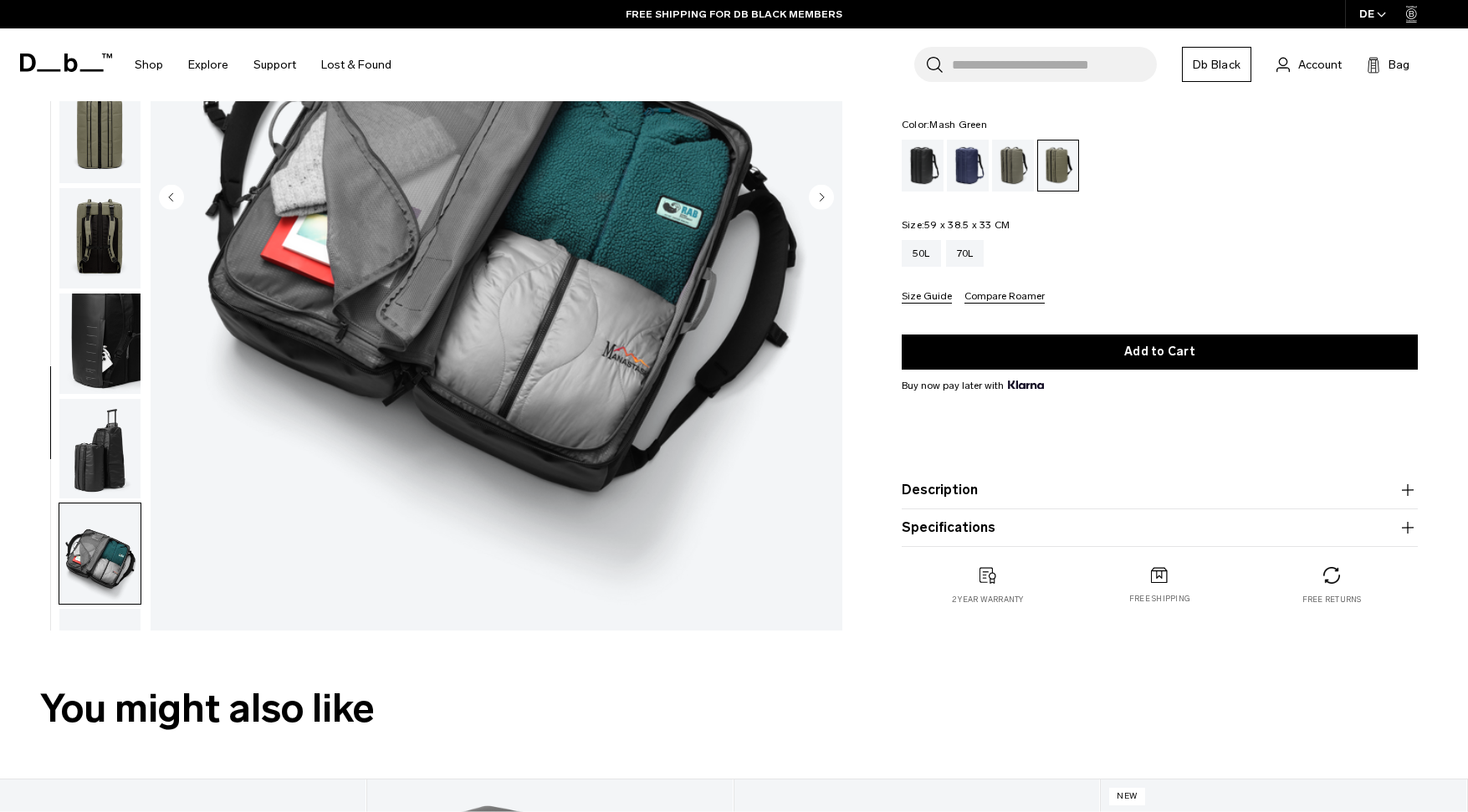
scroll to position [185, 0]
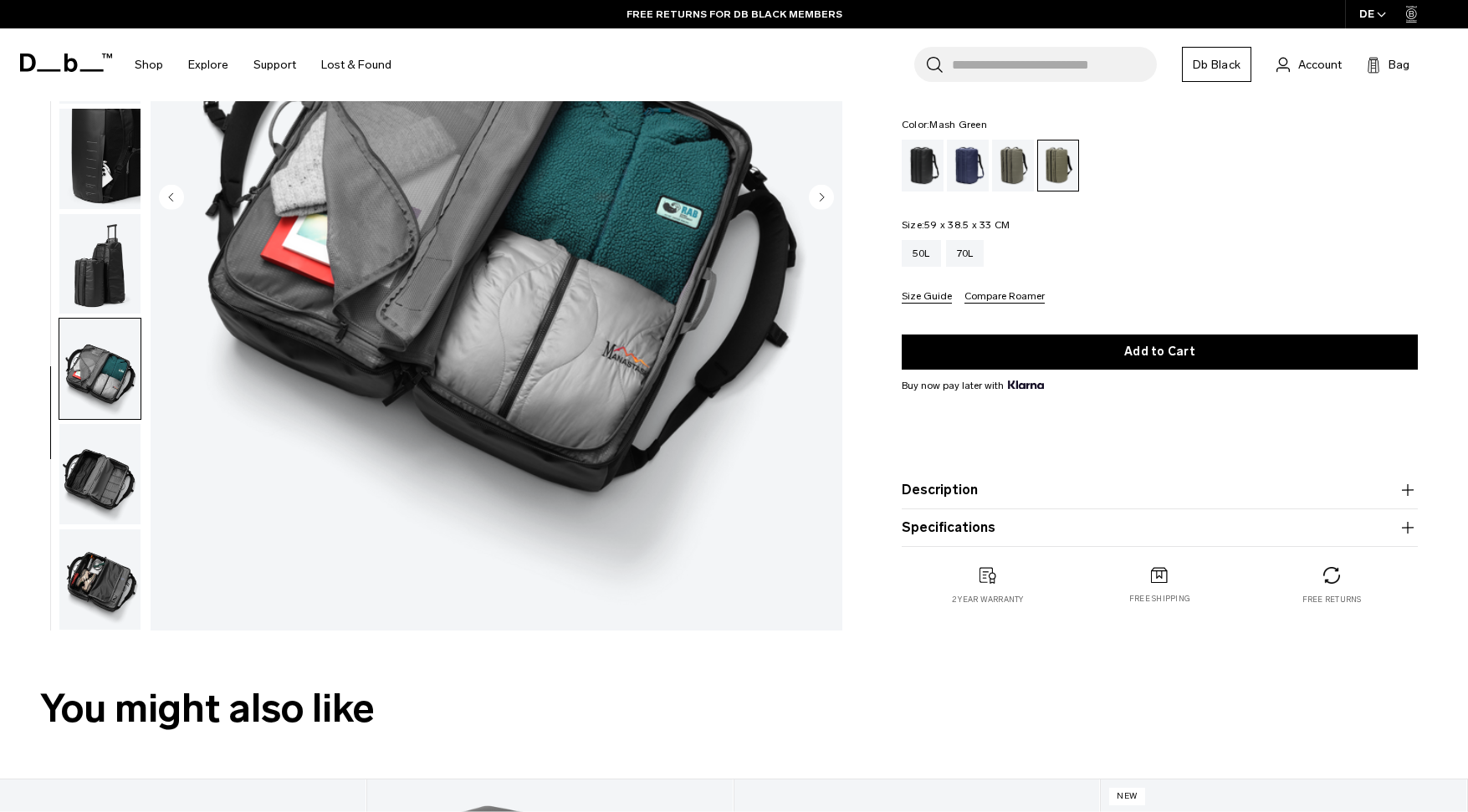
click at [97, 544] on img "button" at bounding box center [100, 579] width 82 height 100
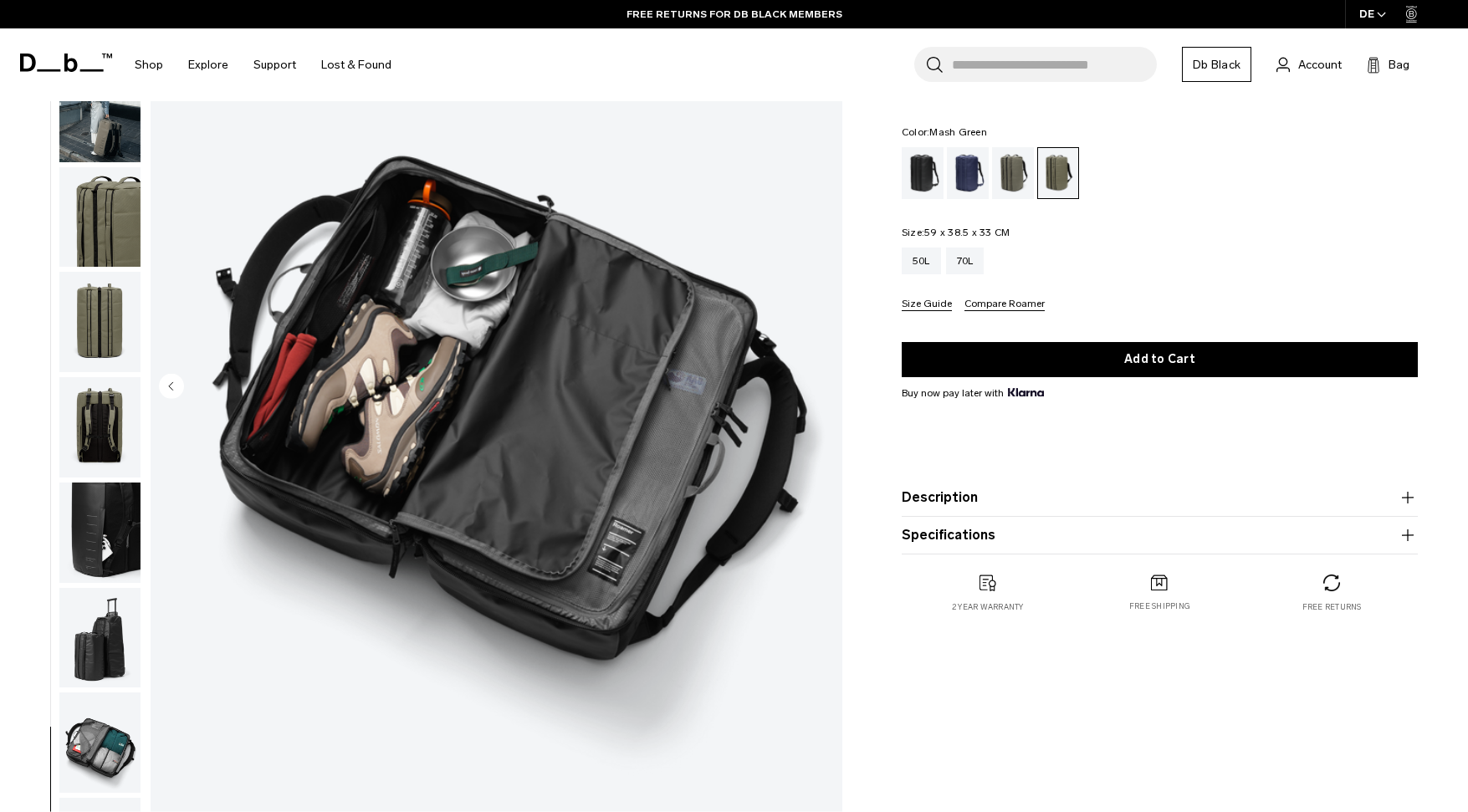
scroll to position [0, 0]
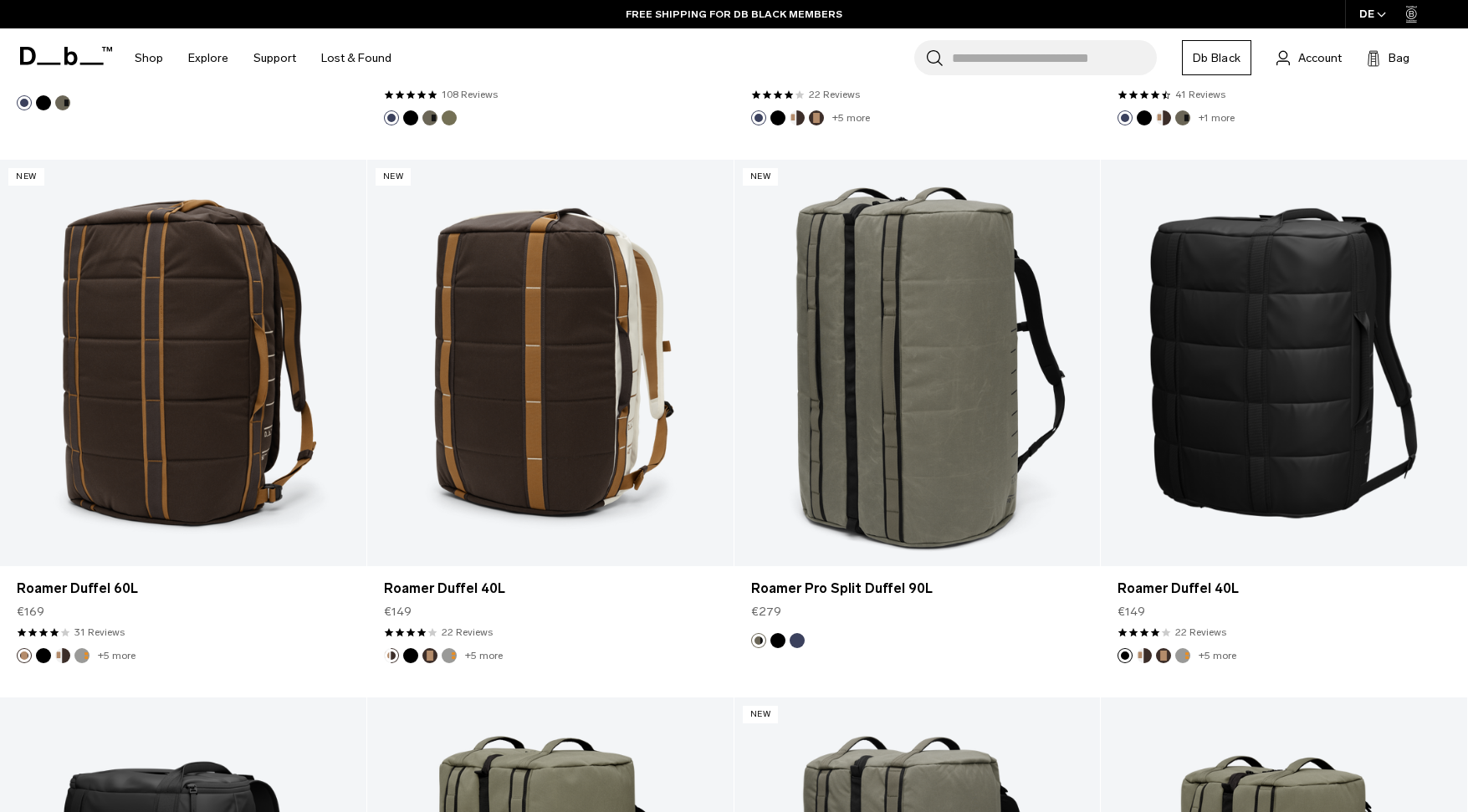
scroll to position [1921, 0]
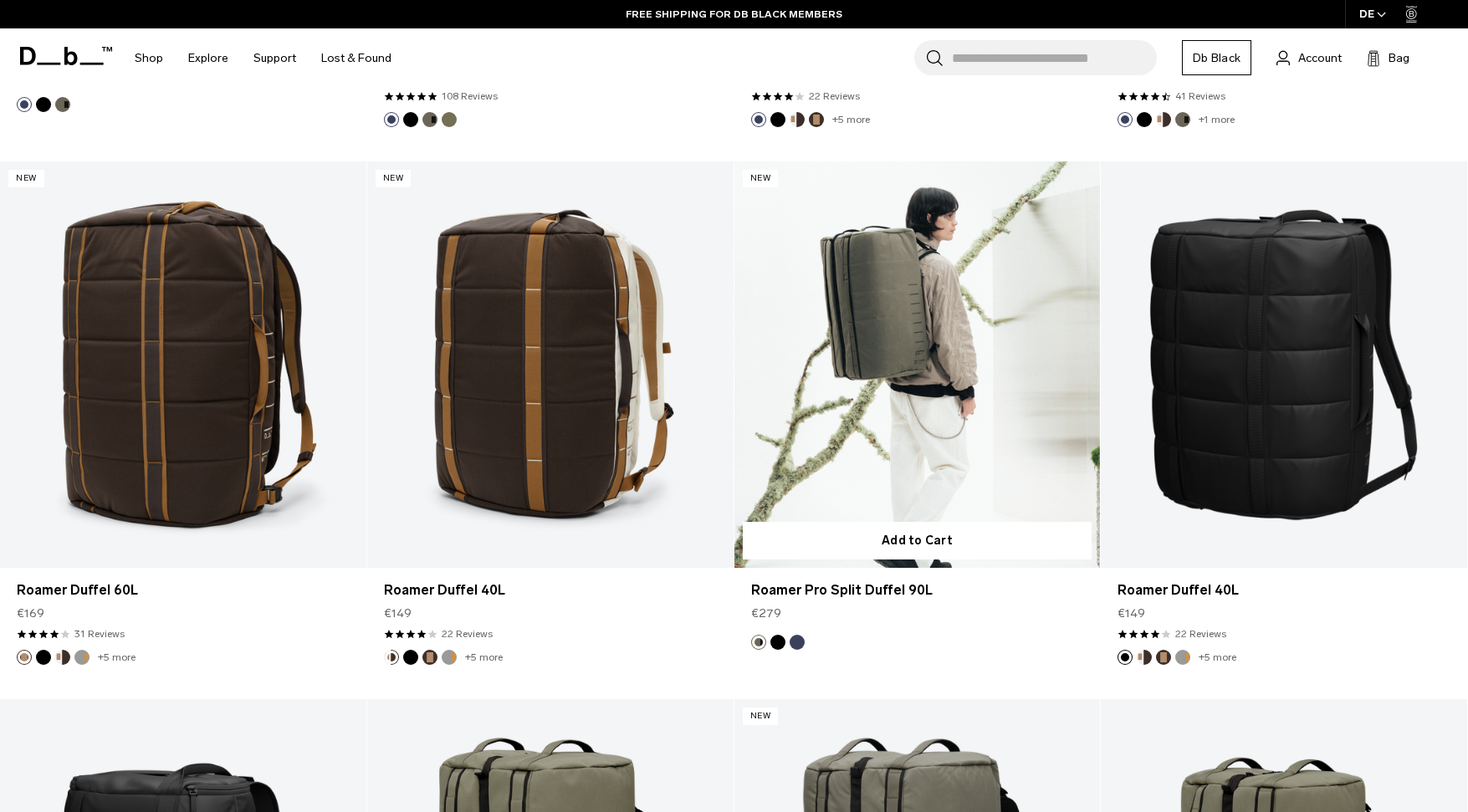
click at [961, 416] on link "Roamer Pro Split Duffel 90L" at bounding box center [918, 364] width 366 height 407
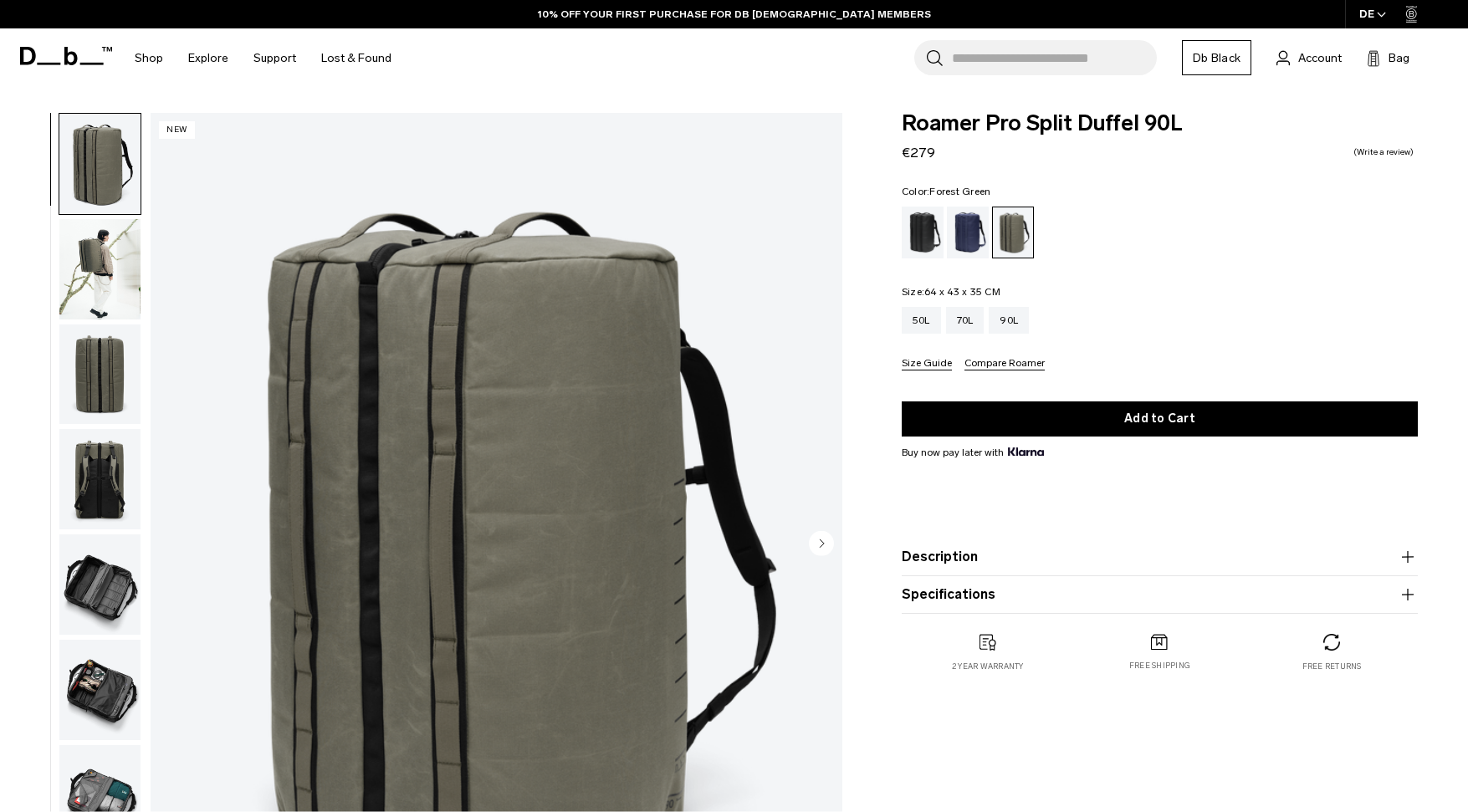
click at [91, 248] on img "button" at bounding box center [100, 269] width 82 height 100
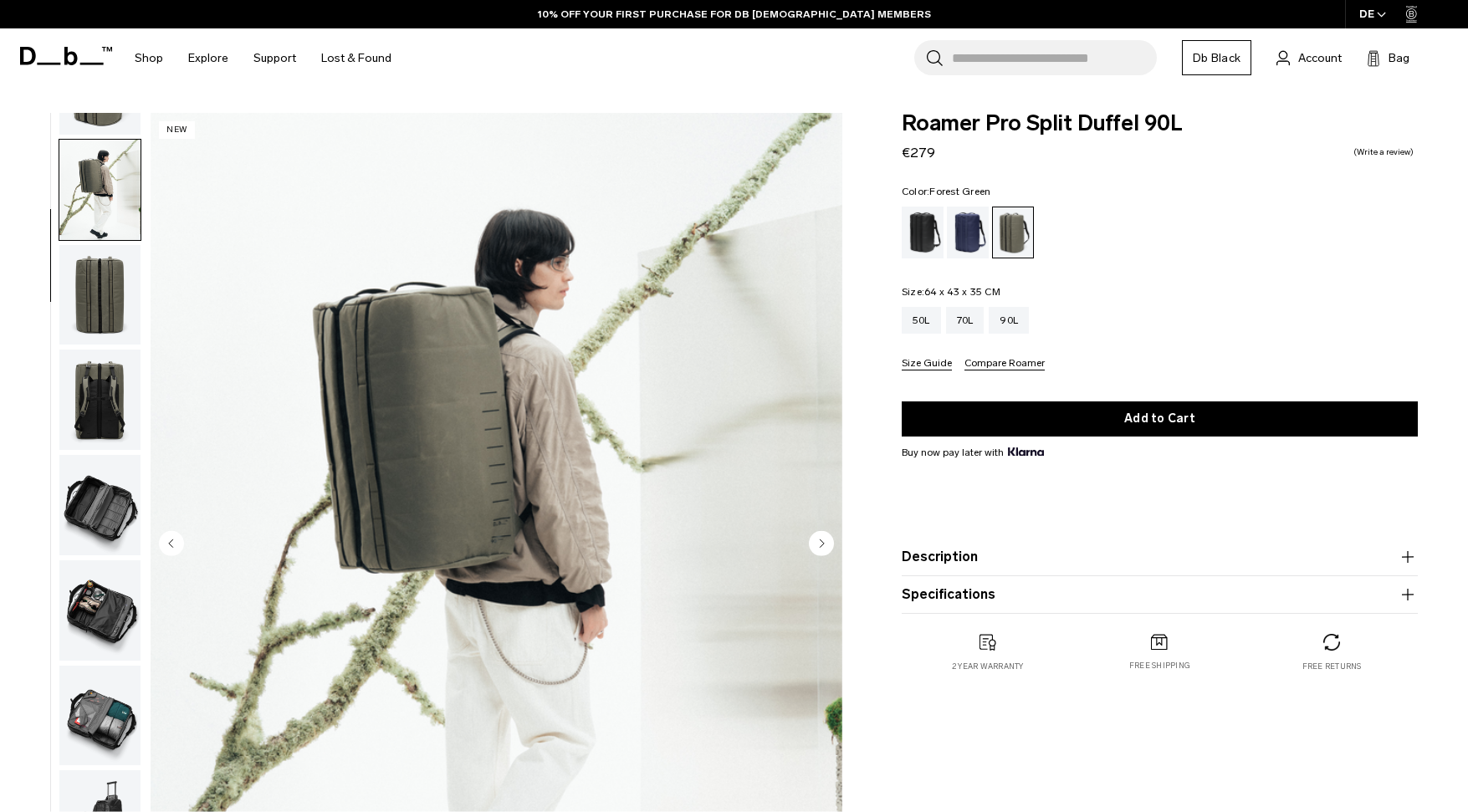
click at [106, 270] on img "button" at bounding box center [100, 295] width 82 height 100
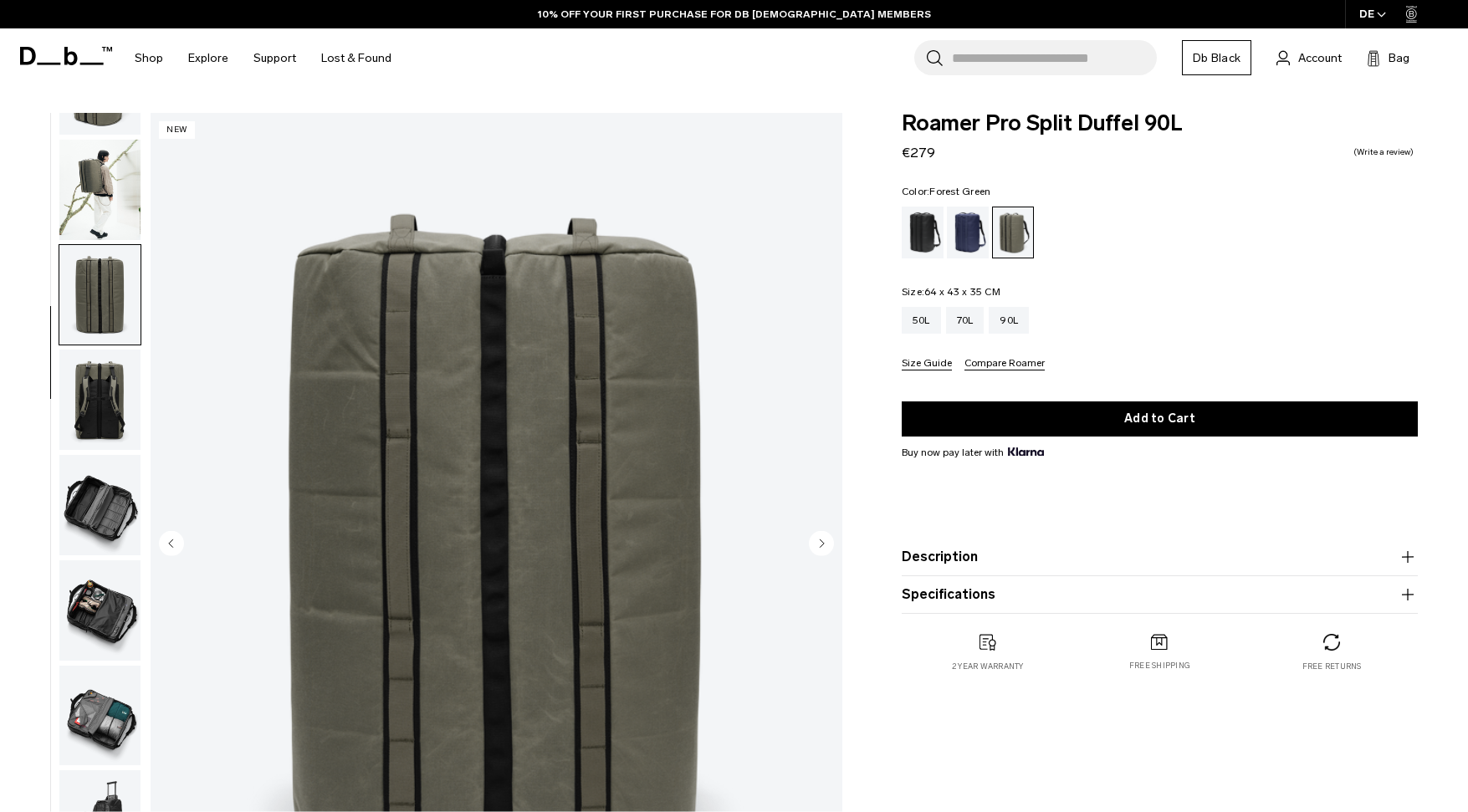
click at [89, 375] on img "button" at bounding box center [100, 399] width 82 height 100
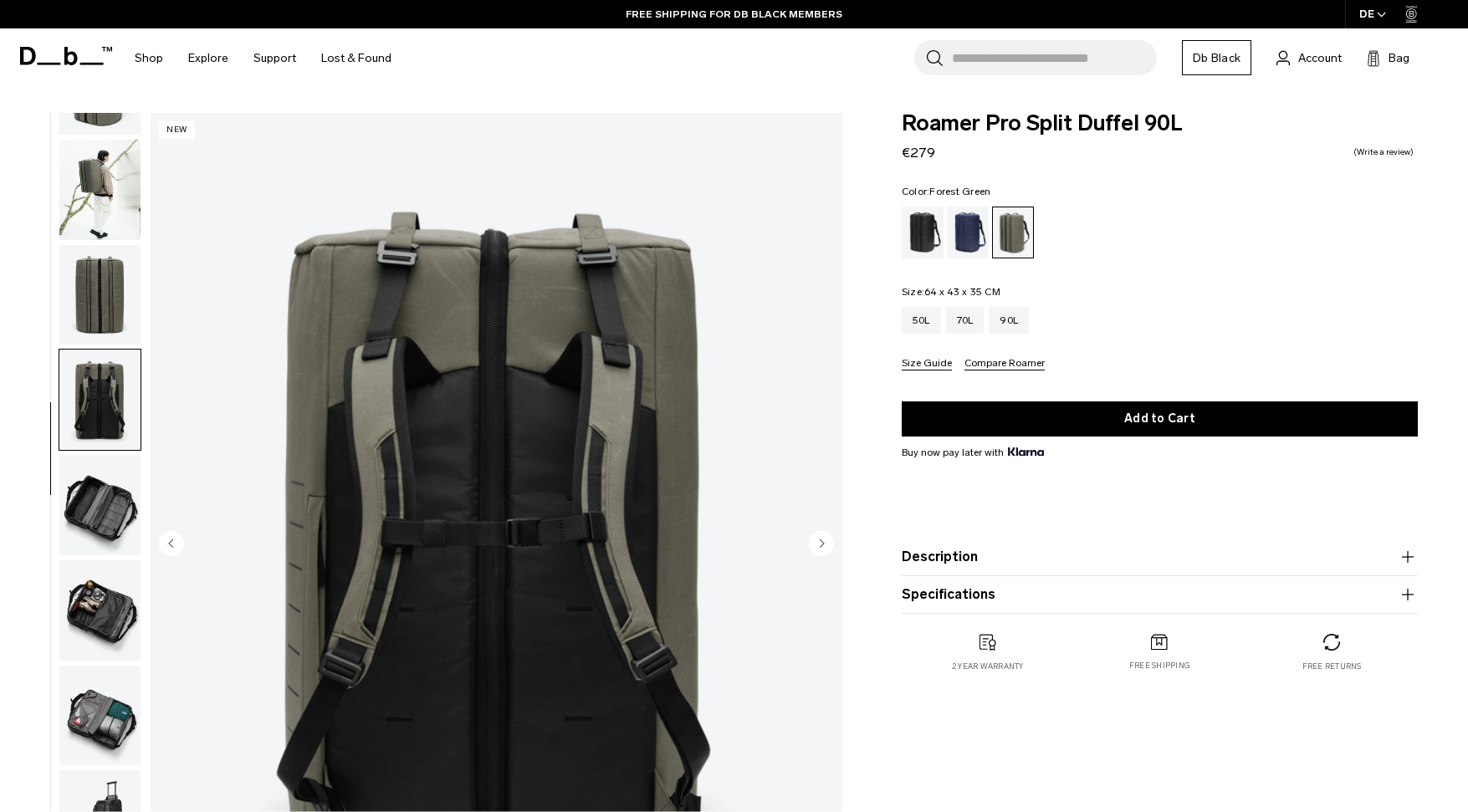
click at [91, 511] on img "button" at bounding box center [100, 504] width 82 height 100
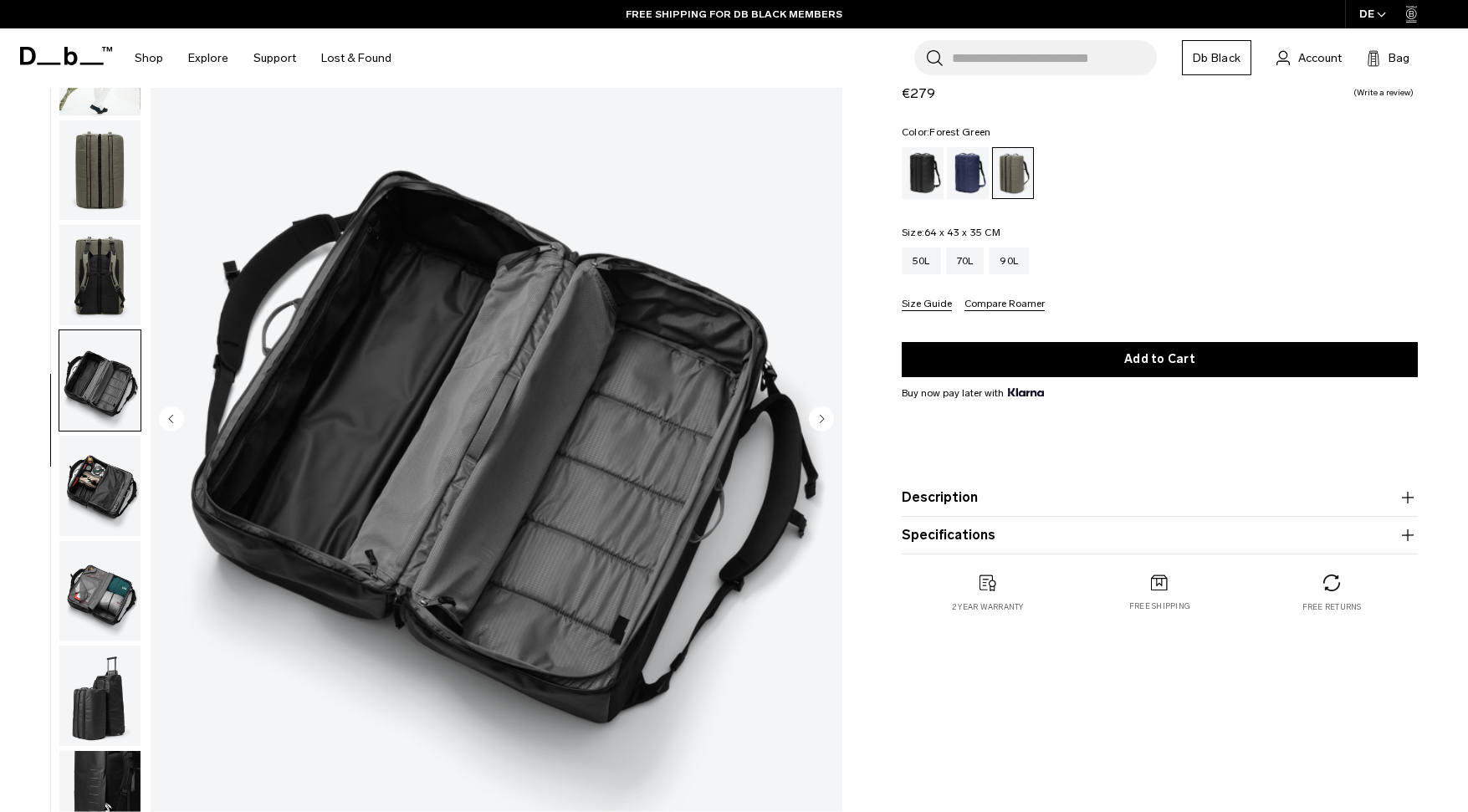
scroll to position [127, 0]
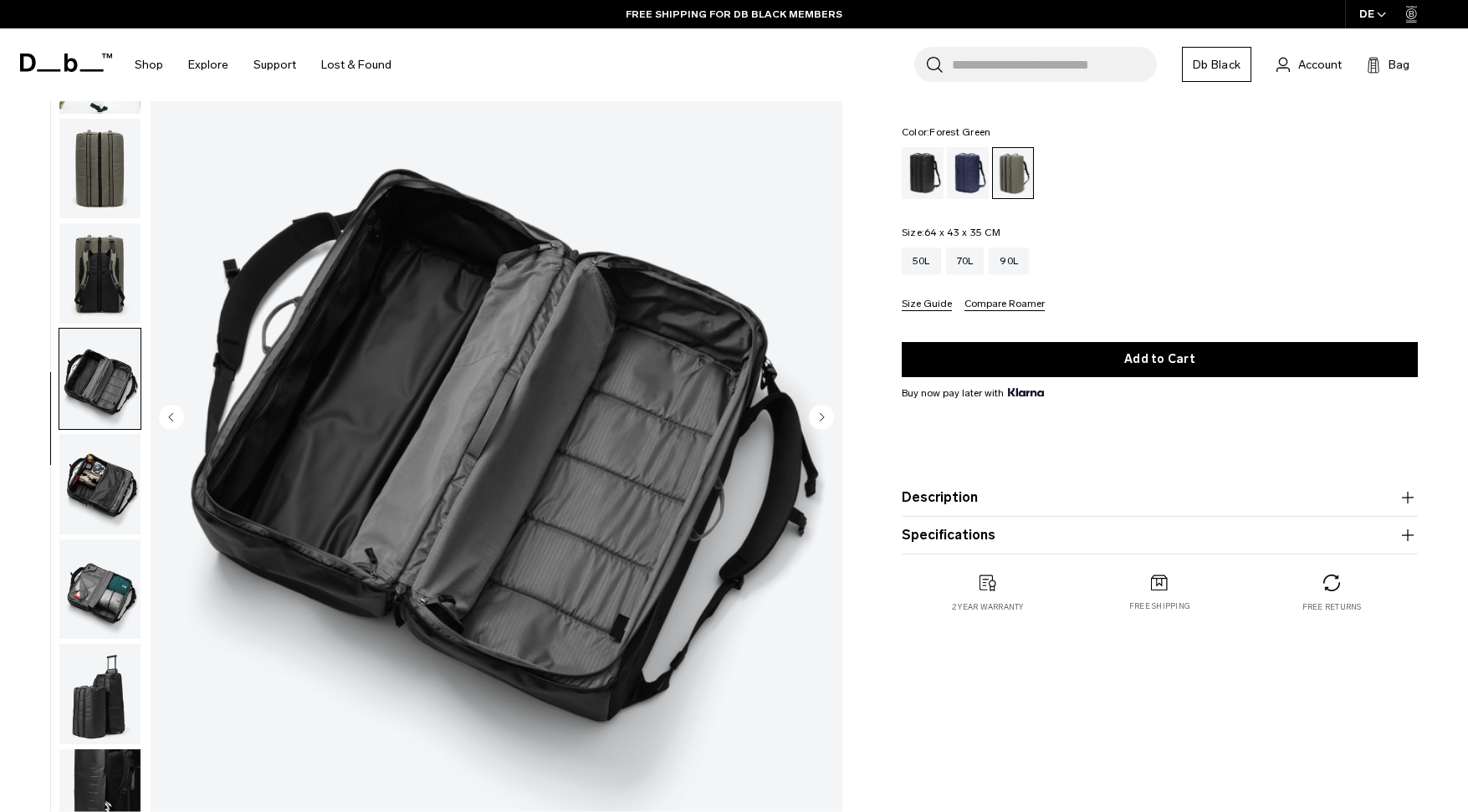
click at [91, 511] on img "button" at bounding box center [100, 484] width 82 height 100
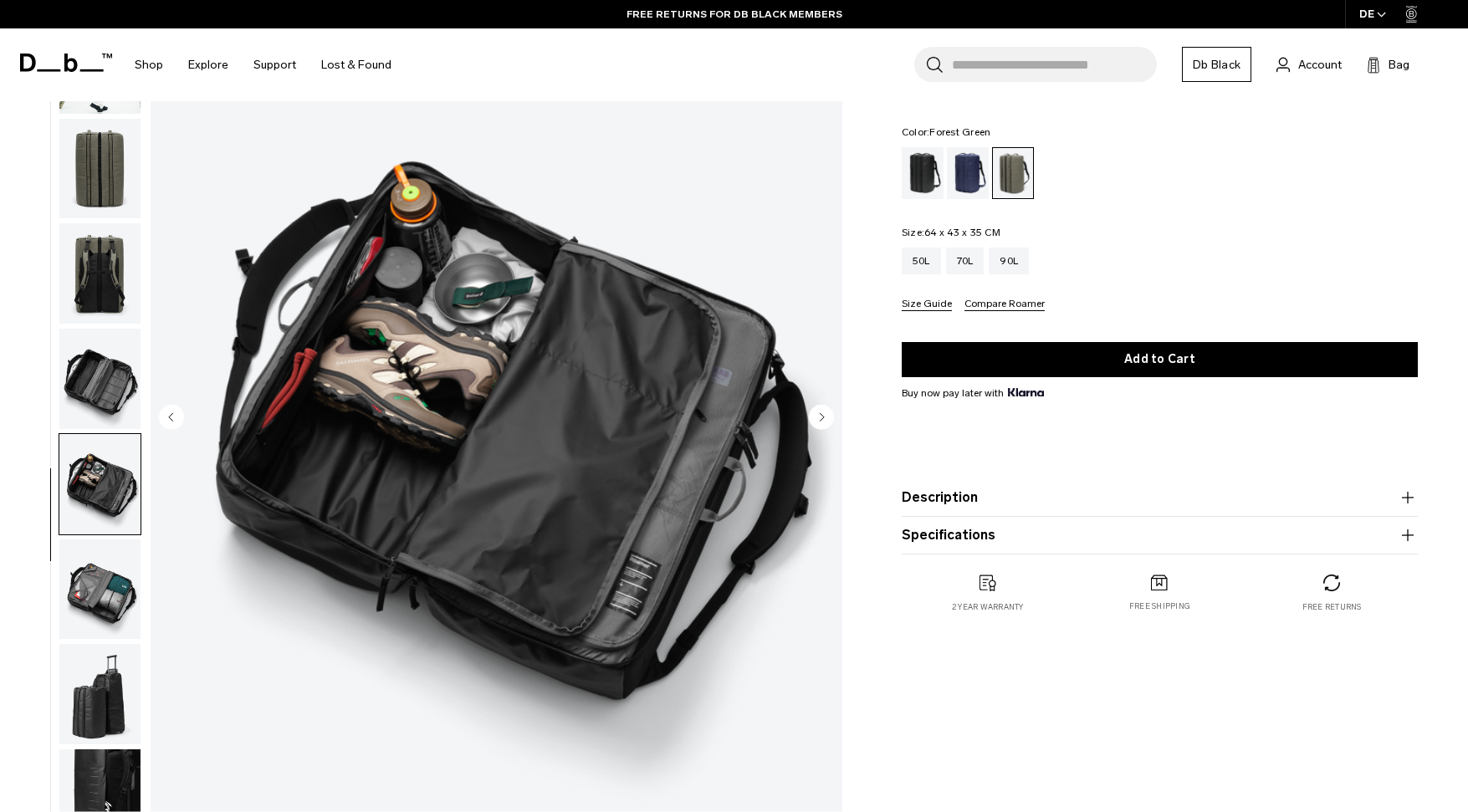
click at [94, 580] on img "button" at bounding box center [100, 589] width 82 height 100
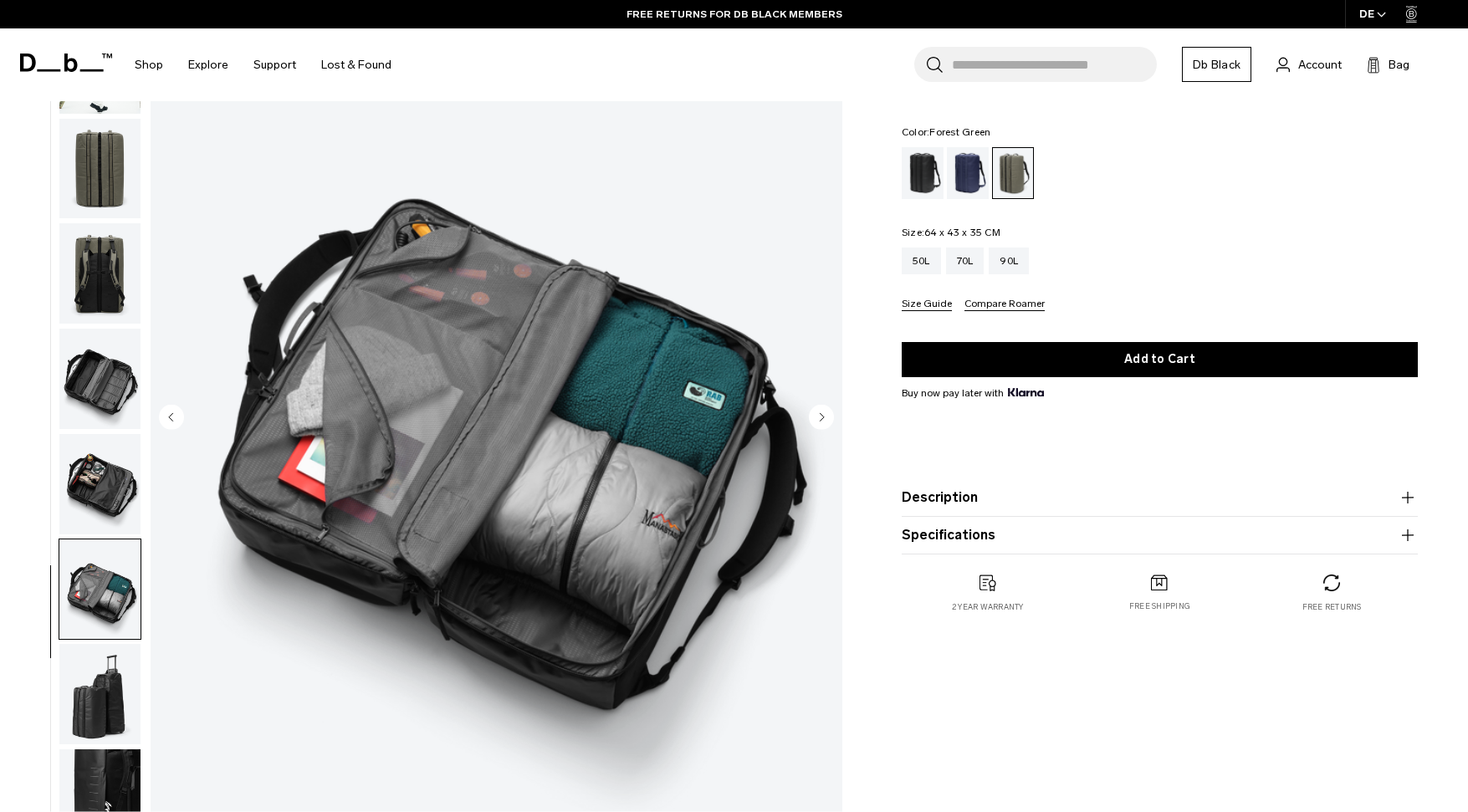
click at [98, 680] on img "button" at bounding box center [100, 694] width 82 height 100
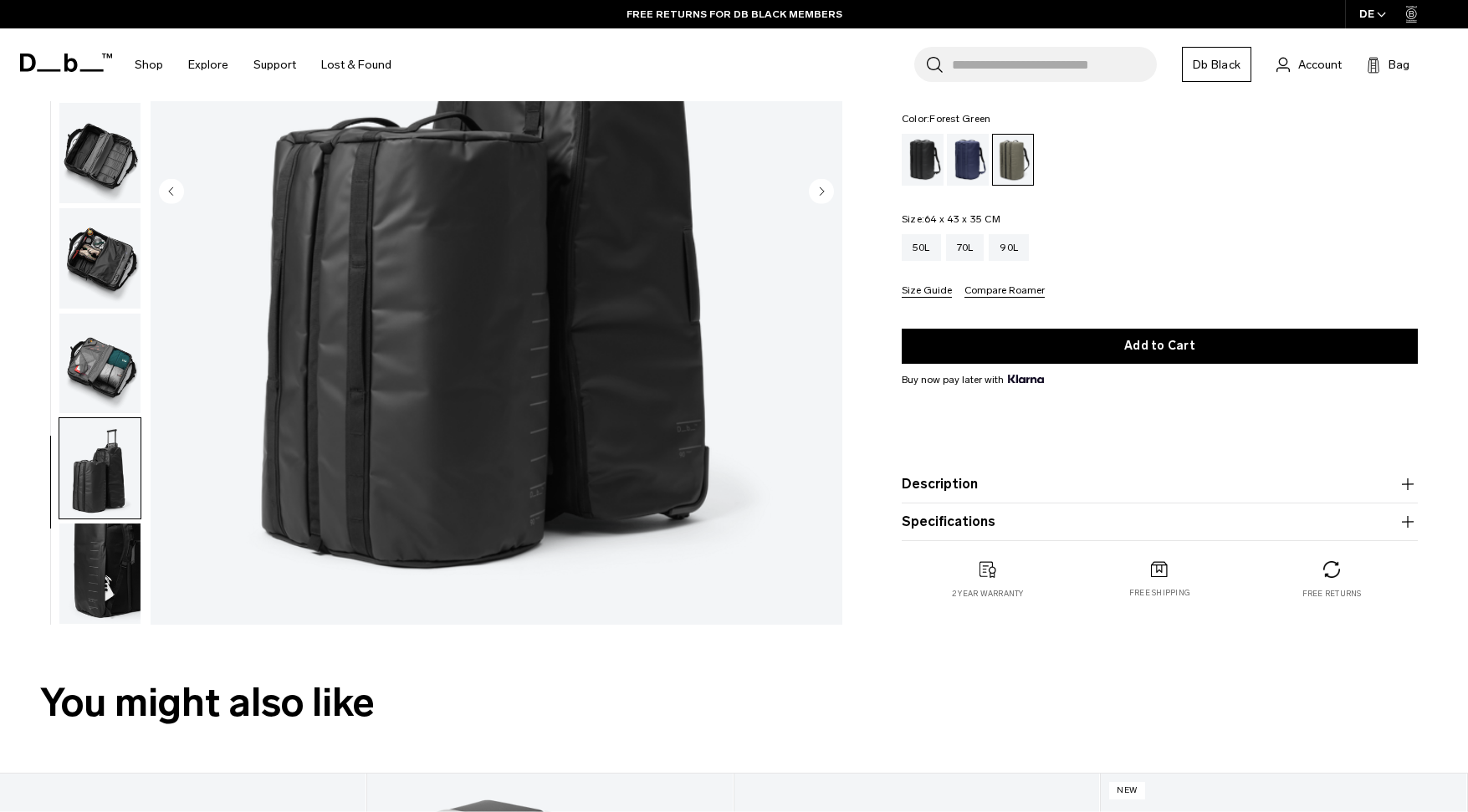
scroll to position [360, 0]
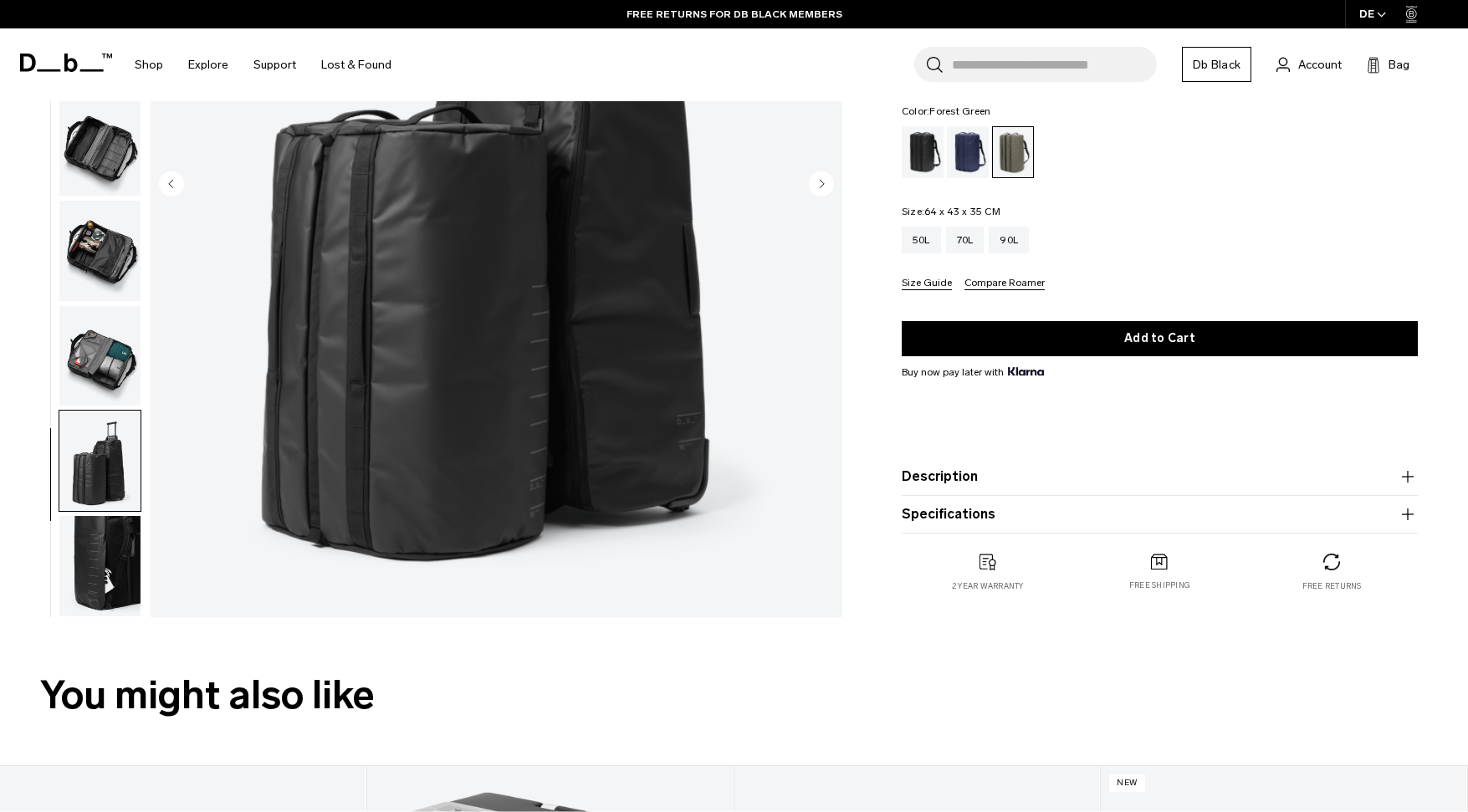
click img "button"
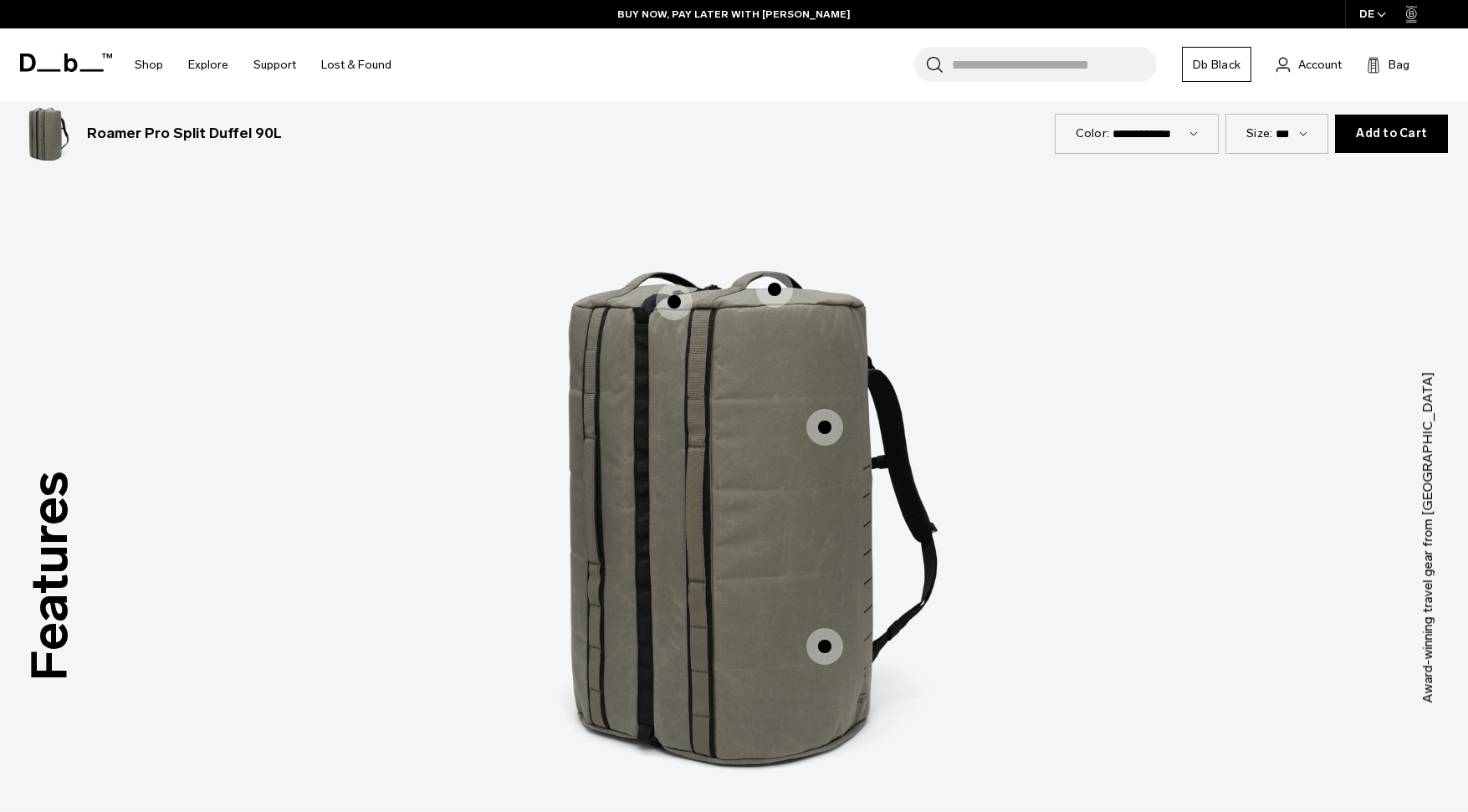
scroll to position [2146, 0]
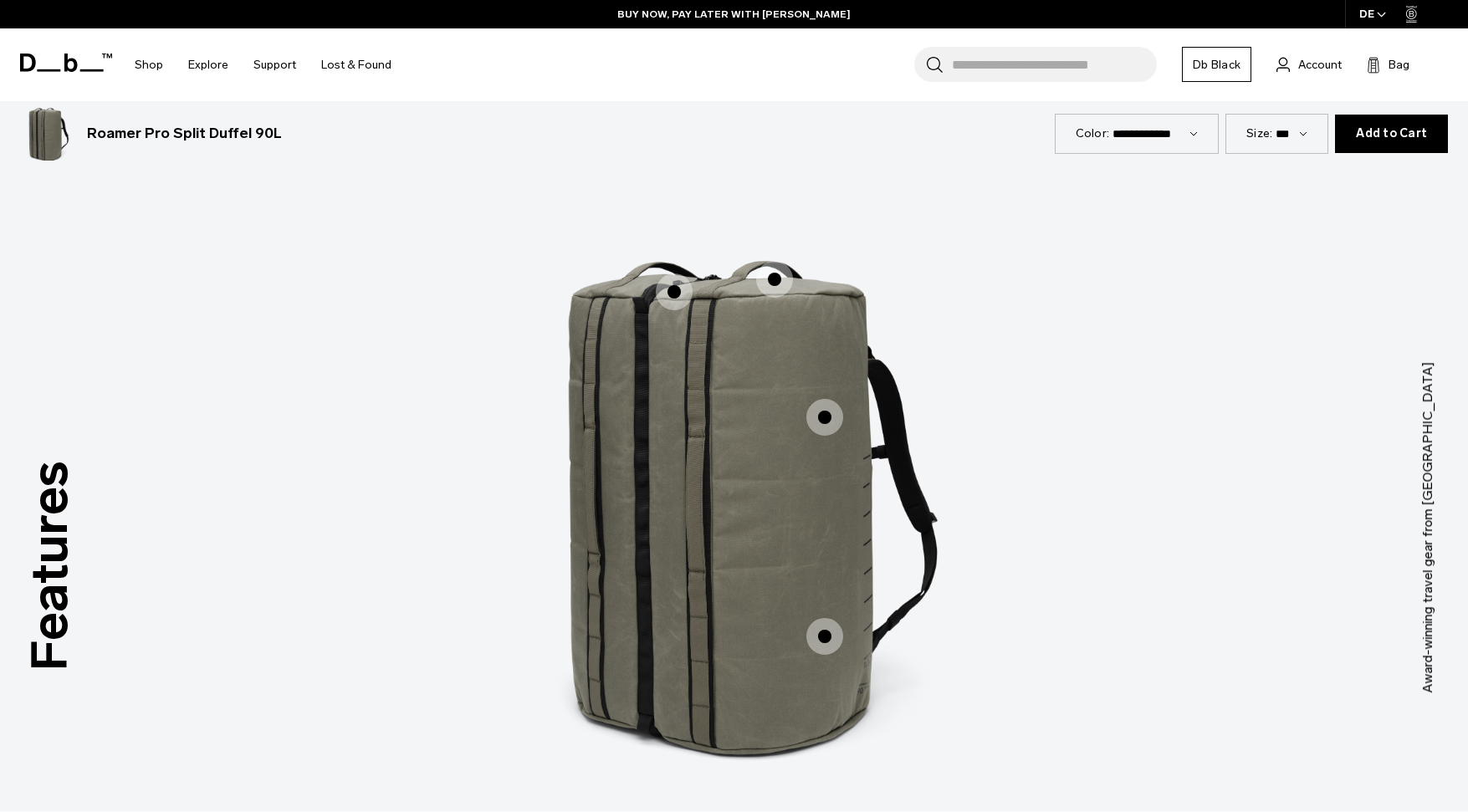
click span "1 / 3"
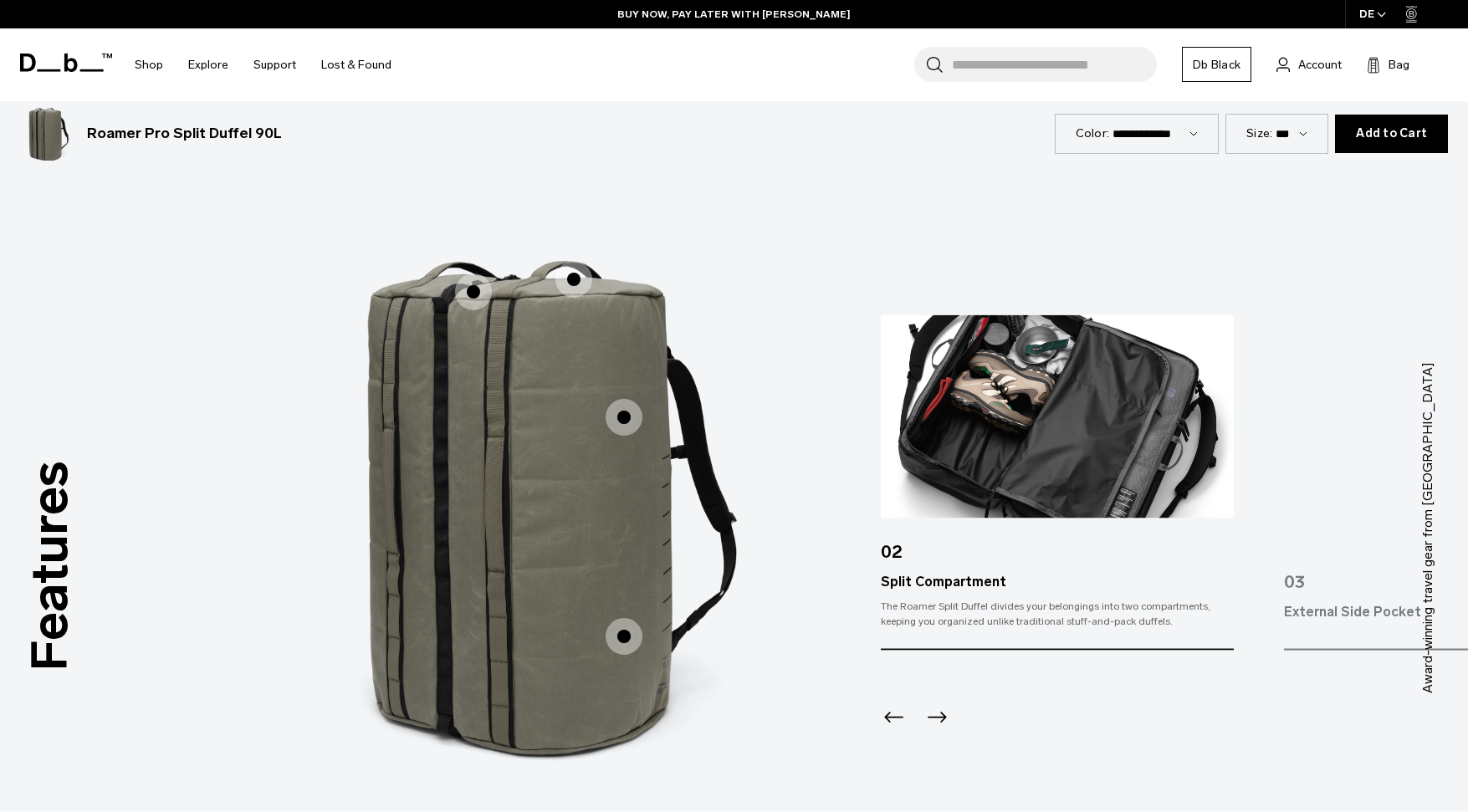
click span "1 / 3"
click icon "Next slide"
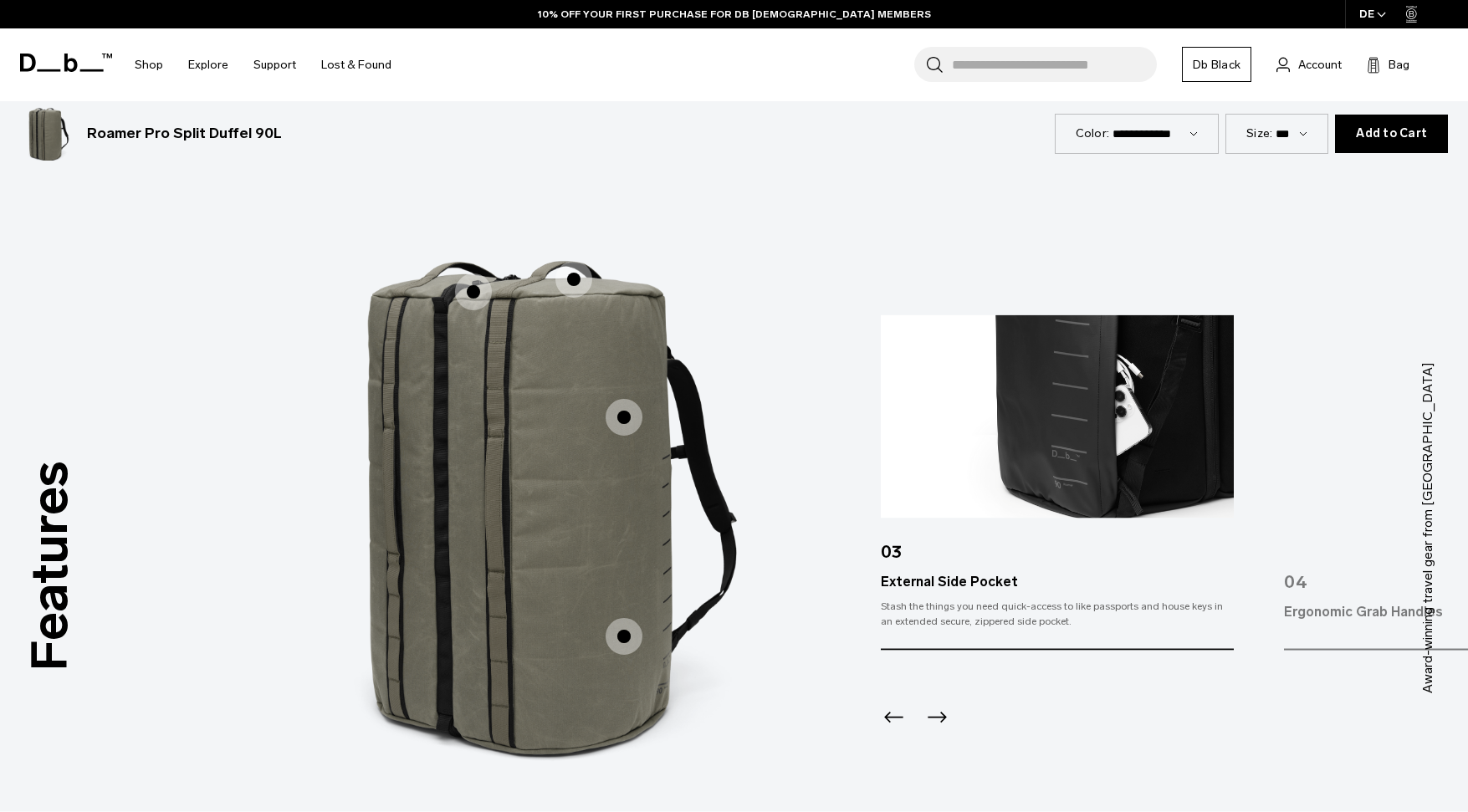
click icon "Next slide"
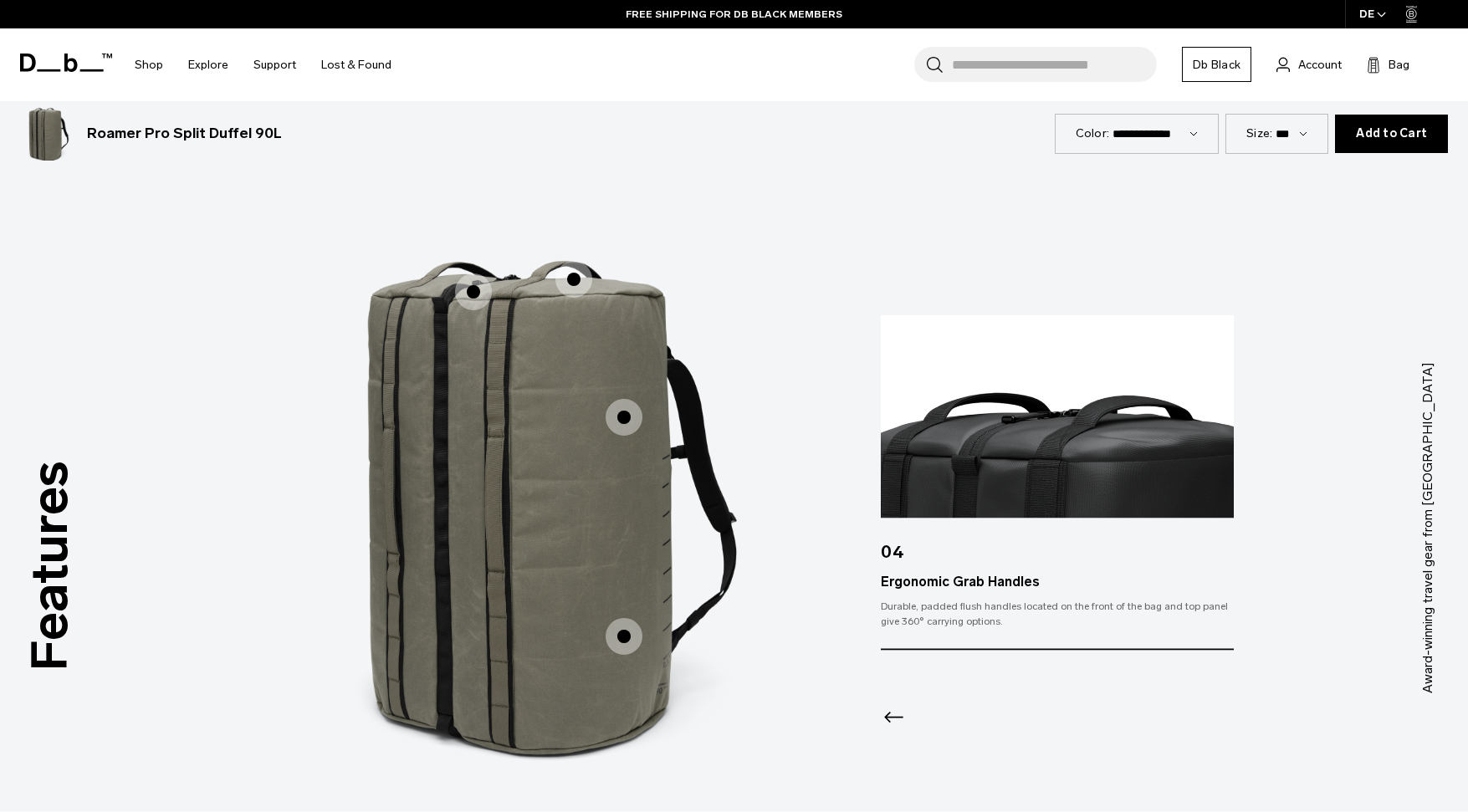
click icon "Previous slide"
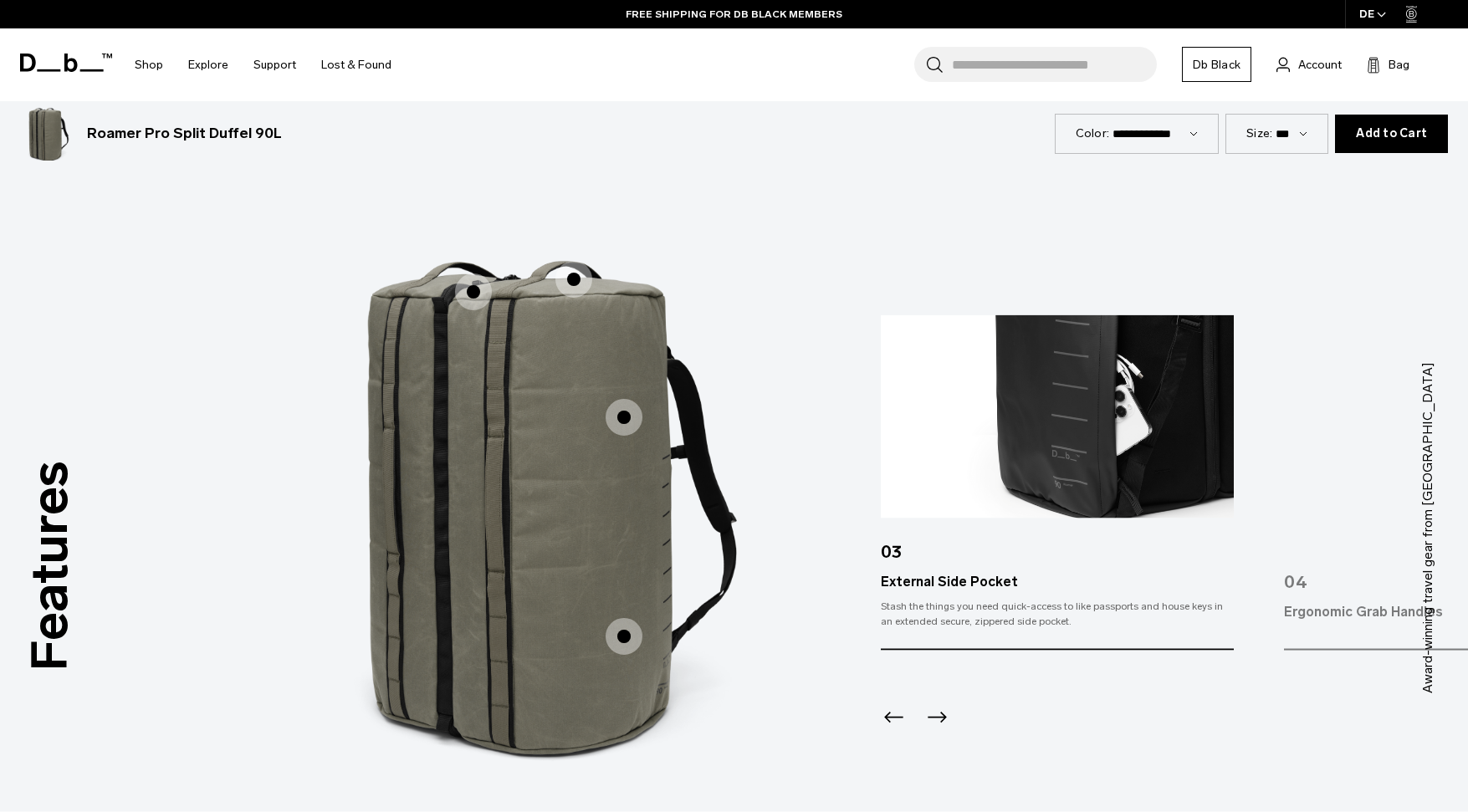
click icon "Previous slide"
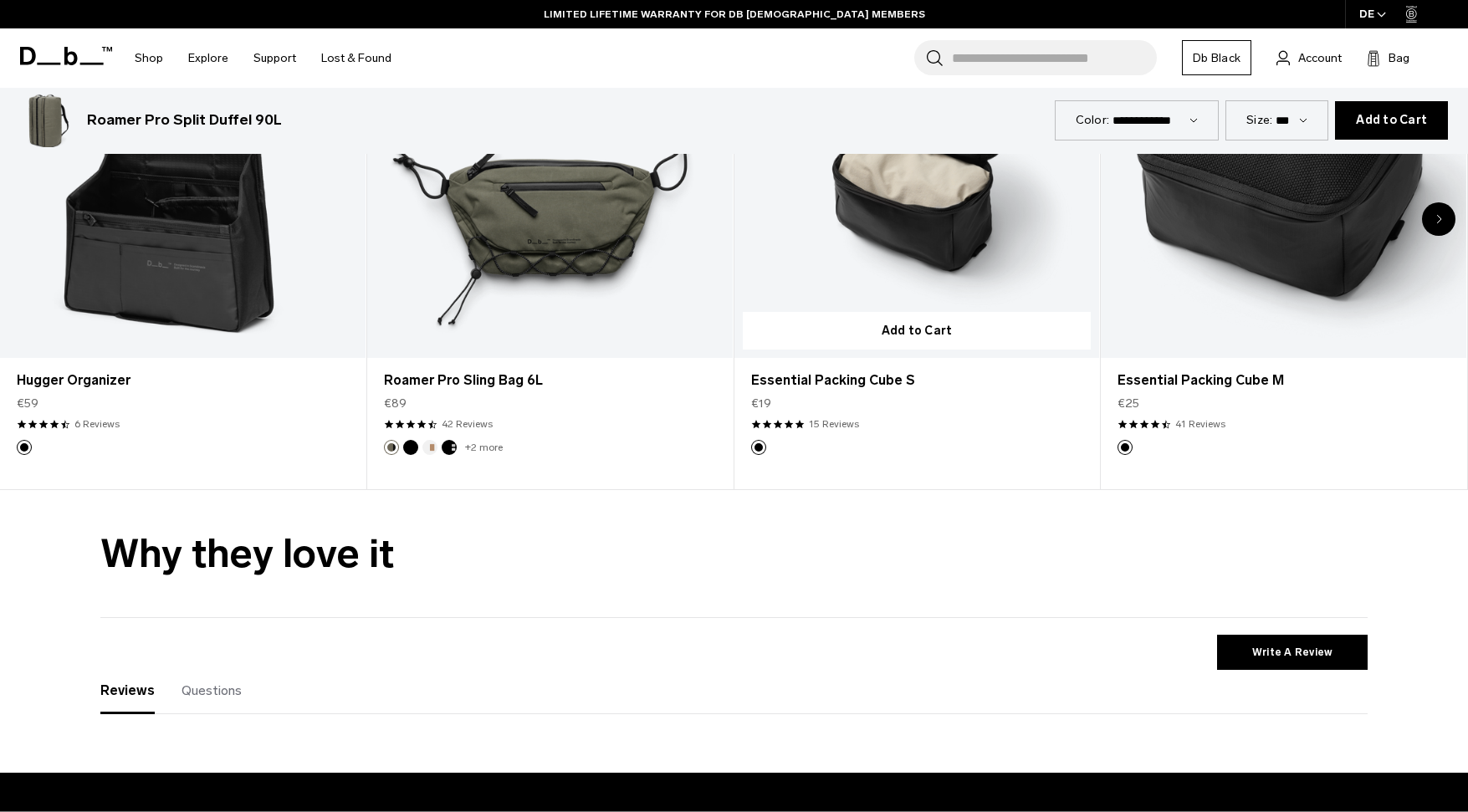
scroll to position [3905, 0]
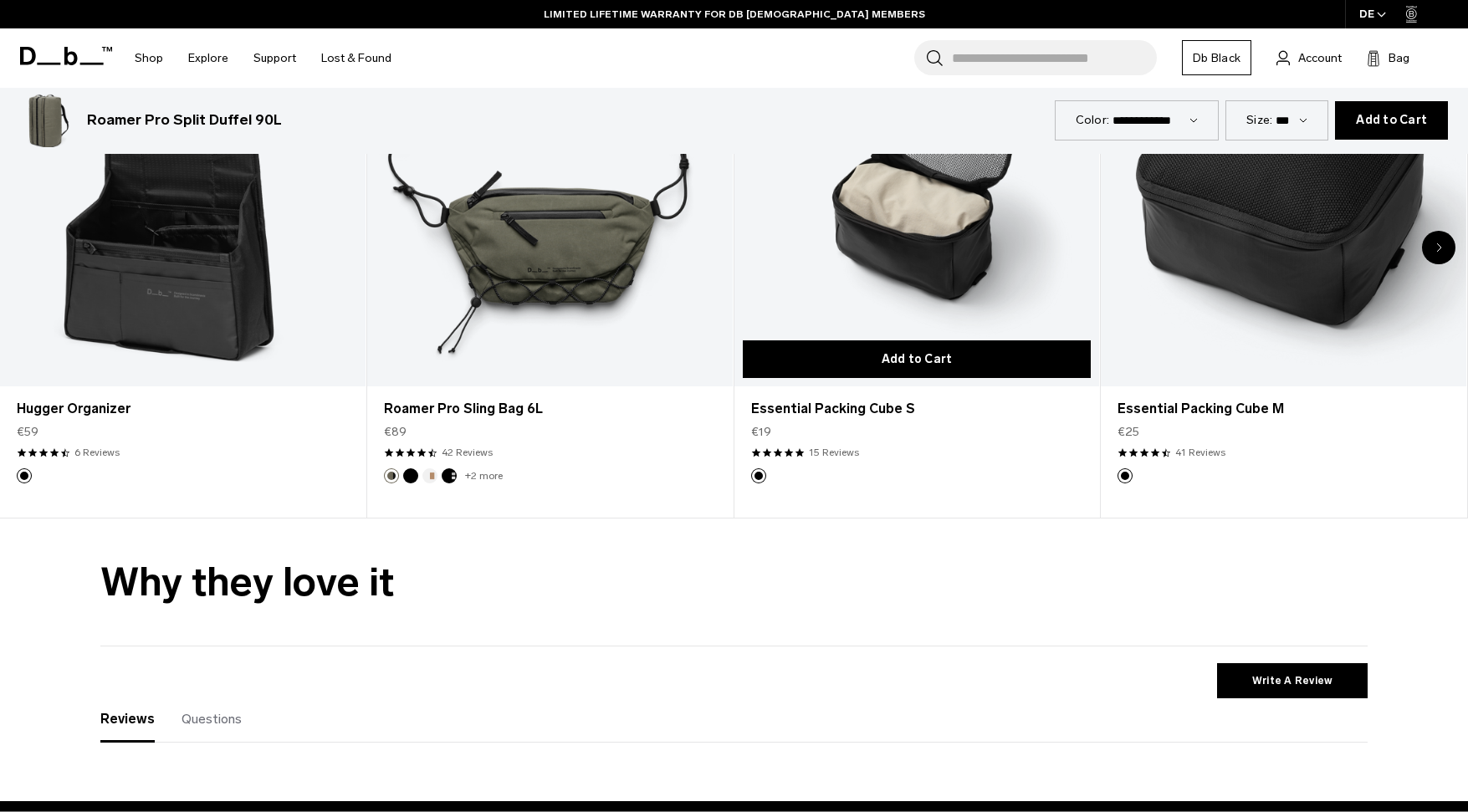
click button "Add to Cart"
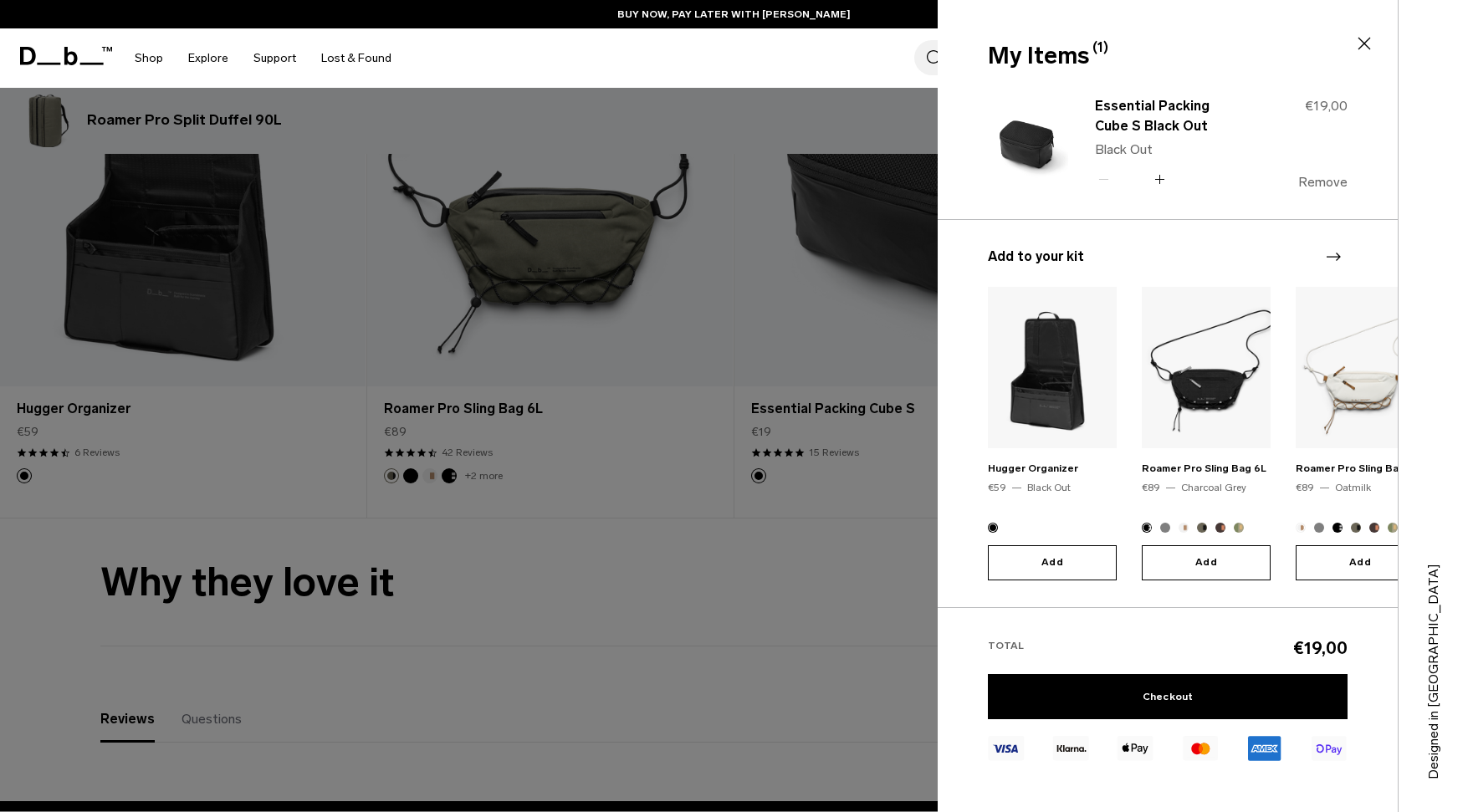
click button "Remove"
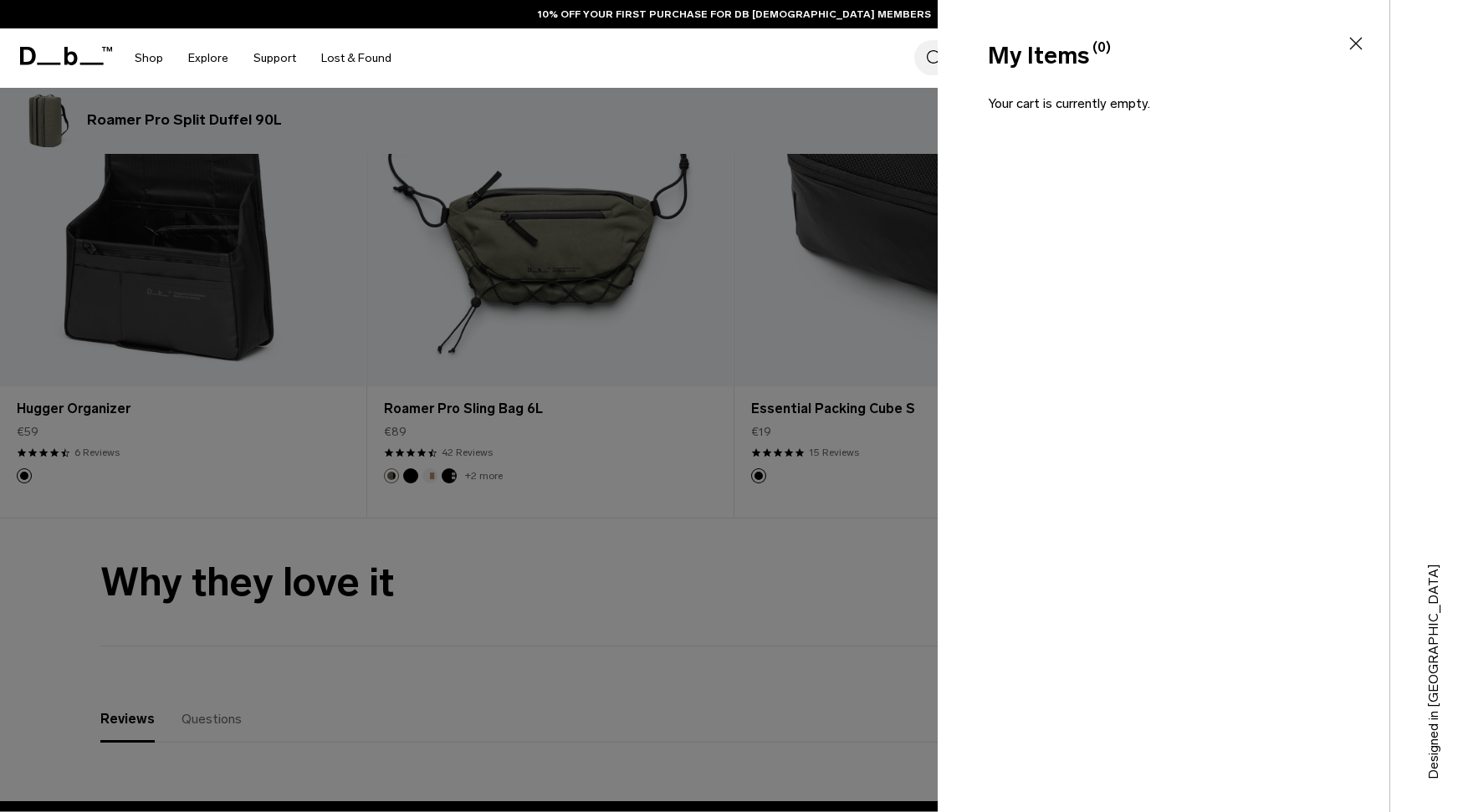
click div
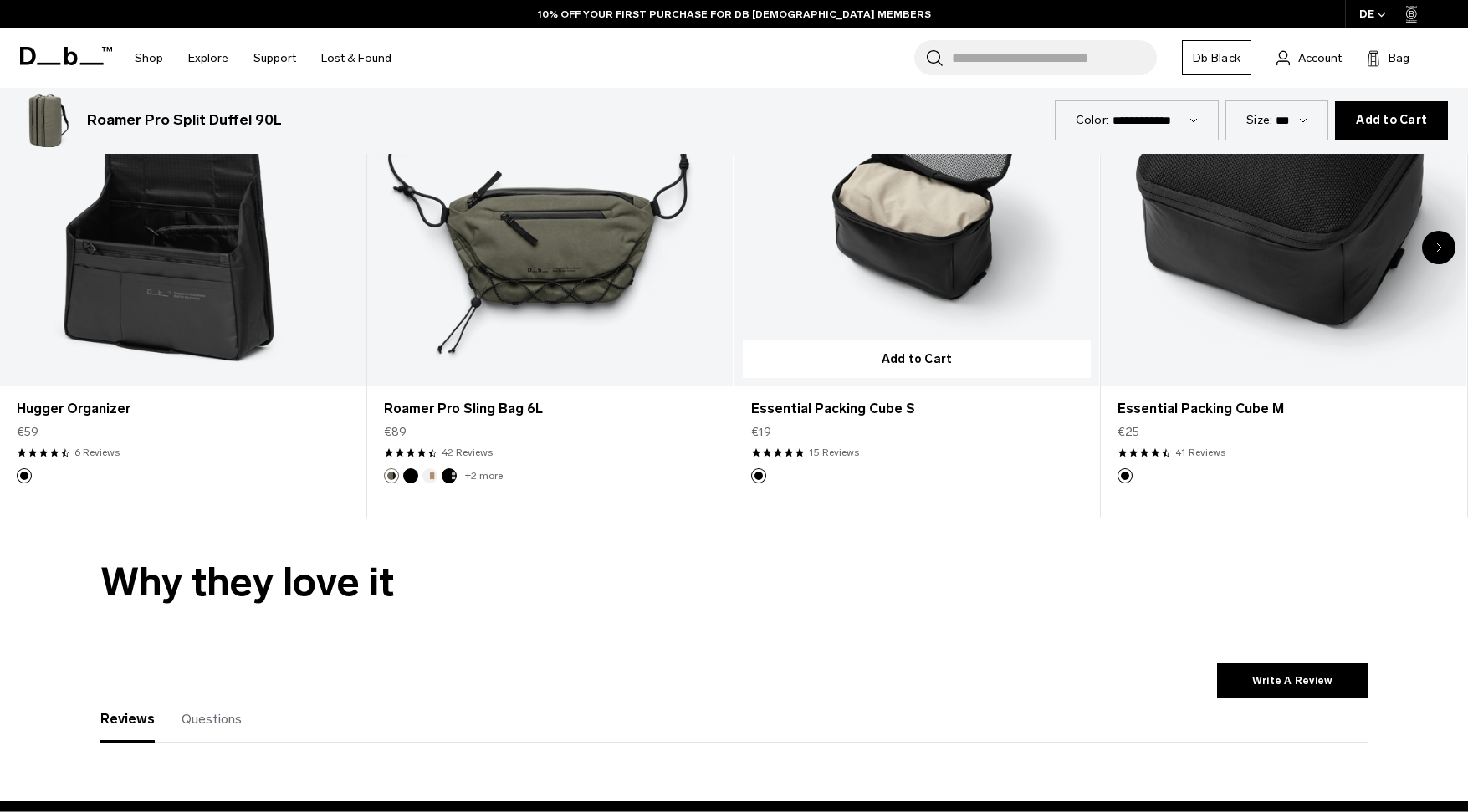
click link "Essential Packing Cube S"
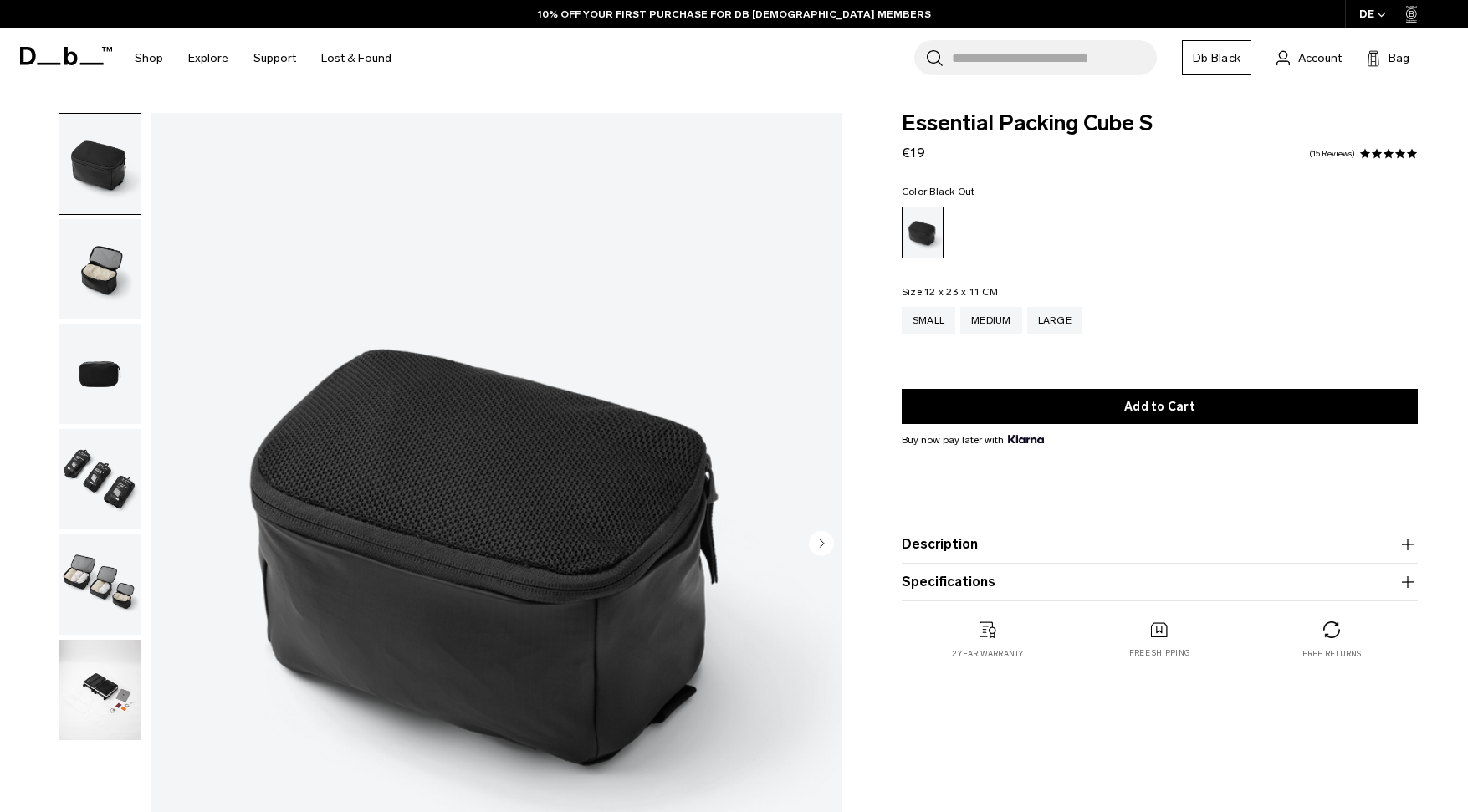
click at [85, 598] on img "button" at bounding box center [100, 584] width 82 height 100
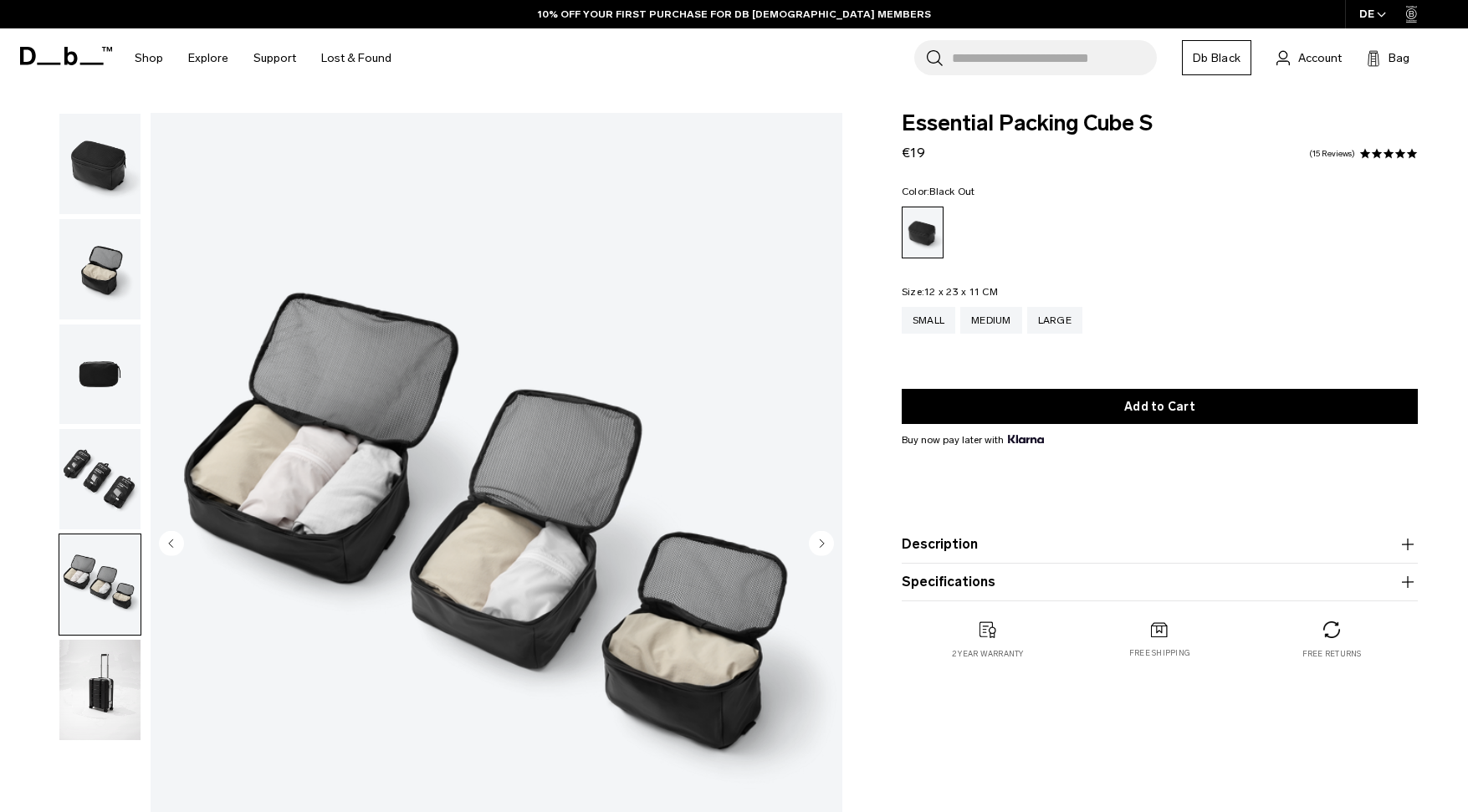
click at [91, 472] on img "button" at bounding box center [100, 479] width 82 height 100
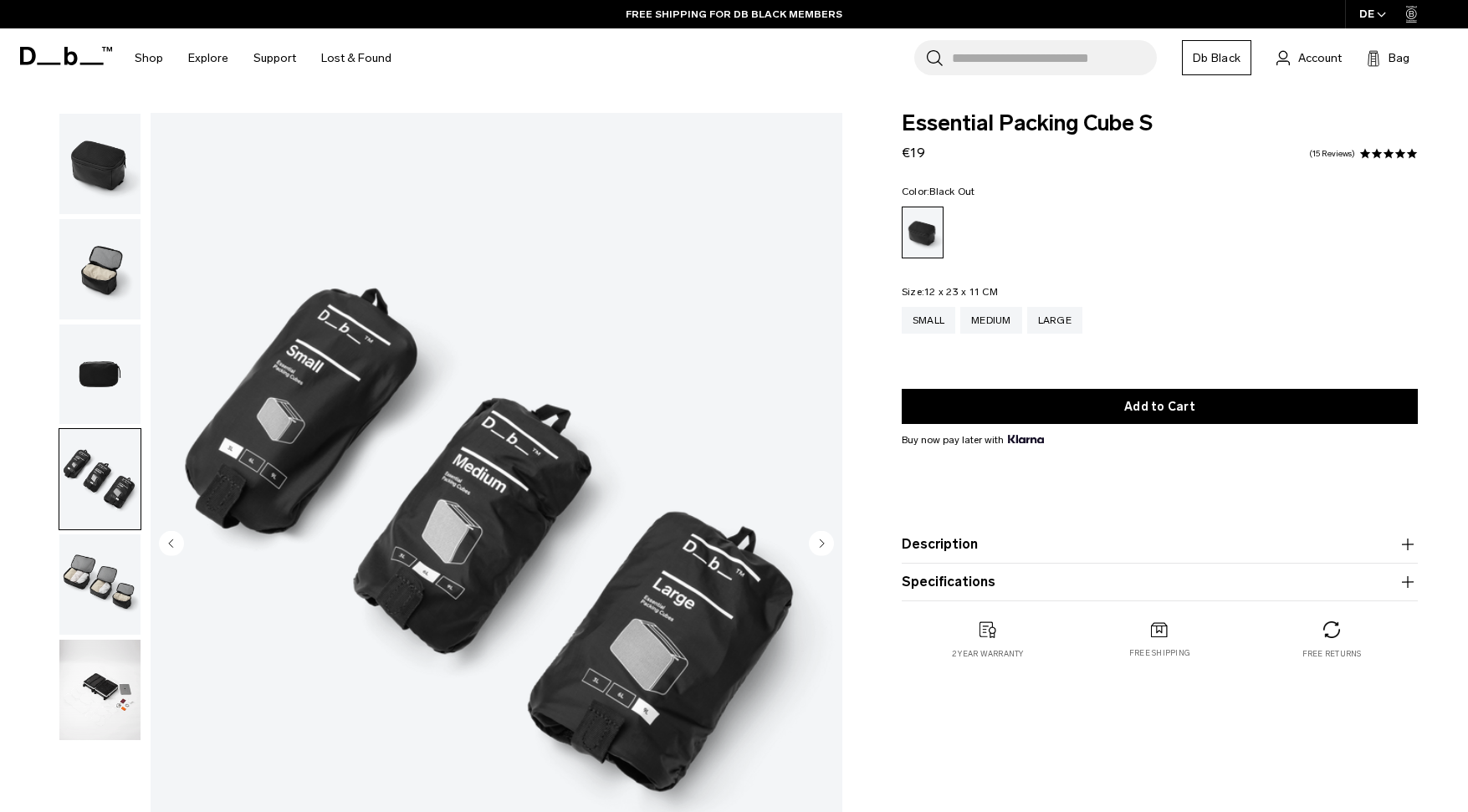
click at [109, 363] on img "button" at bounding box center [100, 374] width 82 height 100
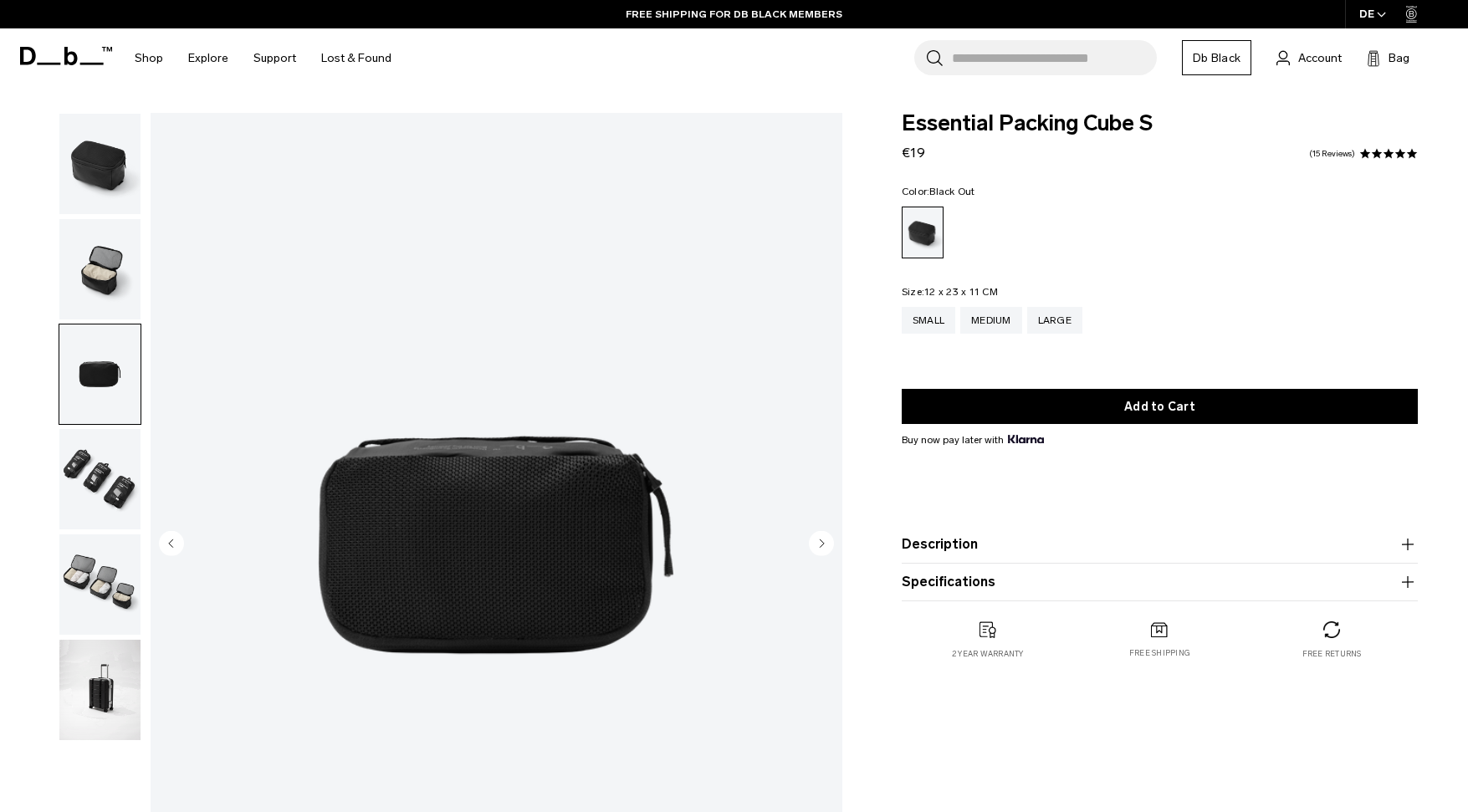
click at [105, 275] on img "button" at bounding box center [100, 269] width 82 height 100
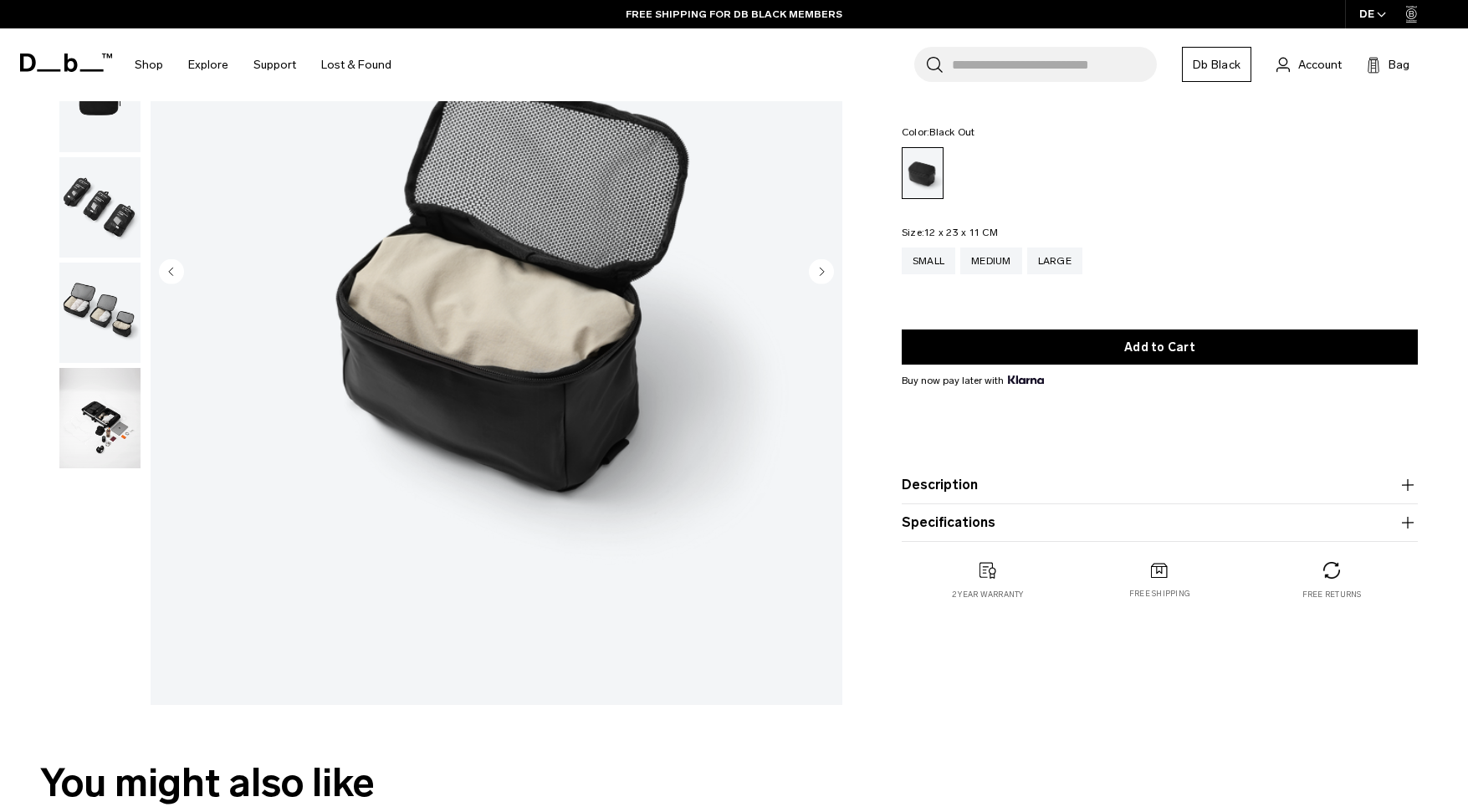
scroll to position [278, 0]
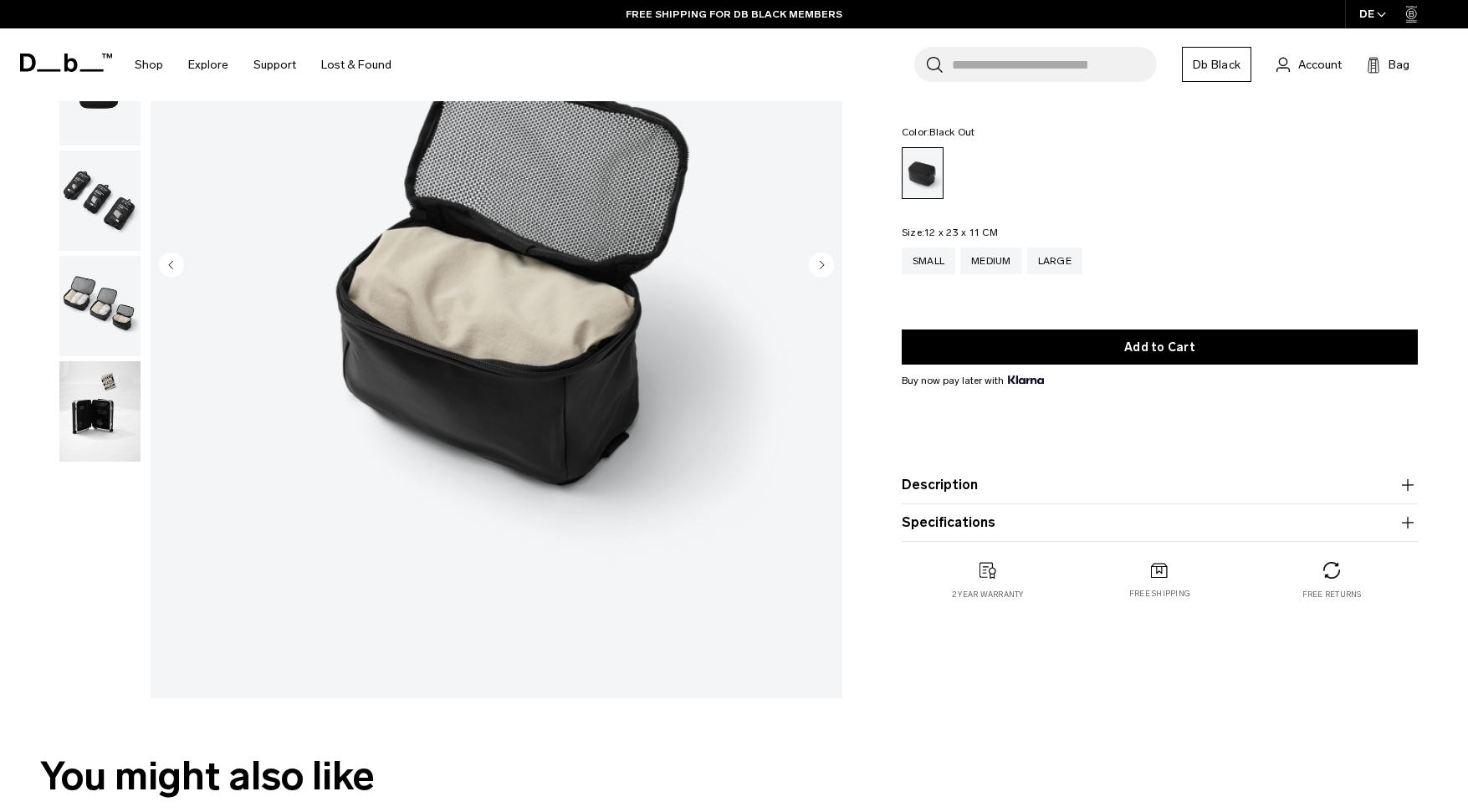
click at [82, 379] on img "button" at bounding box center [100, 411] width 82 height 100
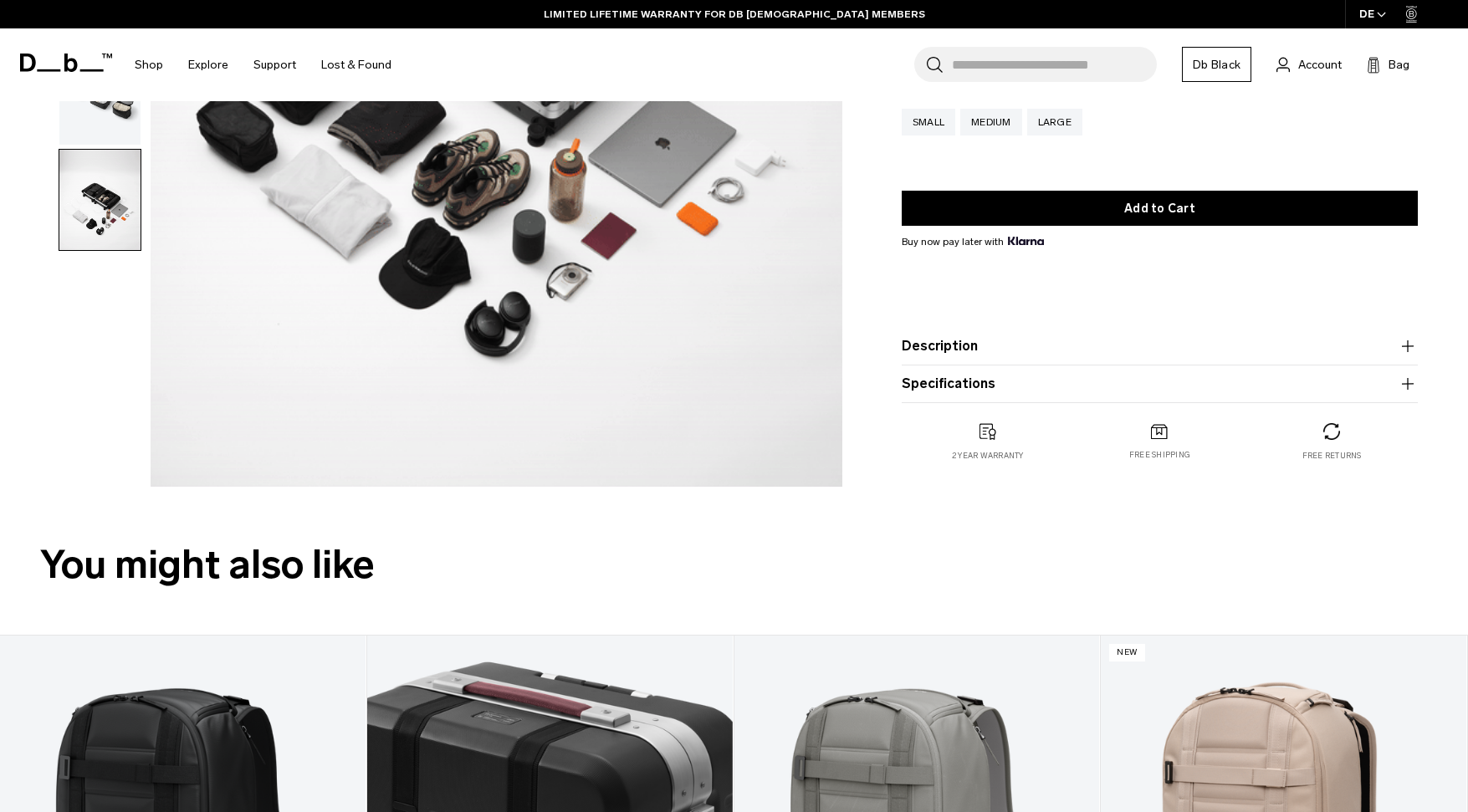
scroll to position [0, 0]
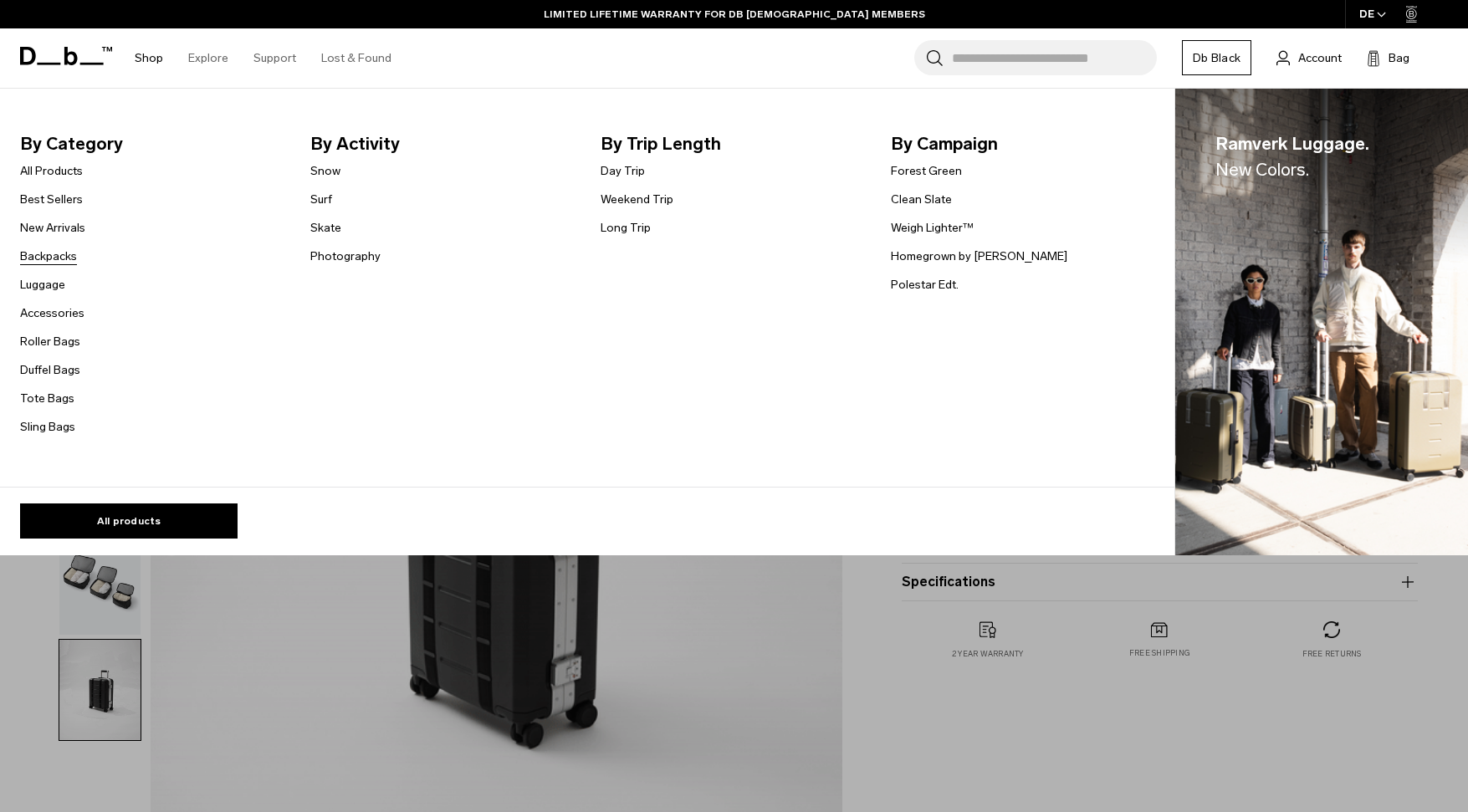
click at [48, 253] on link "Backpacks" at bounding box center [49, 256] width 57 height 18
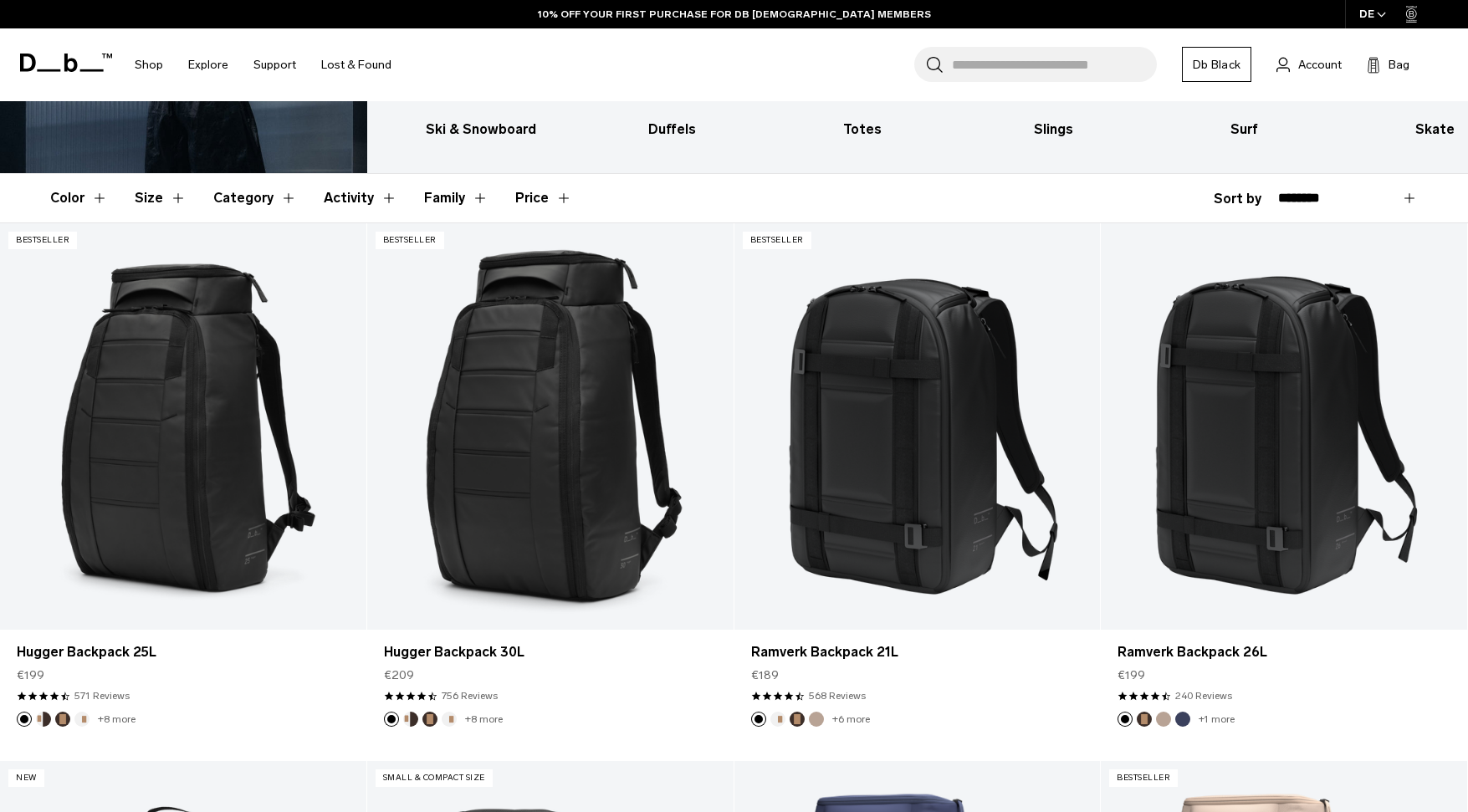
scroll to position [250, 0]
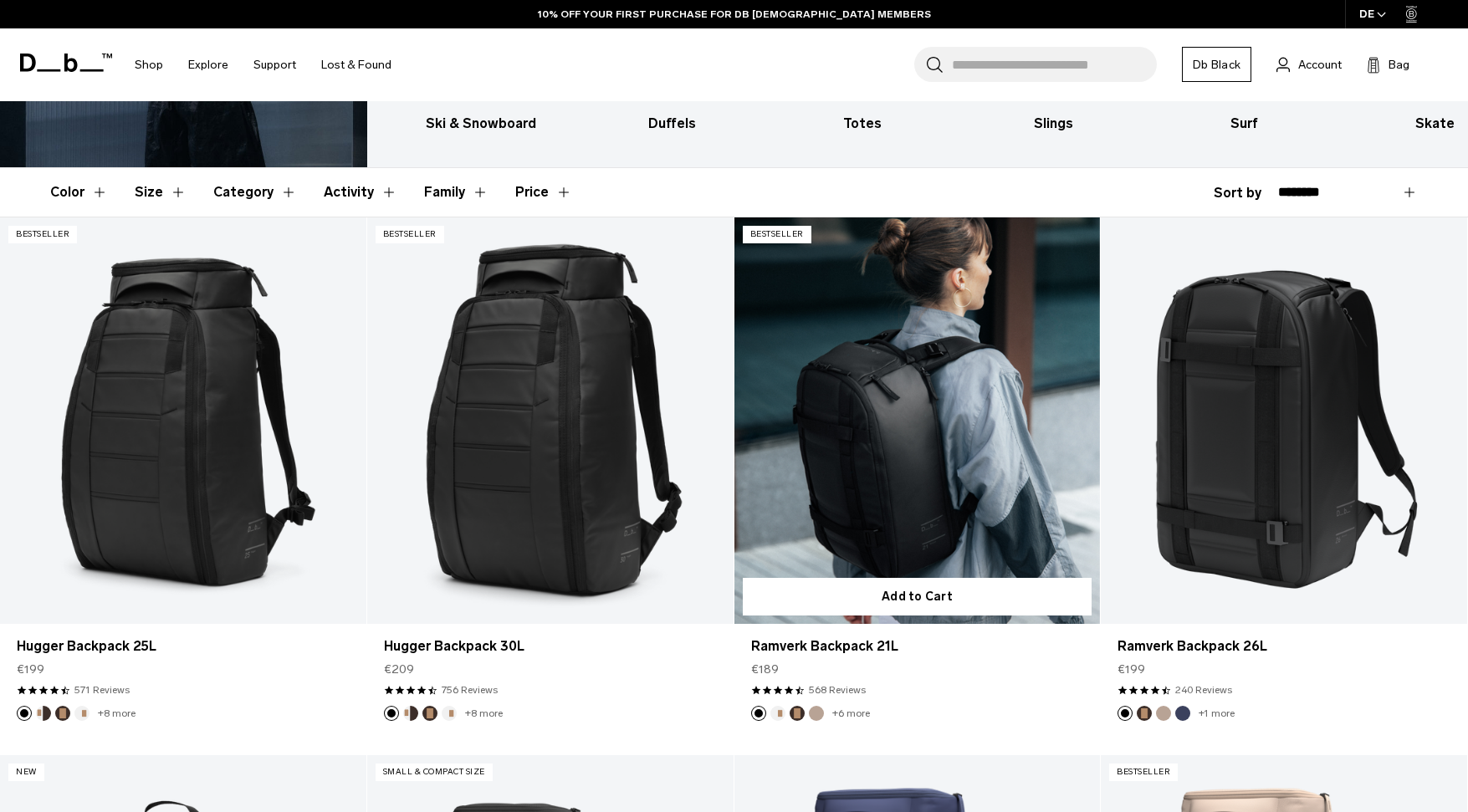
click at [968, 443] on link "Ramverk Backpack 21L" at bounding box center [918, 420] width 366 height 407
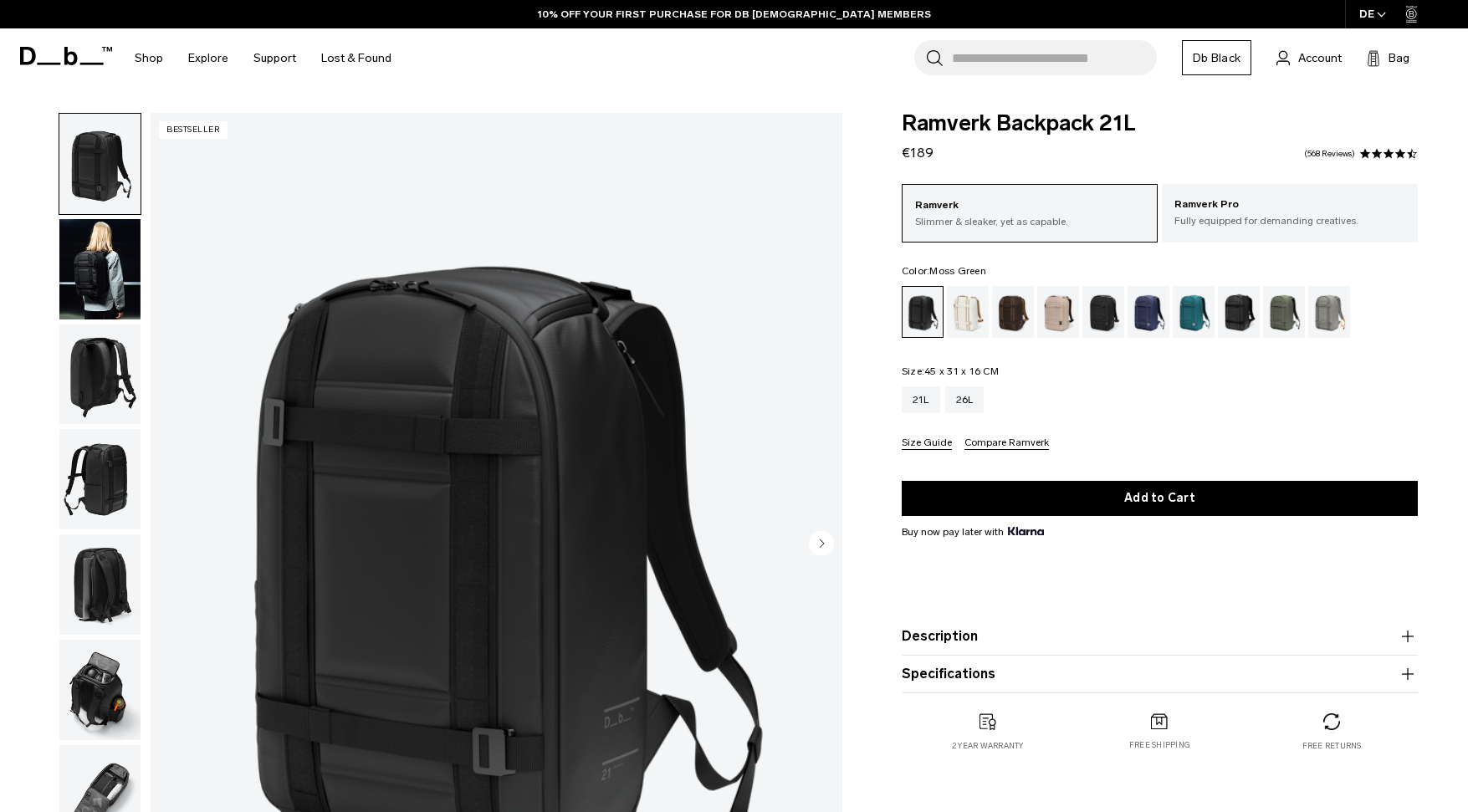
click at [1280, 310] on div "Moss Green" at bounding box center [1284, 312] width 43 height 52
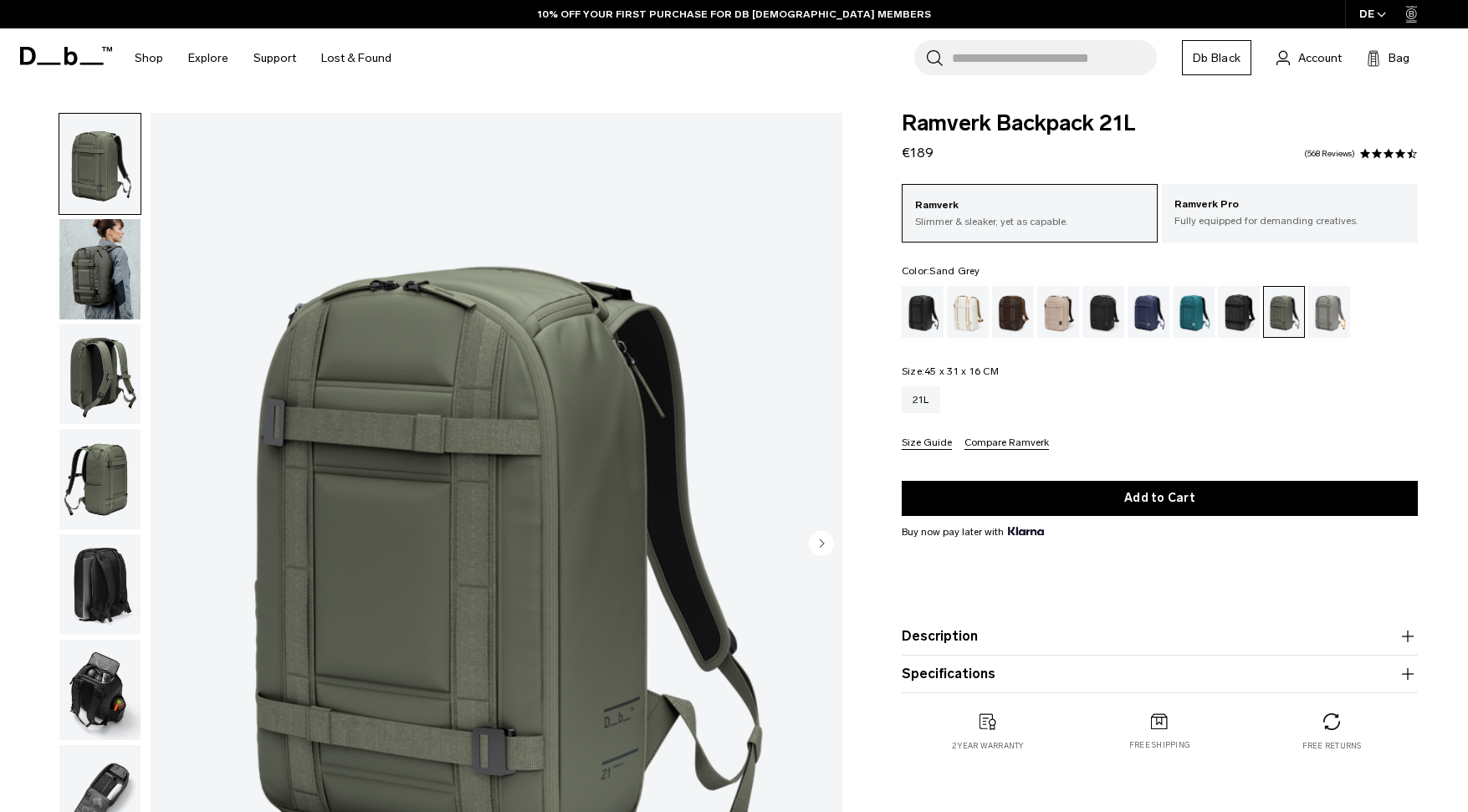
click at [1324, 317] on div "Sand Grey" at bounding box center [1330, 312] width 43 height 52
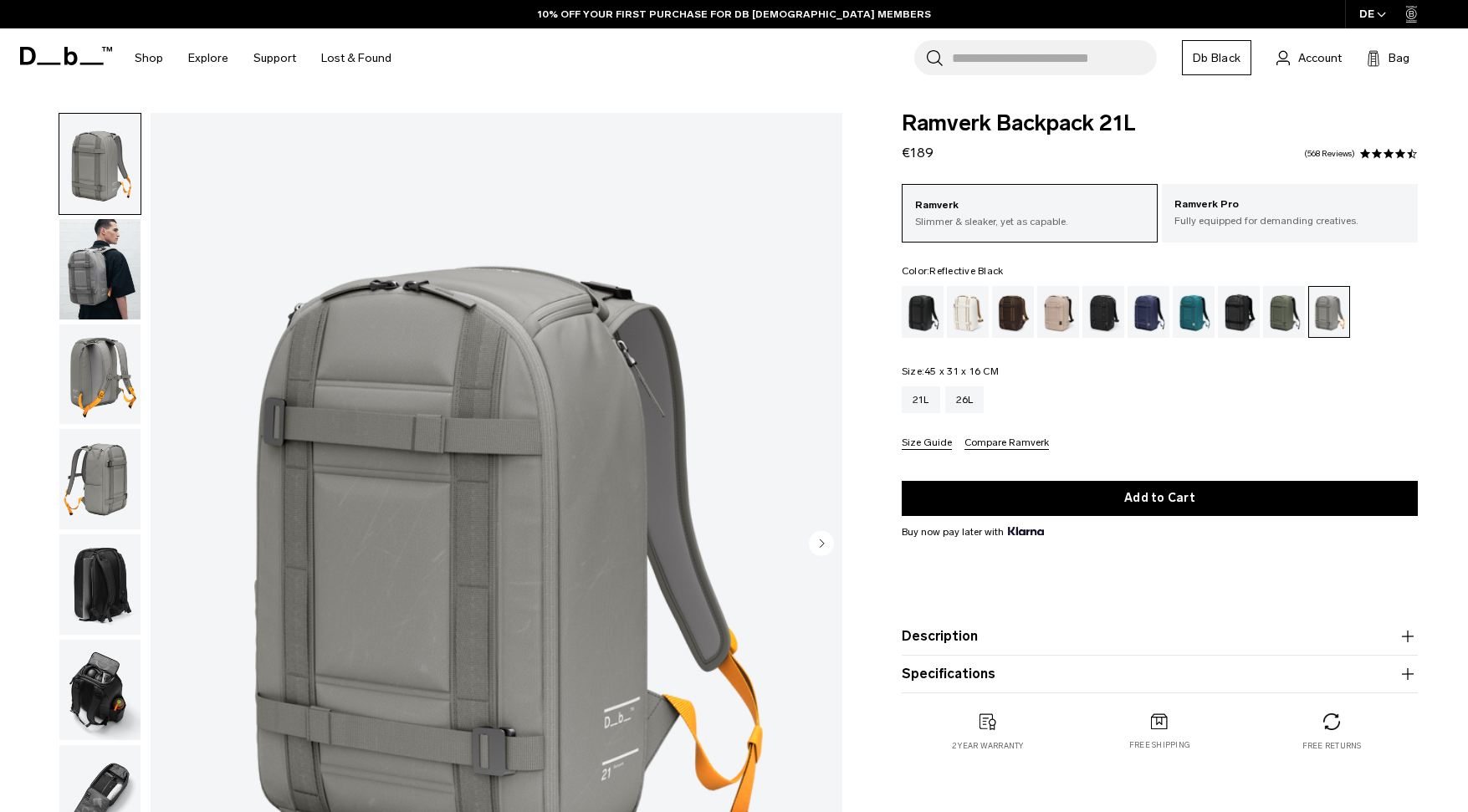
click at [1229, 313] on div "Reflective Black" at bounding box center [1239, 312] width 43 height 52
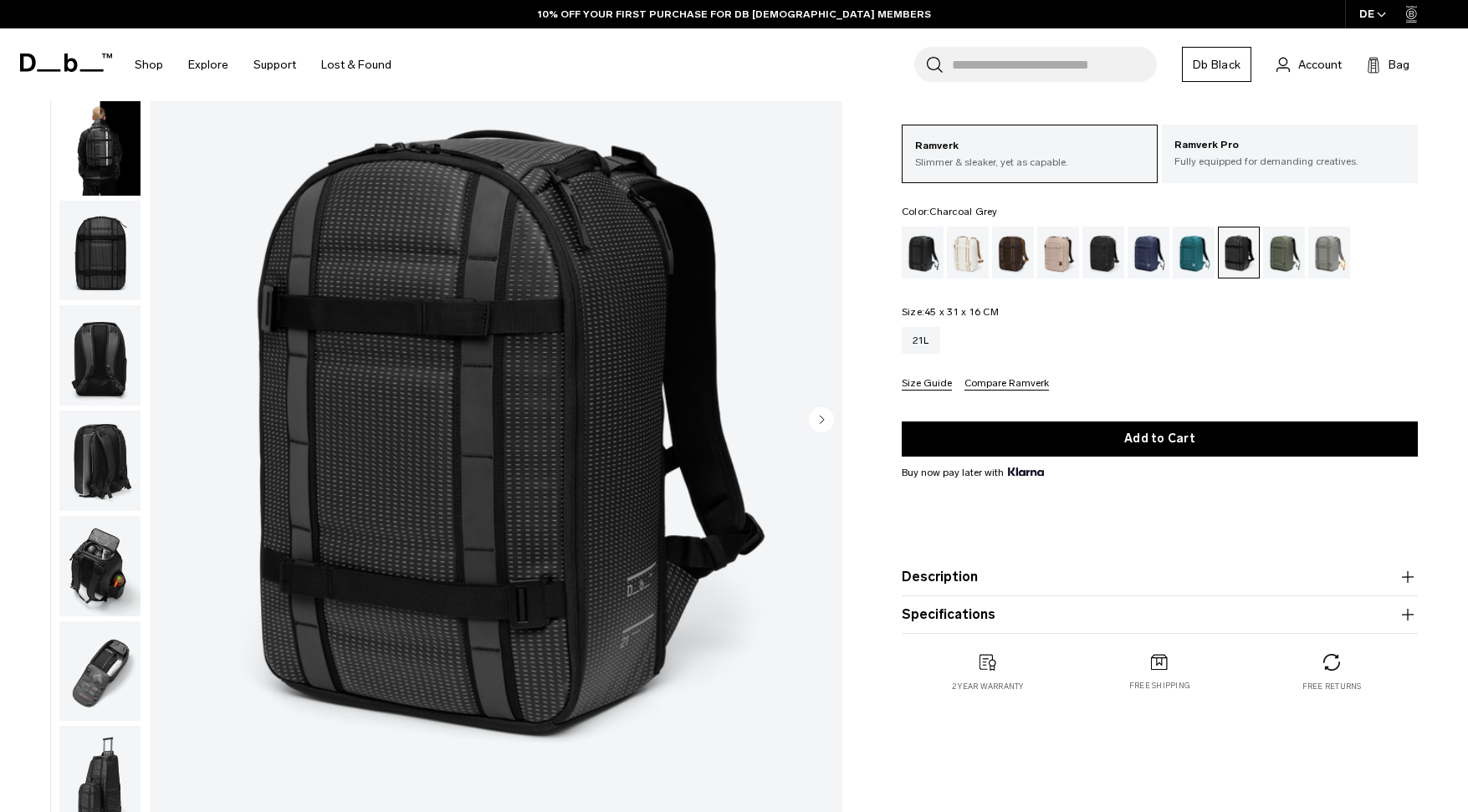
click at [1100, 260] on div "Charcoal Grey" at bounding box center [1104, 253] width 43 height 52
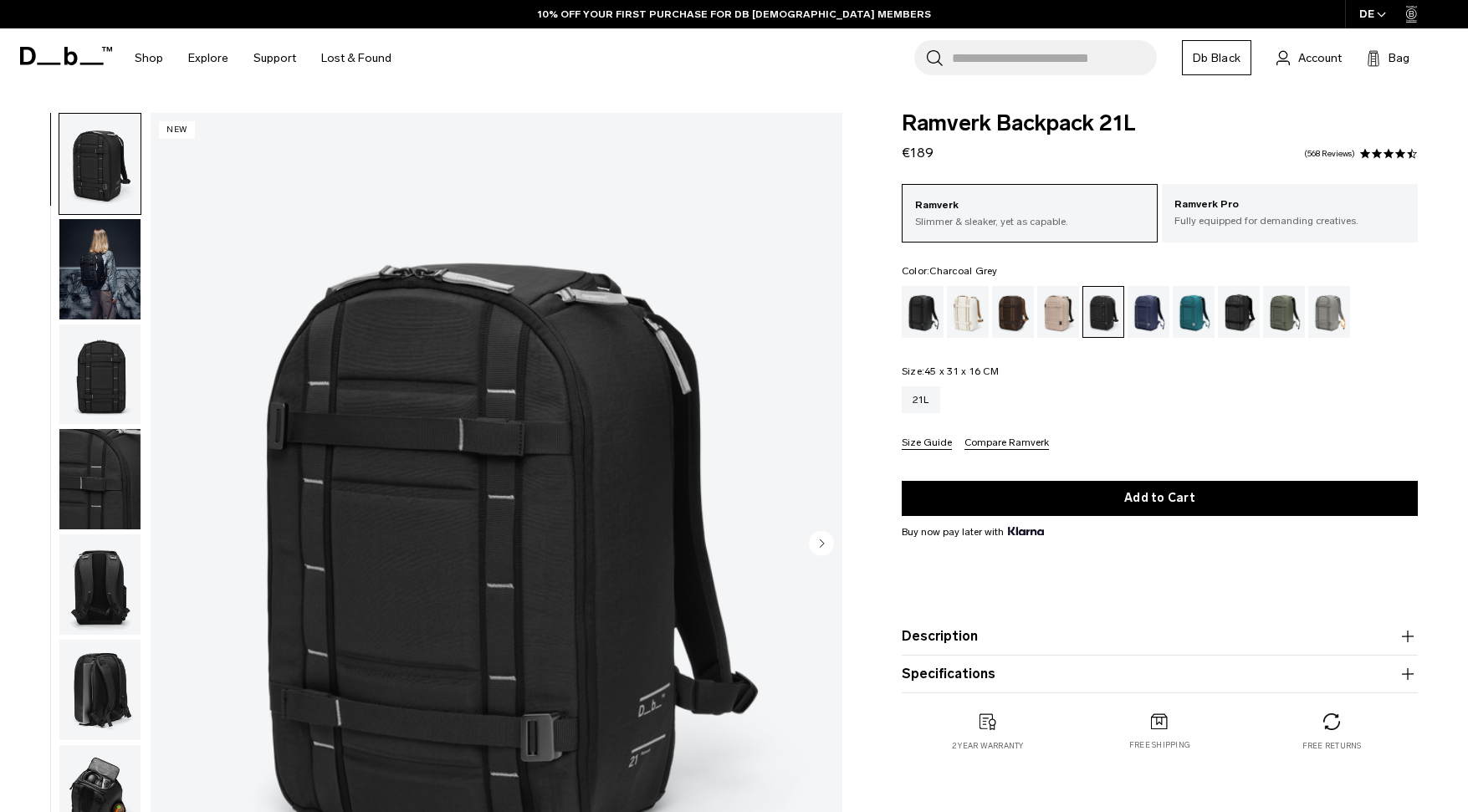
click at [131, 386] on img "button" at bounding box center [100, 374] width 82 height 100
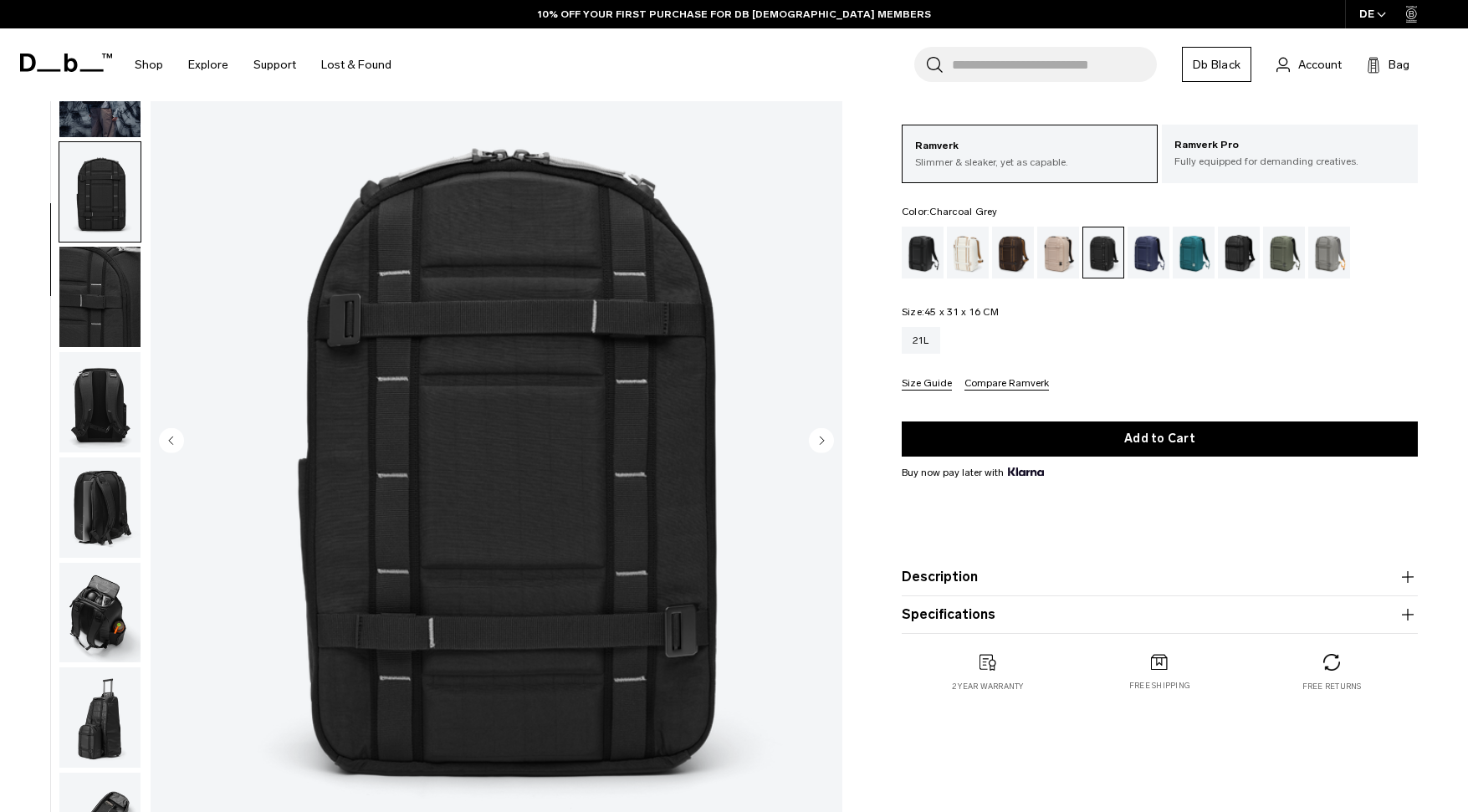
scroll to position [105, 0]
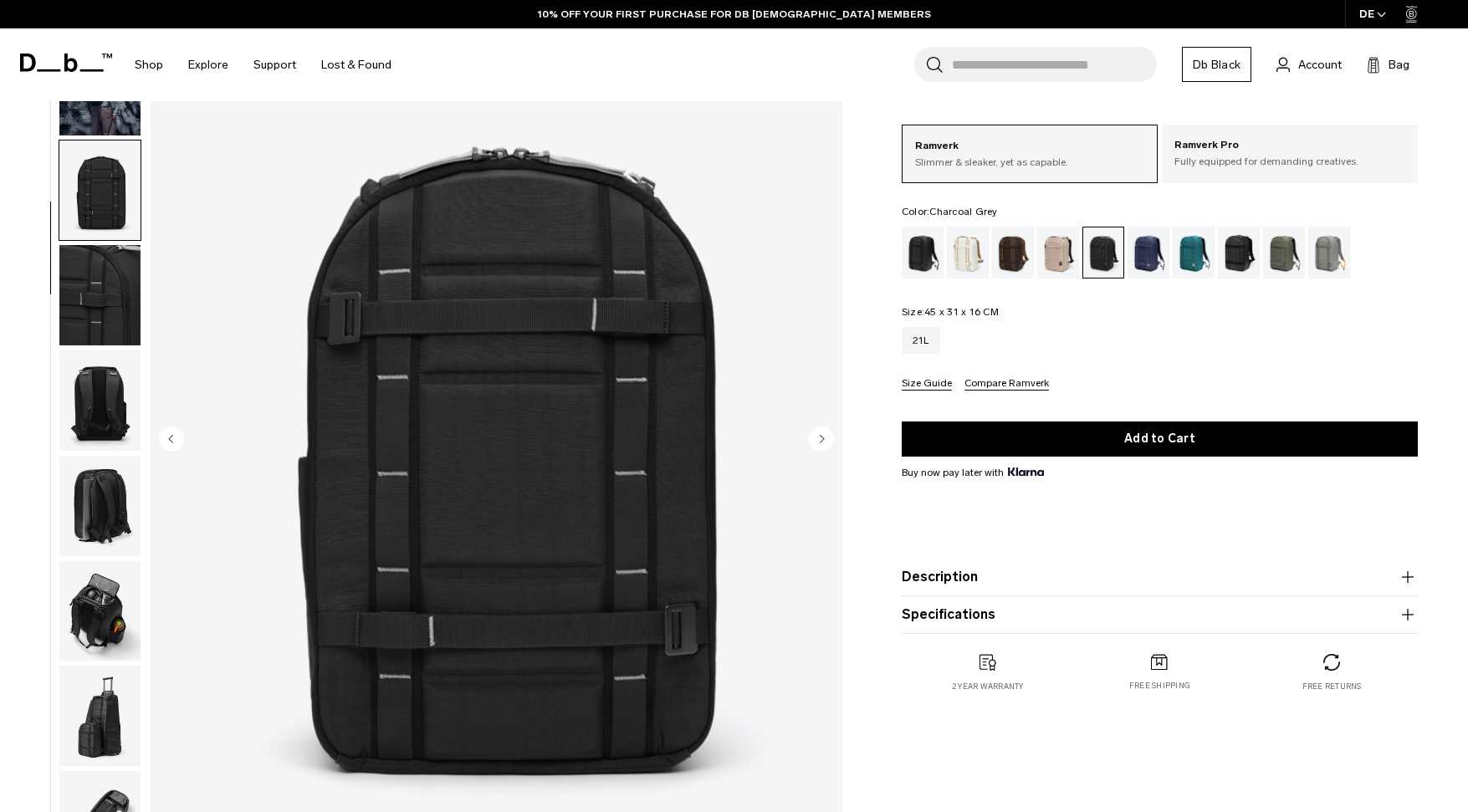
click at [103, 394] on img "button" at bounding box center [100, 400] width 82 height 100
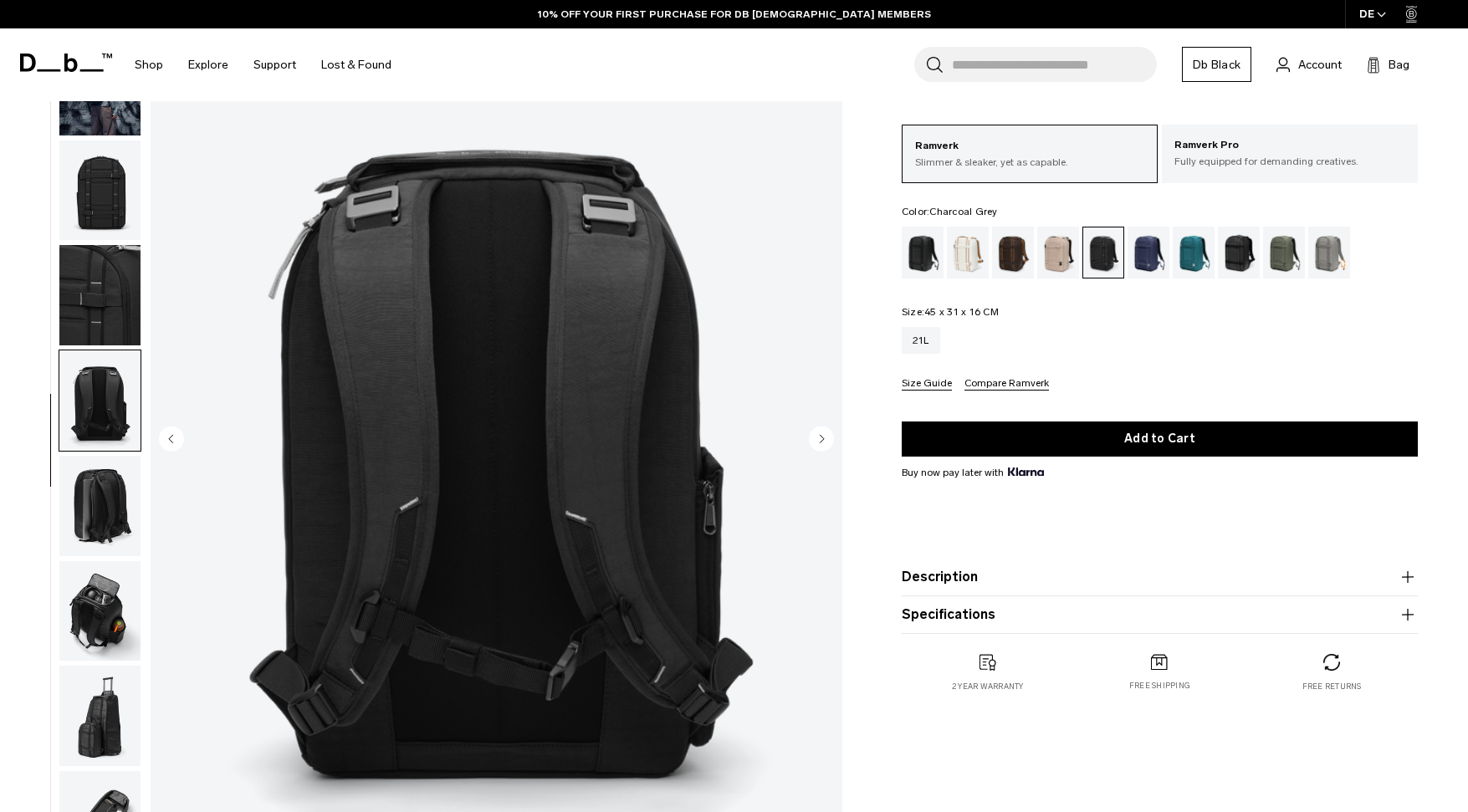
click at [87, 303] on img "button" at bounding box center [100, 295] width 82 height 100
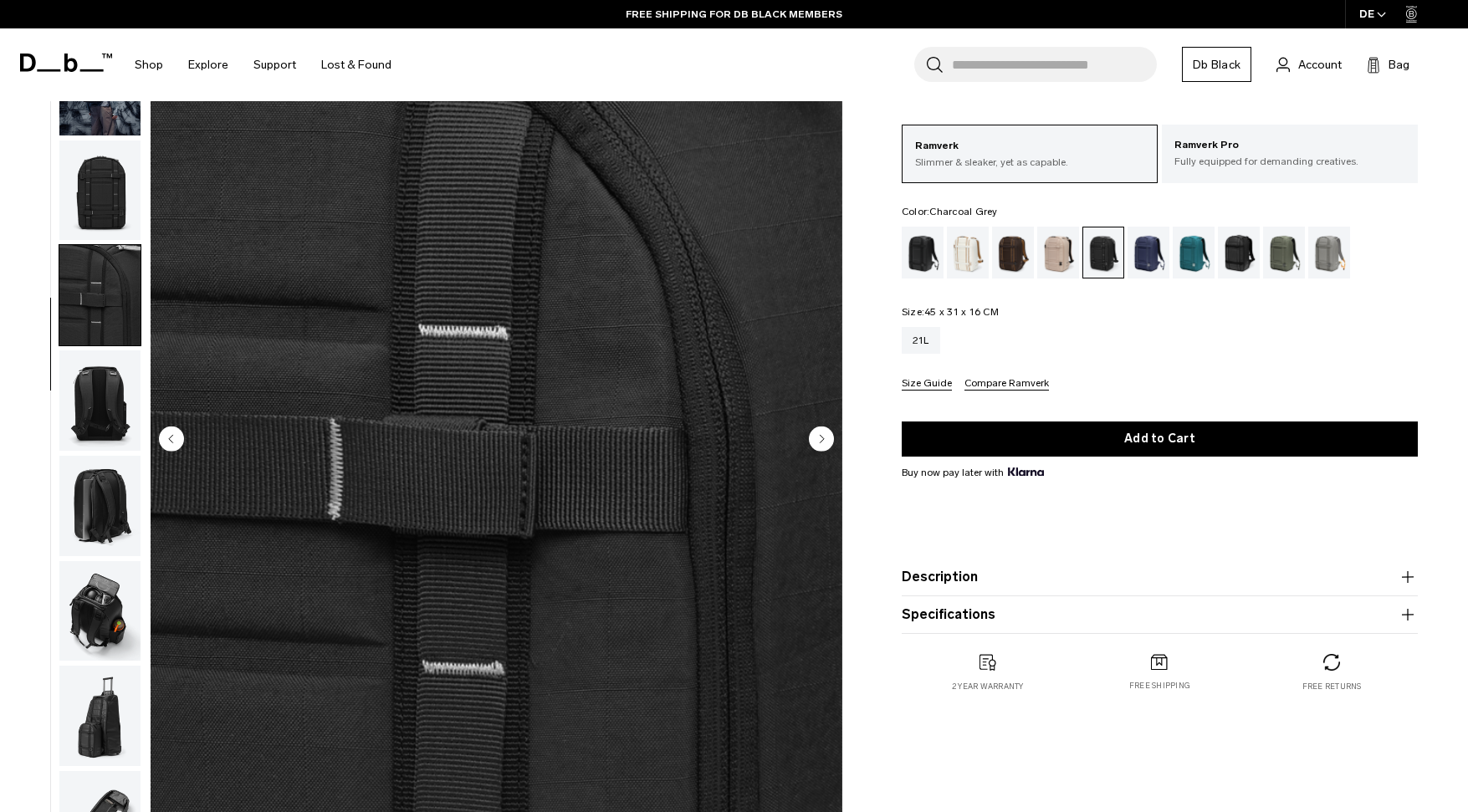
click at [78, 210] on img "button" at bounding box center [100, 191] width 82 height 100
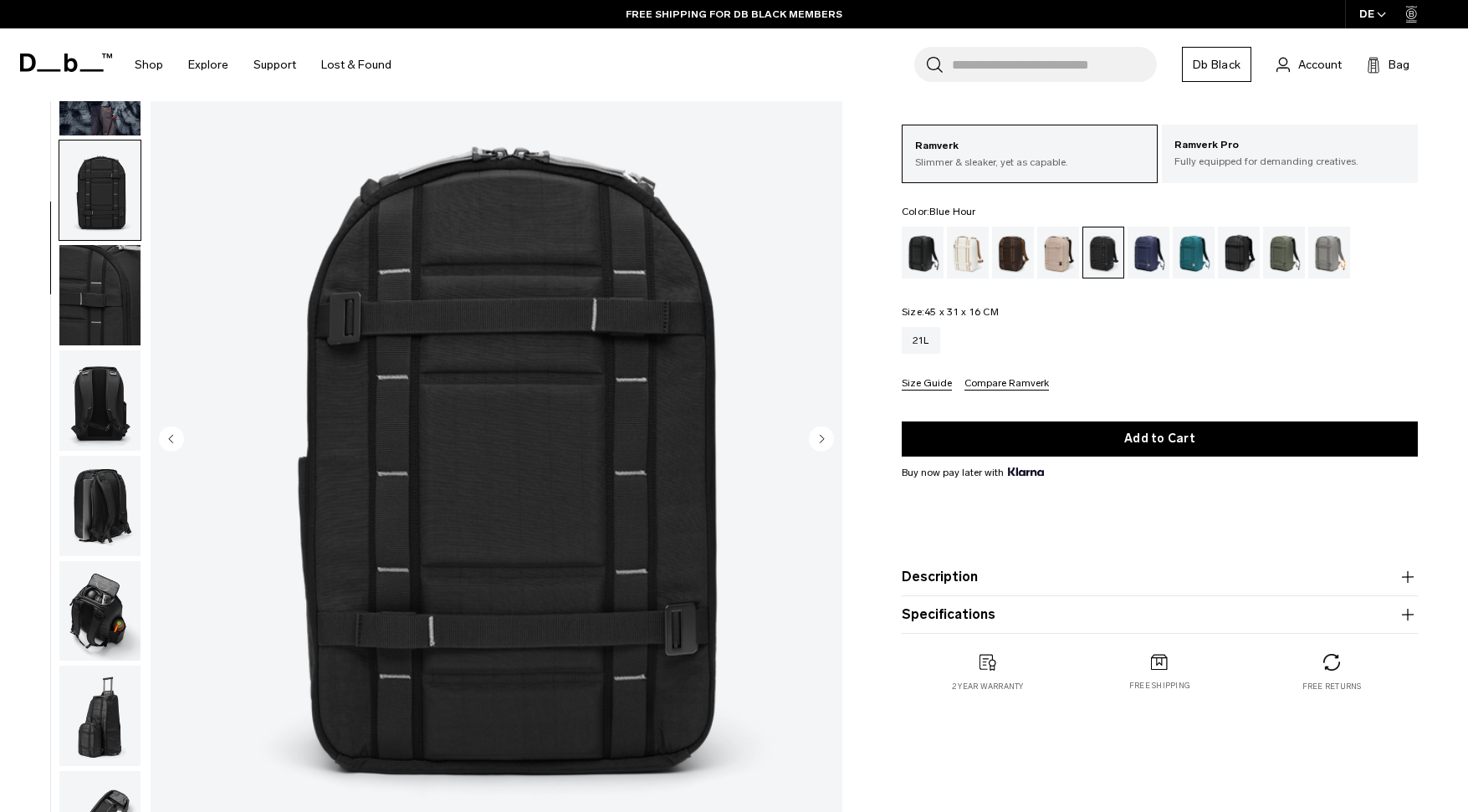
click at [1136, 256] on div "Blue Hour" at bounding box center [1149, 253] width 43 height 52
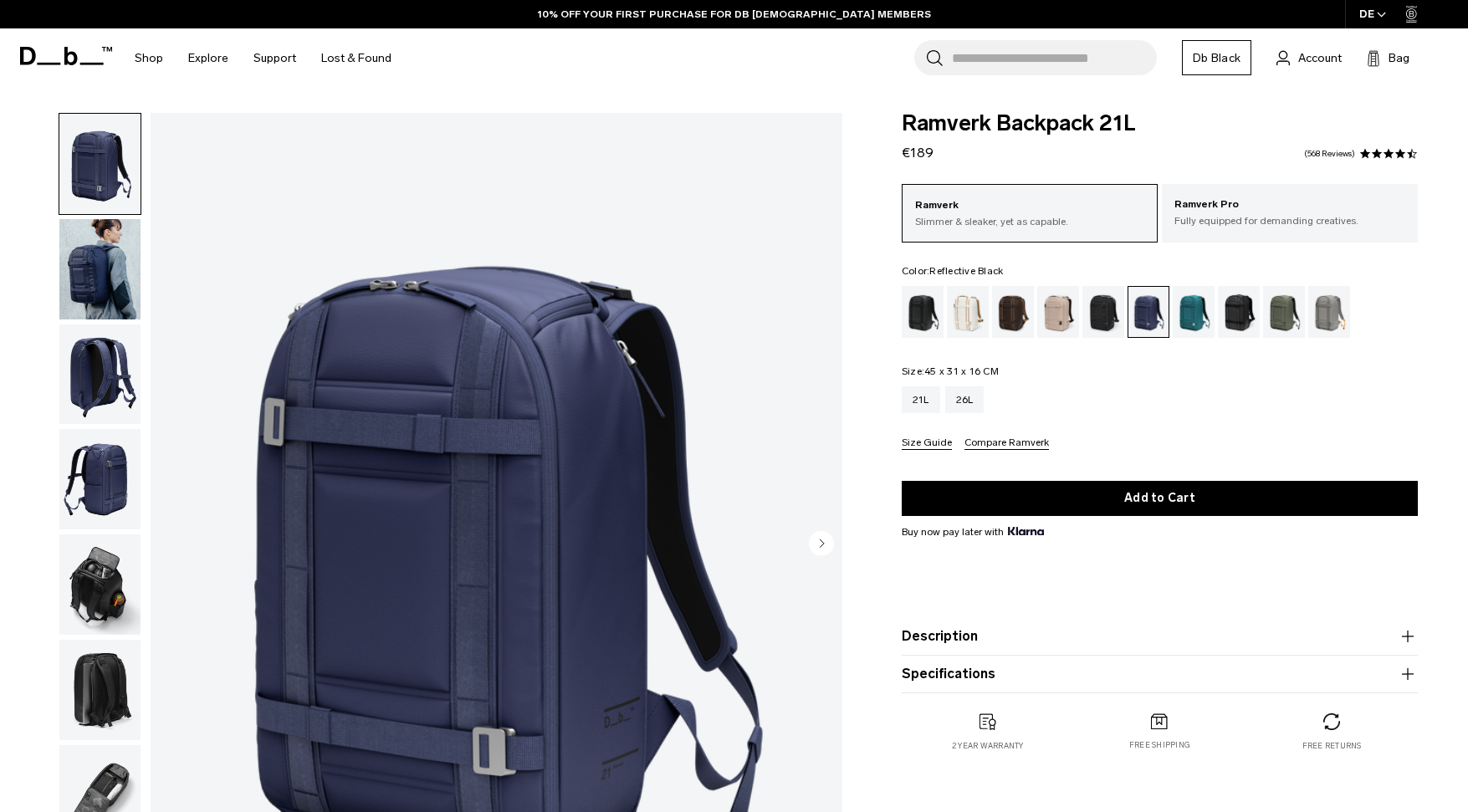
click at [1236, 315] on div "Reflective Black" at bounding box center [1239, 312] width 43 height 52
click at [1270, 209] on p "Ramverk Pro" at bounding box center [1290, 205] width 230 height 17
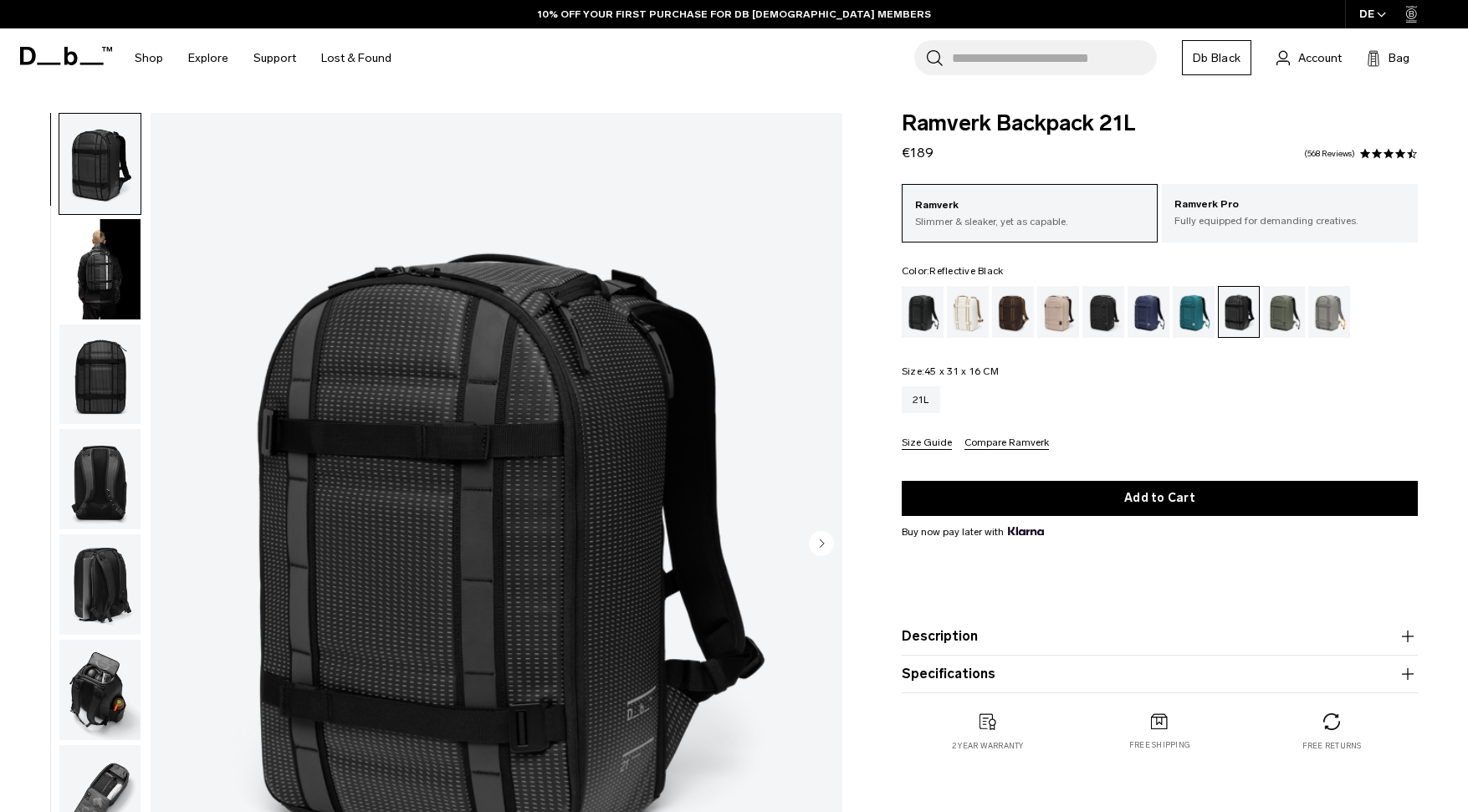
click at [104, 372] on img "button" at bounding box center [100, 374] width 82 height 100
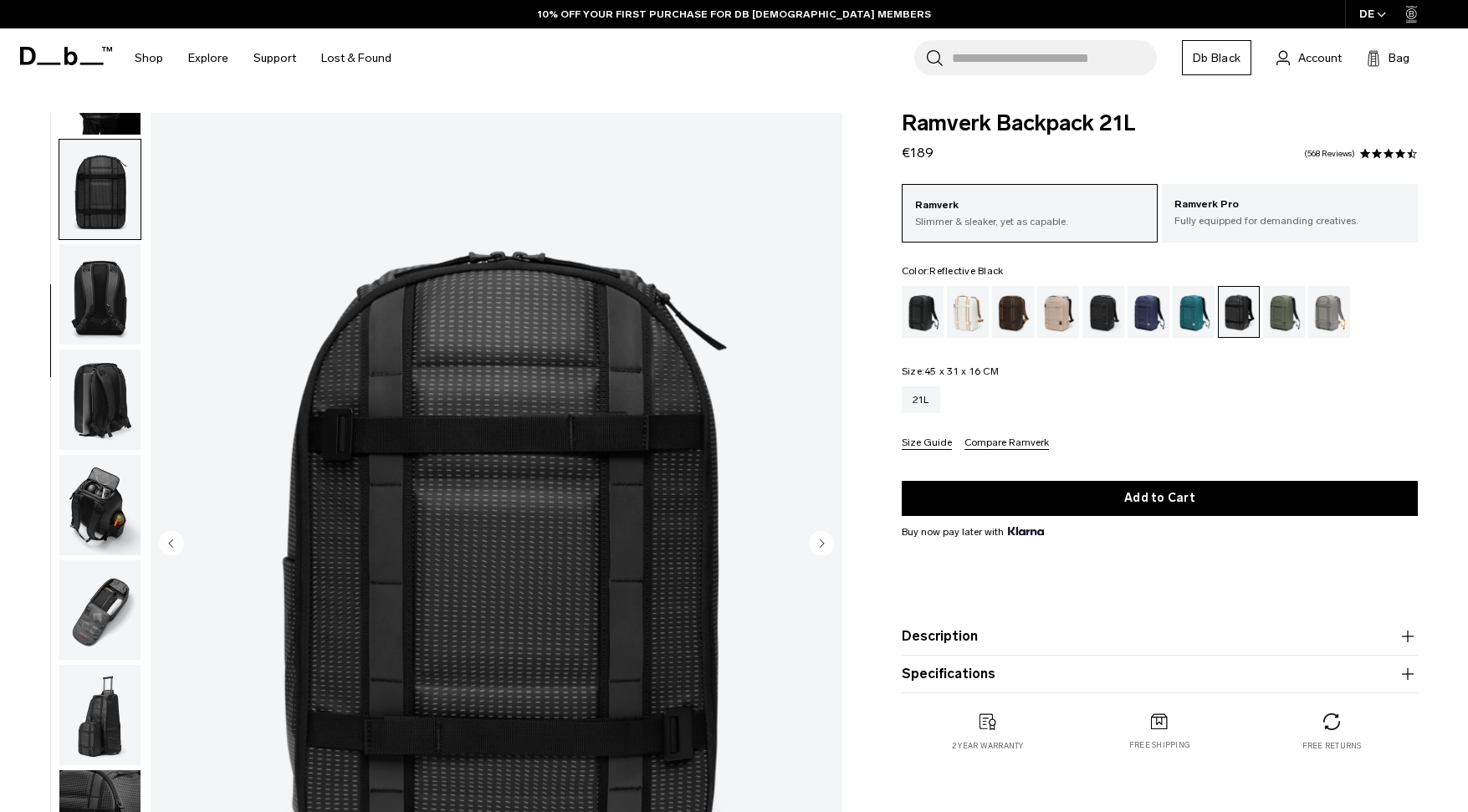
click at [112, 463] on img "button" at bounding box center [100, 504] width 82 height 100
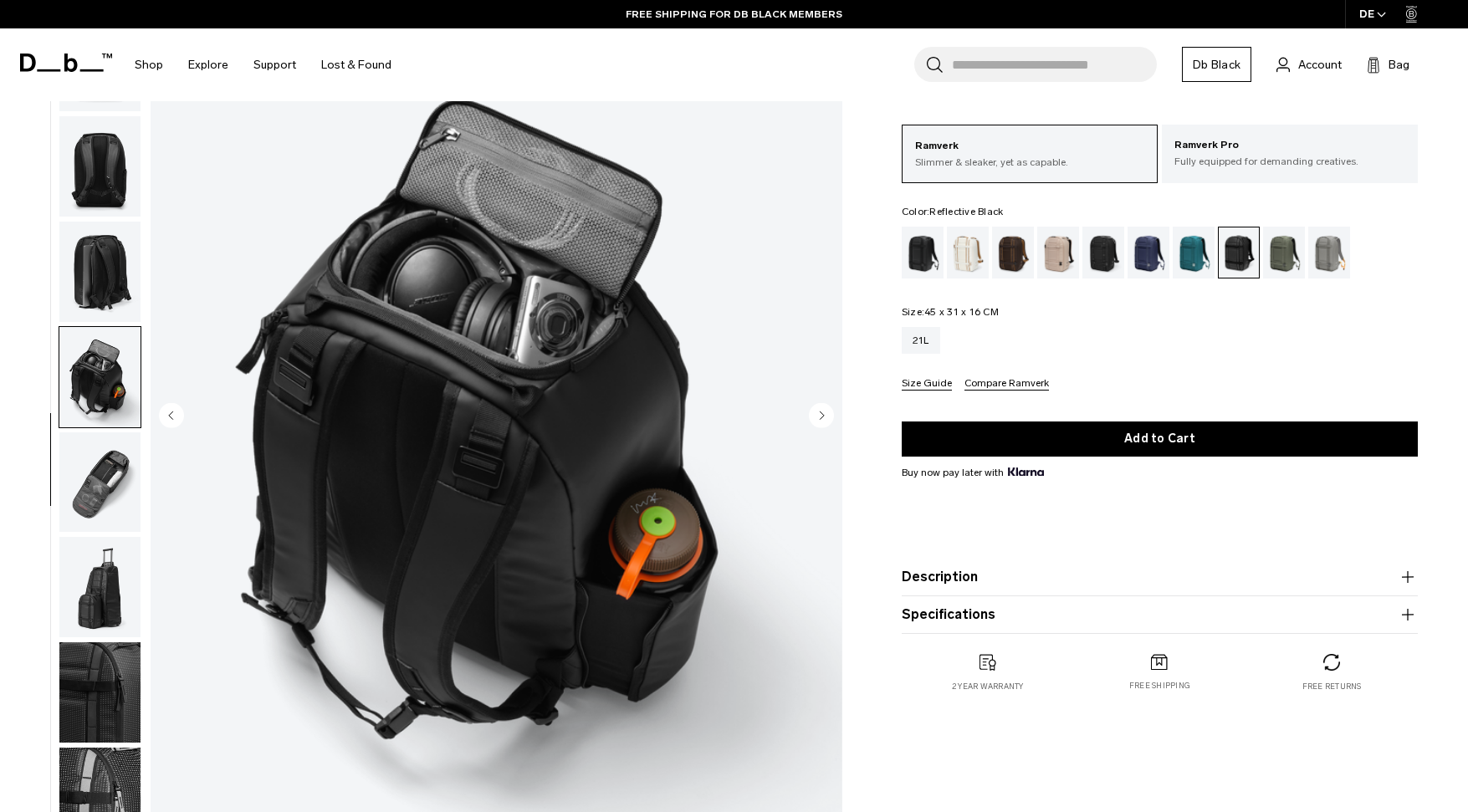
scroll to position [129, 0]
click at [1011, 581] on button "Description" at bounding box center [1160, 577] width 516 height 20
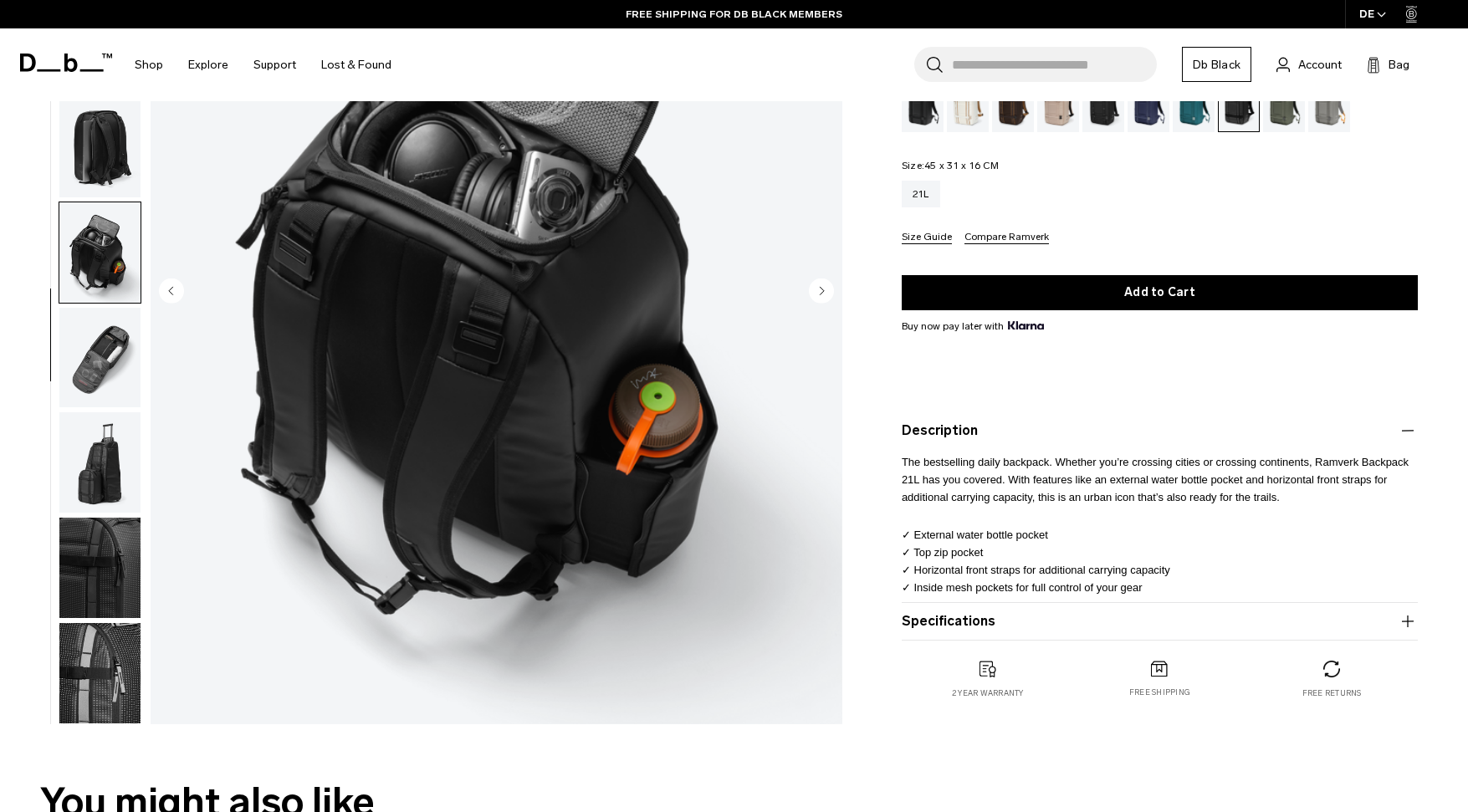
scroll to position [256, 0]
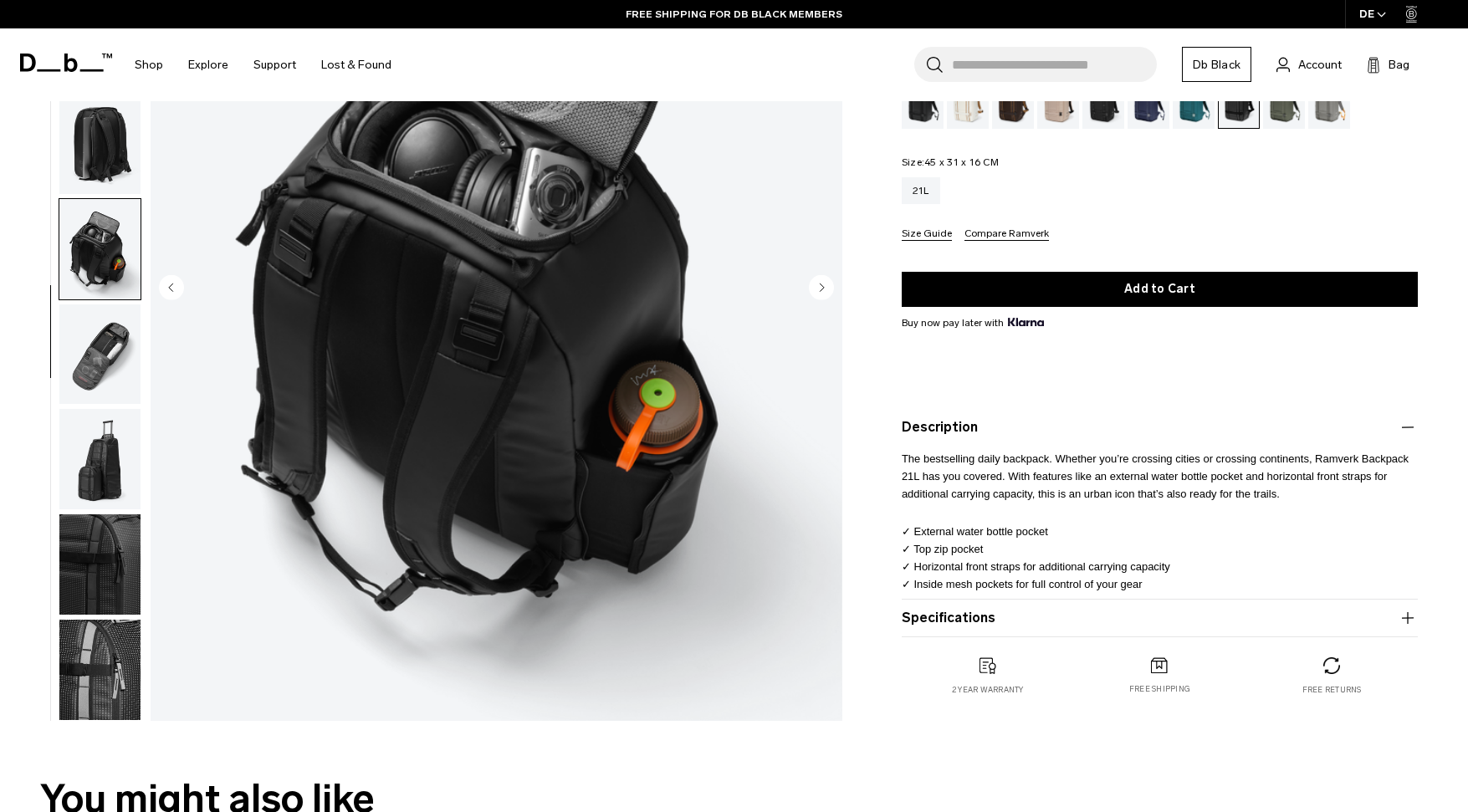
click at [991, 621] on button "Specifications" at bounding box center [1160, 618] width 516 height 20
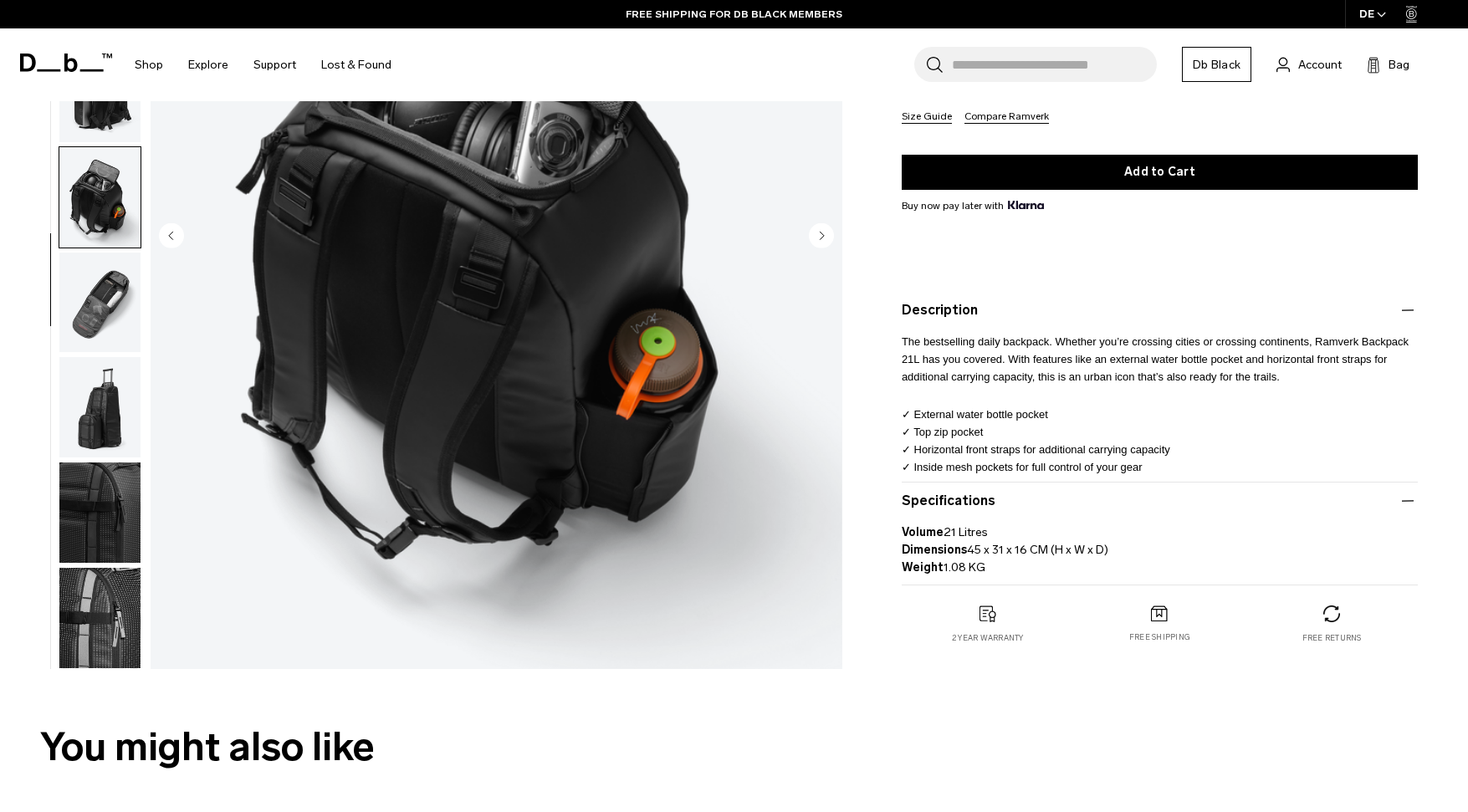
scroll to position [333, 0]
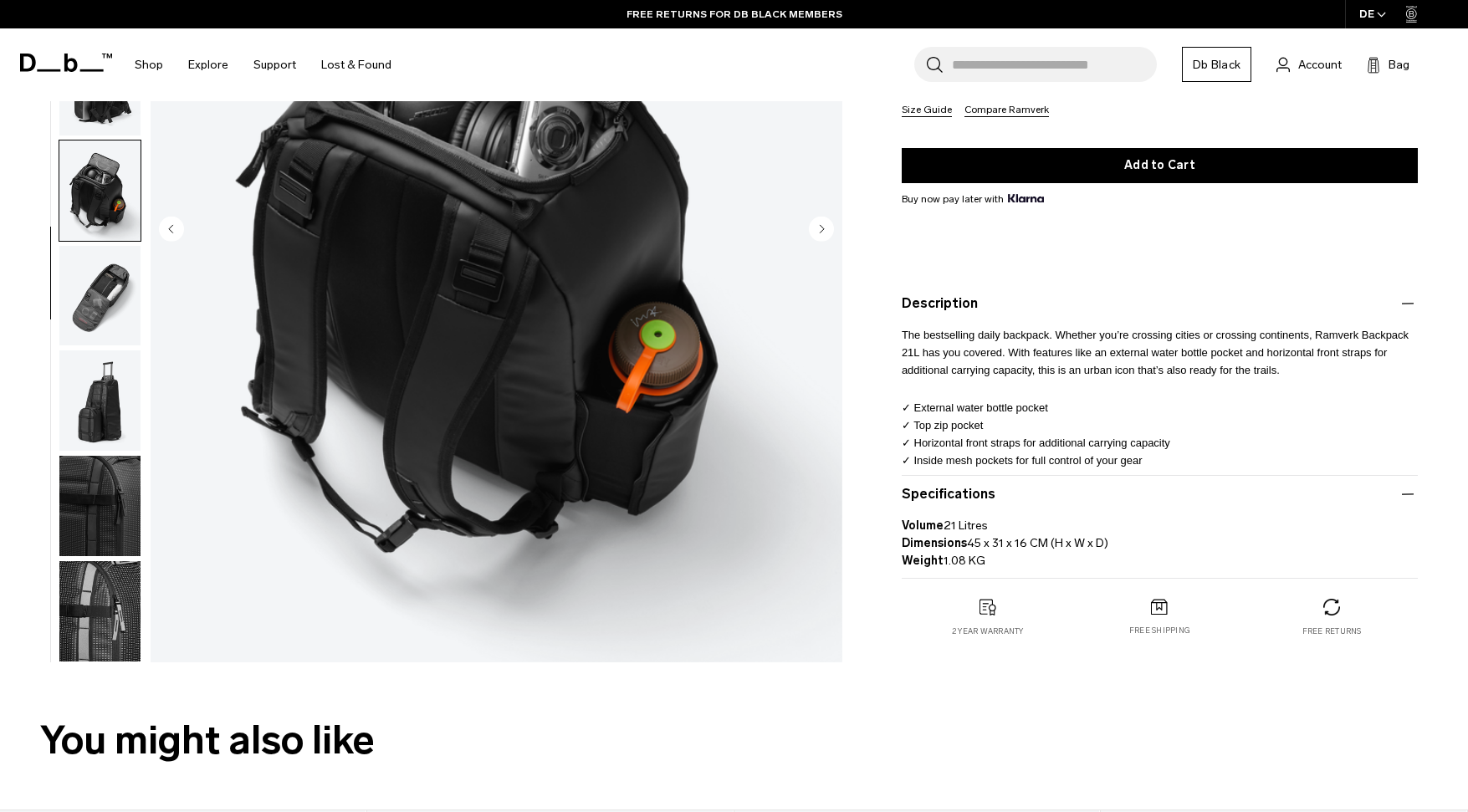
click at [130, 658] on img "button" at bounding box center [100, 611] width 82 height 100
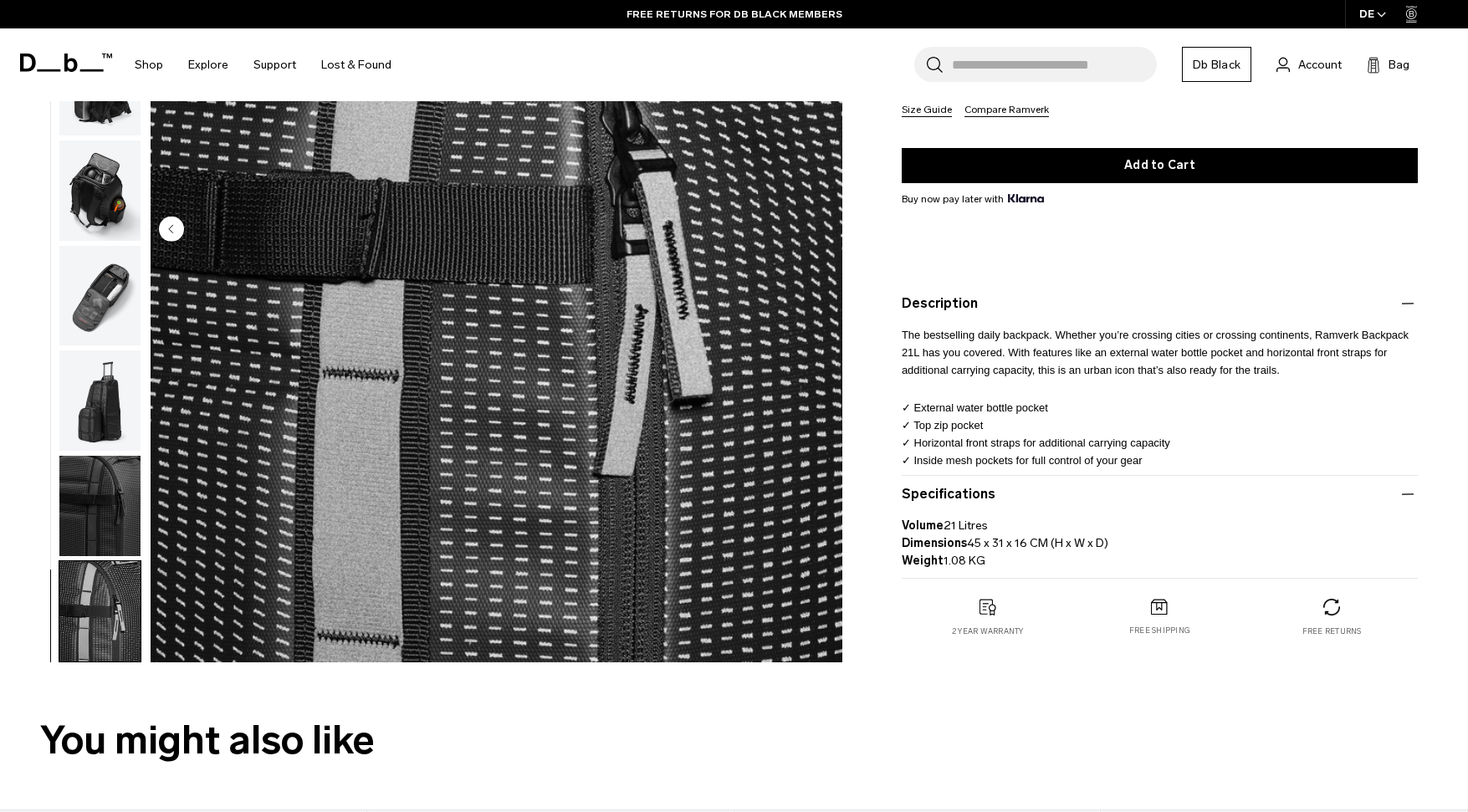
click at [108, 639] on img "button" at bounding box center [100, 611] width 82 height 100
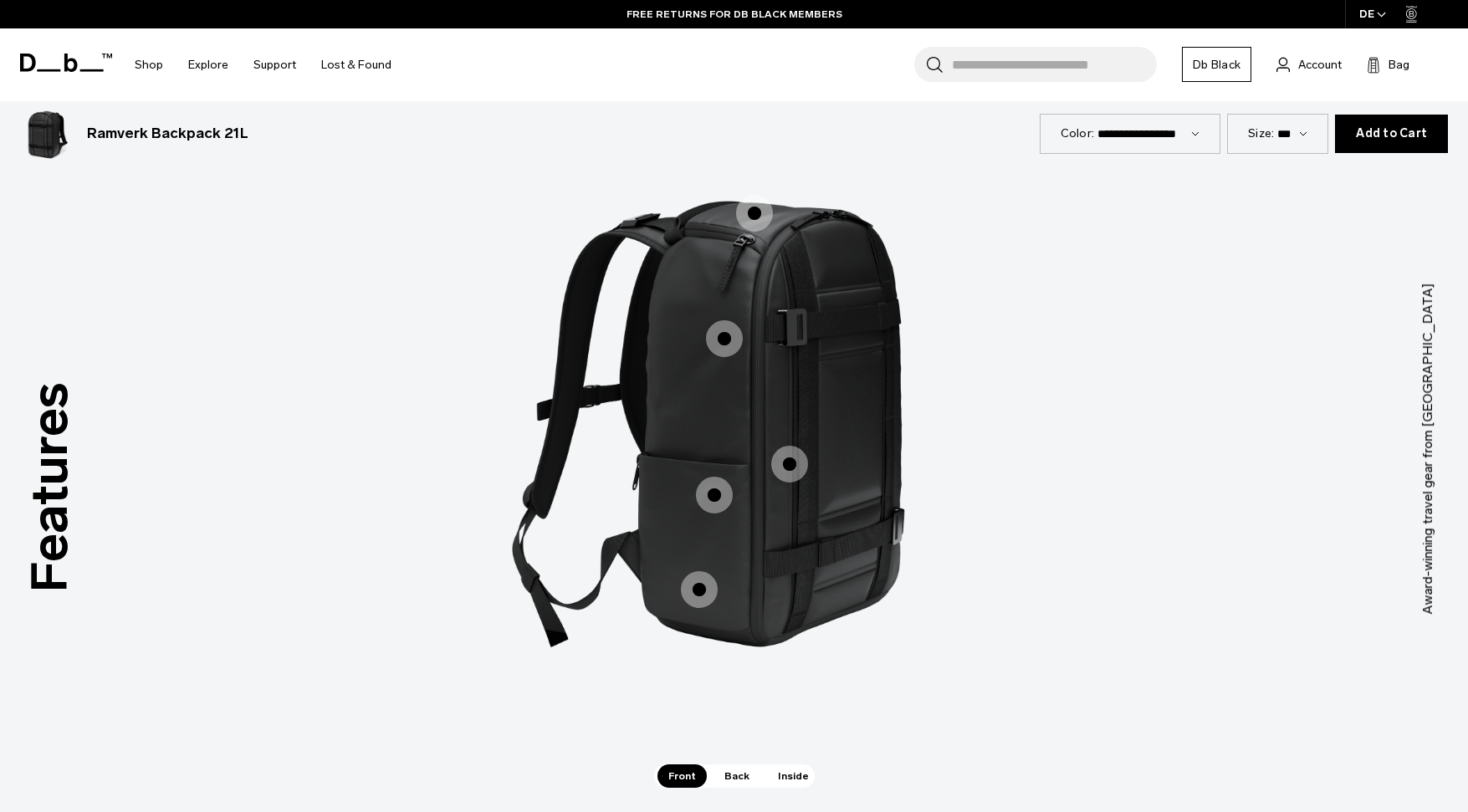
scroll to position [2244, 0]
click at [706, 488] on span "1 / 3" at bounding box center [714, 495] width 37 height 37
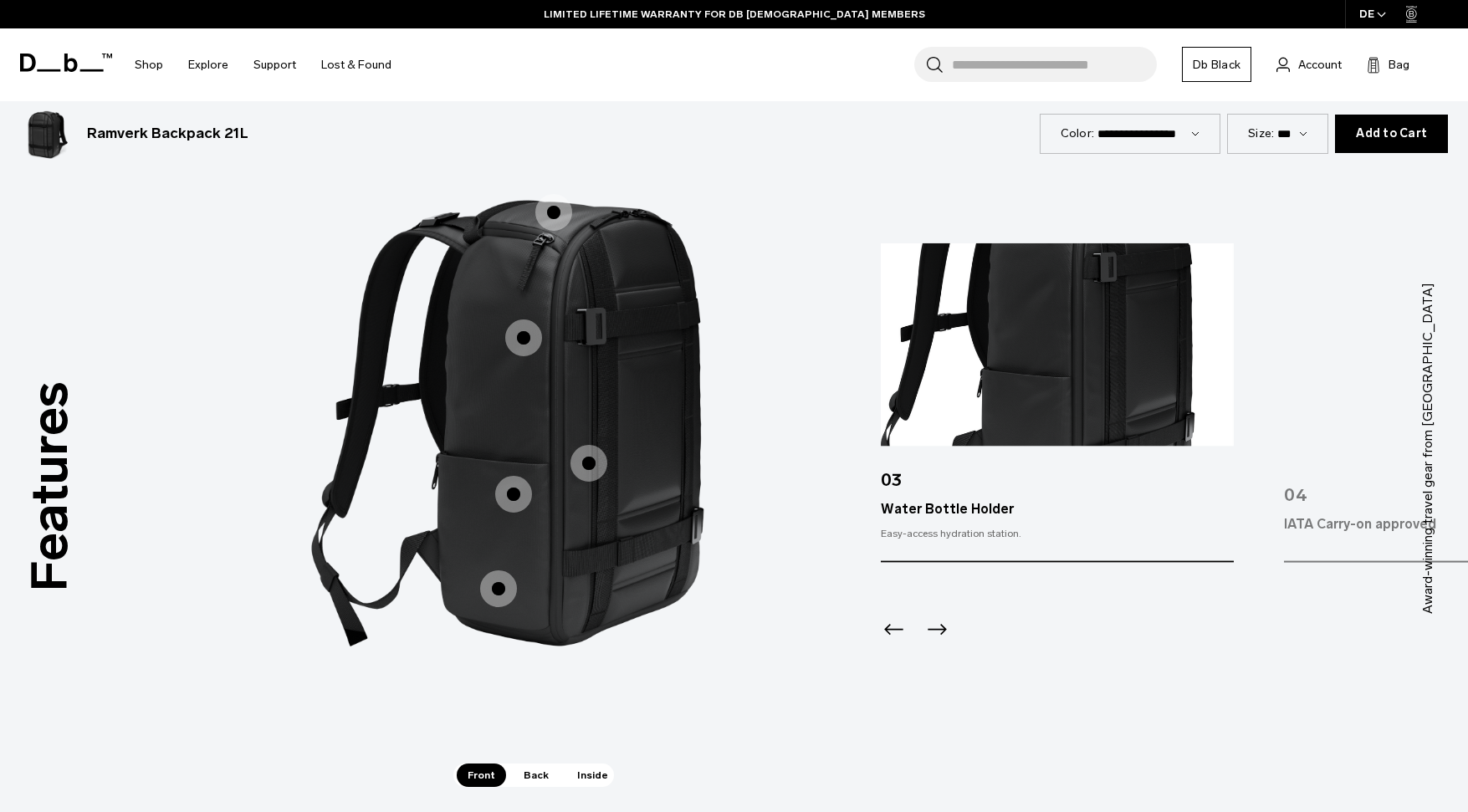
click at [894, 631] on icon "Previous slide" at bounding box center [894, 629] width 20 height 11
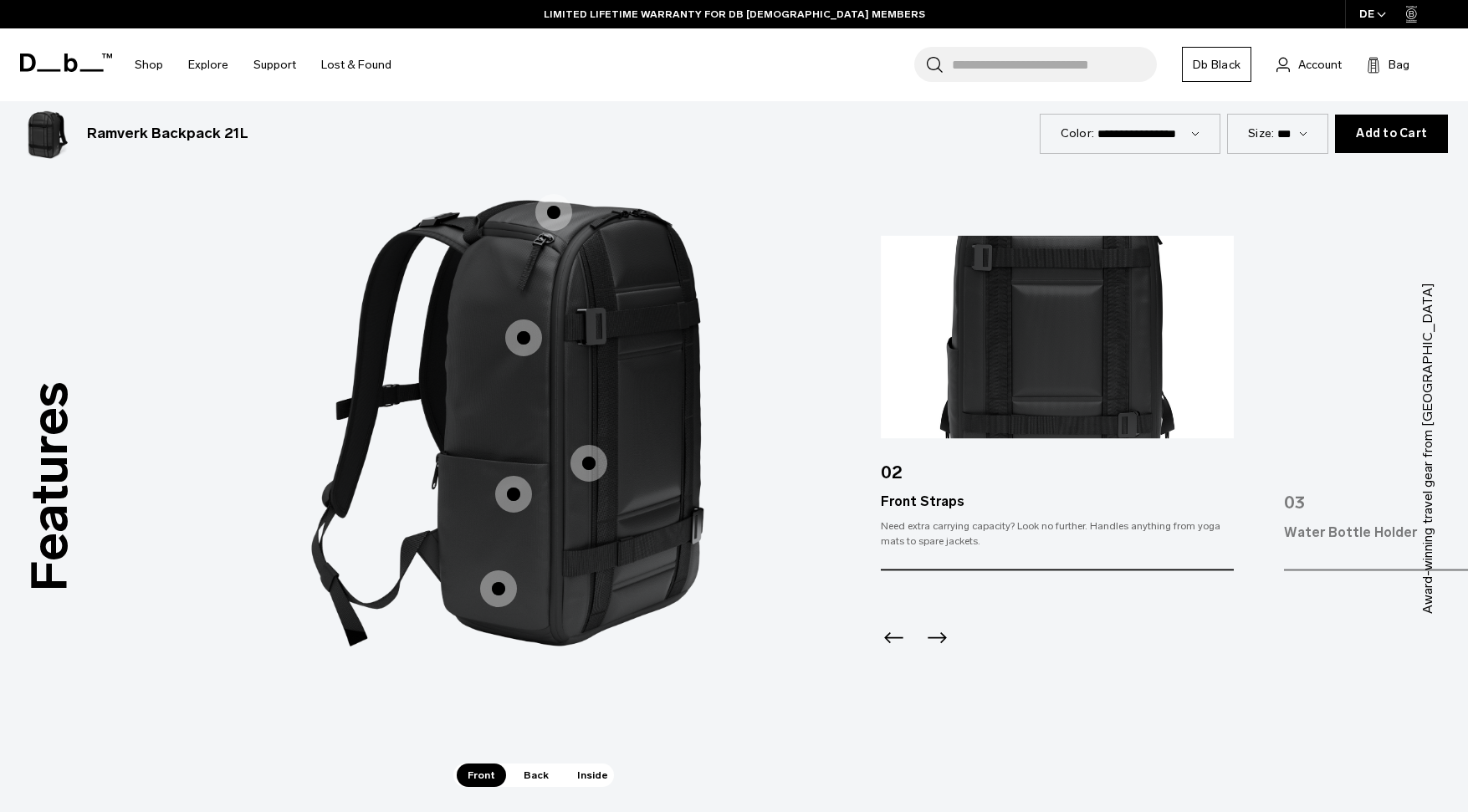
click at [894, 631] on icon "Previous slide" at bounding box center [894, 637] width 27 height 27
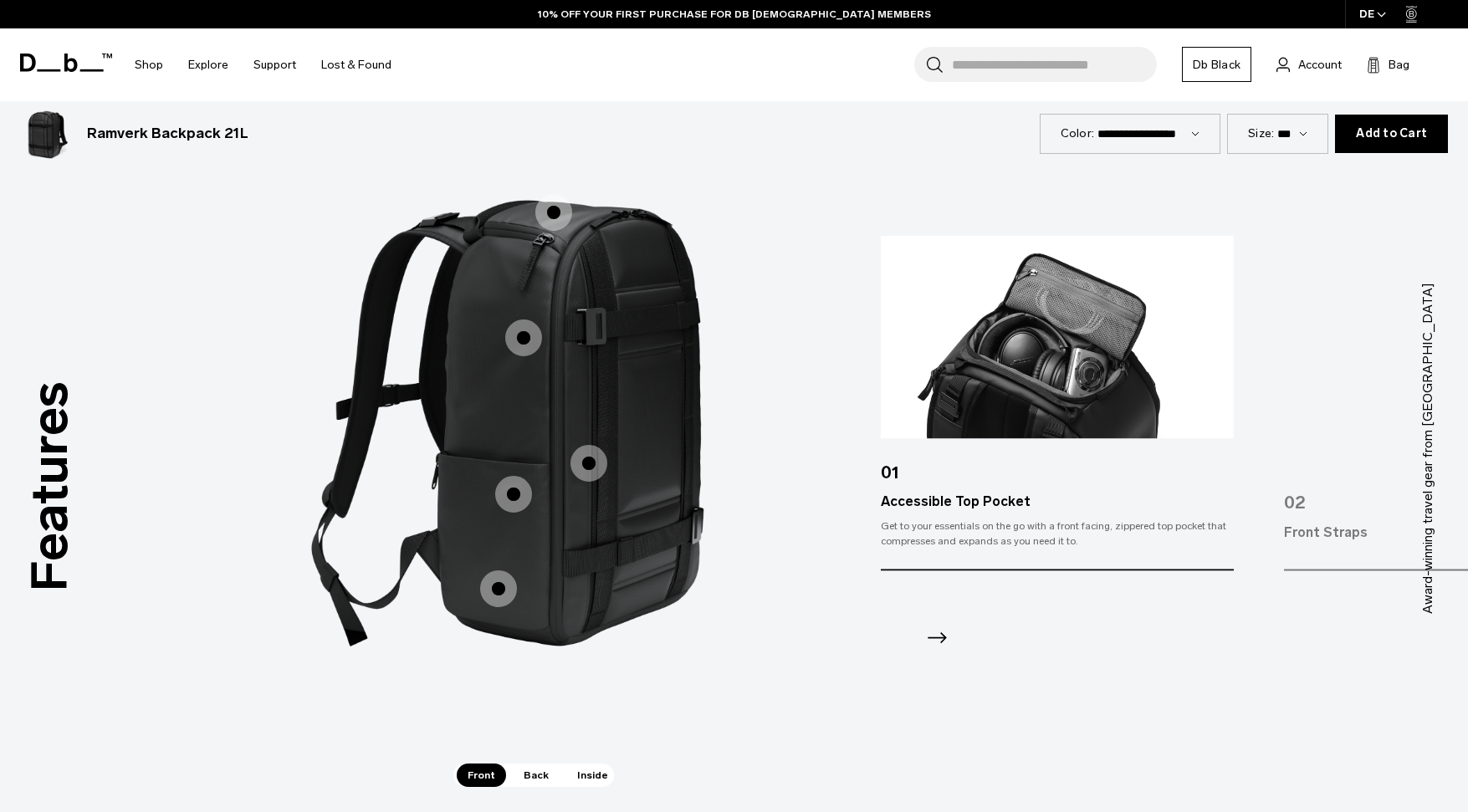
click at [933, 640] on icon "Next slide" at bounding box center [937, 637] width 27 height 27
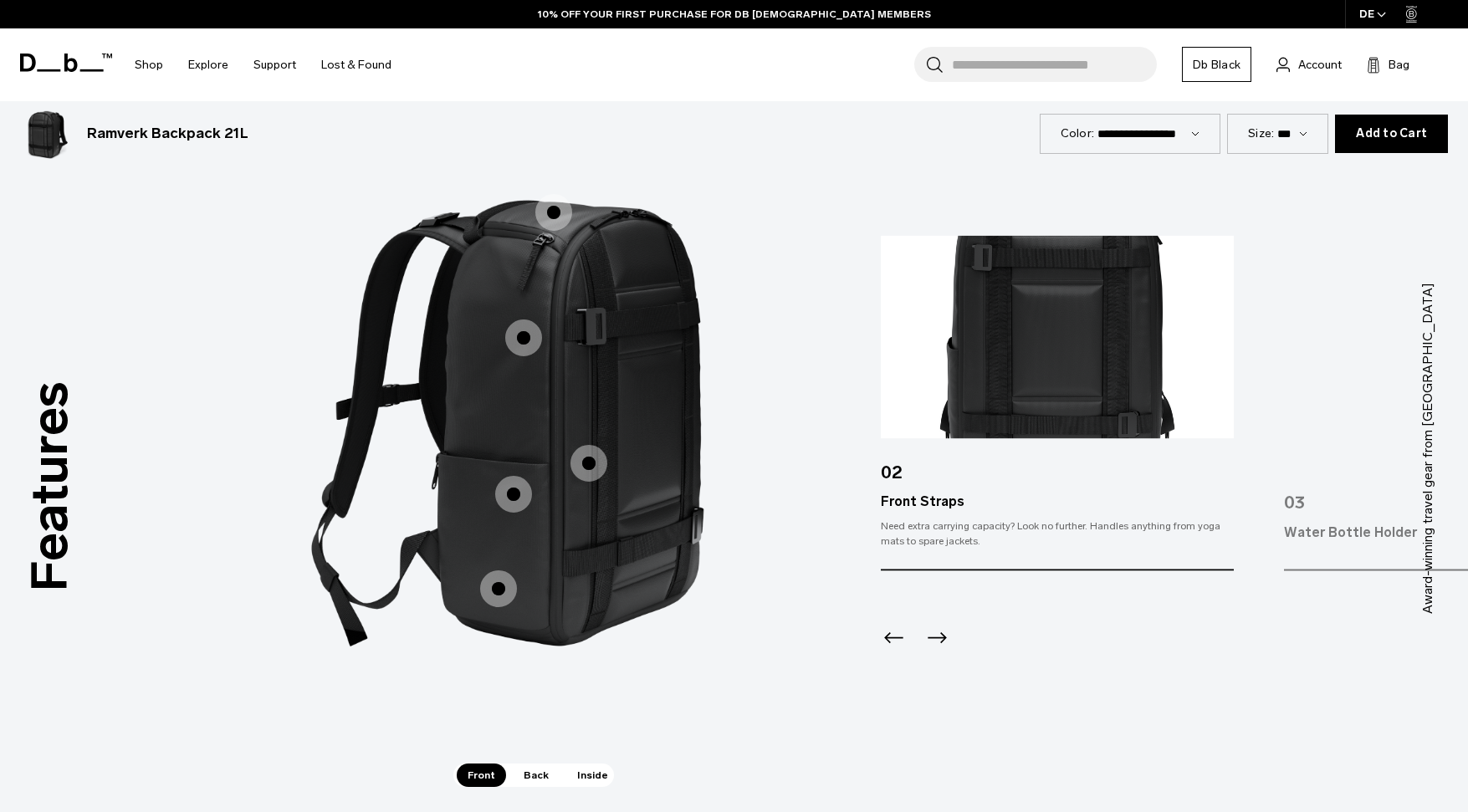
click at [933, 640] on icon "Next slide" at bounding box center [937, 637] width 27 height 27
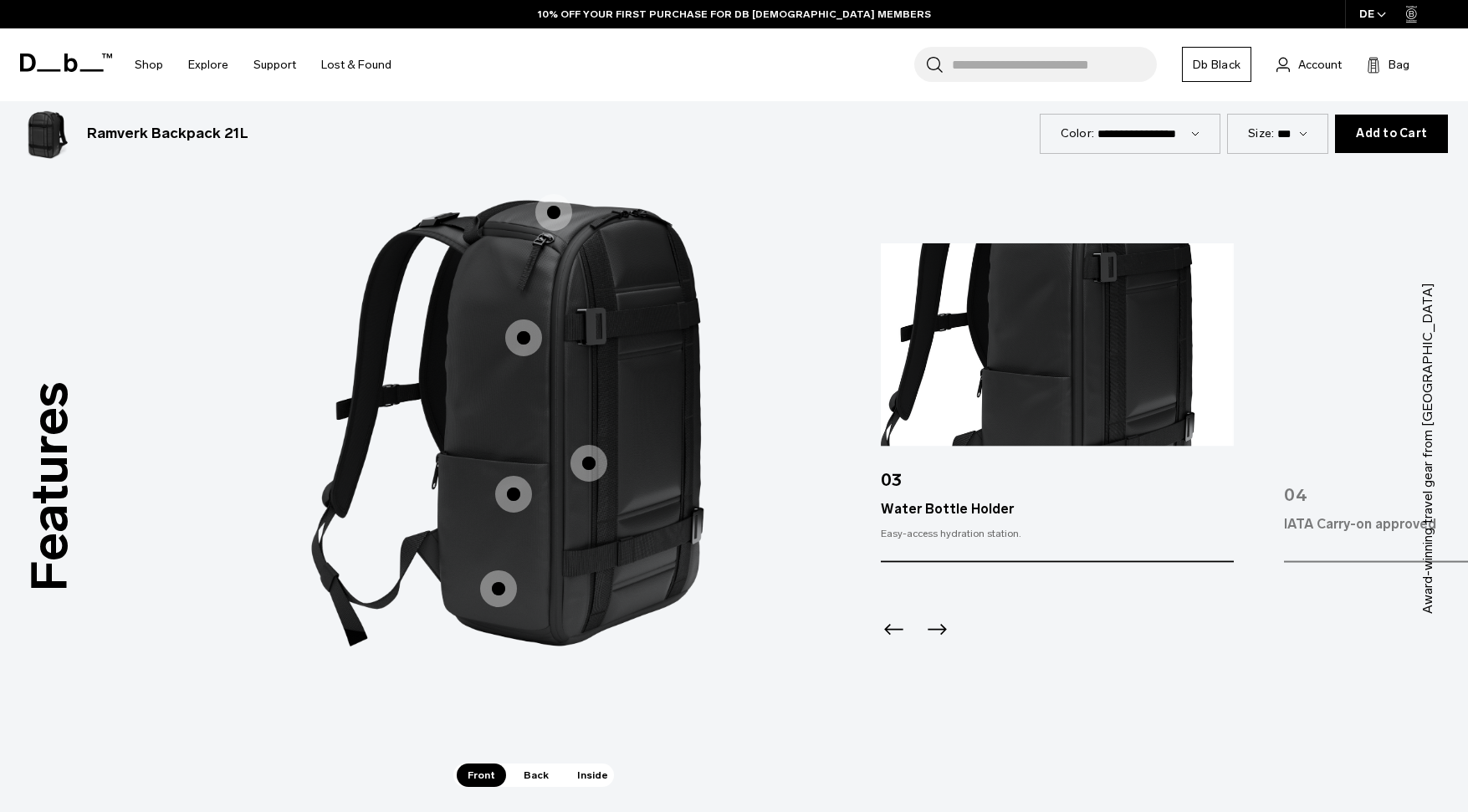
click at [933, 640] on icon "Next slide" at bounding box center [937, 630] width 27 height 27
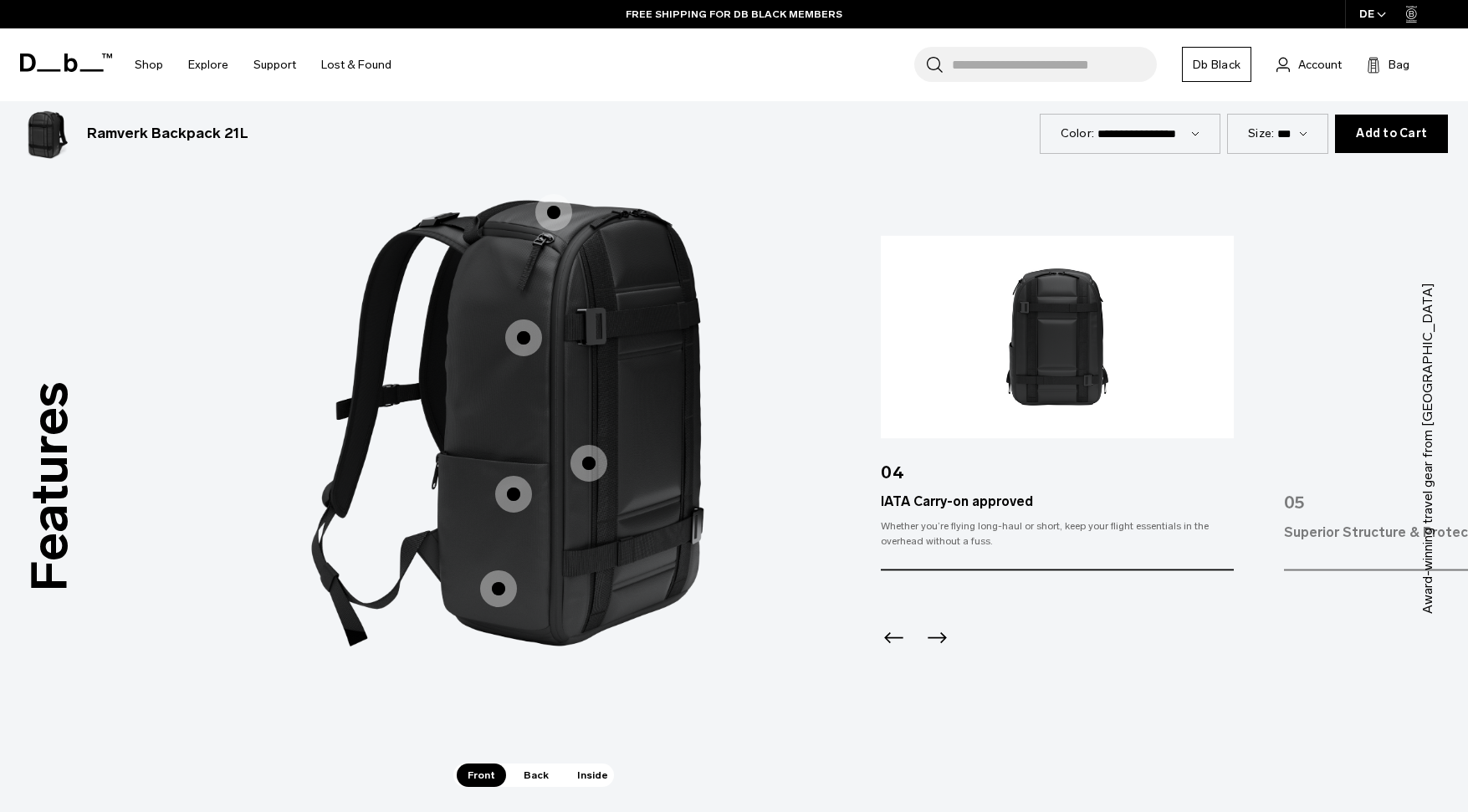
click at [933, 640] on icon "Next slide" at bounding box center [937, 637] width 27 height 27
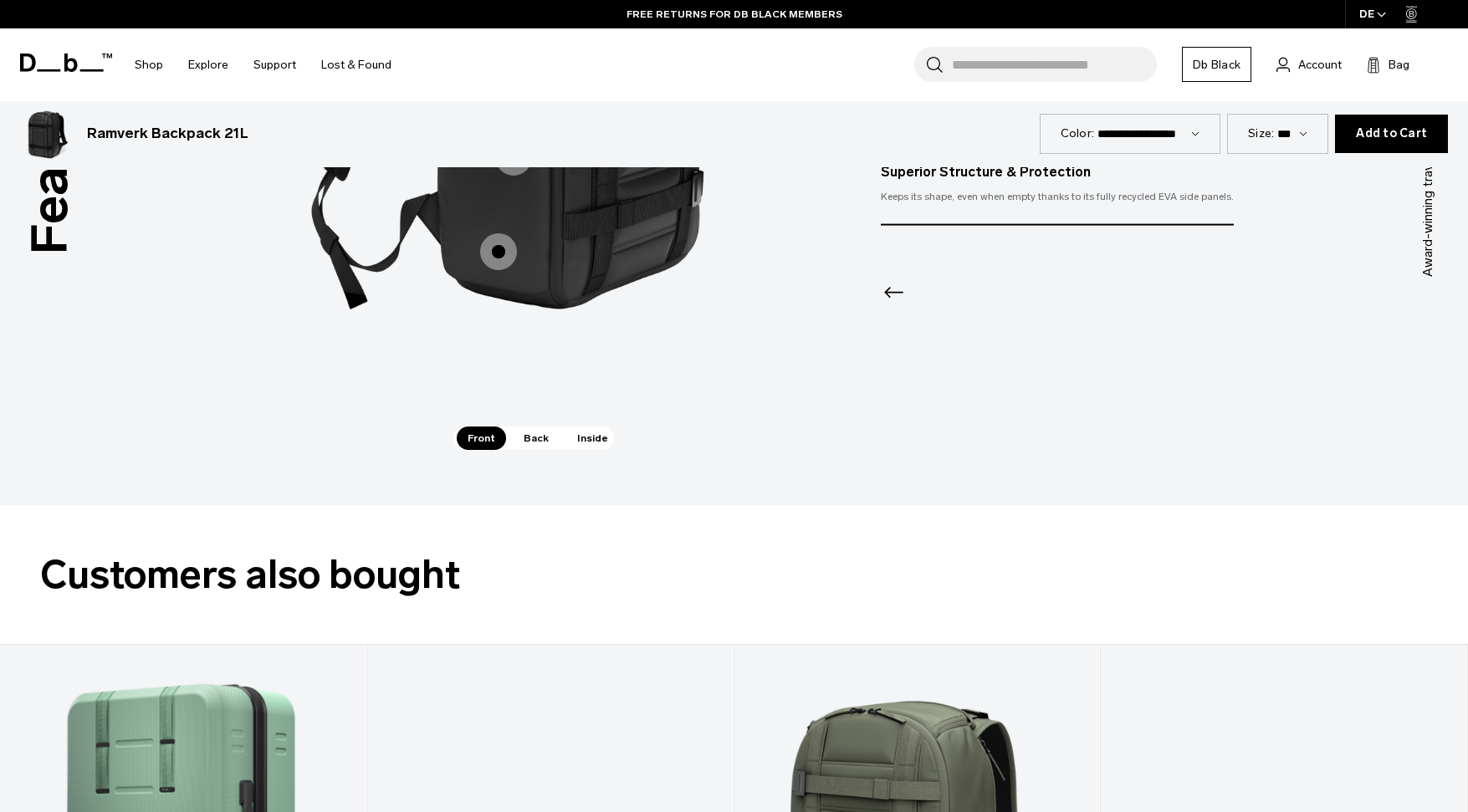
scroll to position [2602, 0]
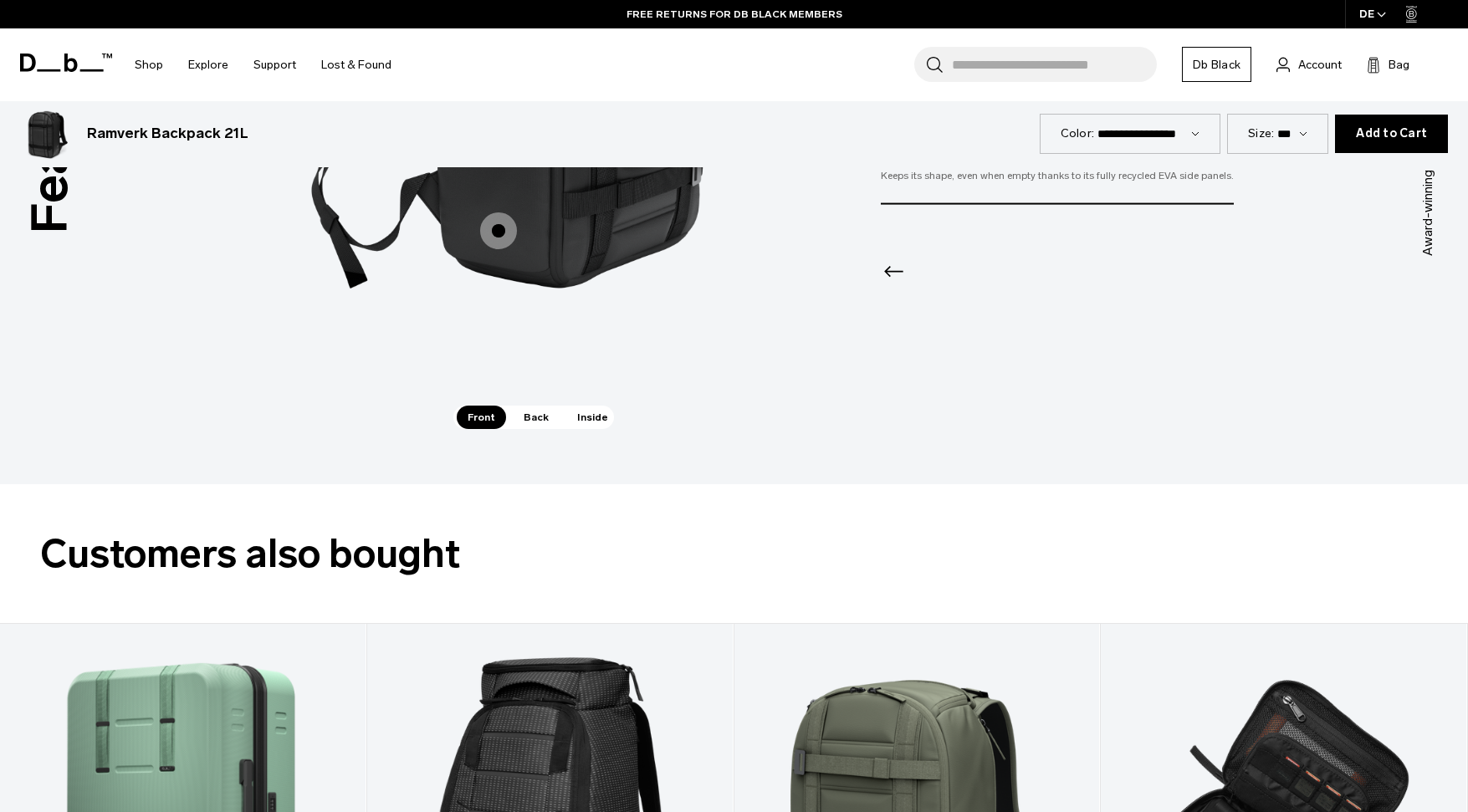
click at [523, 419] on span "Back" at bounding box center [535, 418] width 47 height 23
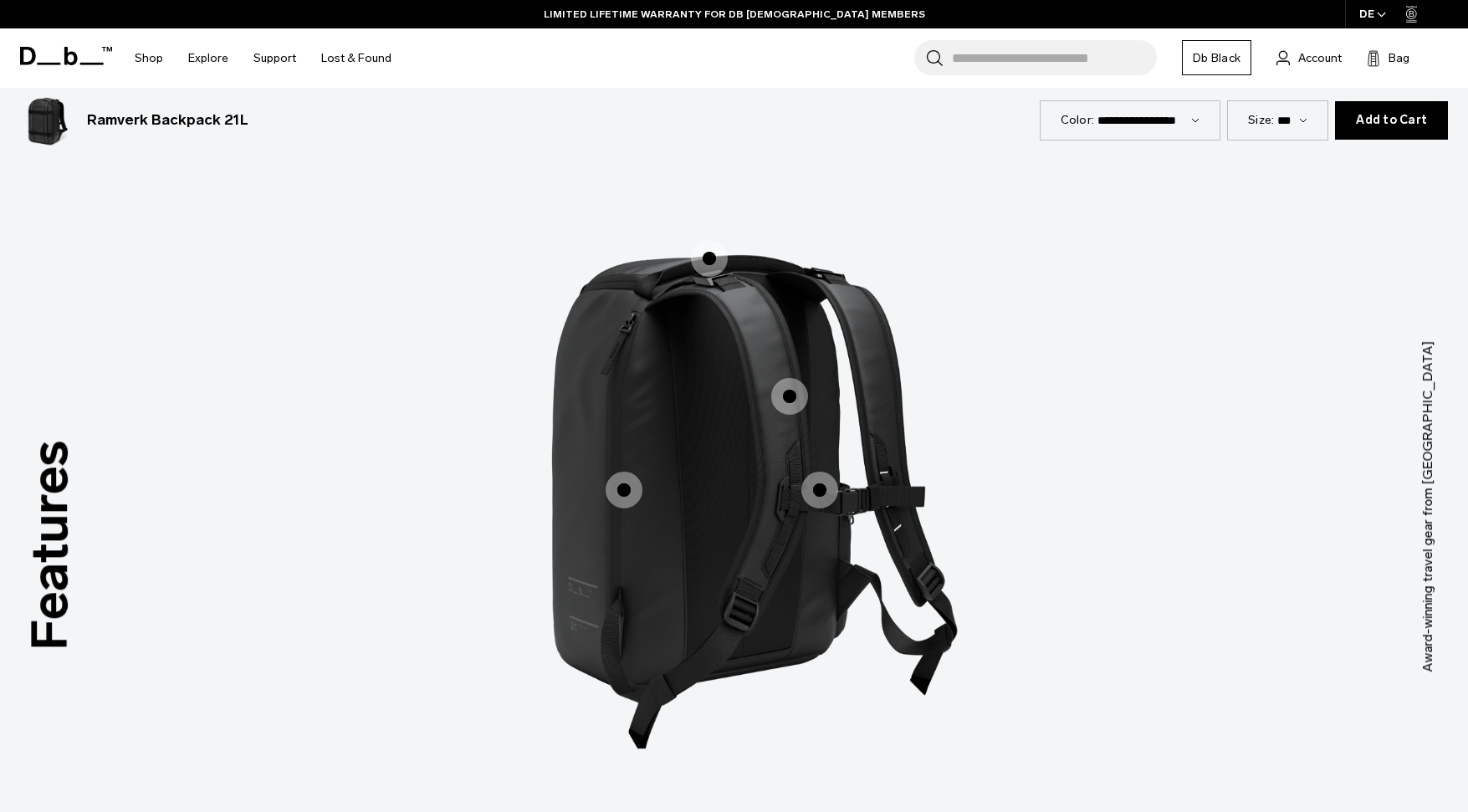
scroll to position [2177, 0]
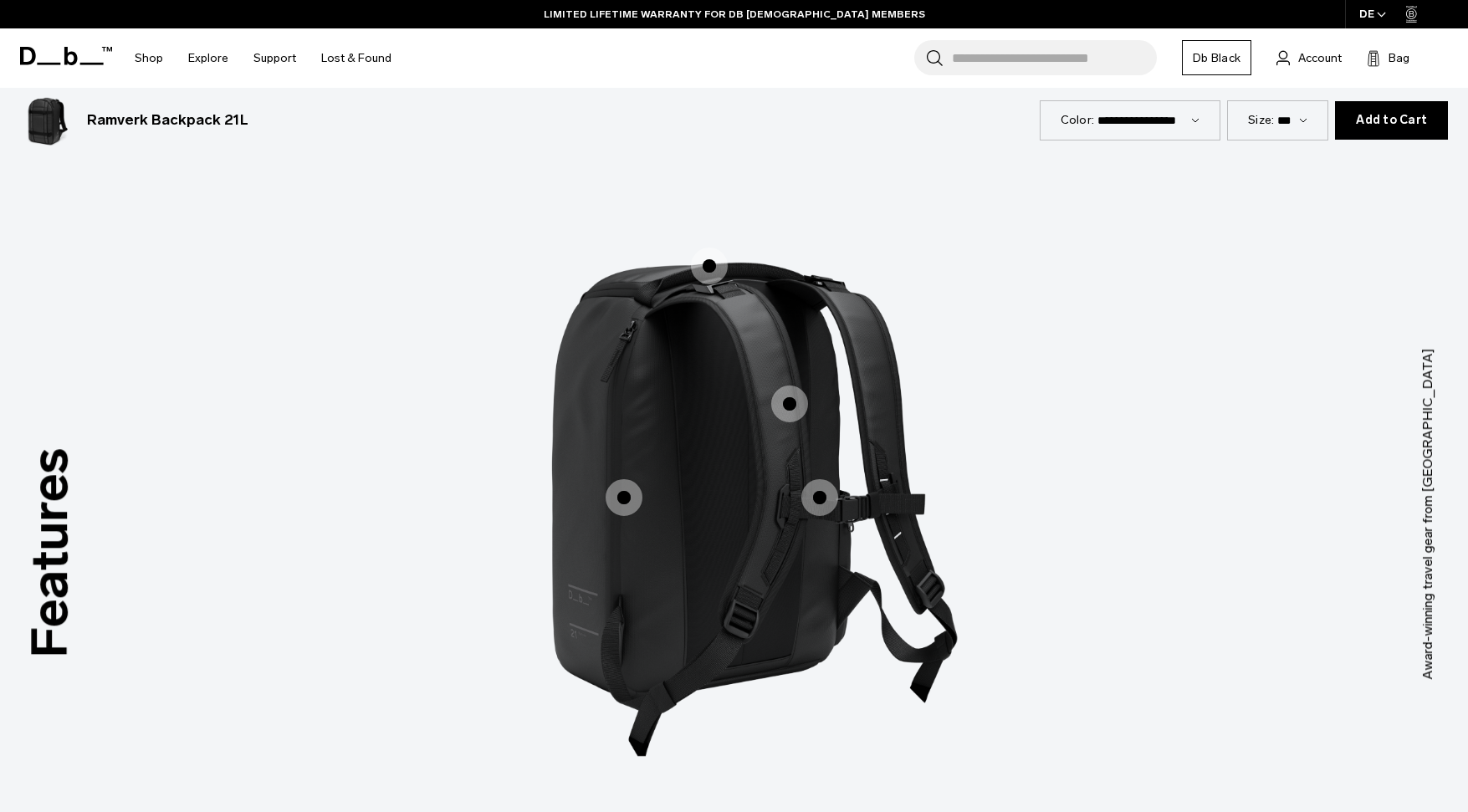
click at [631, 503] on span "2 / 3" at bounding box center [624, 498] width 37 height 37
click at [618, 507] on span "2 / 3" at bounding box center [624, 498] width 37 height 37
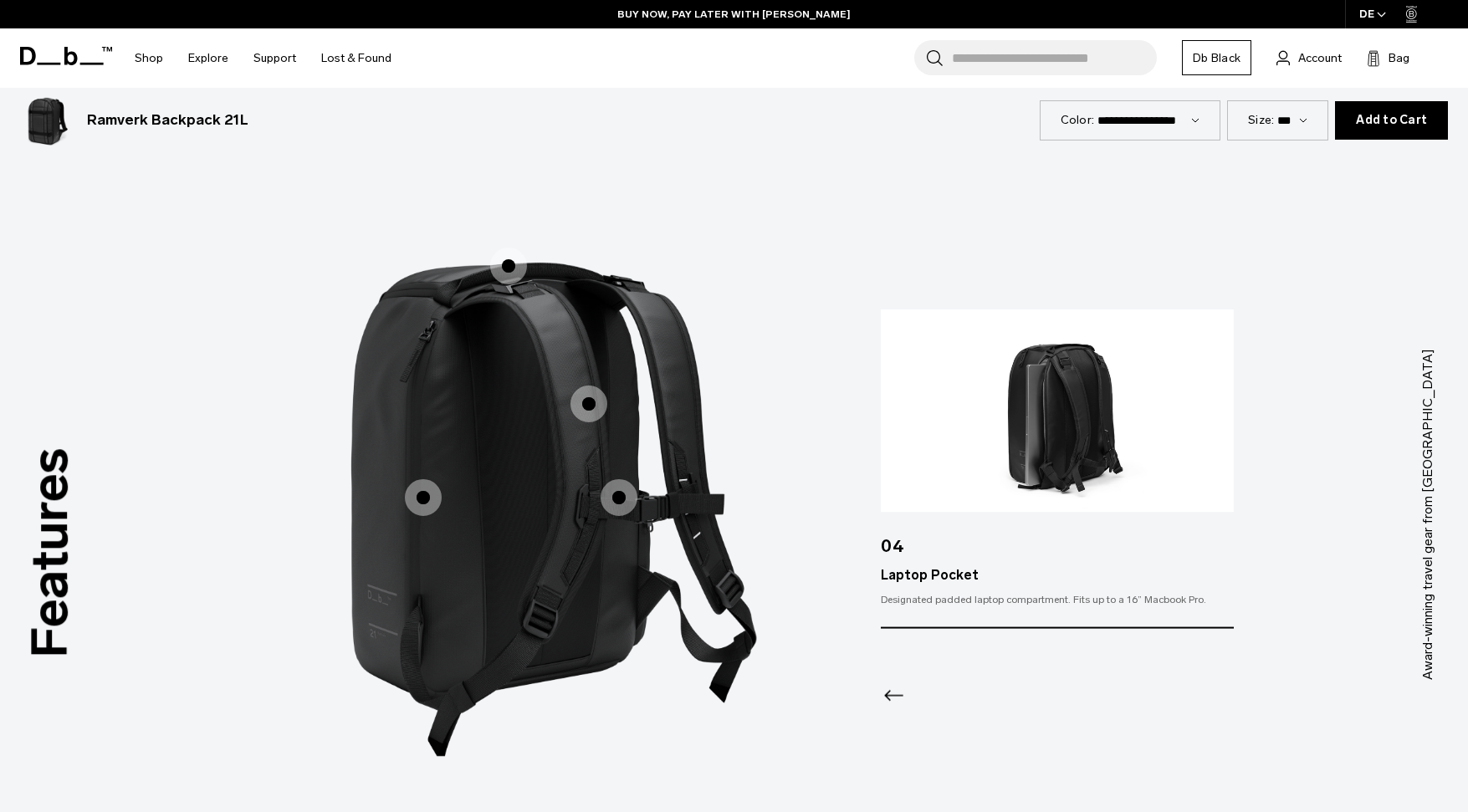
click at [586, 409] on span "2 / 3" at bounding box center [590, 404] width 37 height 37
click at [501, 269] on span "2 / 3" at bounding box center [509, 266] width 37 height 37
click at [593, 410] on span "2 / 3" at bounding box center [590, 404] width 37 height 37
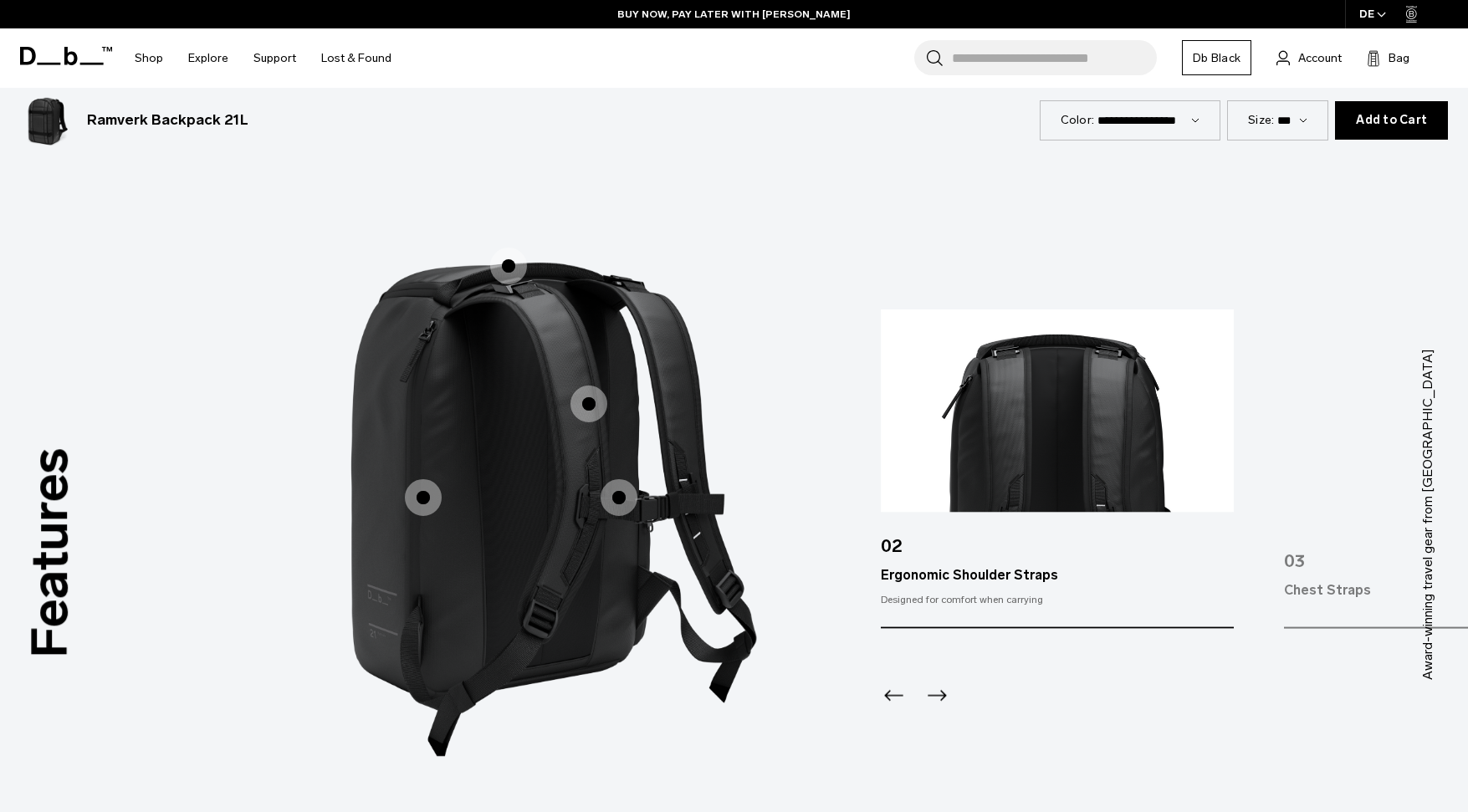
click at [899, 698] on icon "Previous slide" at bounding box center [894, 696] width 20 height 11
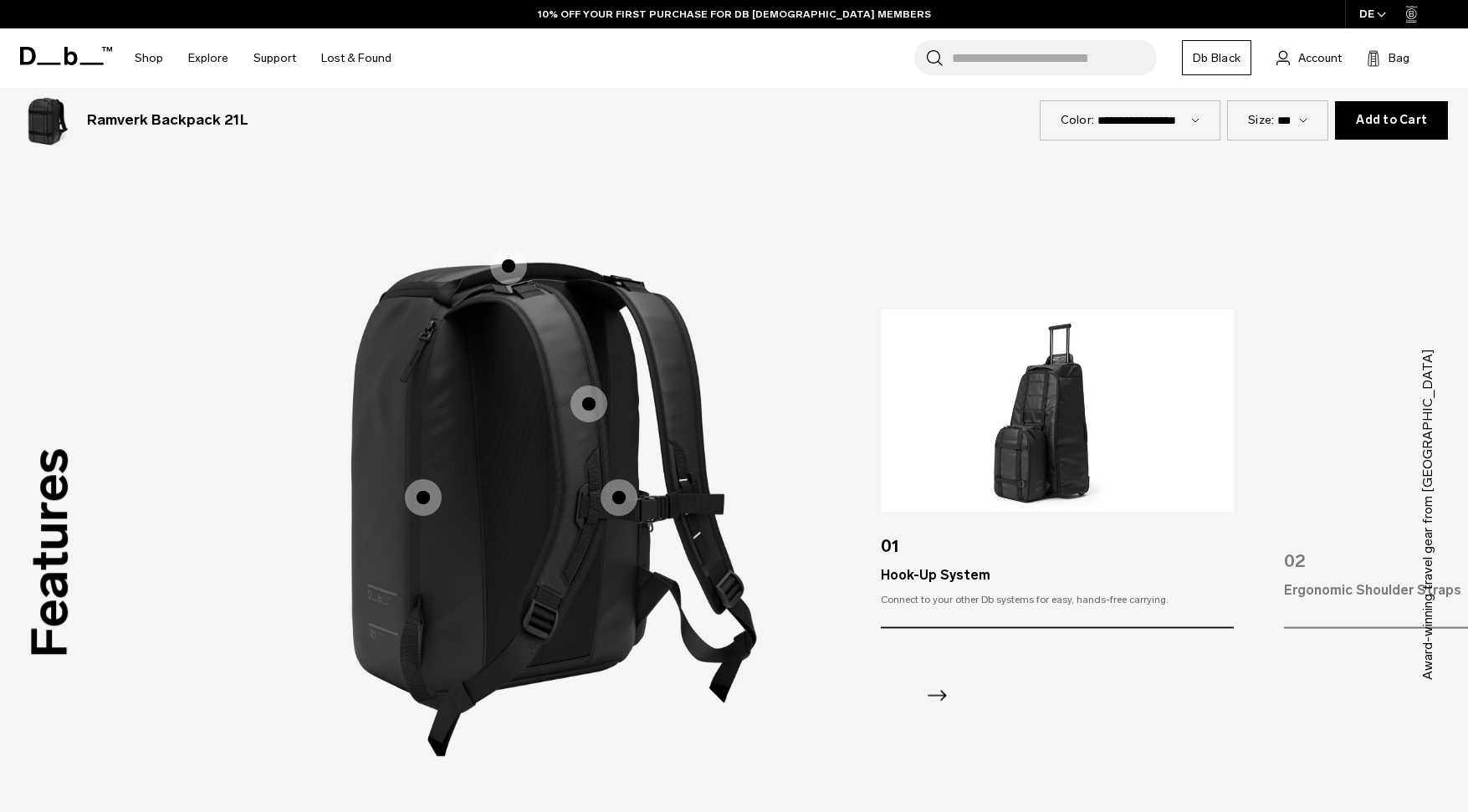
click at [951, 704] on div at bounding box center [1057, 675] width 352 height 90
click at [951, 689] on div at bounding box center [1057, 675] width 352 height 90
click at [944, 696] on icon "Next slide" at bounding box center [938, 696] width 20 height 11
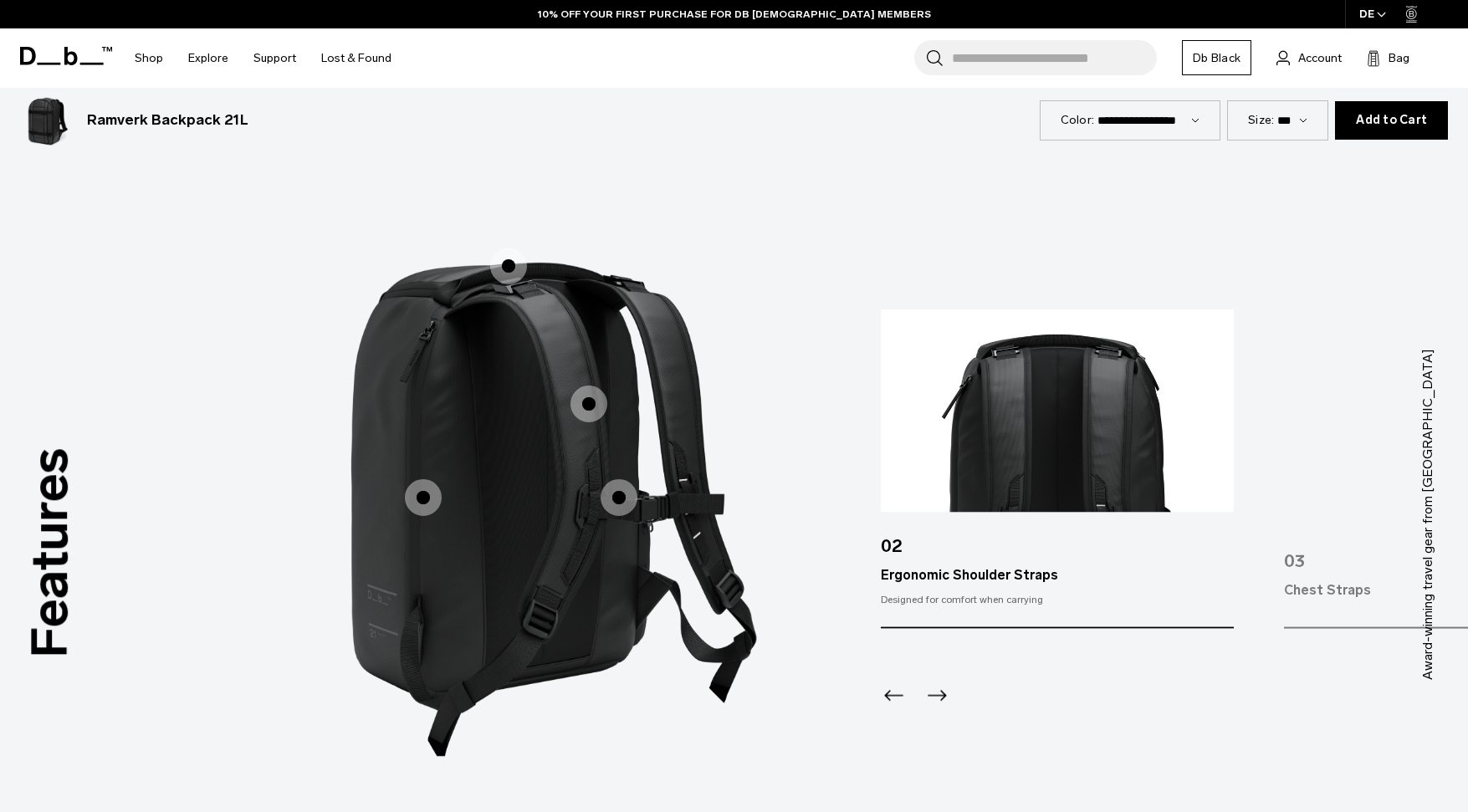
click at [944, 696] on icon "Next slide" at bounding box center [938, 696] width 20 height 11
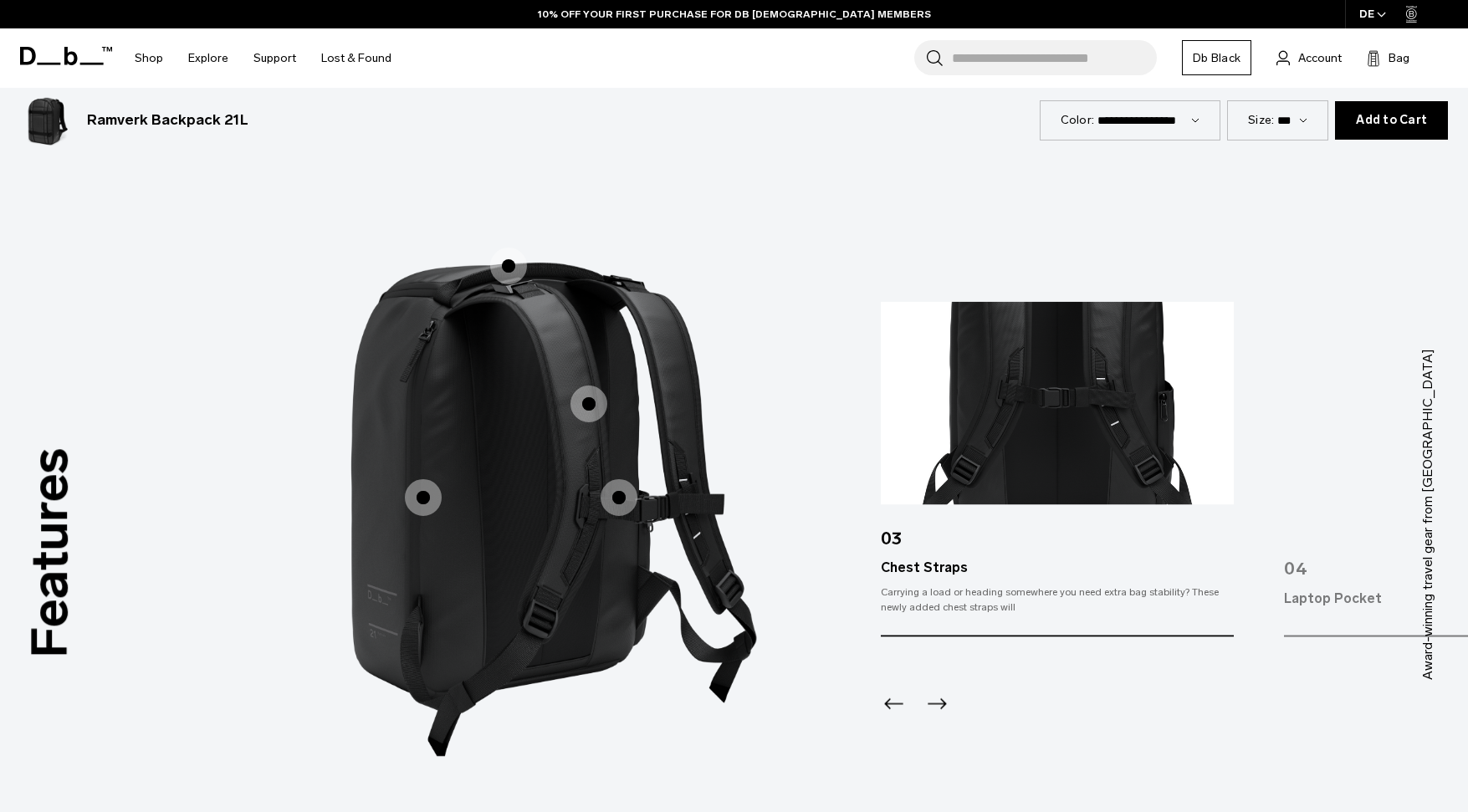
click at [939, 699] on icon "Next slide" at bounding box center [937, 704] width 27 height 27
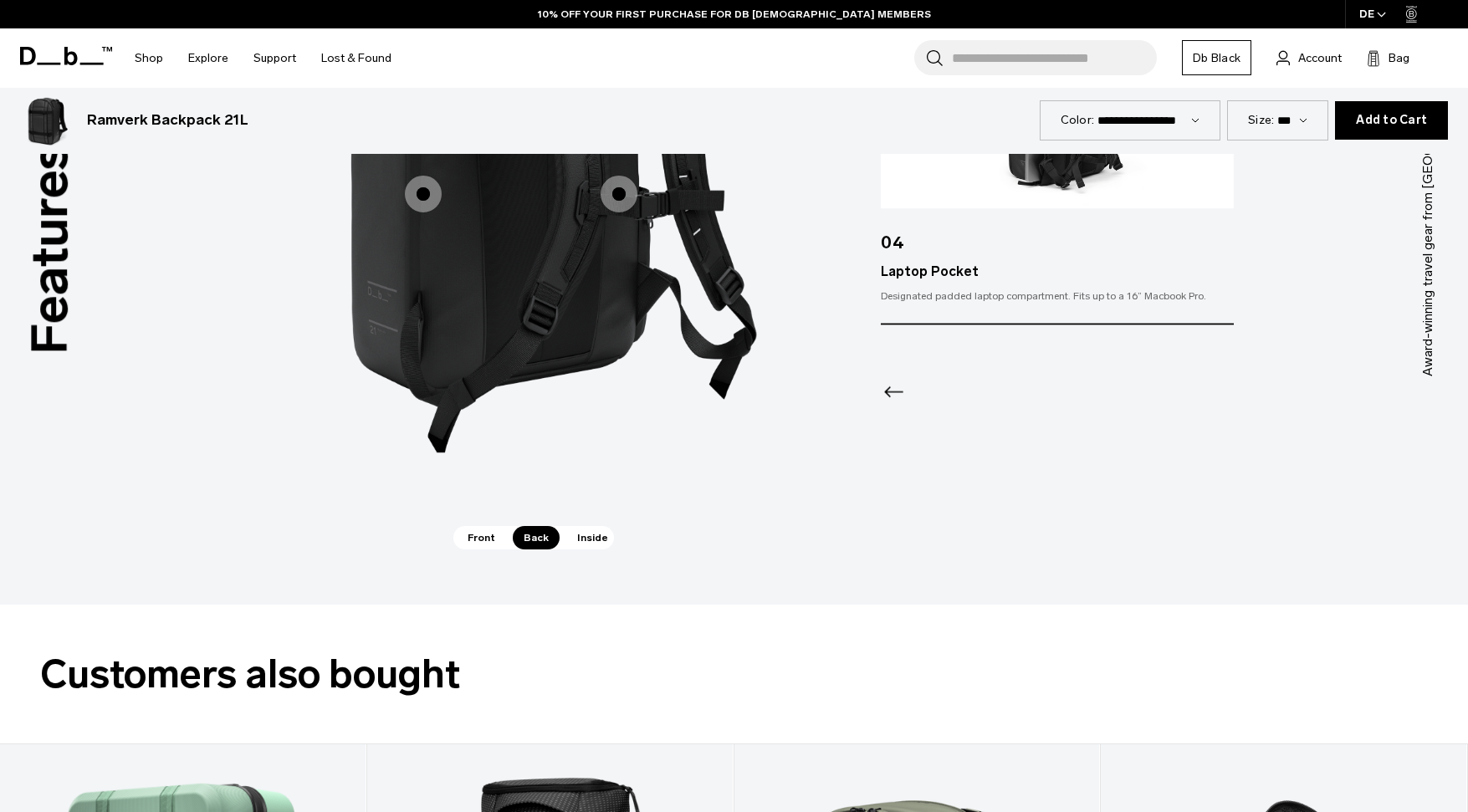
scroll to position [2483, 0]
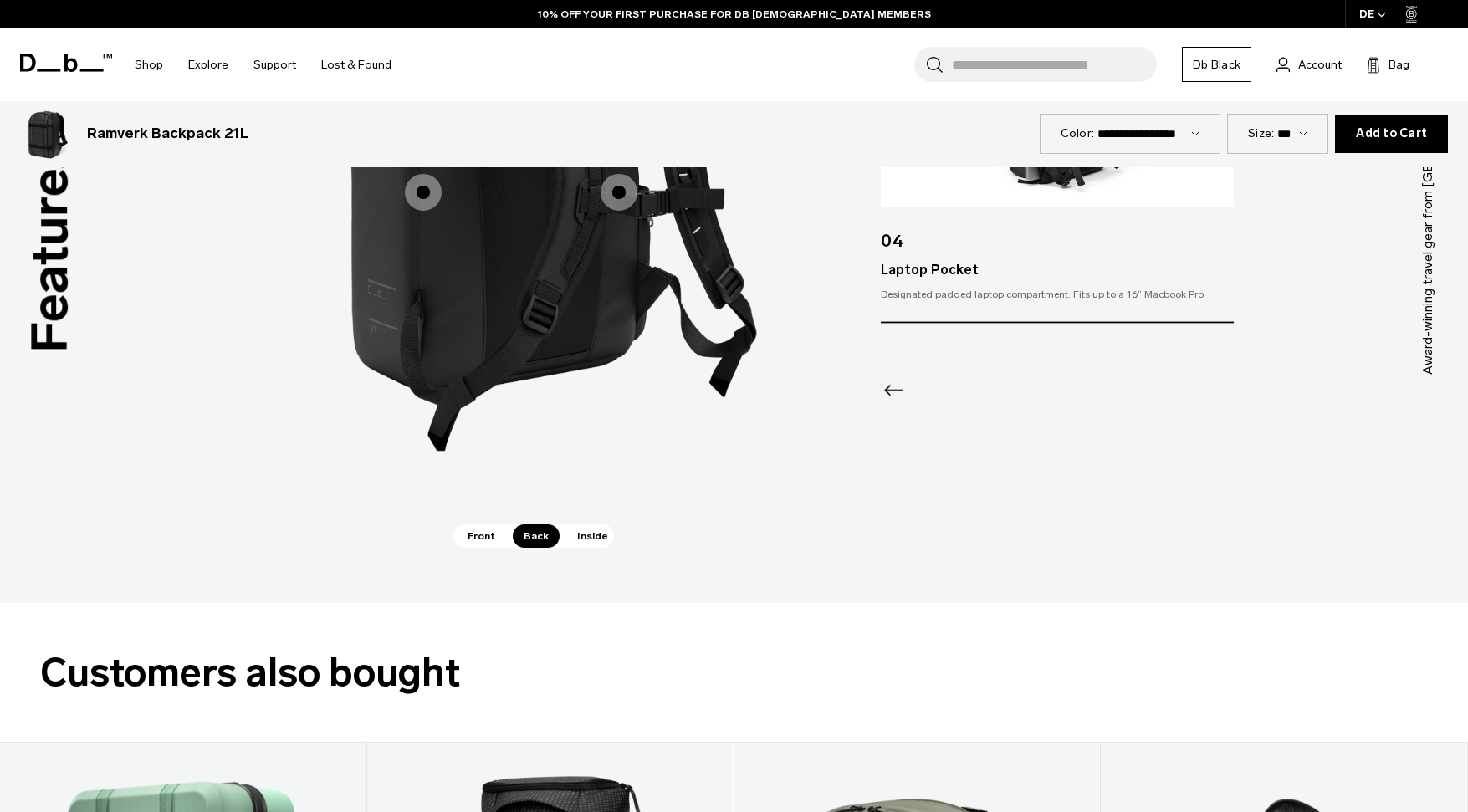
click at [589, 542] on span "Inside" at bounding box center [592, 536] width 52 height 23
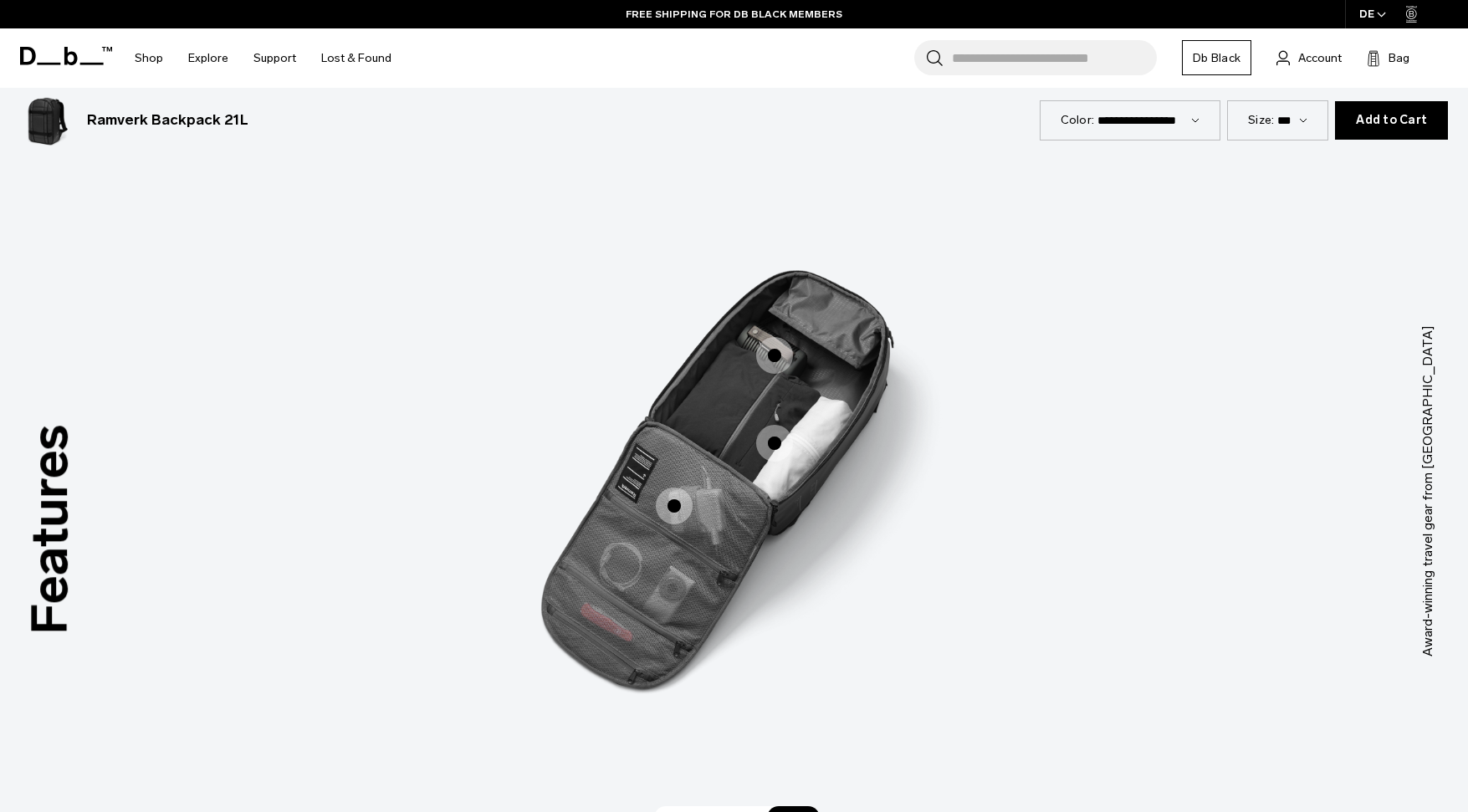
scroll to position [2198, 0]
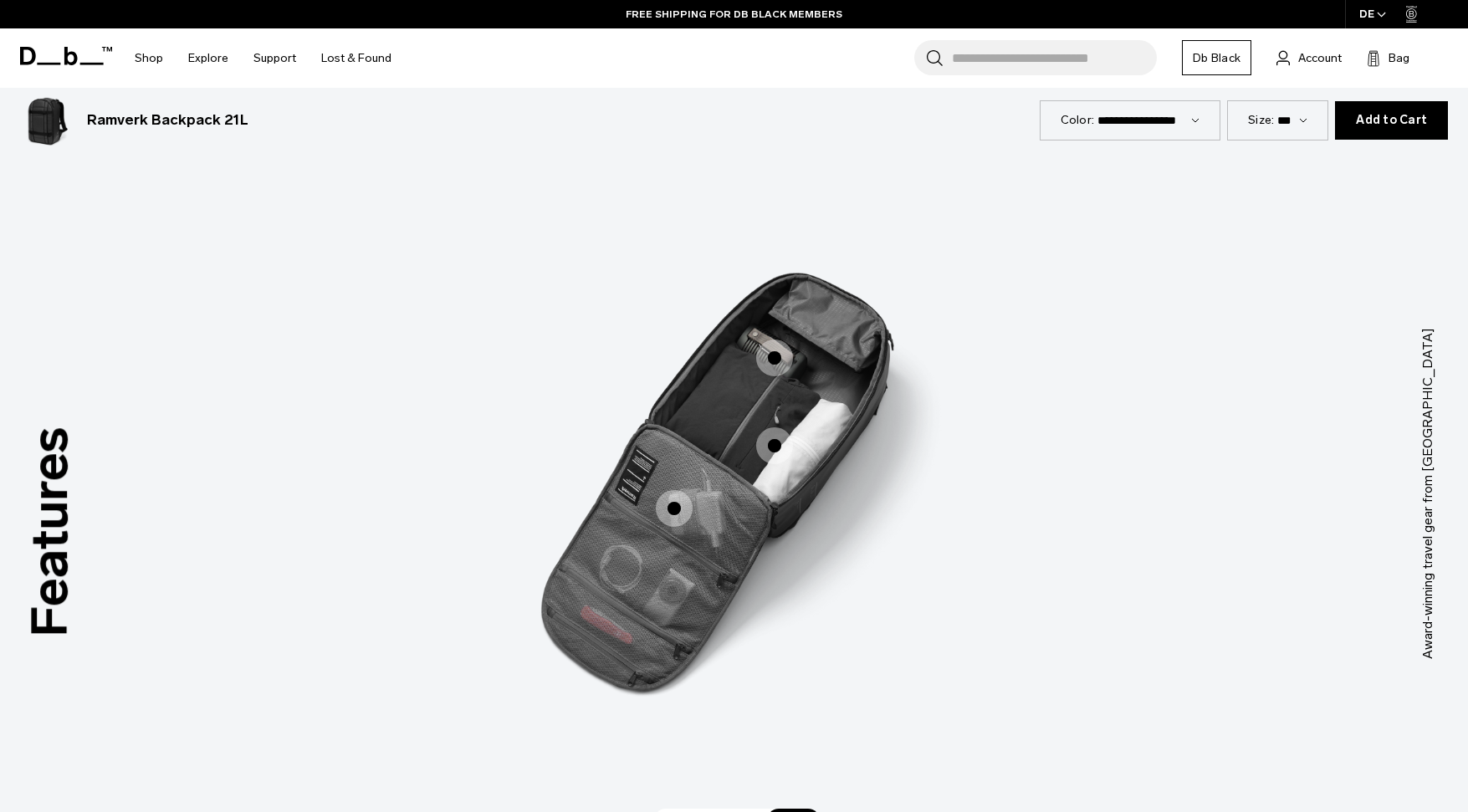
click at [679, 505] on span "3 / 3" at bounding box center [675, 509] width 37 height 37
click at [677, 512] on span "3 / 3" at bounding box center [675, 509] width 37 height 37
click at [780, 448] on span "3 / 3" at bounding box center [775, 446] width 37 height 37
click at [771, 361] on span "3 / 3" at bounding box center [775, 358] width 37 height 37
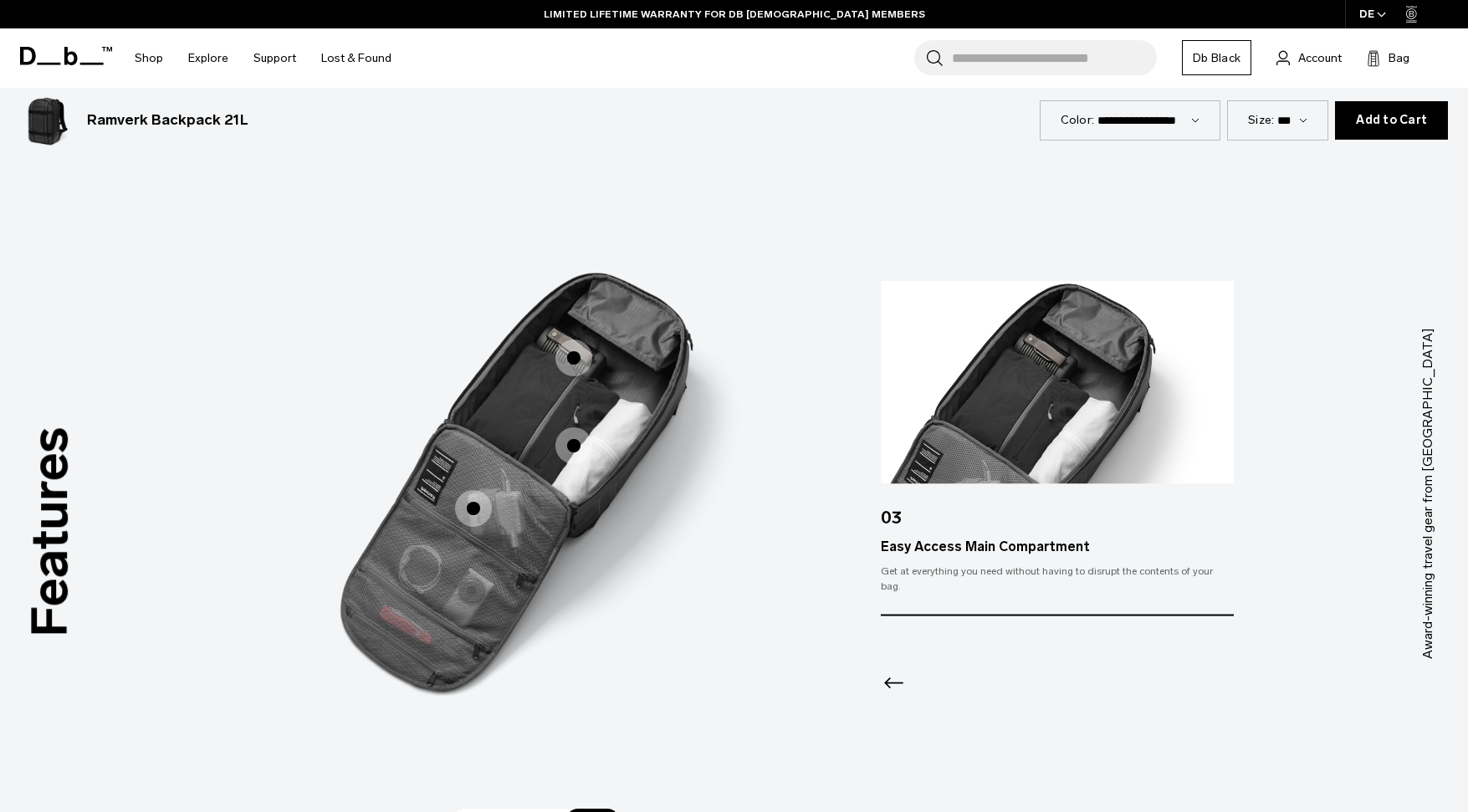
click at [899, 675] on icon "Previous slide" at bounding box center [894, 683] width 27 height 27
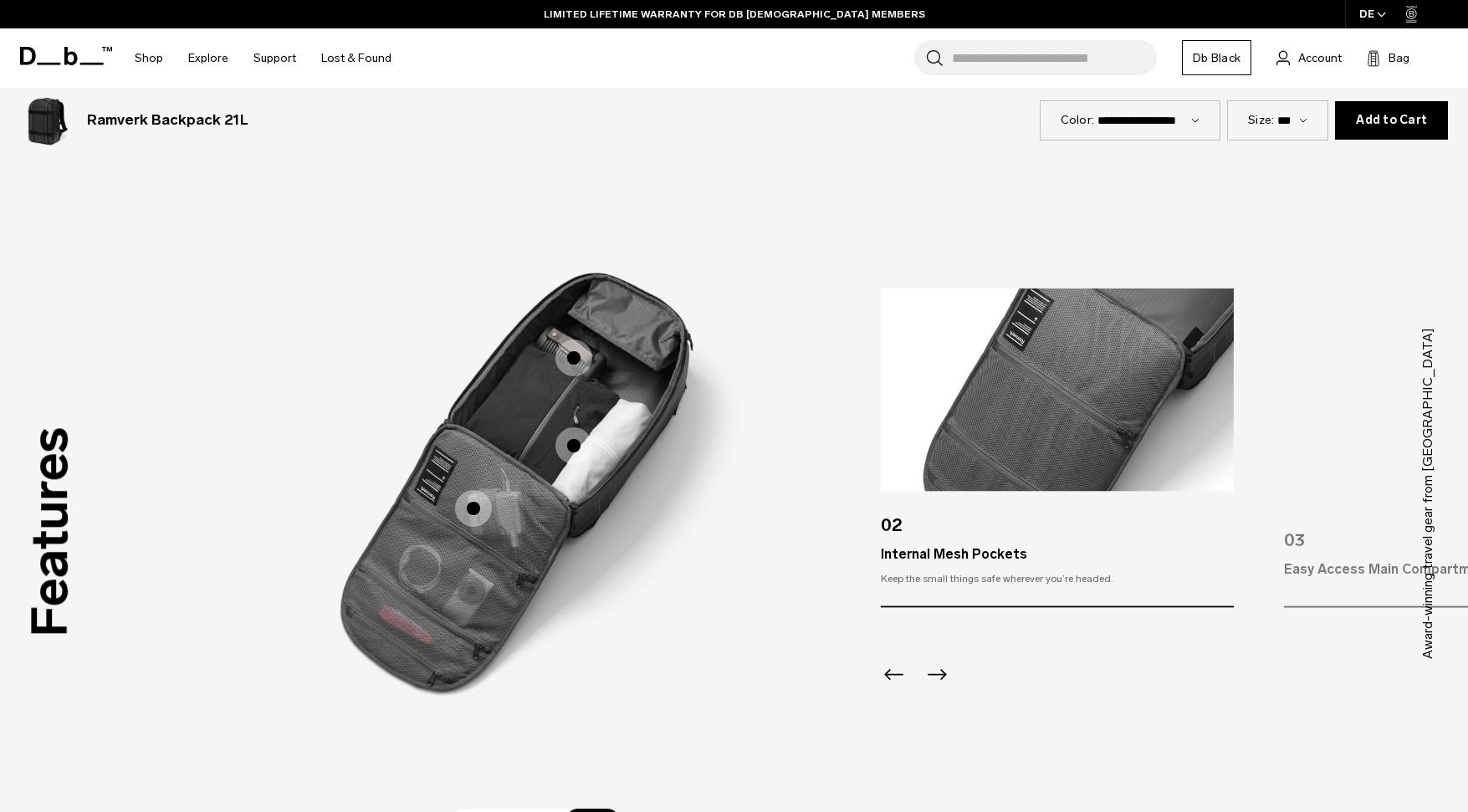
click at [899, 675] on icon "Previous slide" at bounding box center [894, 675] width 27 height 27
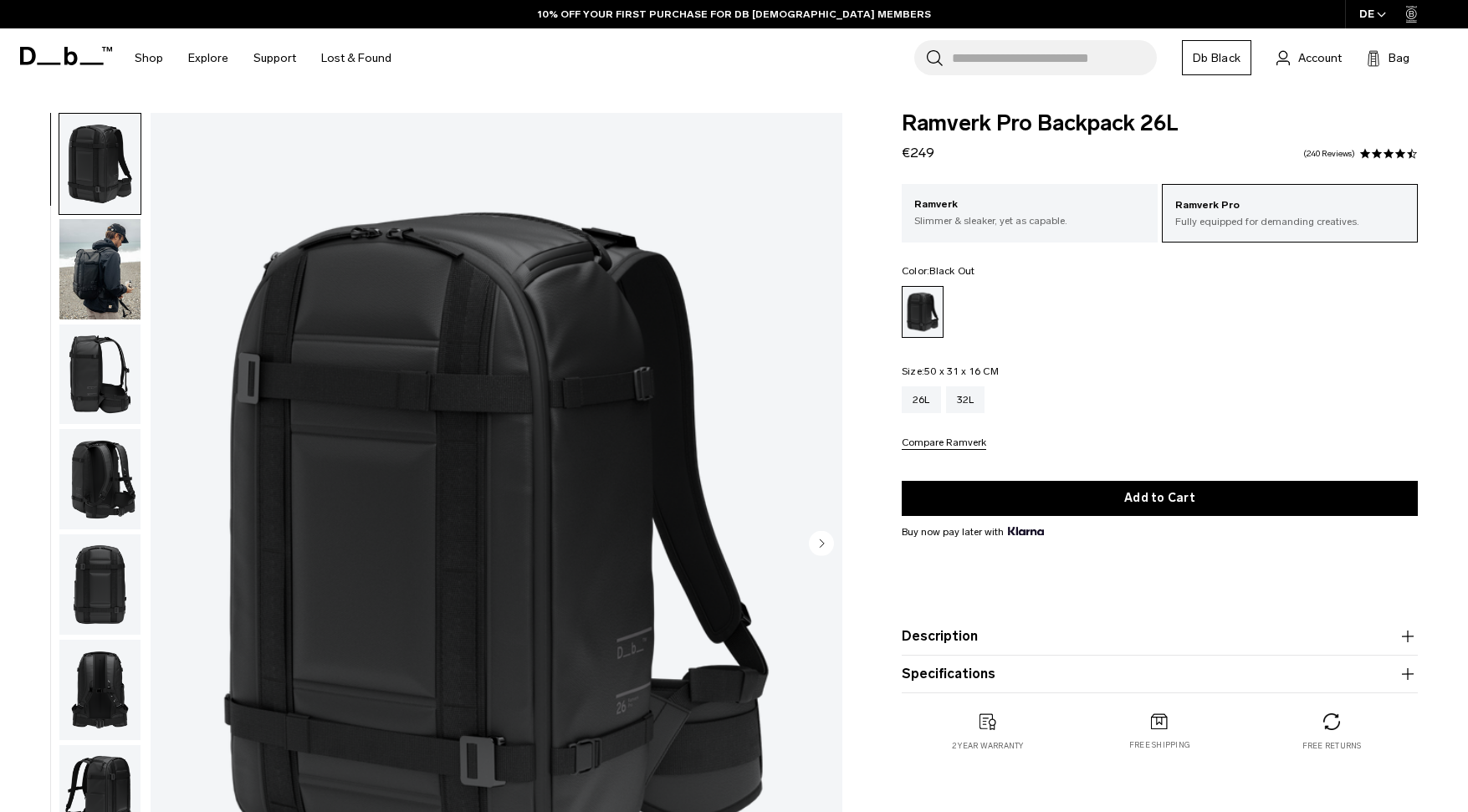
click at [82, 254] on img "button" at bounding box center [100, 269] width 82 height 100
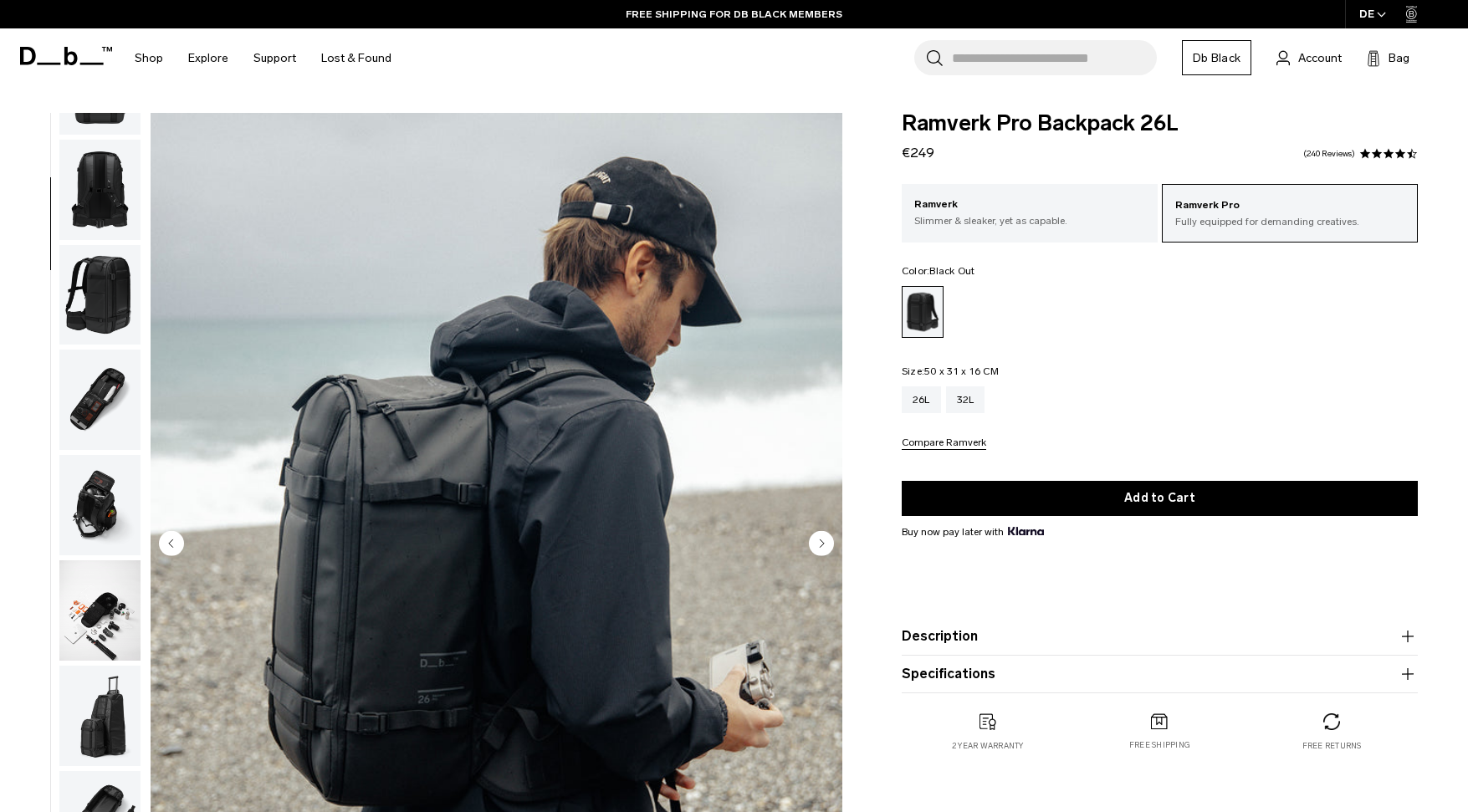
scroll to position [52, 0]
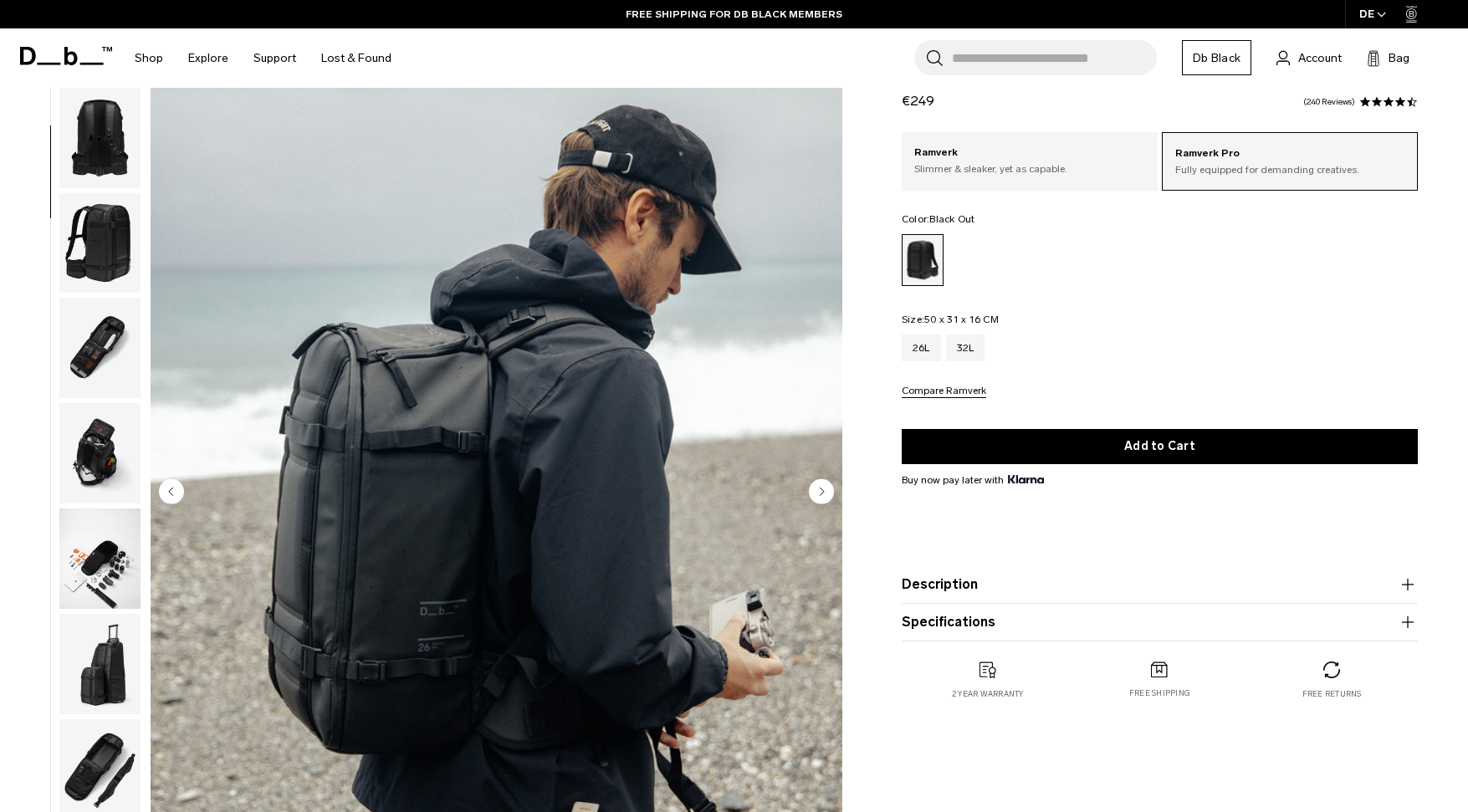
click at [91, 453] on img "button" at bounding box center [100, 453] width 82 height 100
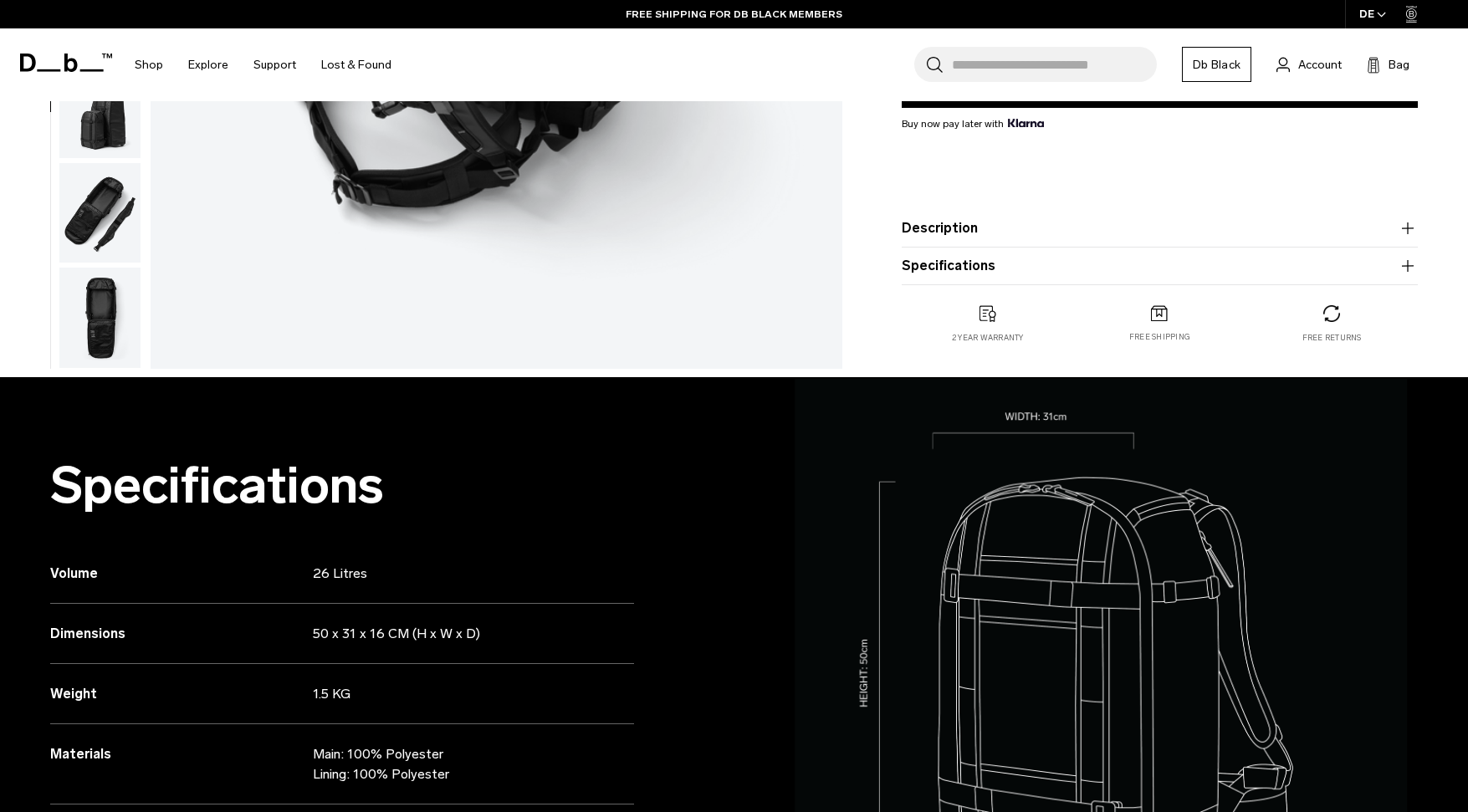
scroll to position [611, 0]
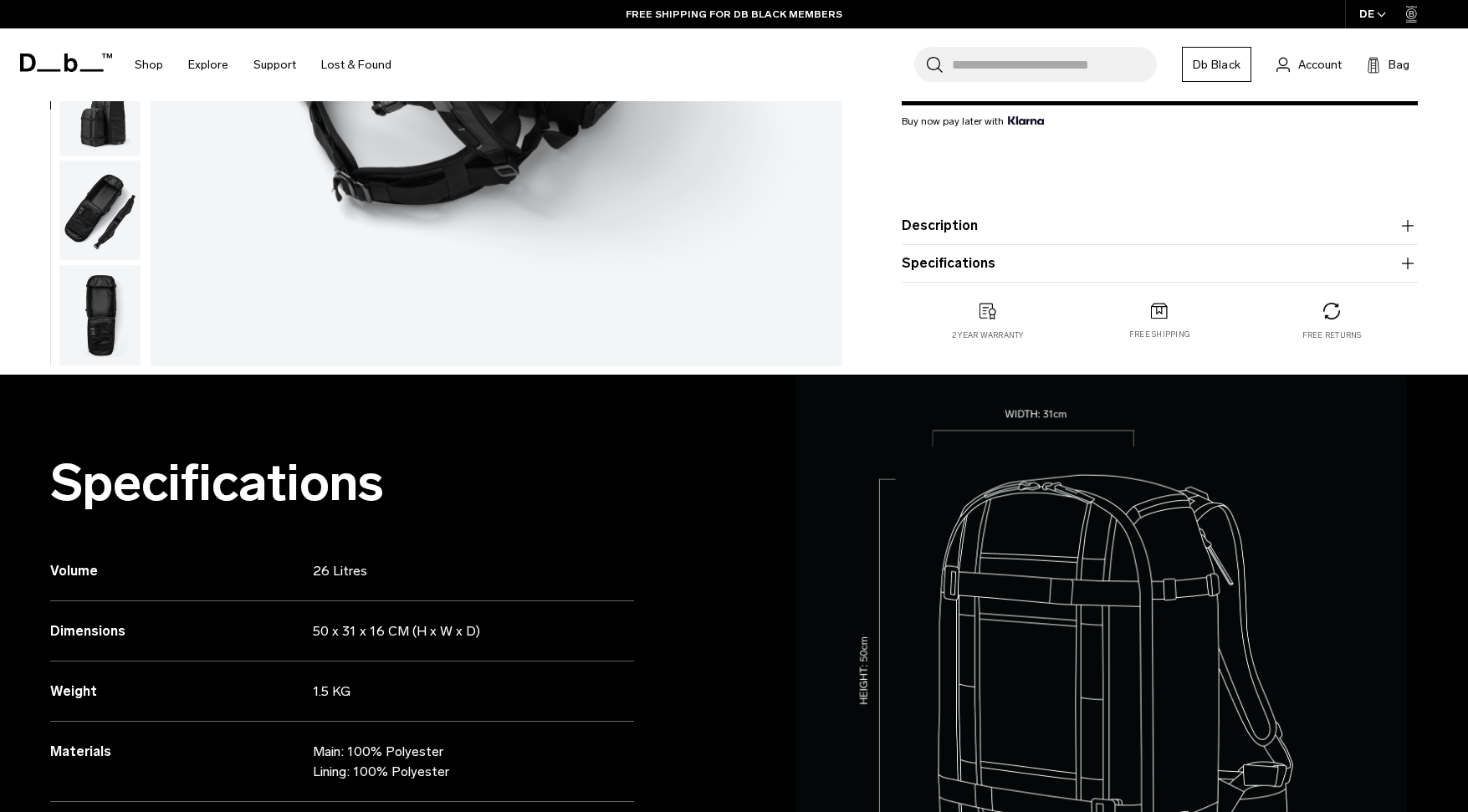
click at [91, 307] on img "button" at bounding box center [100, 315] width 82 height 100
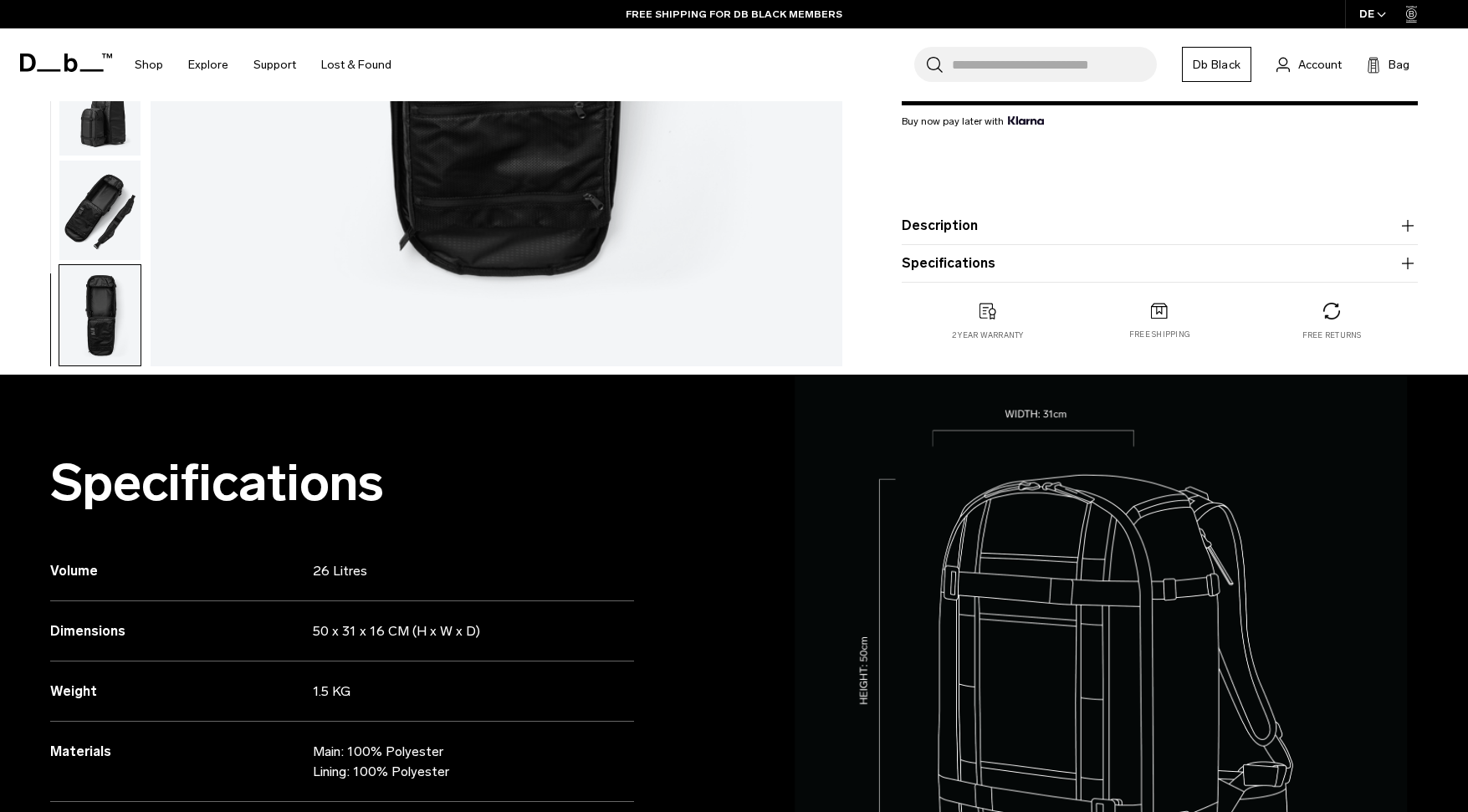
click at [100, 184] on img "button" at bounding box center [100, 210] width 82 height 100
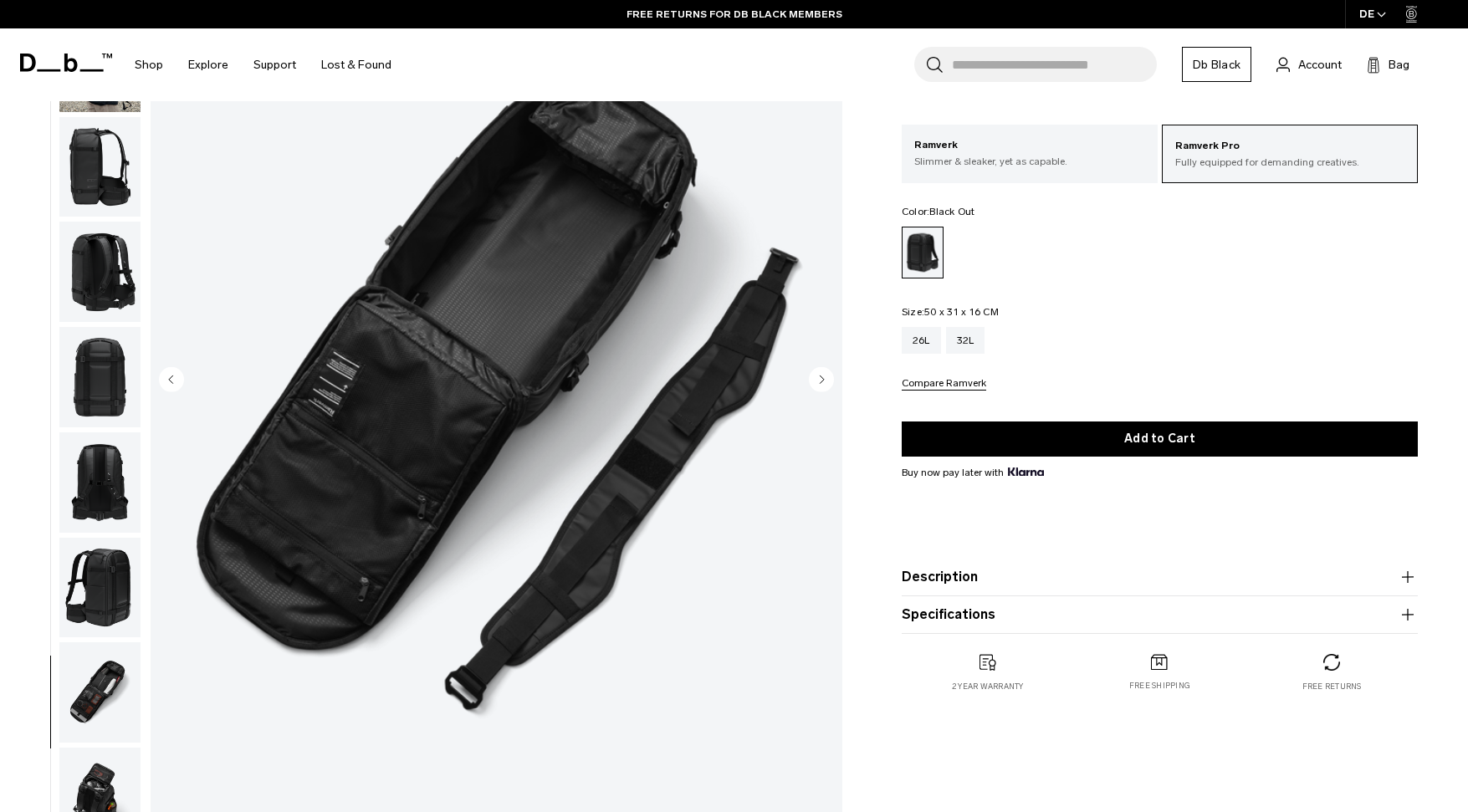
scroll to position [0, 0]
